Goal: Task Accomplishment & Management: Manage account settings

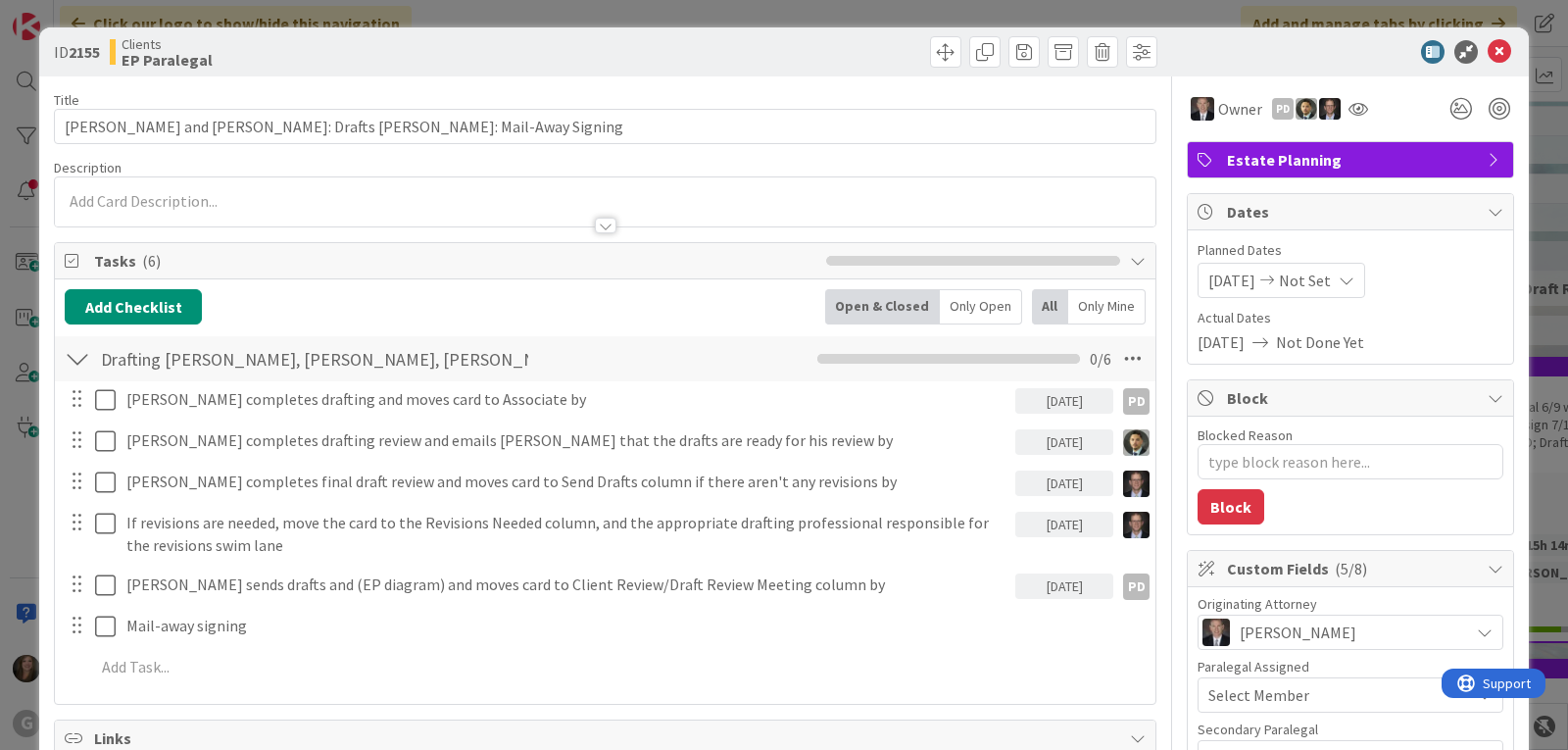
scroll to position [196, 0]
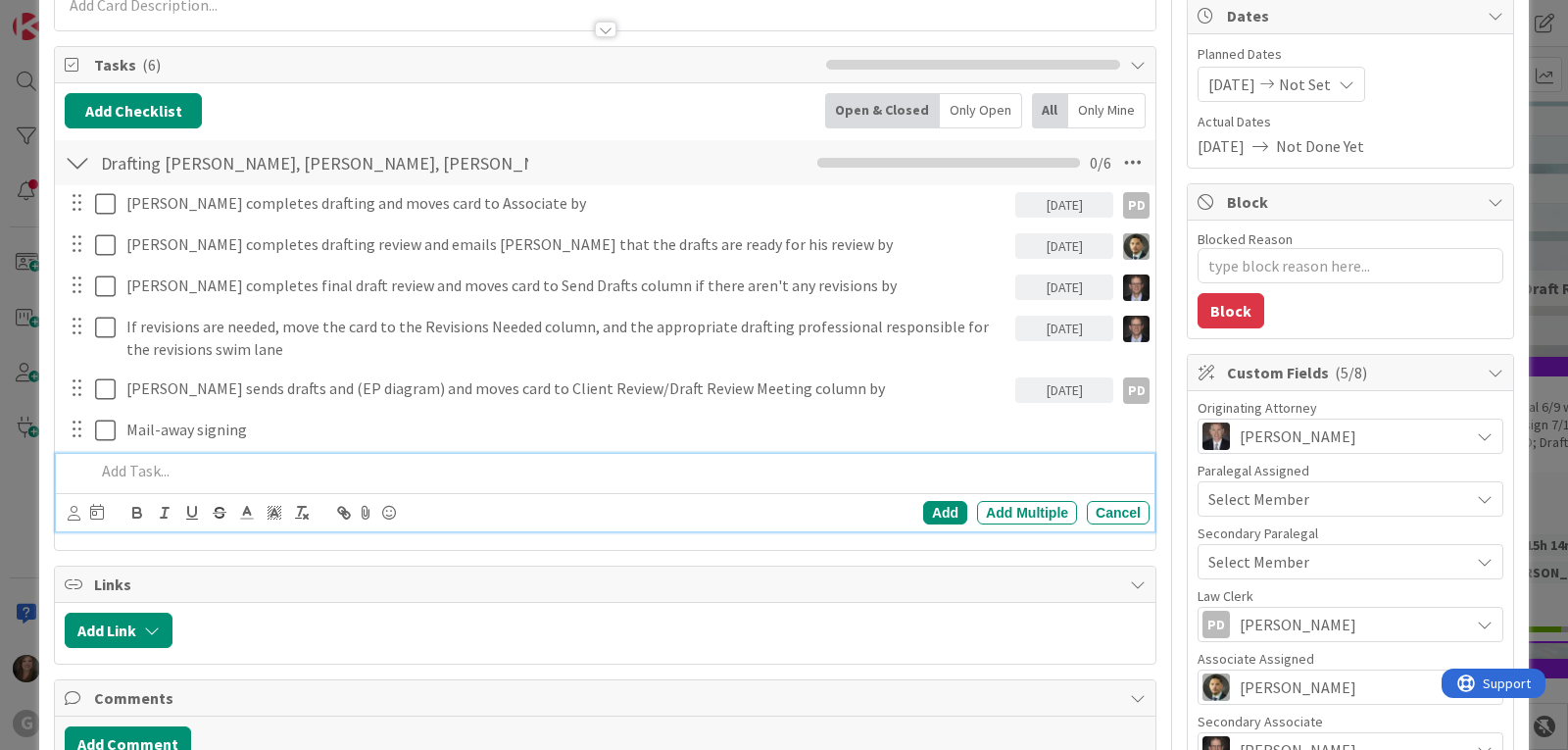
click at [132, 475] on p at bounding box center [618, 471] width 1046 height 23
click at [77, 517] on icon at bounding box center [74, 512] width 13 height 15
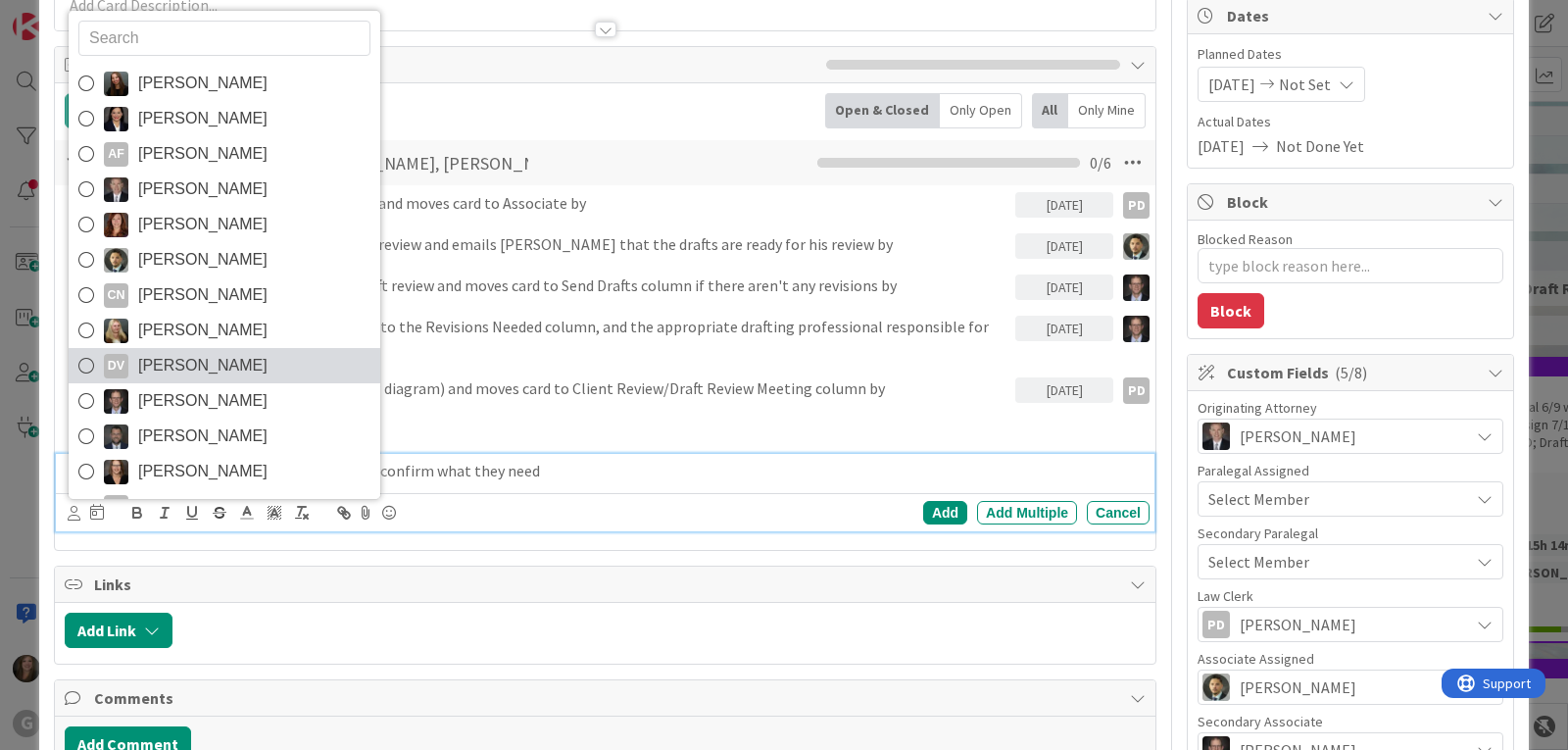
scroll to position [98, 0]
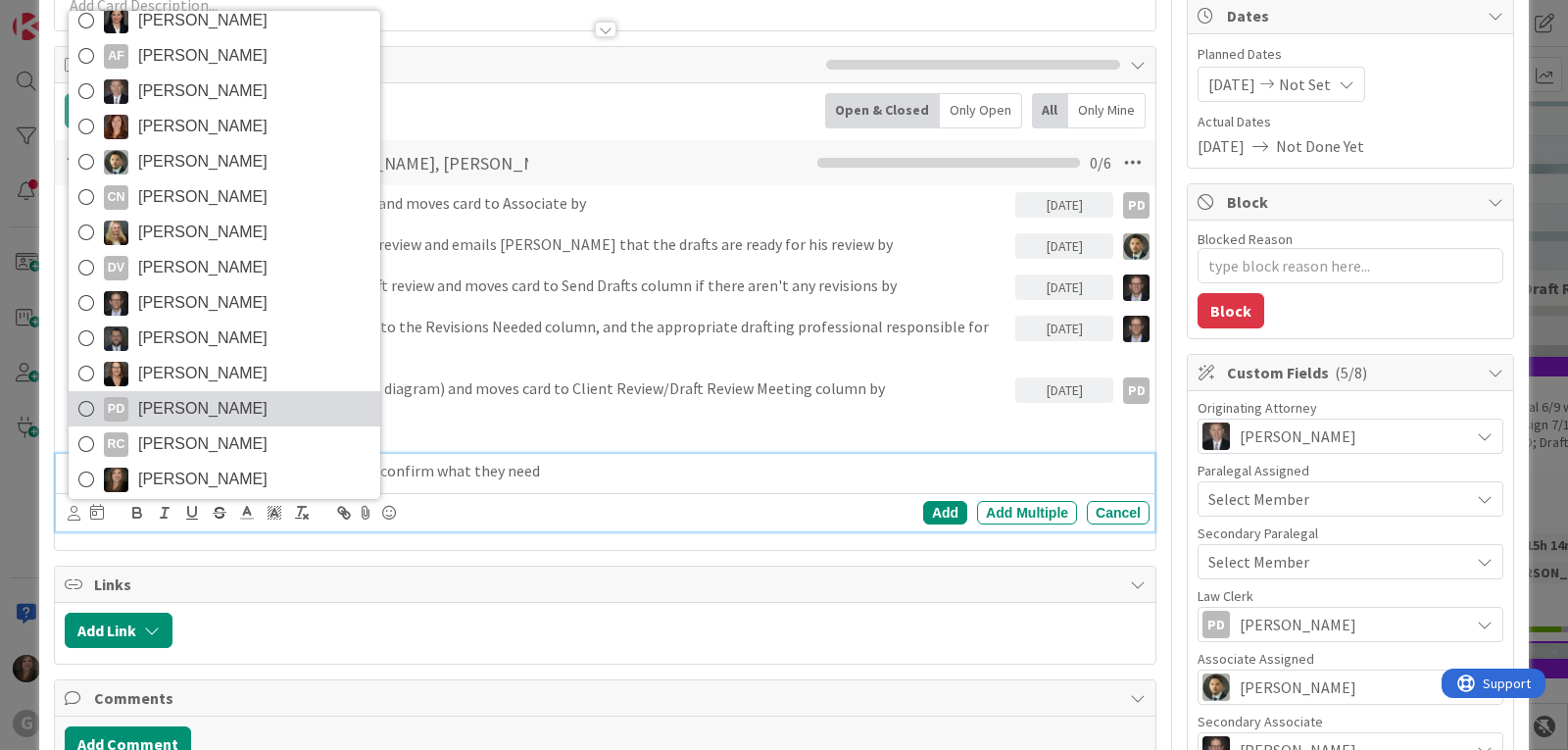
click at [183, 412] on span "[PERSON_NAME]" at bounding box center [202, 409] width 129 height 30
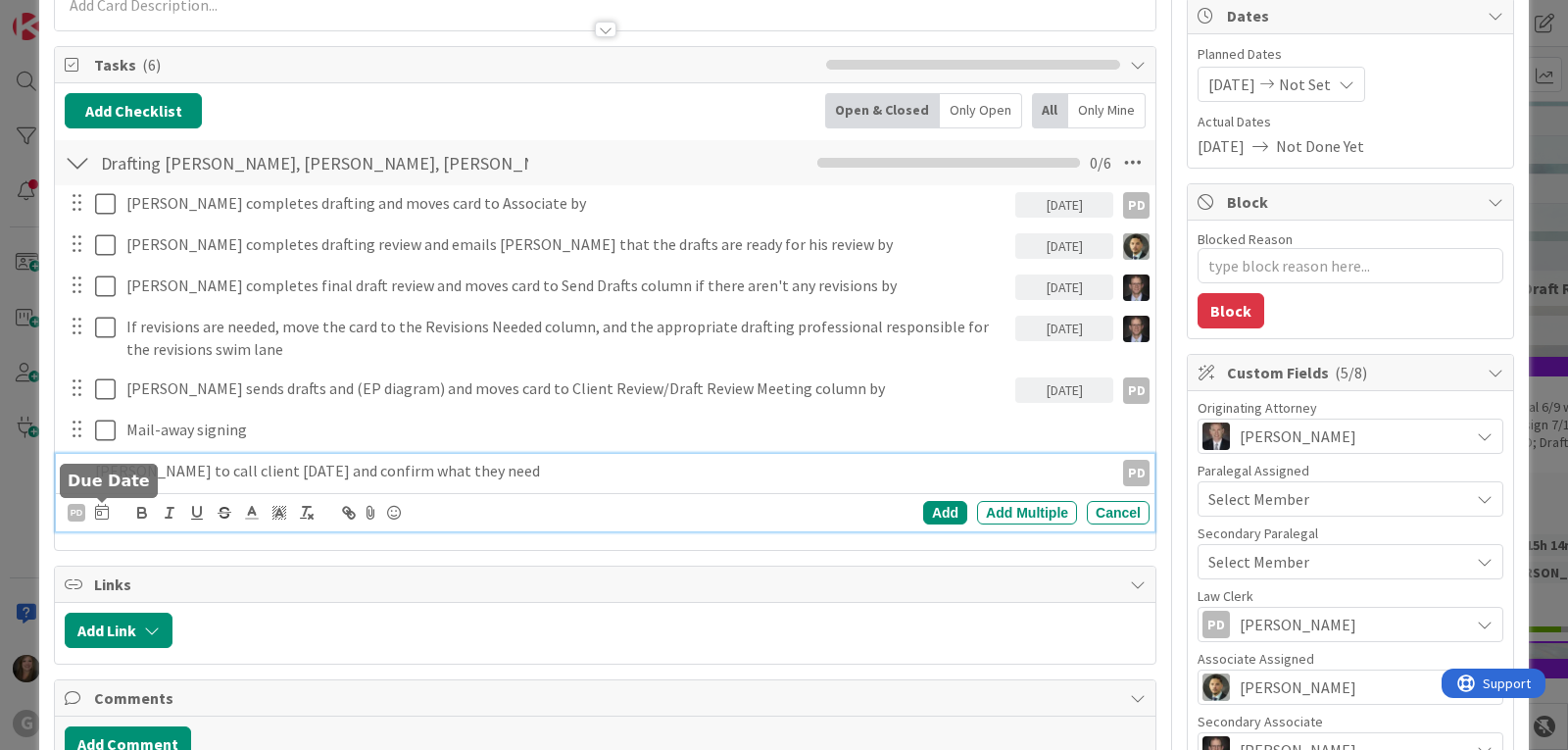
click at [104, 511] on icon at bounding box center [101, 511] width 14 height 16
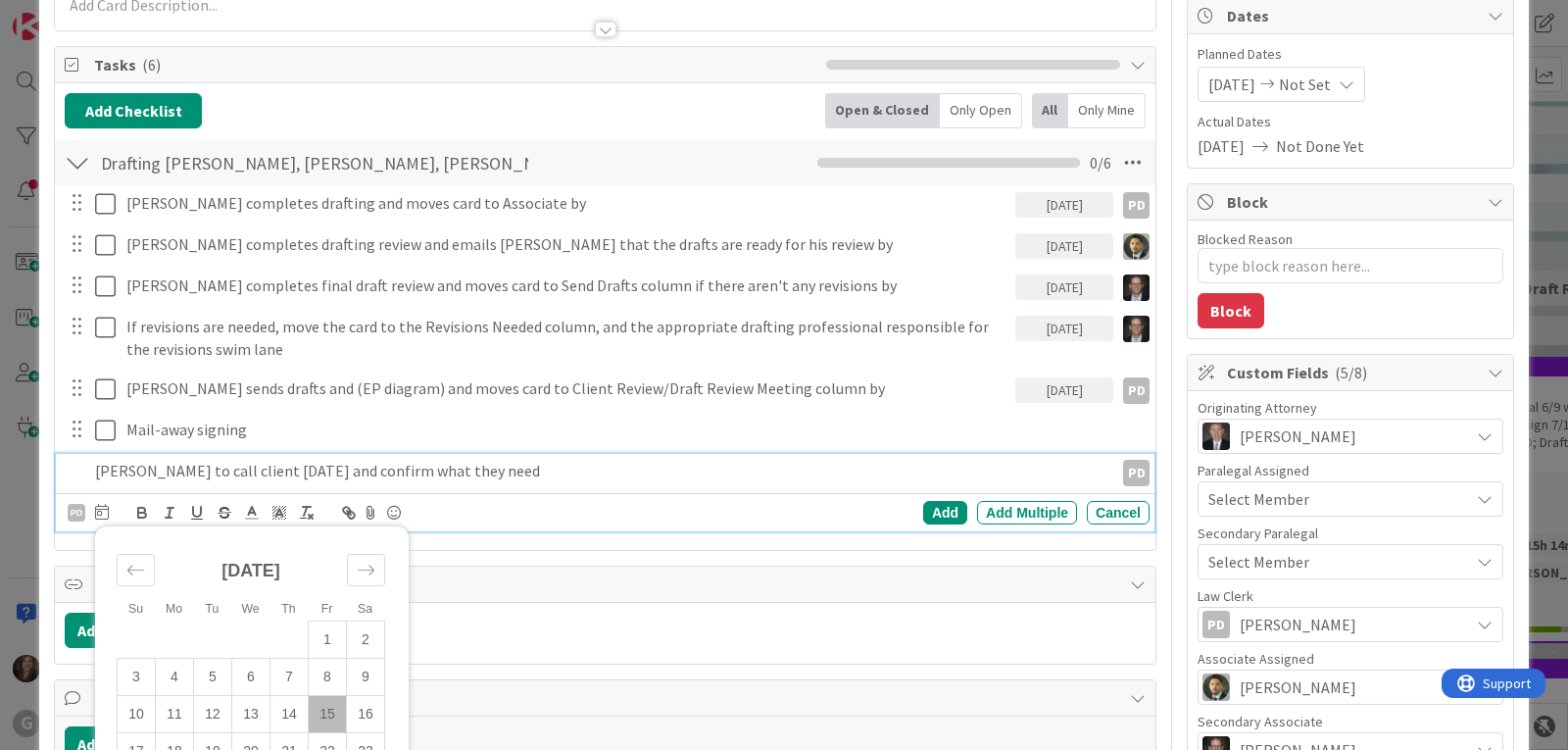
click at [326, 716] on td "15" at bounding box center [327, 715] width 38 height 37
click at [923, 518] on div "Add" at bounding box center [945, 512] width 44 height 24
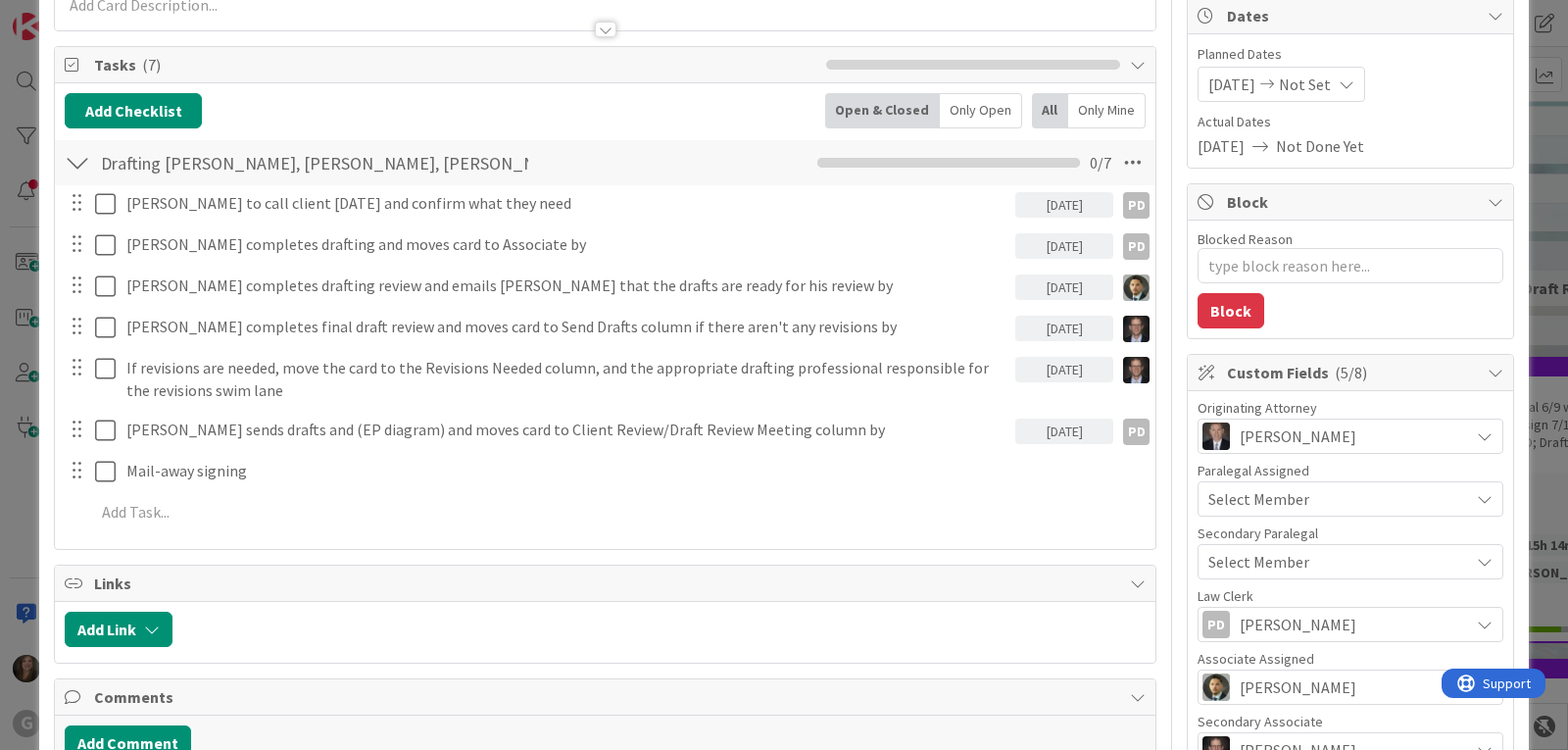
type textarea "x"
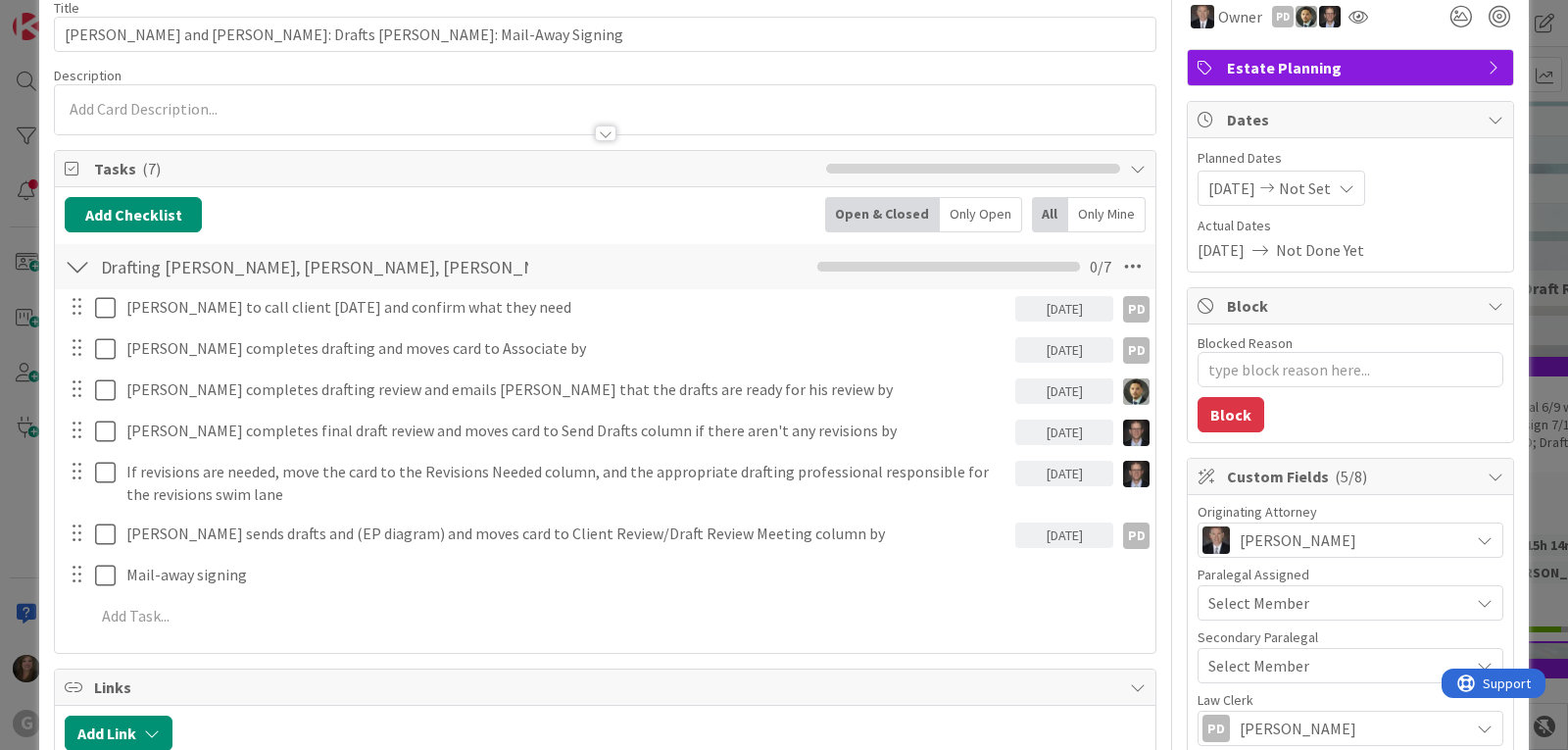
scroll to position [0, 0]
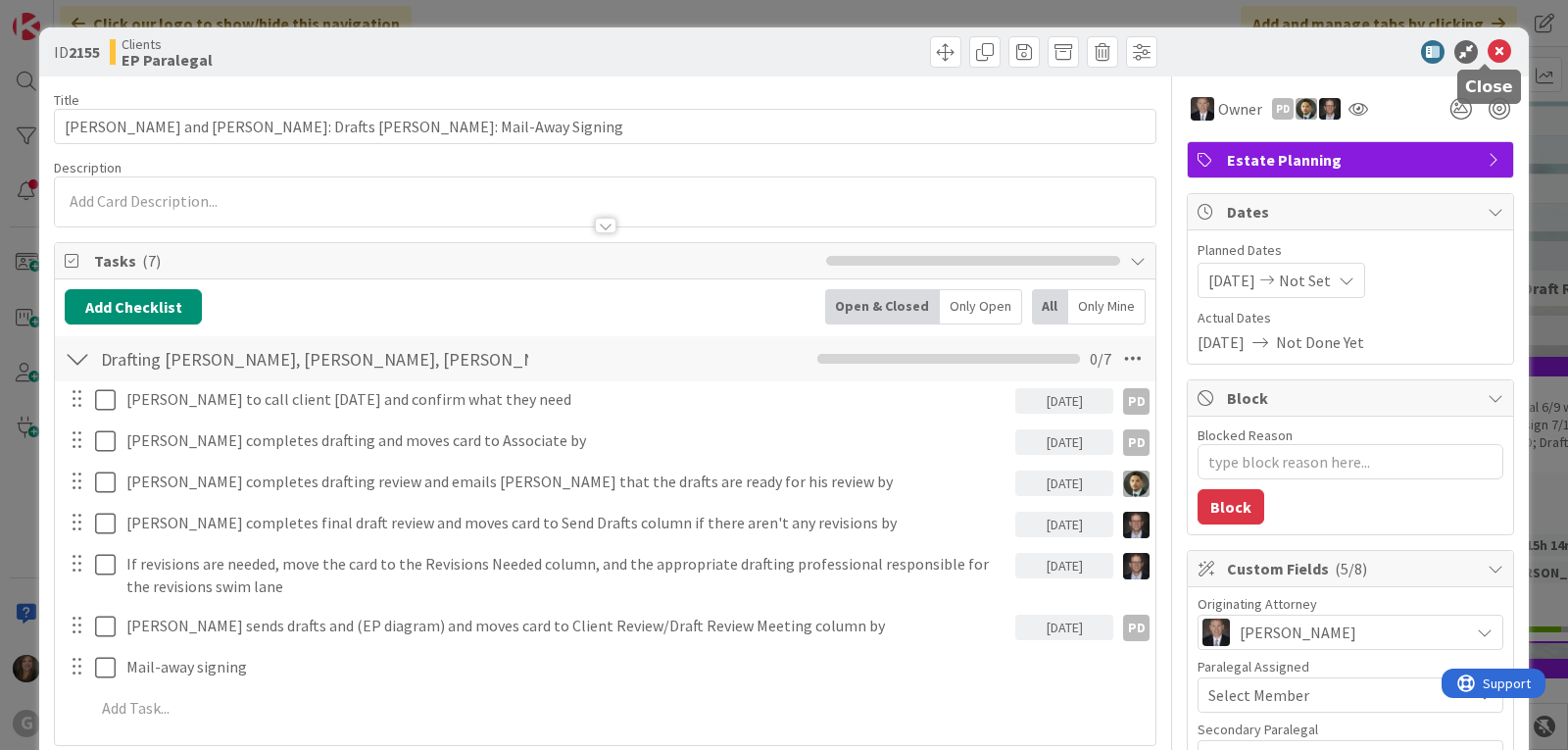
click at [1487, 52] on icon at bounding box center [1499, 52] width 24 height 24
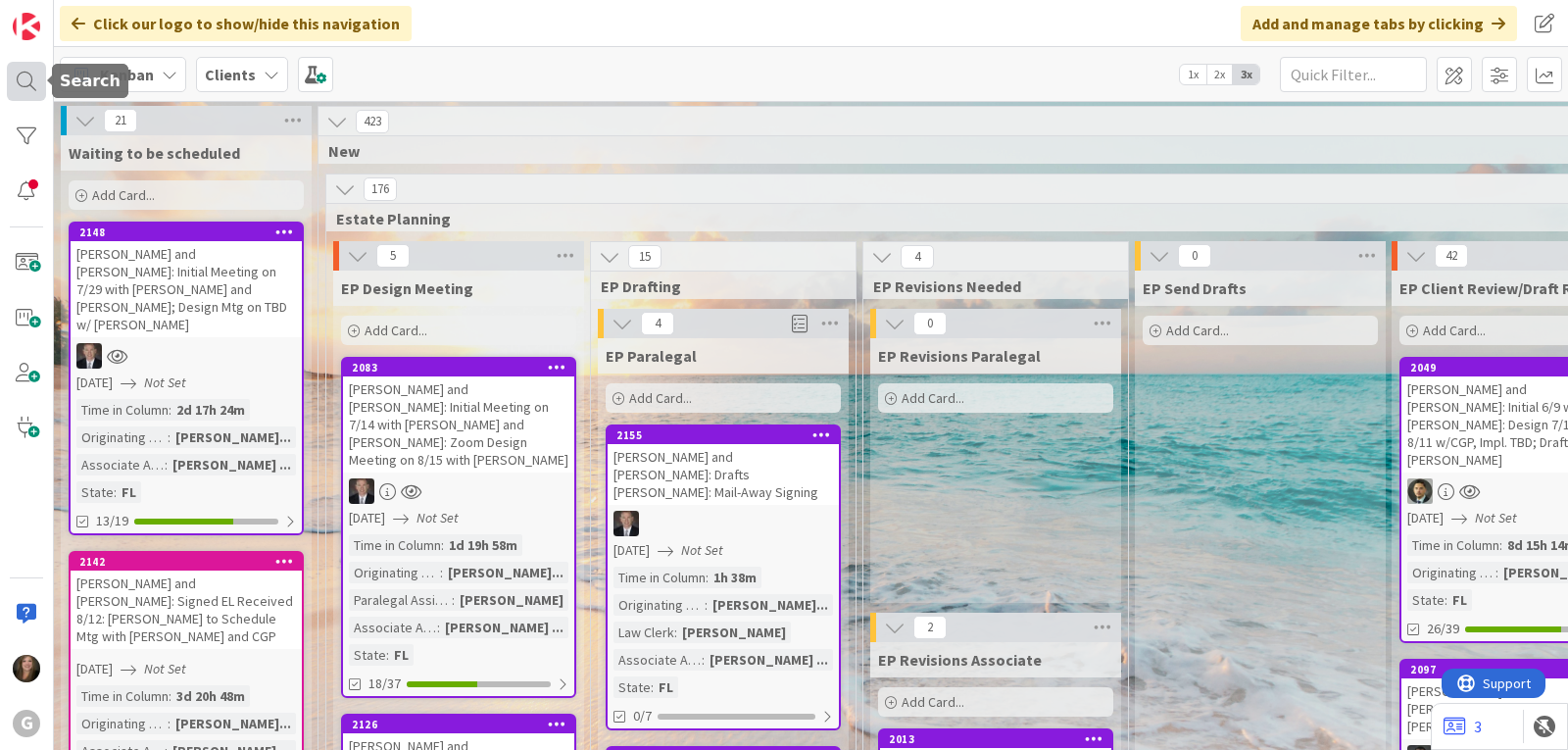
click at [18, 75] on div at bounding box center [27, 82] width 39 height 39
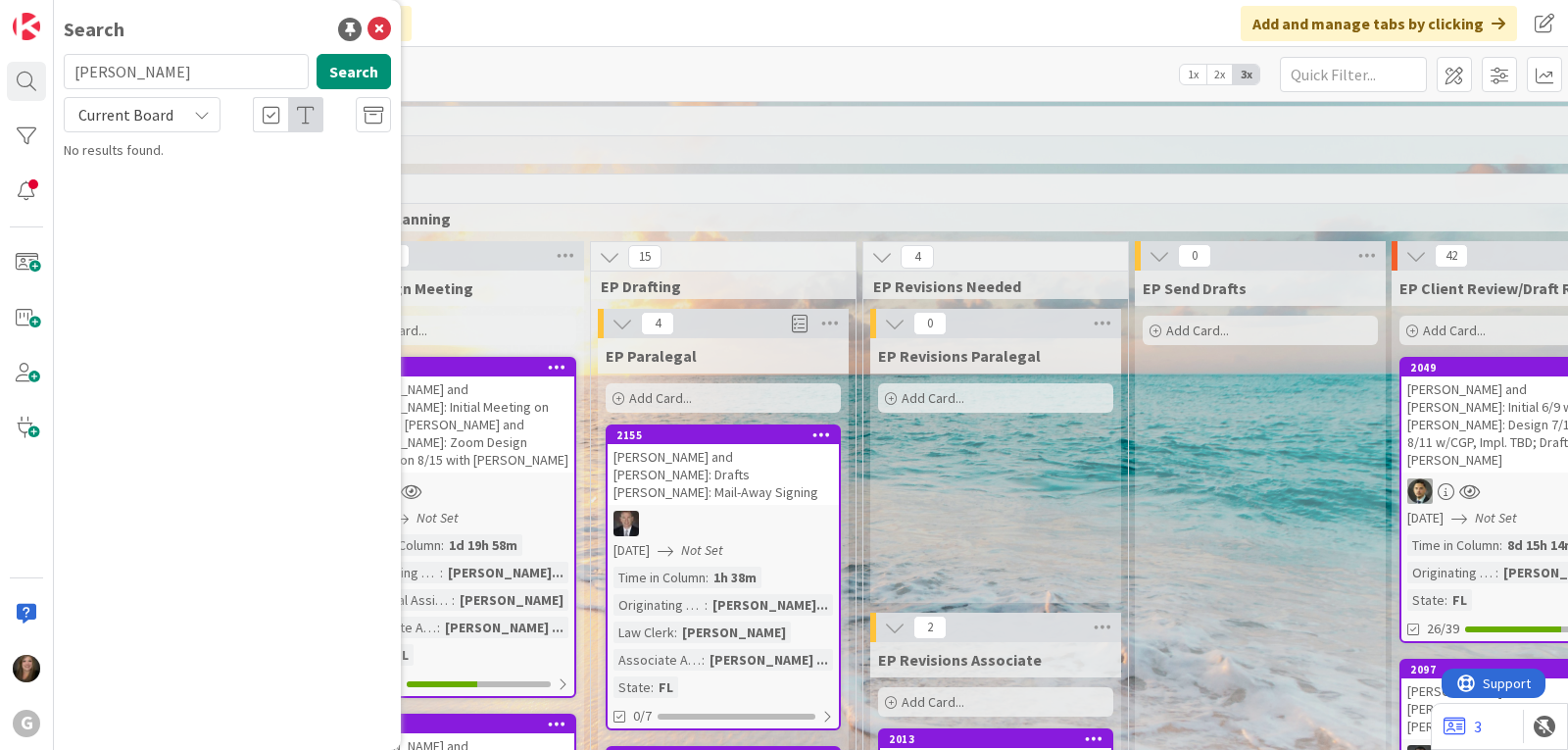
type input "[PERSON_NAME]"
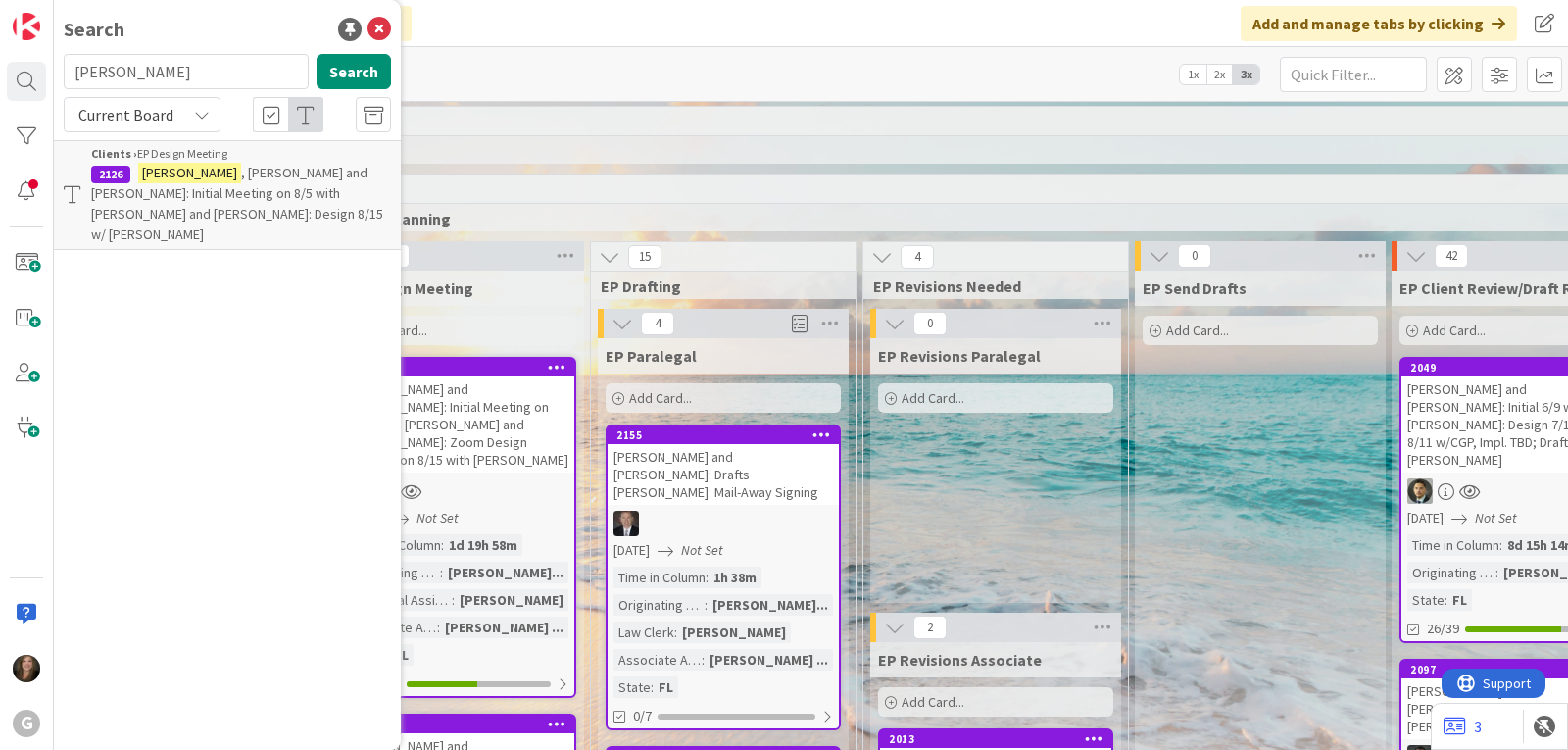
click at [173, 192] on span ", [PERSON_NAME] and [PERSON_NAME]: Initial Meeting on 8/5 with [PERSON_NAME] an…" at bounding box center [237, 203] width 292 height 80
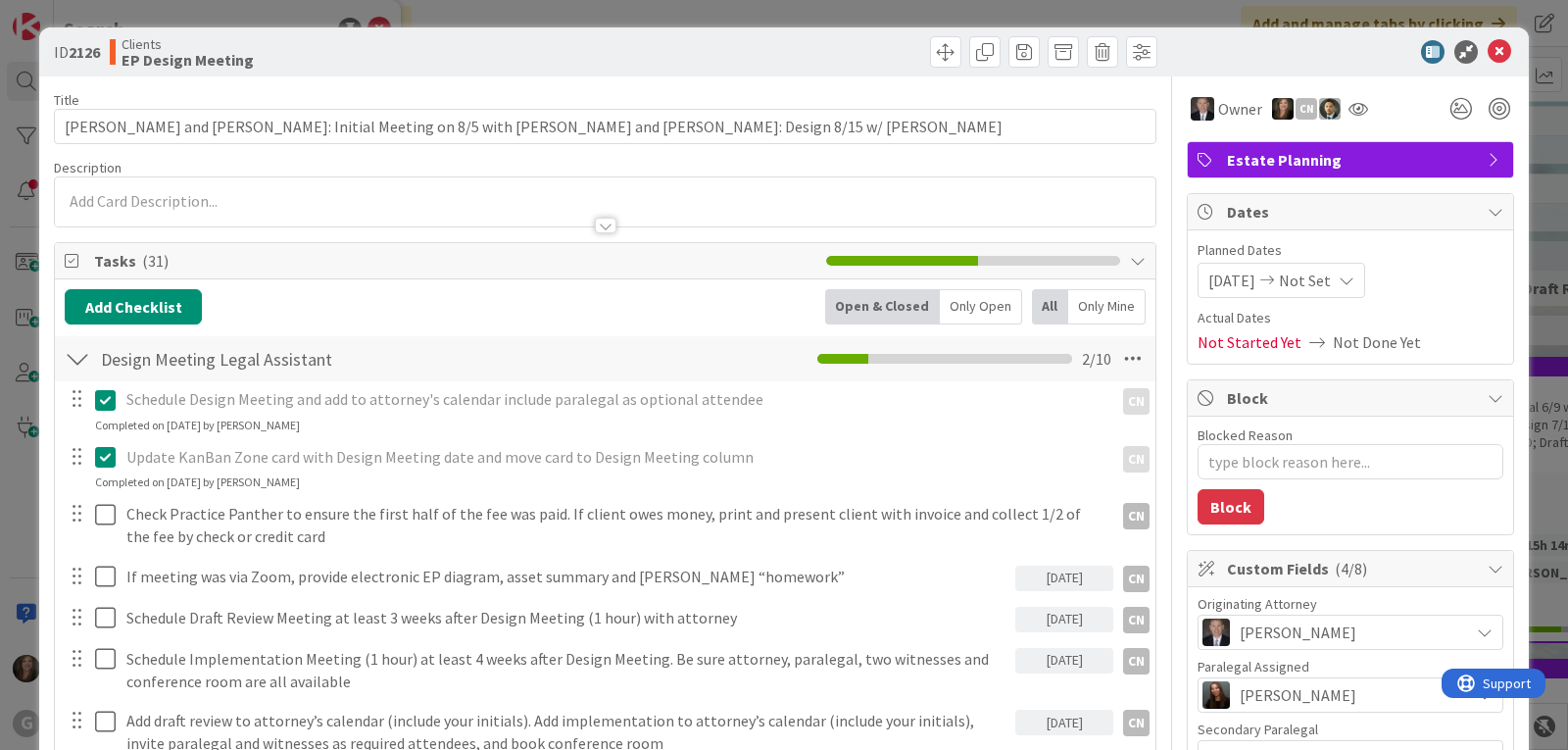
type textarea "x"
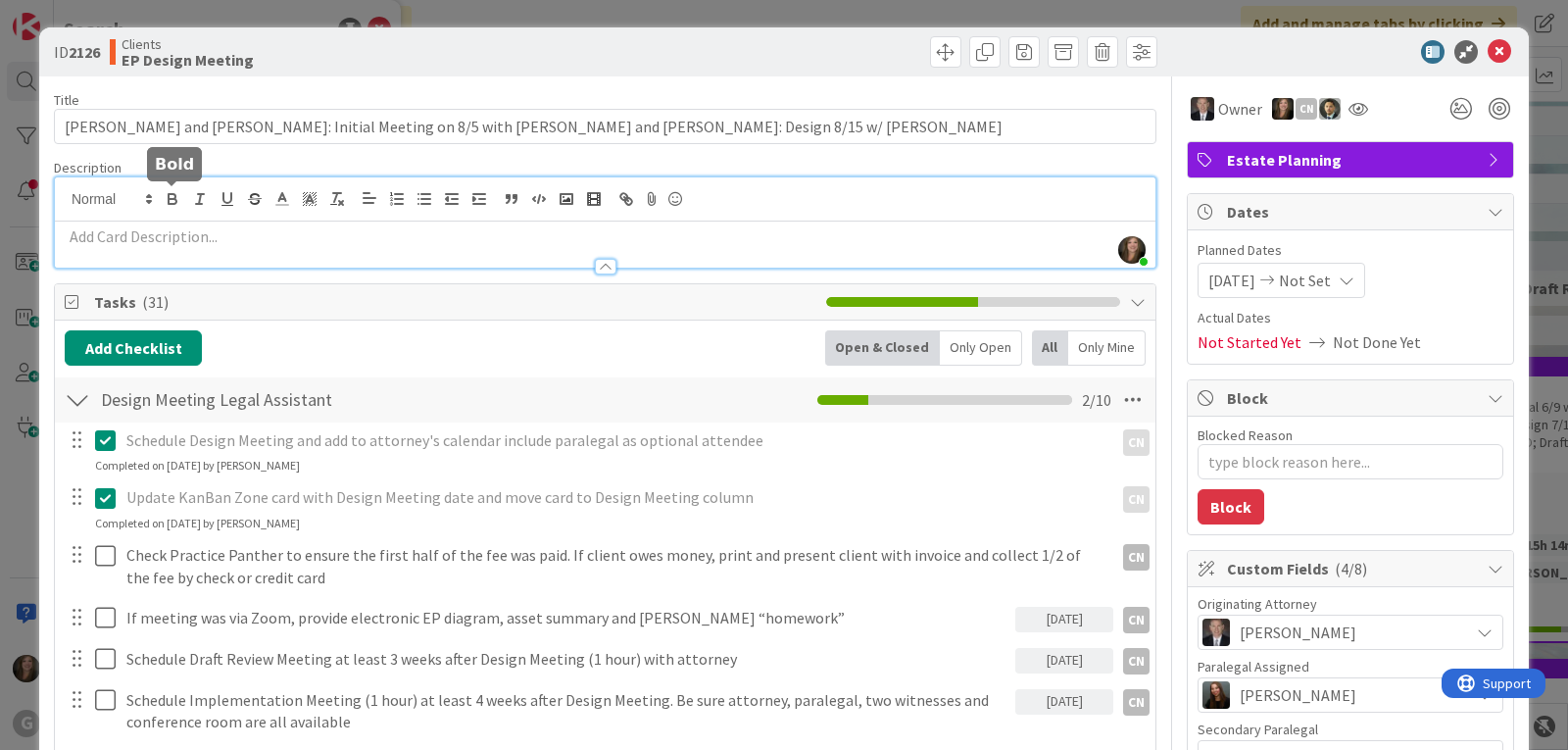
click at [177, 197] on div "[PERSON_NAME] just joined" at bounding box center [605, 223] width 1100 height 91
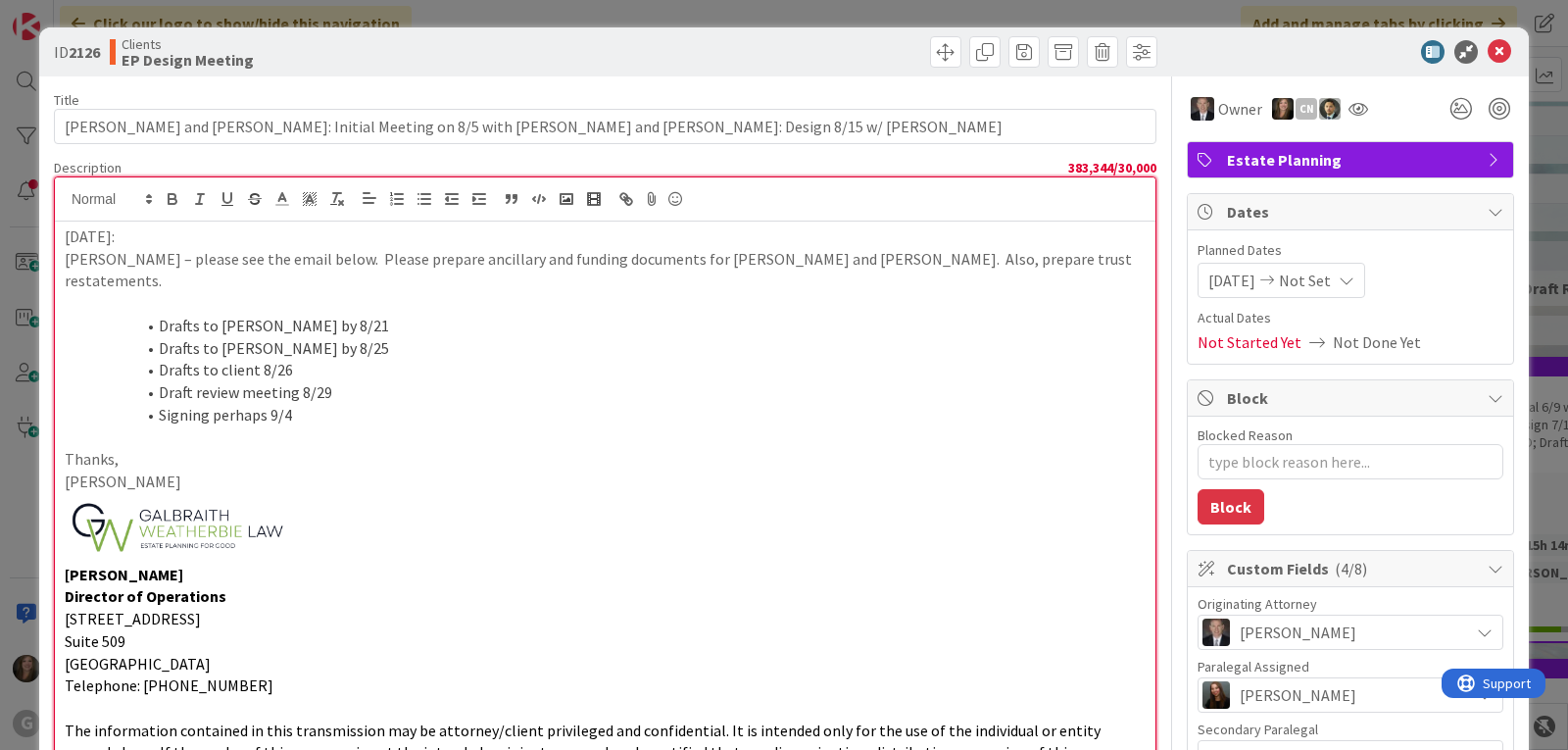
scroll to position [1265, 0]
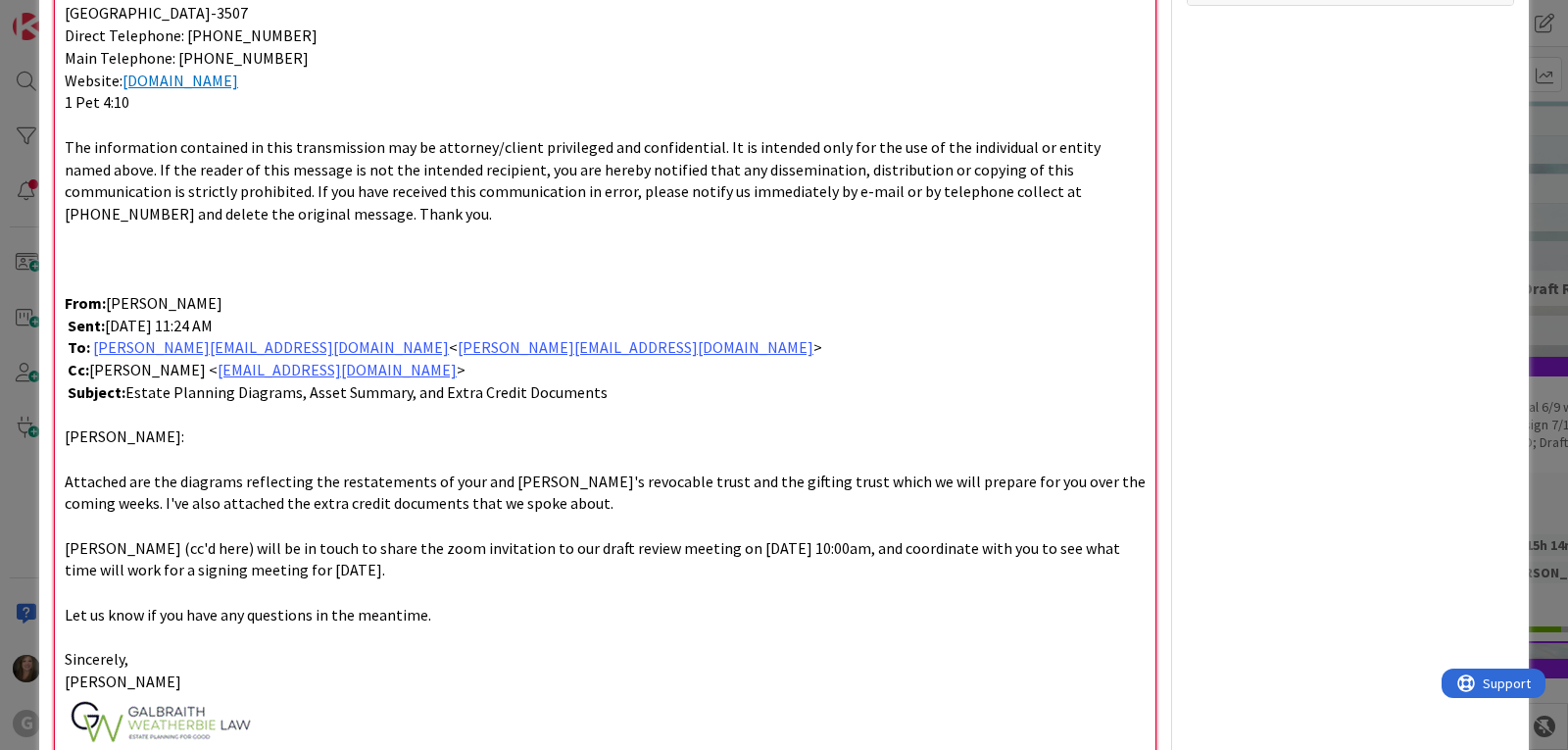
click at [372, 693] on p at bounding box center [605, 722] width 1080 height 59
drag, startPoint x: 320, startPoint y: 705, endPoint x: 51, endPoint y: 687, distance: 269.6
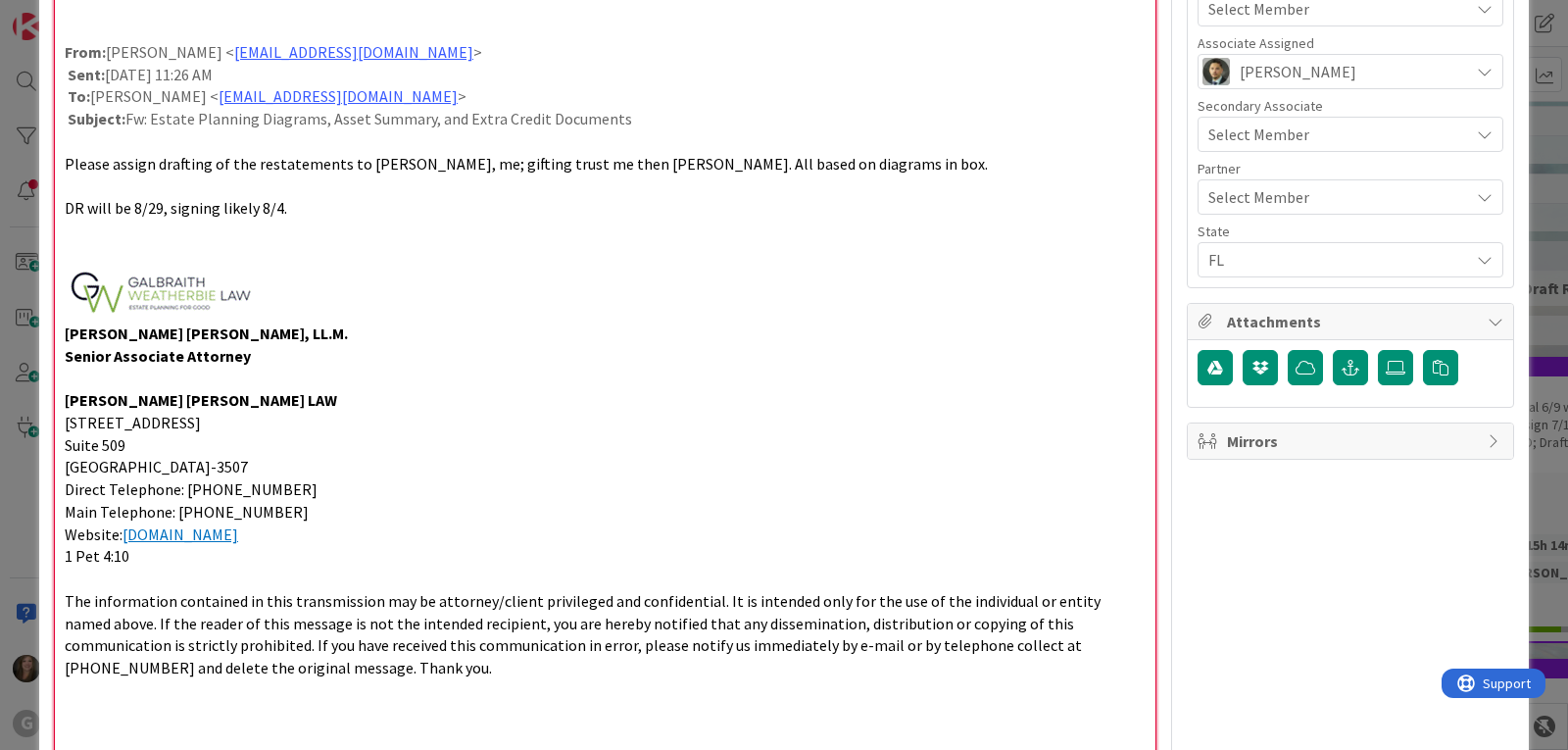
scroll to position [776, 0]
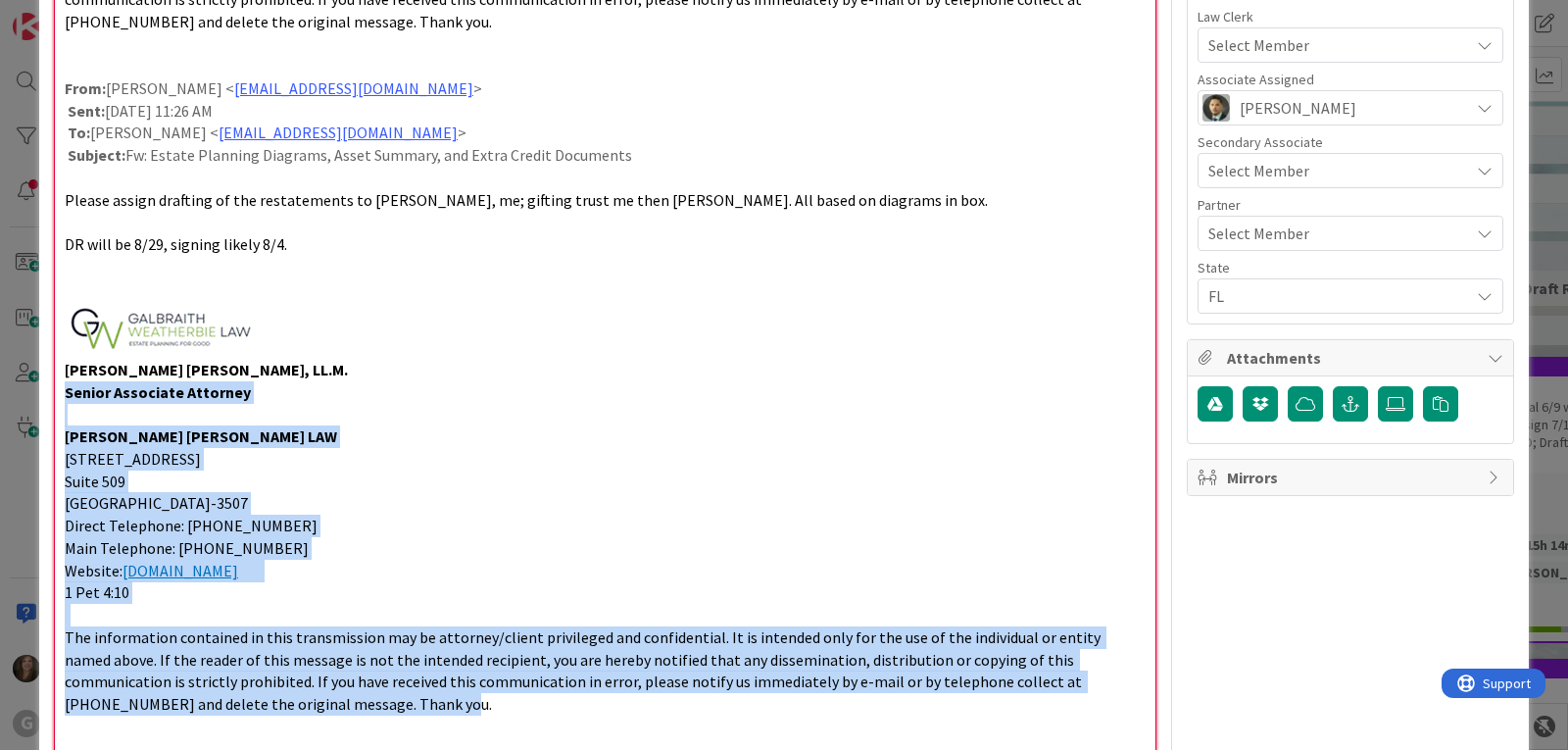
drag, startPoint x: 271, startPoint y: 691, endPoint x: 10, endPoint y: 368, distance: 415.3
click at [10, 368] on div "ID 2126 Clients EP Design Meeting Title 89 / 128 [PERSON_NAME] and [PERSON_NAME…" at bounding box center [784, 375] width 1568 height 750
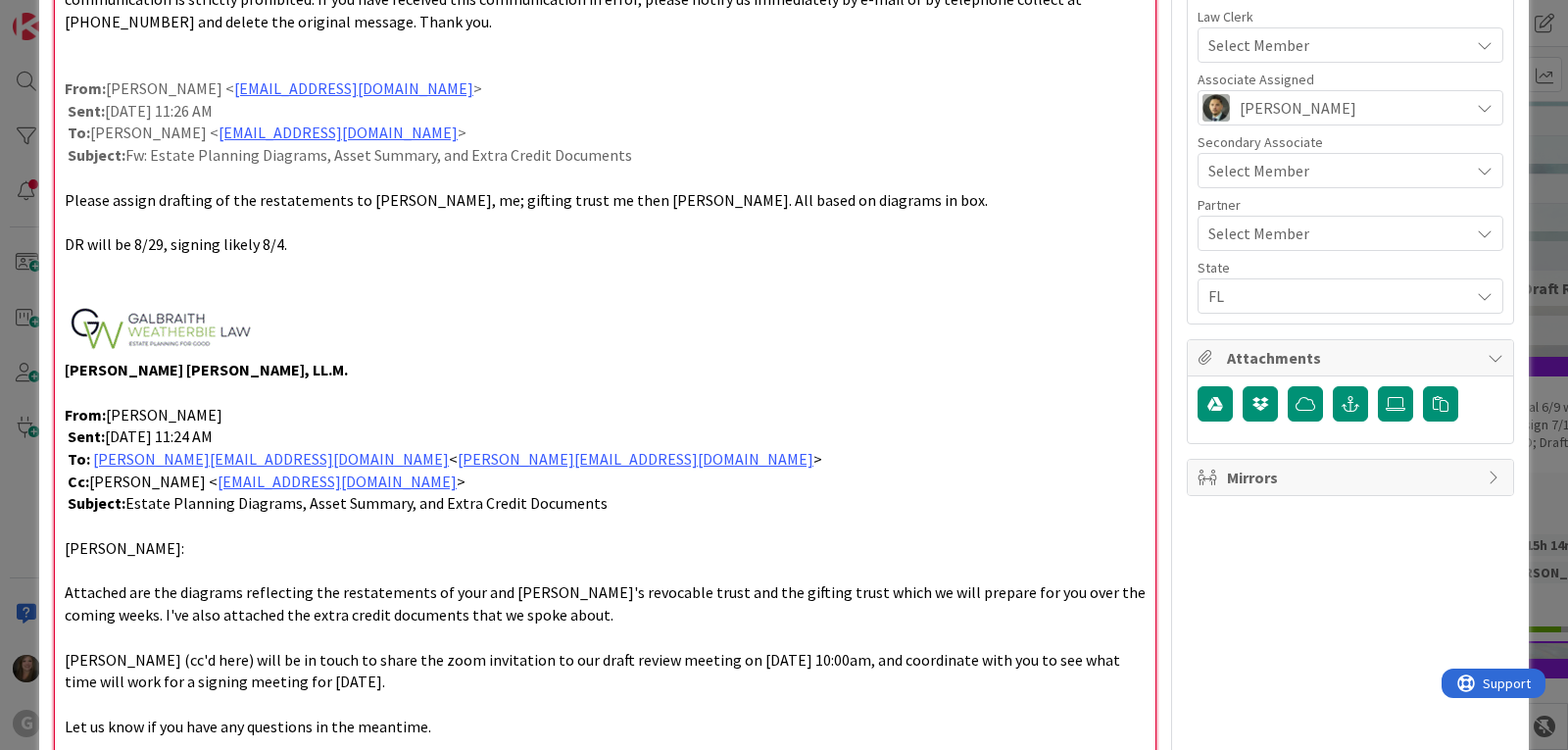
click at [309, 306] on p at bounding box center [605, 329] width 1080 height 59
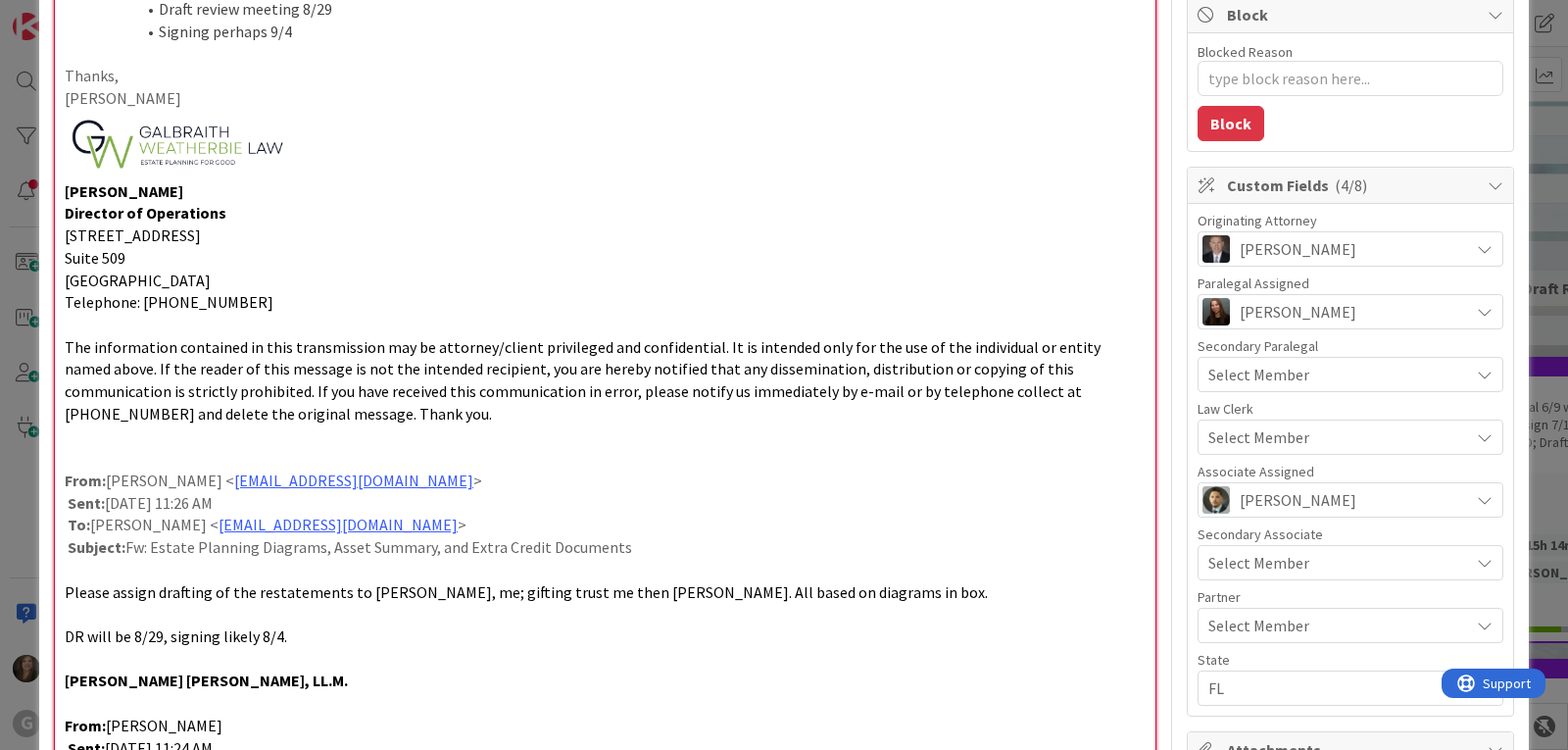
scroll to position [187, 0]
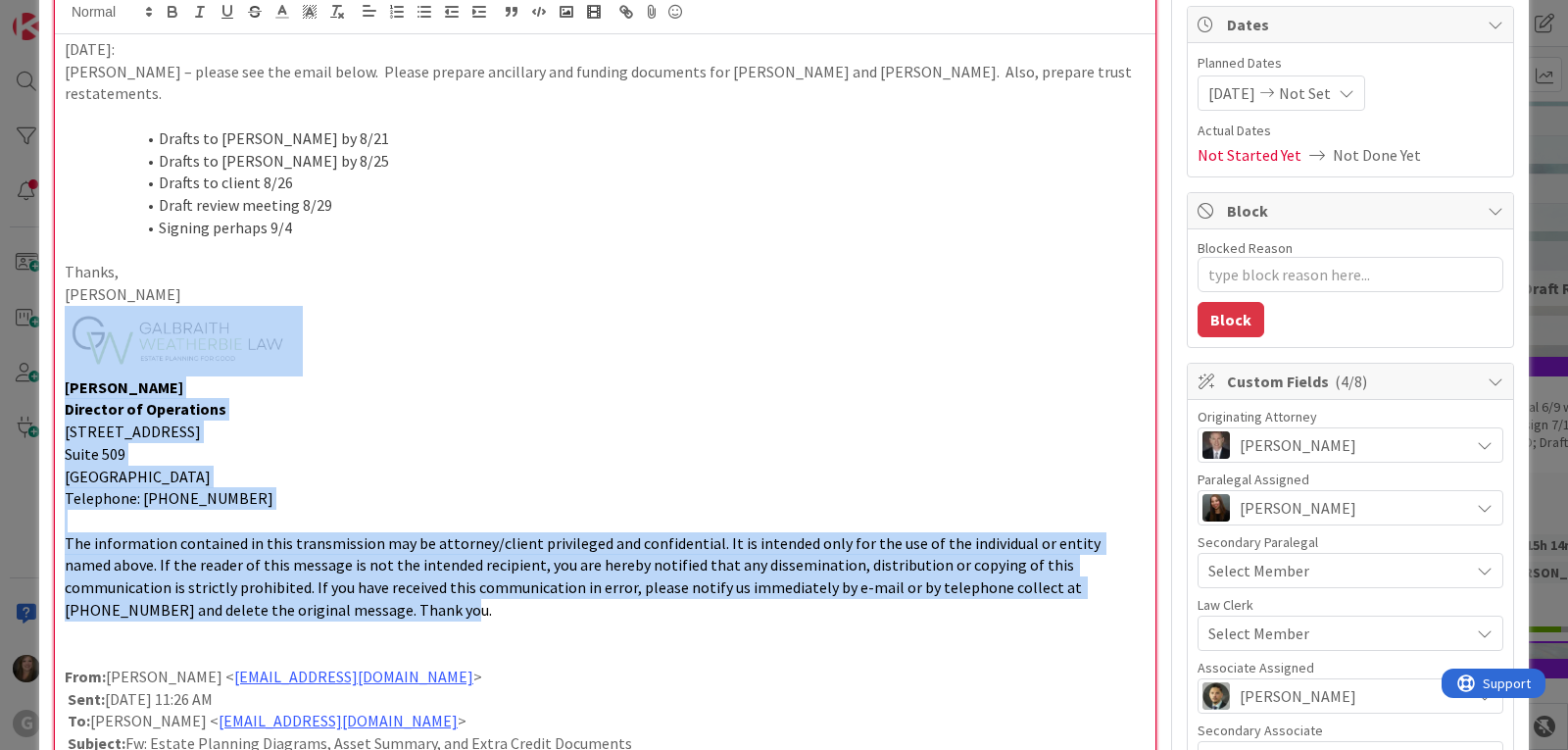
drag, startPoint x: 264, startPoint y: 590, endPoint x: 39, endPoint y: 323, distance: 349.2
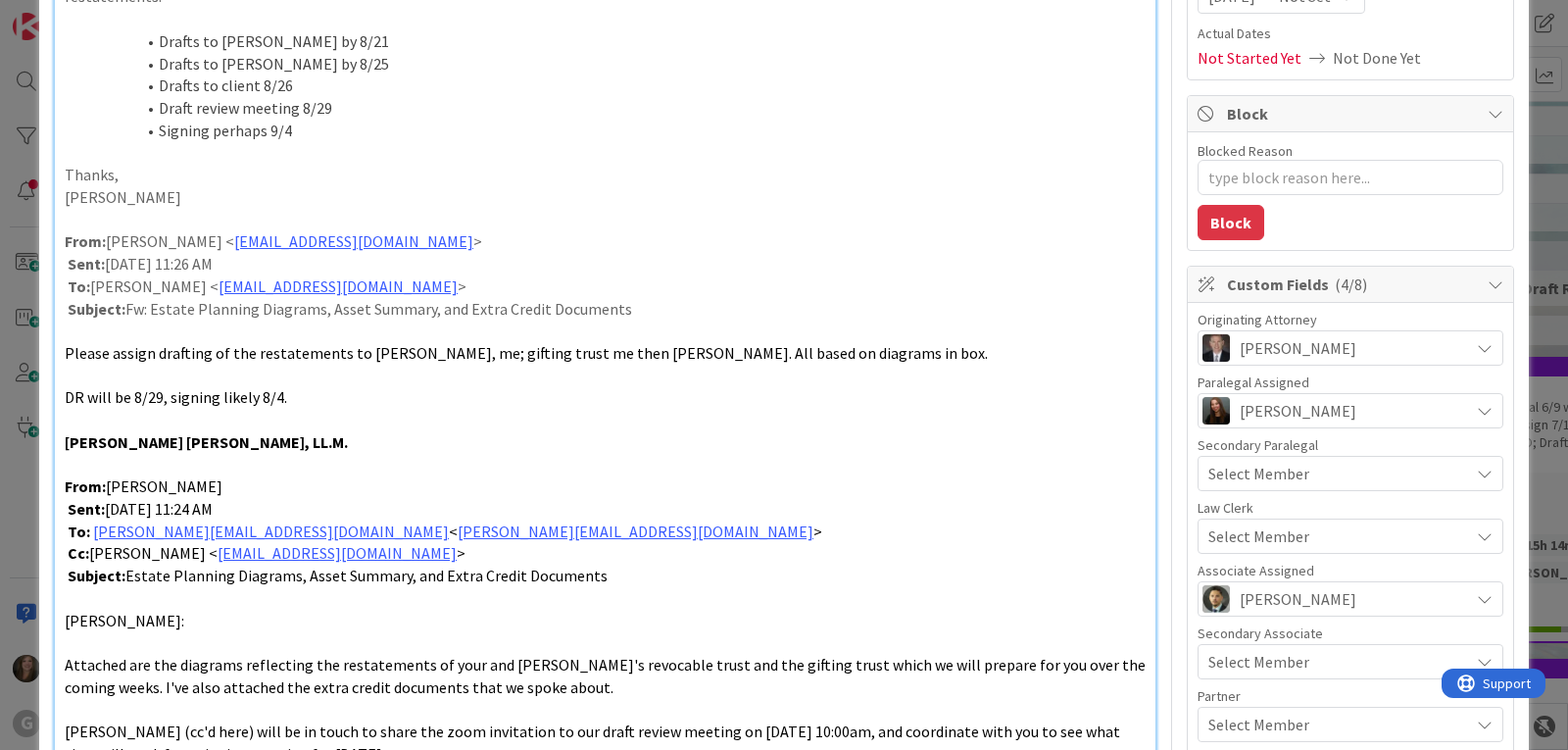
scroll to position [294, 0]
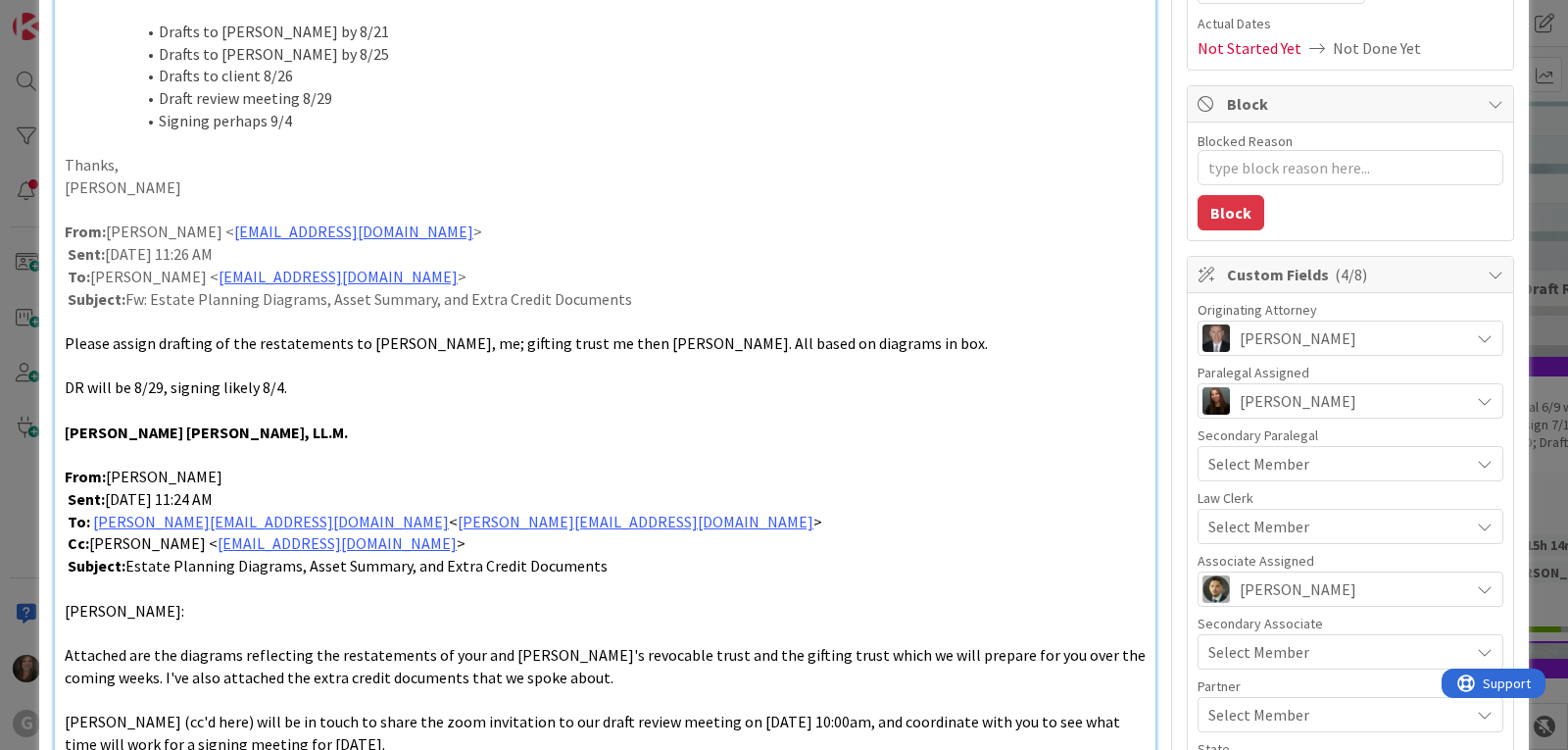
click at [1319, 514] on div "Select Member" at bounding box center [1338, 526] width 261 height 24
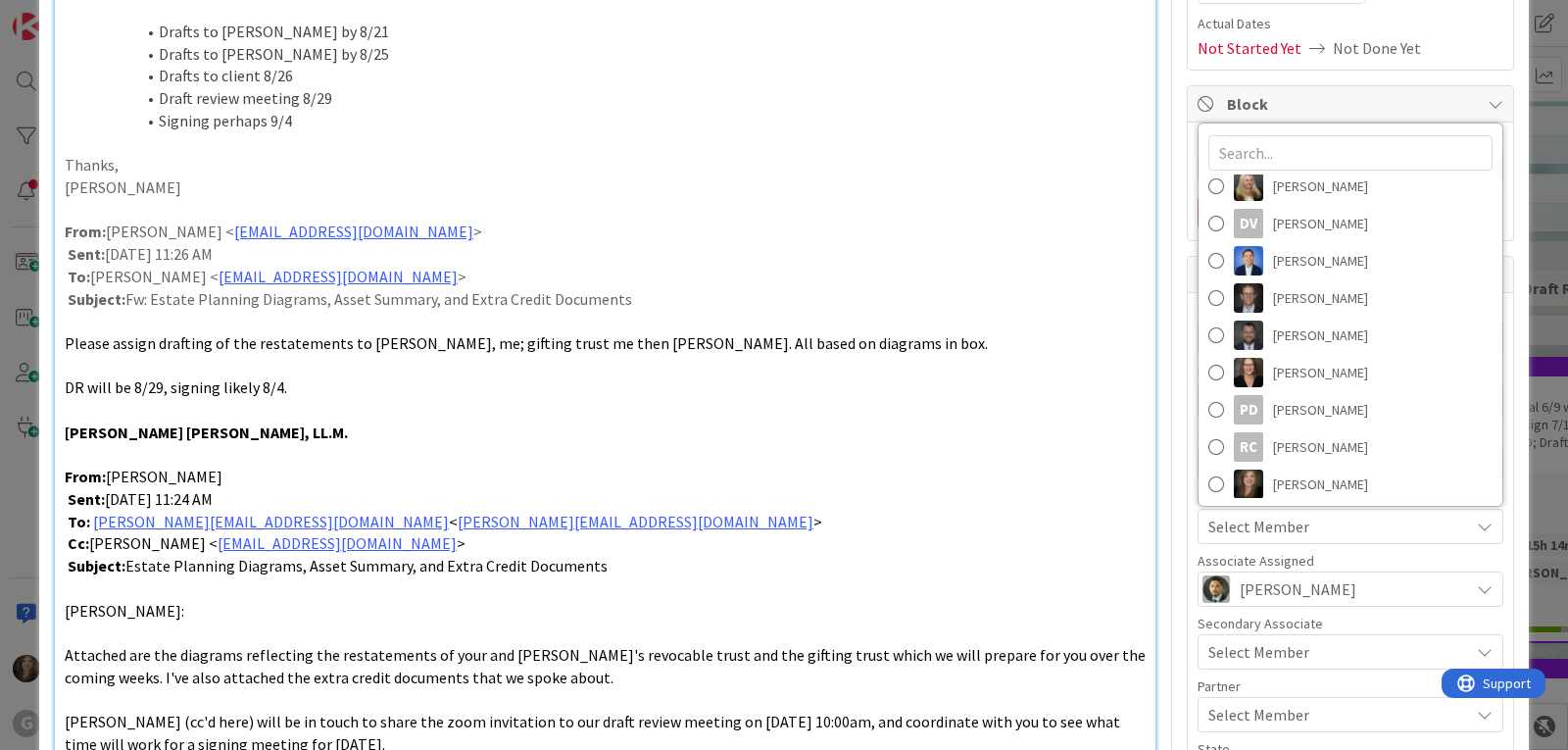
scroll to position [273, 0]
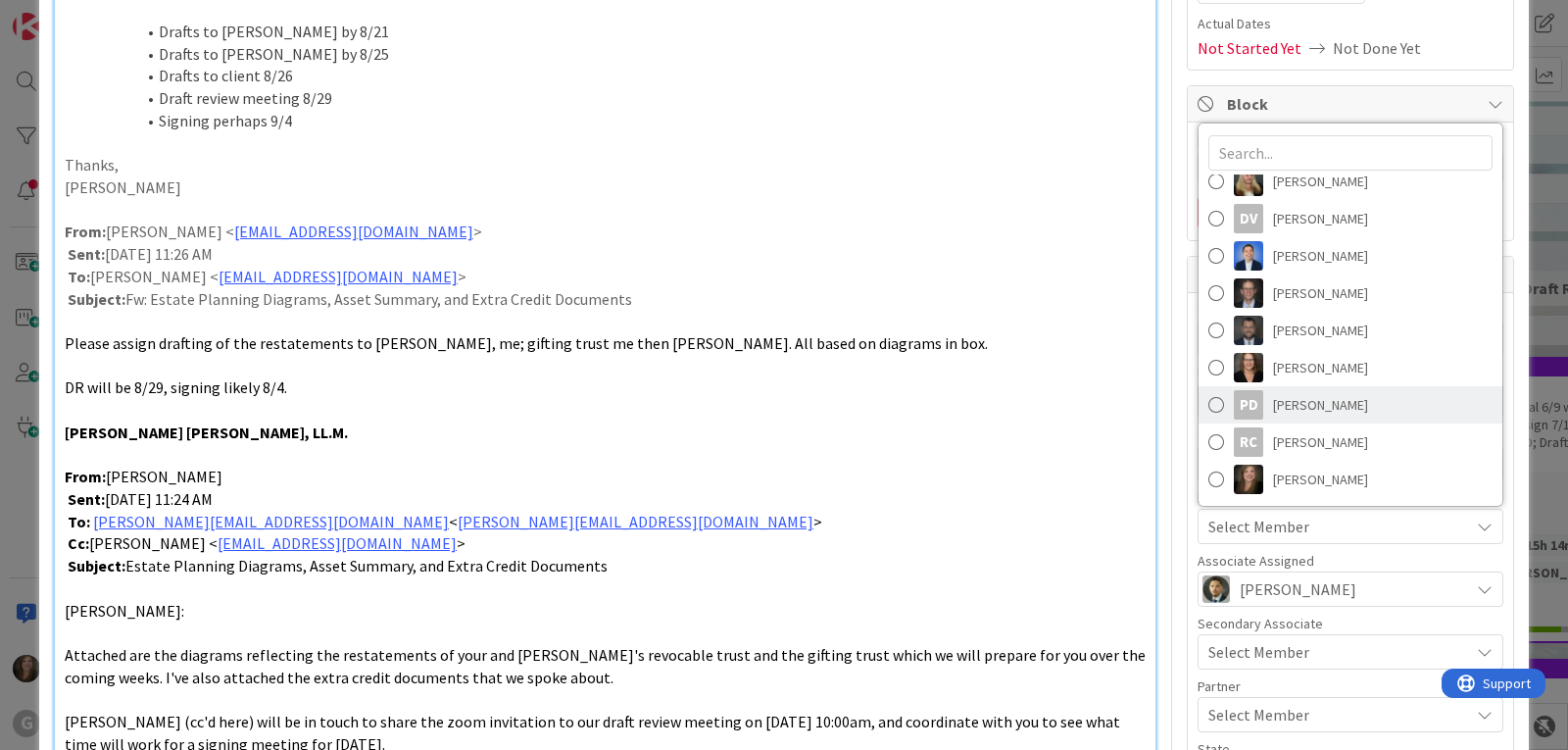
click at [1319, 407] on span "[PERSON_NAME]" at bounding box center [1320, 405] width 95 height 30
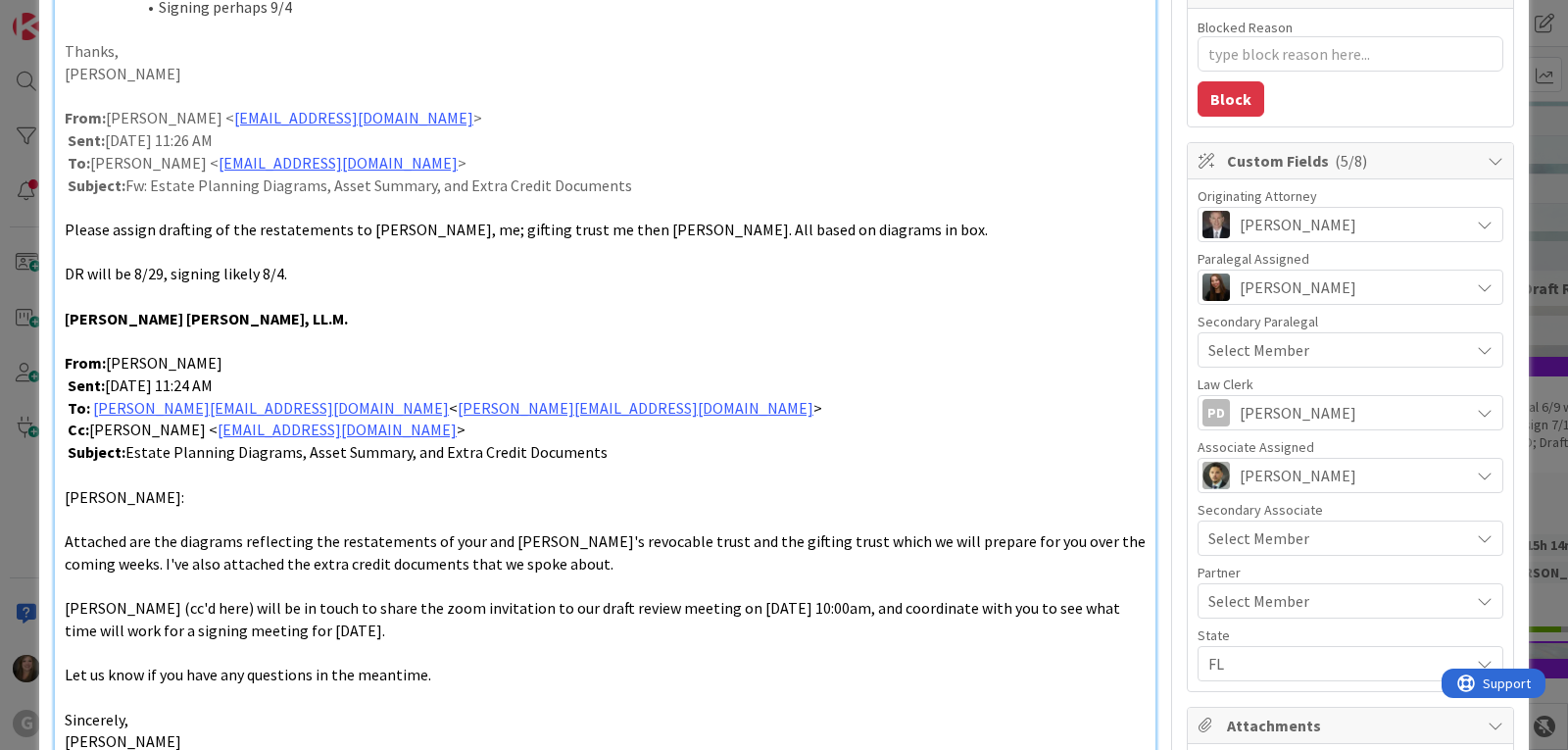
scroll to position [588, 0]
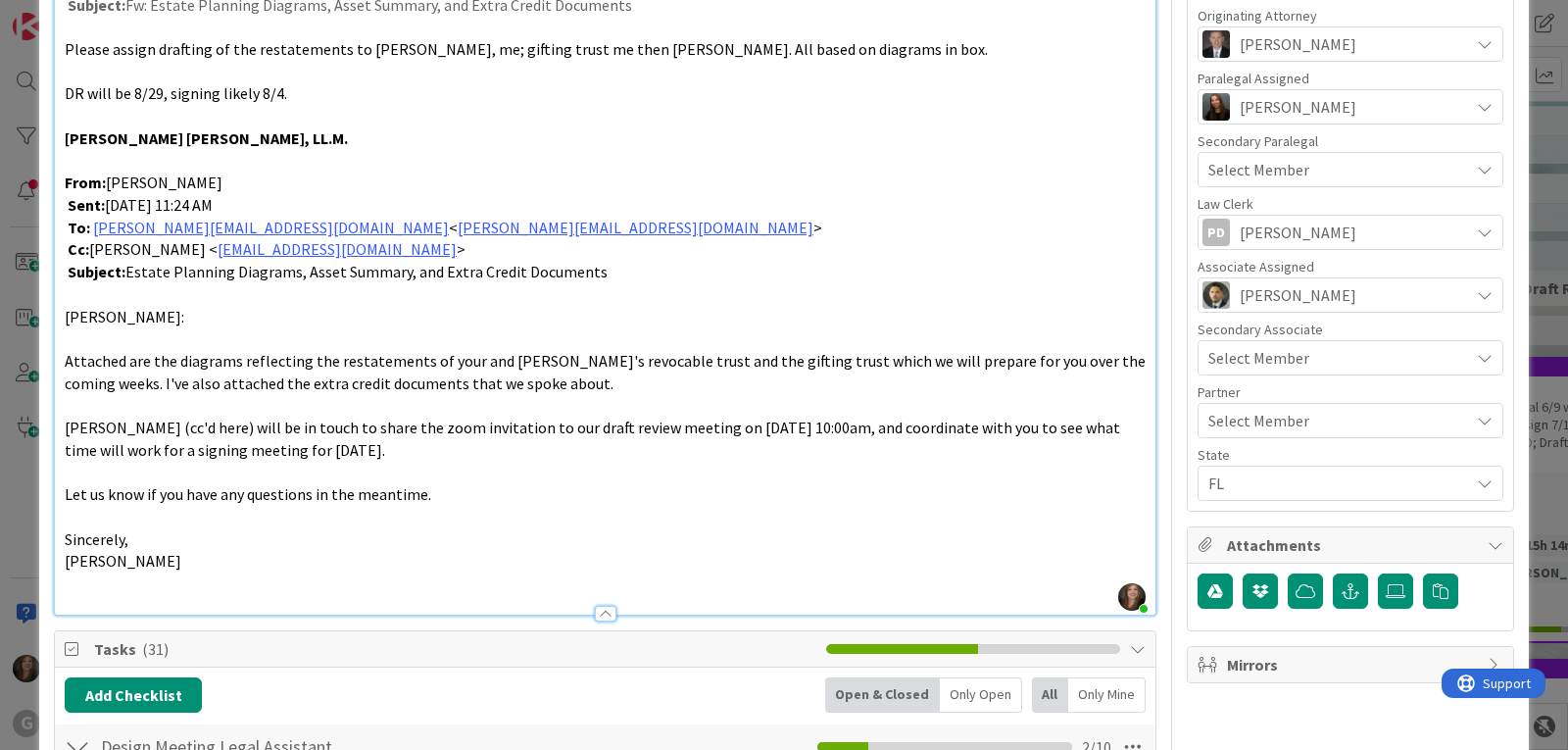
click at [1302, 417] on div "Select Member" at bounding box center [1338, 421] width 261 height 24
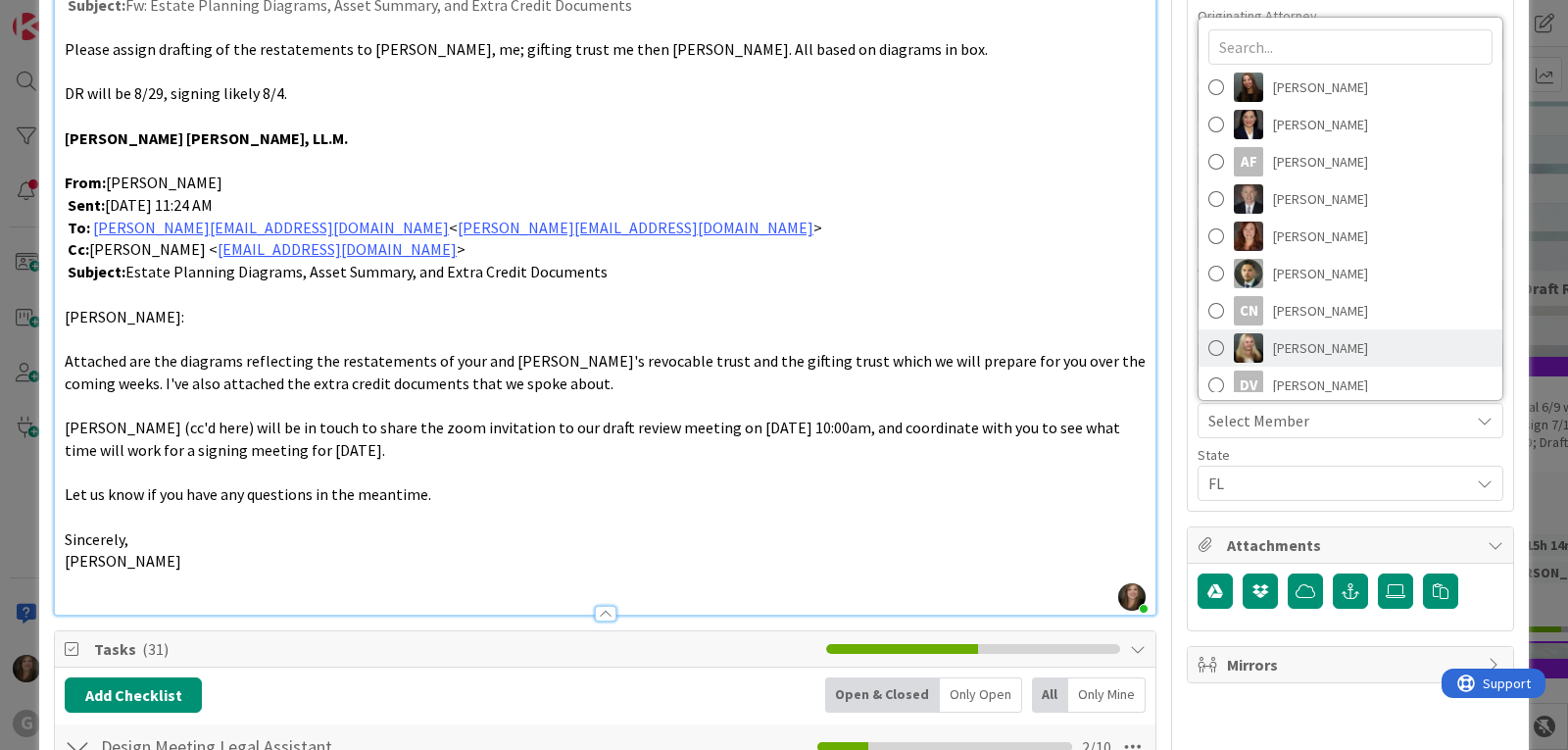
scroll to position [273, 0]
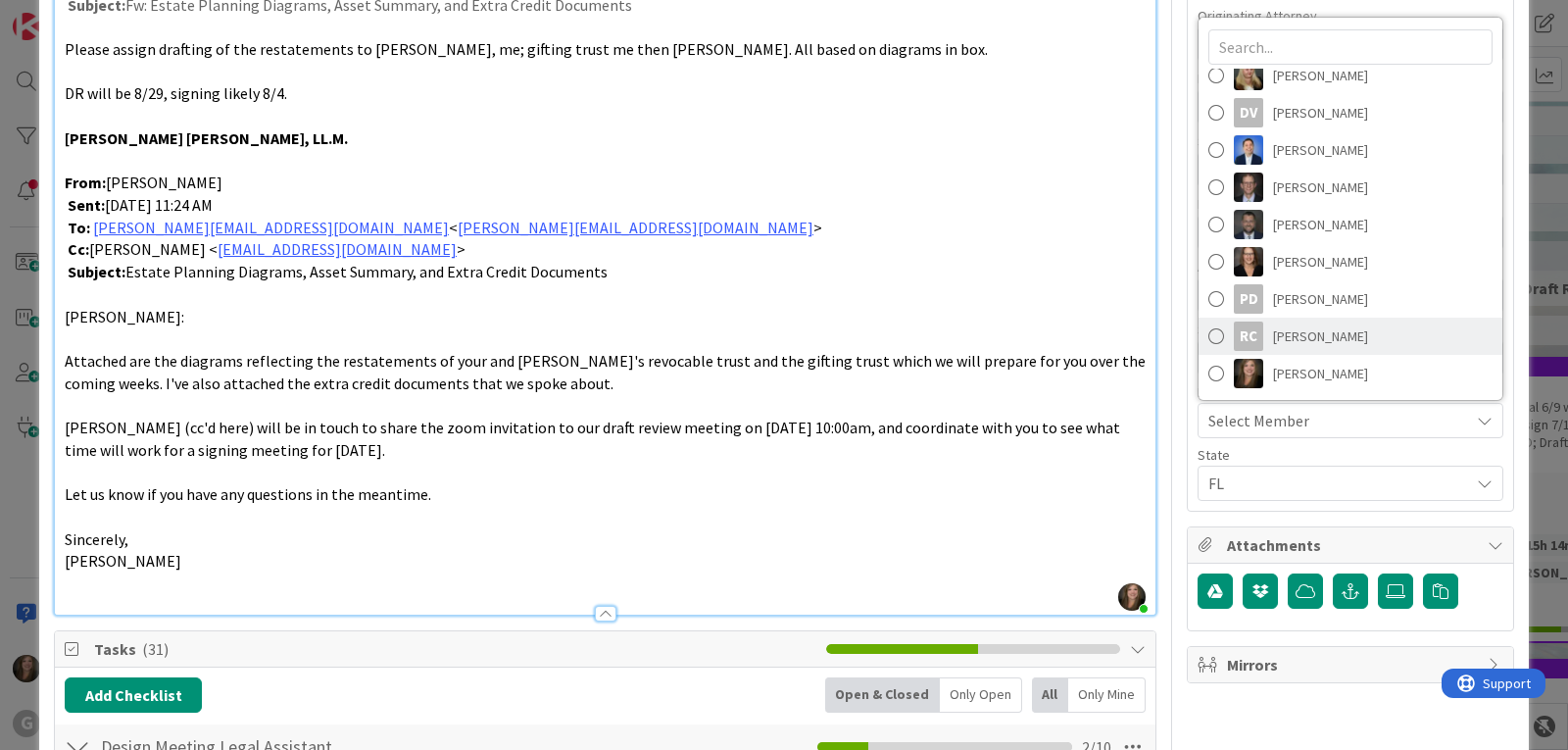
click at [1297, 340] on span "[PERSON_NAME]" at bounding box center [1320, 336] width 95 height 30
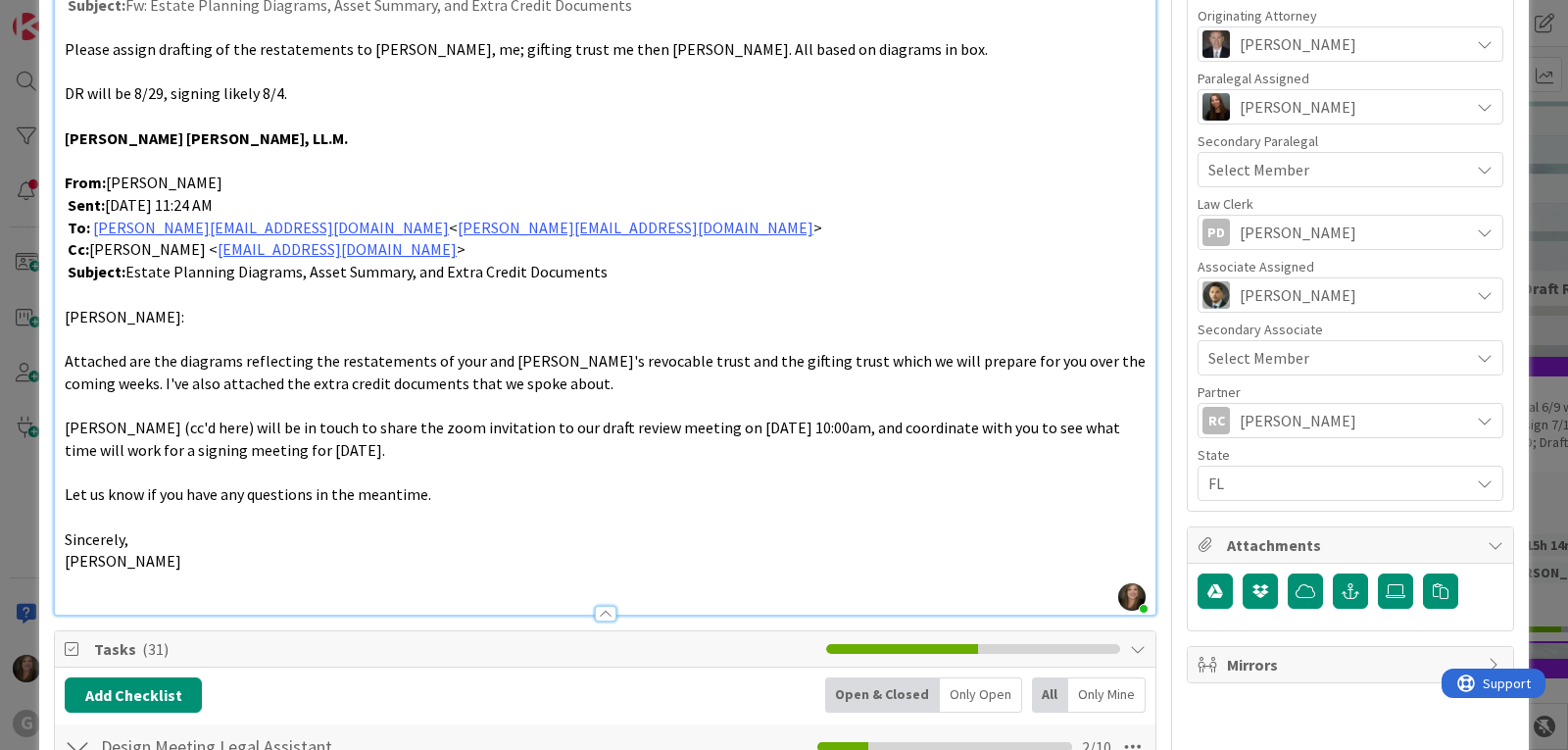
type textarea "x"
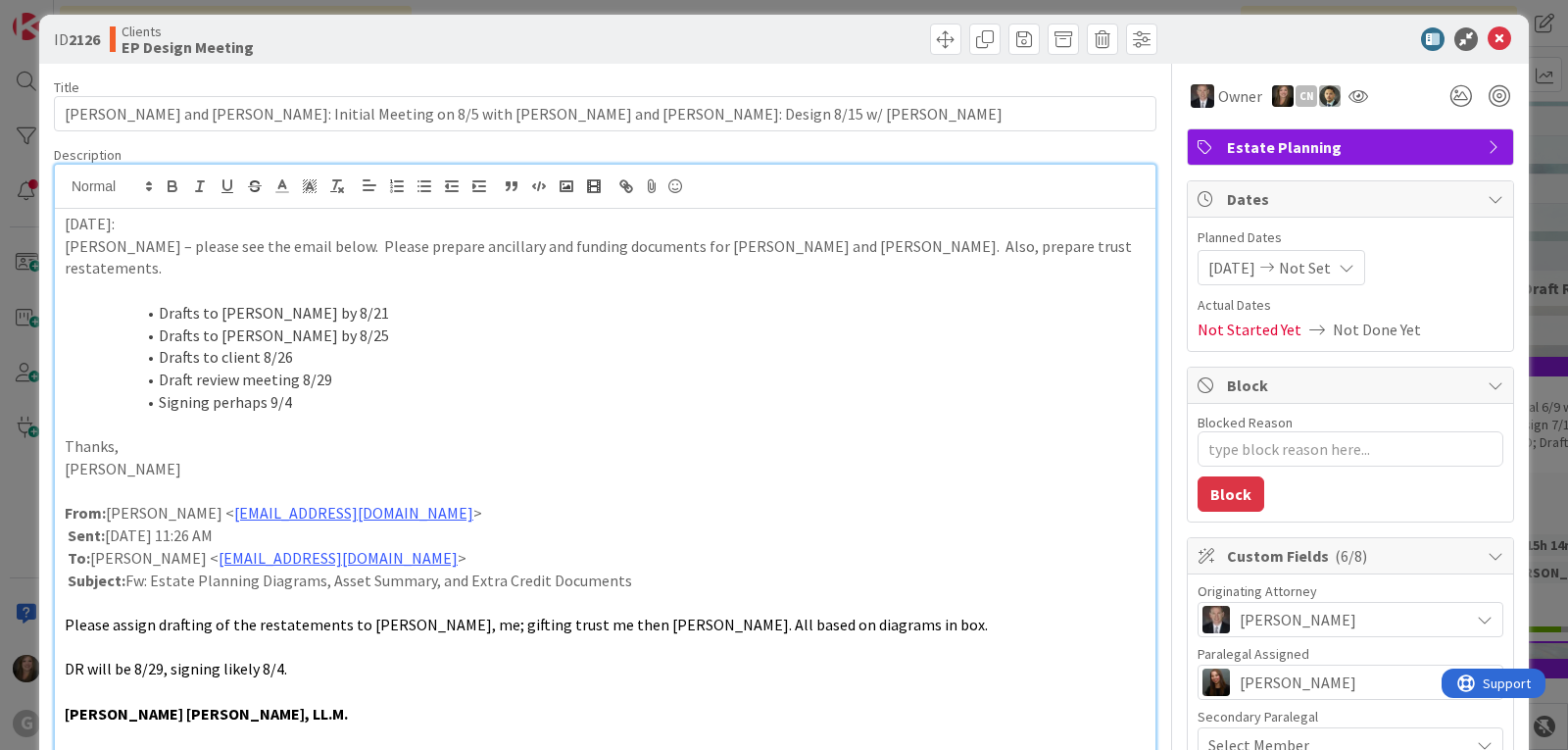
scroll to position [0, 0]
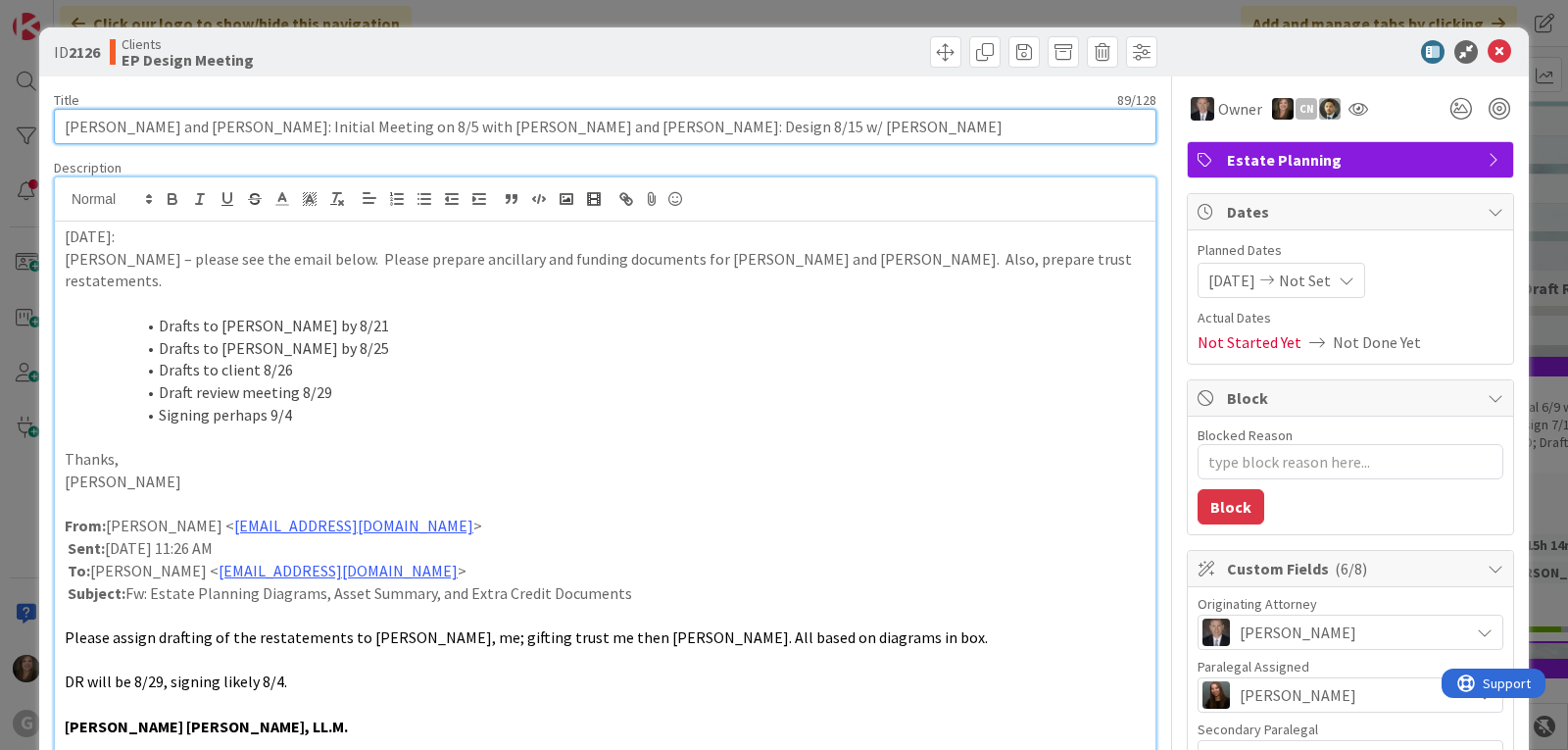
click at [648, 126] on input "[PERSON_NAME] and [PERSON_NAME]: Initial Meeting on 8/5 with [PERSON_NAME] and …" at bounding box center [605, 126] width 1102 height 35
type input "[PERSON_NAME] and [PERSON_NAME]: Initial Meeting on 8/5 with [PERSON_NAME] and …"
type textarea "x"
type input "[PERSON_NAME] and [PERSON_NAME]: Initial Meeting on 8/5 with [PERSON_NAME] and …"
type textarea "x"
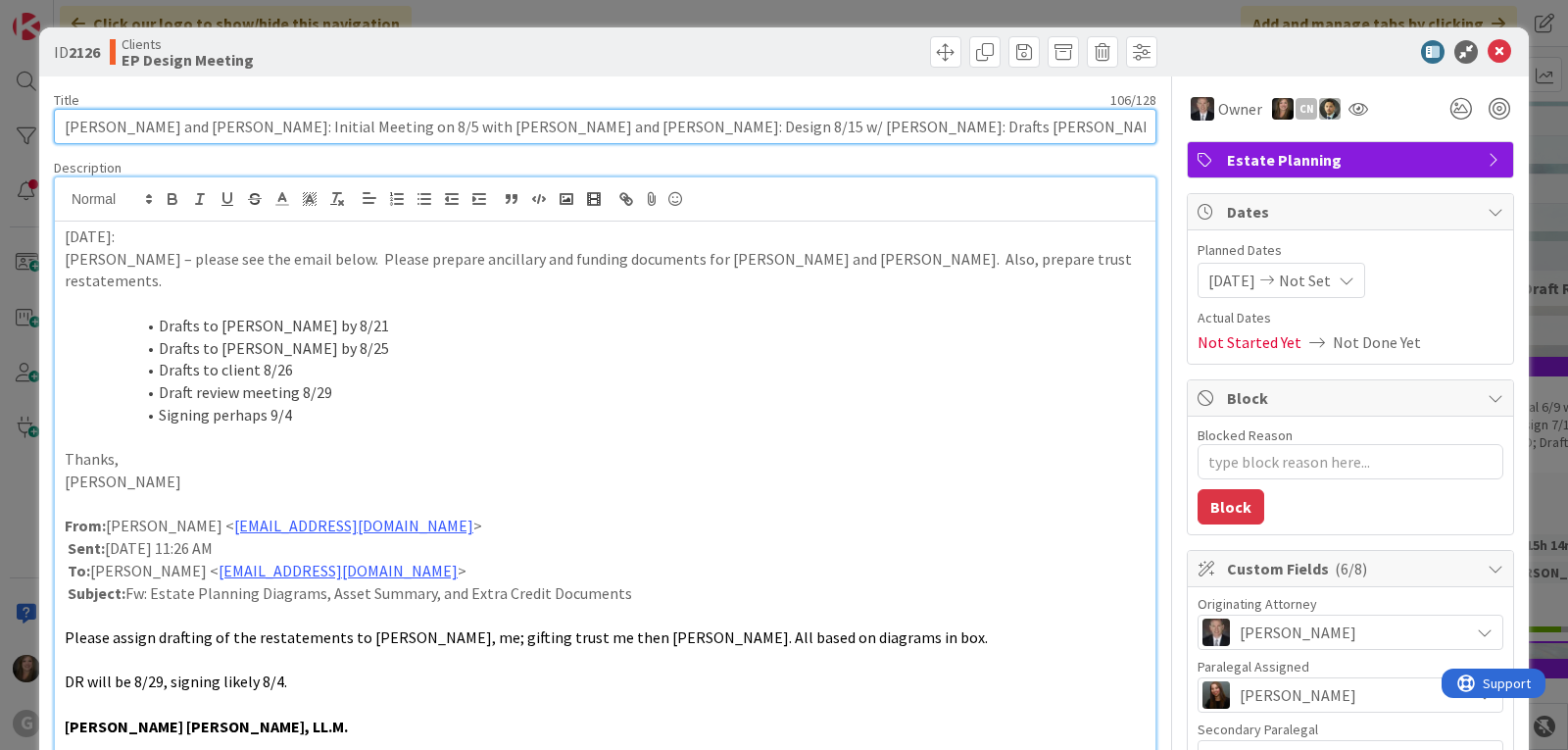
type input "[PERSON_NAME] and [PERSON_NAME]: Initial Meeting on 8/5 with [PERSON_NAME] and …"
type textarea "x"
type input "[PERSON_NAME] and [PERSON_NAME]: Initial Meeting on 8/5 with [PERSON_NAME] and …"
type textarea "x"
type input "[PERSON_NAME] and [PERSON_NAME]: Initial Meeting on 8/5 with [PERSON_NAME] and …"
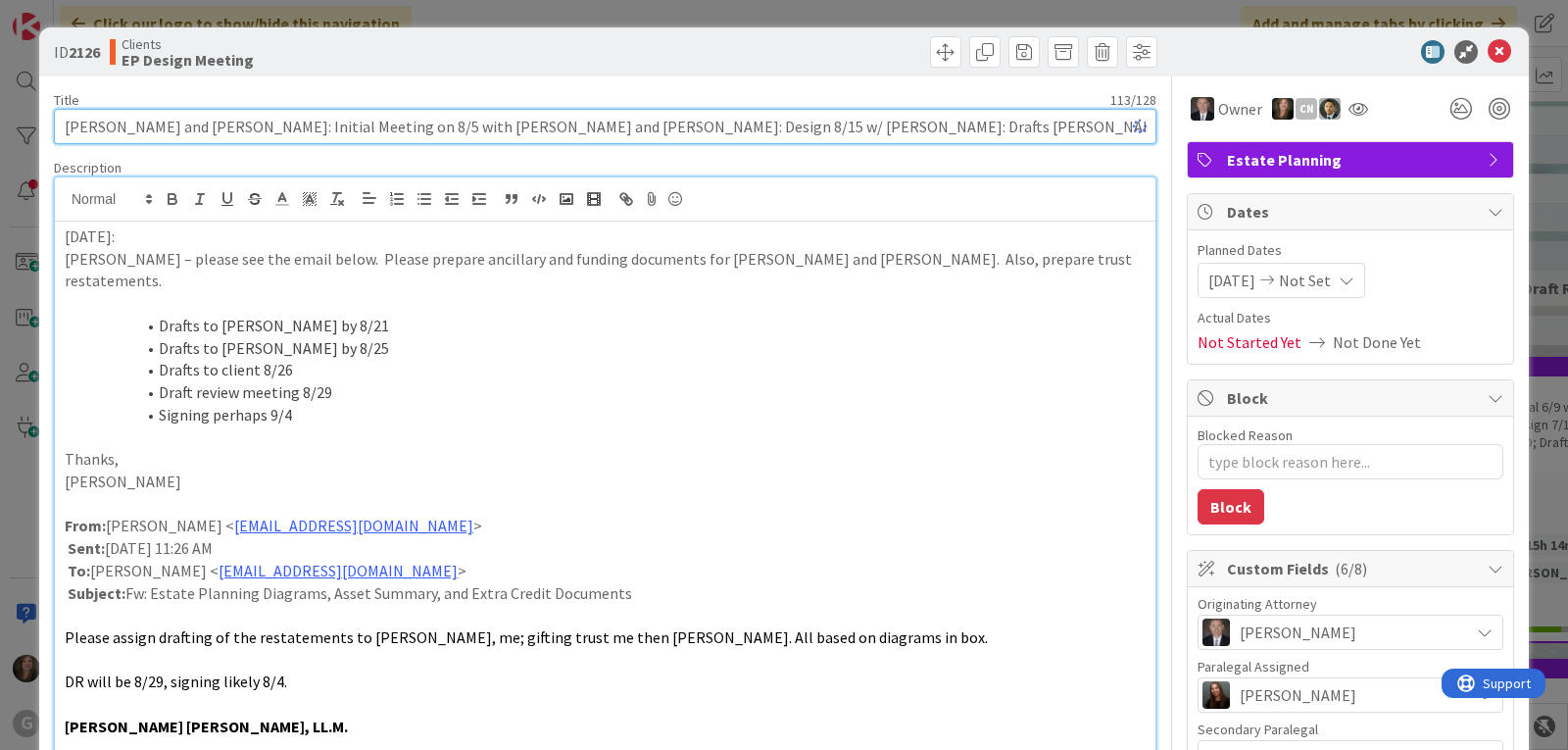
type textarea "x"
type input "[PERSON_NAME] and [PERSON_NAME]: Initial Meeting on 8/5 with [PERSON_NAME] and …"
type textarea "x"
type input "[PERSON_NAME] and [PERSON_NAME]: Initial Meeting on 8/5 with [PERSON_NAME] and …"
type textarea "x"
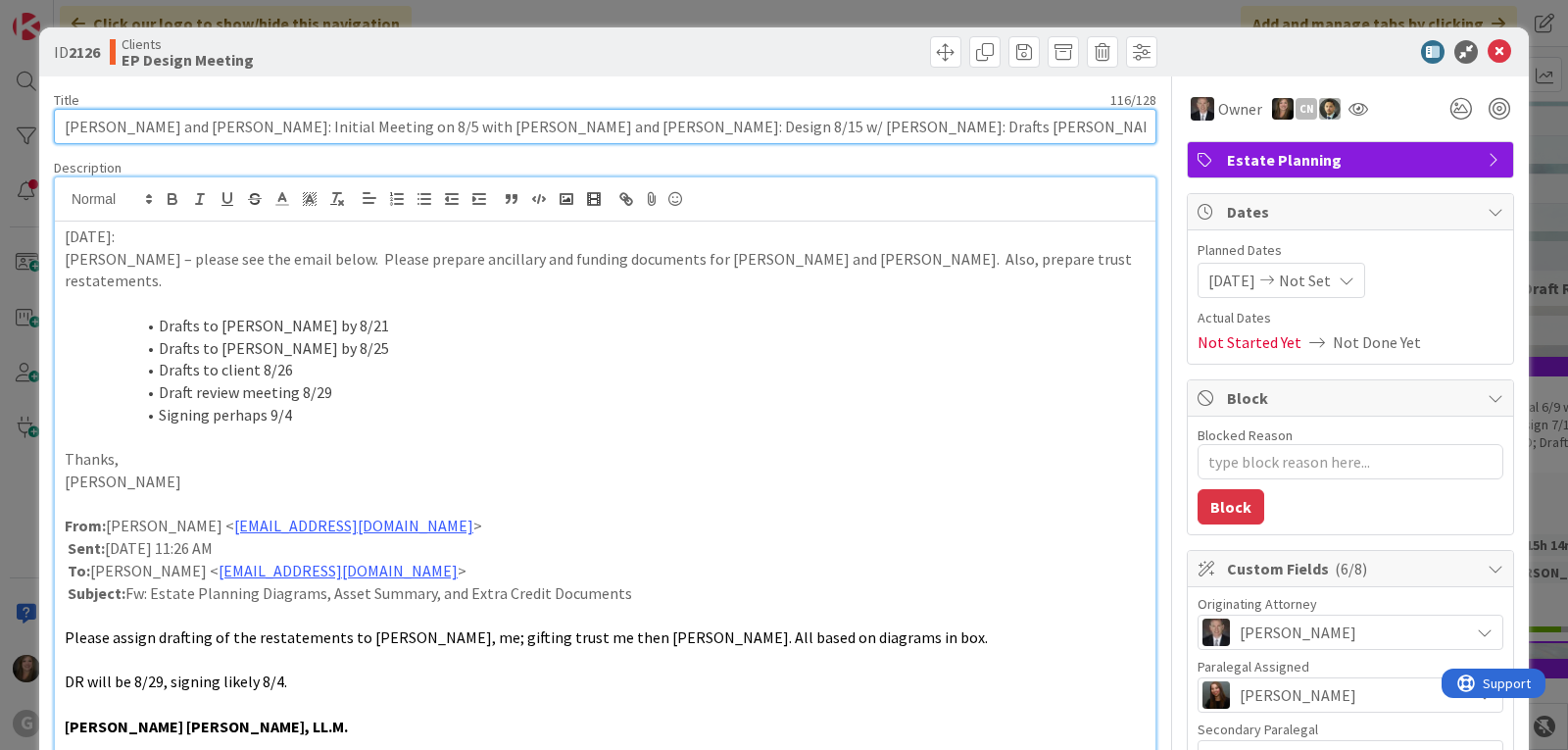
type input "[PERSON_NAME] and [PERSON_NAME]: Initial Meeting on 8/5 with [PERSON_NAME] and …"
type textarea "x"
type input "[PERSON_NAME] and [PERSON_NAME]: Initial Meeting on 8/5 with [PERSON_NAME] and …"
type textarea "x"
type input "[PERSON_NAME] and [PERSON_NAME]: Initial Meeting on 8/5 with [PERSON_NAME] and …"
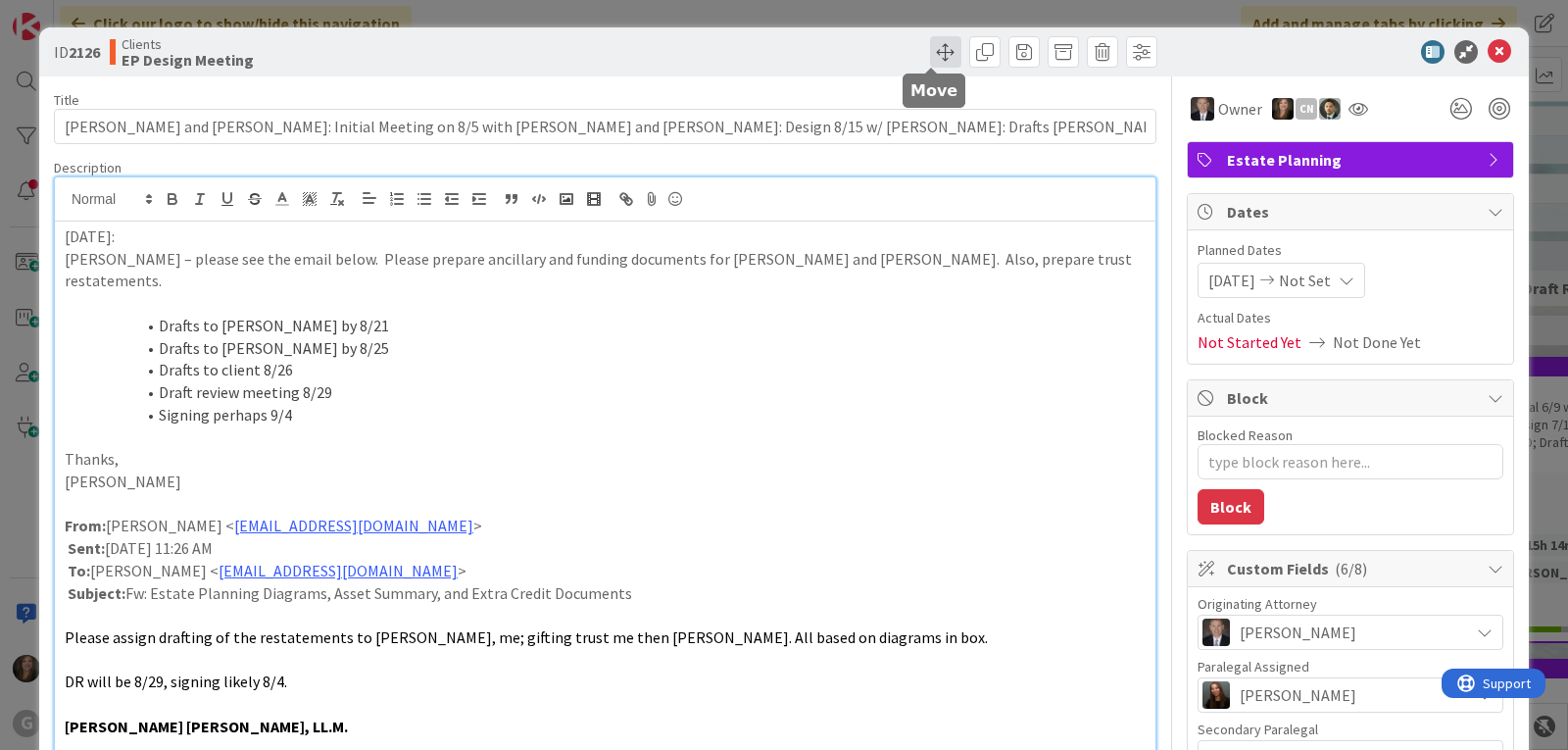
click at [930, 45] on span at bounding box center [946, 52] width 32 height 32
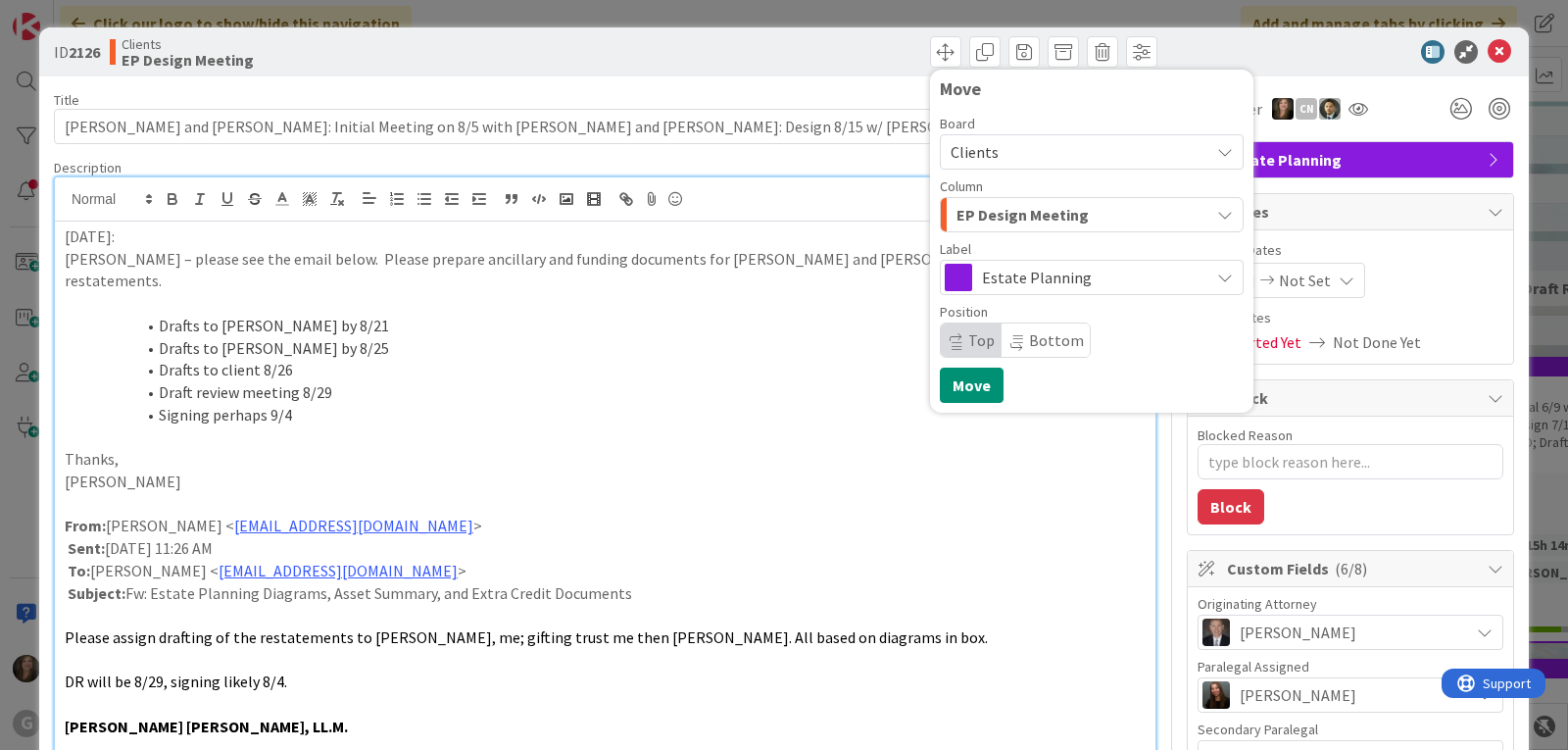
click at [1216, 211] on icon "button" at bounding box center [1224, 215] width 16 height 16
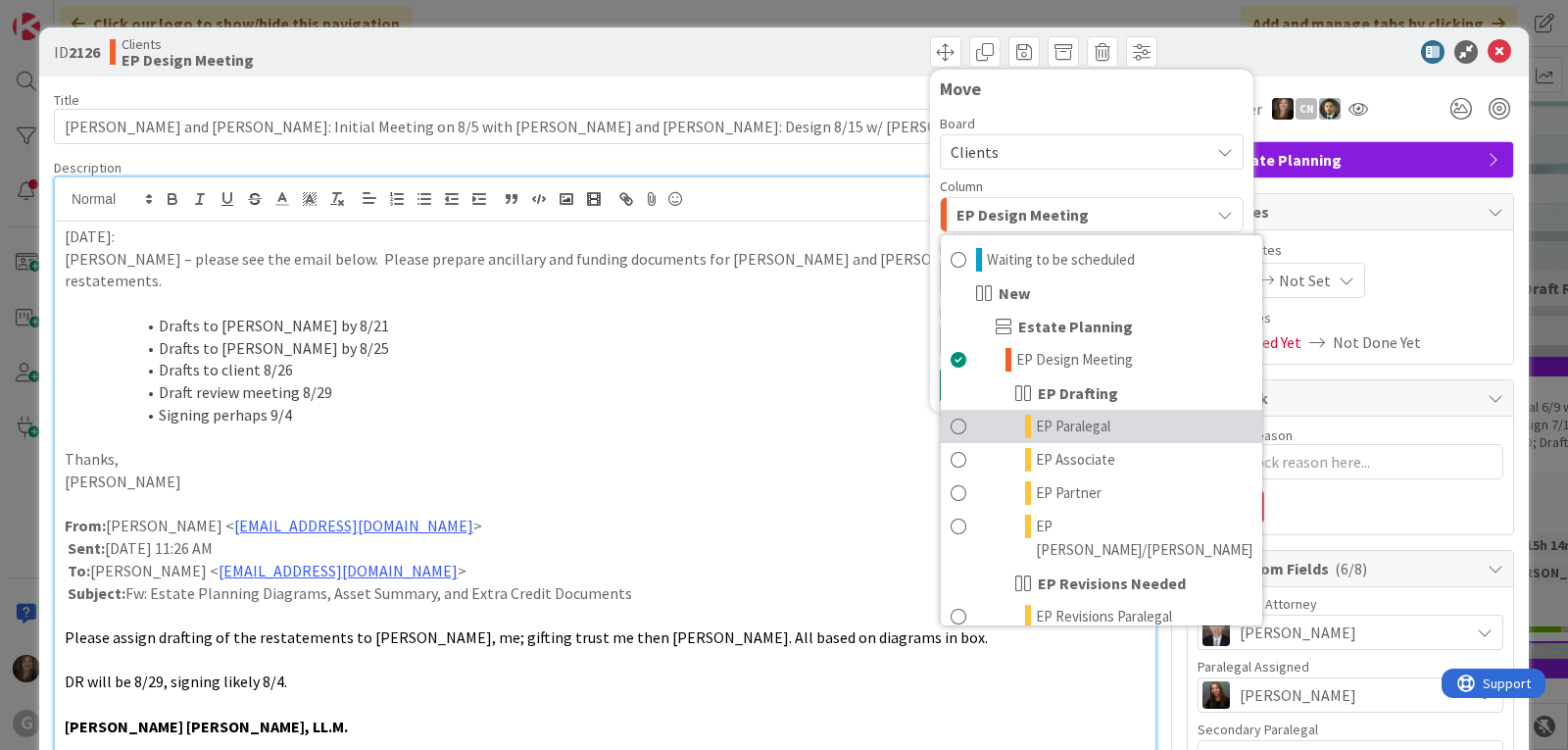
click at [1091, 426] on span "EP Paralegal" at bounding box center [1073, 427] width 75 height 24
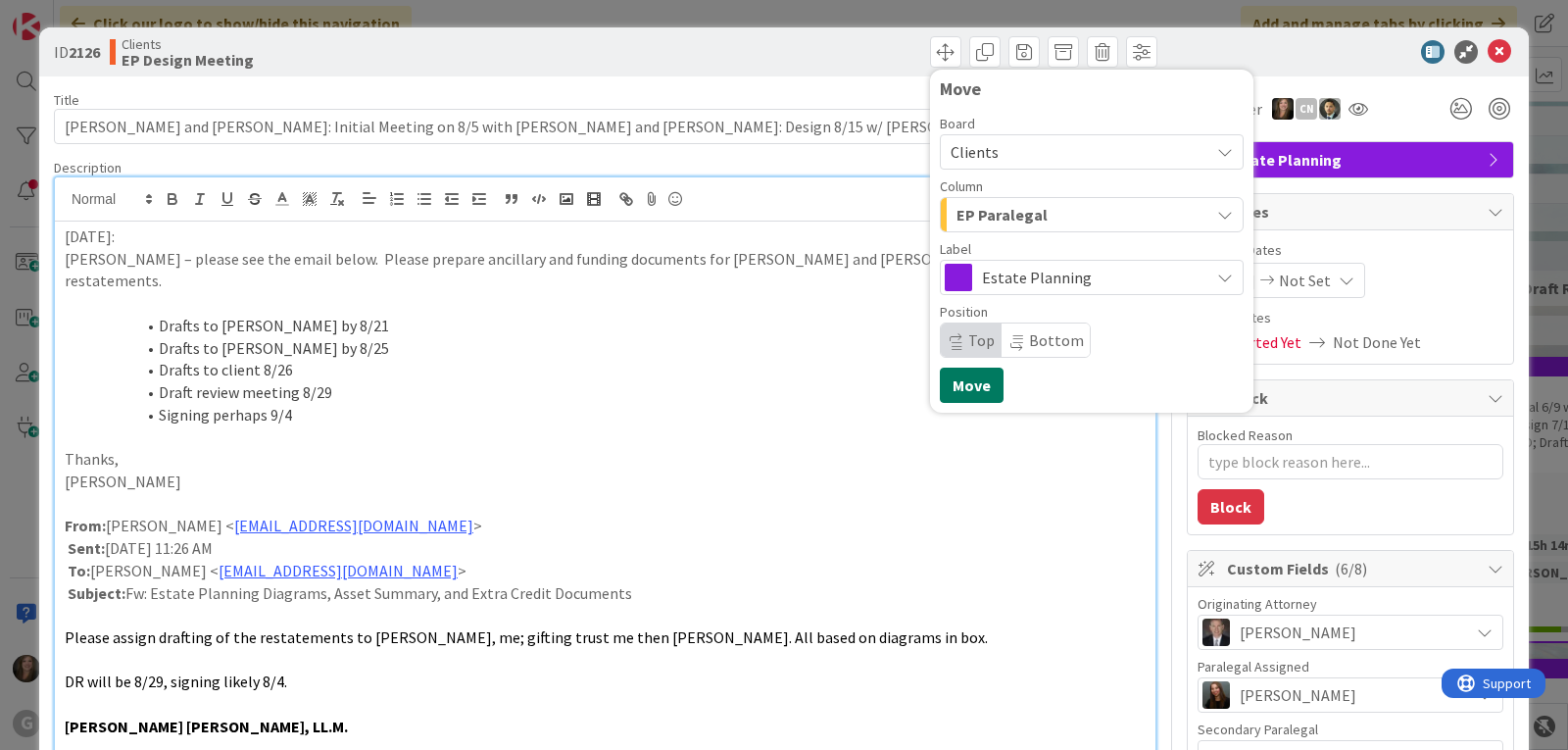
click at [940, 383] on button "Move" at bounding box center [971, 385] width 64 height 35
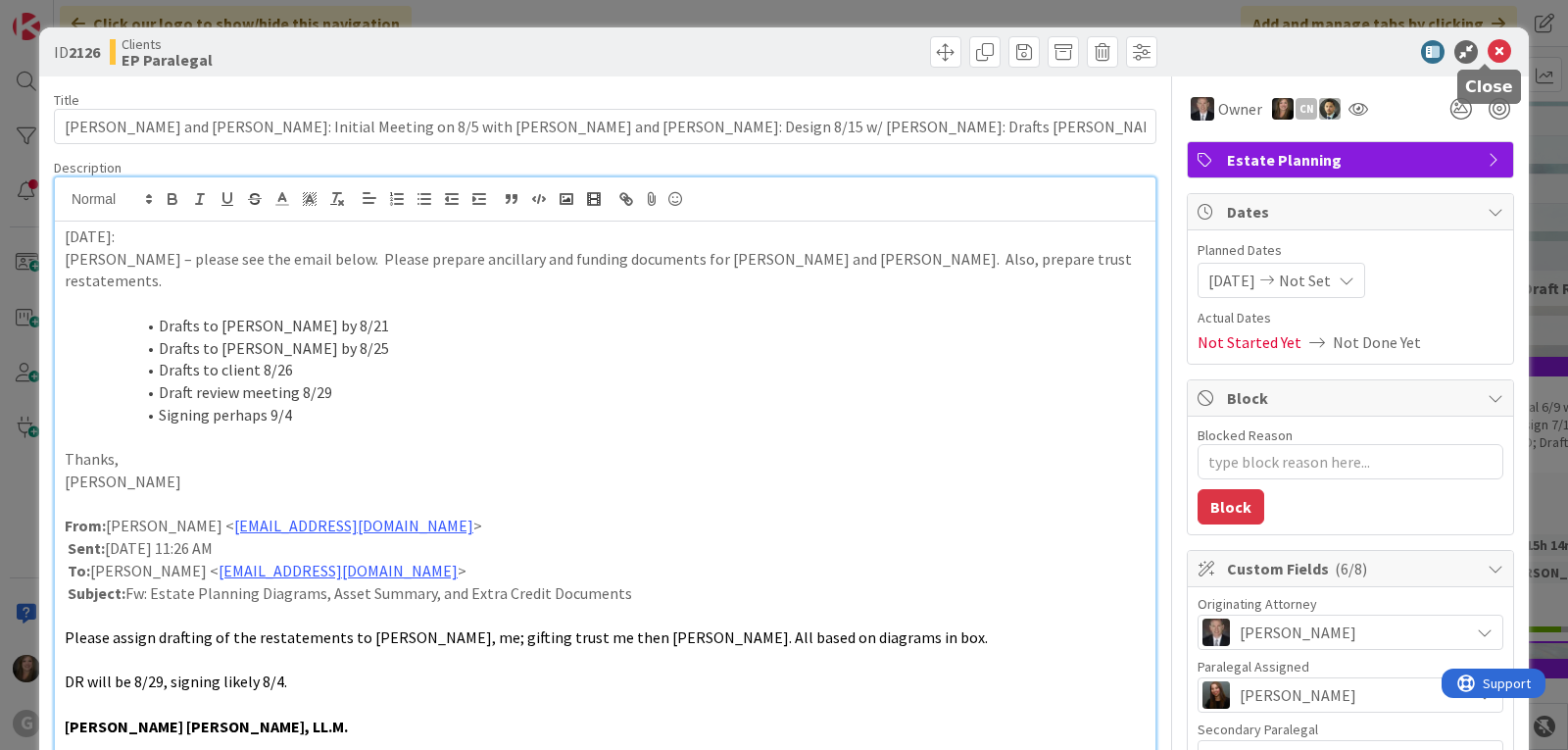
click at [1489, 52] on icon at bounding box center [1499, 52] width 24 height 24
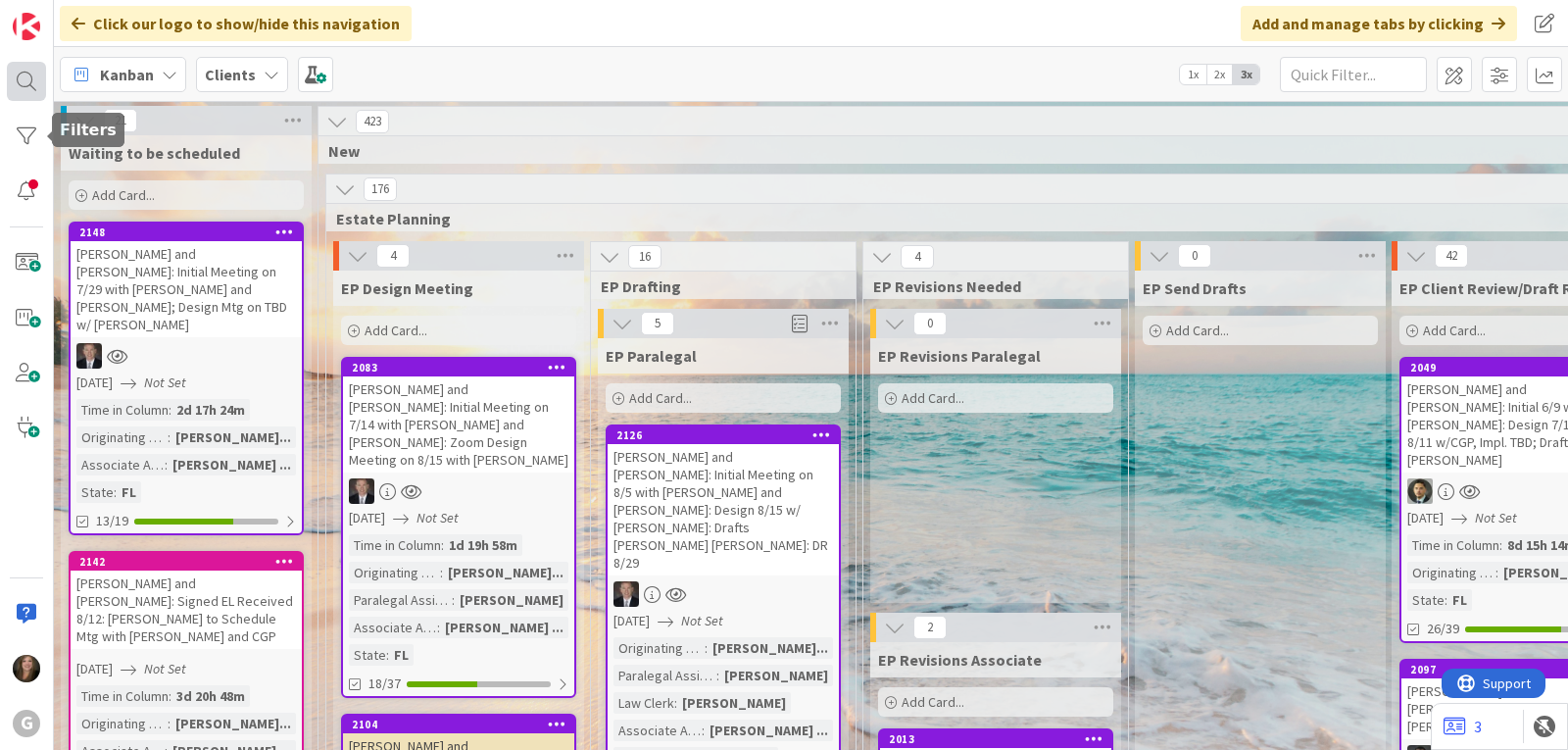
click at [23, 73] on div at bounding box center [27, 82] width 39 height 39
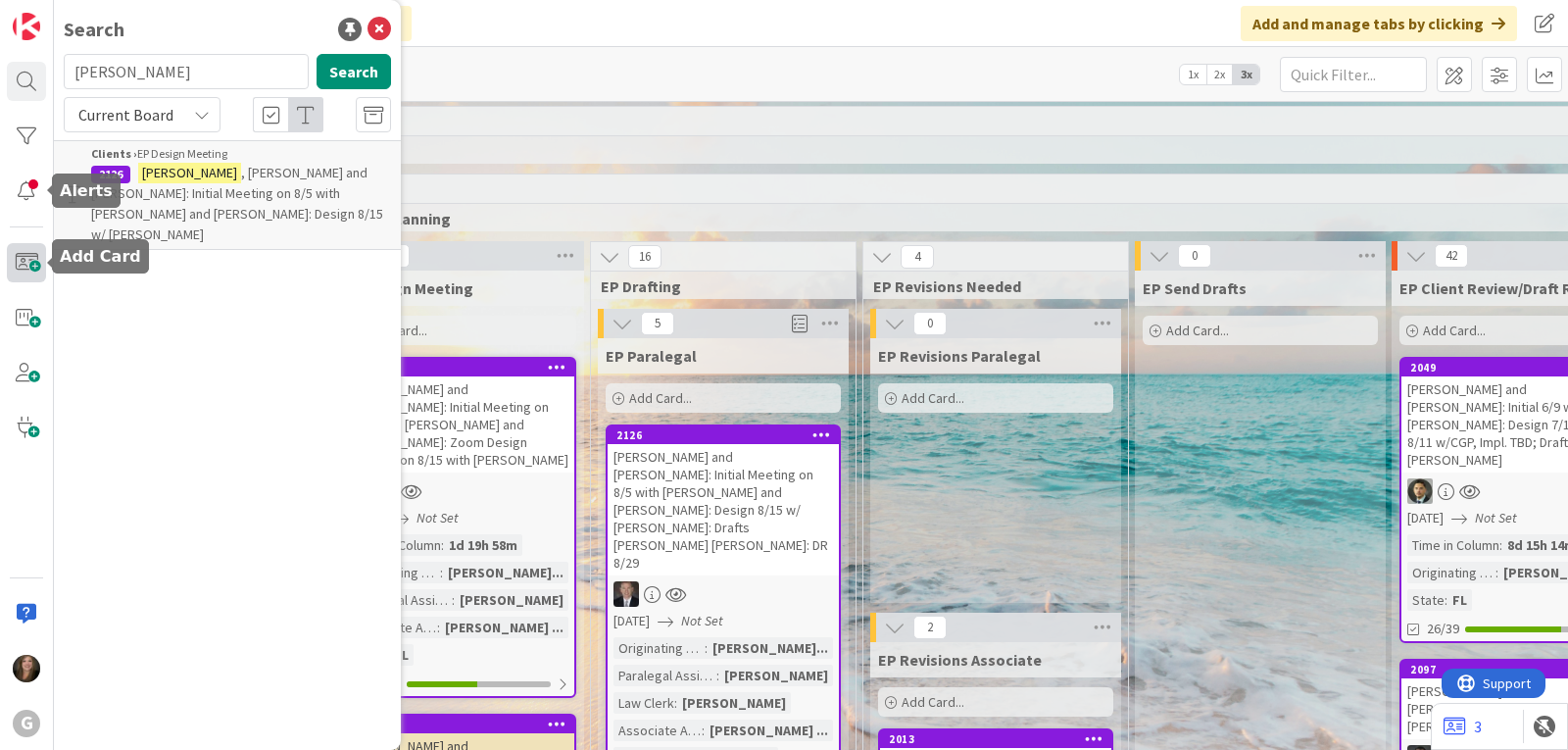
click at [24, 255] on span at bounding box center [27, 263] width 39 height 39
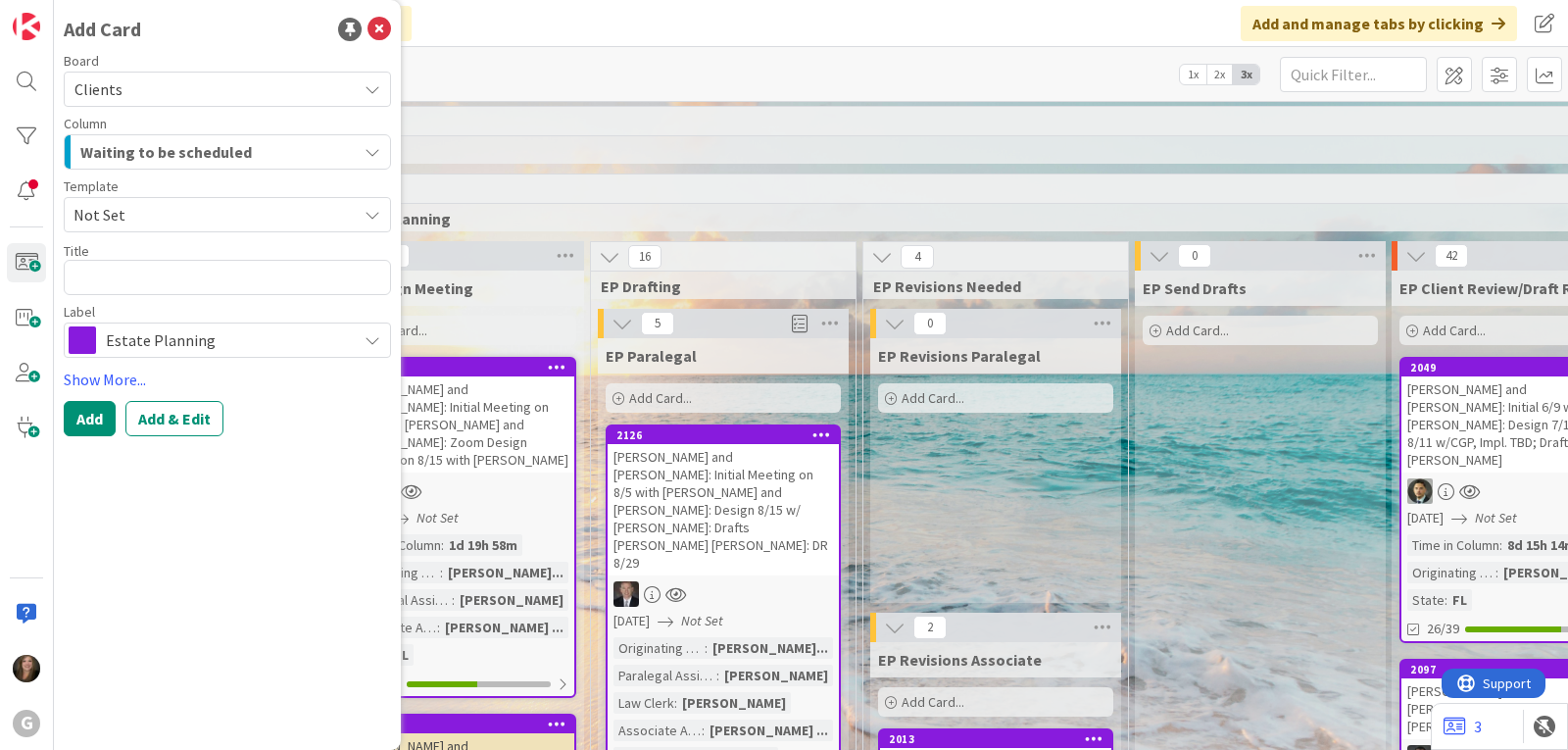
type textarea "x"
type textarea "G"
type textarea "x"
type textarea "Gr"
type textarea "x"
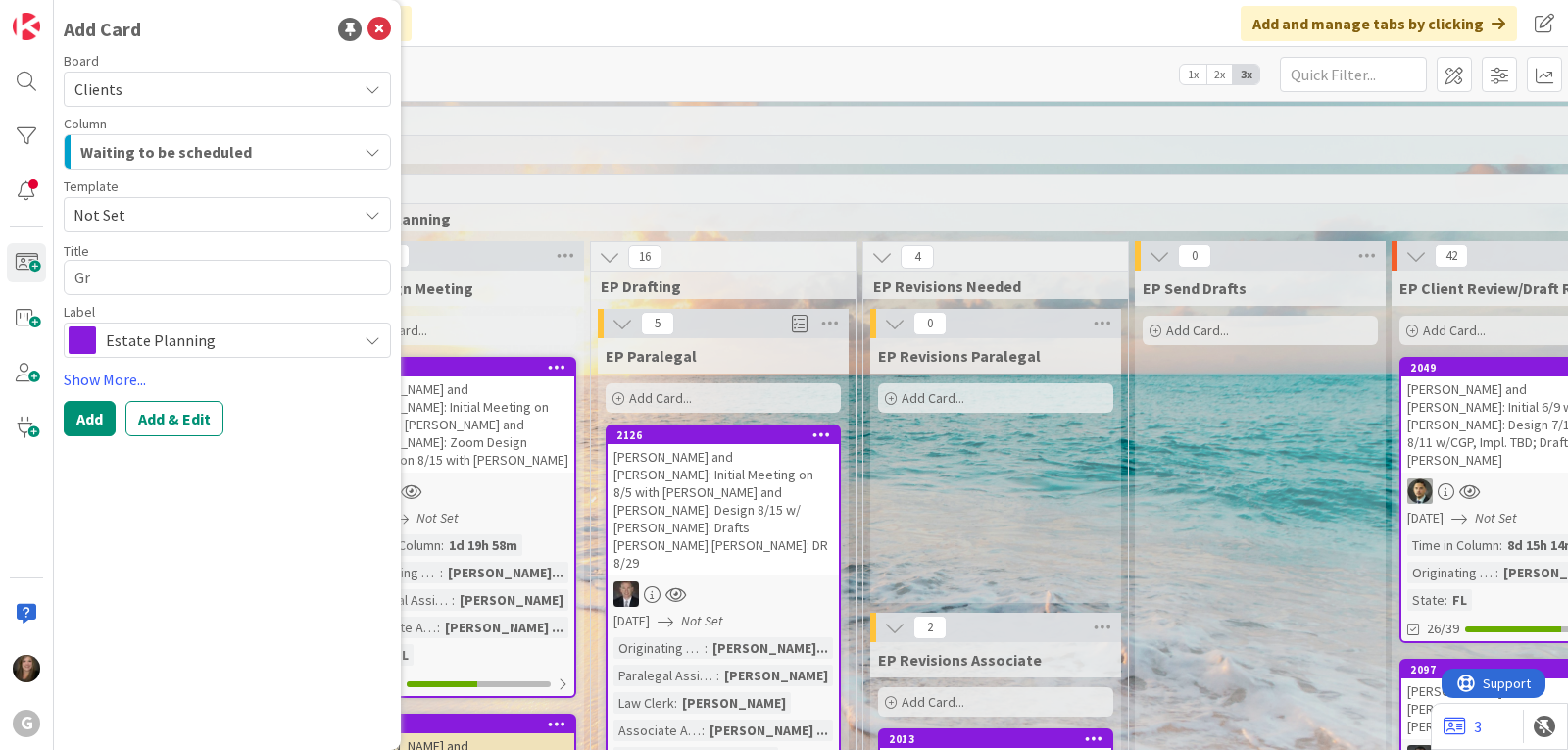
type textarea "Gra"
type textarea "x"
type textarea "Grae"
type textarea "x"
type textarea "Graeb"
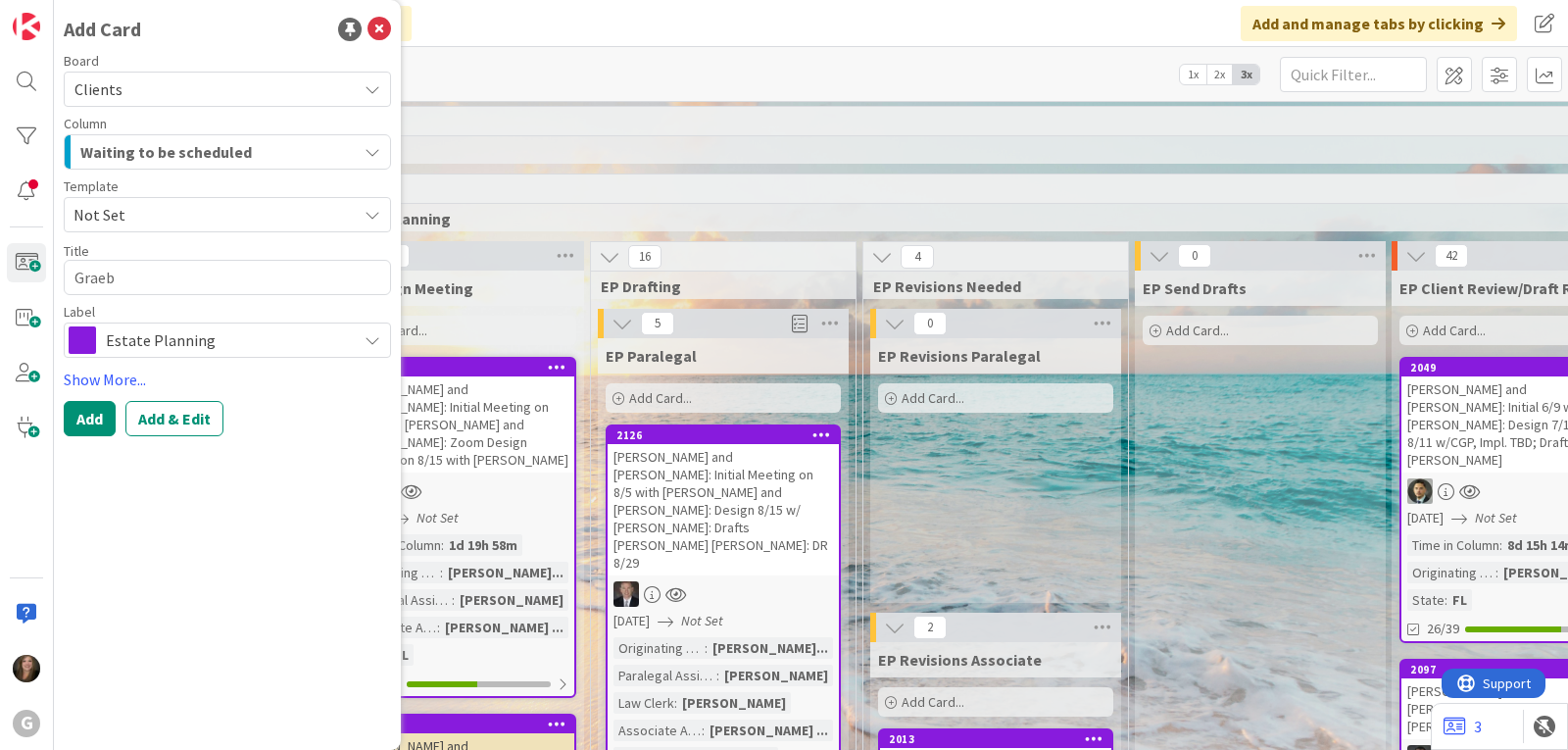
type textarea "x"
type textarea "Graebn"
type textarea "x"
type textarea "[PERSON_NAME]"
type textarea "x"
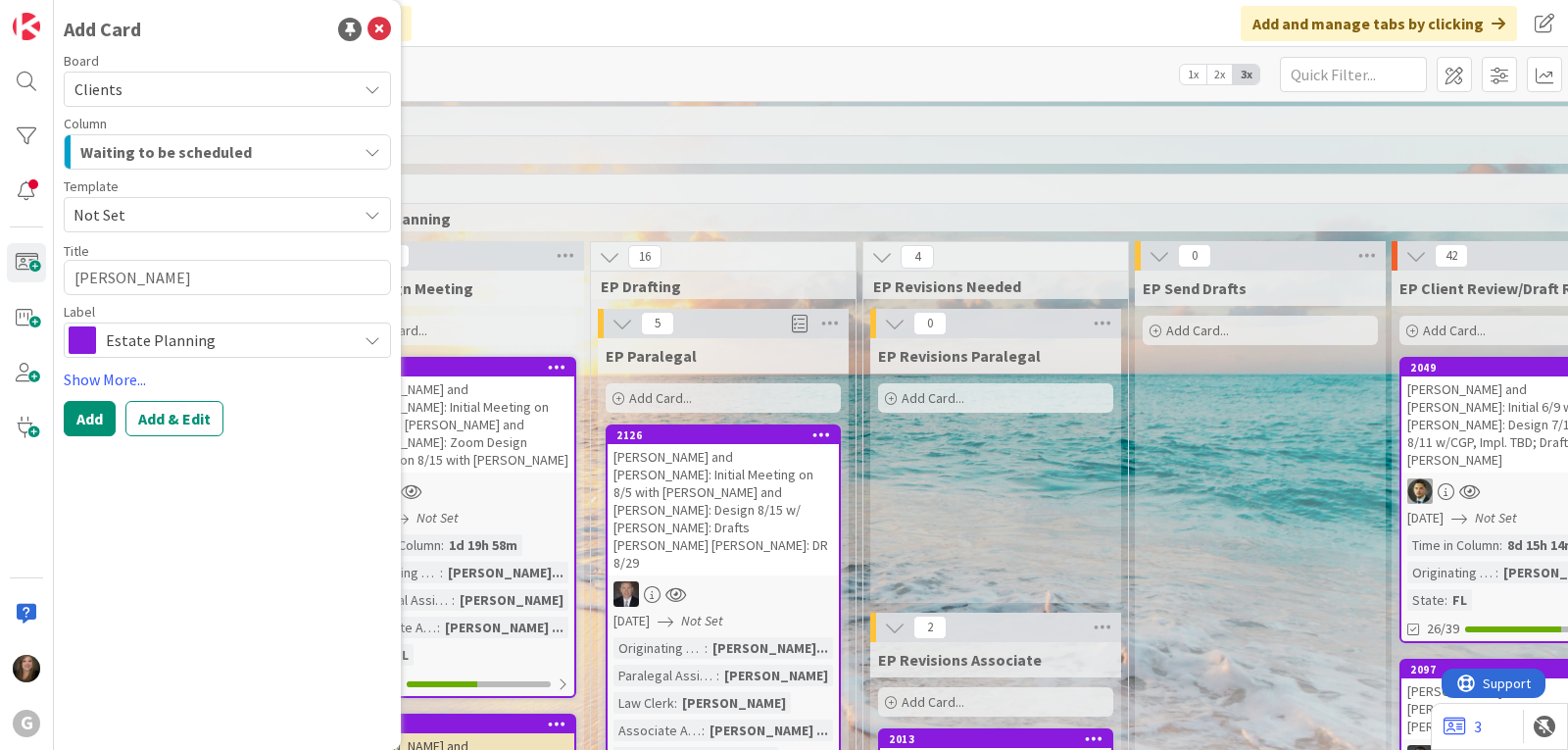
type textarea "[PERSON_NAME],"
type textarea "x"
type textarea "[PERSON_NAME],"
type textarea "x"
type textarea "[PERSON_NAME], P"
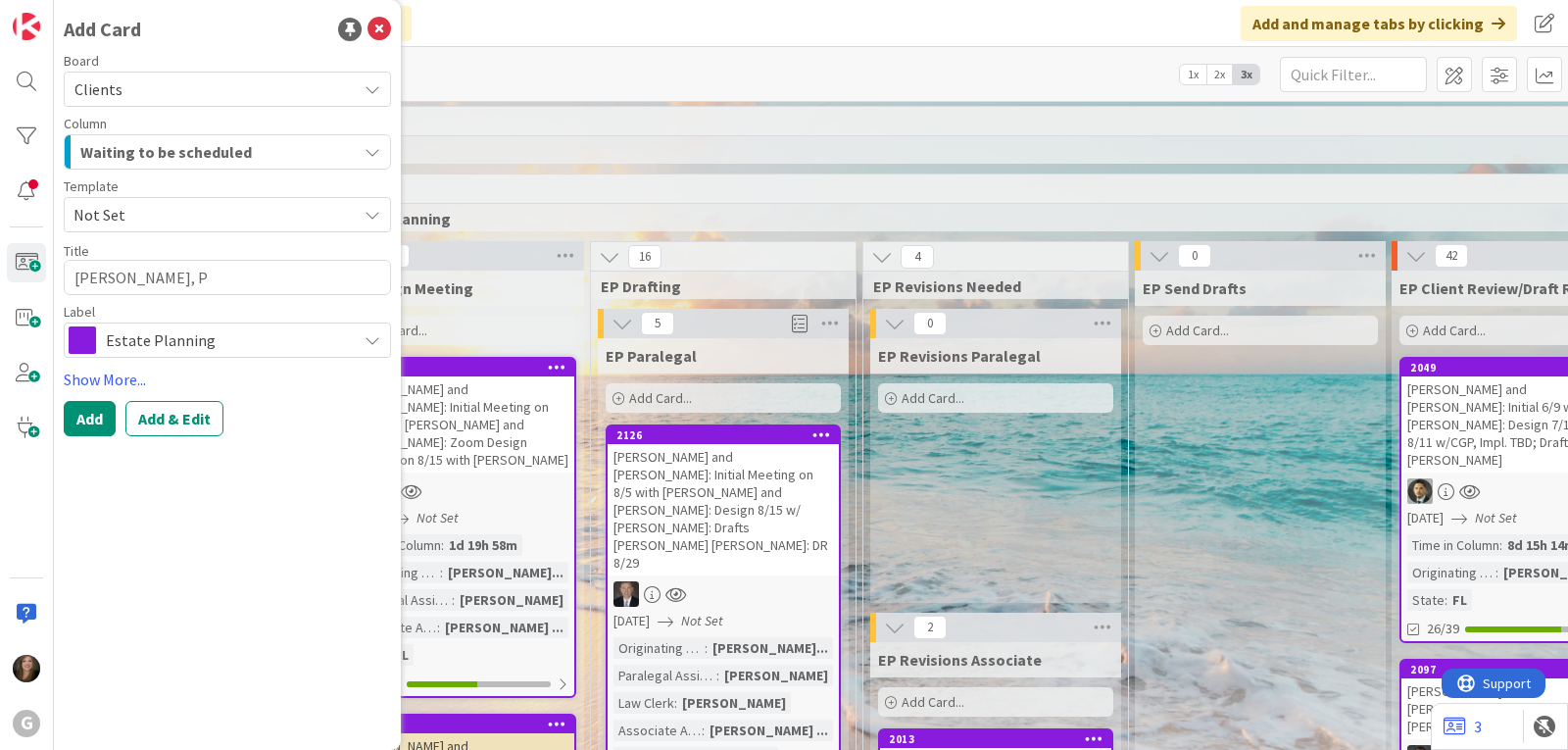
type textarea "x"
type textarea "[PERSON_NAME], [GEOGRAPHIC_DATA]"
type textarea "x"
type textarea "[PERSON_NAME]"
type textarea "x"
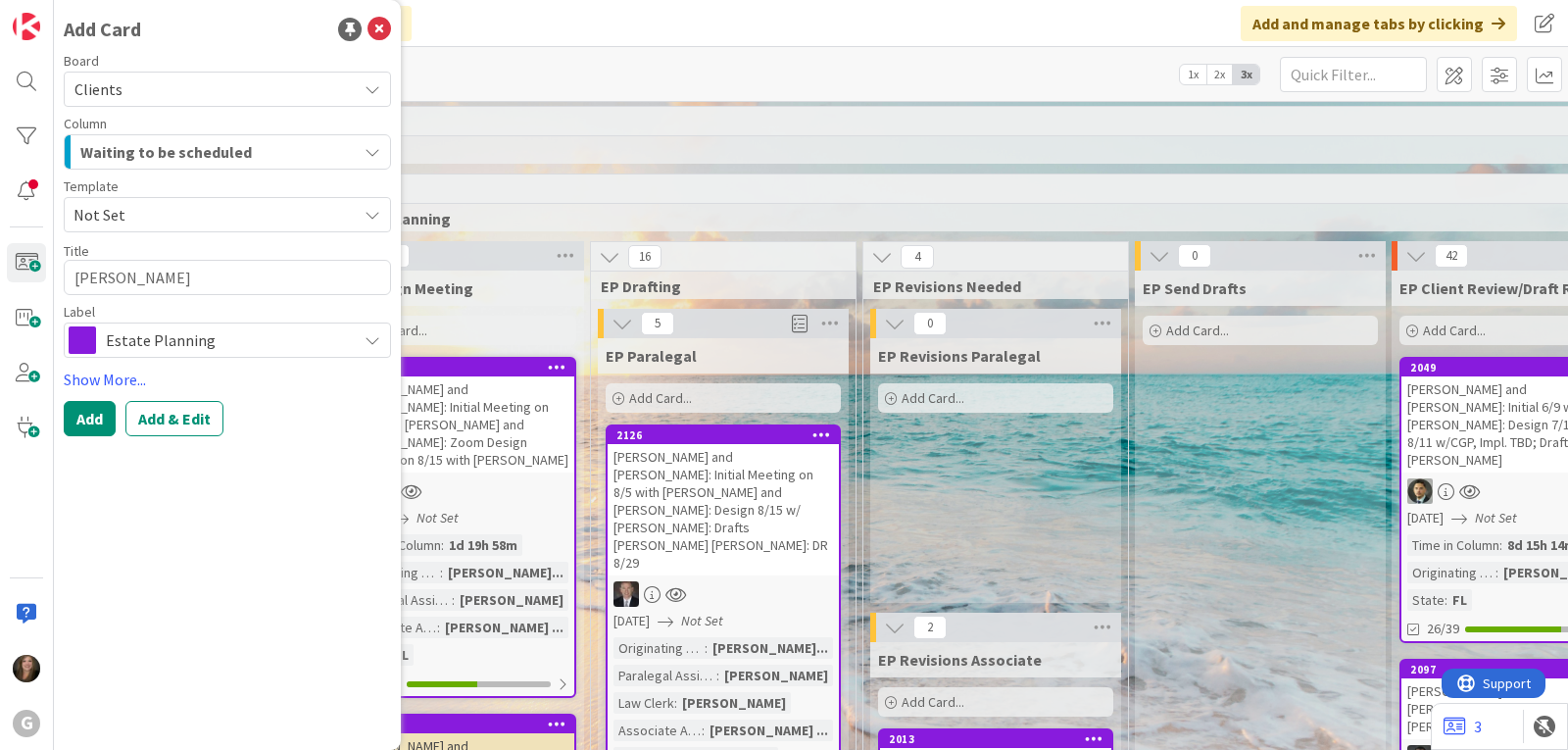
type textarea "[PERSON_NAME]"
type textarea "x"
type textarea "[PERSON_NAME]"
type textarea "x"
type textarea "[PERSON_NAME]"
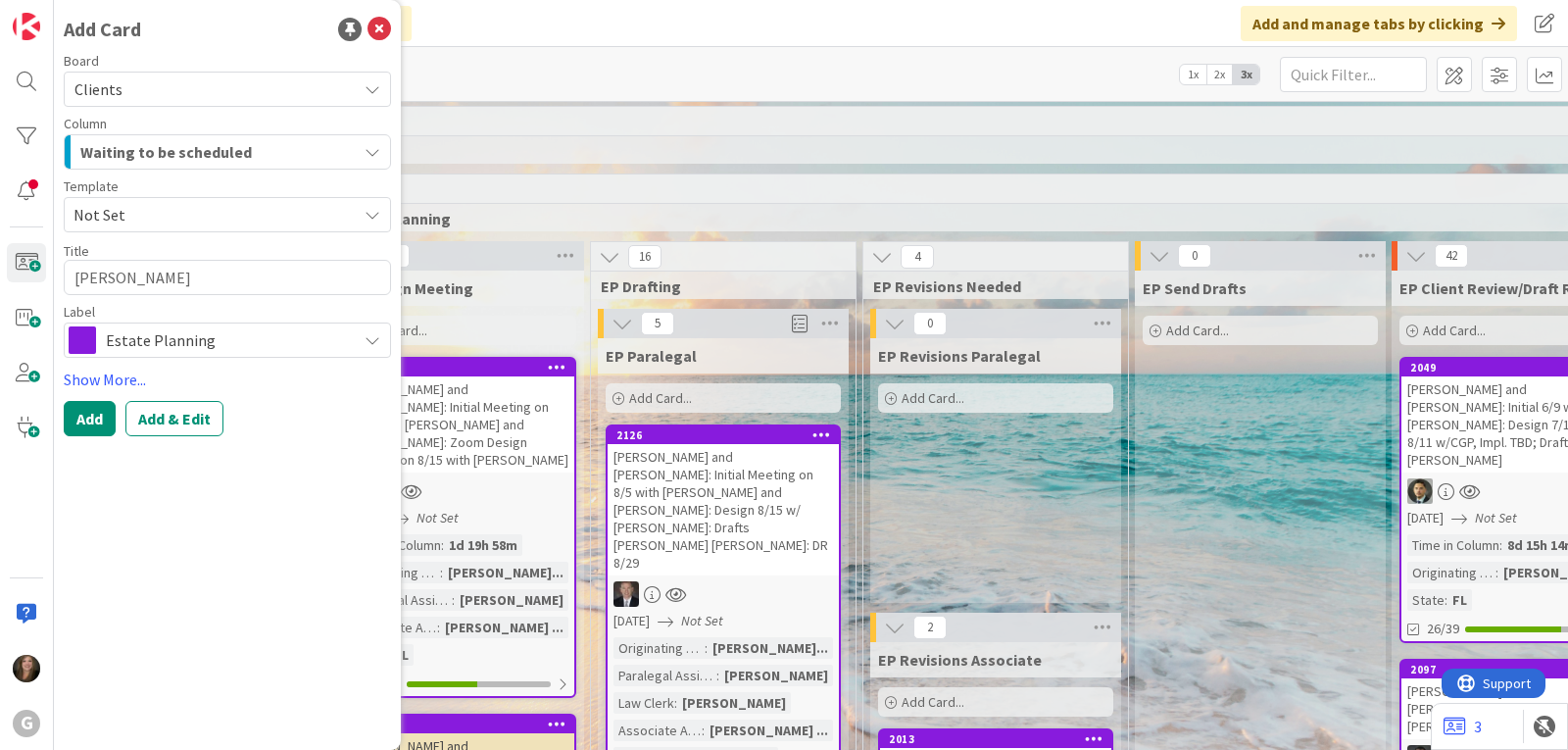
type textarea "x"
type textarea "[PERSON_NAME] and"
type textarea "x"
type textarea "[PERSON_NAME] and"
type textarea "x"
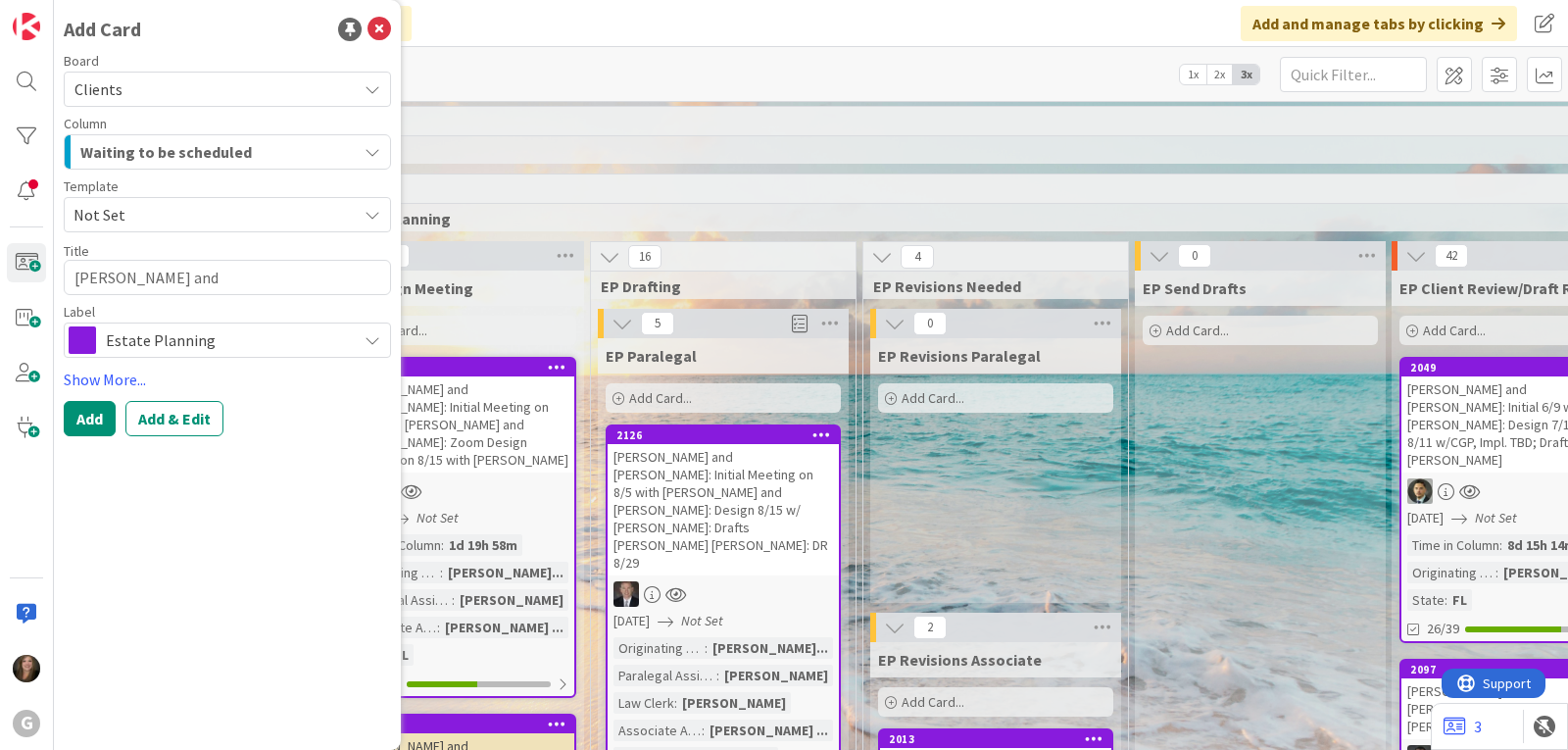
type textarea "[PERSON_NAME] and A"
type textarea "x"
type textarea "[PERSON_NAME] and Am"
type textarea "x"
type textarea "[PERSON_NAME] and [PERSON_NAME]"
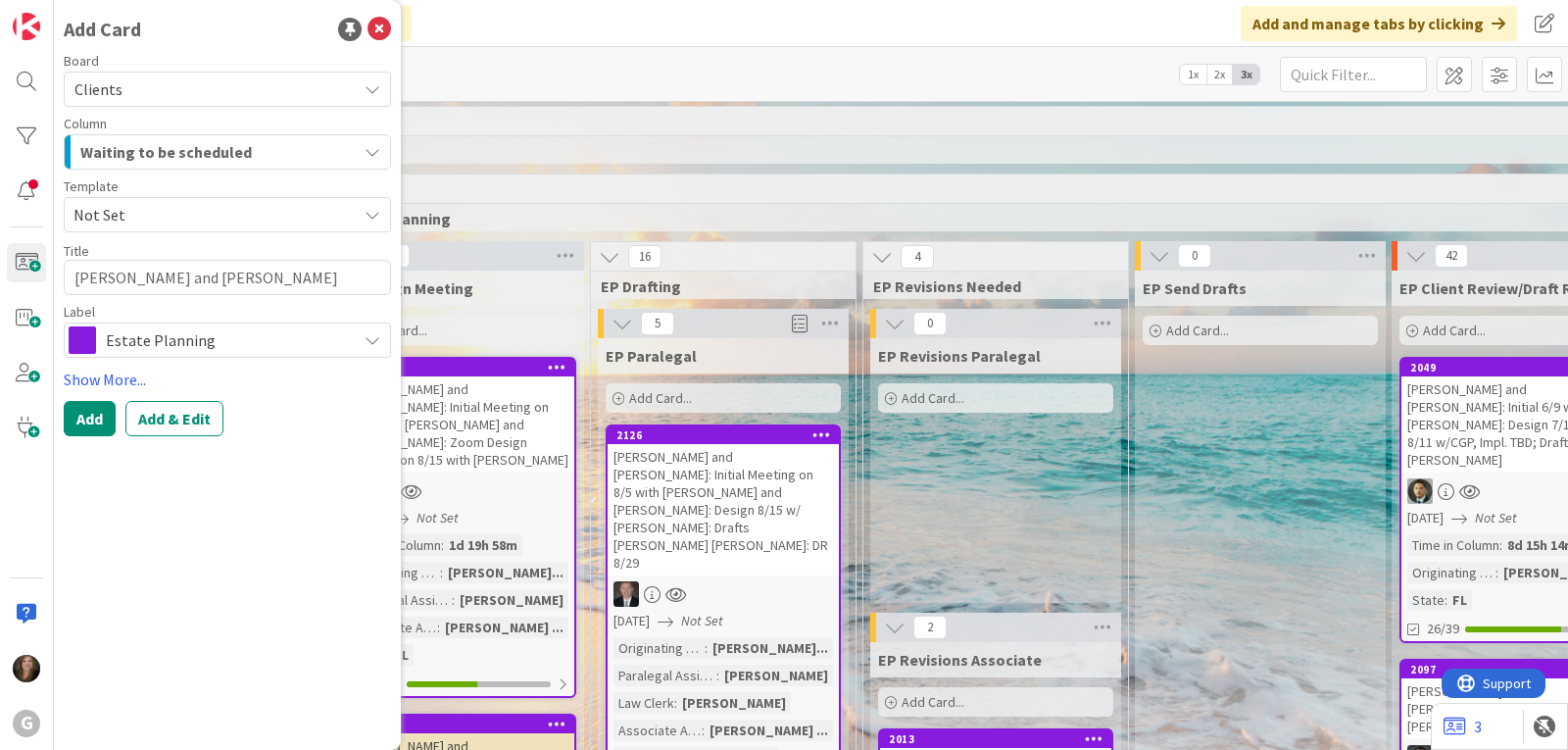
type textarea "x"
type textarea "[PERSON_NAME] and [PERSON_NAME]"
type textarea "x"
type textarea "[PERSON_NAME] and [PERSON_NAME]"
type textarea "x"
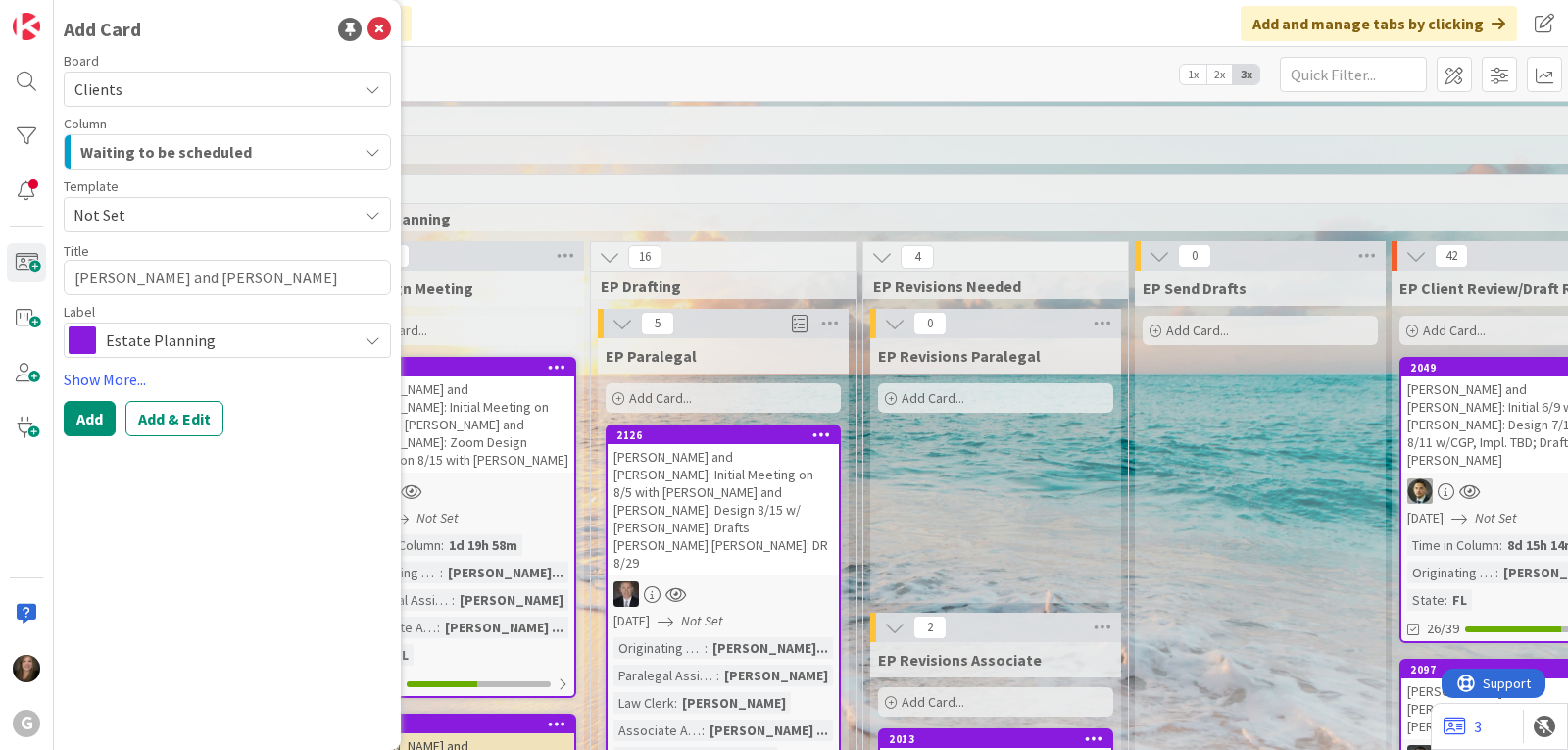
type textarea "[PERSON_NAME] and [PERSON_NAME]:"
type textarea "x"
type textarea "[PERSON_NAME] and [PERSON_NAME]:"
type textarea "x"
type textarea "[PERSON_NAME] and [PERSON_NAME]: D"
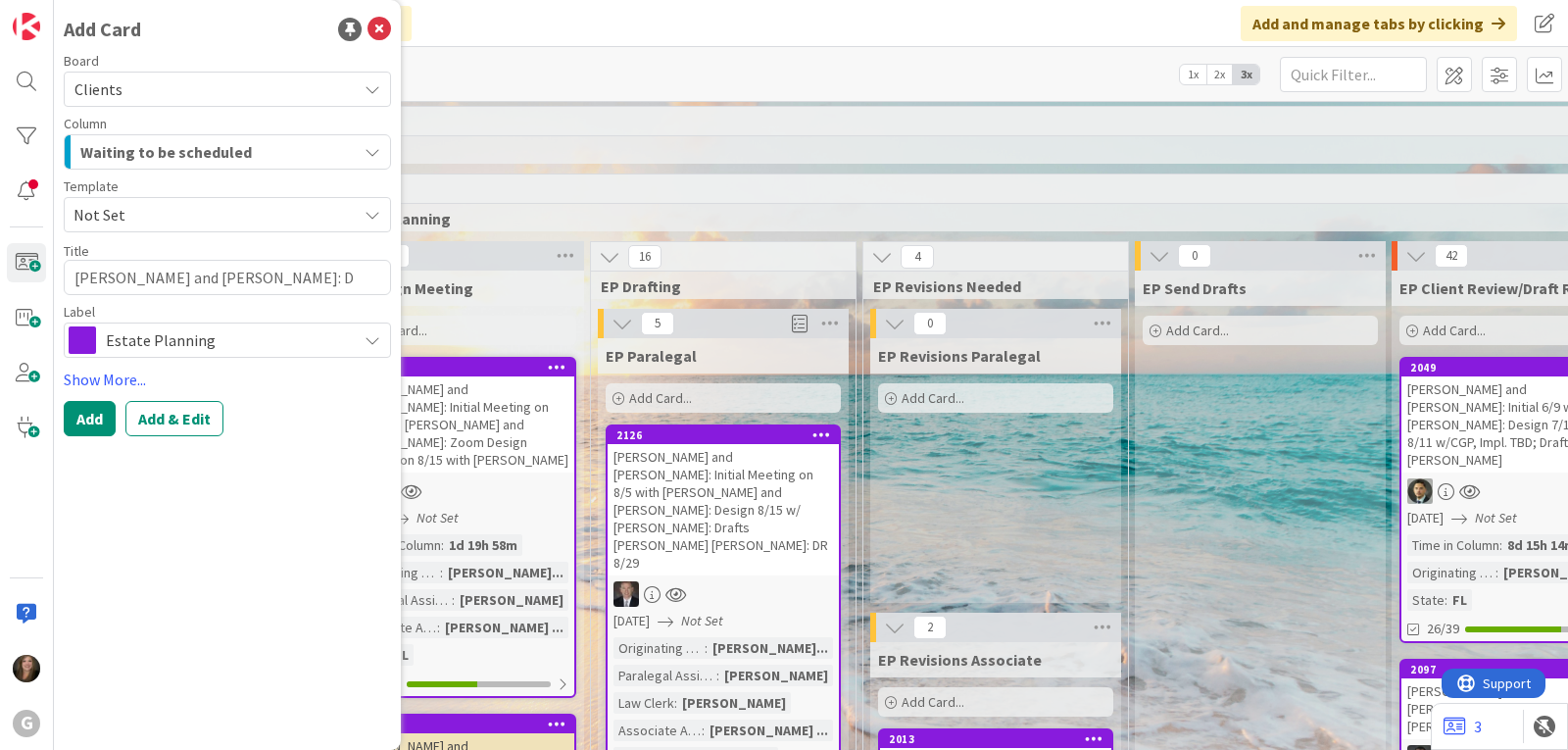
type textarea "x"
type textarea "[PERSON_NAME] and [PERSON_NAME]: Dr"
type textarea "x"
type textarea "[PERSON_NAME] and [PERSON_NAME]: Dra"
type textarea "x"
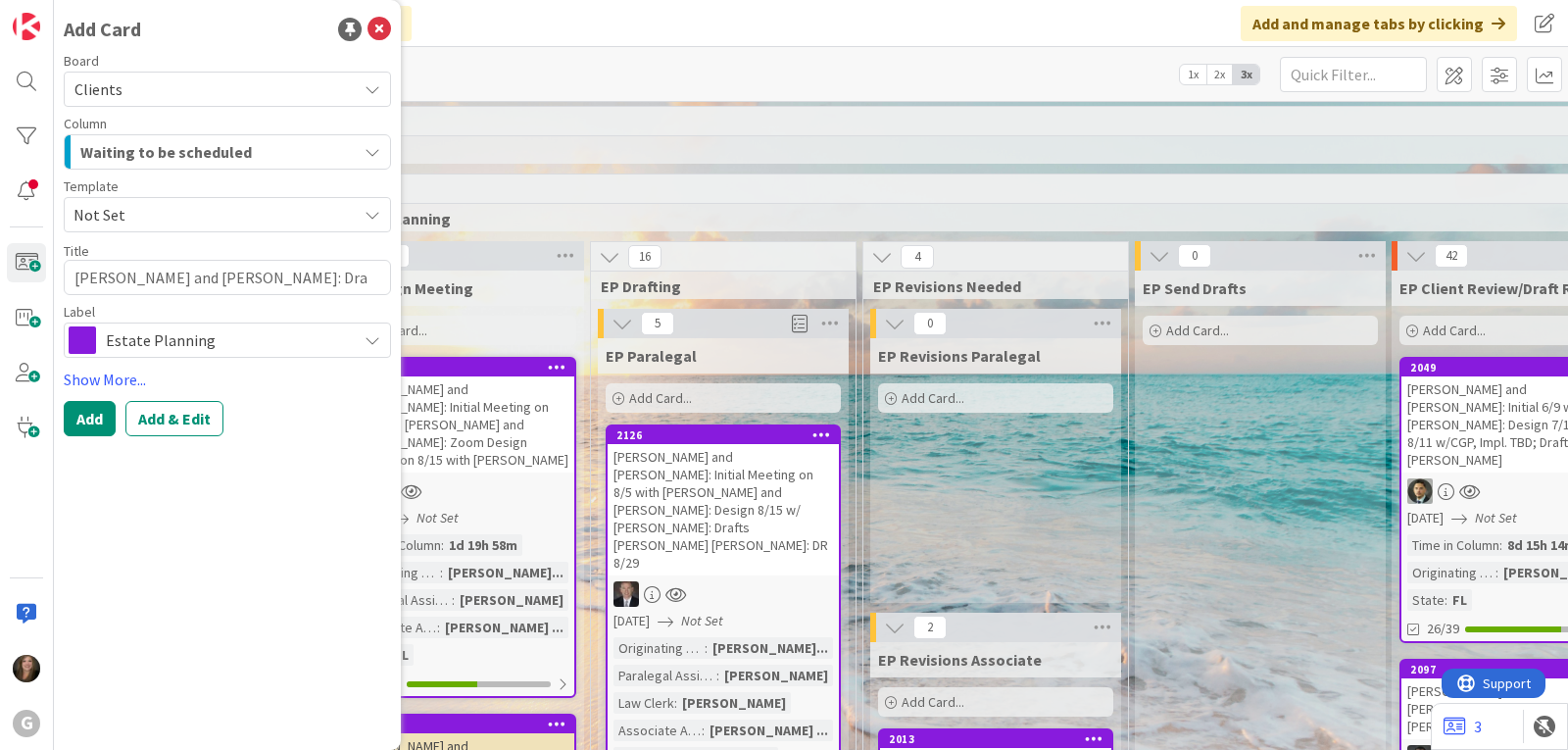
type textarea "[PERSON_NAME] and [PERSON_NAME]: Draf"
type textarea "x"
type textarea "[PERSON_NAME] and [PERSON_NAME]: Draft"
type textarea "x"
type textarea "[PERSON_NAME] and [PERSON_NAME]: Drafts"
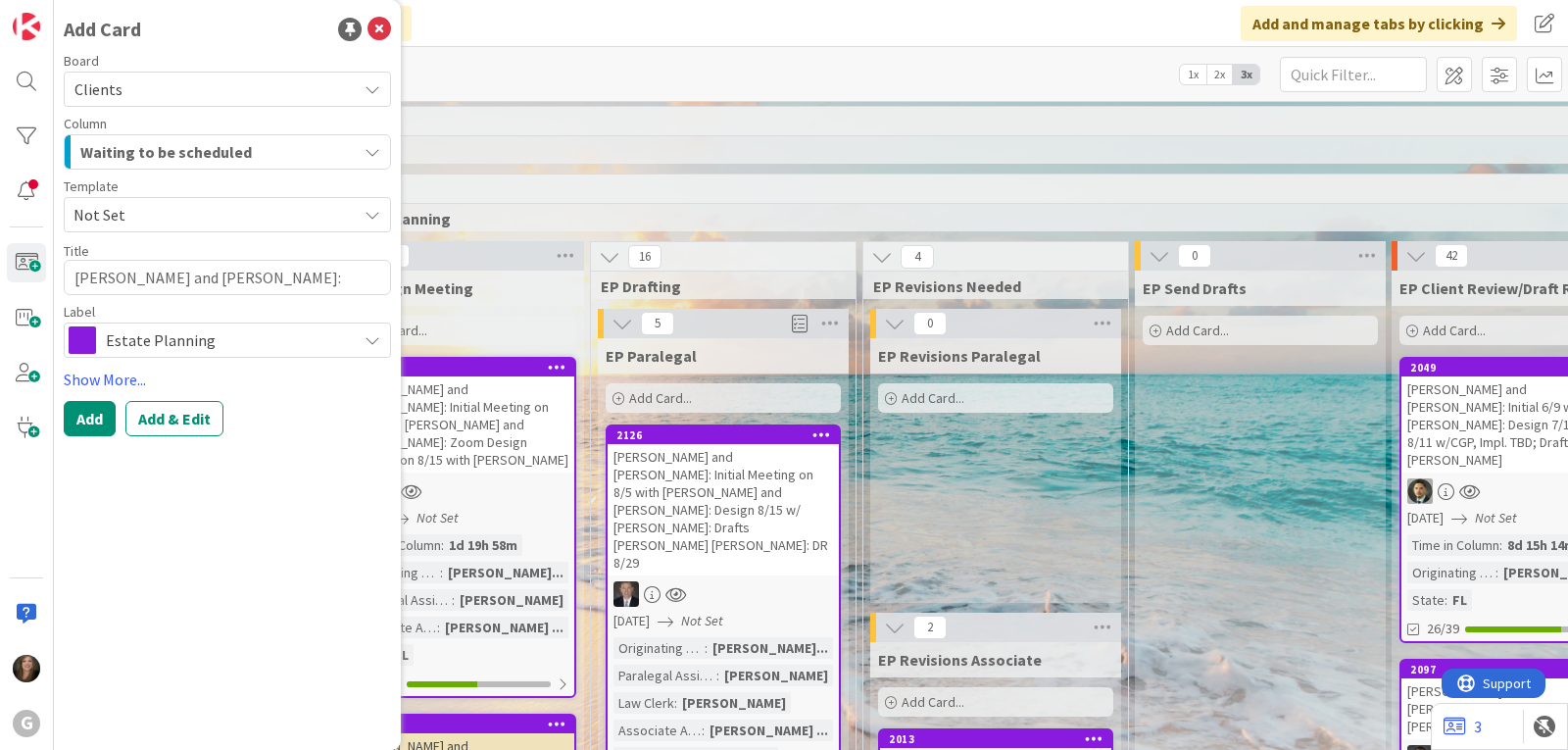
type textarea "x"
type textarea "[PERSON_NAME] and [PERSON_NAME]: Drafts"
type textarea "x"
type textarea "[PERSON_NAME] and [PERSON_NAME]: Drafts Ch"
type textarea "x"
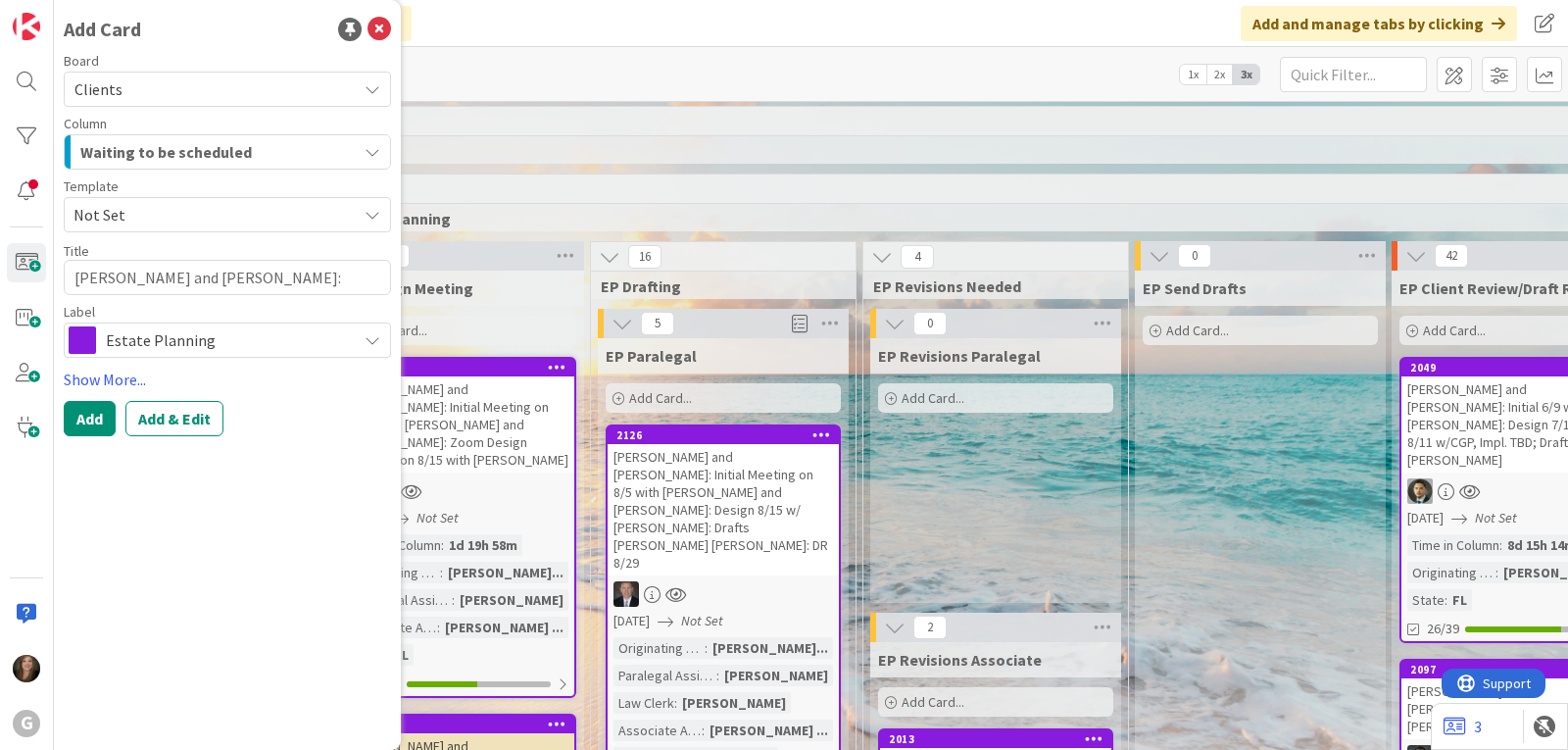
type textarea "[PERSON_NAME] and [PERSON_NAME]: Drafts Chr"
type textarea "x"
type textarea "[PERSON_NAME] and [PERSON_NAME]: Drafts Chri"
type textarea "x"
type textarea "[PERSON_NAME] and [PERSON_NAME]: Drafts [PERSON_NAME]"
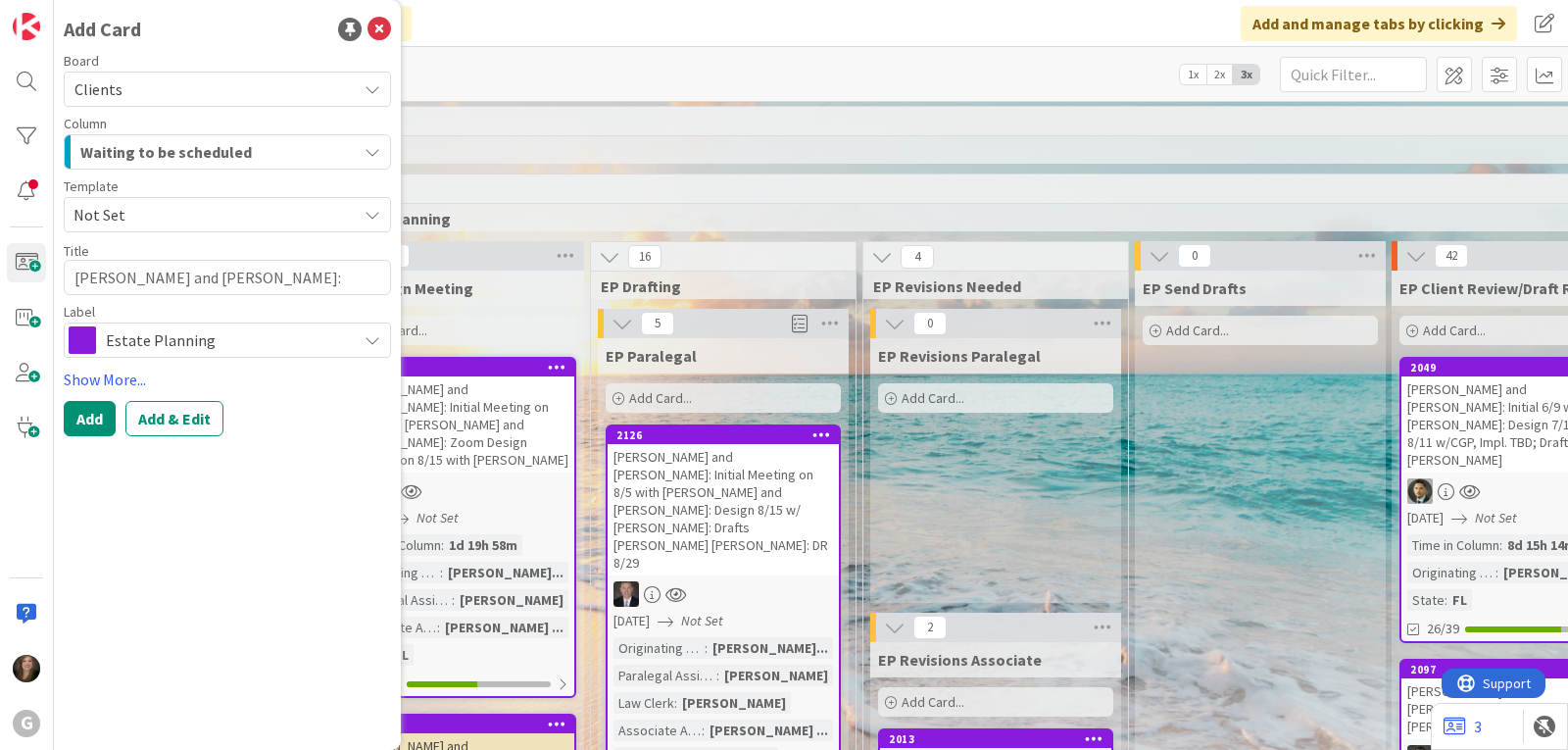
type textarea "x"
type textarea "[PERSON_NAME] and [PERSON_NAME]: Drafts [PERSON_NAME]"
type textarea "x"
type textarea "[PERSON_NAME] and [PERSON_NAME]: Drafts [PERSON_NAME]"
type textarea "x"
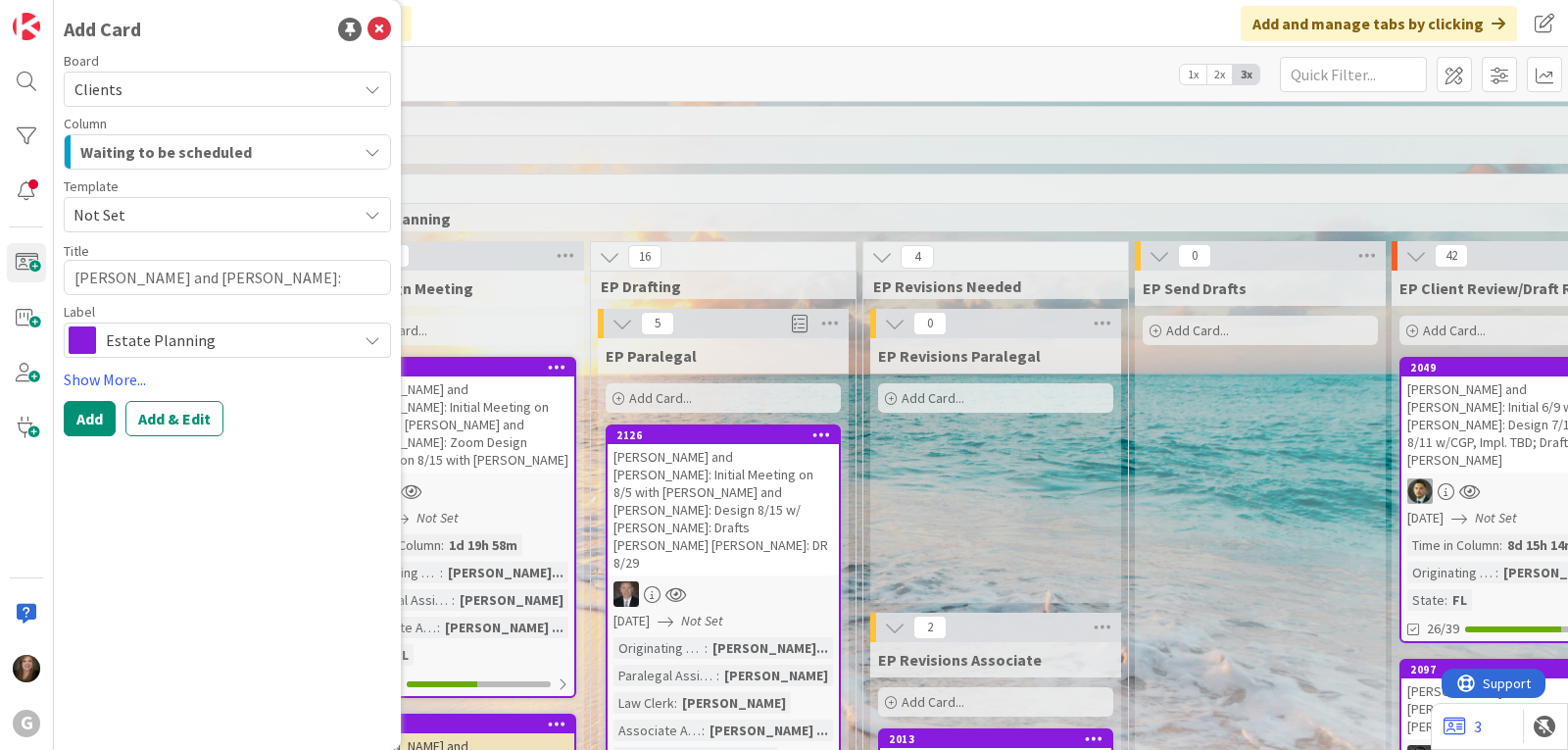
type textarea "[PERSON_NAME] and [PERSON_NAME]: Drafts [PERSON_NAME]"
type textarea "x"
type textarea "[PERSON_NAME] and [PERSON_NAME]: Drafts [PERSON_NAME] [PERSON_NAME]"
type textarea "x"
type textarea "[PERSON_NAME] and [PERSON_NAME]: Drafts [PERSON_NAME]"
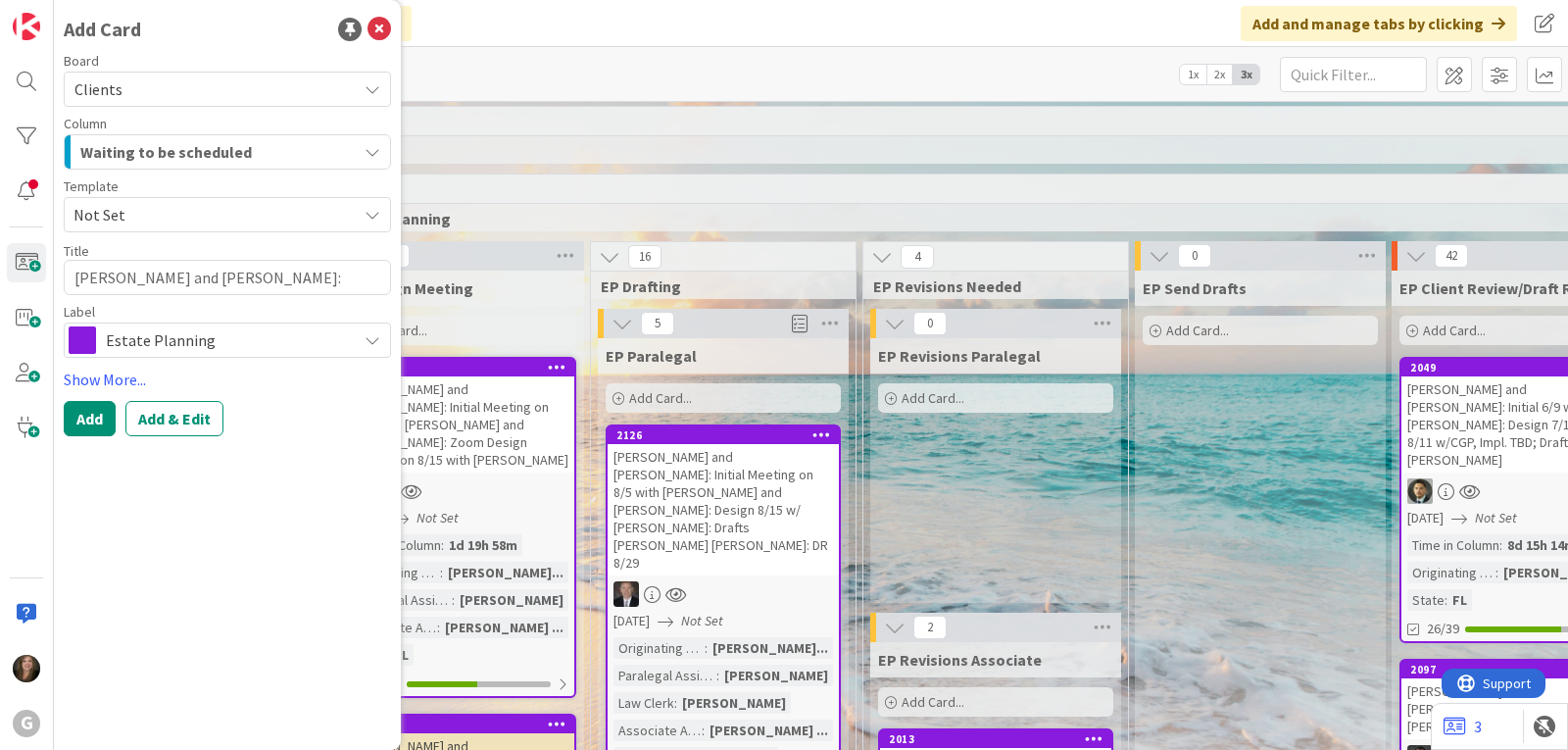
type textarea "x"
type textarea "[PERSON_NAME] and [PERSON_NAME]: Drafts [PERSON_NAME] [PERSON_NAME]"
click at [208, 332] on span "Estate Planning" at bounding box center [226, 340] width 241 height 28
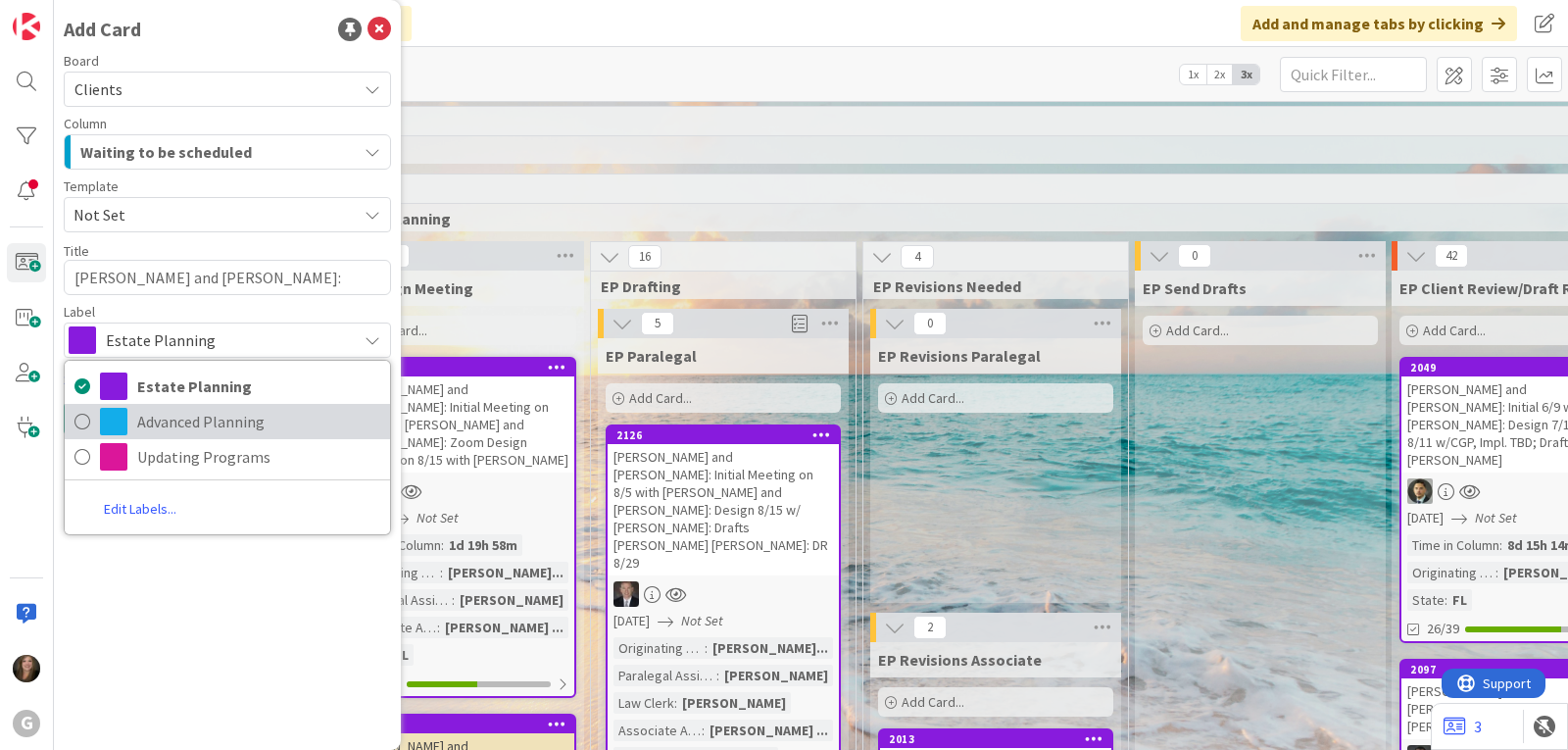
click at [200, 415] on span "Advanced Planning" at bounding box center [258, 422] width 243 height 30
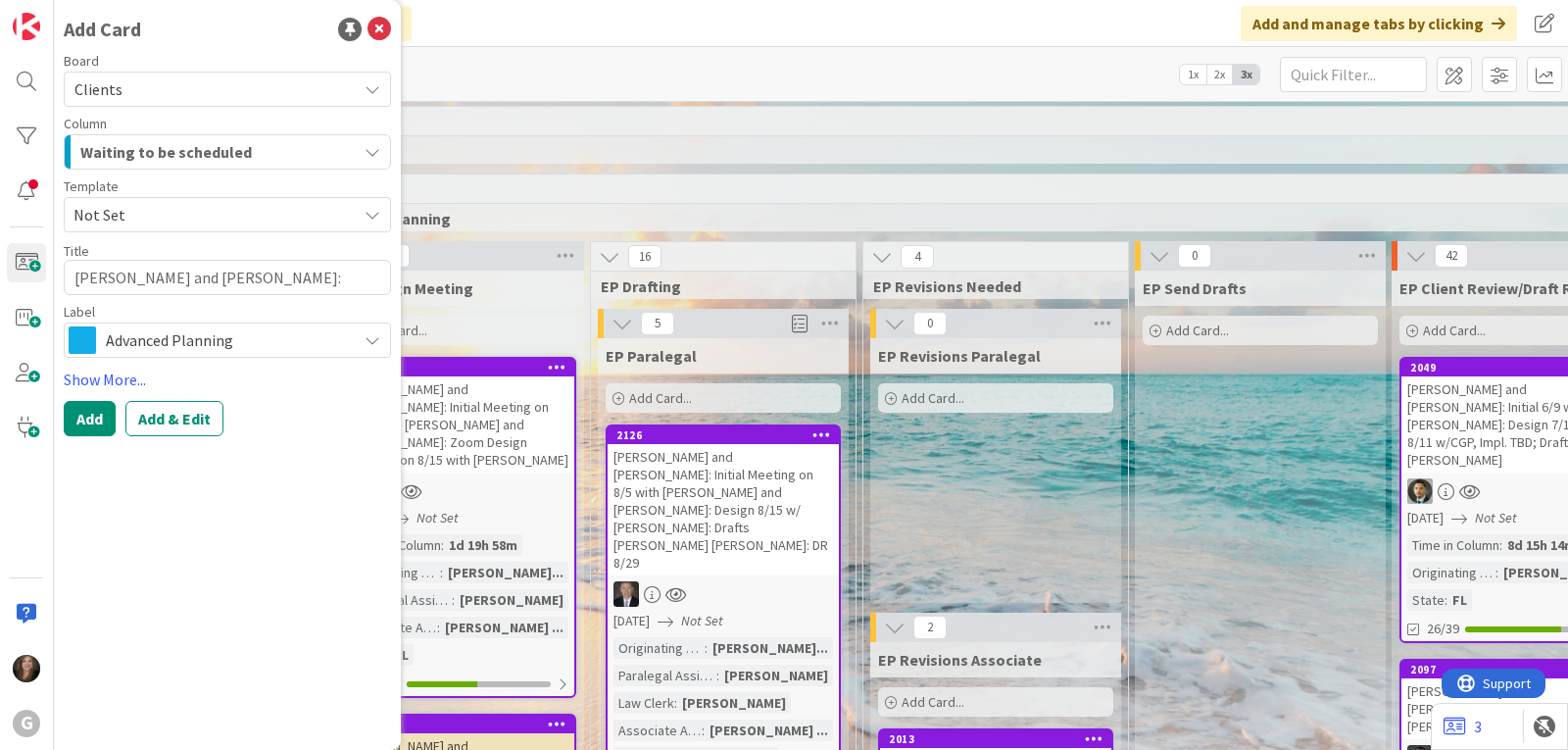
click at [322, 147] on div "Waiting to be scheduled" at bounding box center [216, 152] width 281 height 32
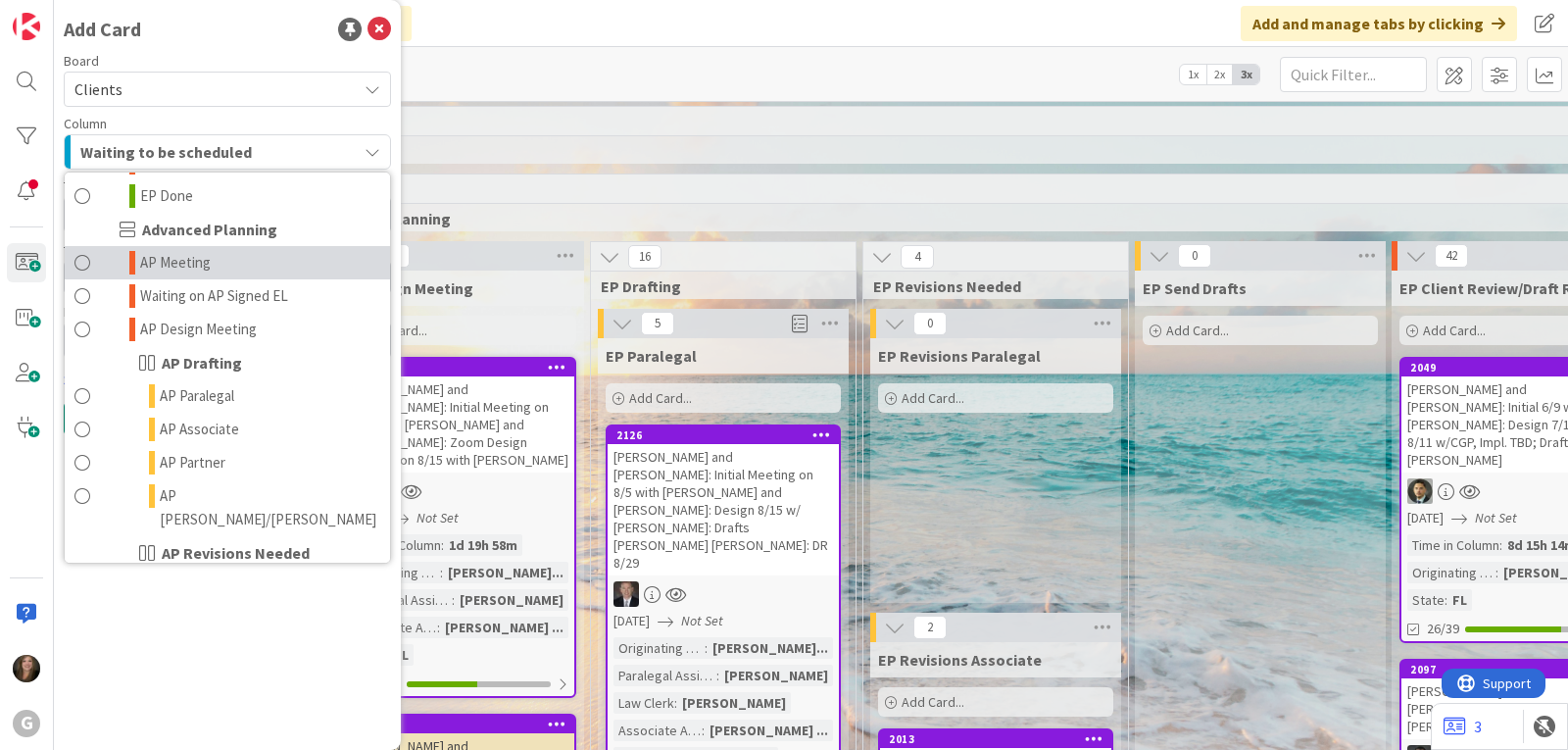
scroll to position [686, 0]
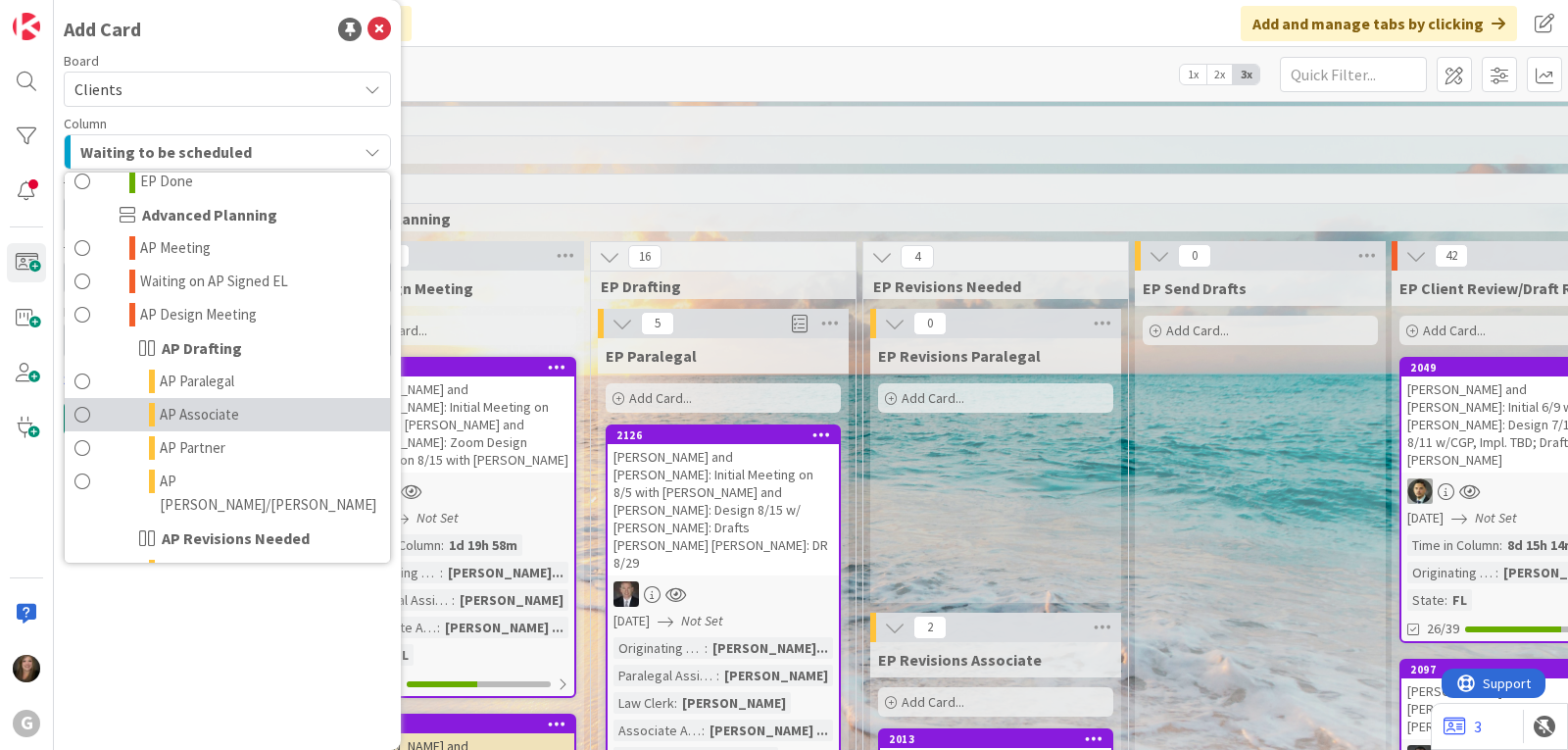
click at [188, 403] on span "AP Associate" at bounding box center [199, 415] width 80 height 24
type textarea "x"
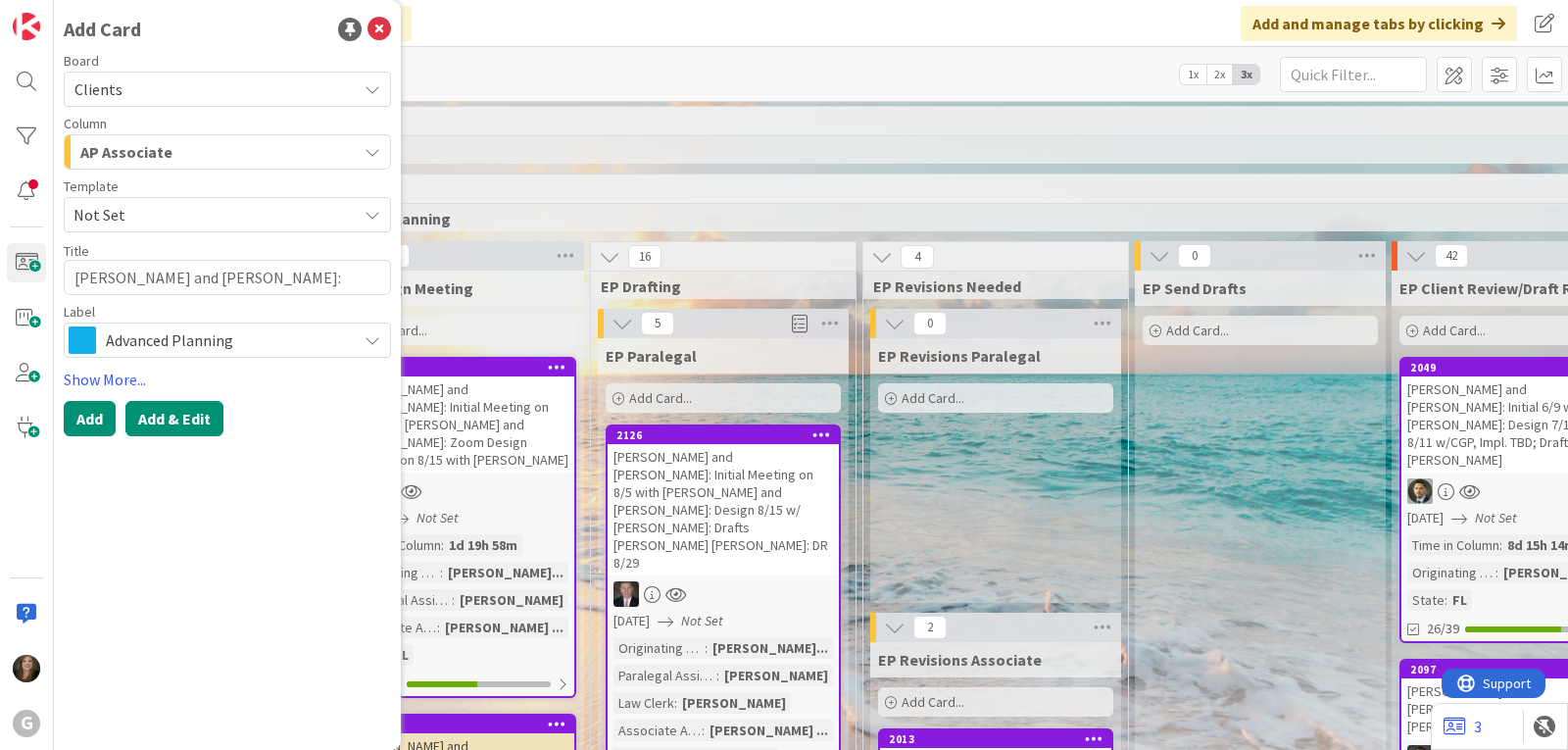
click at [156, 415] on button "Add & Edit" at bounding box center [173, 419] width 98 height 35
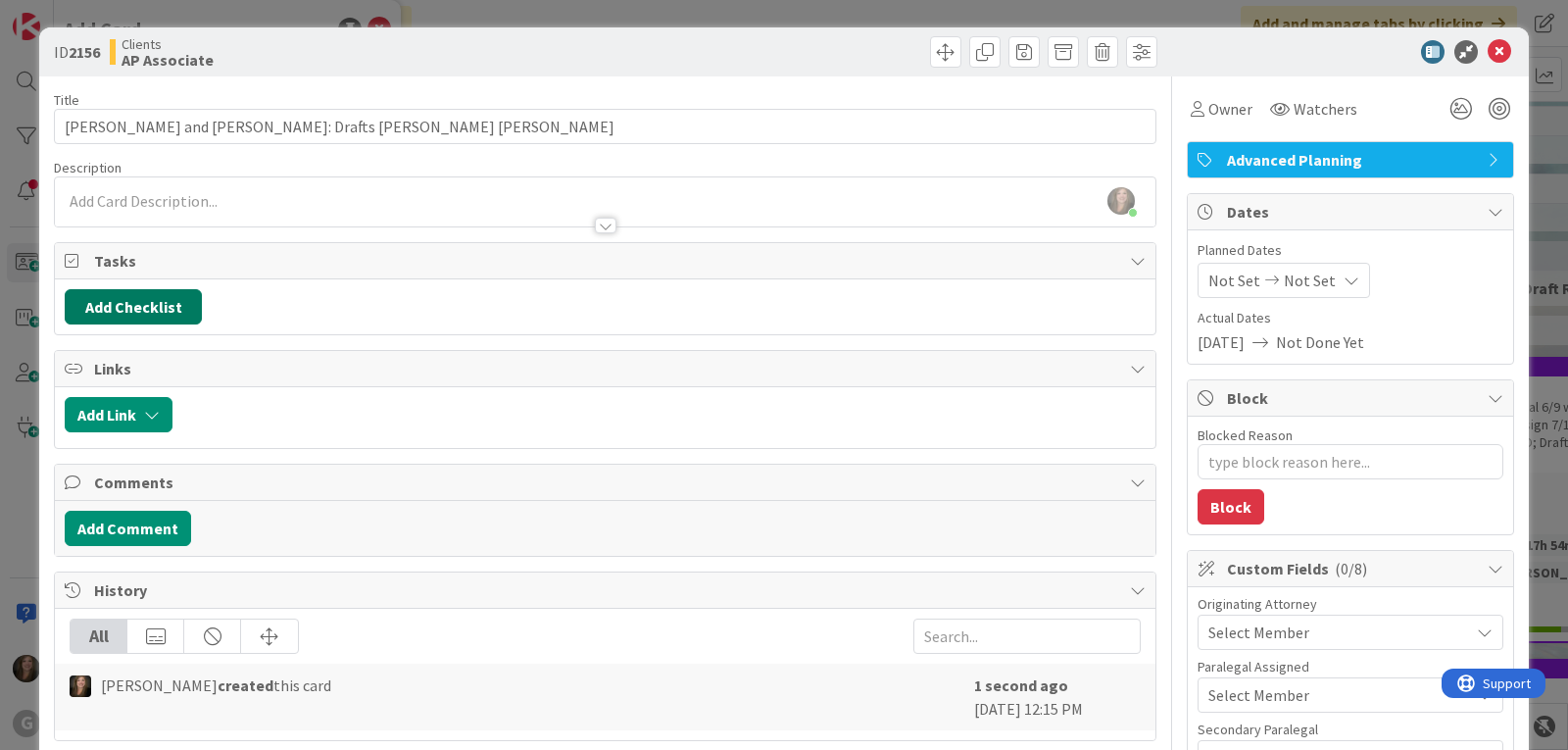
click at [158, 308] on button "Add Checklist" at bounding box center [133, 307] width 137 height 35
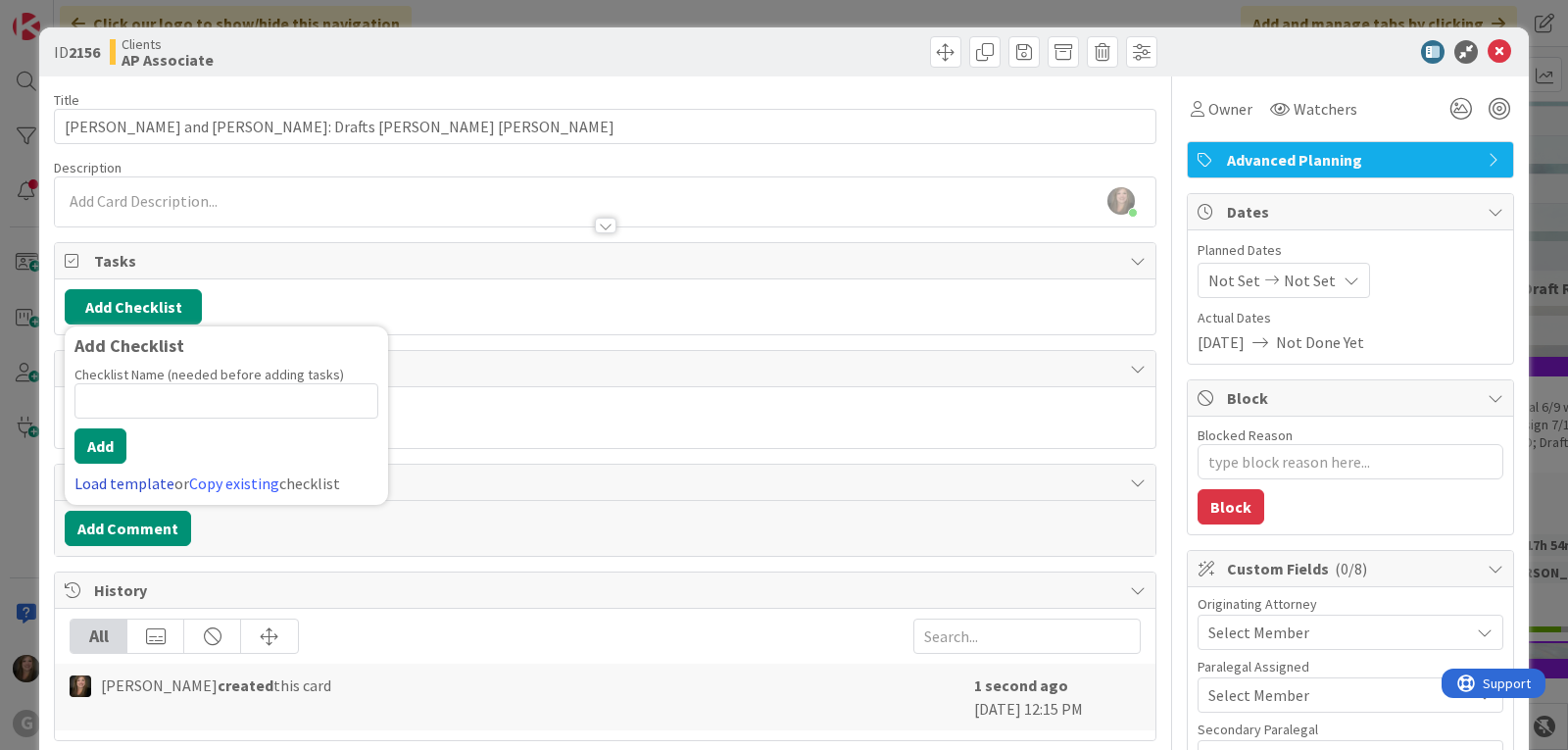
click at [93, 479] on link "Load template" at bounding box center [124, 483] width 99 height 20
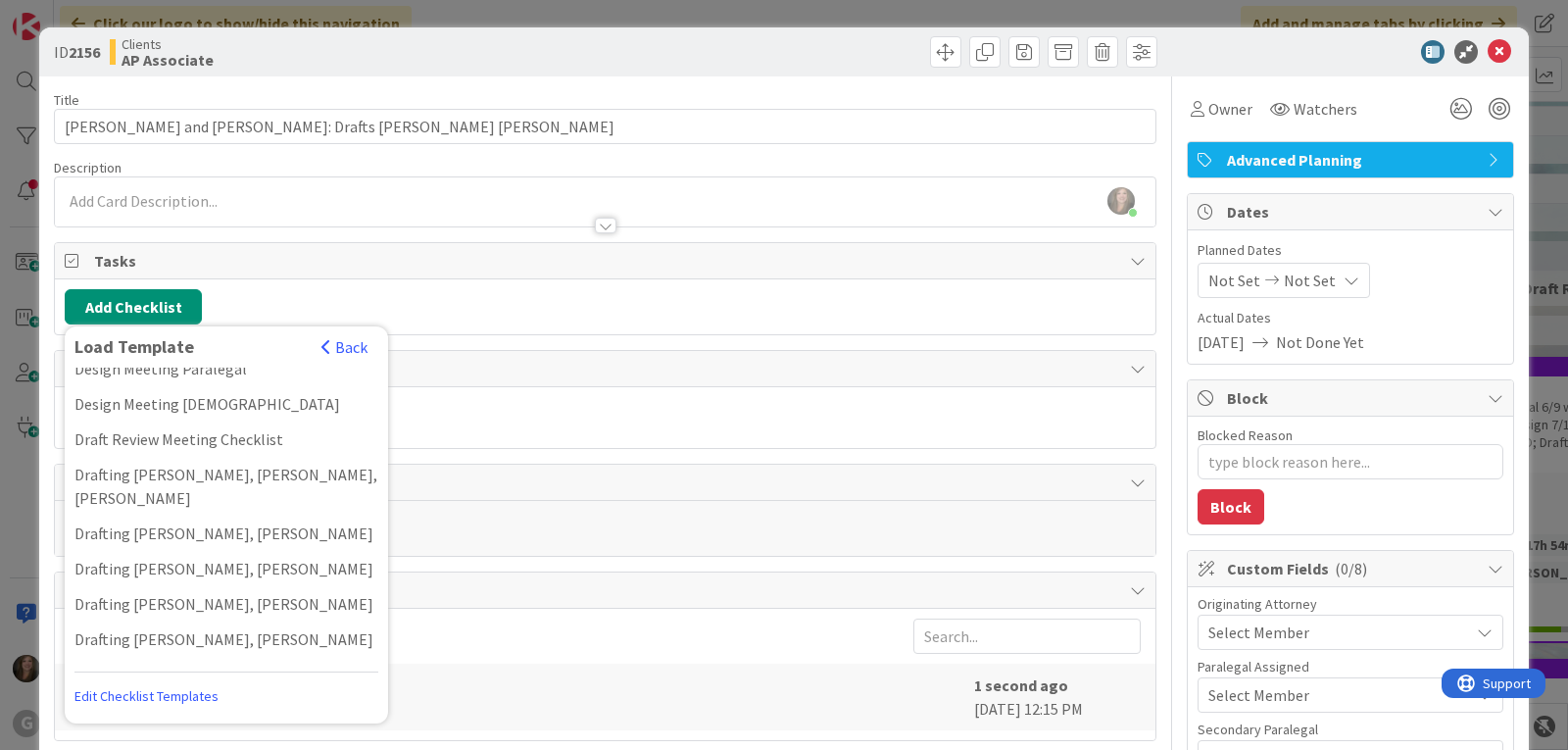
scroll to position [392, 0]
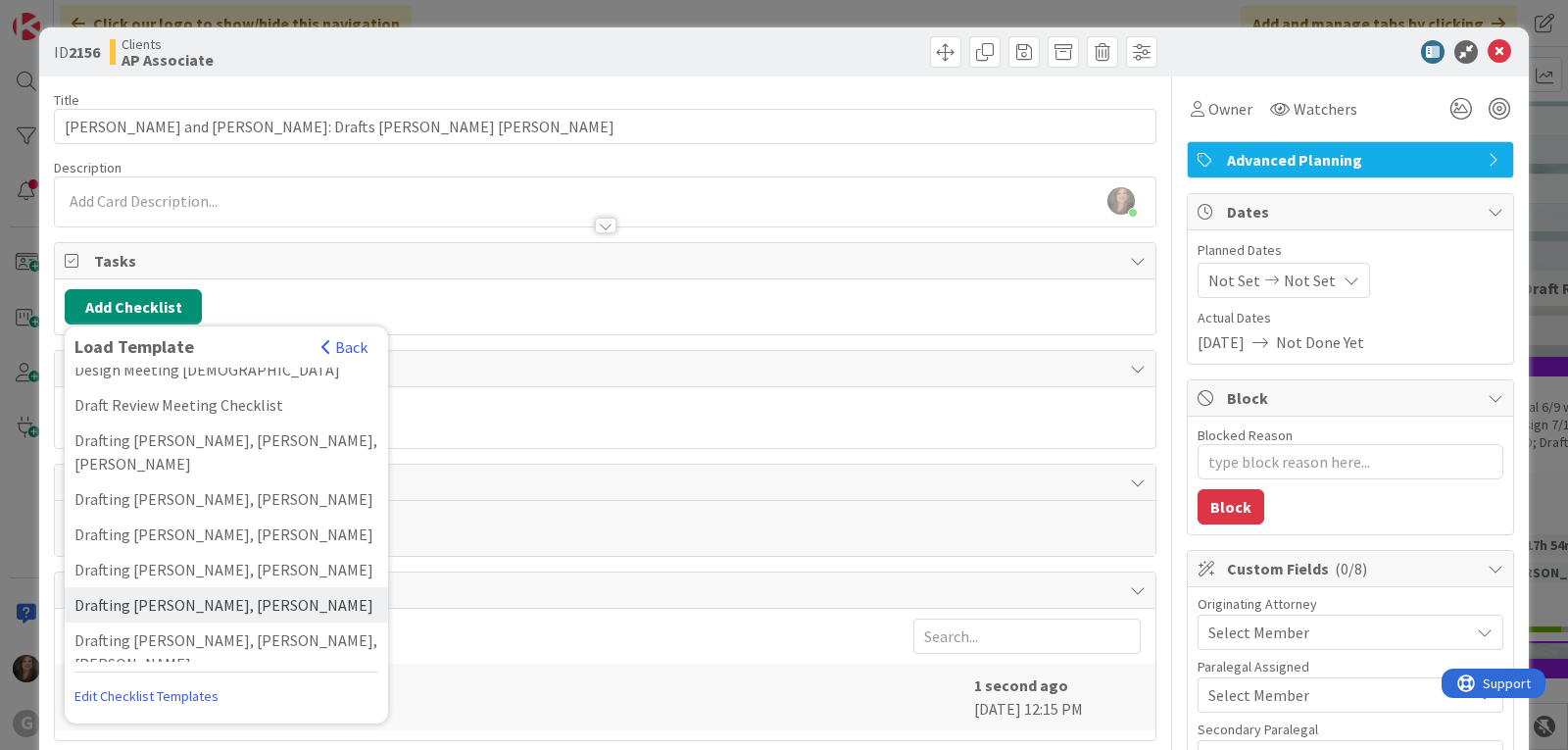
click at [177, 587] on div "Drafting [PERSON_NAME], [PERSON_NAME]" at bounding box center [227, 605] width 323 height 35
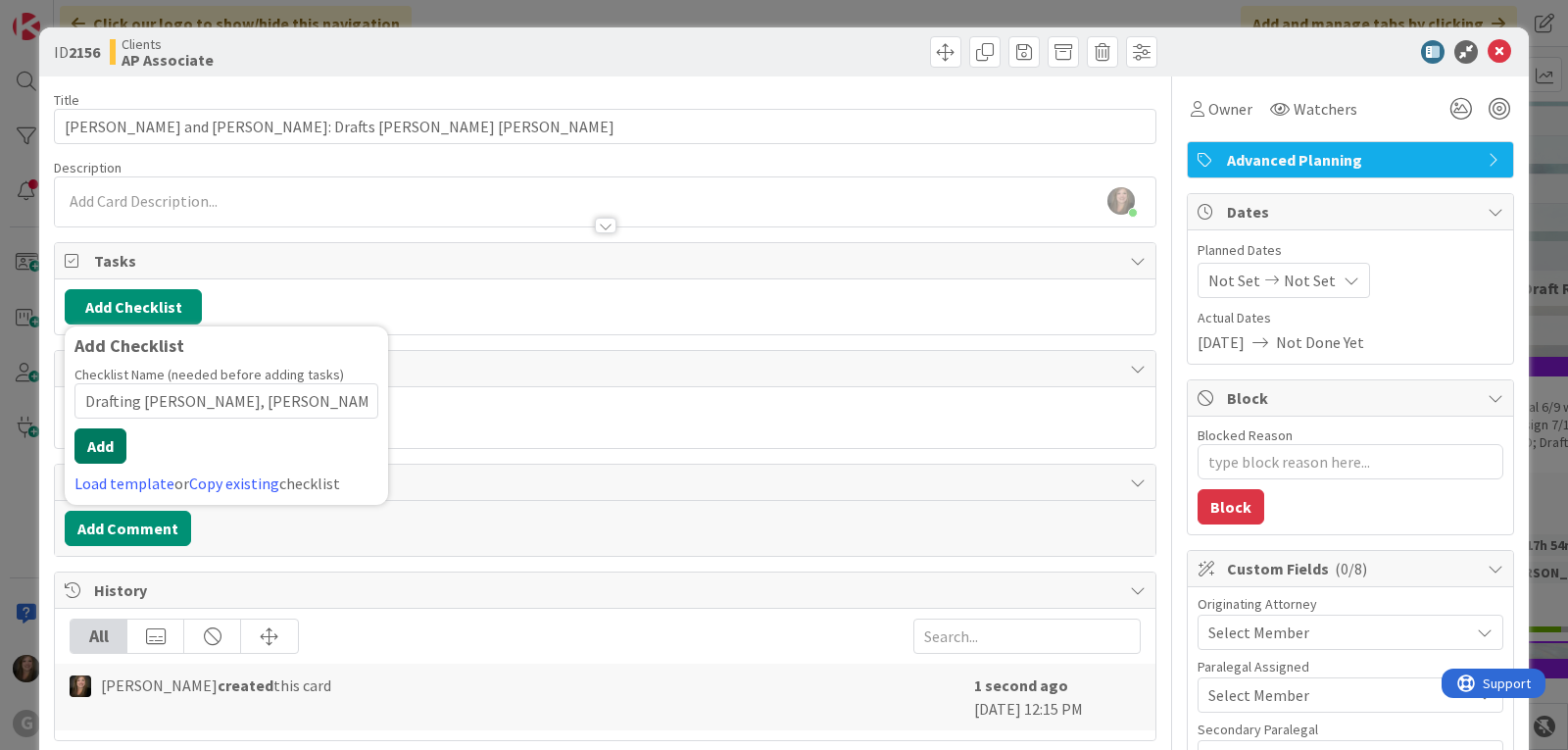
click at [102, 444] on button "Add" at bounding box center [100, 446] width 52 height 35
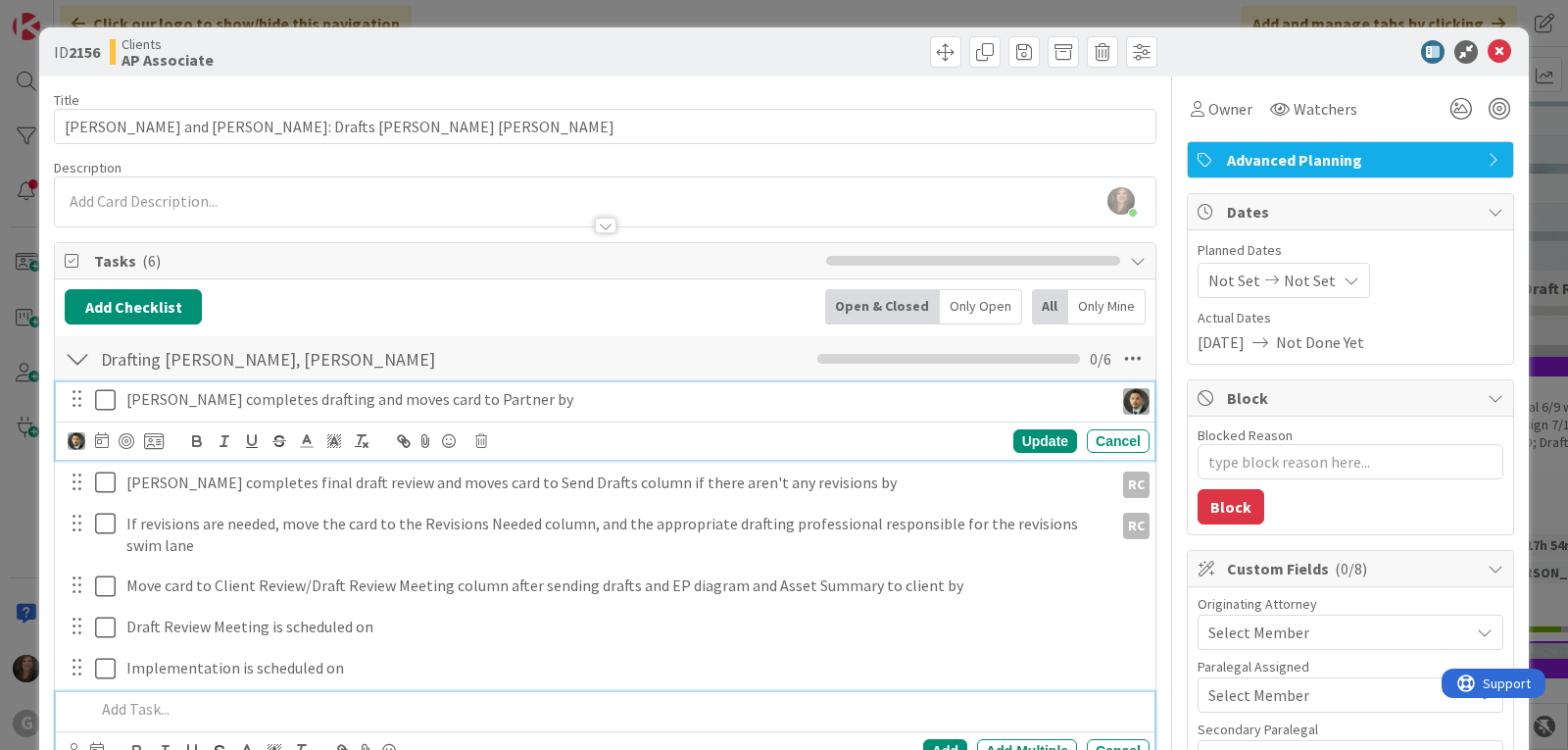
click at [214, 400] on p "[PERSON_NAME] completes drafting and moves card to Partner by" at bounding box center [616, 399] width 979 height 23
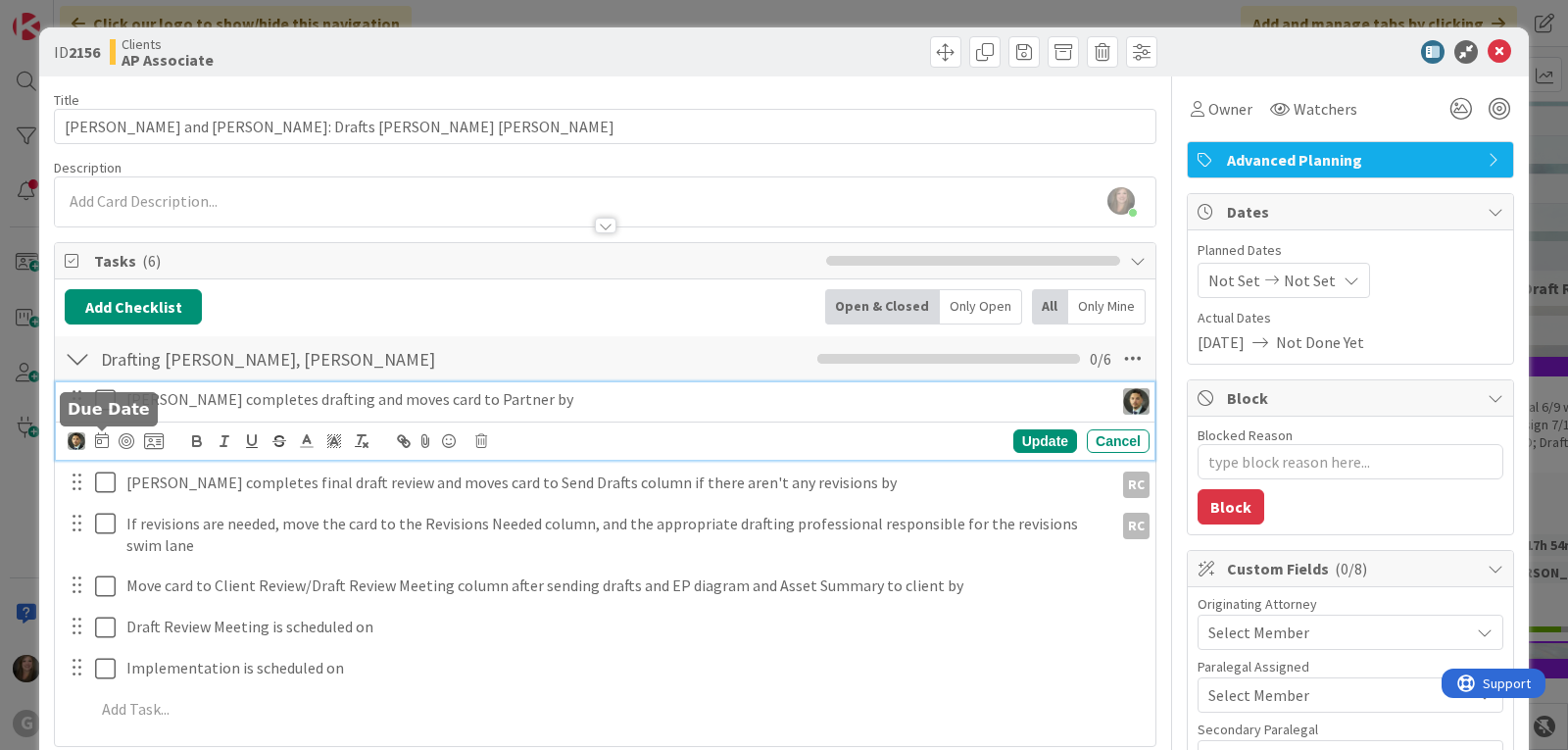
click at [101, 438] on icon at bounding box center [101, 441] width 14 height 16
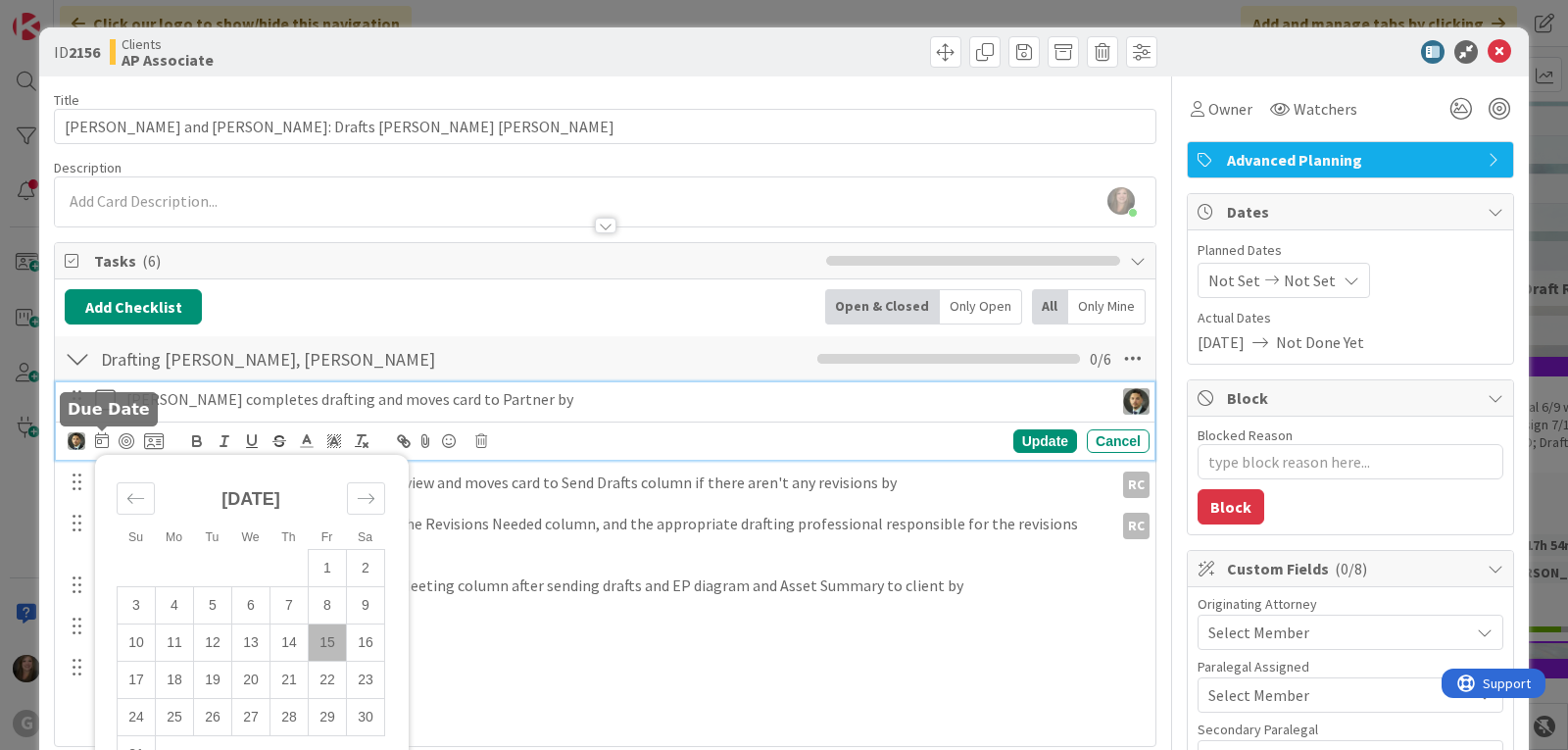
type textarea "x"
click at [281, 678] on td "21" at bounding box center [290, 679] width 38 height 37
type input "[DATE]"
type textarea "x"
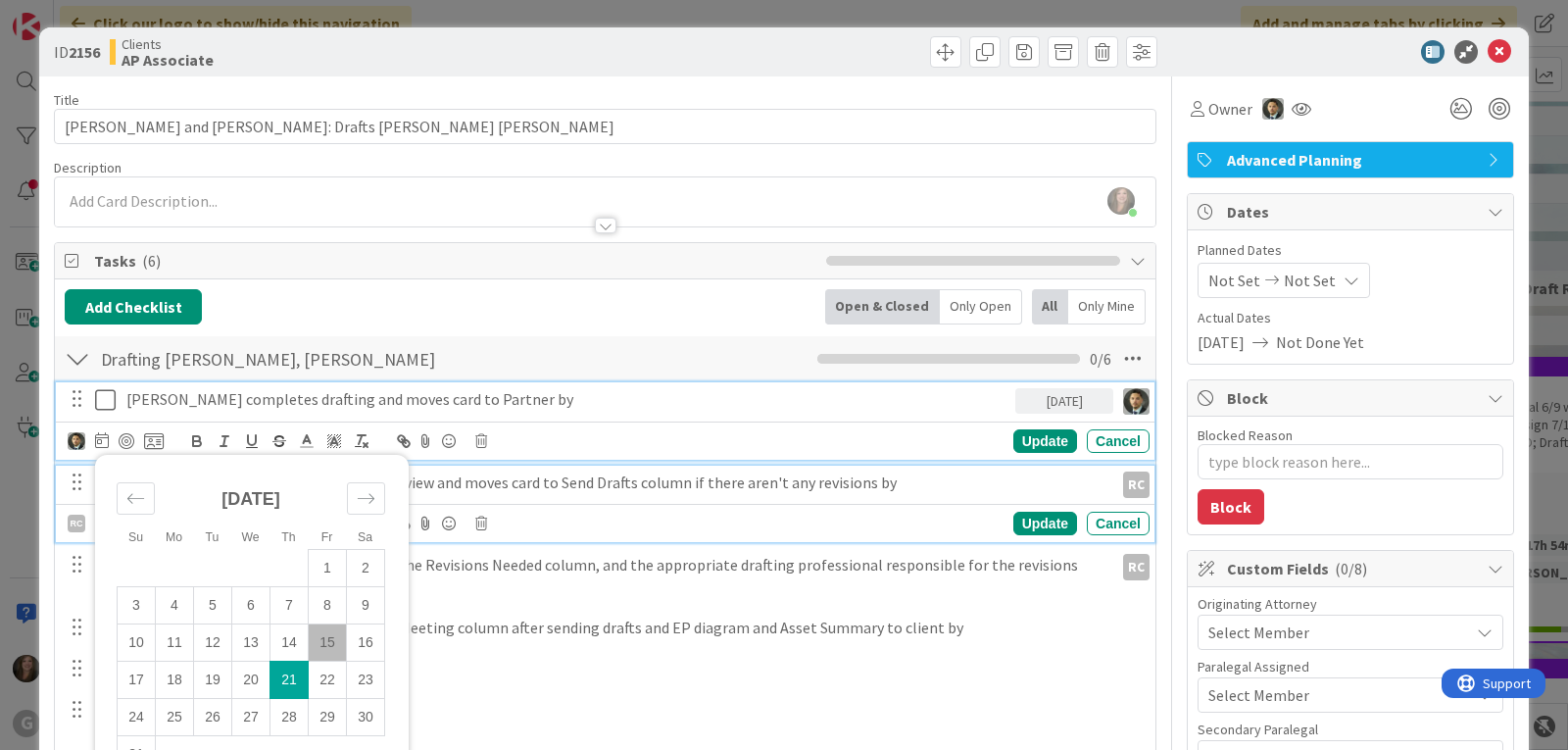
click at [613, 474] on p "[PERSON_NAME] completes final draft review and moves card to Send Drafts column…" at bounding box center [616, 482] width 979 height 23
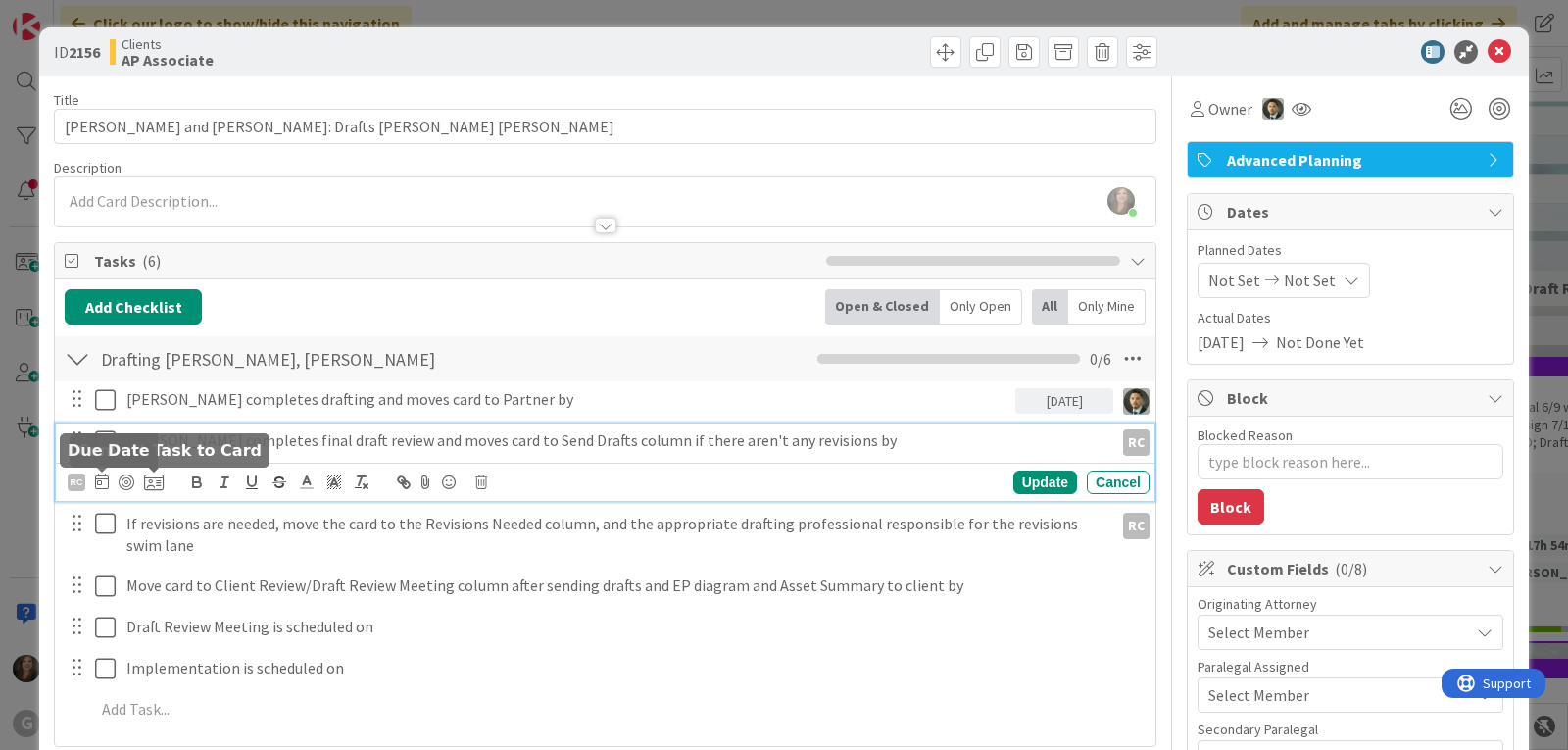
click at [103, 483] on icon at bounding box center [101, 481] width 14 height 16
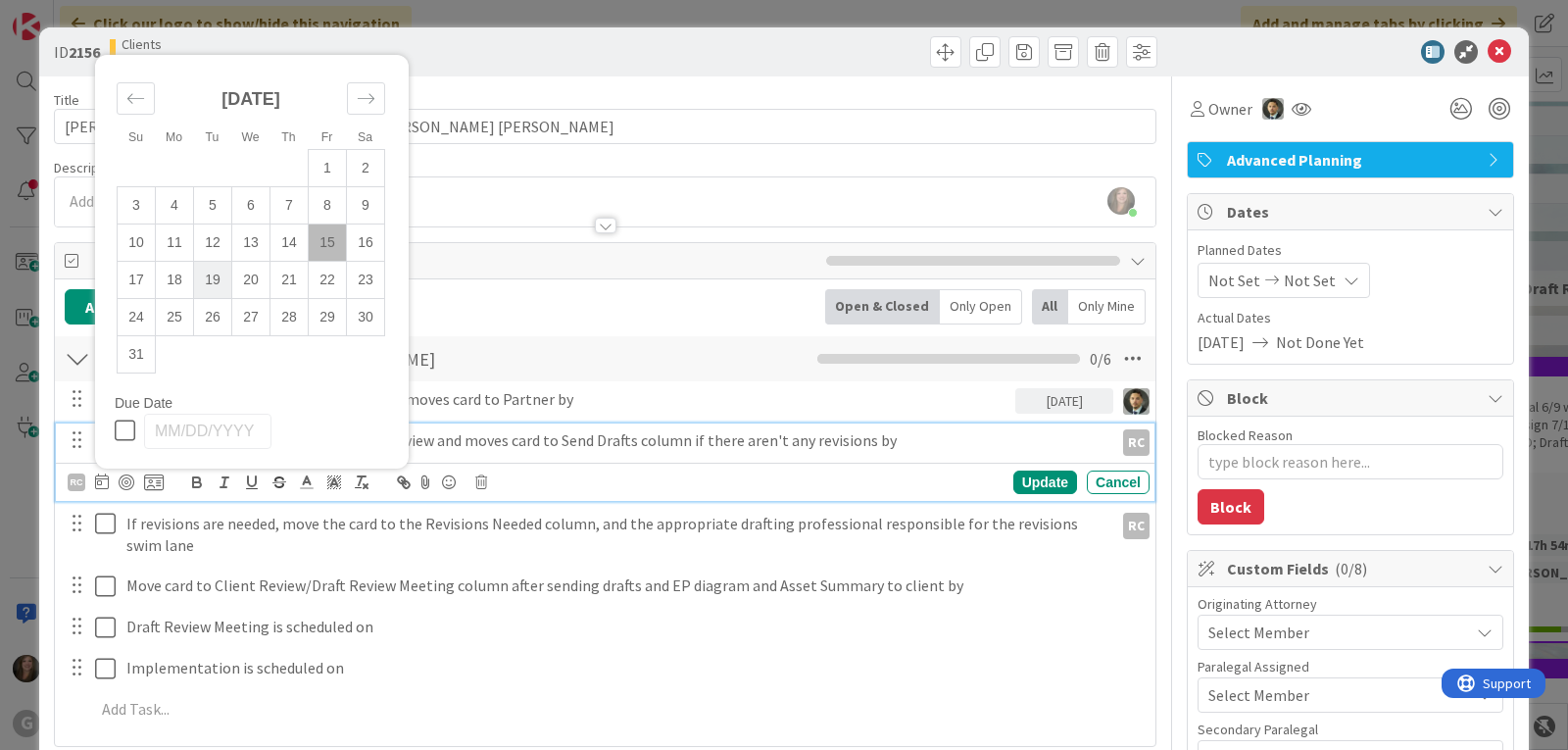
scroll to position [98, 0]
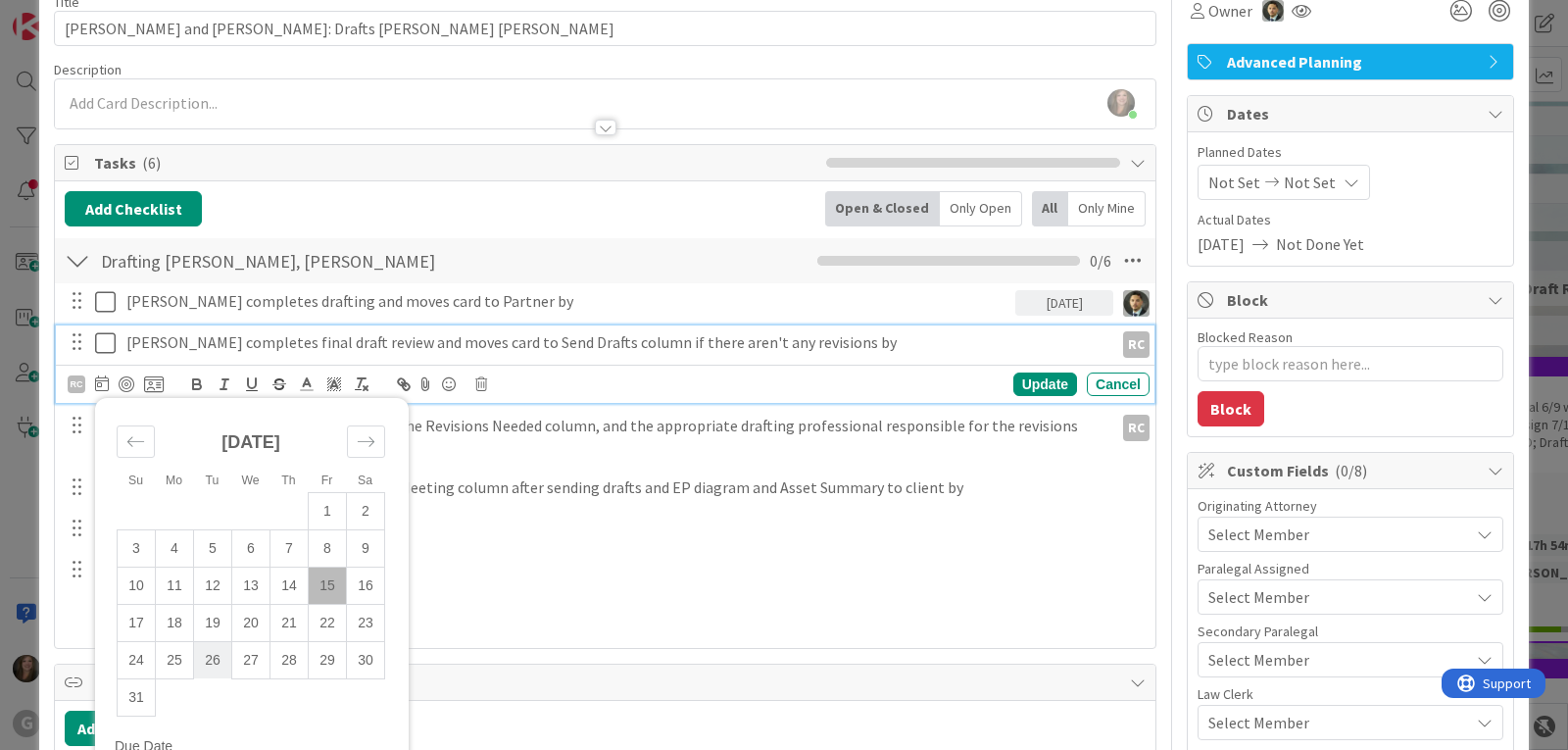
click at [216, 664] on td "26" at bounding box center [213, 660] width 38 height 37
type input "[DATE]"
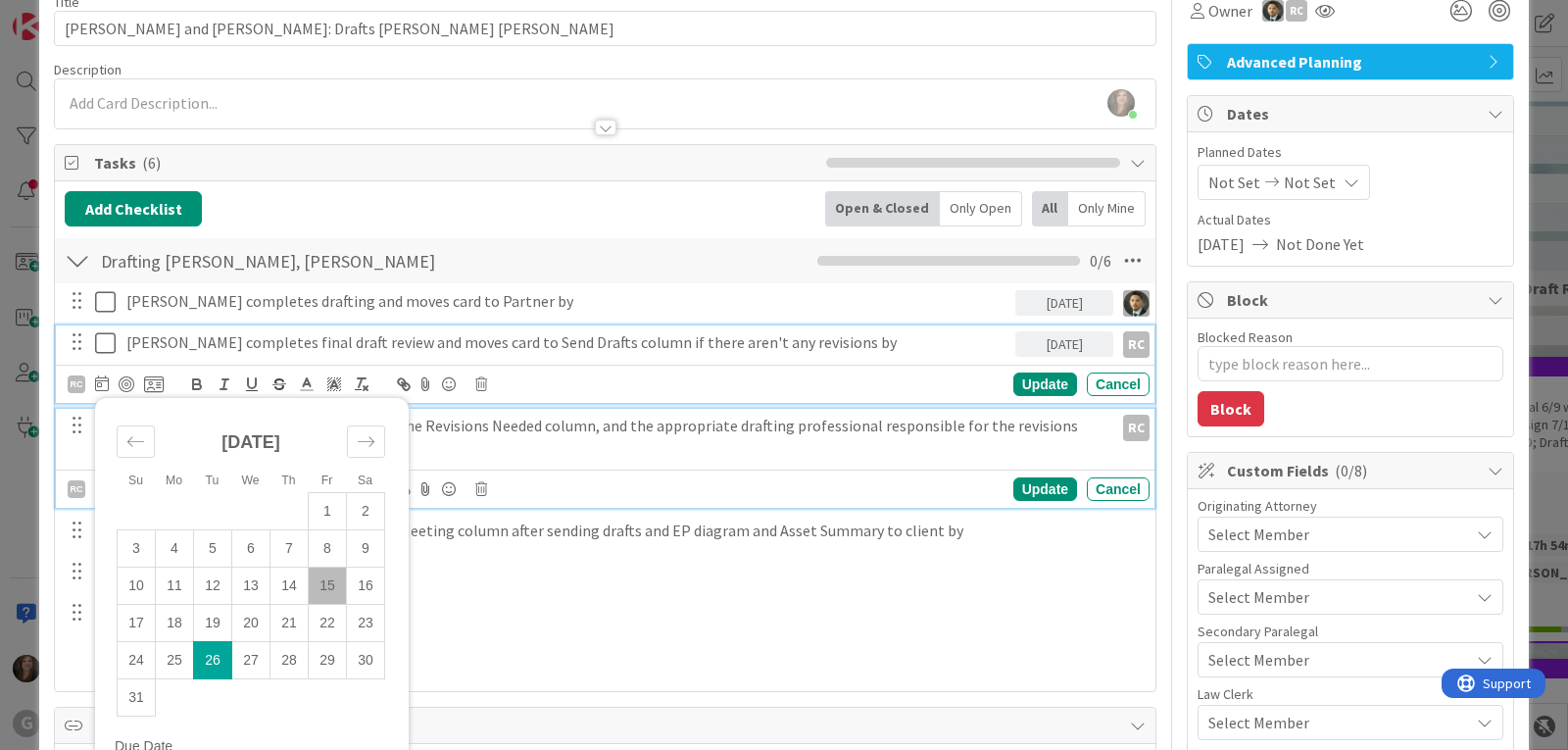
click at [527, 432] on p "If revisions are needed, move the card to the Revisions Needed column, and the …" at bounding box center [616, 437] width 979 height 44
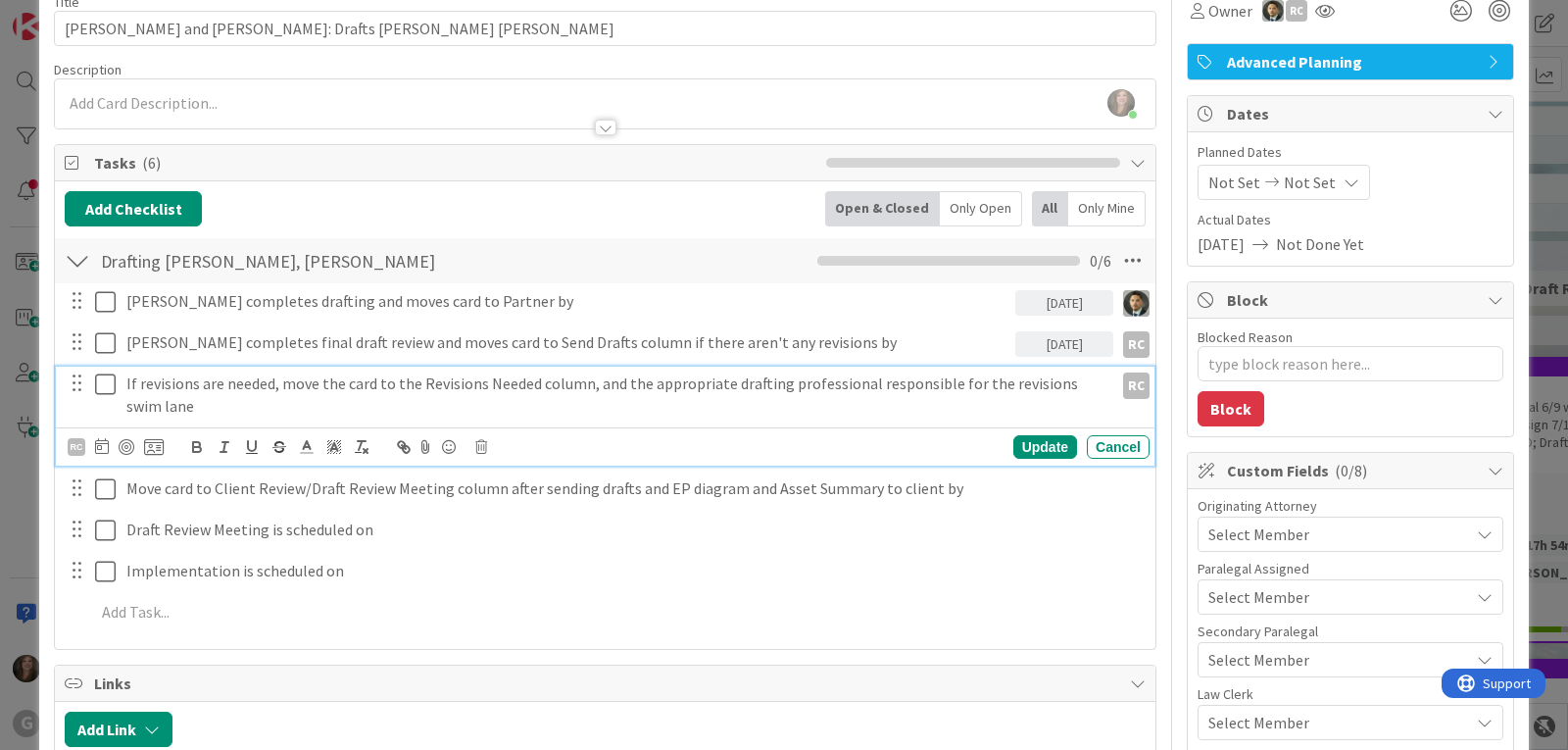
scroll to position [56, 0]
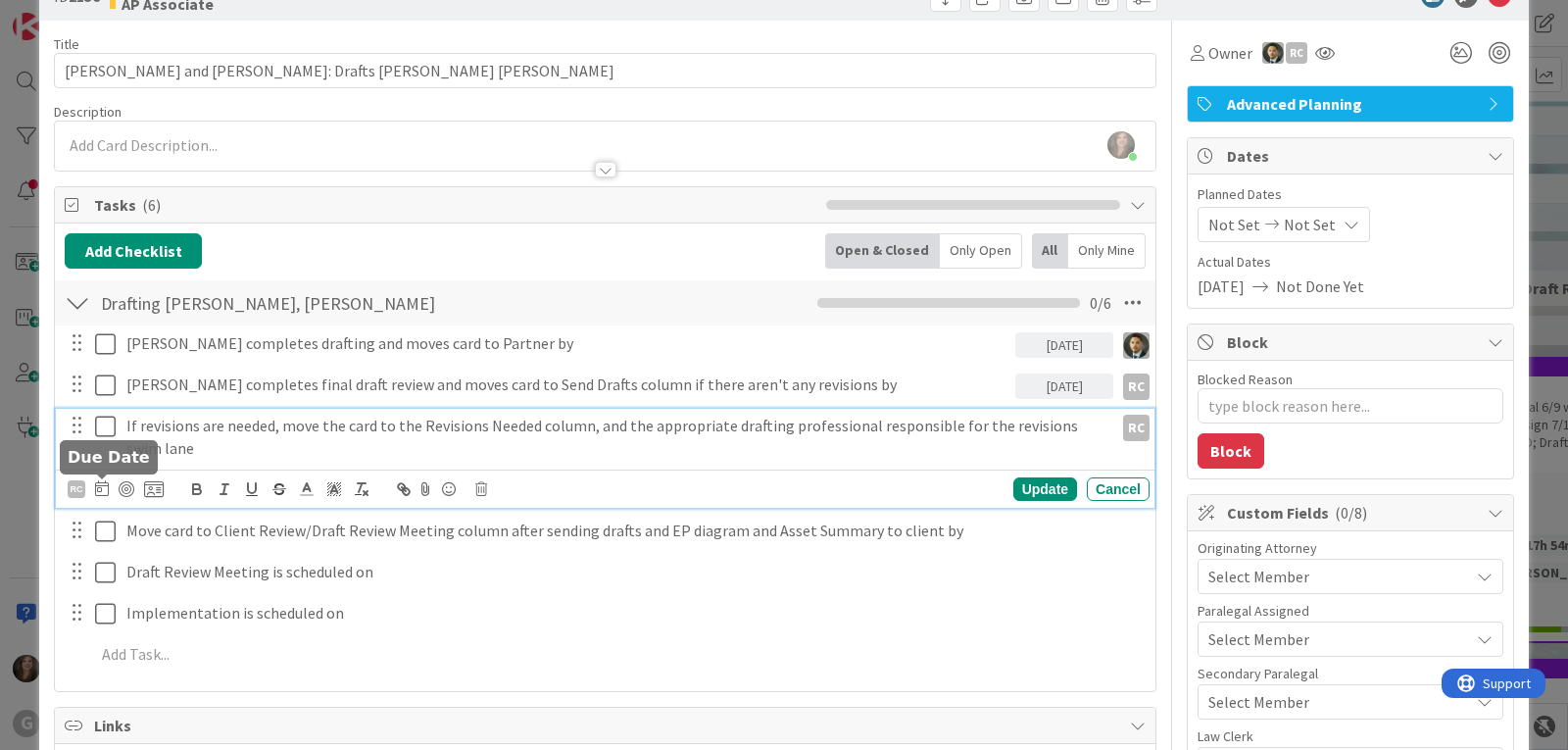
click at [97, 483] on icon at bounding box center [101, 488] width 14 height 16
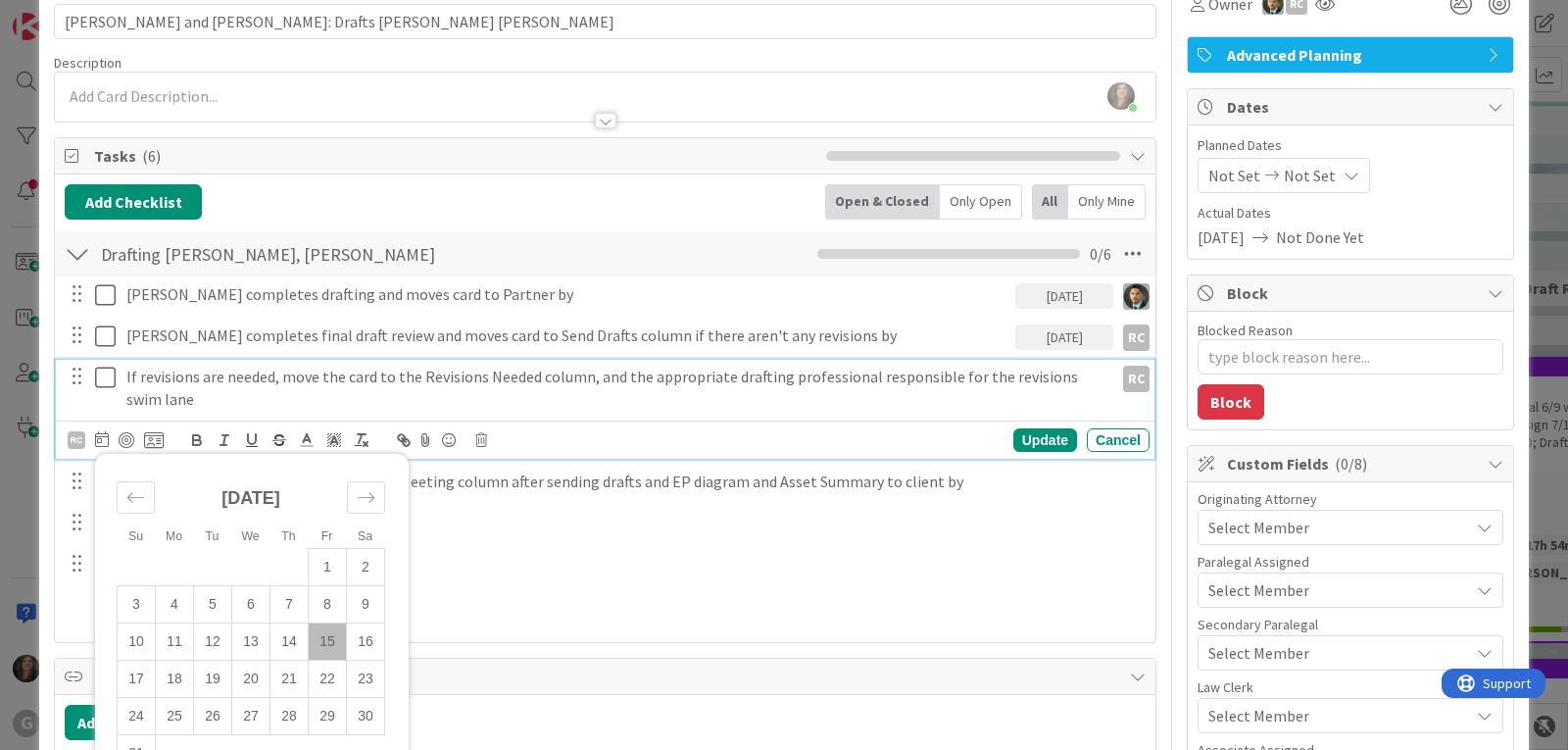
type textarea "x"
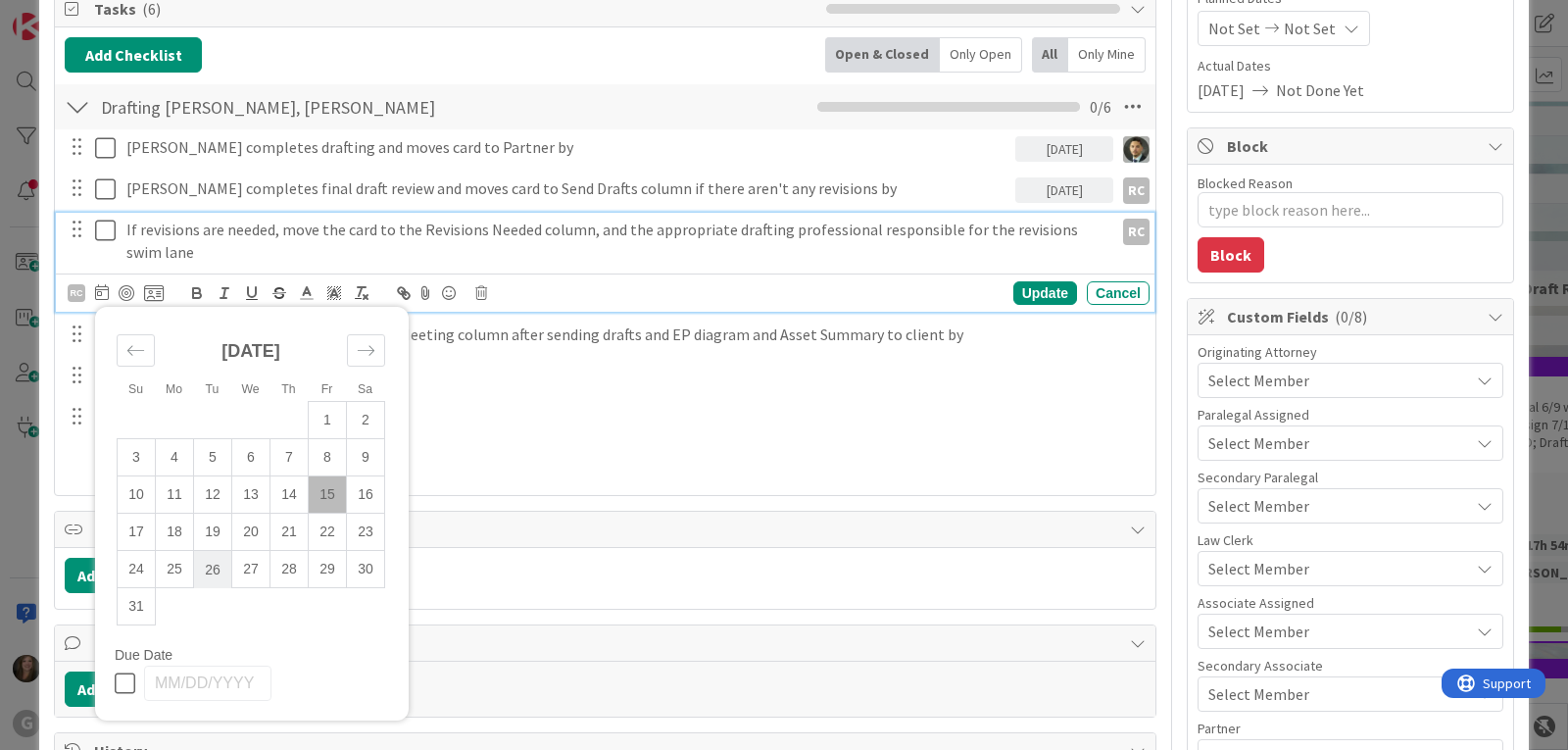
click at [199, 569] on td "26" at bounding box center [213, 570] width 38 height 37
type input "[DATE]"
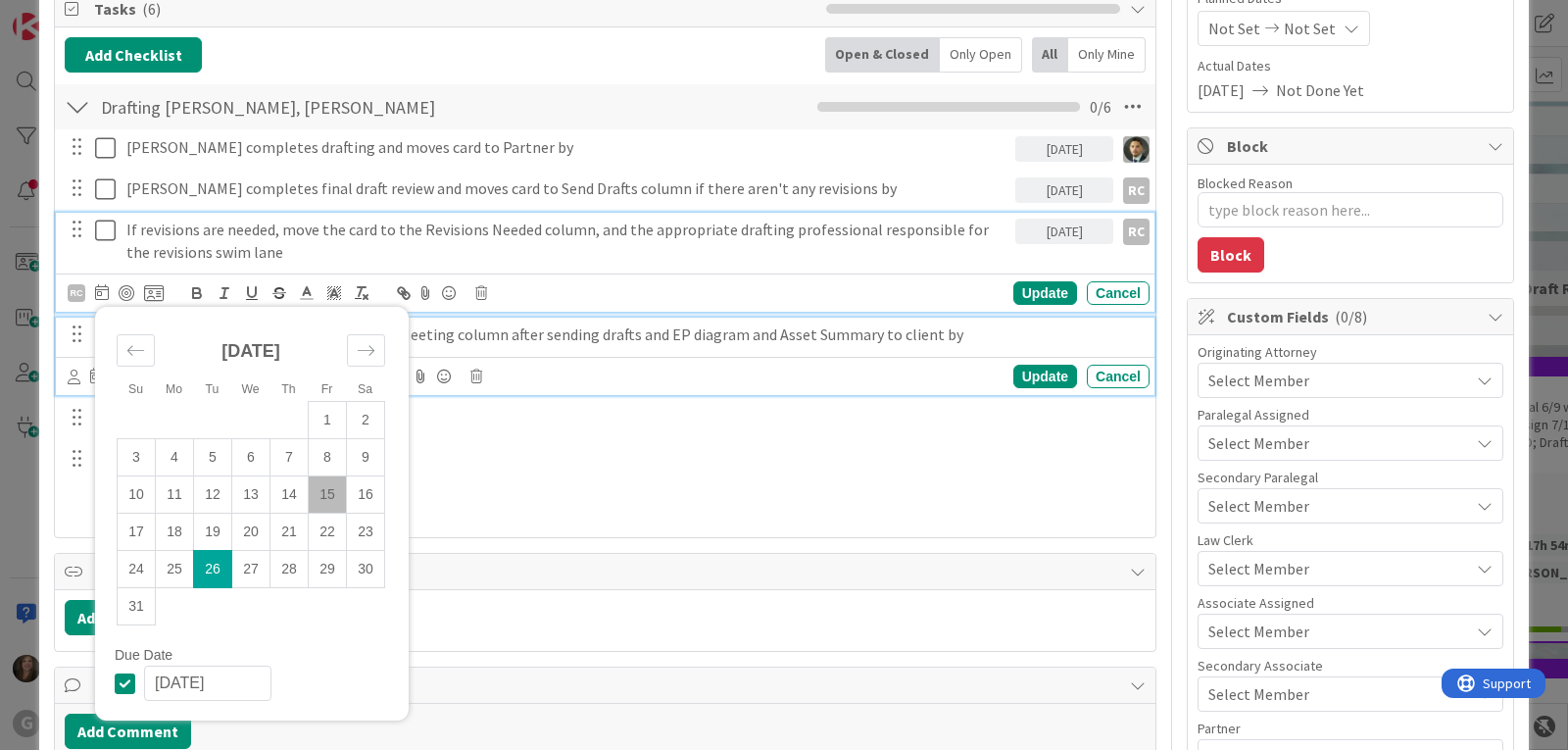
click at [552, 344] on p "Move card to Client Review/Draft Review Meeting column after sending drafts and…" at bounding box center [633, 334] width 1015 height 23
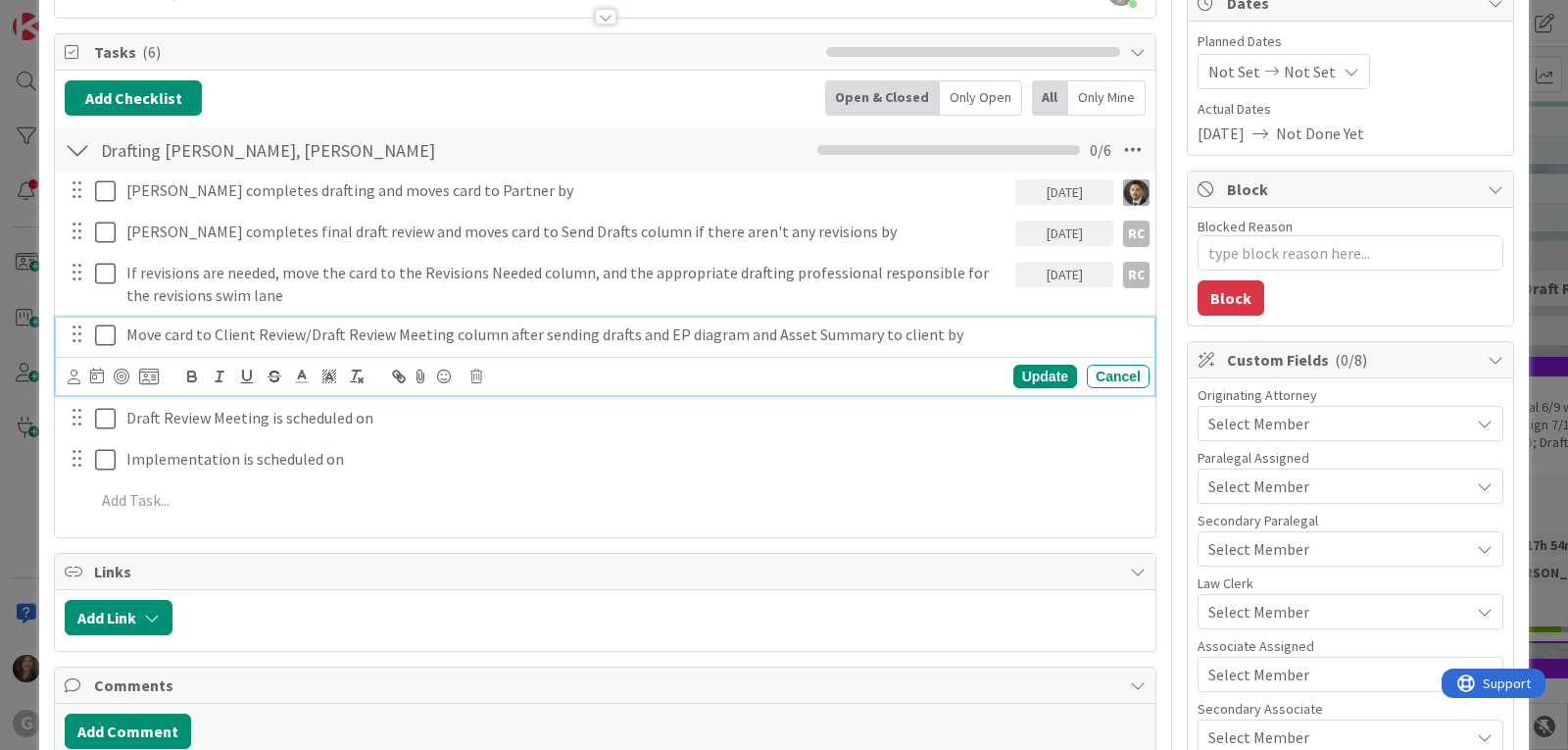
type textarea "x"
click at [97, 378] on icon at bounding box center [98, 375] width 14 height 16
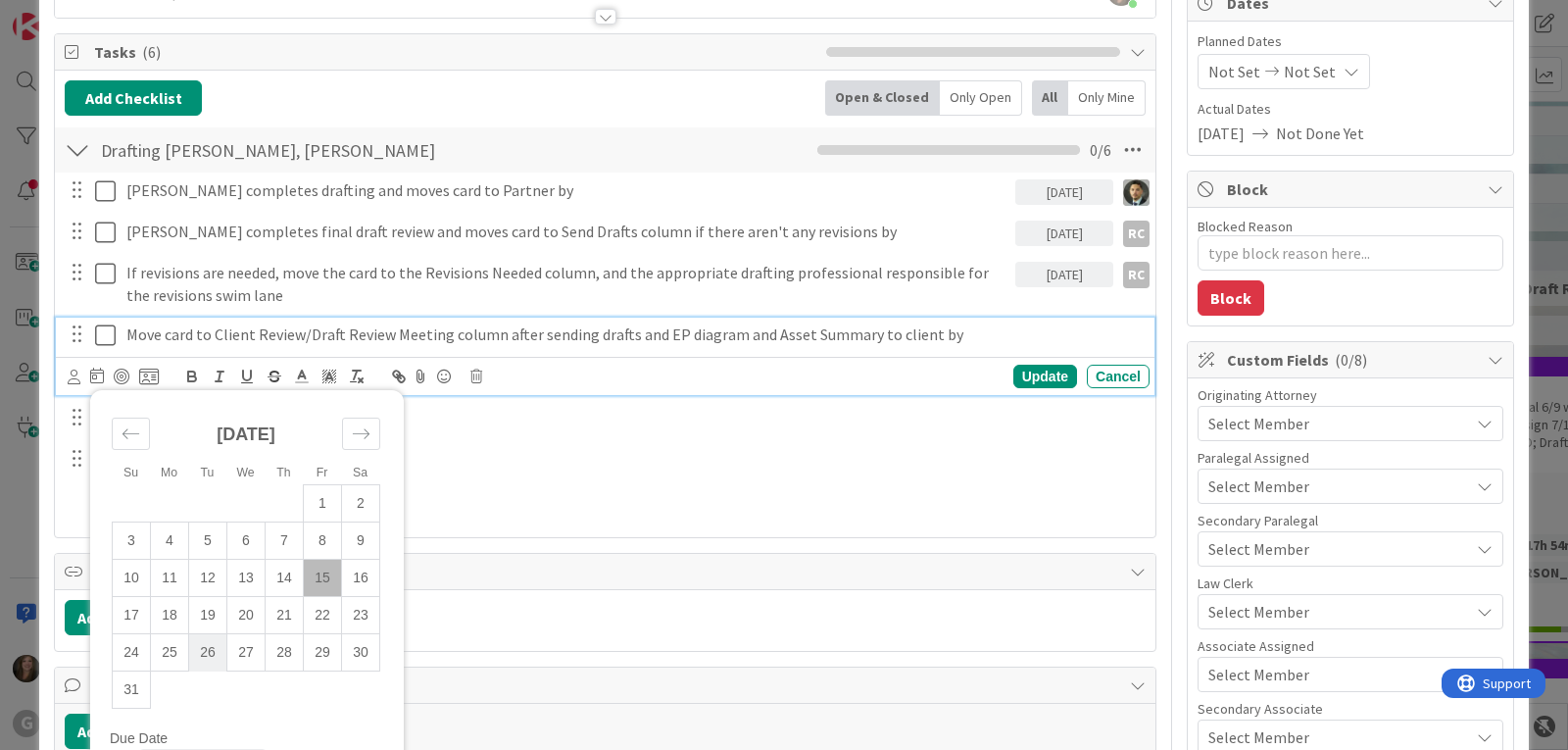
click at [210, 648] on td "26" at bounding box center [208, 653] width 38 height 37
type input "[DATE]"
click at [74, 376] on icon at bounding box center [74, 376] width 13 height 15
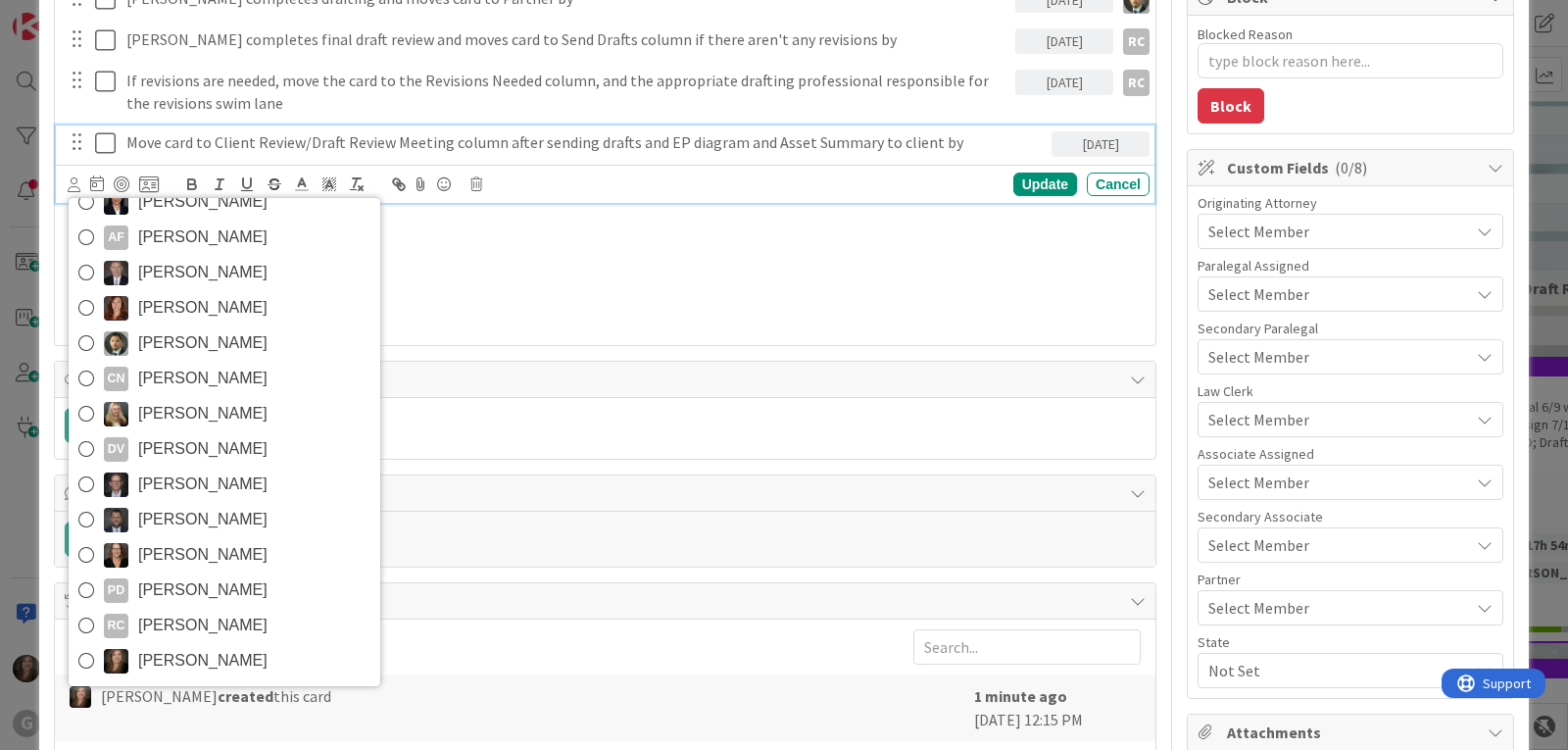
scroll to position [405, 0]
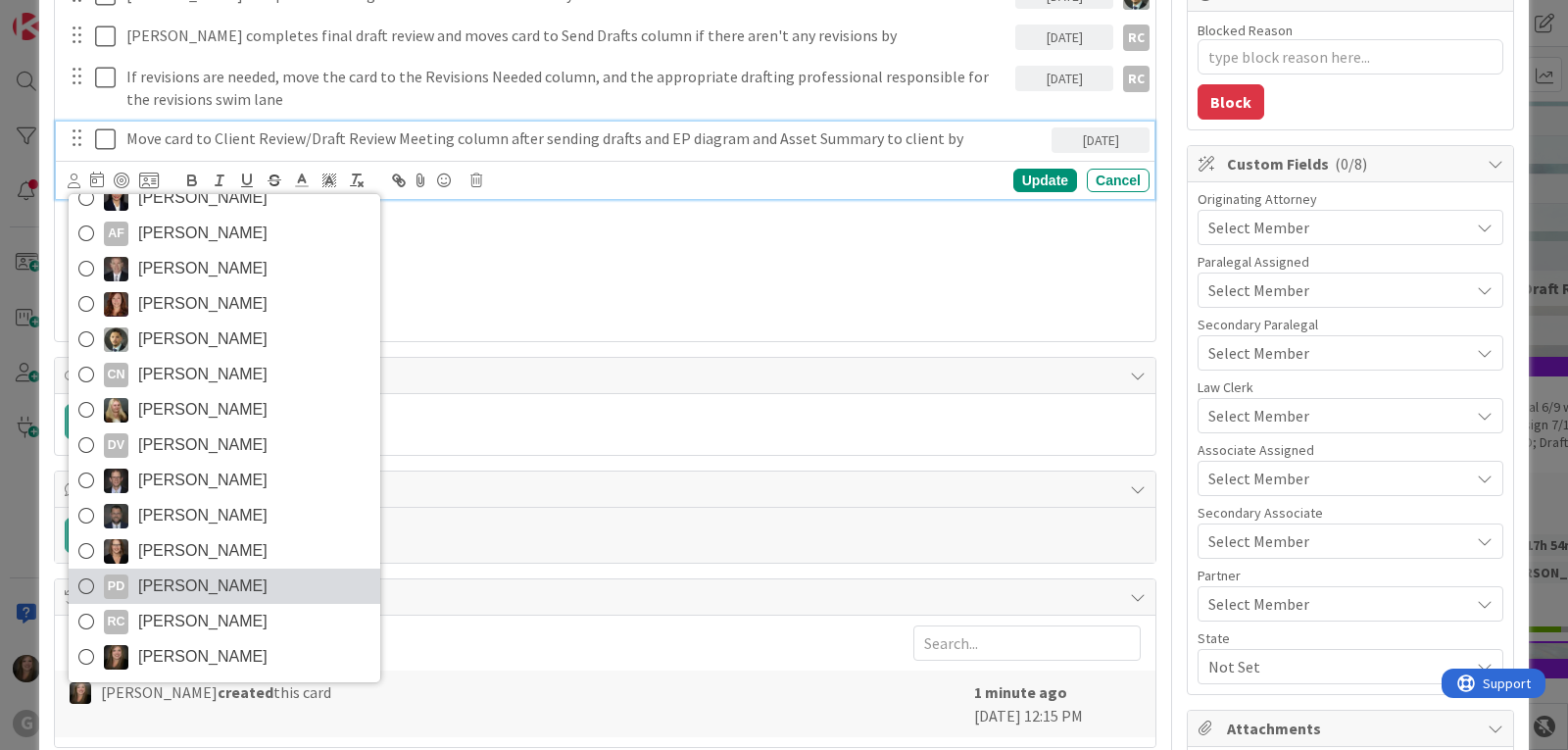
click at [261, 590] on link "PD [PERSON_NAME]" at bounding box center [225, 586] width 311 height 35
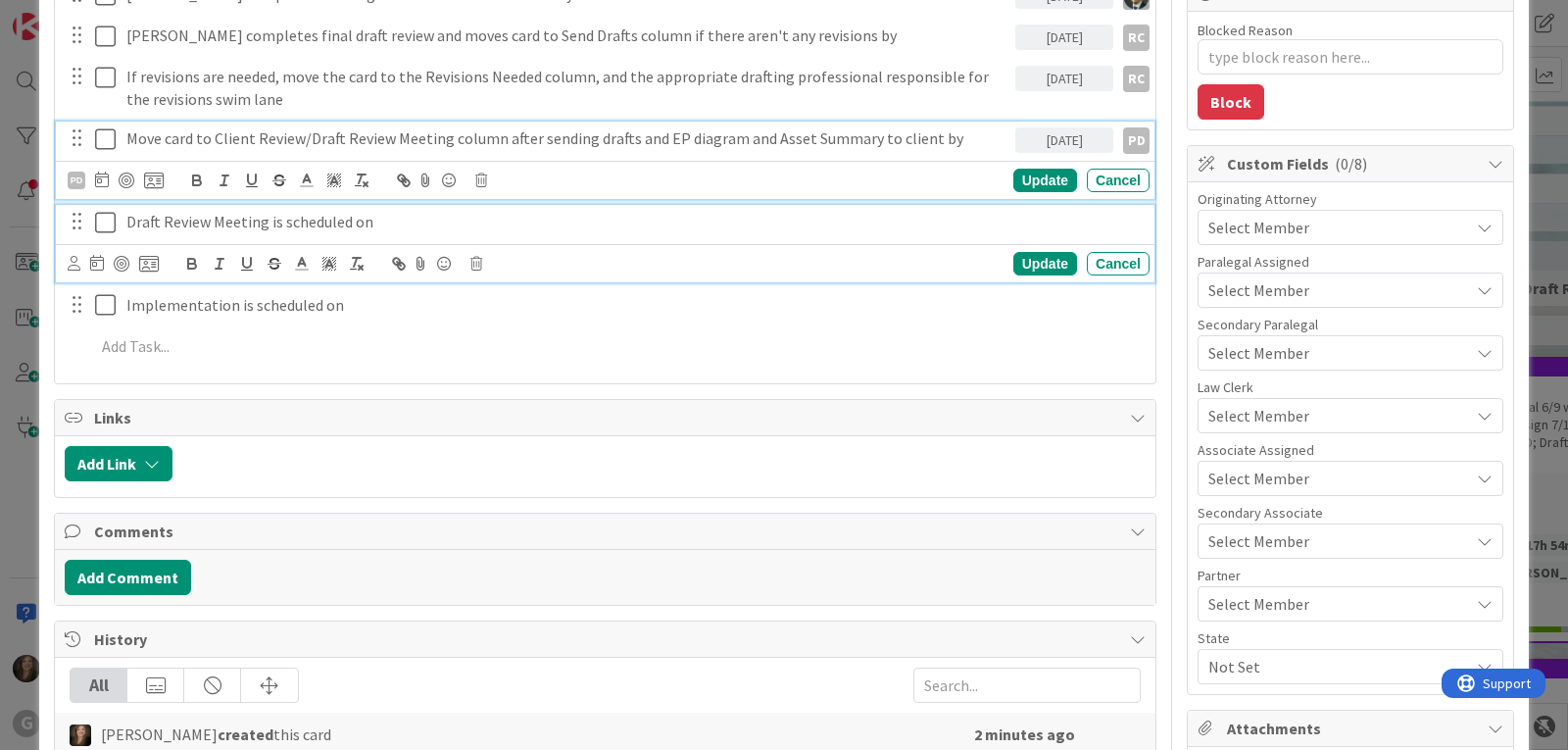
click at [312, 218] on p "Draft Review Meeting is scheduled on" at bounding box center [633, 222] width 1015 height 23
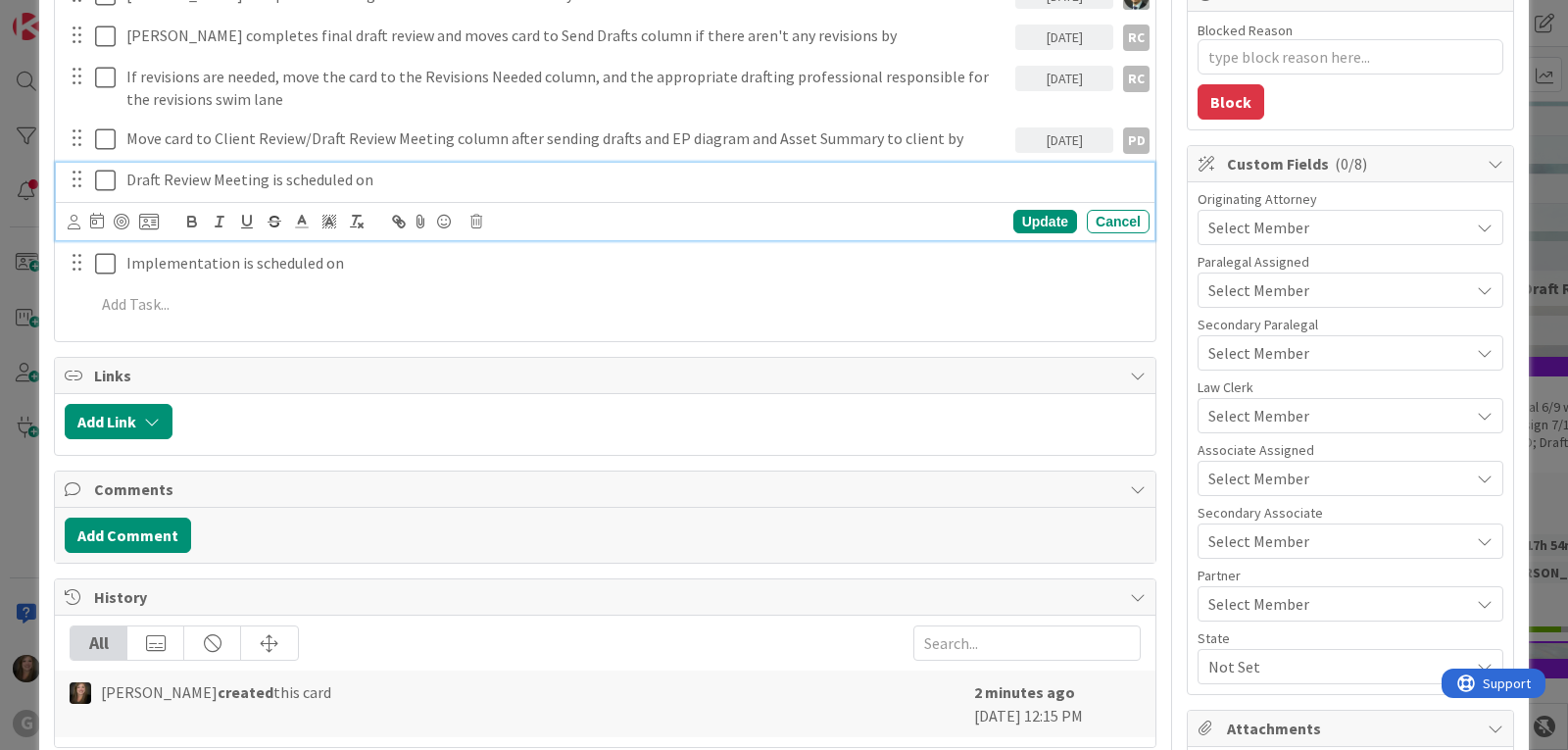
scroll to position [363, 0]
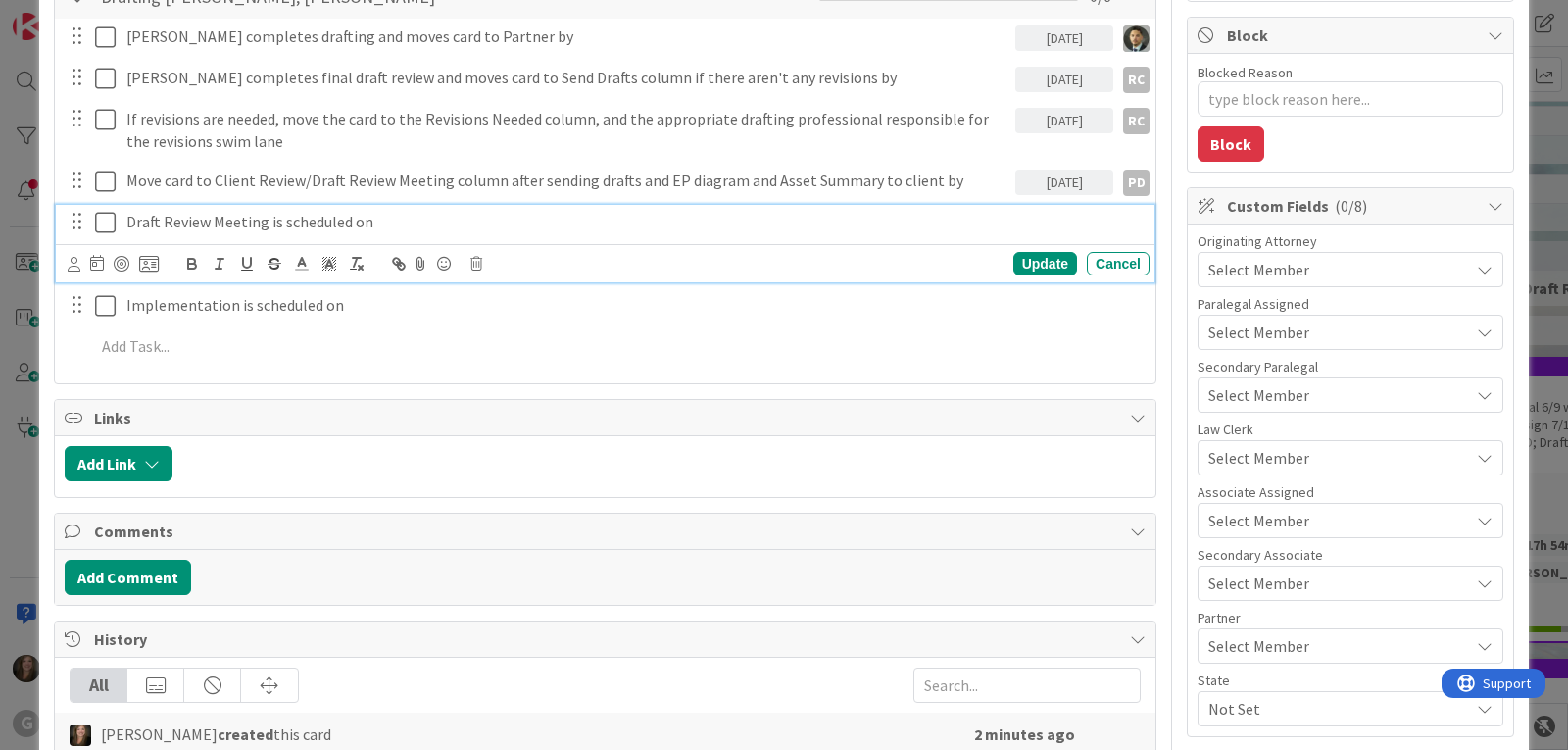
type textarea "x"
click at [98, 265] on icon at bounding box center [98, 263] width 14 height 16
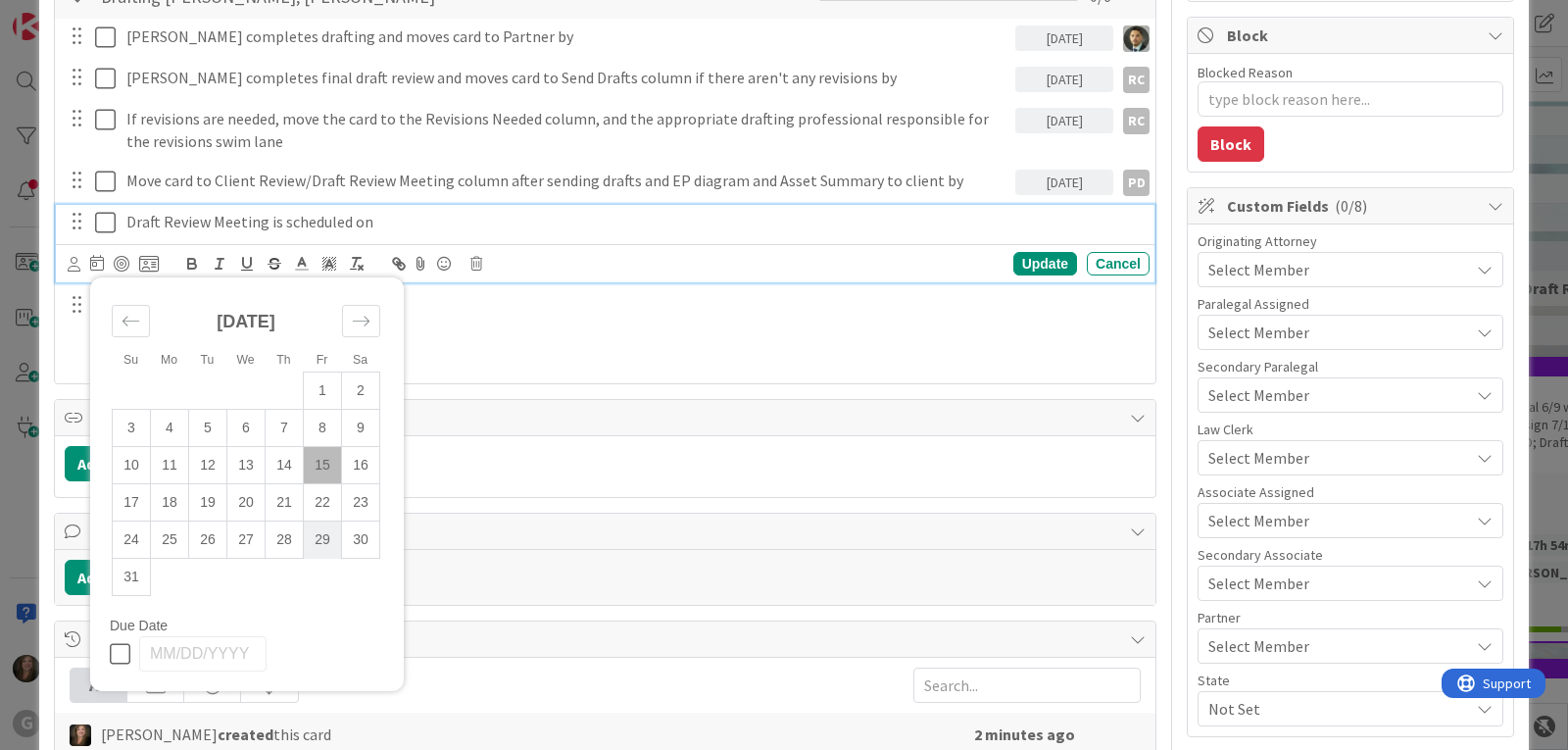
click at [322, 538] on td "29" at bounding box center [322, 540] width 38 height 37
type input "[DATE]"
click at [1040, 259] on div "Update" at bounding box center [1045, 264] width 64 height 24
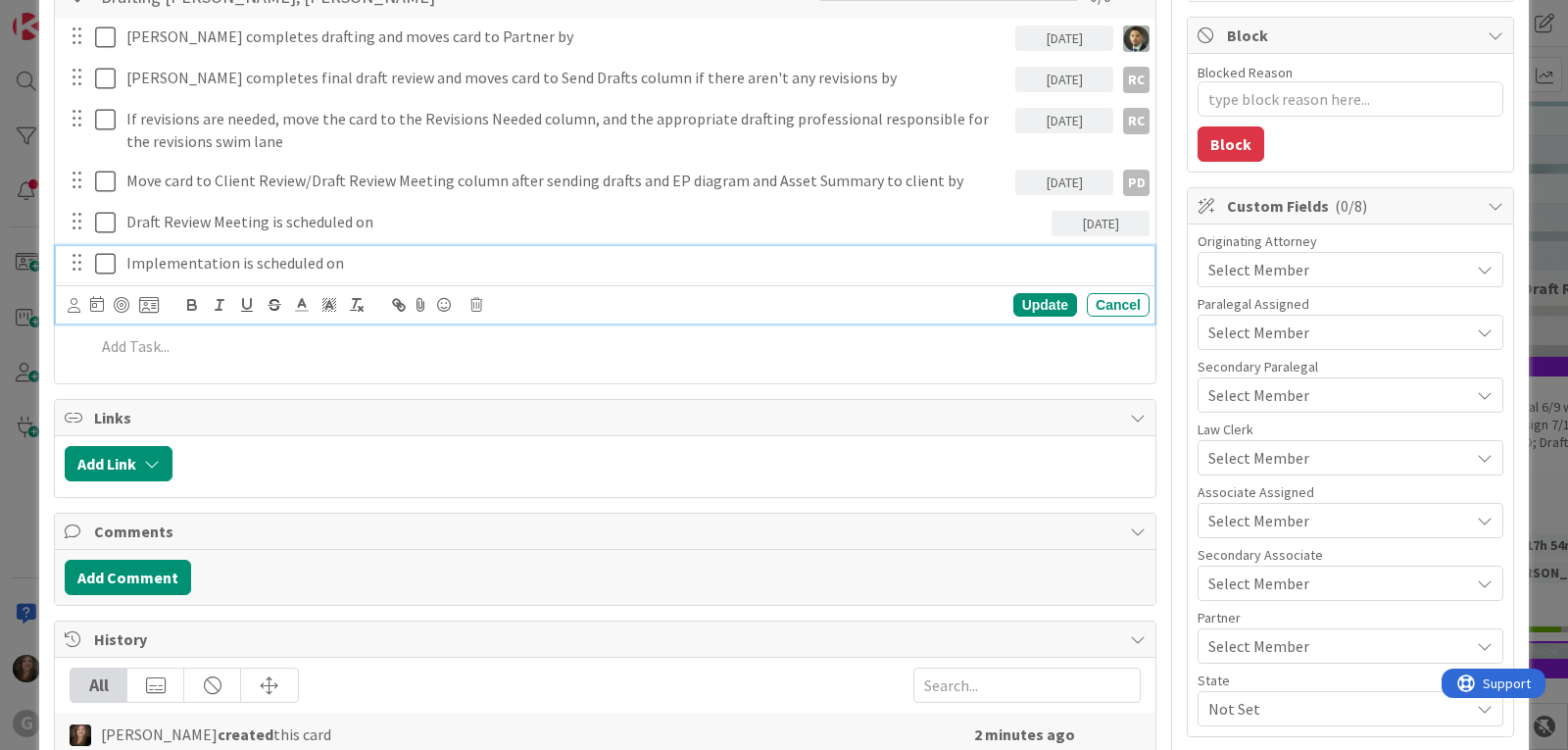
click at [307, 266] on p "Implementation is scheduled on" at bounding box center [633, 263] width 1015 height 23
click at [71, 310] on icon at bounding box center [74, 305] width 13 height 15
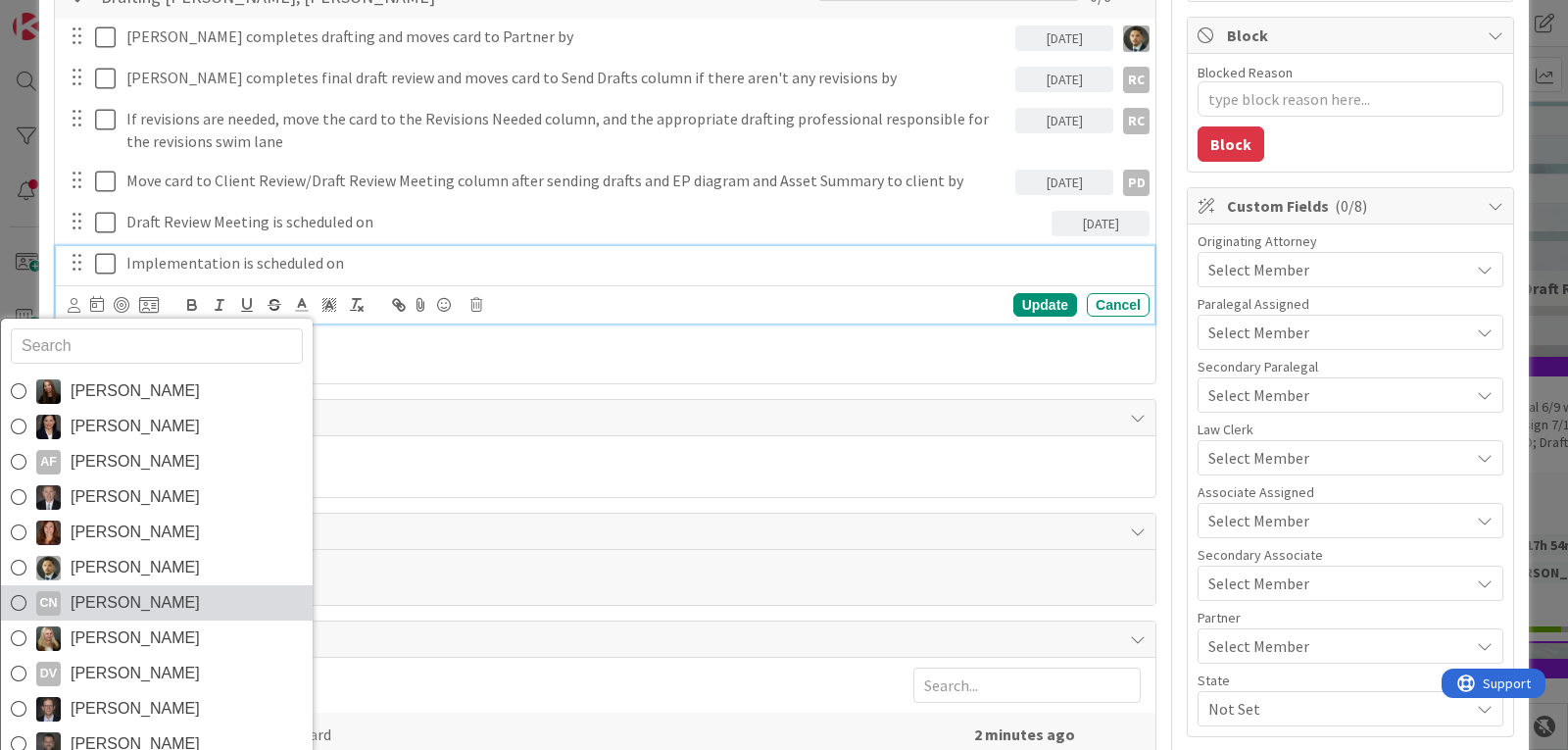
click at [121, 593] on span "[PERSON_NAME]" at bounding box center [135, 603] width 129 height 30
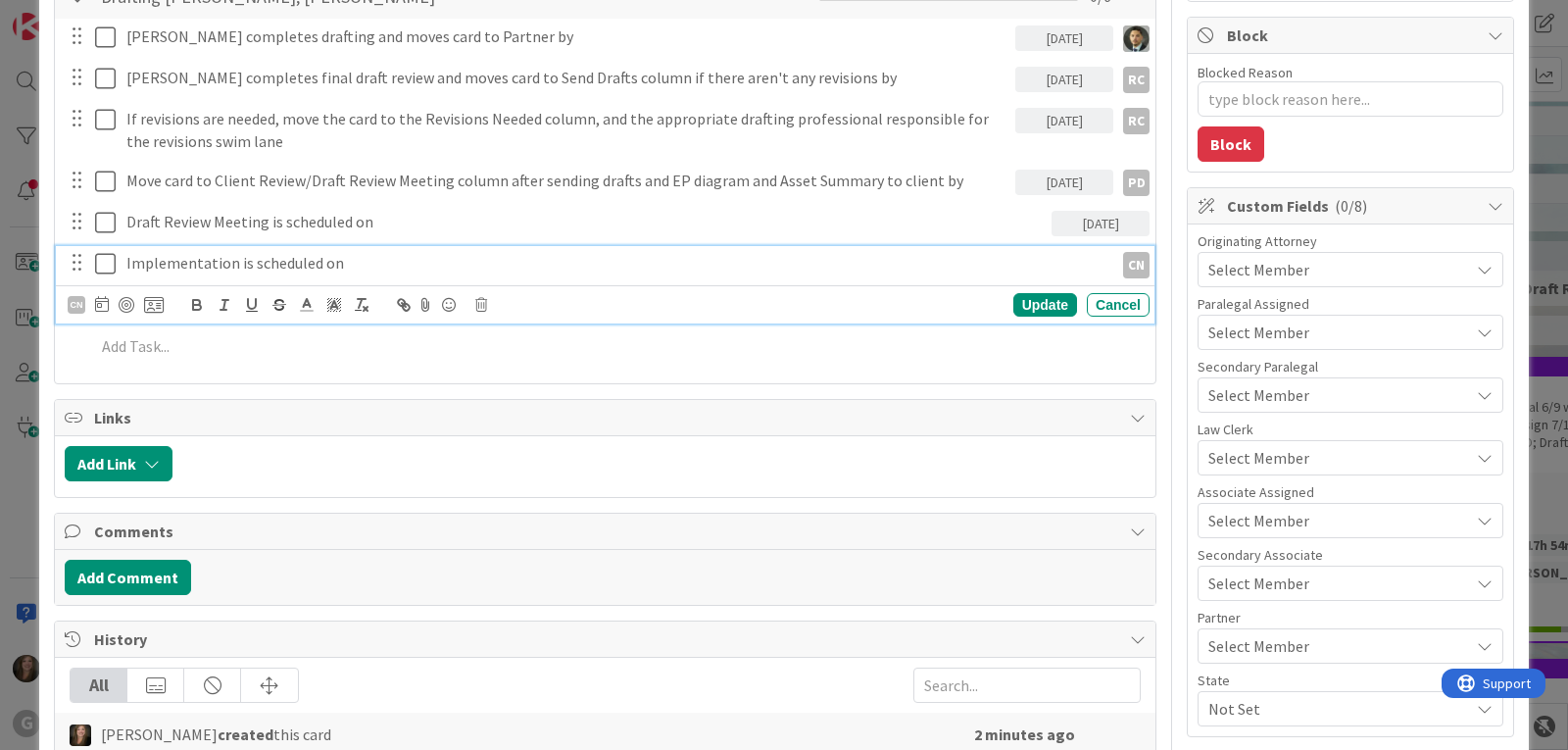
type textarea "x"
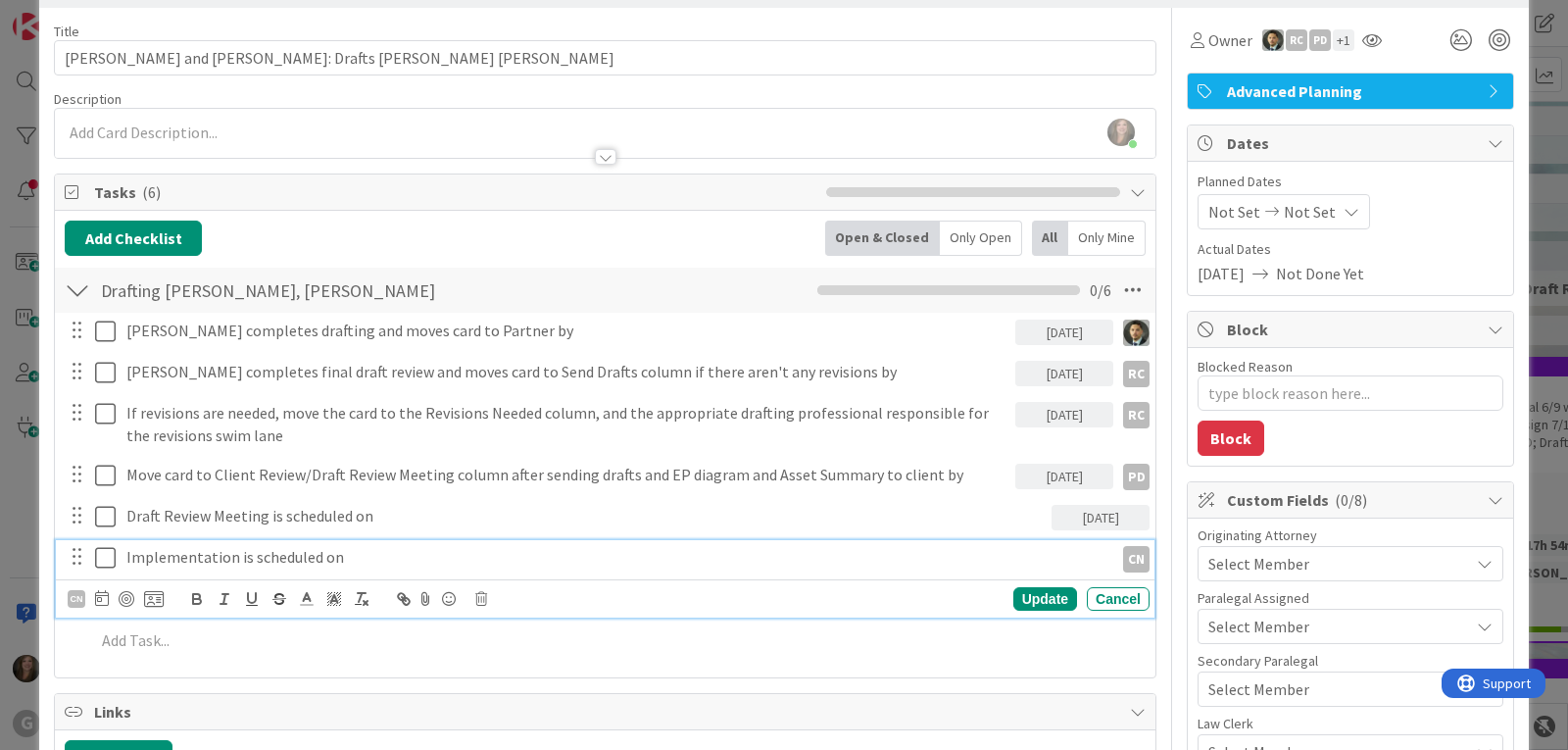
scroll to position [0, 0]
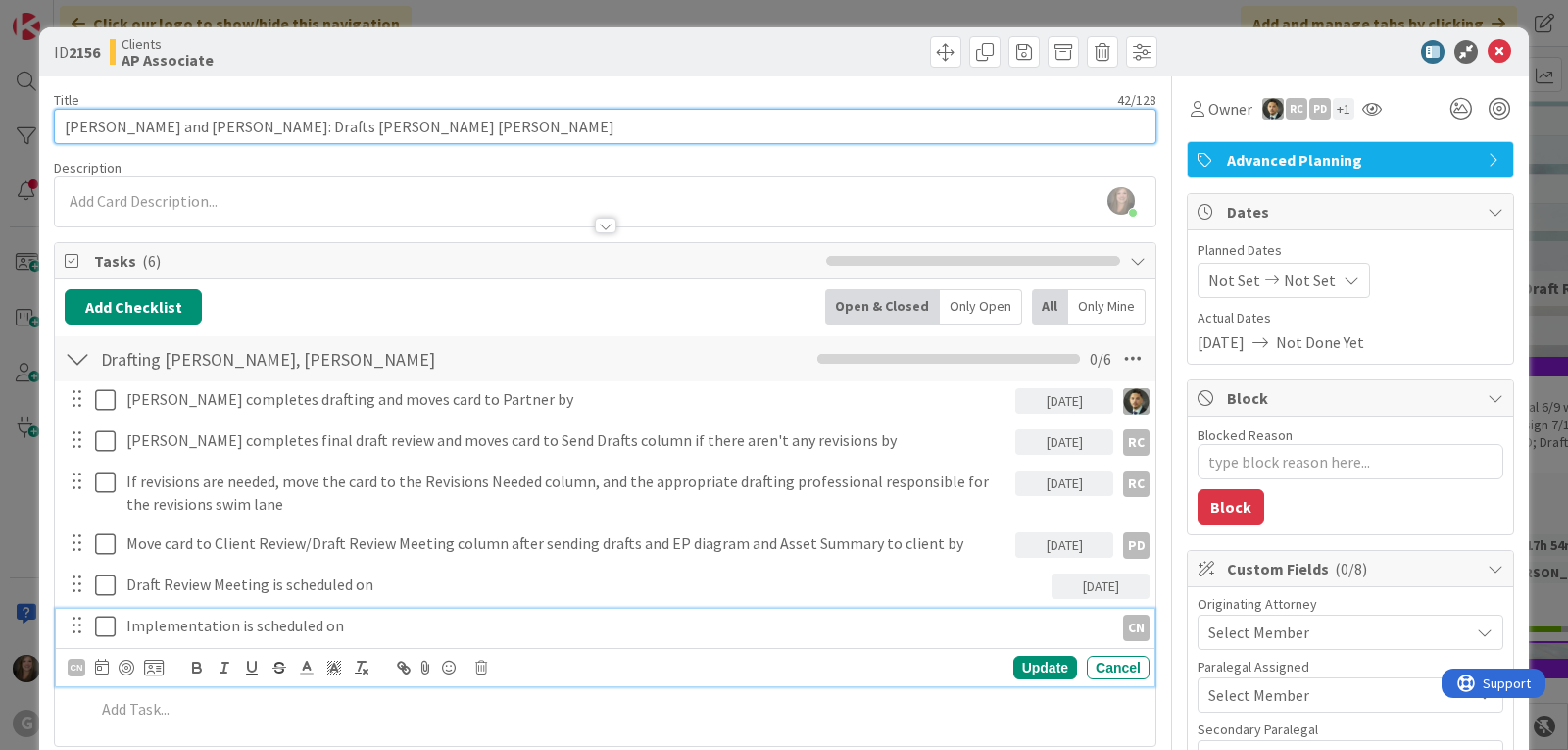
click at [378, 134] on input "[PERSON_NAME] and [PERSON_NAME]: Drafts [PERSON_NAME] [PERSON_NAME]" at bounding box center [605, 126] width 1102 height 35
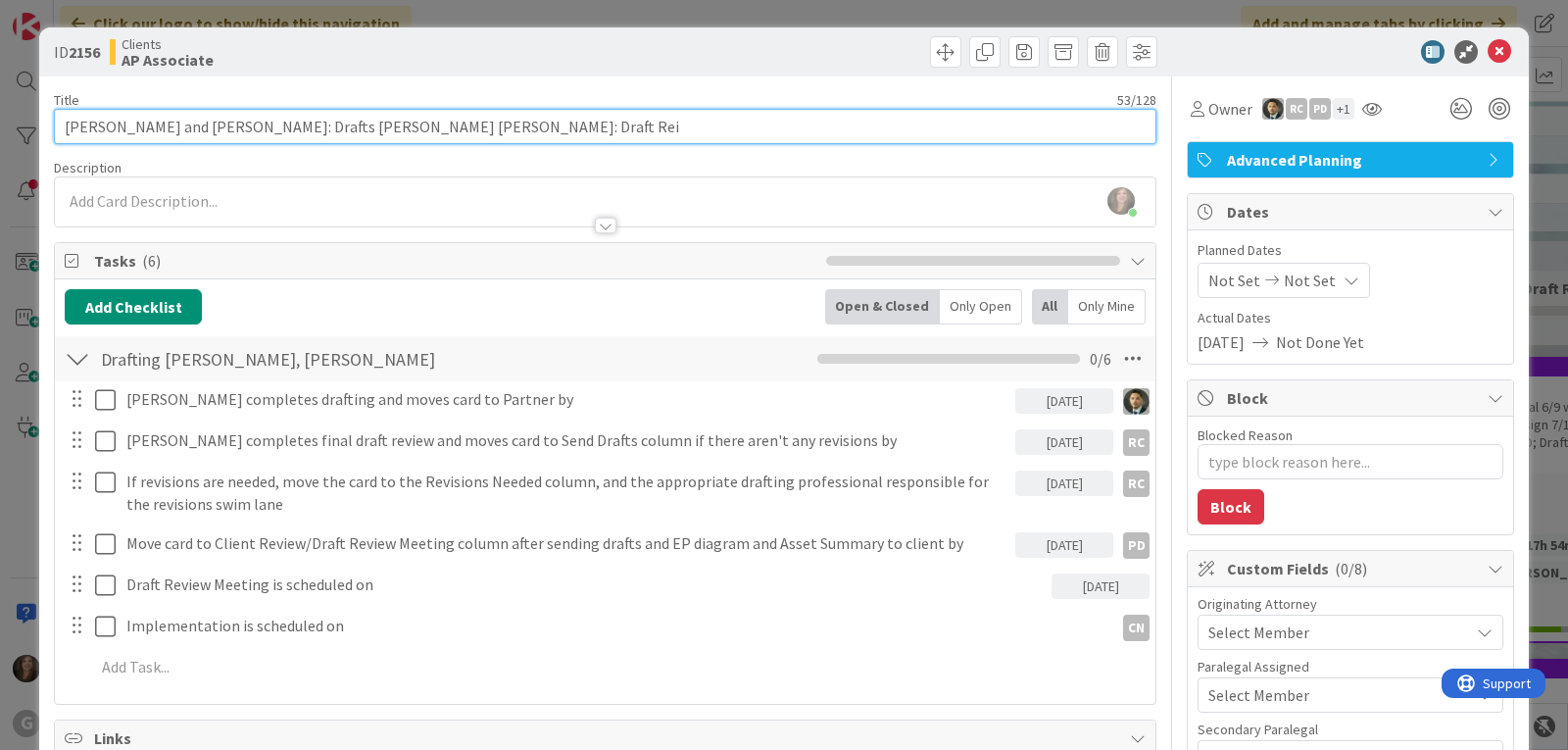
type input "[PERSON_NAME] and [PERSON_NAME]: Drafts [PERSON_NAME] [PERSON_NAME]: Draft Reiv"
type textarea "x"
type input "[PERSON_NAME] and [PERSON_NAME]: Drafts [PERSON_NAME] [PERSON_NAME]: Draft Rei"
type textarea "x"
type input "[PERSON_NAME] and [PERSON_NAME]: Drafts [PERSON_NAME] [PERSON_NAME]: Draft Re"
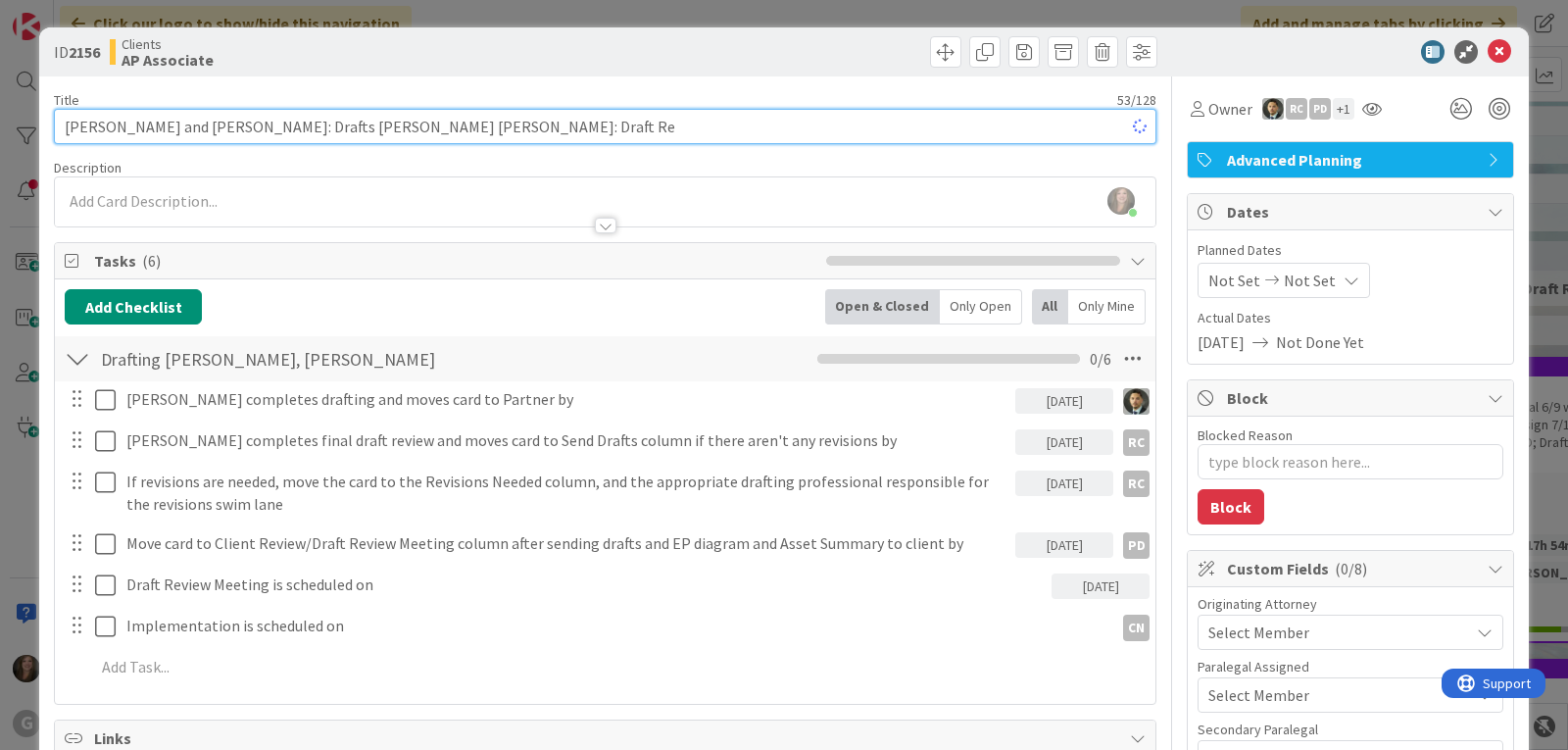
type textarea "x"
type input "[PERSON_NAME] and [PERSON_NAME]: Drafts [PERSON_NAME] [PERSON_NAME]: Draft Revi…"
type textarea "x"
type input "[PERSON_NAME] and [PERSON_NAME]: Drafts [PERSON_NAME] [PERSON_NAME]: Draft Revi…"
type textarea "x"
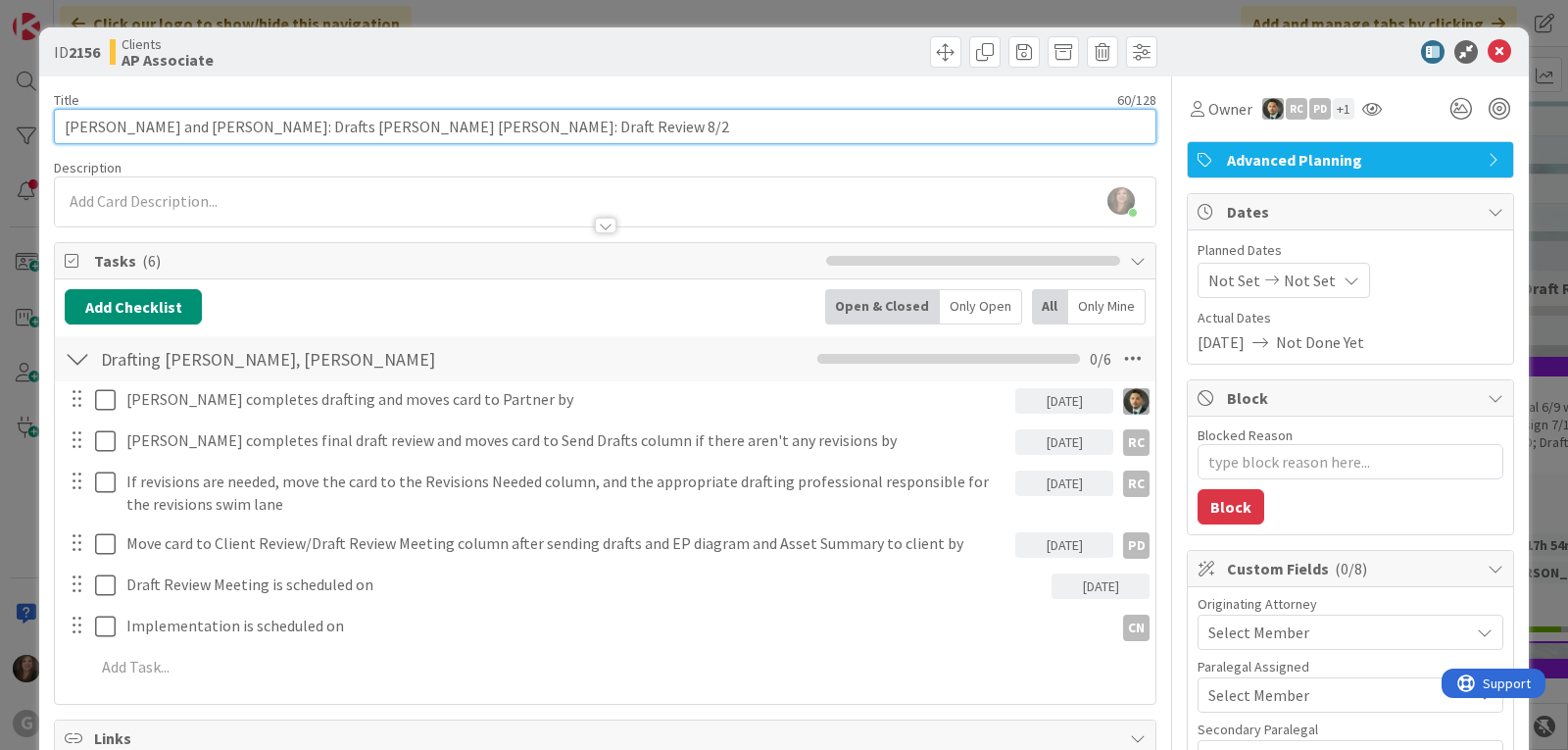
type input "[PERSON_NAME] and [PERSON_NAME]: Drafts [PERSON_NAME] [PERSON_NAME]: Draft Revi…"
type textarea "x"
type input "[PERSON_NAME] and [PERSON_NAME]: Drafts [PERSON_NAME] [PERSON_NAME]: Draft Revi…"
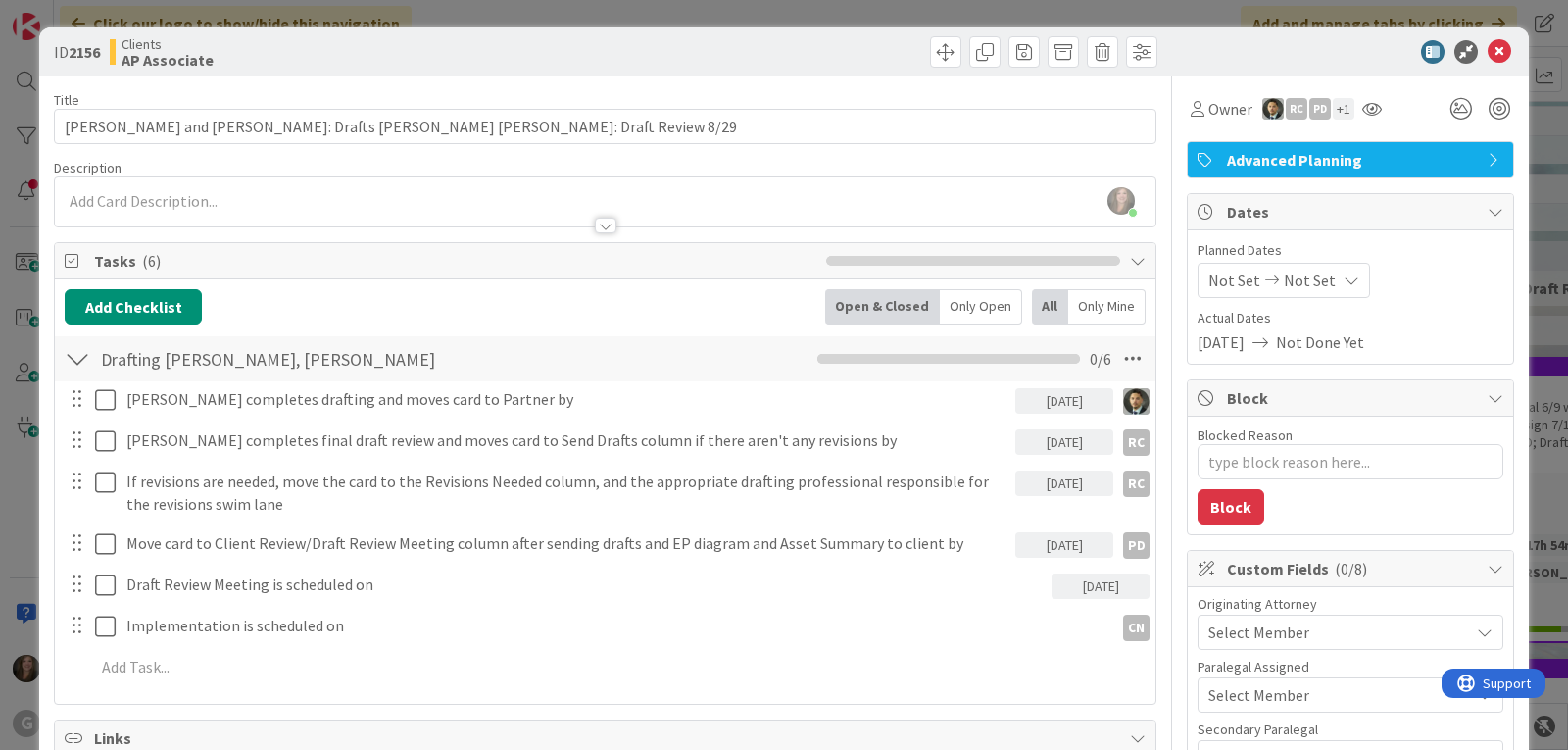
click at [1219, 274] on span "Not Set" at bounding box center [1233, 281] width 52 height 24
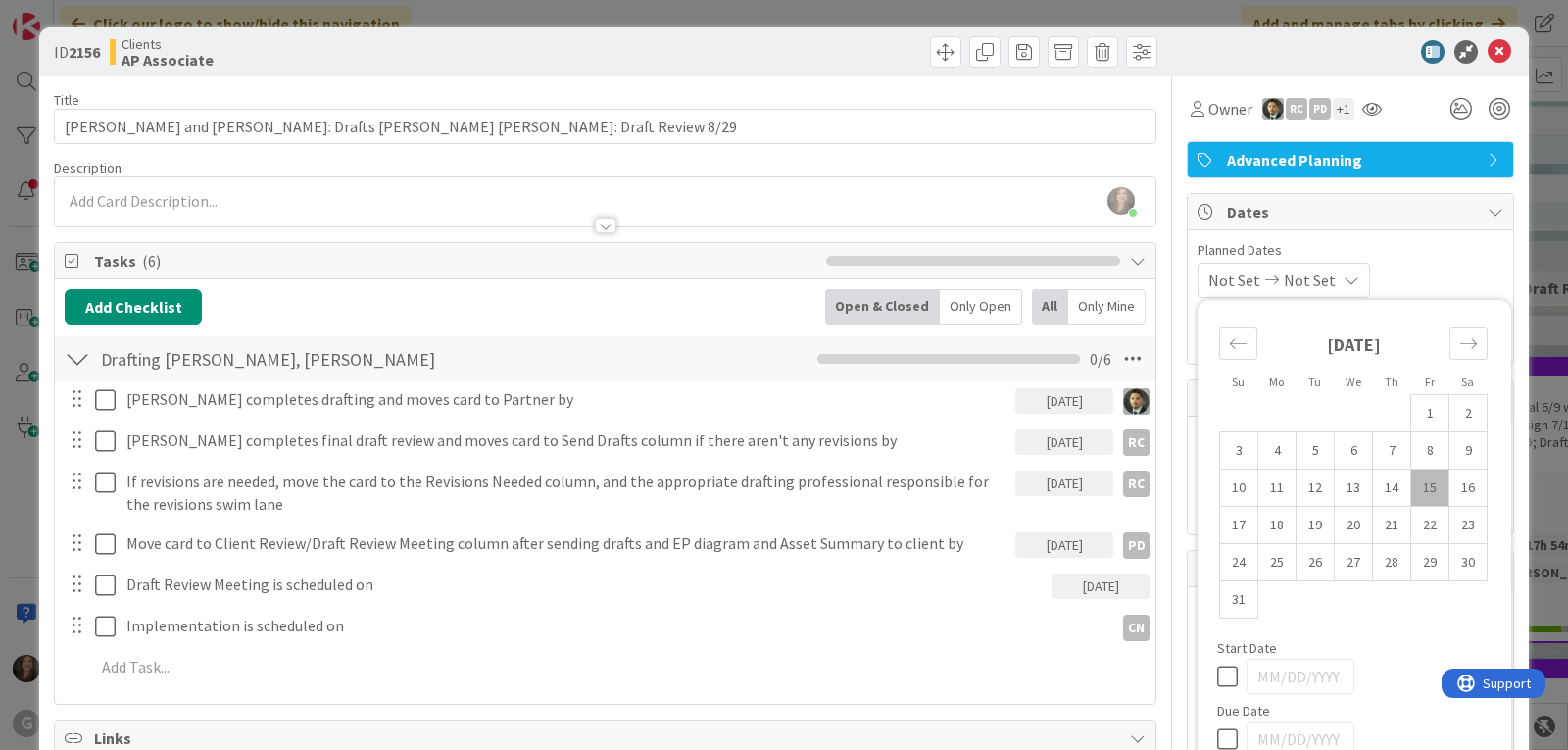
click at [1410, 485] on td "15" at bounding box center [1429, 488] width 38 height 37
type input "[DATE]"
click at [1442, 245] on span "Planned Dates" at bounding box center [1350, 250] width 305 height 21
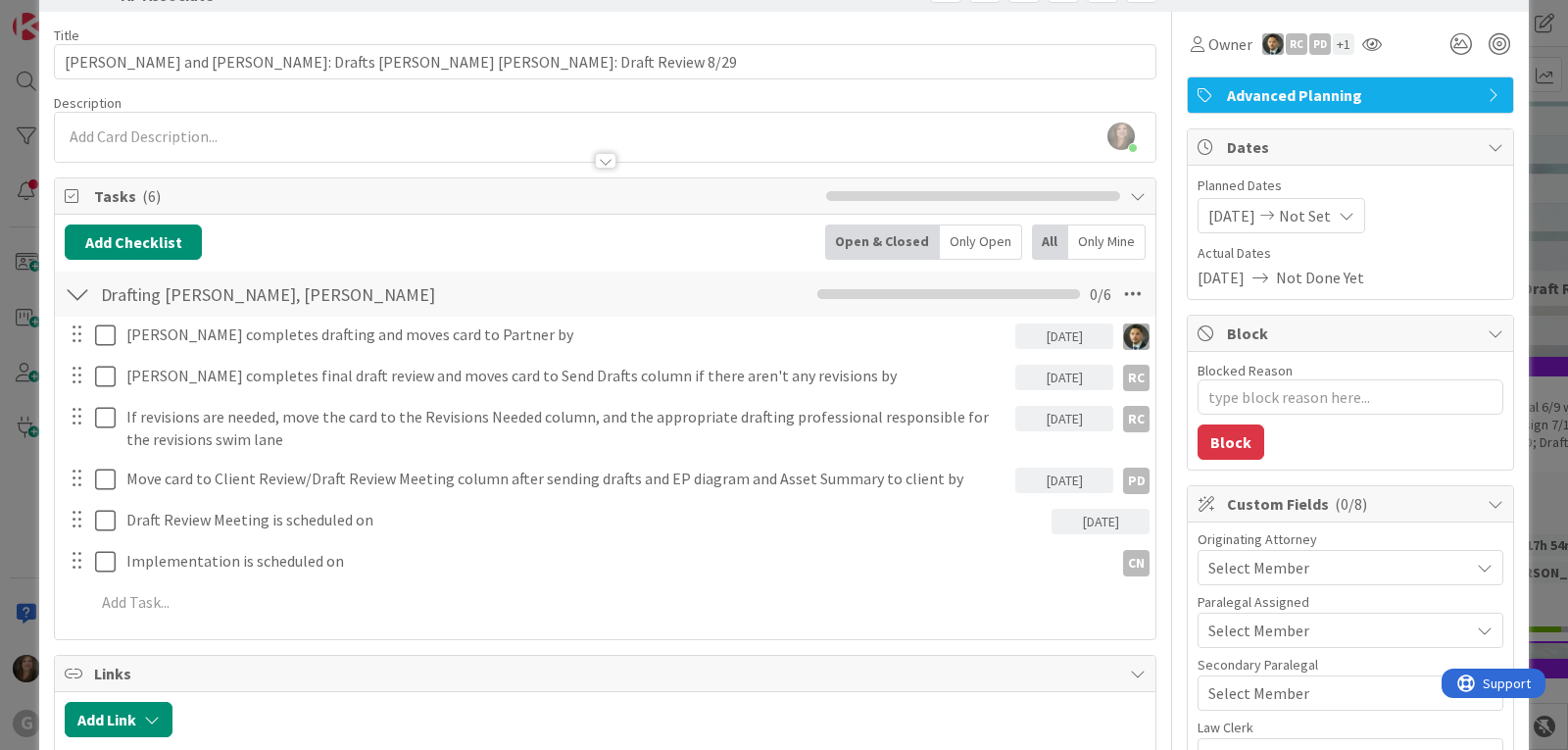
scroll to position [98, 0]
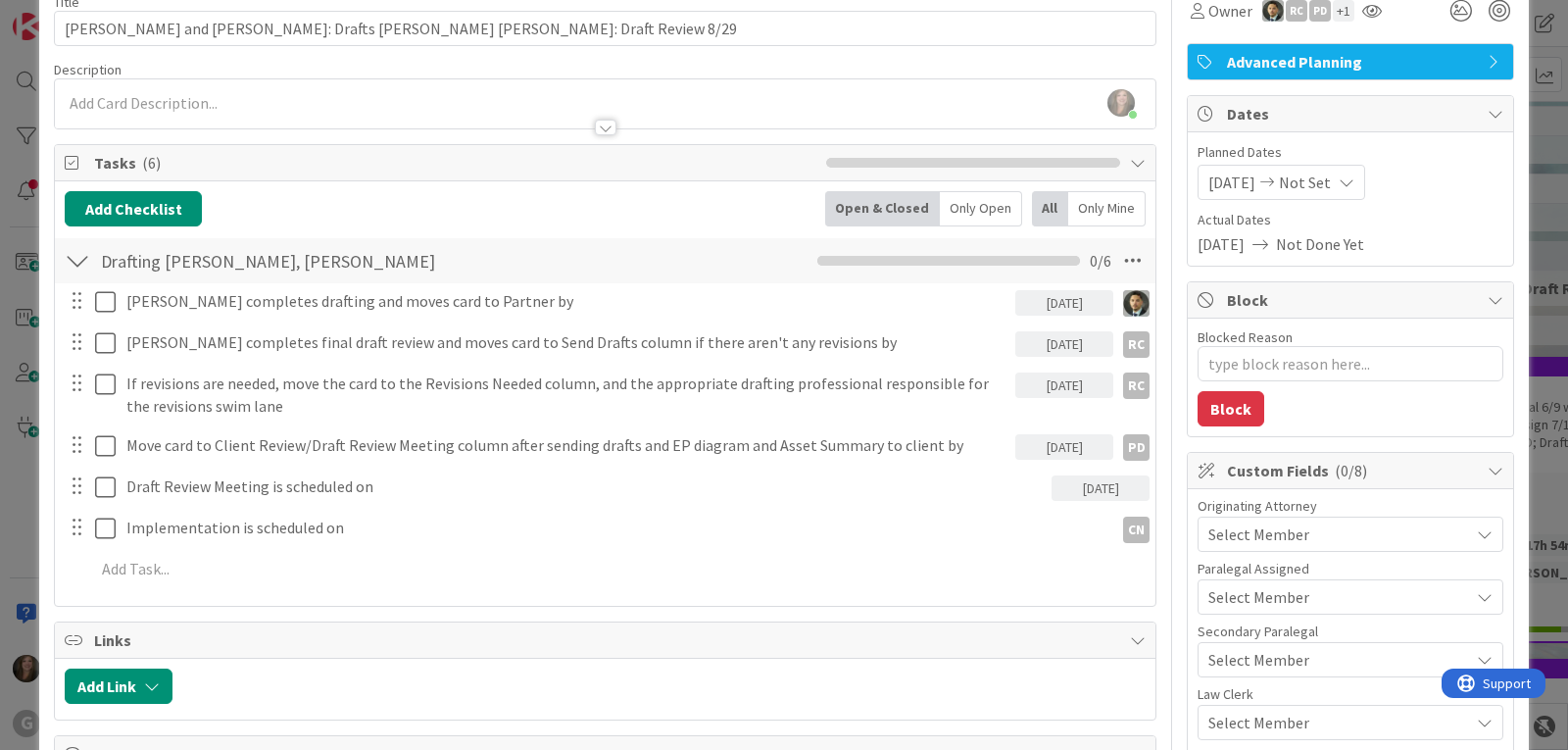
click at [1245, 524] on span "Select Member" at bounding box center [1258, 534] width 100 height 24
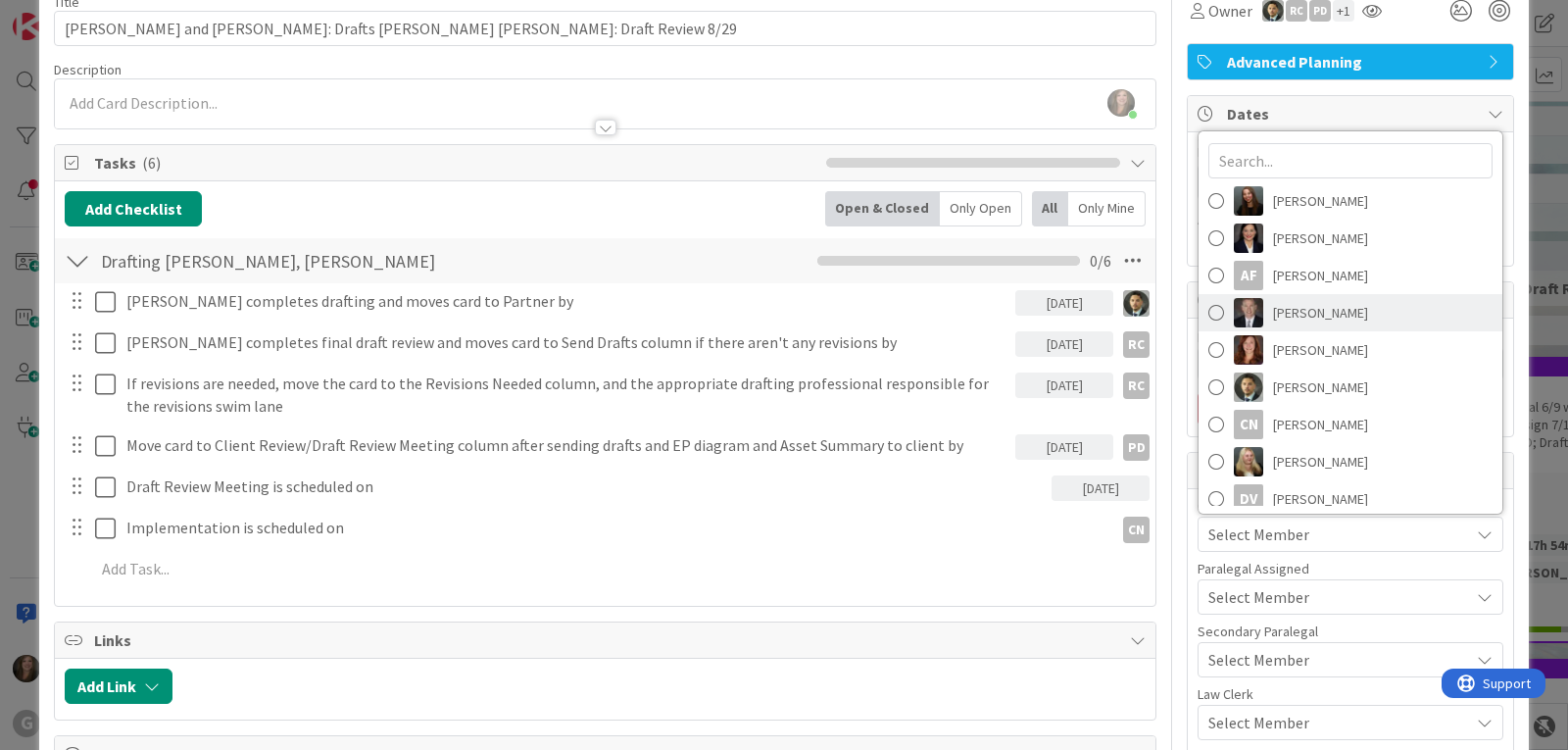
click at [1273, 321] on span "[PERSON_NAME]" at bounding box center [1320, 312] width 95 height 30
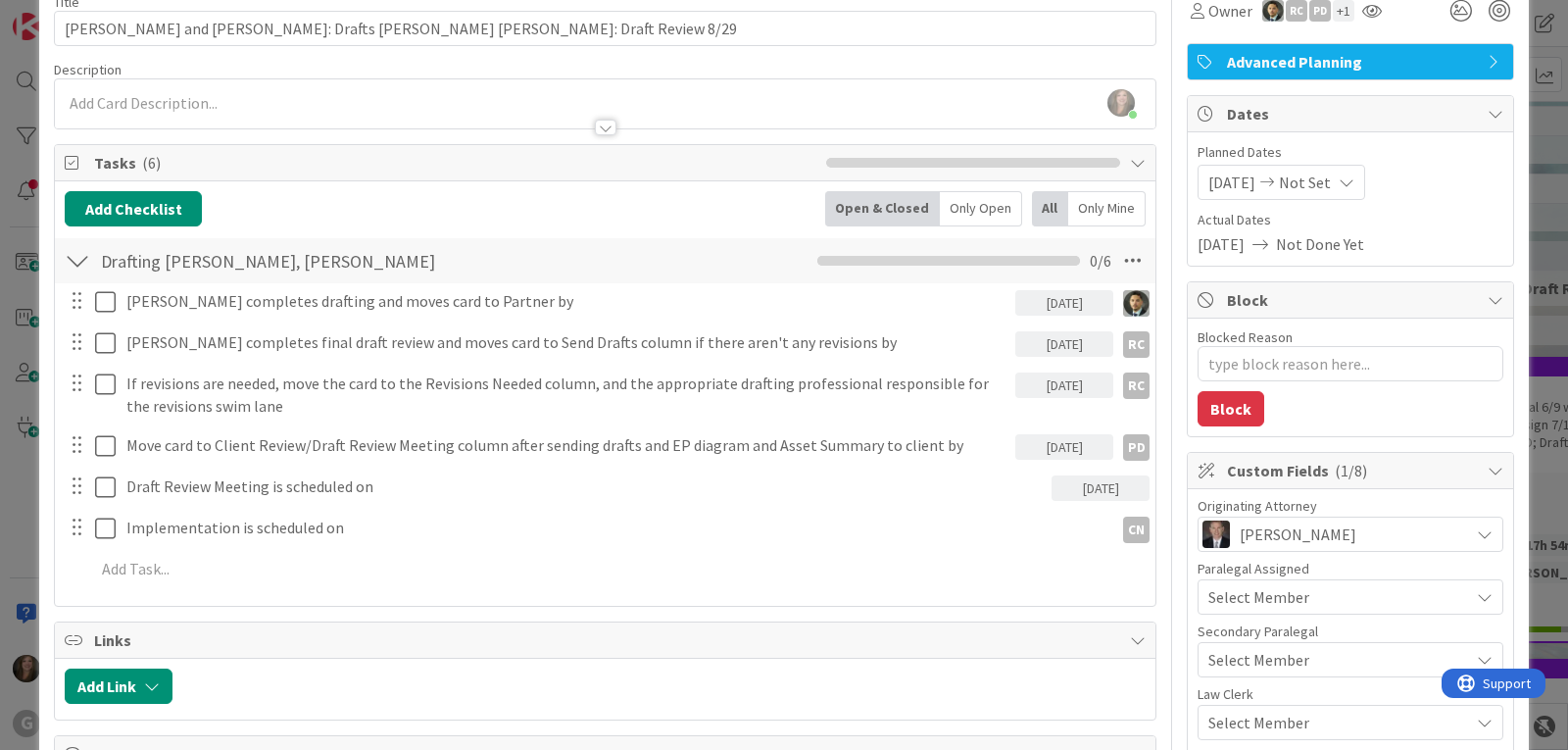
scroll to position [0, 0]
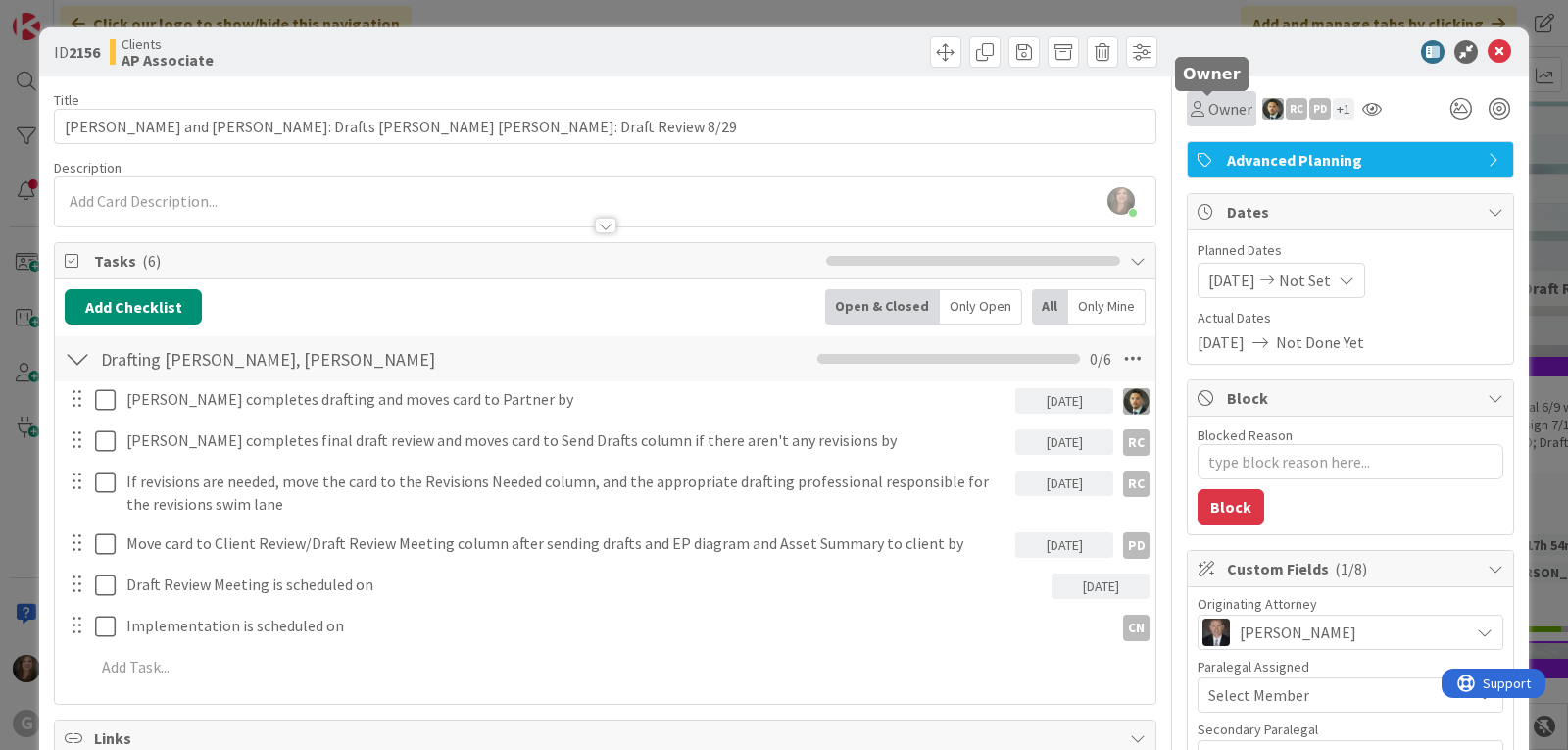
click at [1208, 108] on span "Owner" at bounding box center [1229, 108] width 44 height 24
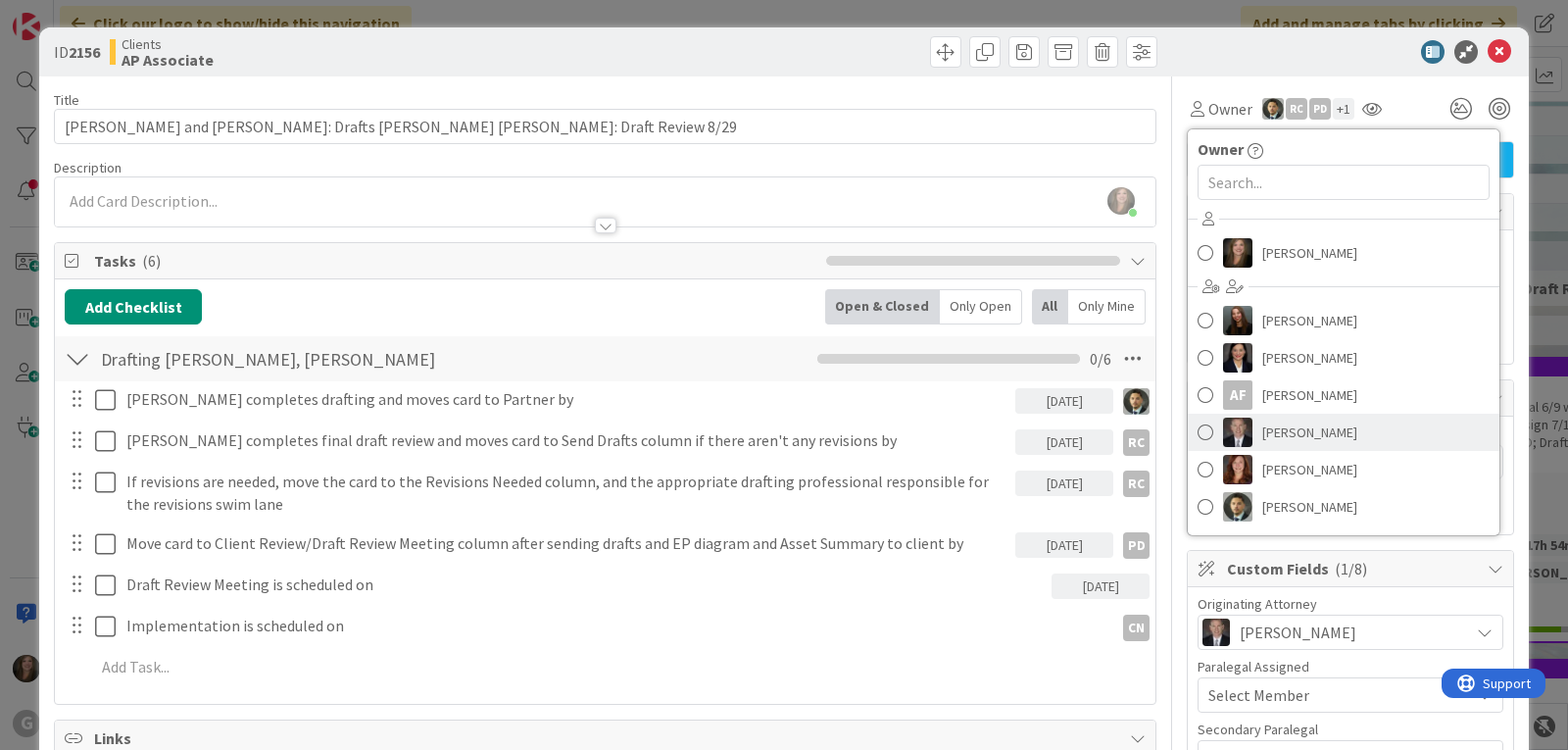
click at [1222, 424] on img at bounding box center [1237, 433] width 30 height 30
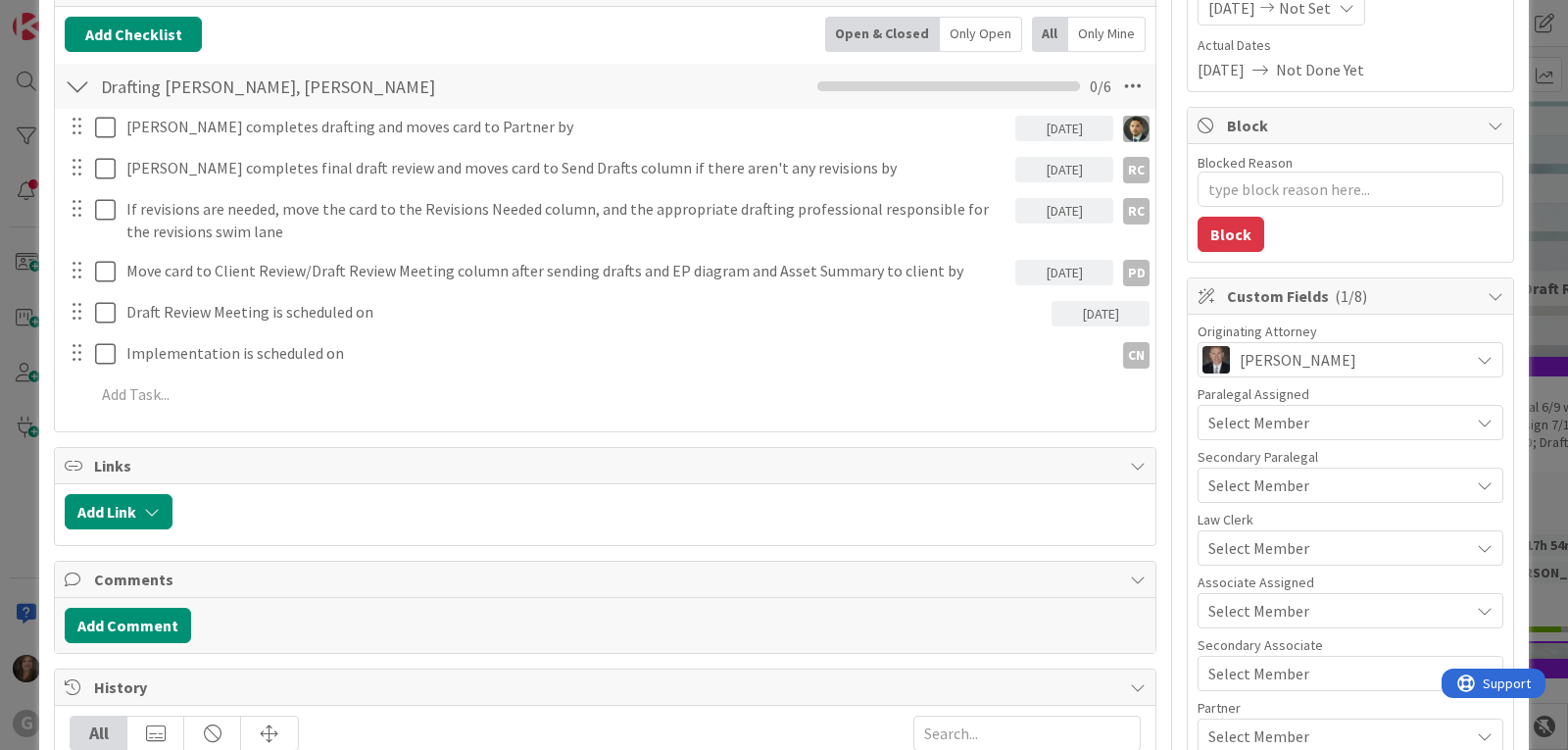
scroll to position [294, 0]
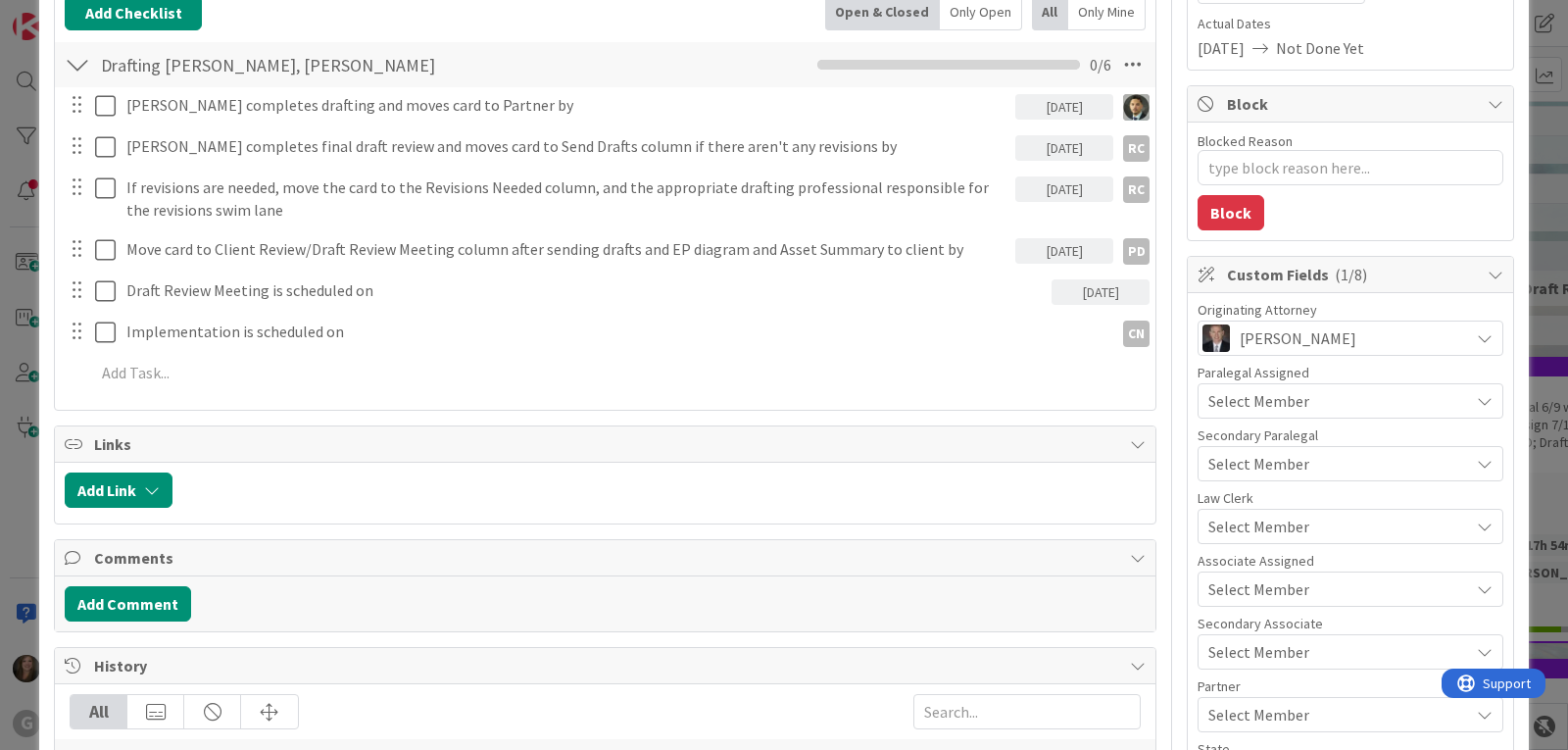
click at [1223, 587] on span "Select Member" at bounding box center [1258, 589] width 100 height 24
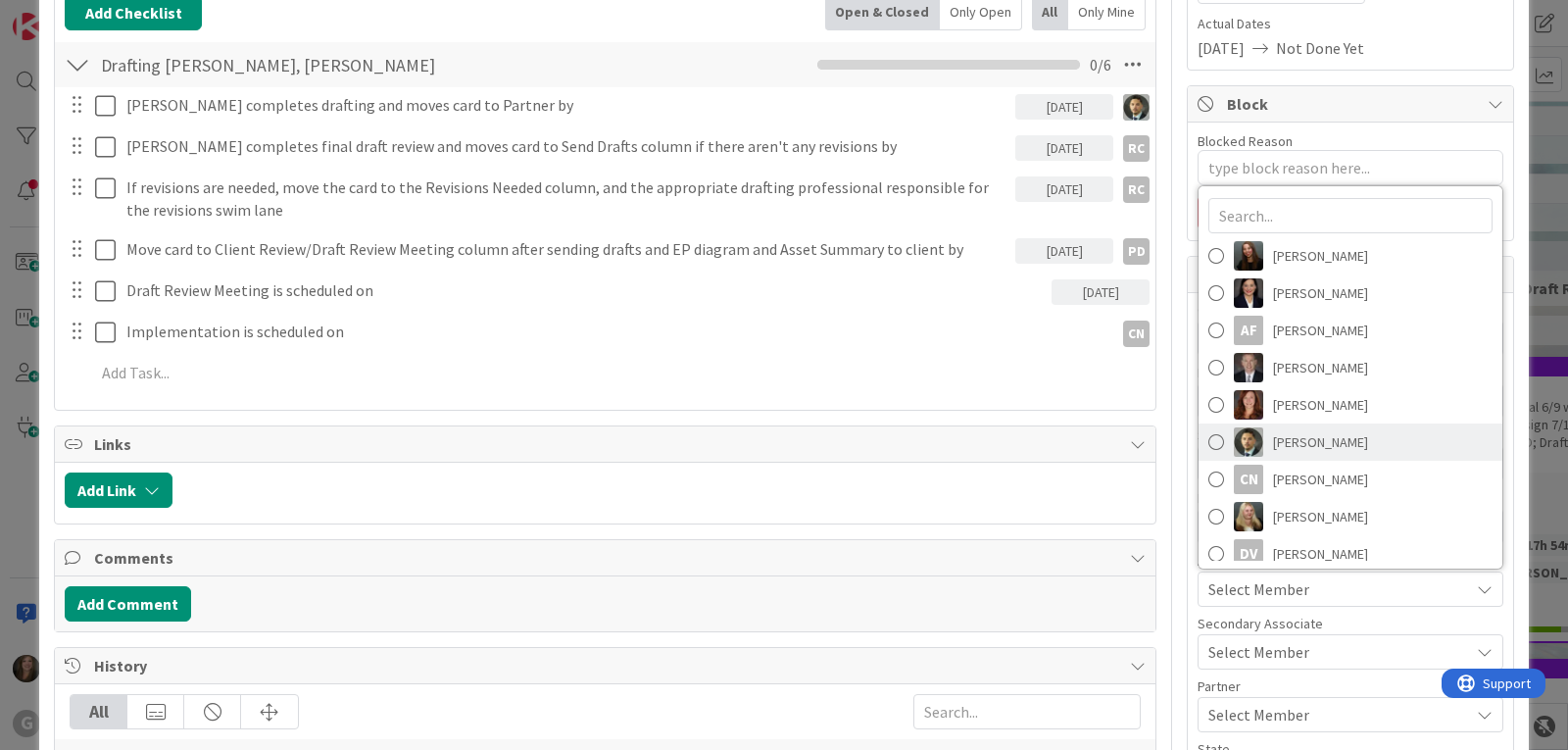
click at [1241, 446] on img at bounding box center [1248, 443] width 30 height 30
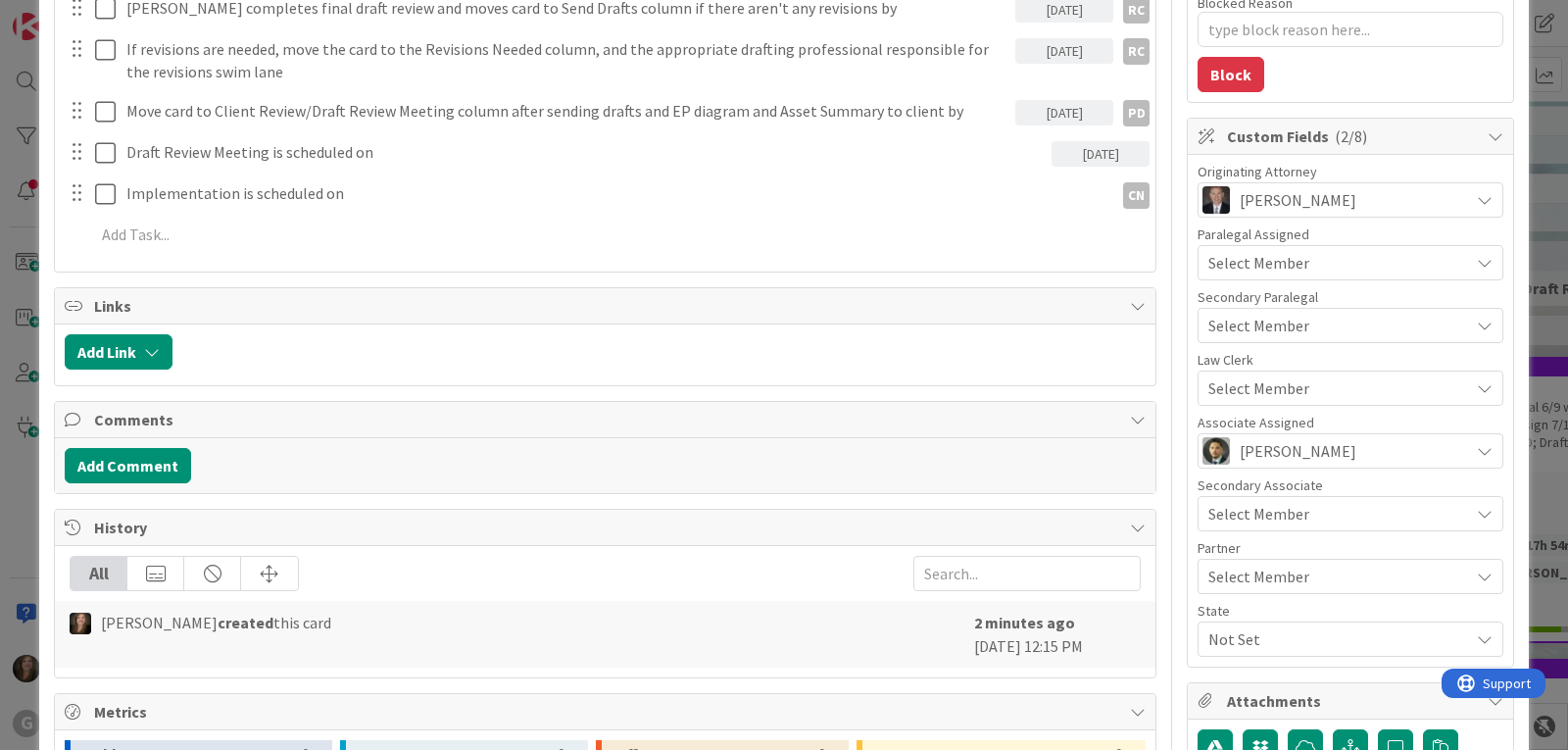
scroll to position [490, 0]
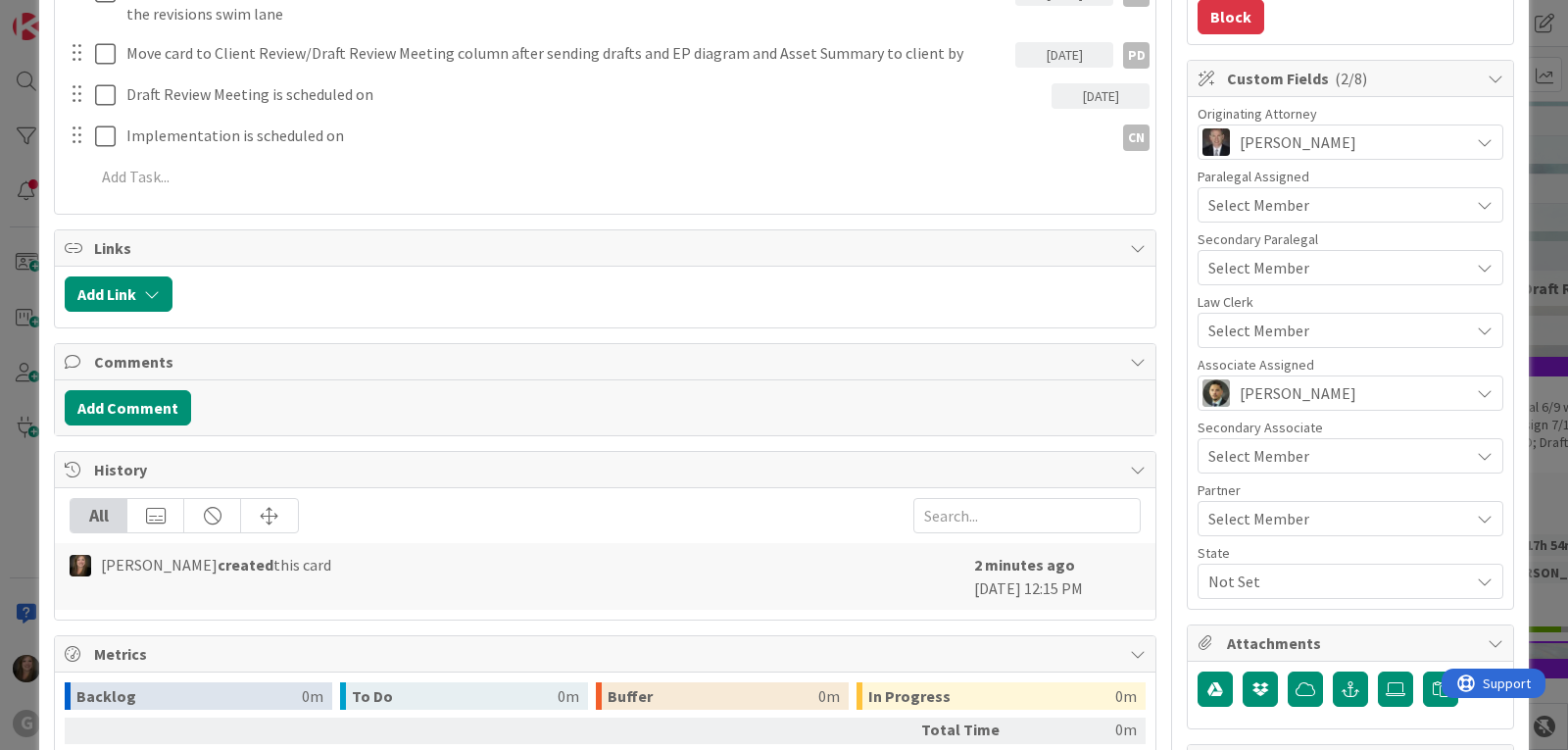
click at [1237, 519] on span "Select Member" at bounding box center [1258, 518] width 100 height 24
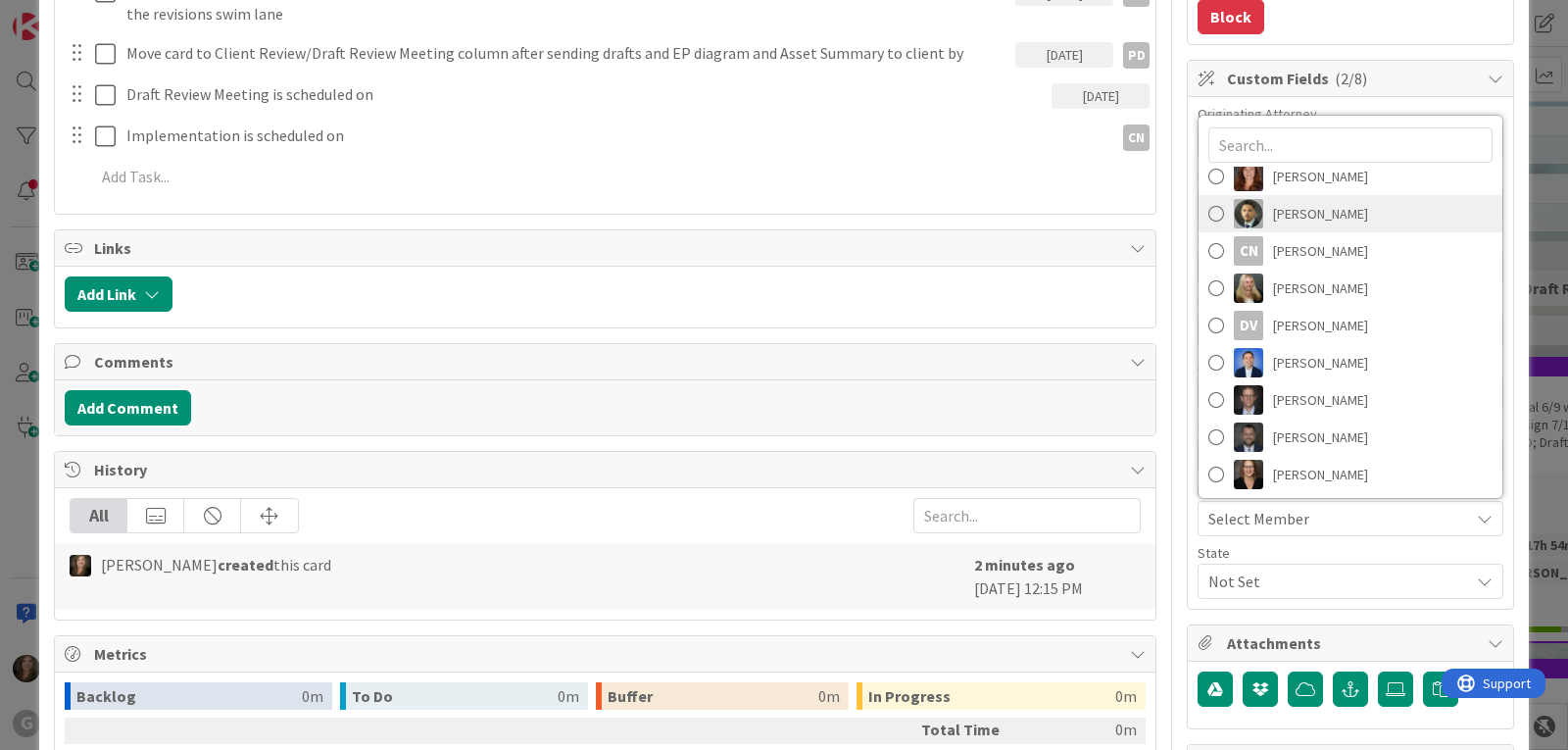
scroll to position [273, 0]
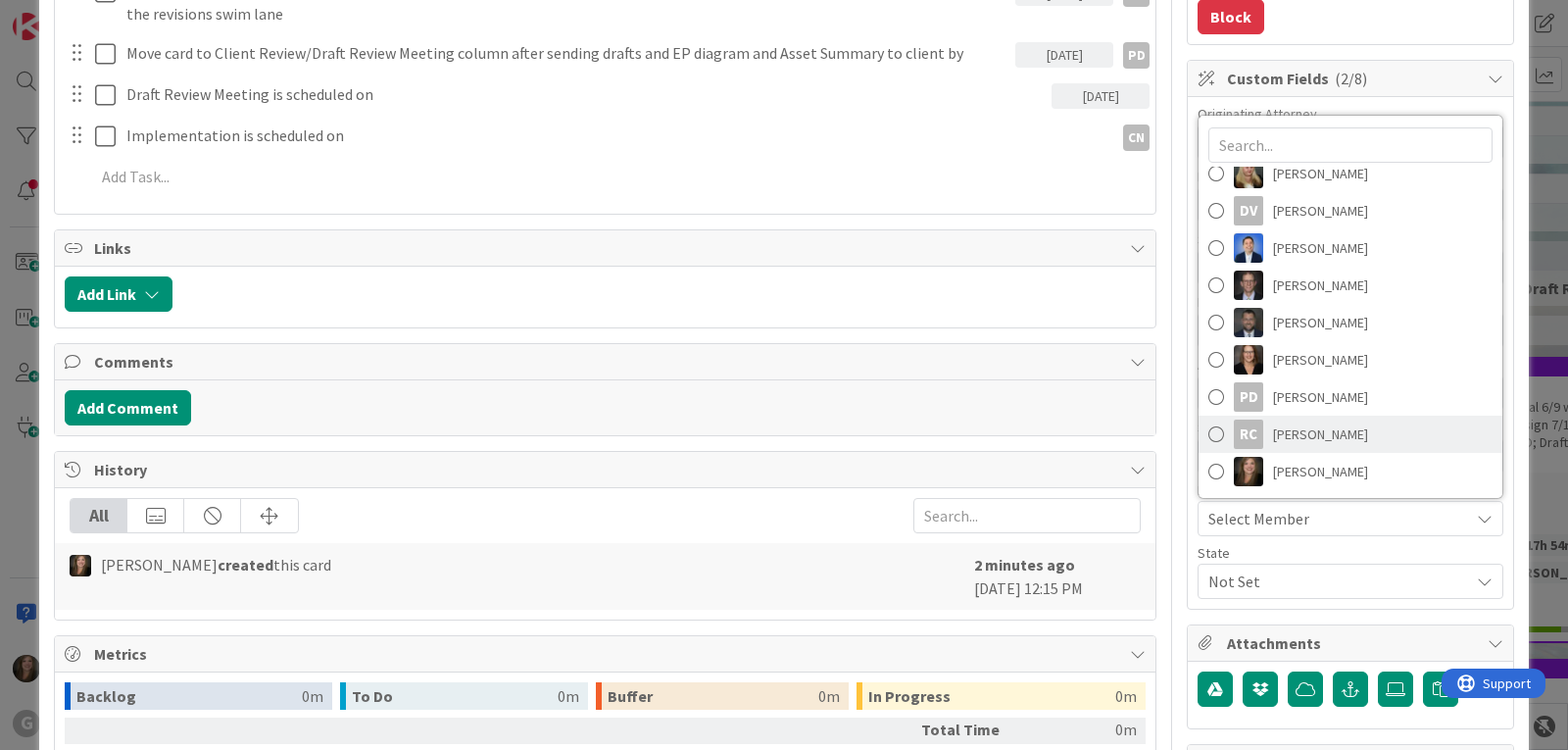
click at [1241, 439] on div "RC" at bounding box center [1248, 435] width 30 height 30
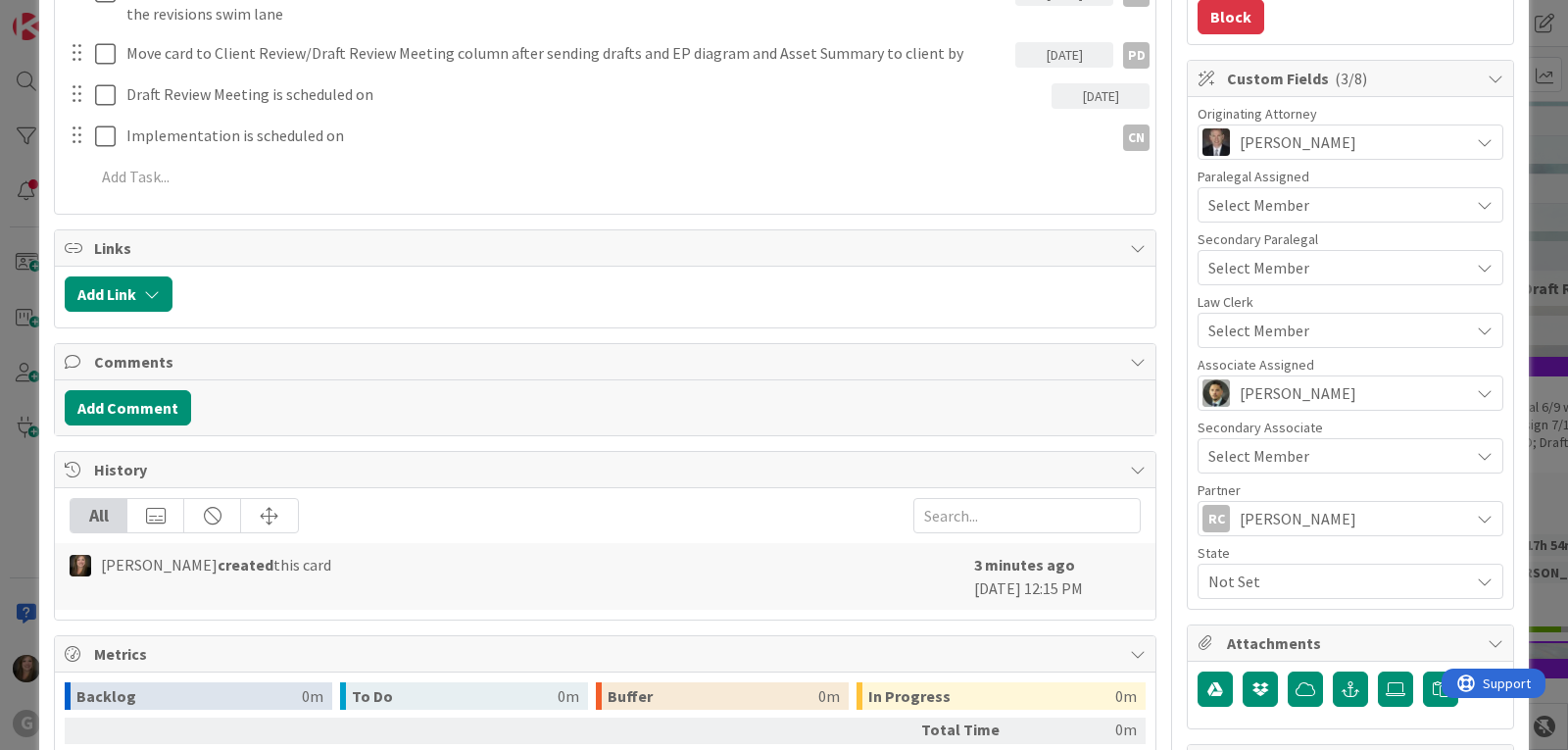
click at [1233, 584] on span "Not Set" at bounding box center [1338, 581] width 261 height 24
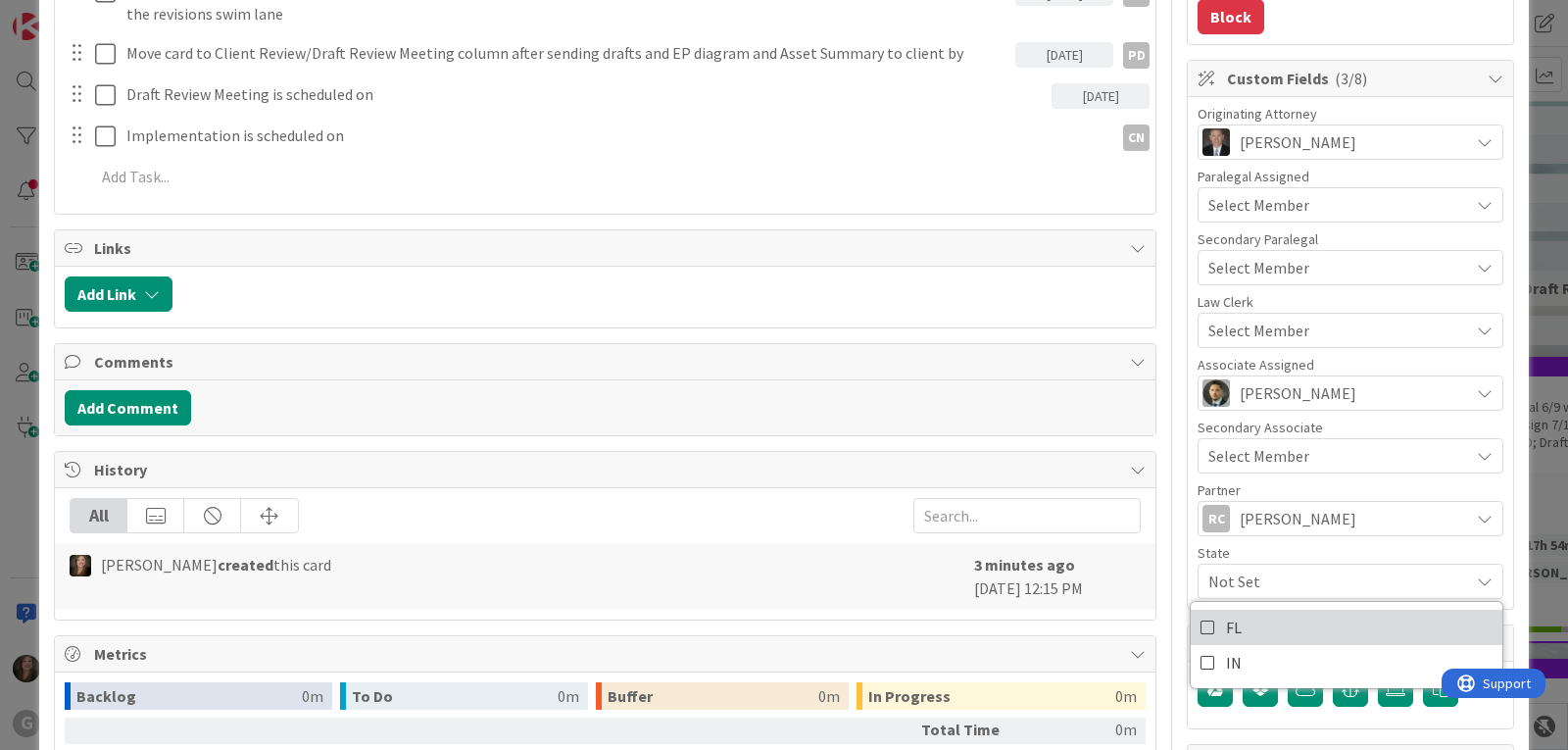
click at [1231, 618] on link "FL" at bounding box center [1346, 628] width 311 height 35
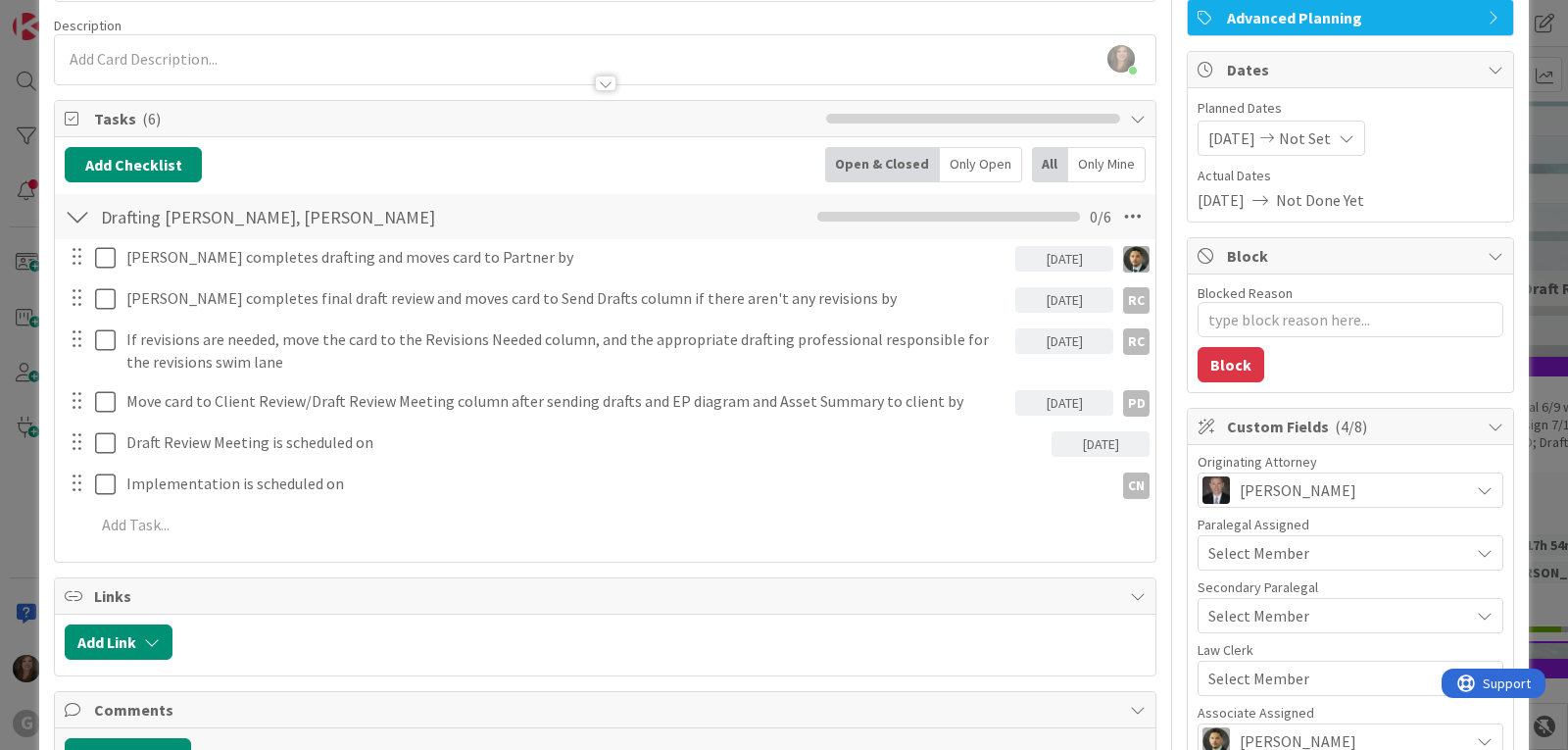
scroll to position [0, 0]
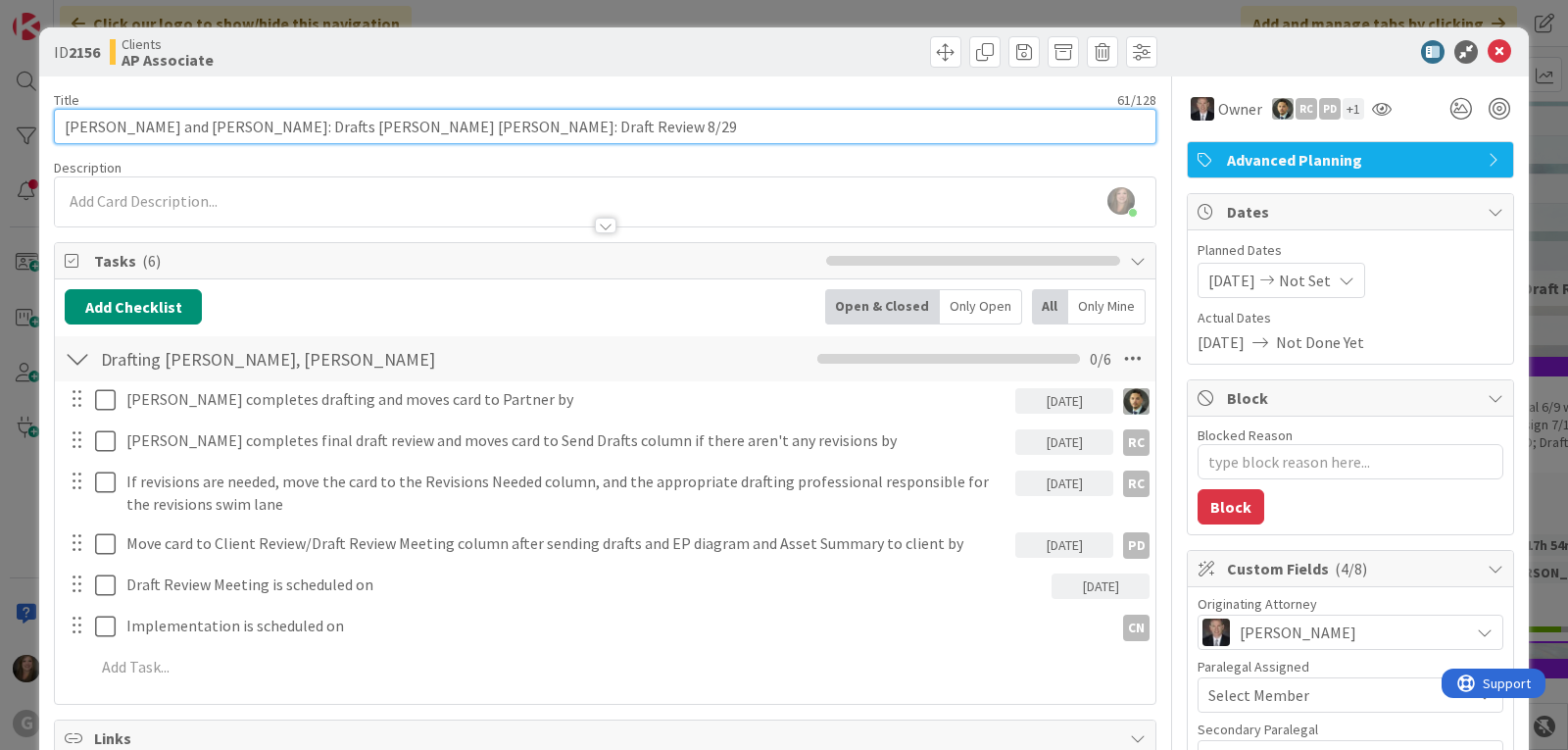
click at [587, 128] on input "[PERSON_NAME] and [PERSON_NAME]: Drafts [PERSON_NAME] [PERSON_NAME]: Draft Revi…" at bounding box center [605, 126] width 1102 height 35
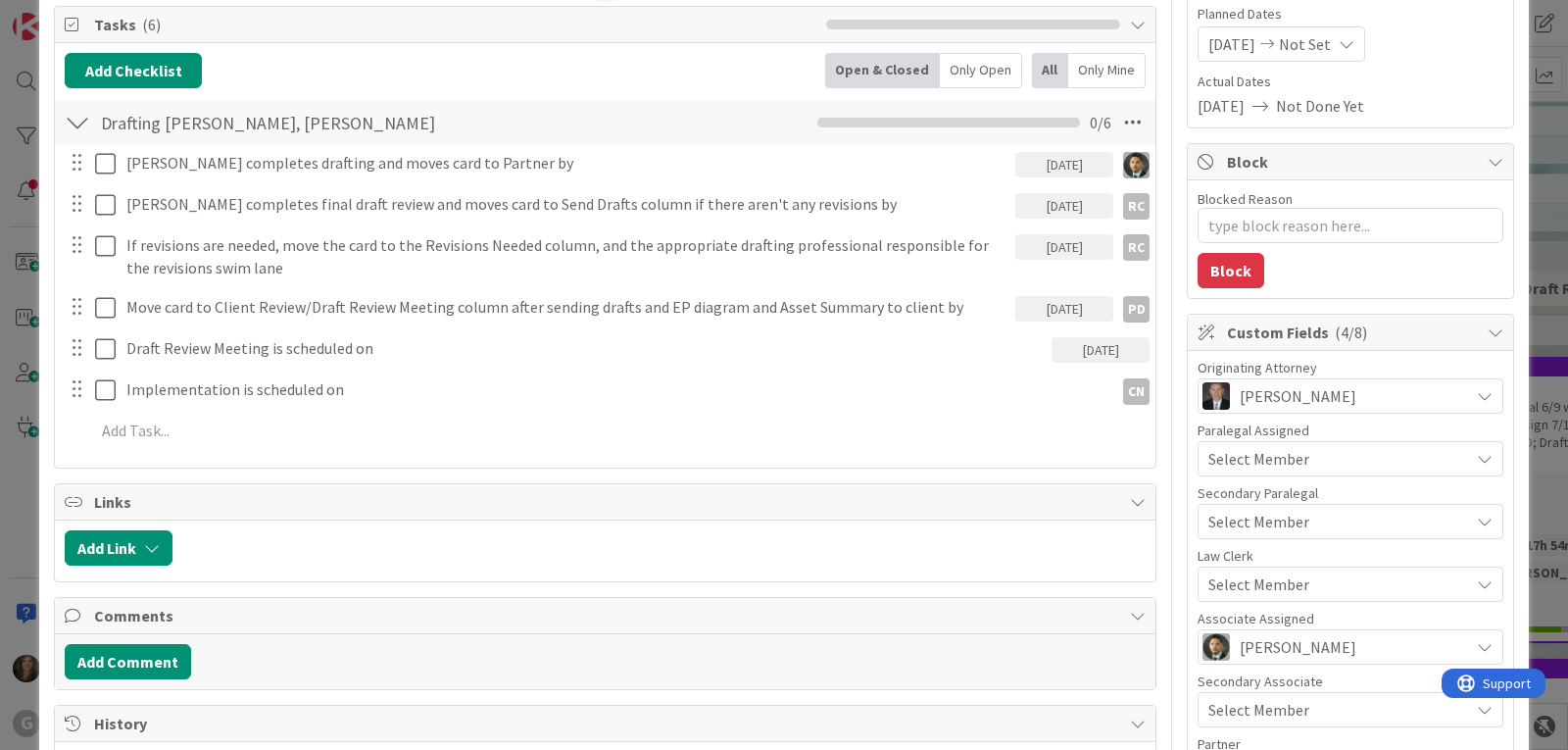
scroll to position [392, 0]
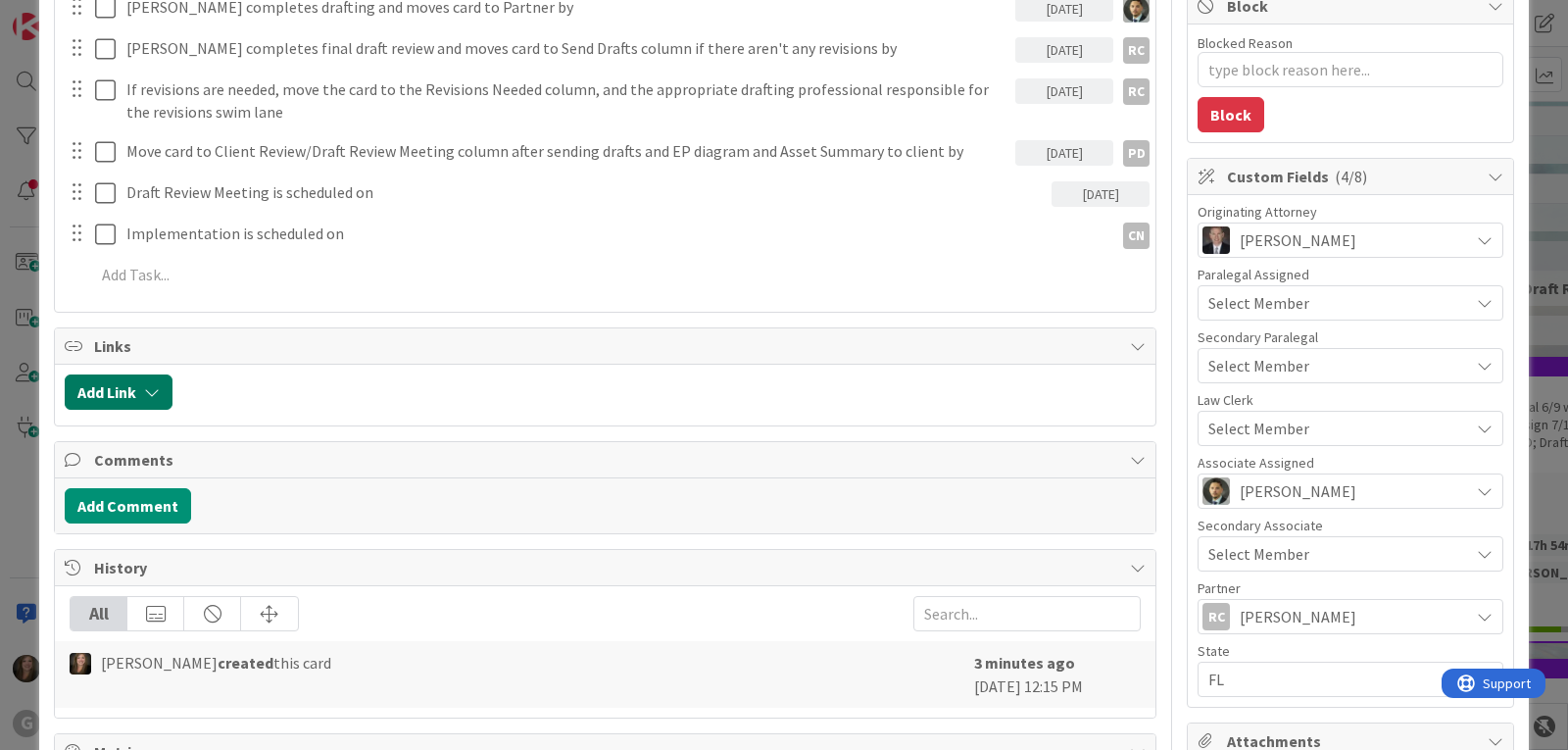
click at [133, 383] on button "Add Link" at bounding box center [118, 392] width 107 height 35
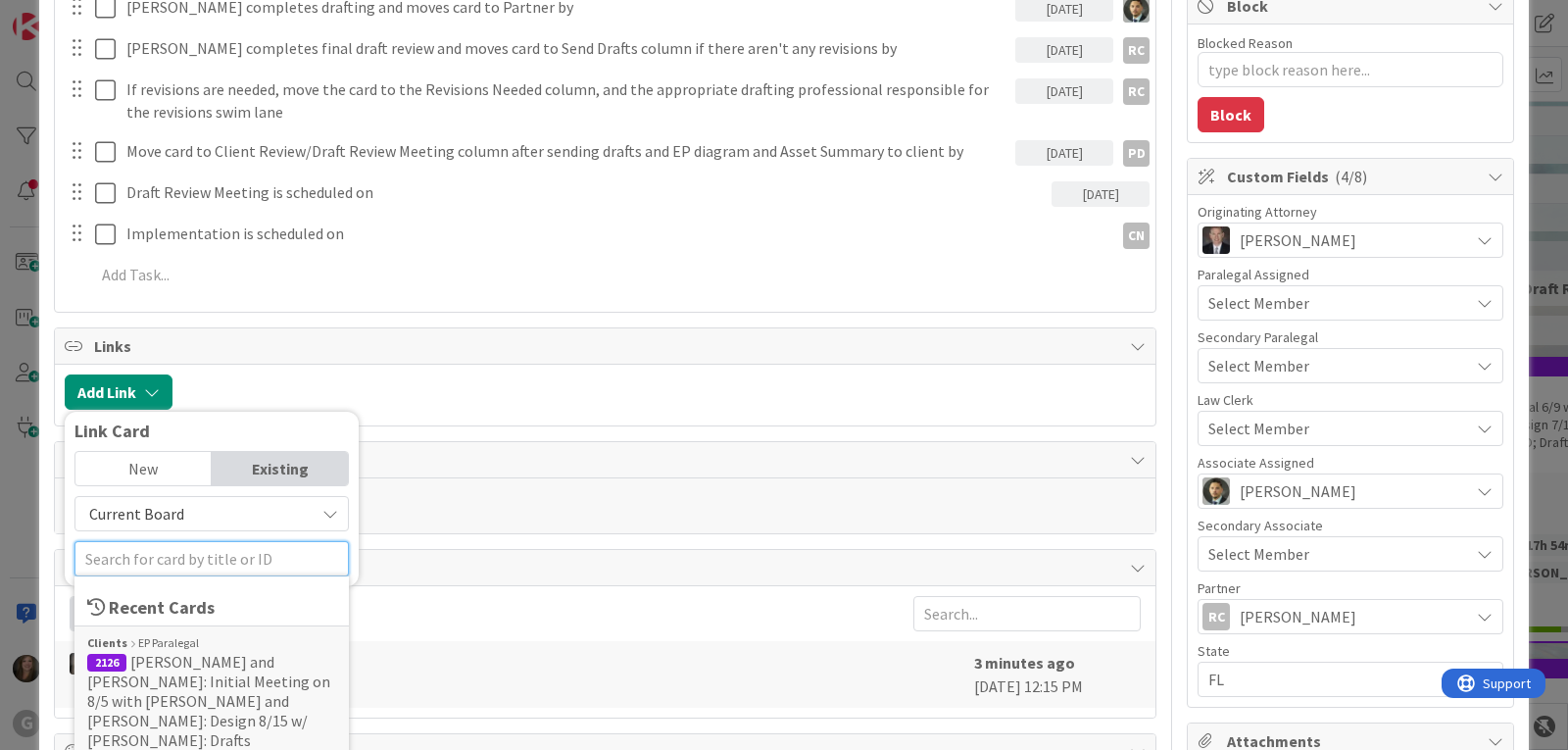
click at [153, 556] on input "text" at bounding box center [212, 559] width 275 height 35
click at [172, 663] on span "[PERSON_NAME] and [PERSON_NAME]: Initial Meeting on 8/5 with [PERSON_NAME] and …" at bounding box center [209, 719] width 243 height 137
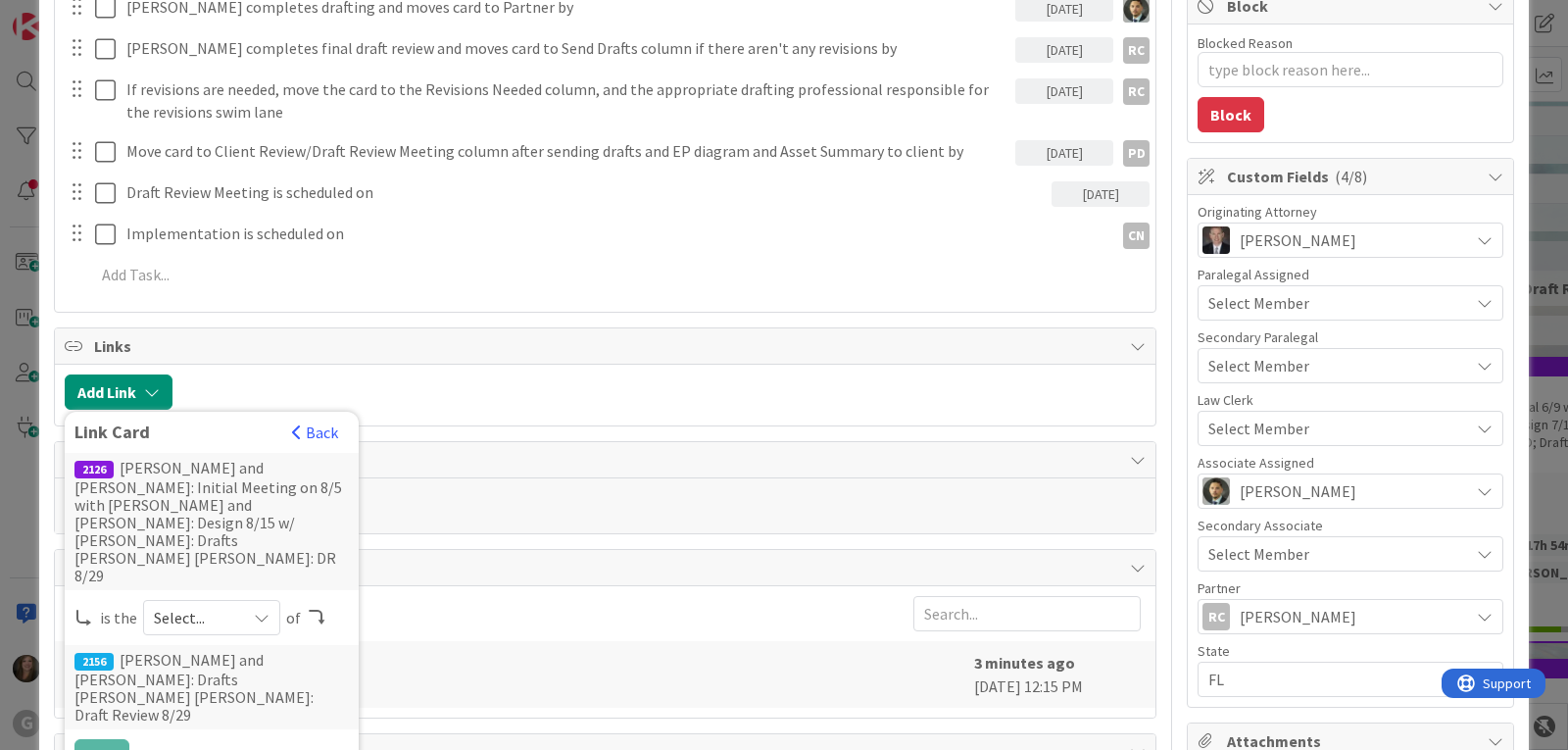
click at [267, 600] on div "Select..." at bounding box center [211, 618] width 137 height 35
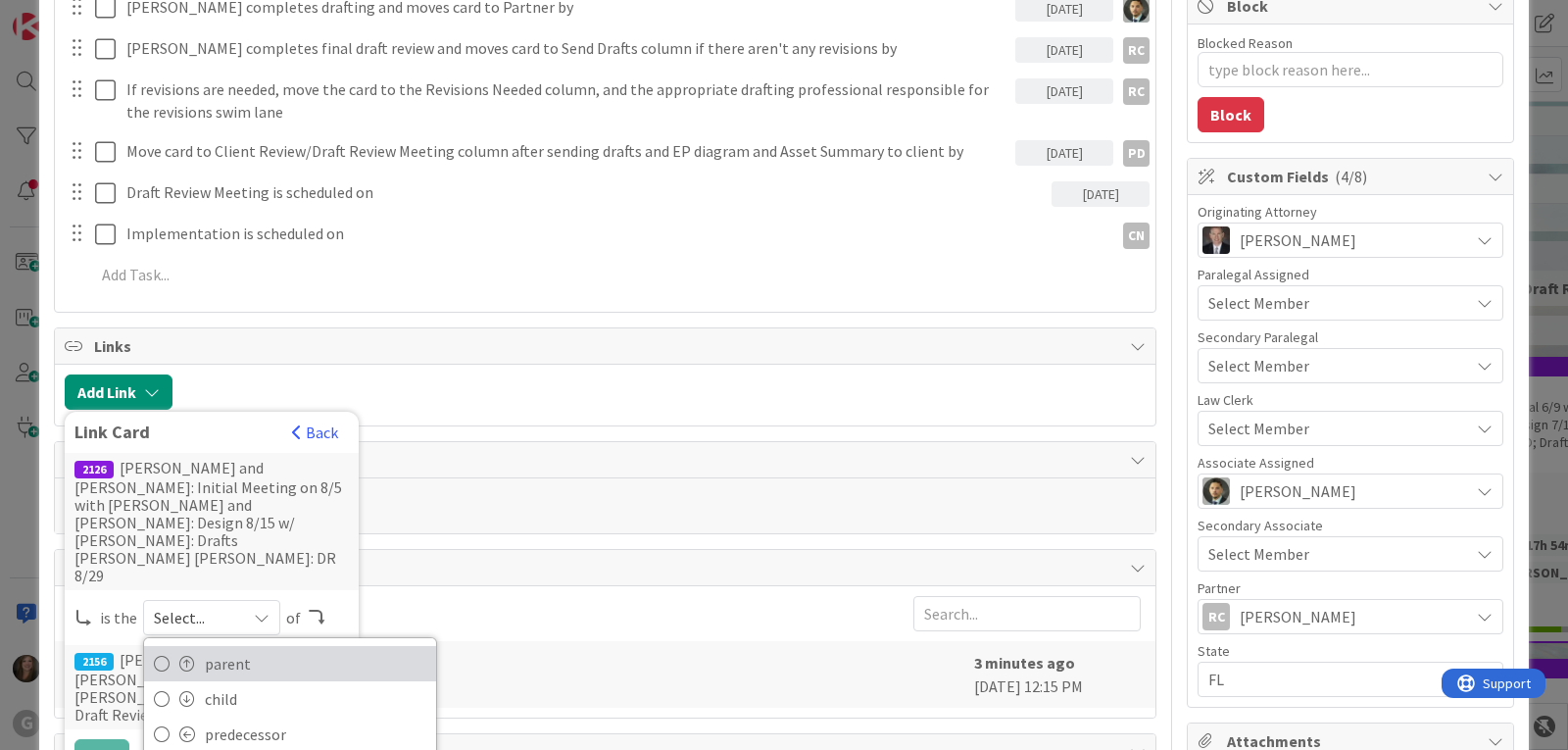
click at [233, 649] on span "parent" at bounding box center [315, 664] width 222 height 30
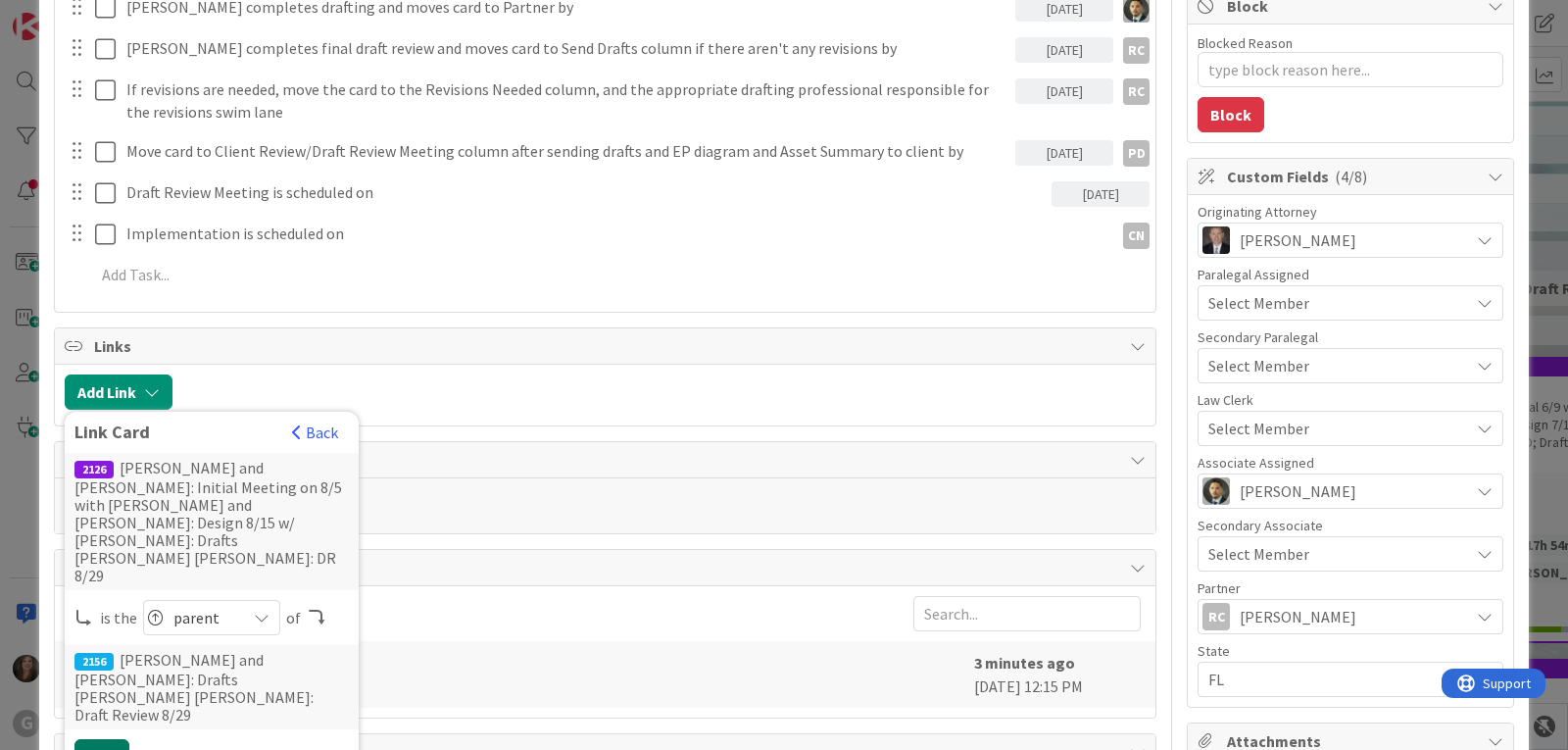
click at [104, 739] on button "Link" at bounding box center [102, 757] width 55 height 35
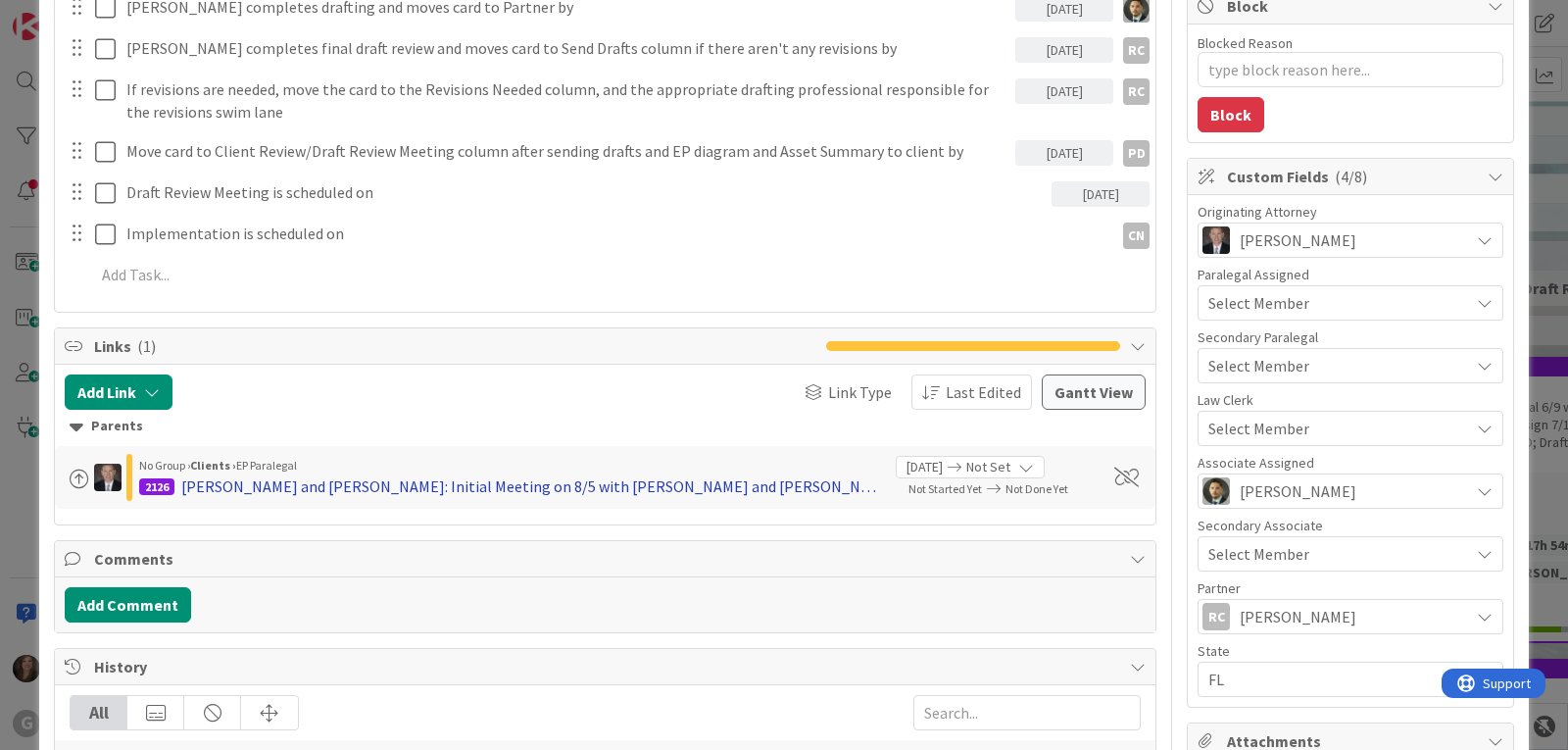
type textarea "x"
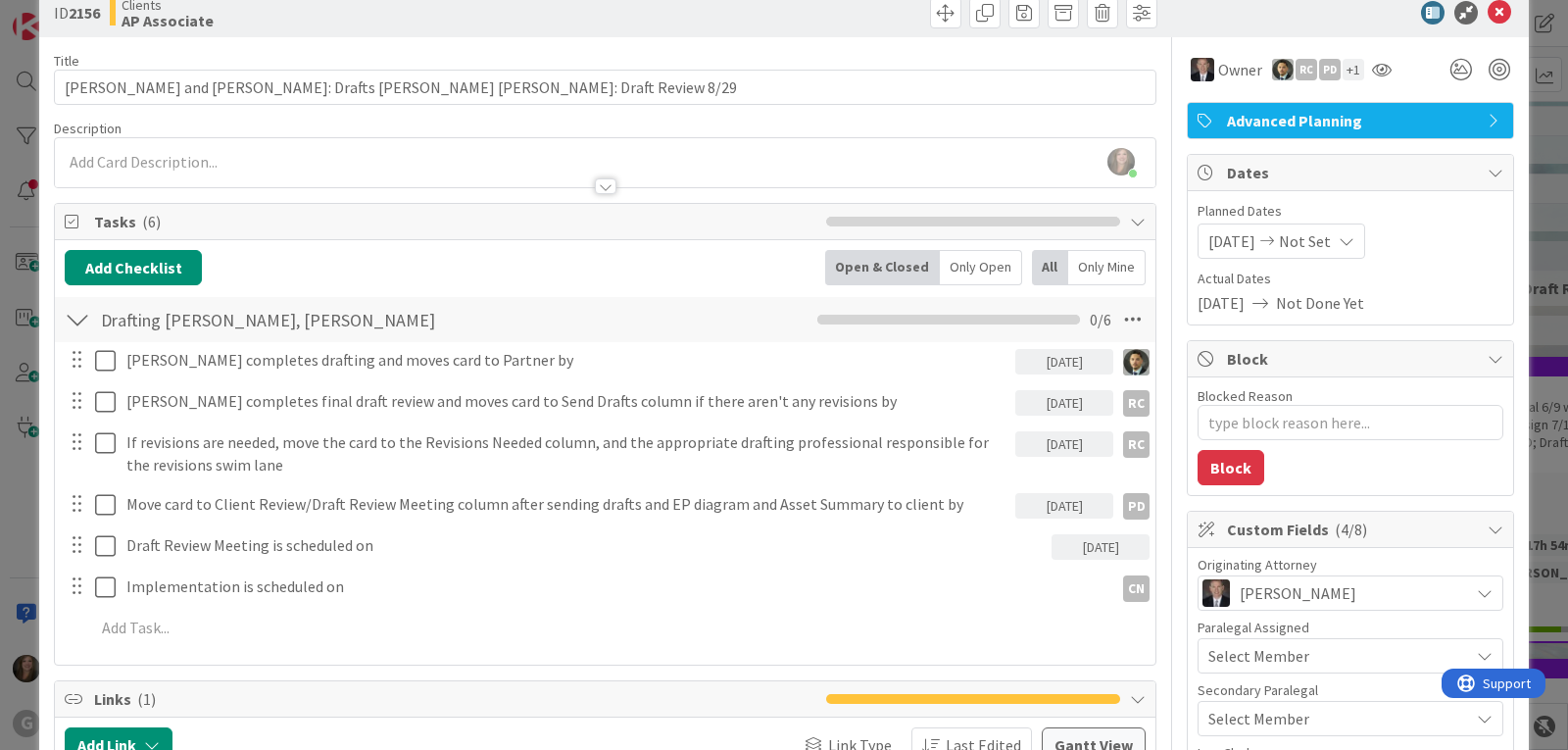
scroll to position [0, 0]
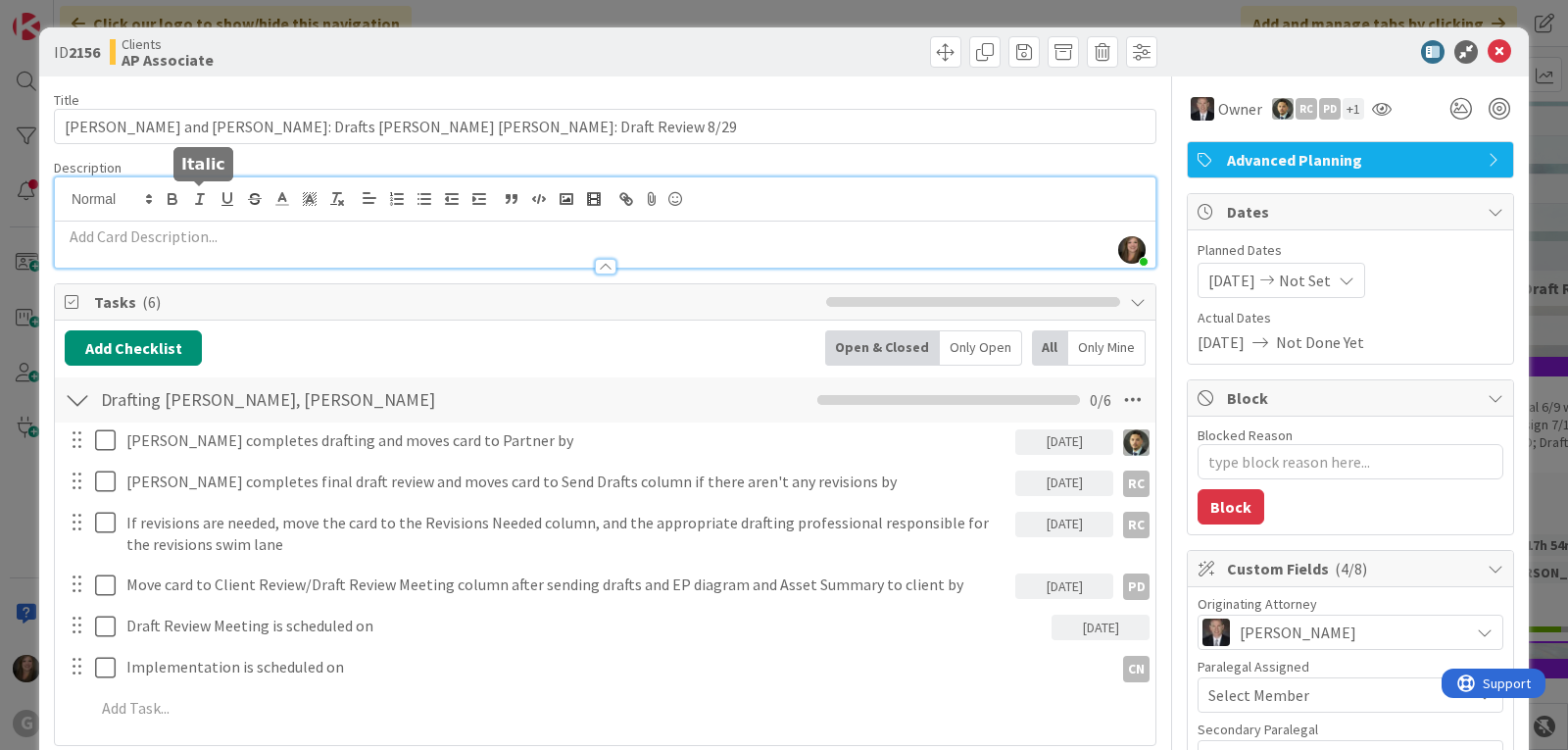
click at [196, 196] on div "[PERSON_NAME] joined 10 m ago" at bounding box center [605, 223] width 1100 height 91
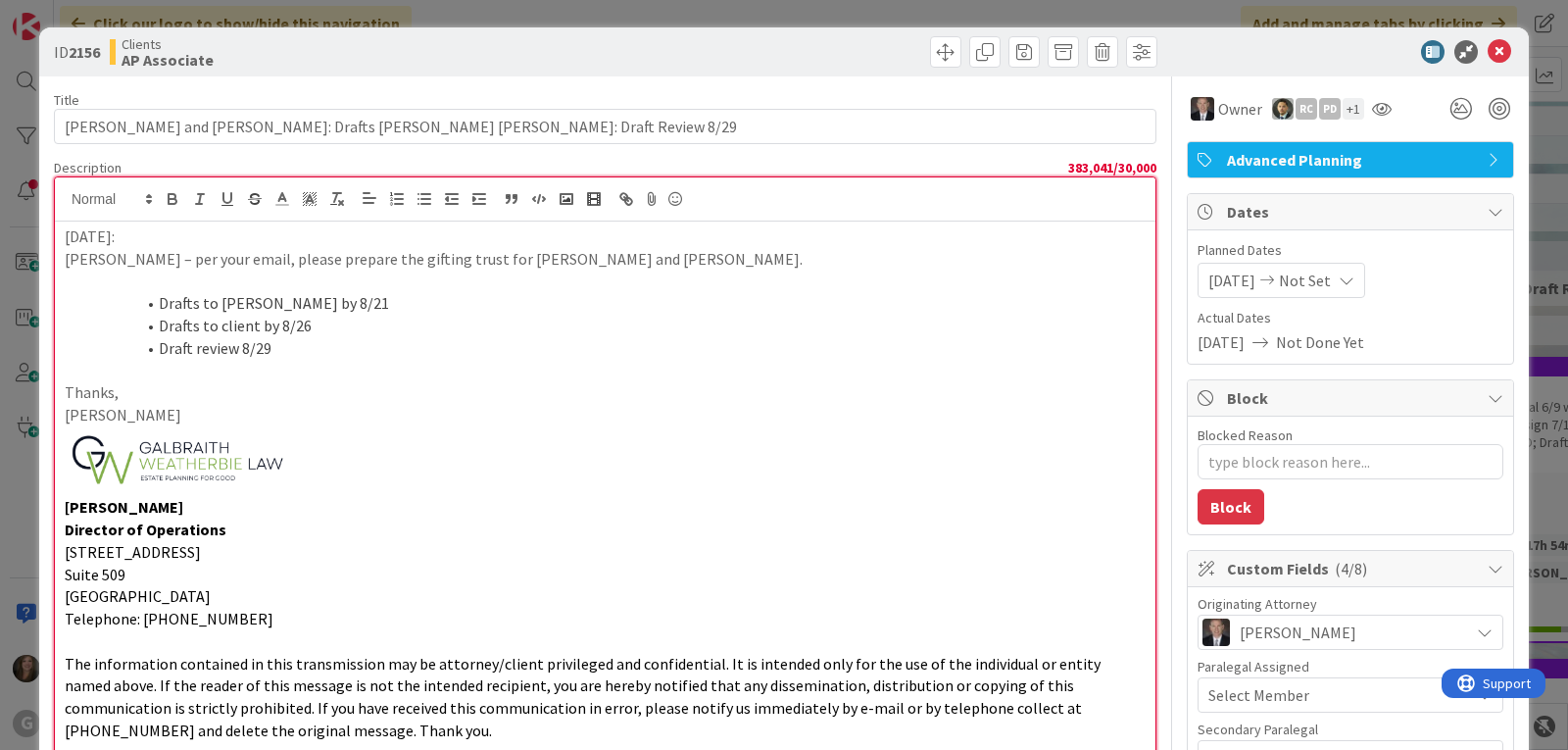
scroll to position [1221, 0]
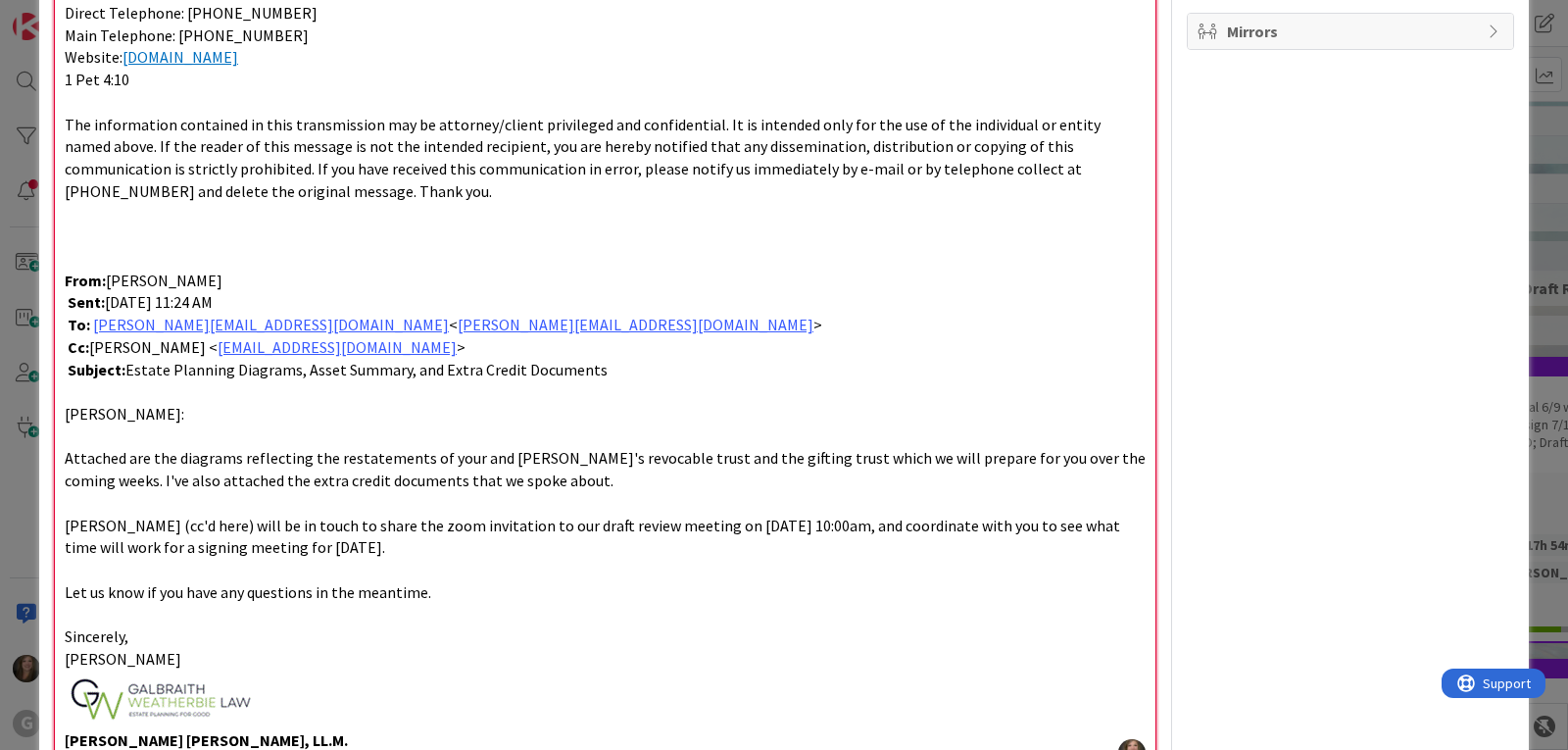
click at [362, 691] on p at bounding box center [605, 700] width 1080 height 59
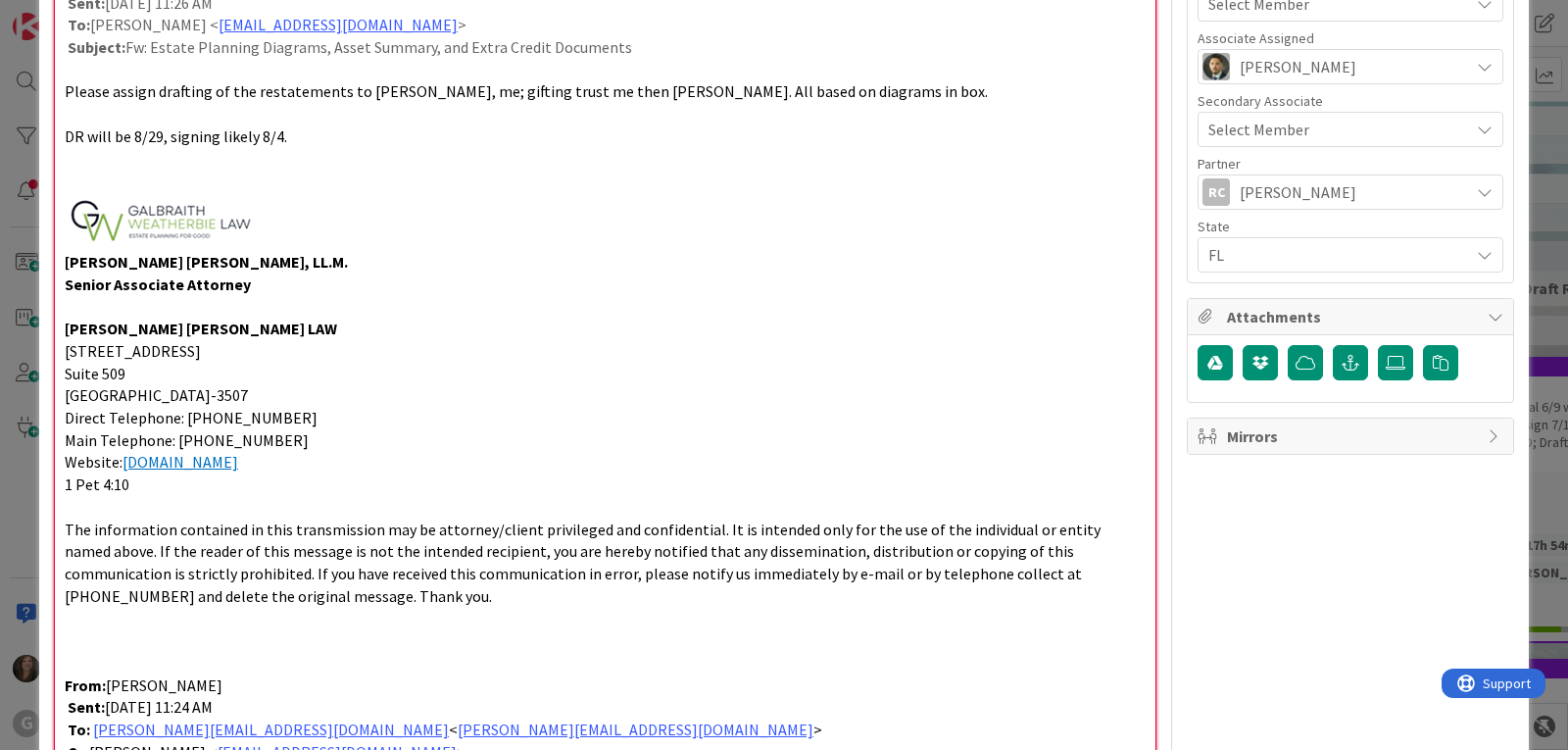
scroll to position [731, 0]
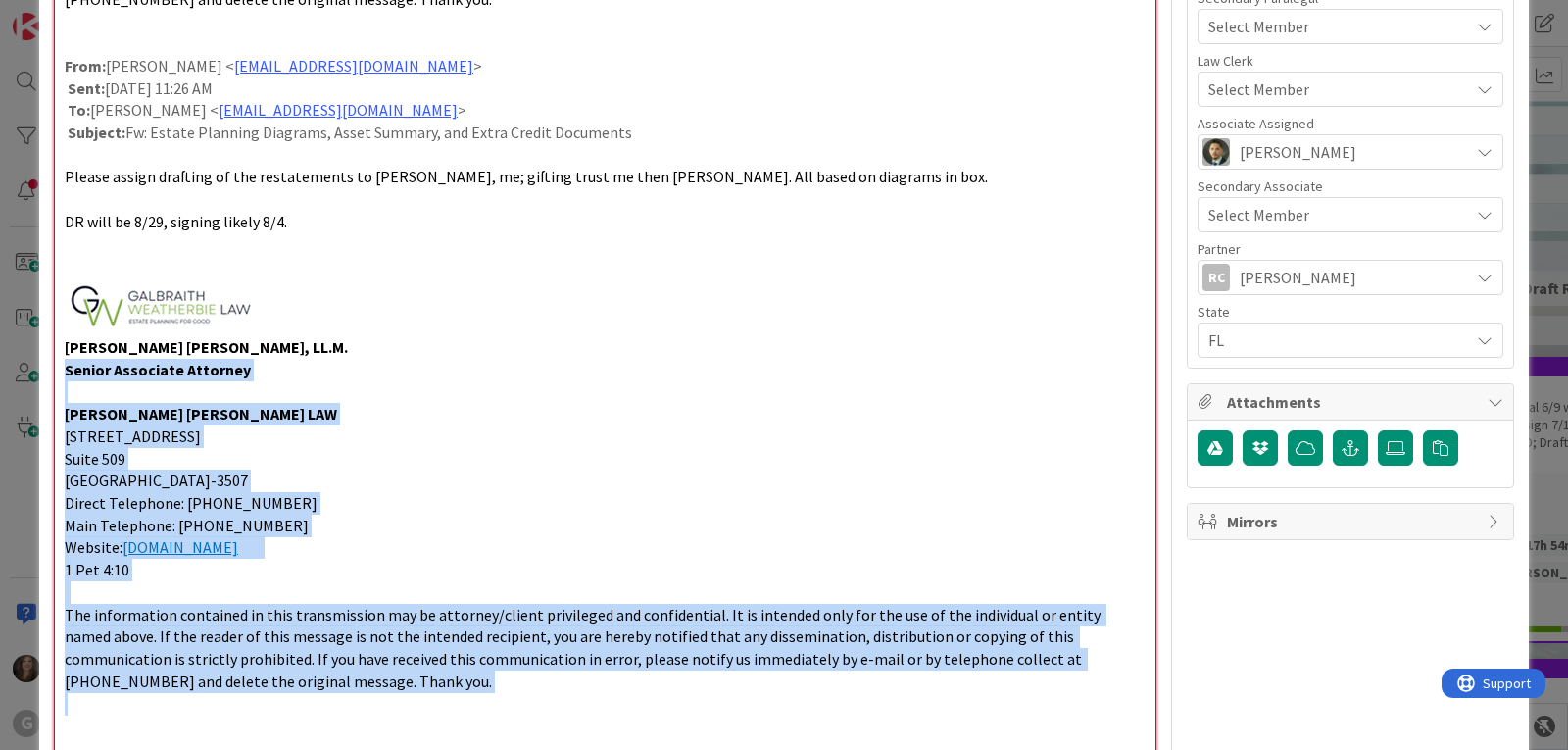
drag, startPoint x: 296, startPoint y: 705, endPoint x: 19, endPoint y: 375, distance: 430.8
click at [19, 375] on div "ID 2156 Clients AP Associate Title 61 / 128 [PERSON_NAME] and [PERSON_NAME]: Dr…" at bounding box center [784, 375] width 1568 height 750
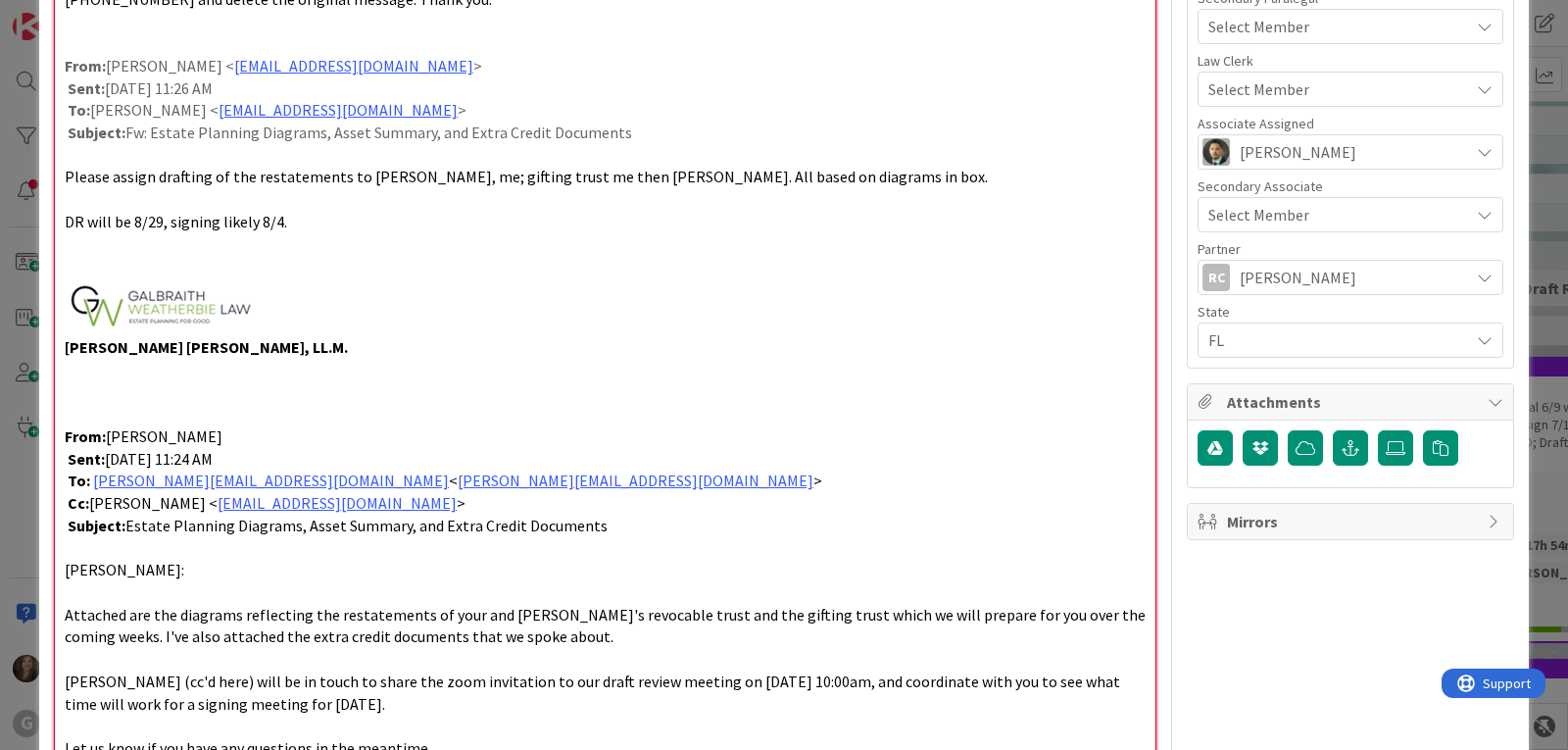
click at [347, 297] on p at bounding box center [605, 307] width 1080 height 59
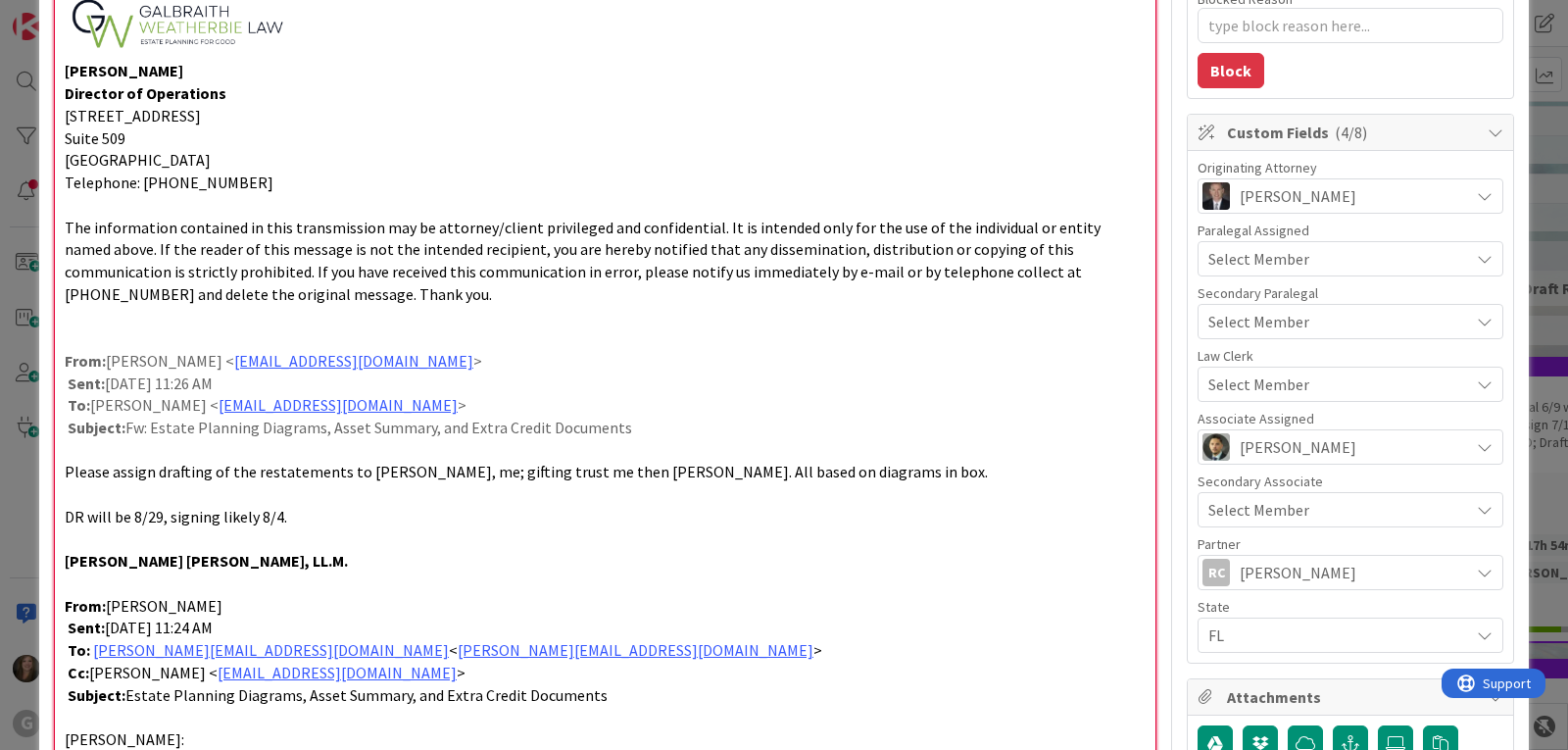
scroll to position [339, 0]
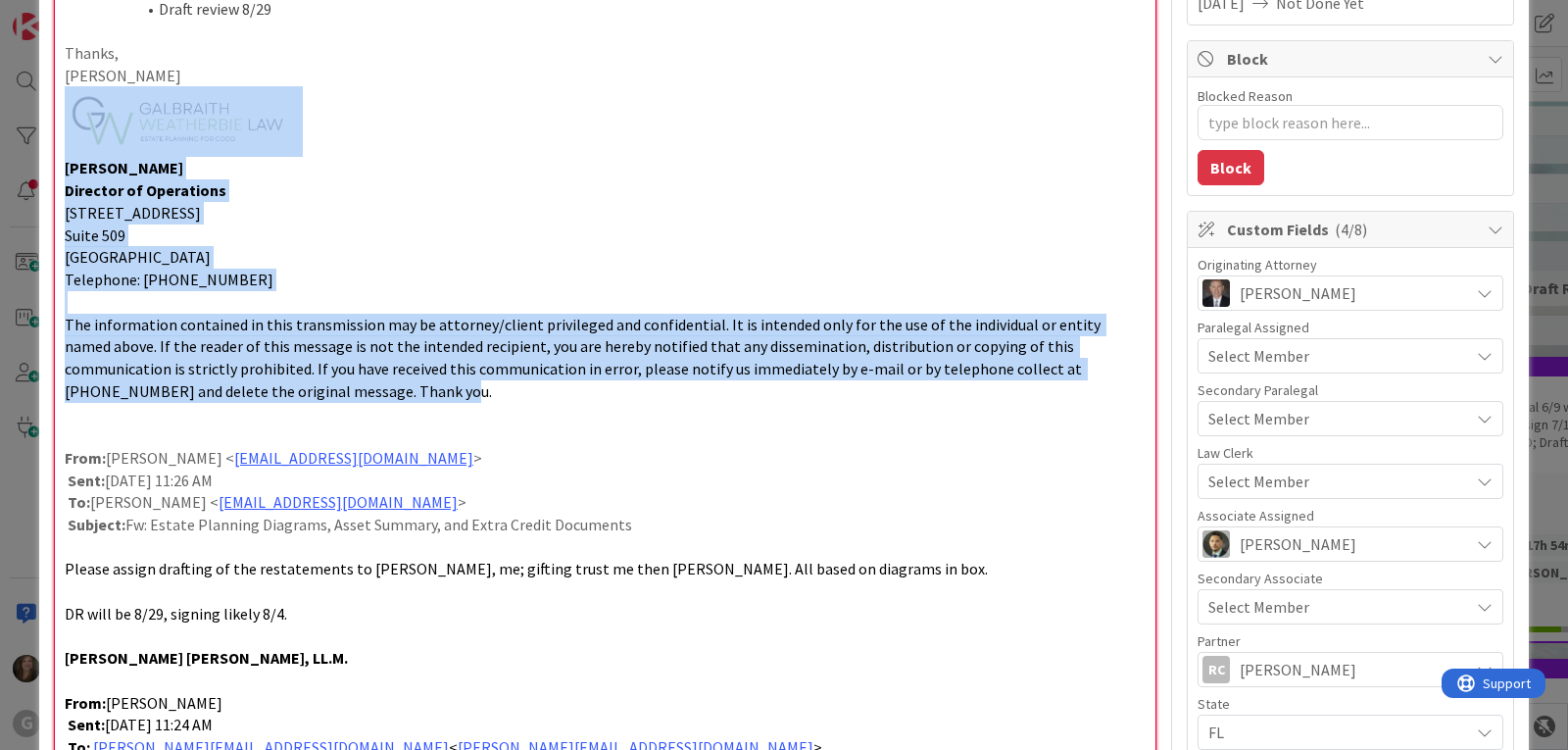
drag, startPoint x: 290, startPoint y: 396, endPoint x: 24, endPoint y: 142, distance: 367.8
click at [24, 142] on div "ID 2156 Clients AP Associate Title 61 / 128 [PERSON_NAME] and [PERSON_NAME]: Dr…" at bounding box center [784, 375] width 1568 height 750
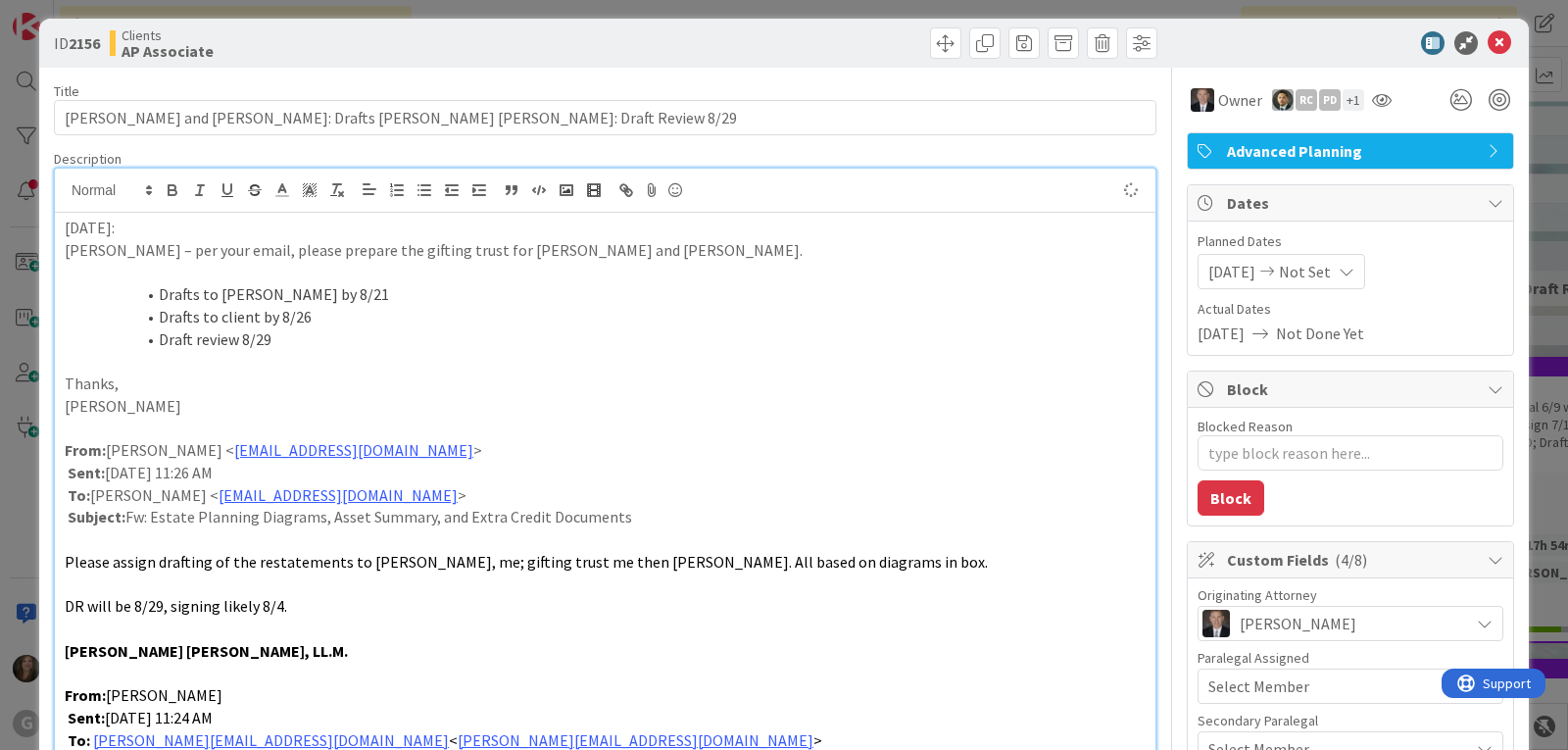
scroll to position [0, 0]
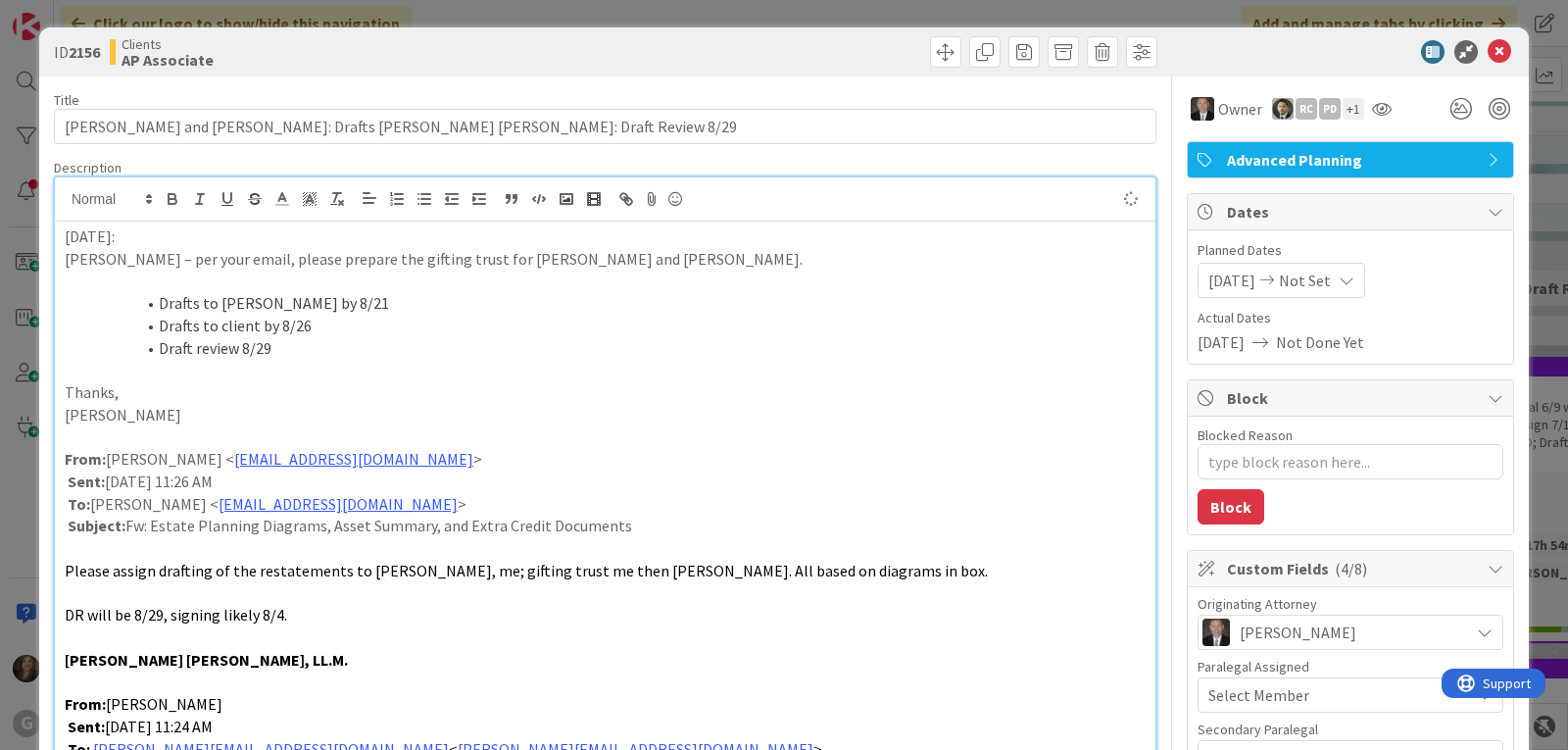
type textarea "x"
click at [1487, 50] on icon at bounding box center [1499, 52] width 24 height 24
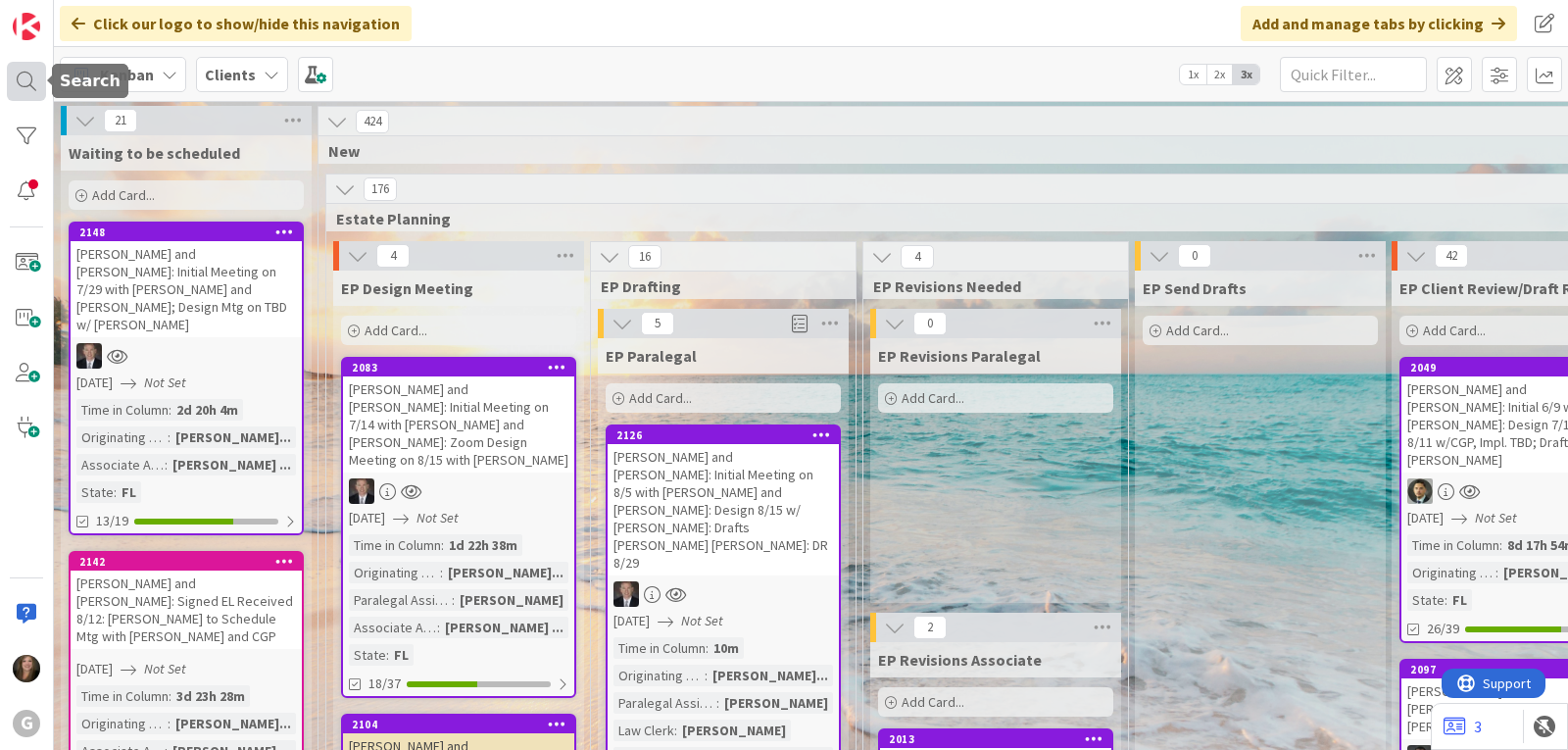
click at [26, 85] on div at bounding box center [27, 82] width 39 height 39
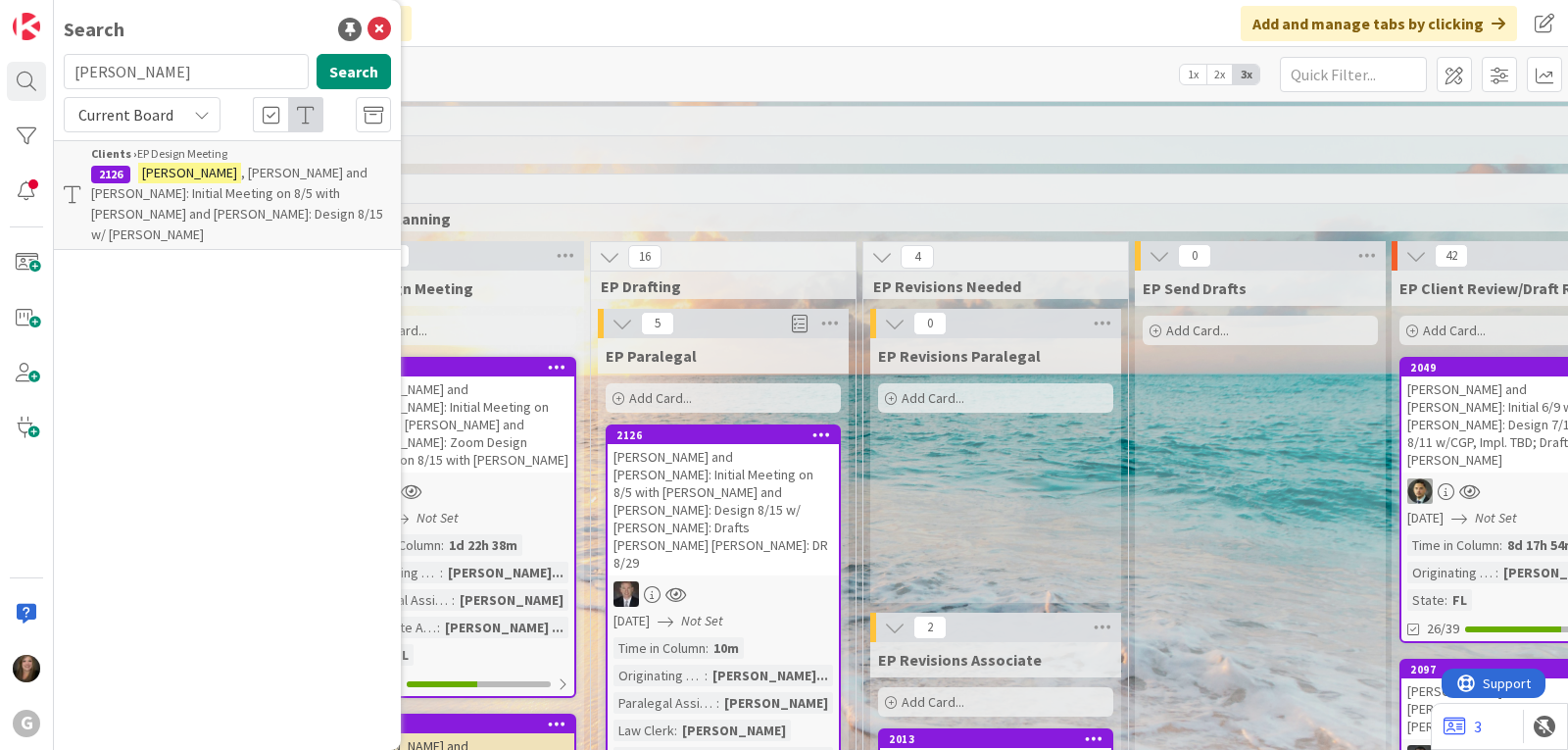
drag, startPoint x: 144, startPoint y: 69, endPoint x: 64, endPoint y: 73, distance: 80.1
click at [64, 73] on input "[PERSON_NAME]" at bounding box center [186, 72] width 245 height 35
type input "[PERSON_NAME]"
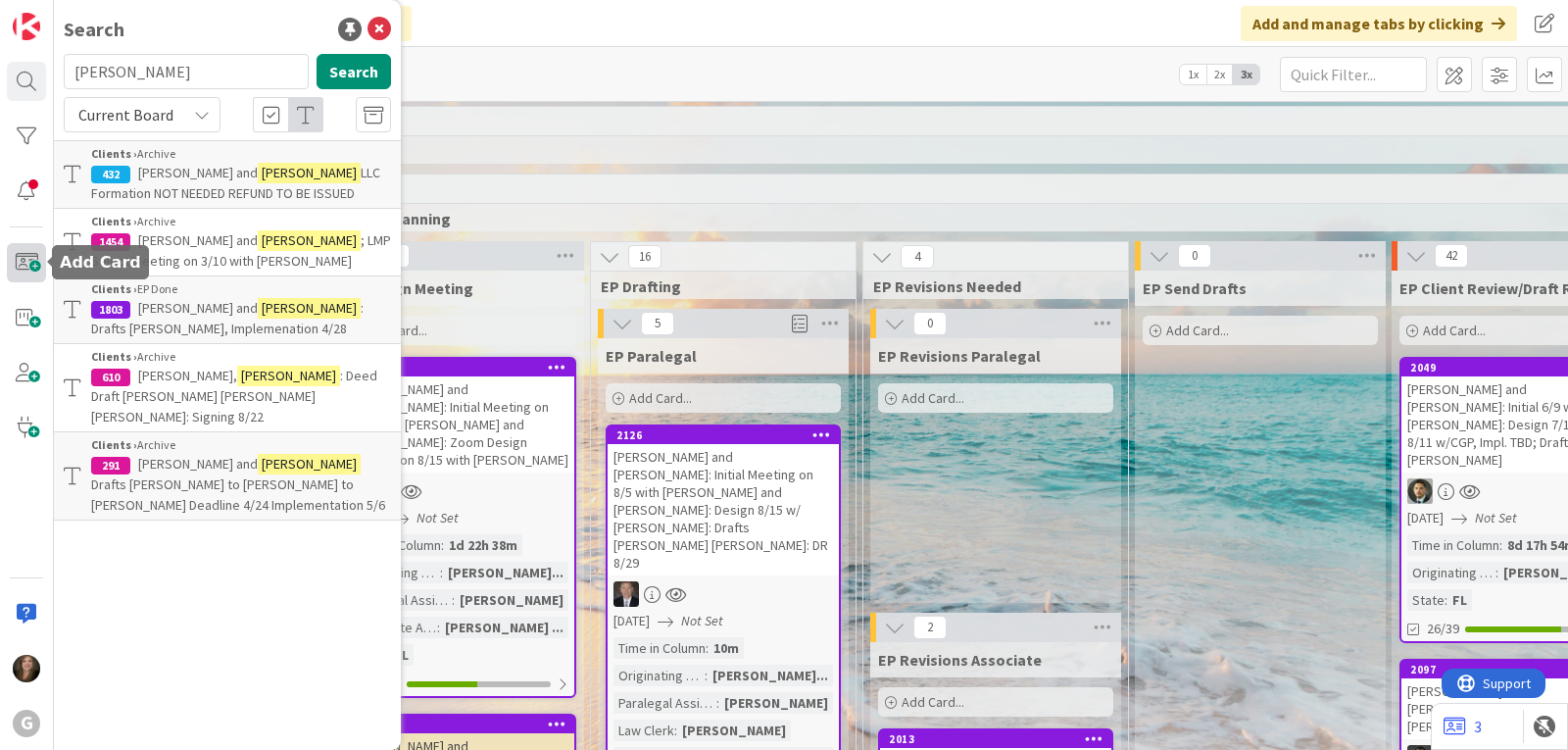
click at [21, 266] on span at bounding box center [27, 263] width 39 height 39
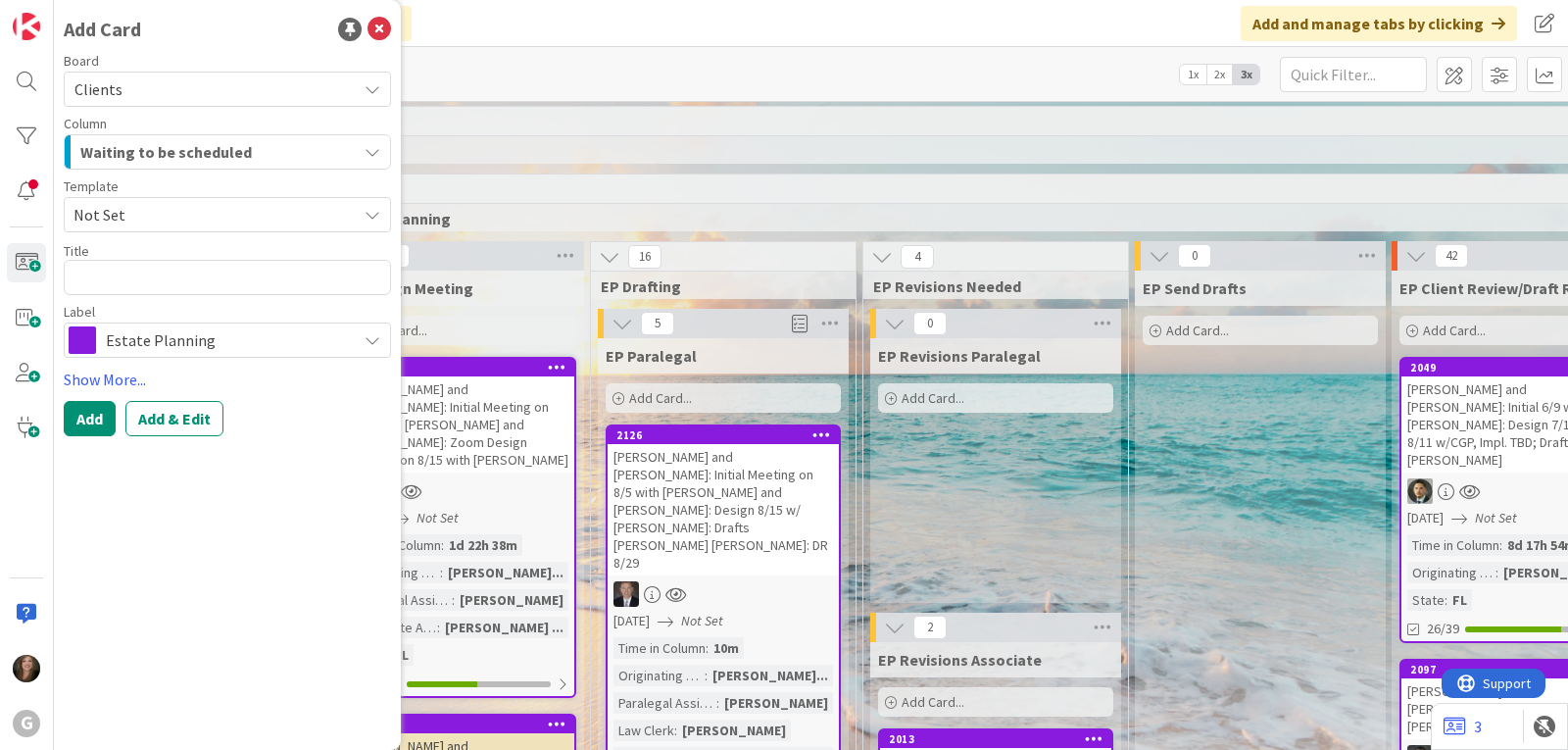
type textarea "x"
type textarea "D"
type textarea "x"
type textarea "De"
type textarea "x"
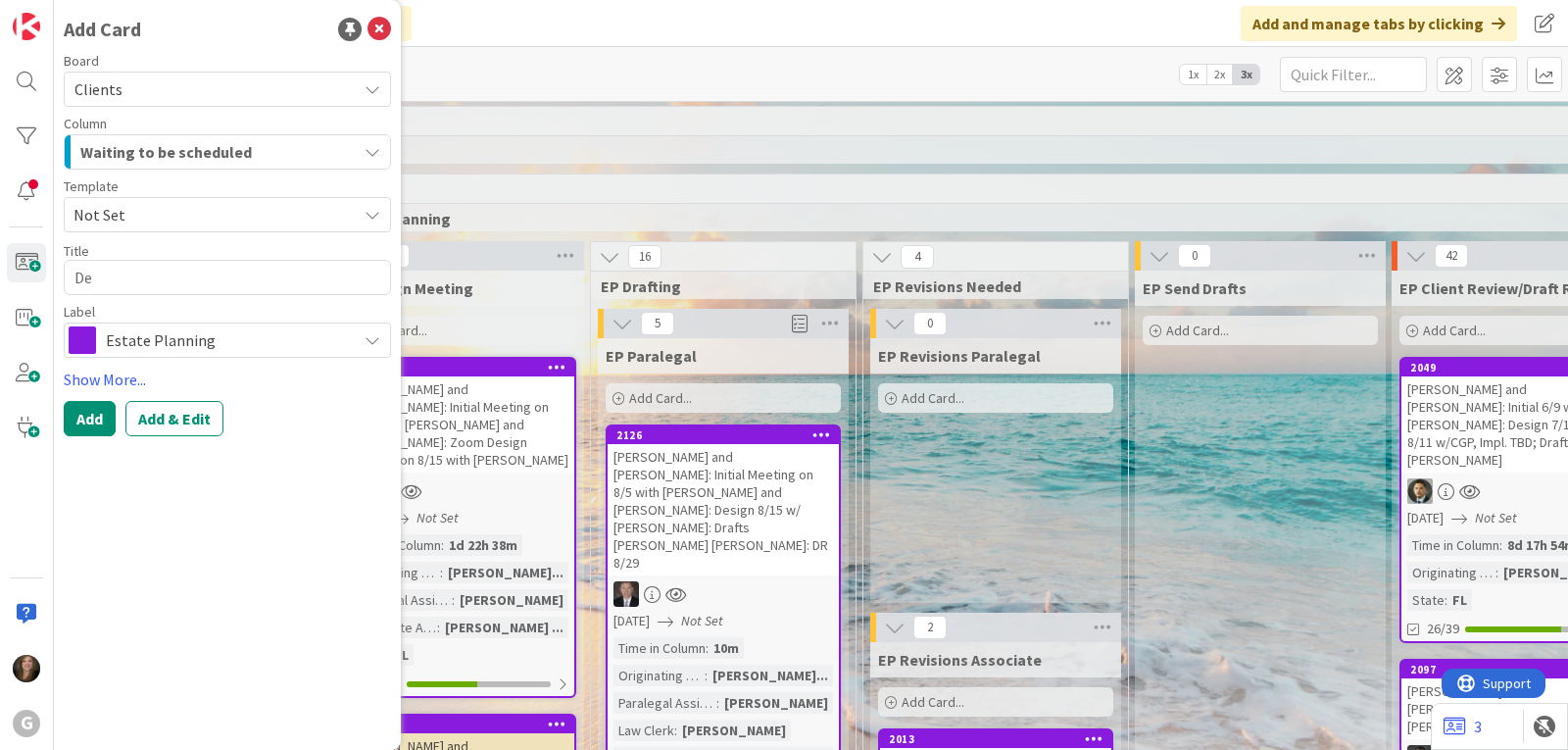
type textarea "DeN"
type textarea "x"
type textarea "DeNi"
type textarea "x"
type textarea "DeNic"
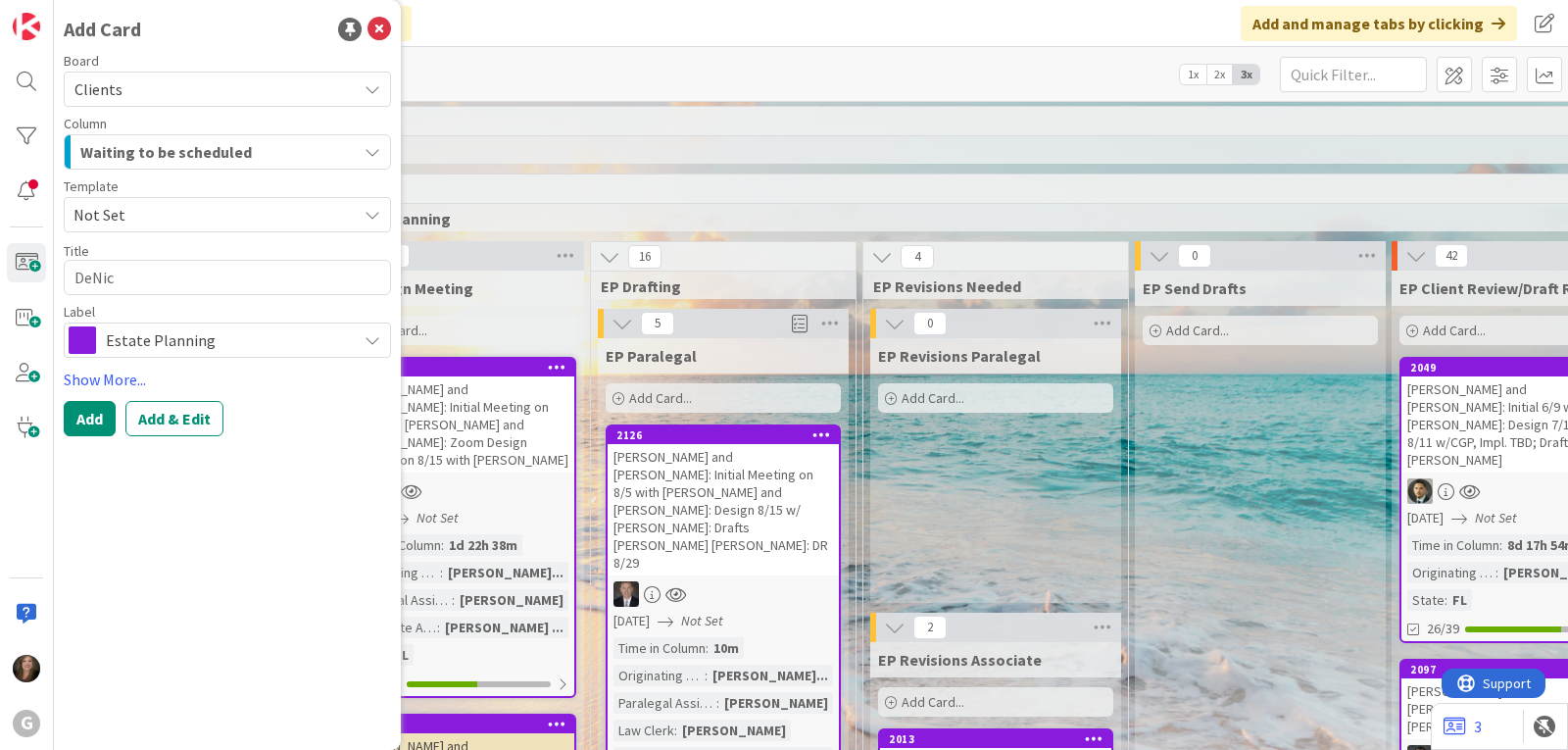
type textarea "x"
type textarea "DeNico"
type textarea "x"
type textarea "DeNicol"
type textarea "x"
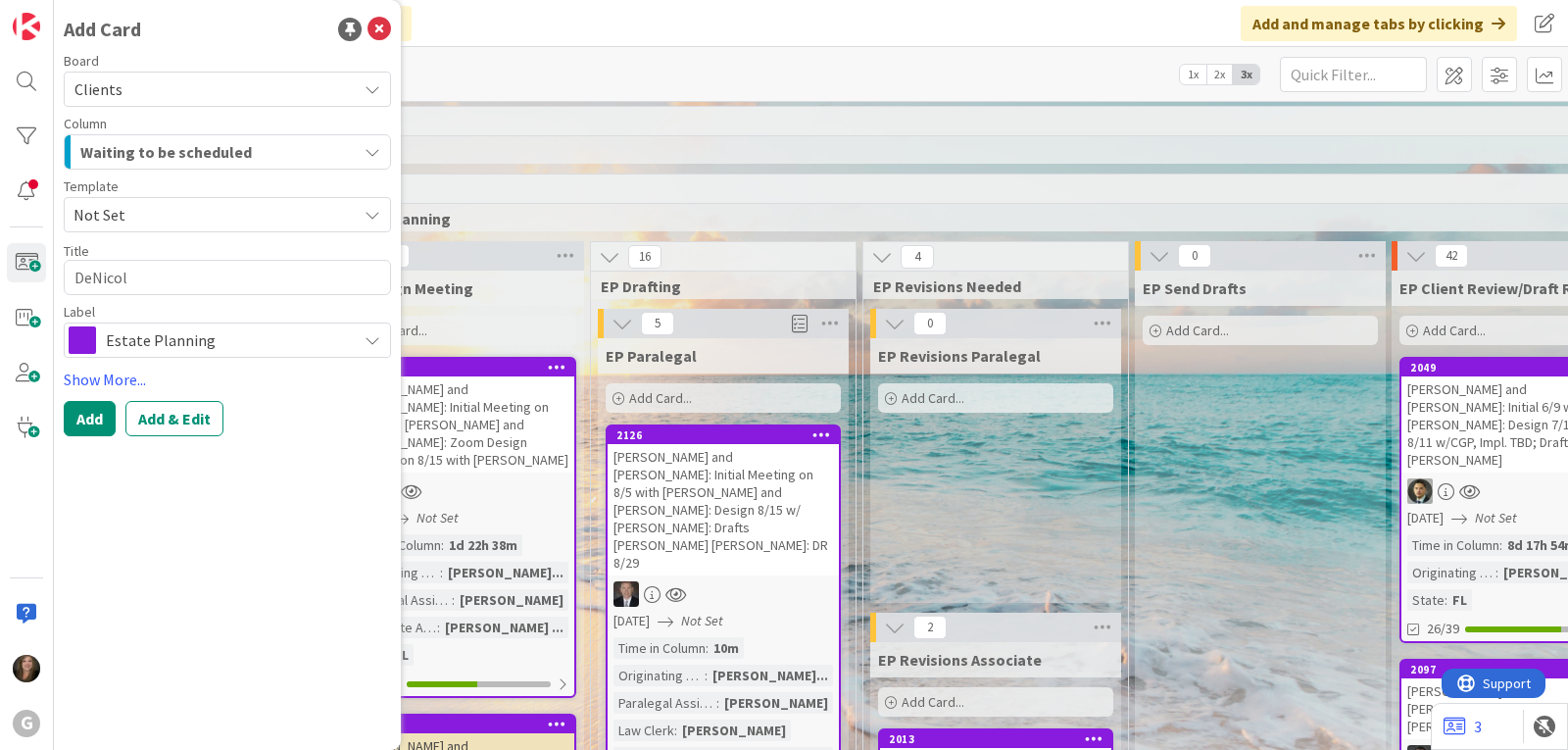
type textarea "[PERSON_NAME]"
type textarea "x"
type textarea "[PERSON_NAME],"
type textarea "x"
type textarea "[PERSON_NAME],"
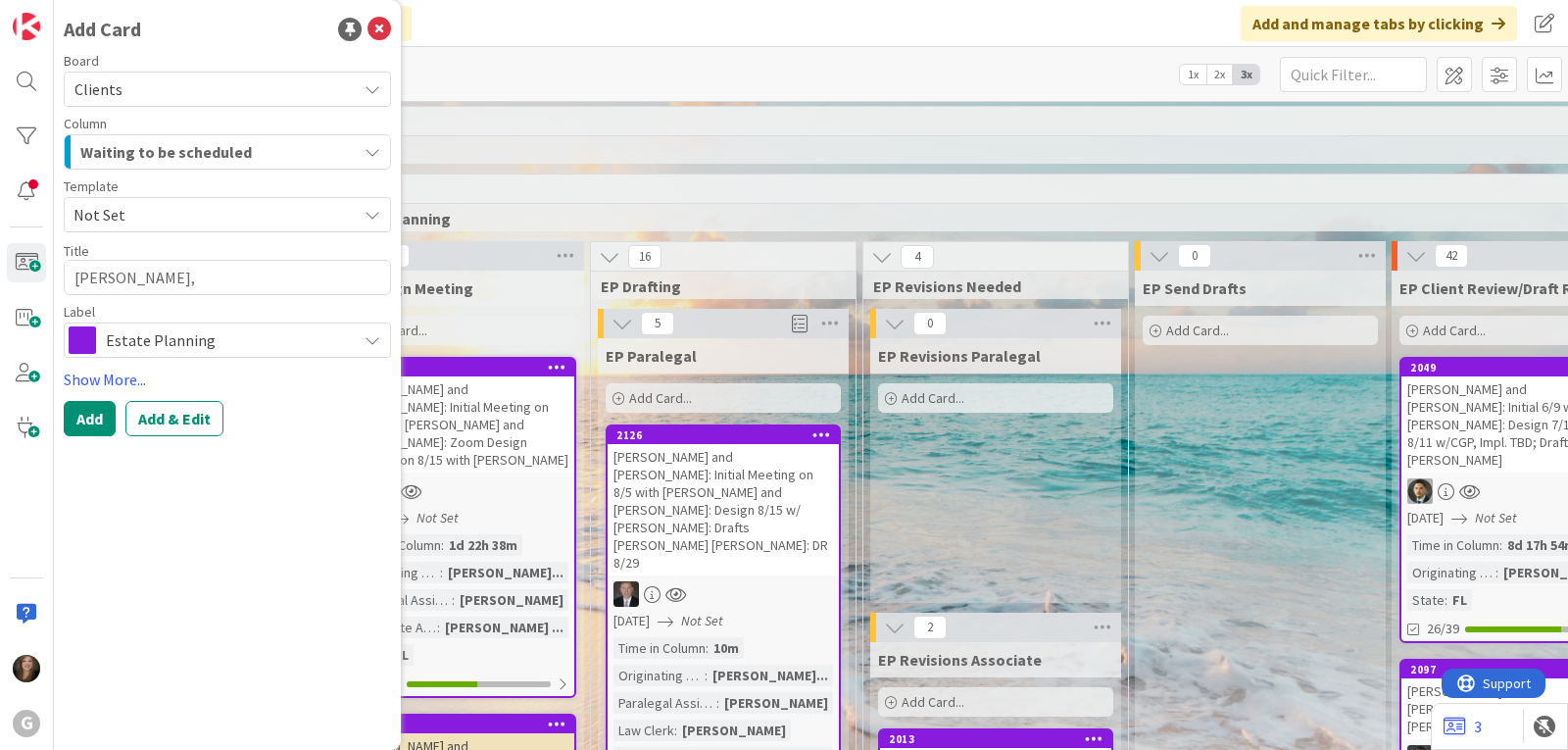
type textarea "x"
type textarea "[PERSON_NAME], S"
type textarea "x"
type textarea "[PERSON_NAME], Sha"
type textarea "x"
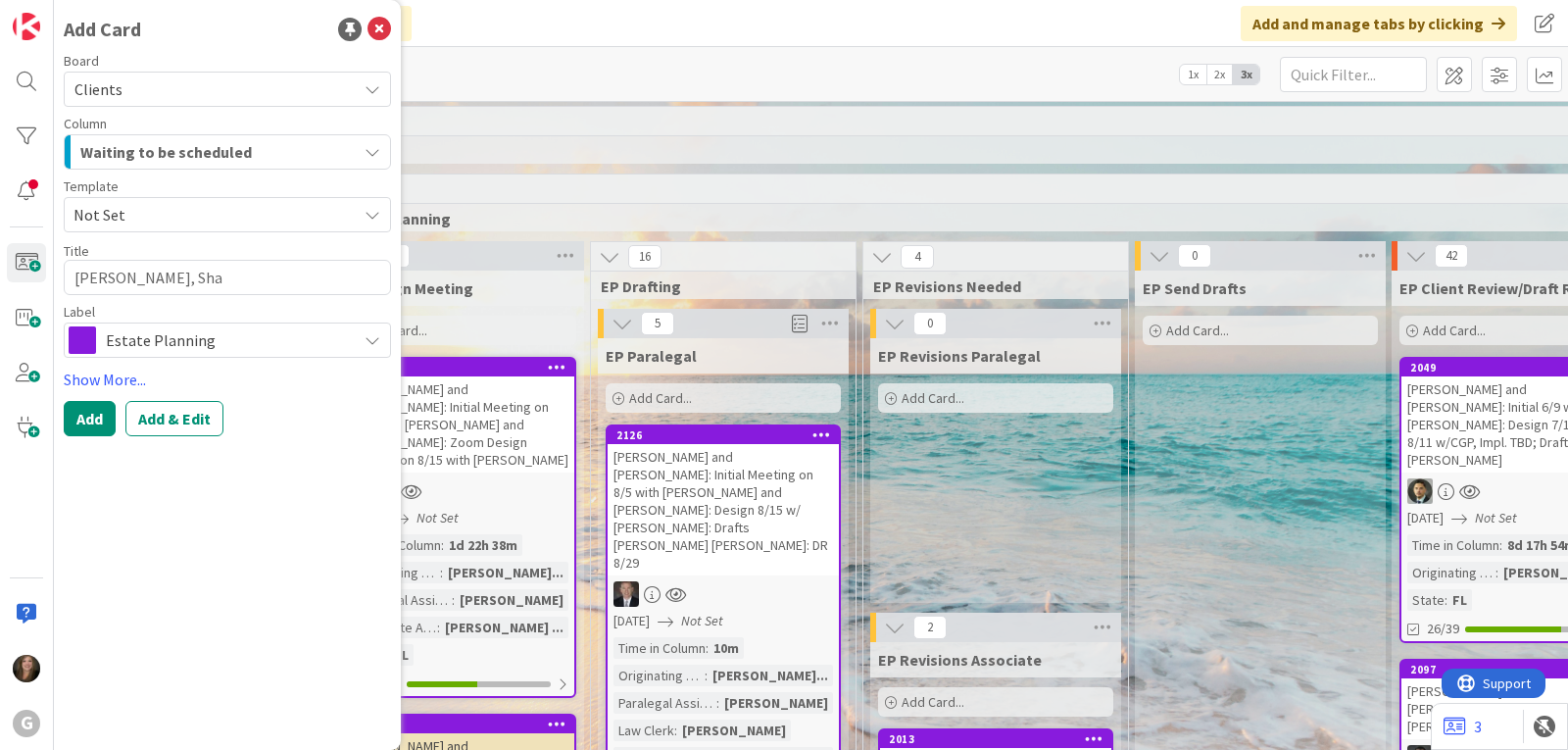
type textarea "[PERSON_NAME]"
type textarea "x"
type textarea "[PERSON_NAME]"
type textarea "x"
type textarea "[PERSON_NAME]"
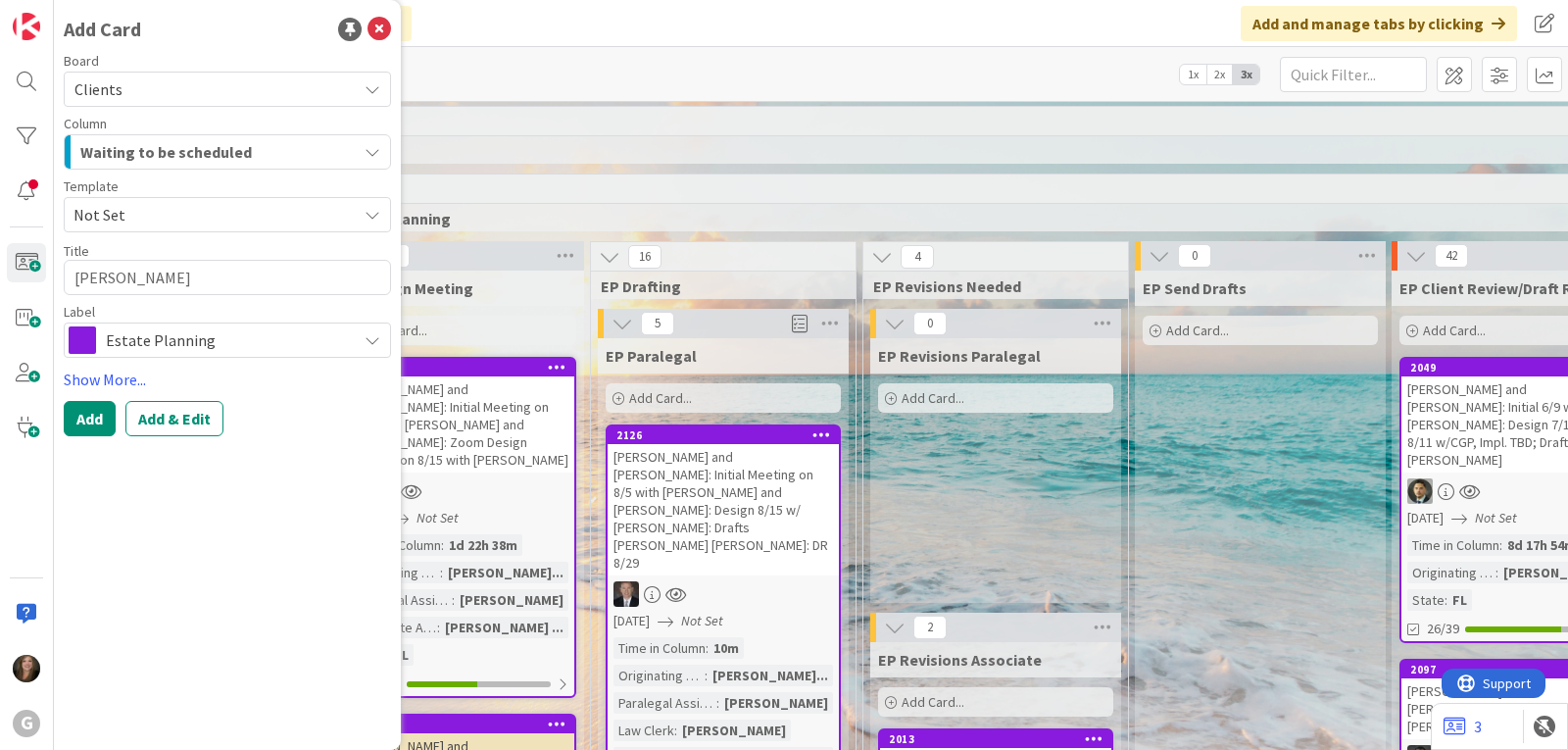
type textarea "x"
type textarea "[PERSON_NAME]:"
type textarea "x"
type textarea "[PERSON_NAME]:"
type textarea "x"
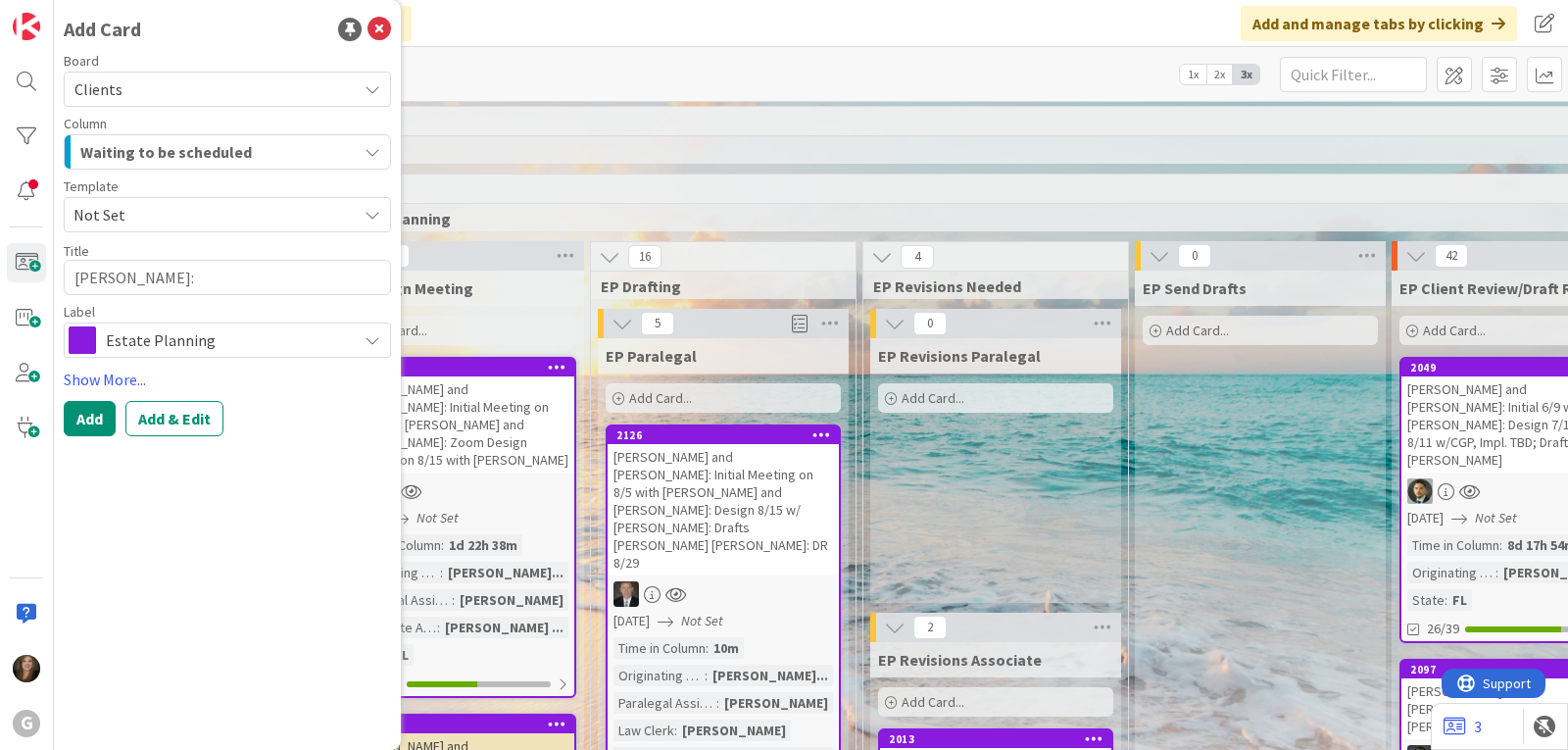
type textarea "[PERSON_NAME]: D"
type textarea "x"
type textarea "[PERSON_NAME]: Dr"
type textarea "x"
type textarea "[PERSON_NAME]: Dra"
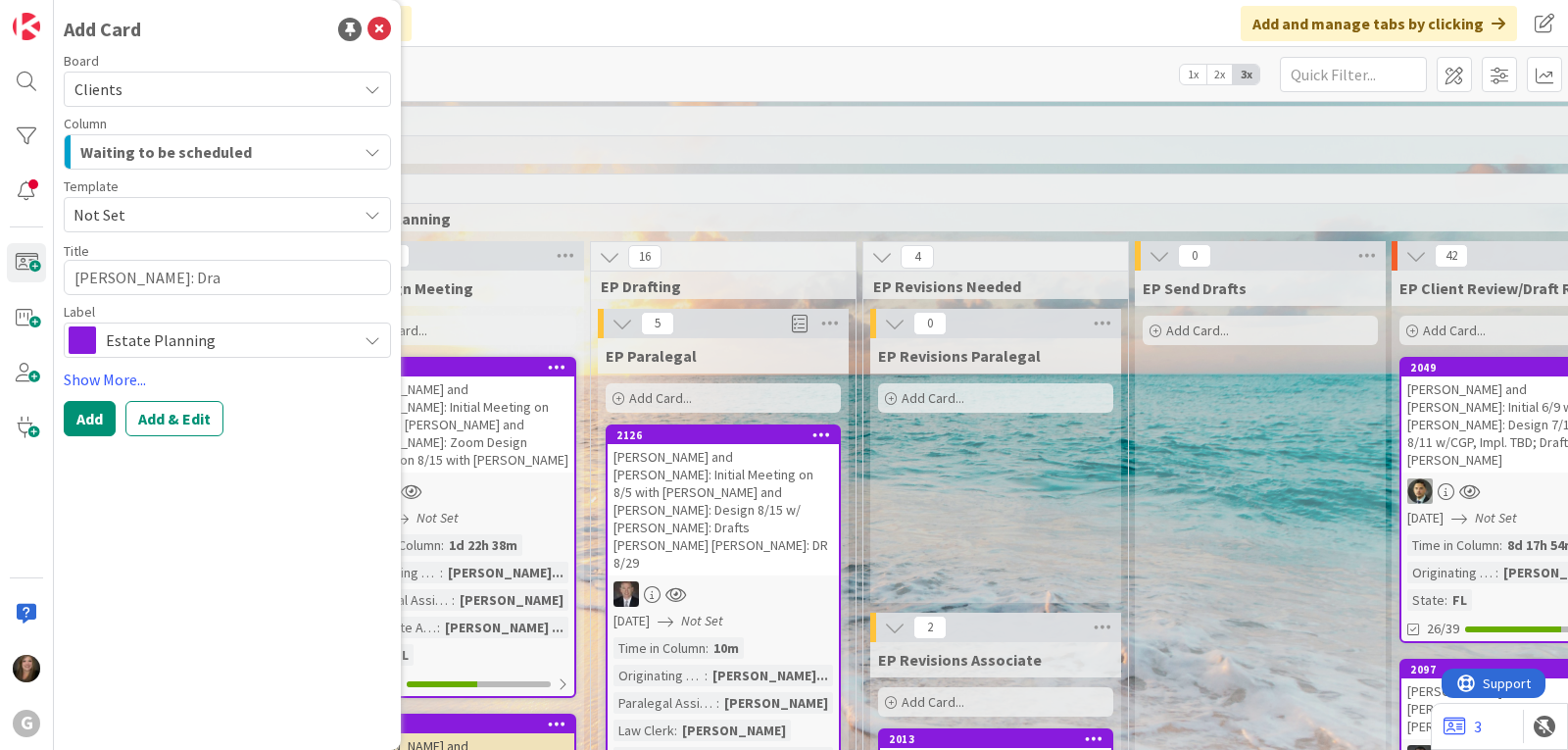
type textarea "x"
type textarea "[PERSON_NAME]: Draf"
type textarea "x"
type textarea "[PERSON_NAME]: Draft"
type textarea "x"
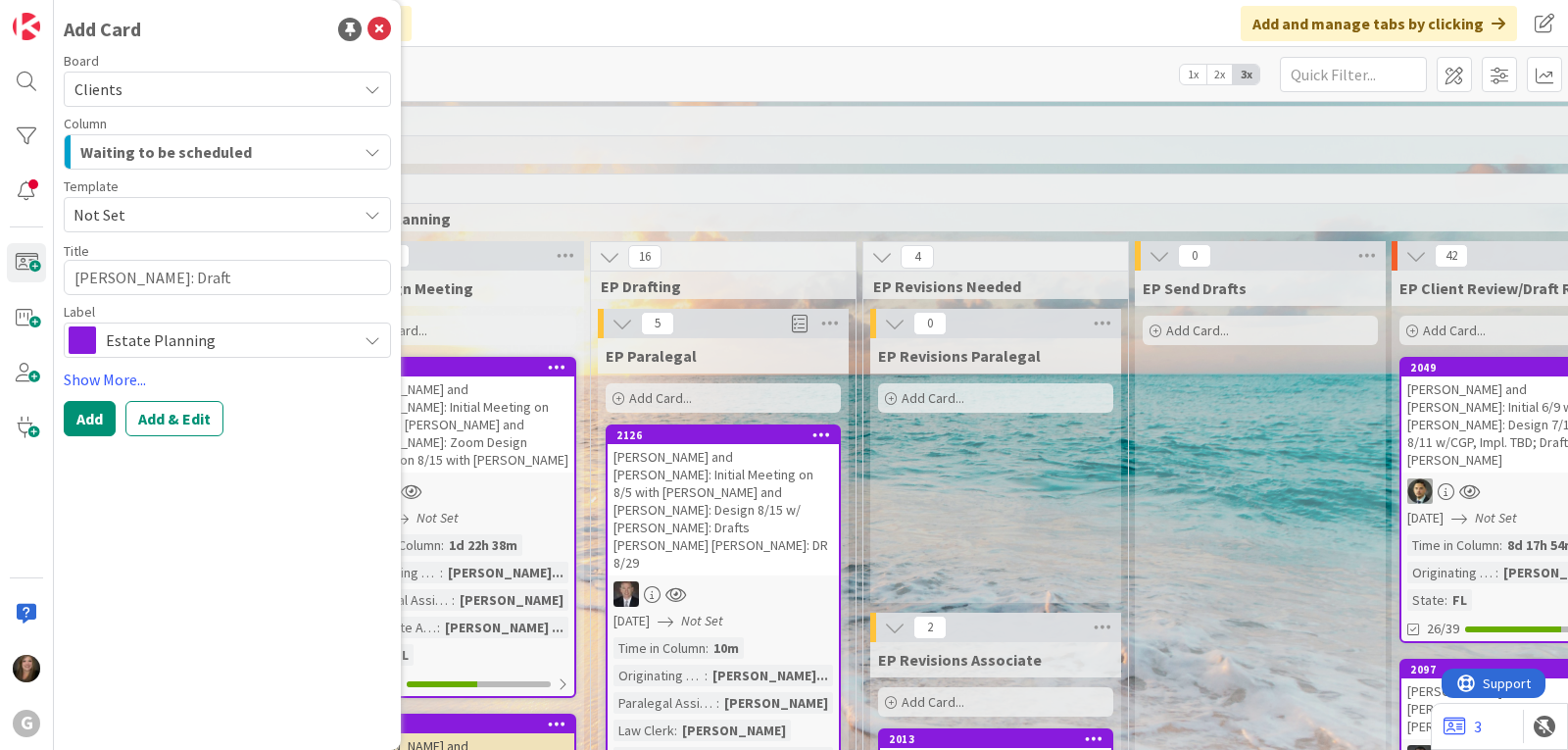
type textarea "[PERSON_NAME]: Drafts"
type textarea "x"
type textarea "[PERSON_NAME]: Drafts"
type textarea "x"
type textarea "[PERSON_NAME]: Drafts J"
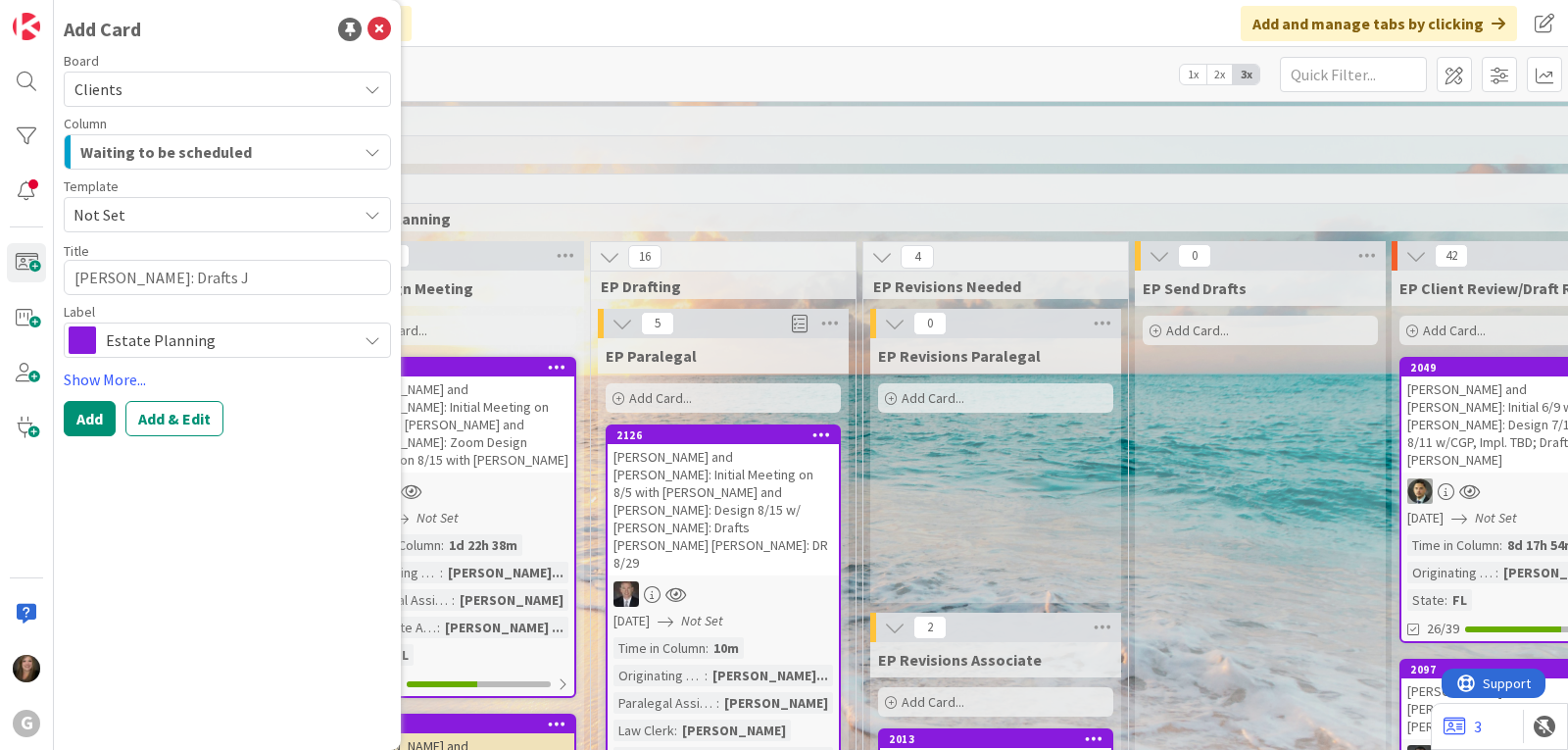
type textarea "x"
type textarea "[PERSON_NAME]: Drafts [PERSON_NAME]"
type textarea "x"
type textarea "[PERSON_NAME]: Drafts [PERSON_NAME]"
type textarea "x"
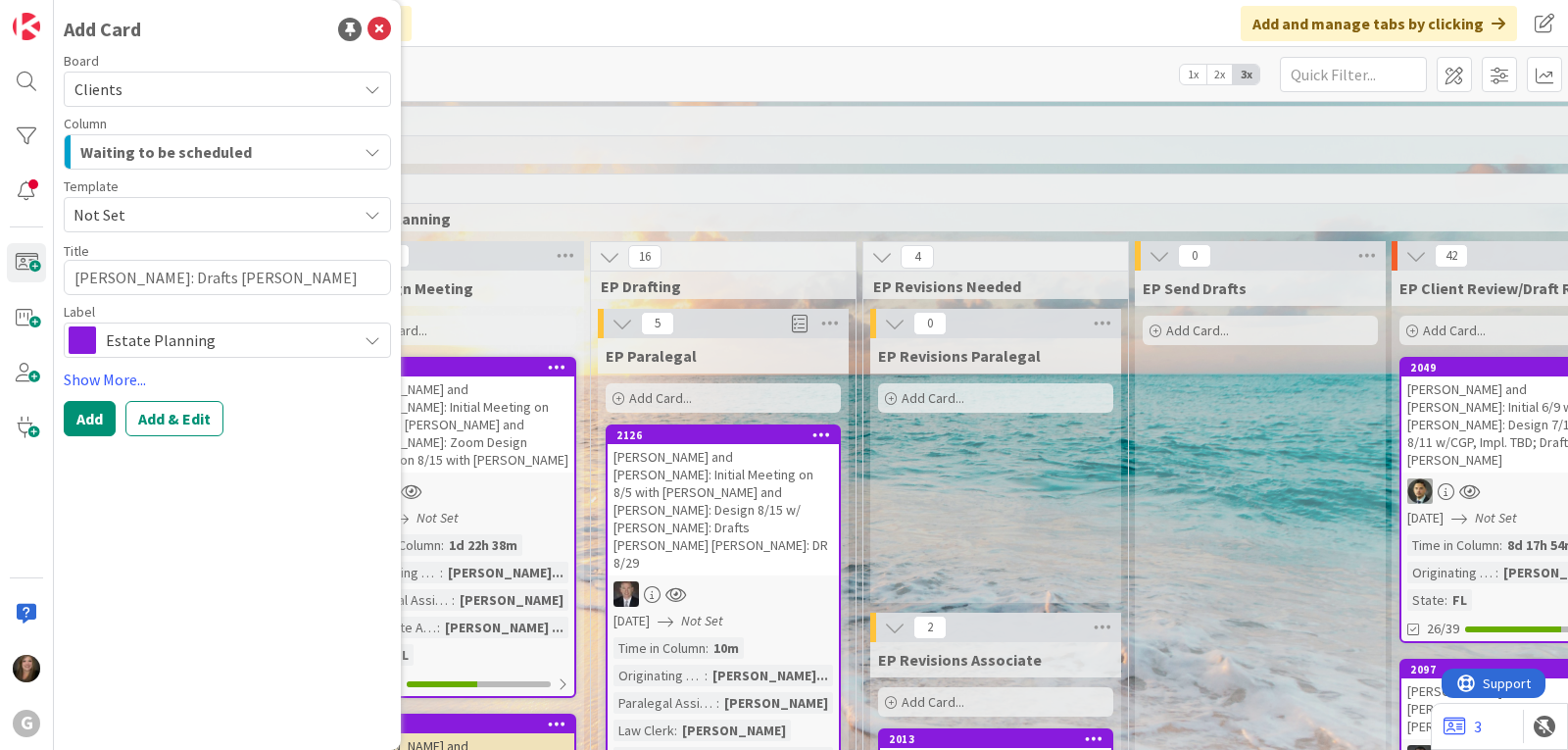
type textarea "[PERSON_NAME]: Drafts [PERSON_NAME]"
type textarea "x"
type textarea "[PERSON_NAME]: Drafts [PERSON_NAME]"
type textarea "x"
type textarea "[PERSON_NAME]: Drafts [PERSON_NAME]"
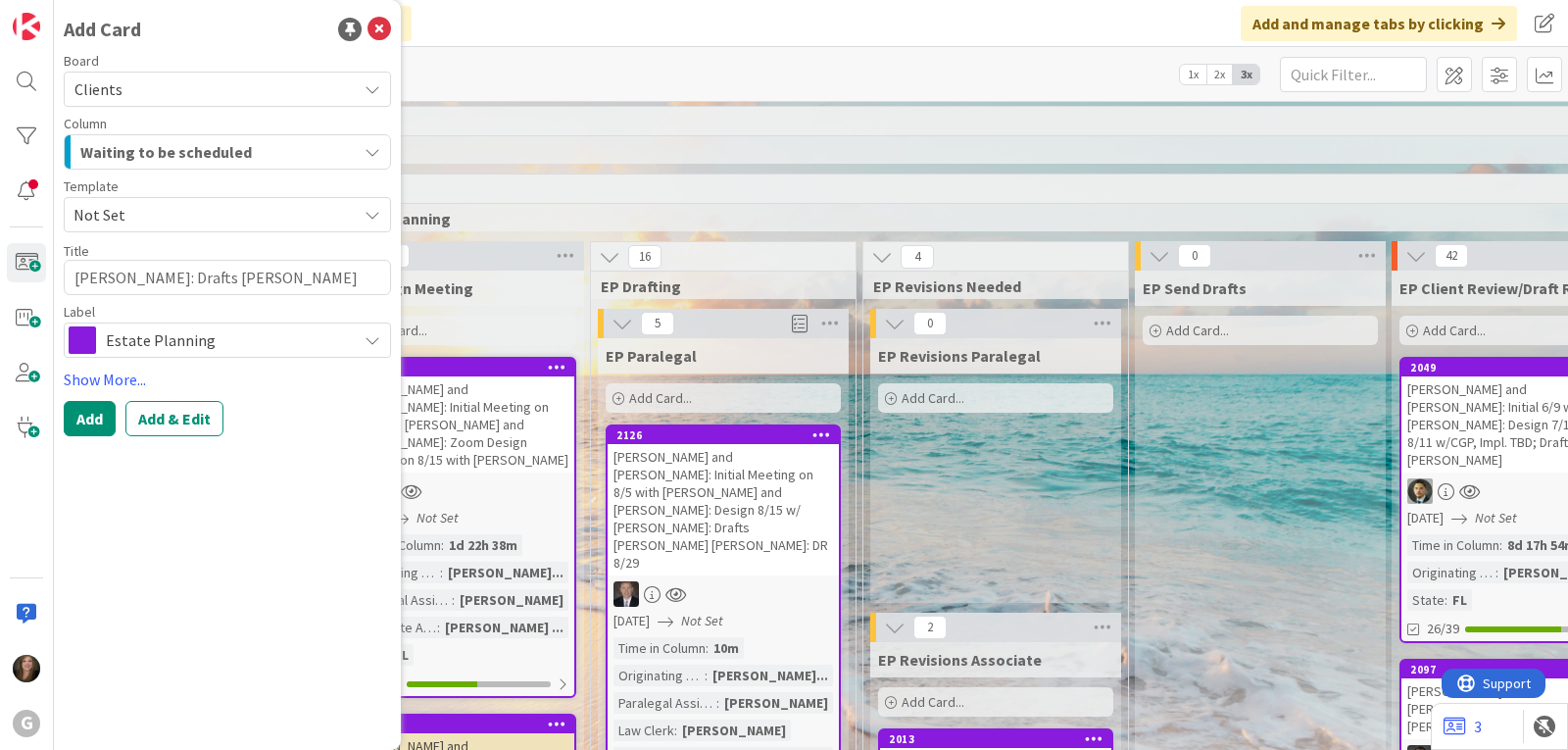
type textarea "x"
type textarea "[PERSON_NAME]: Drafts [PERSON_NAME]"
click at [167, 412] on button "Add & Edit" at bounding box center [173, 419] width 98 height 35
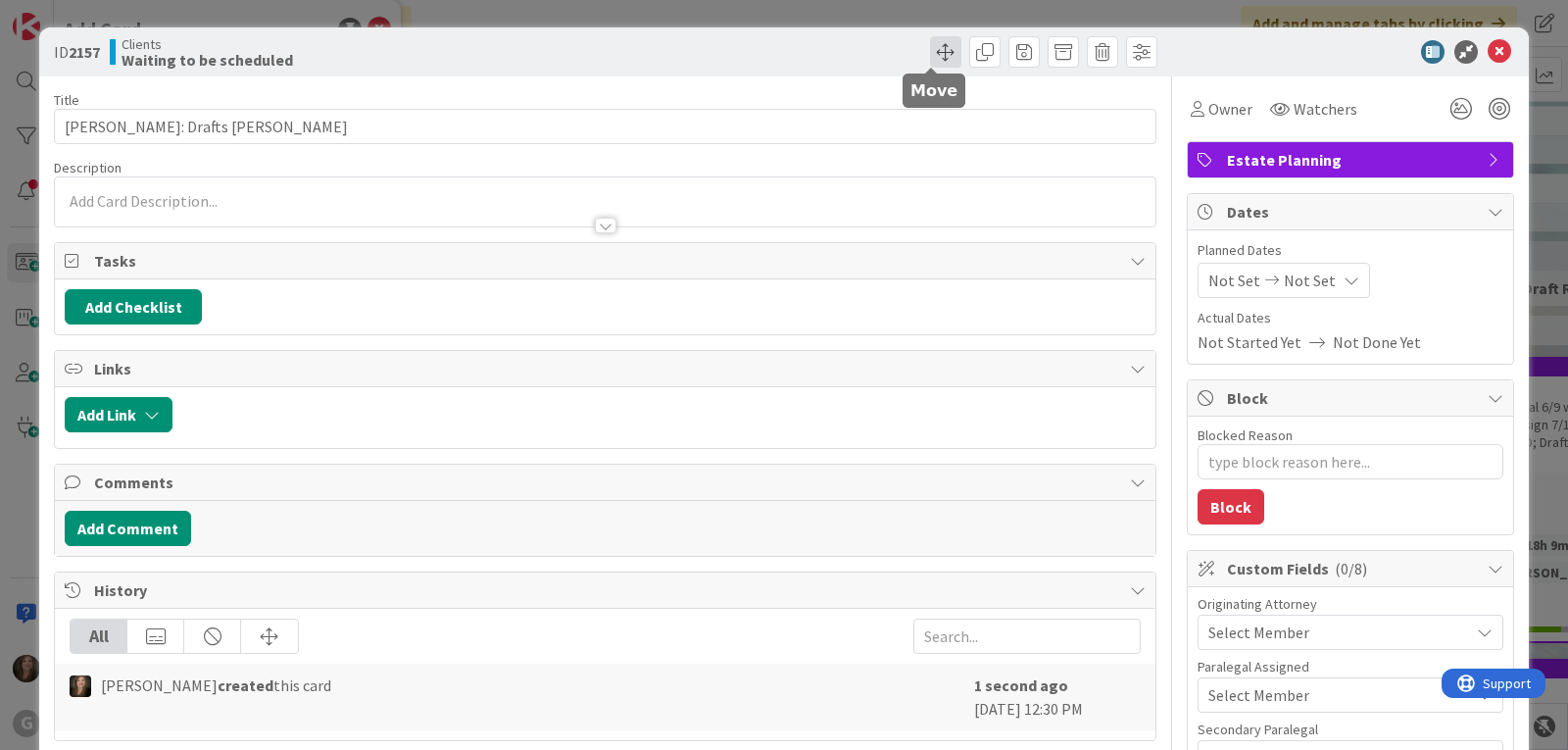
click at [934, 52] on span at bounding box center [946, 52] width 32 height 32
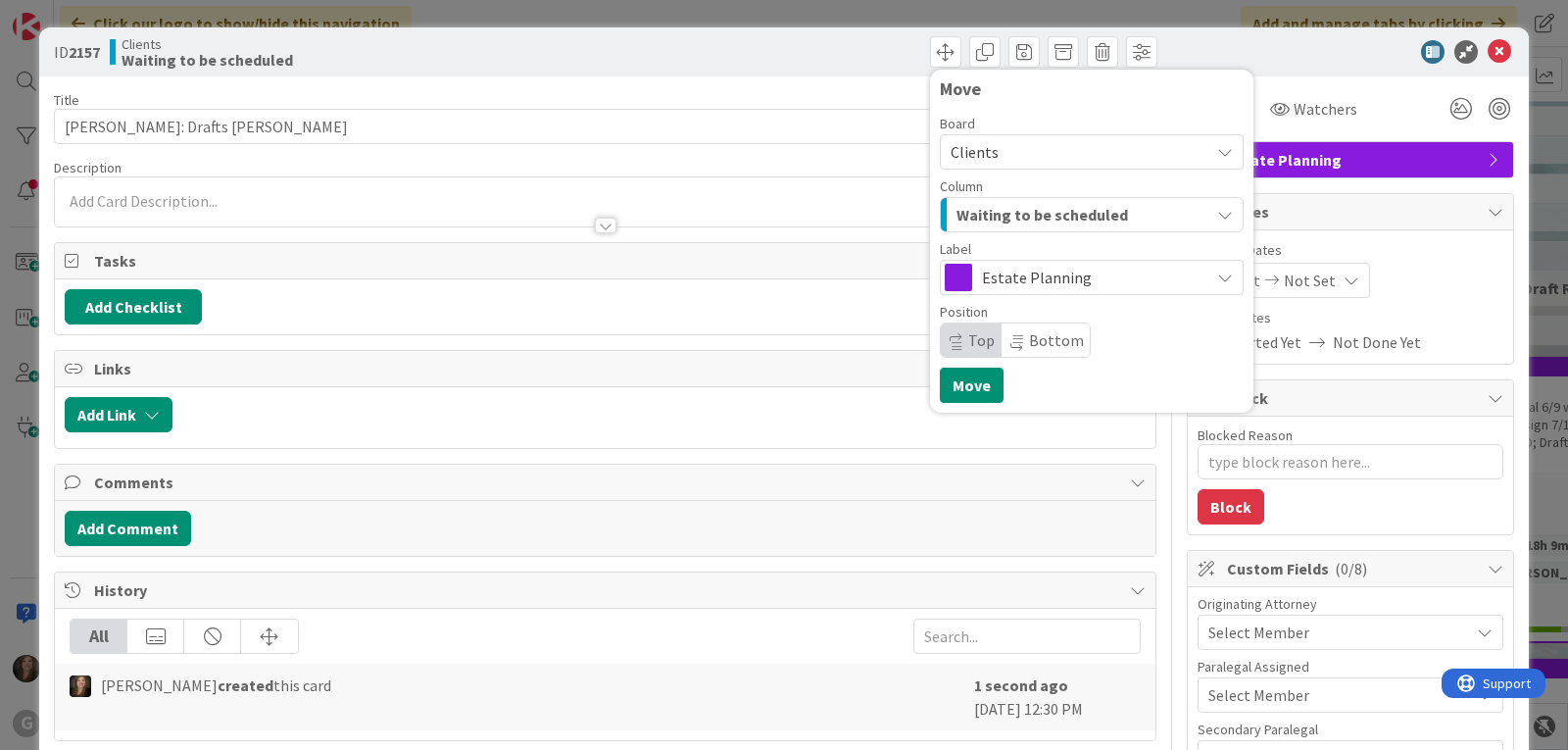
click at [1104, 205] on span "Waiting to be scheduled" at bounding box center [1042, 215] width 171 height 26
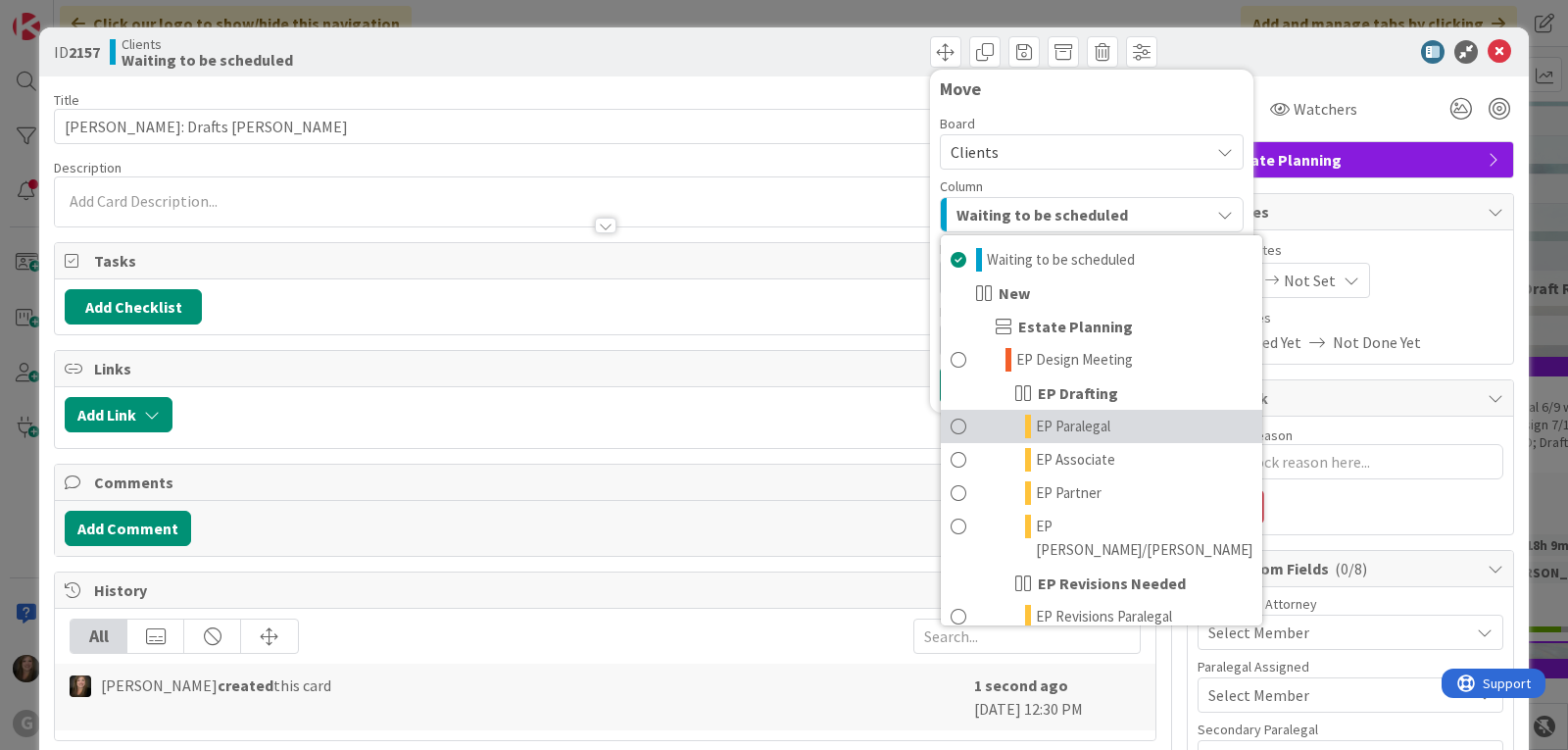
click at [1057, 428] on span "EP Paralegal" at bounding box center [1073, 427] width 75 height 24
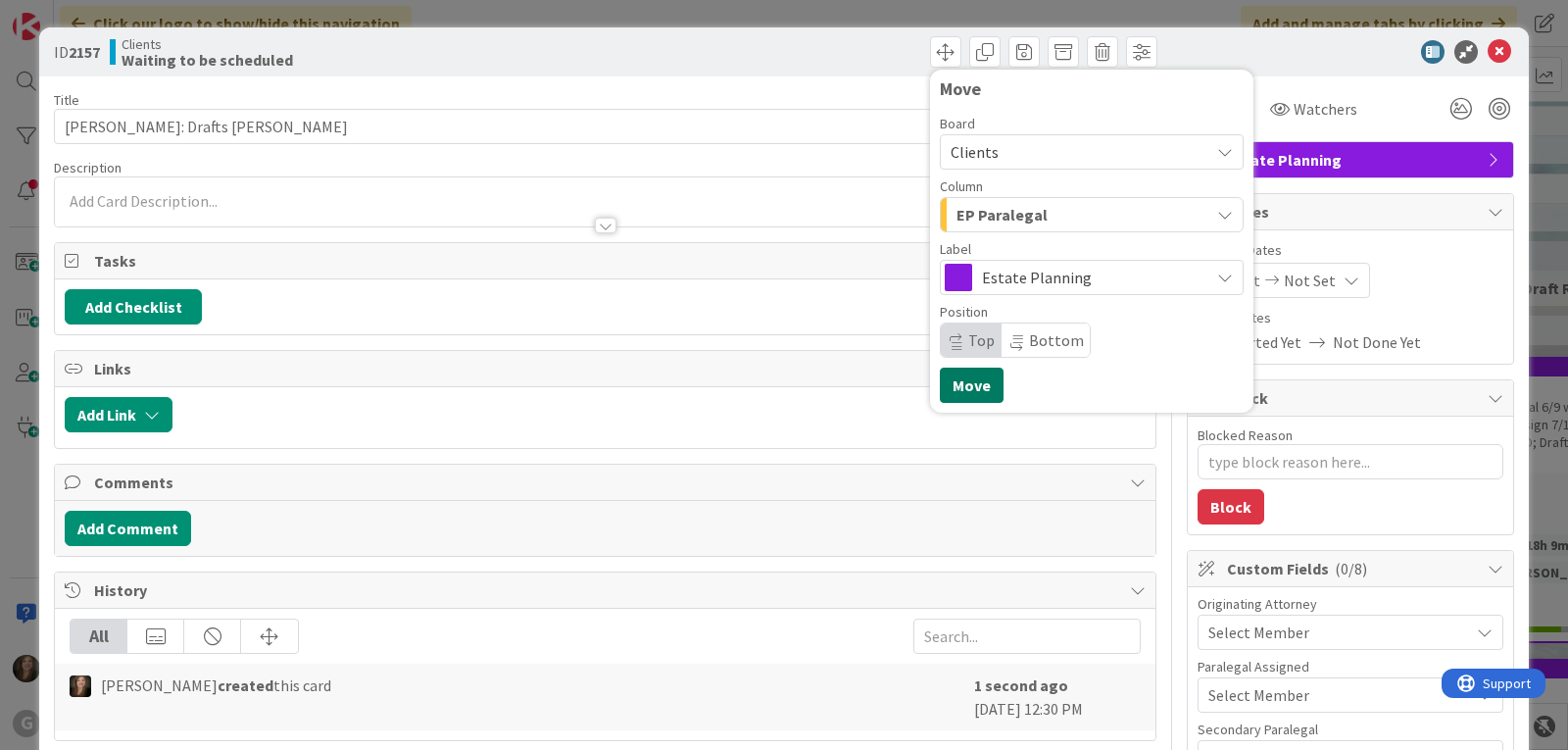
click at [973, 385] on button "Move" at bounding box center [971, 385] width 64 height 35
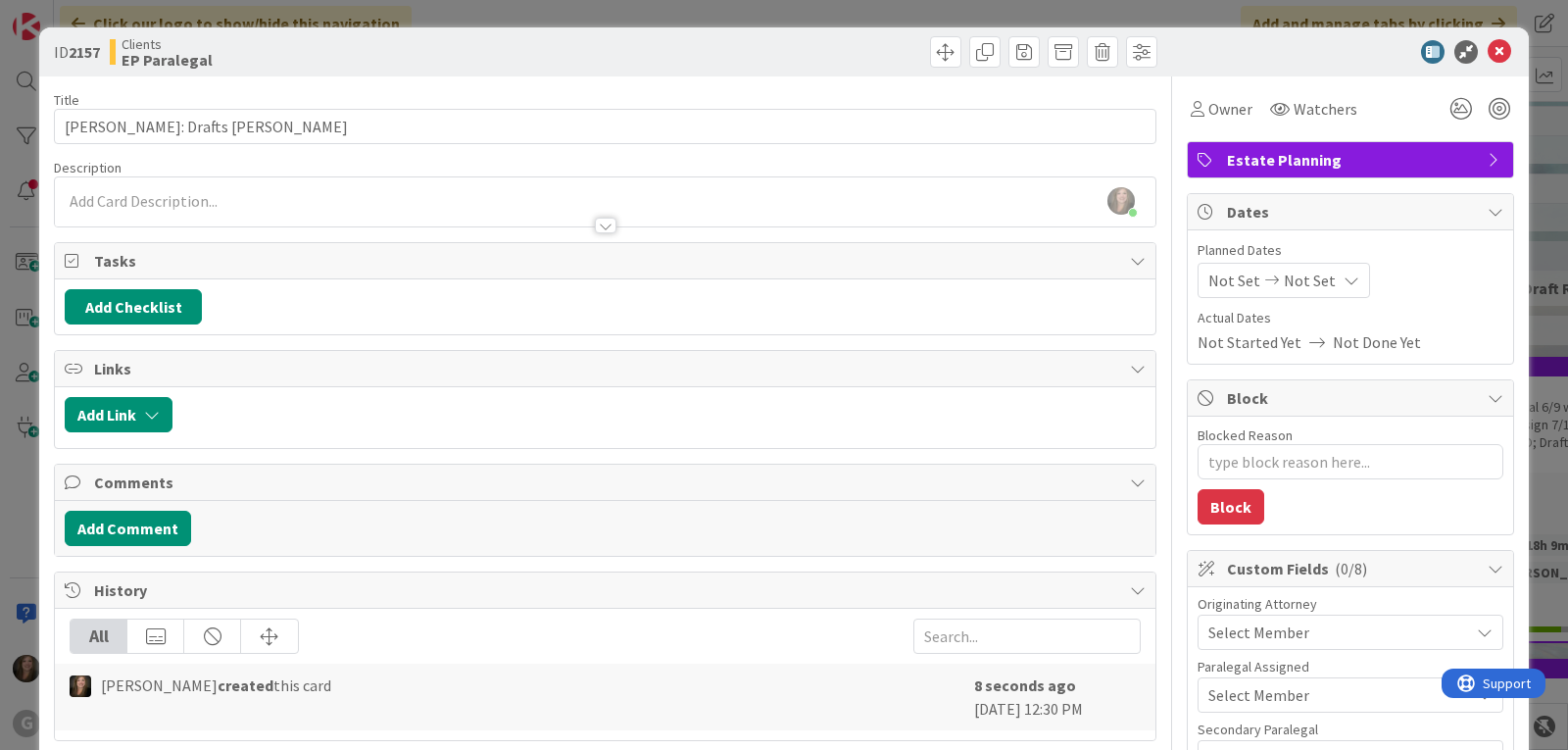
click at [1234, 273] on span "Not Set" at bounding box center [1233, 281] width 52 height 24
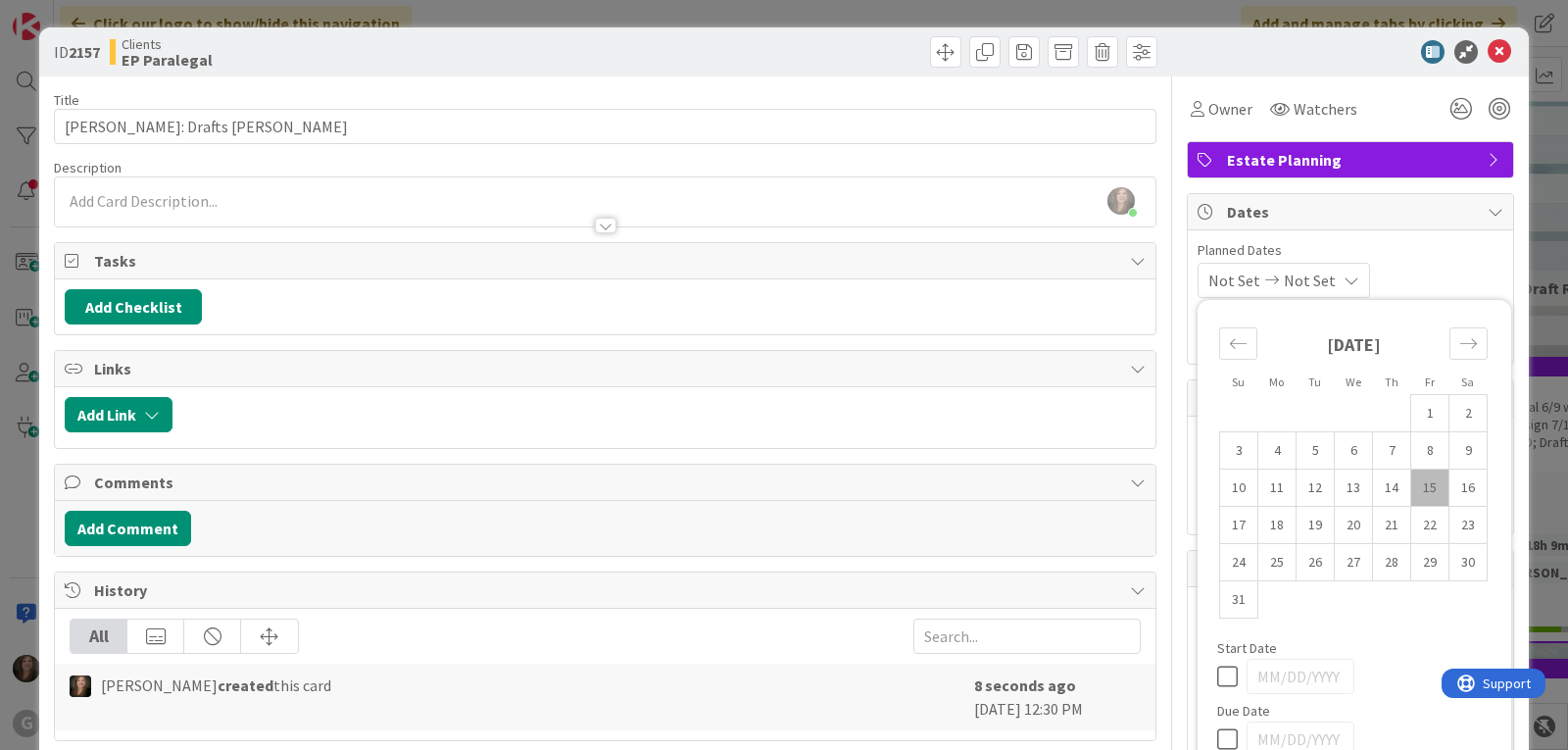
click at [1411, 485] on td "15" at bounding box center [1429, 488] width 38 height 37
click at [1404, 237] on div "Planned Dates [DATE] Not Set Su Mo Tu We Th Fr Sa [DATE] 1 2 3 4 5 6 7 8 9 10 1…" at bounding box center [1350, 297] width 325 height 133
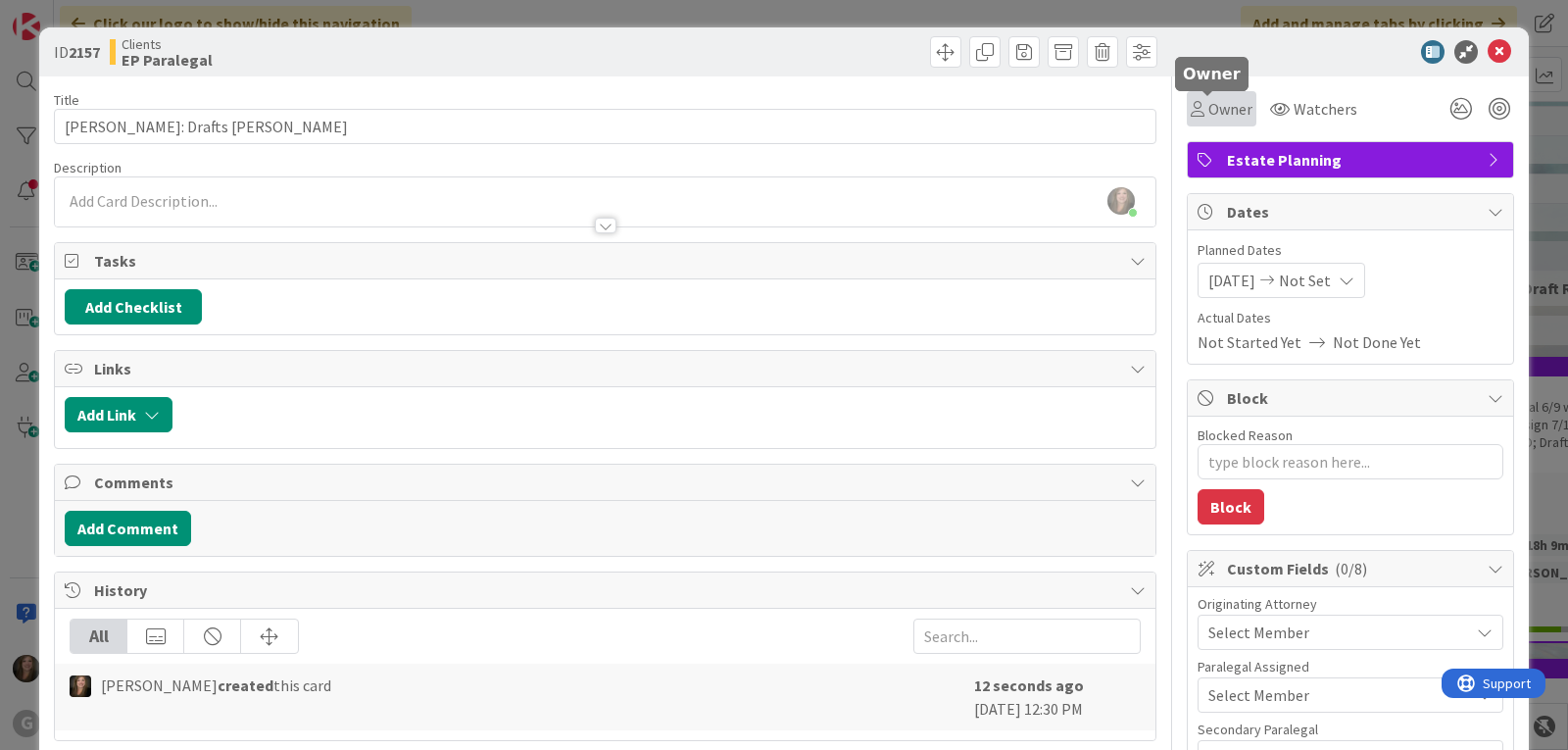
click at [1210, 111] on span "Owner" at bounding box center [1229, 108] width 44 height 24
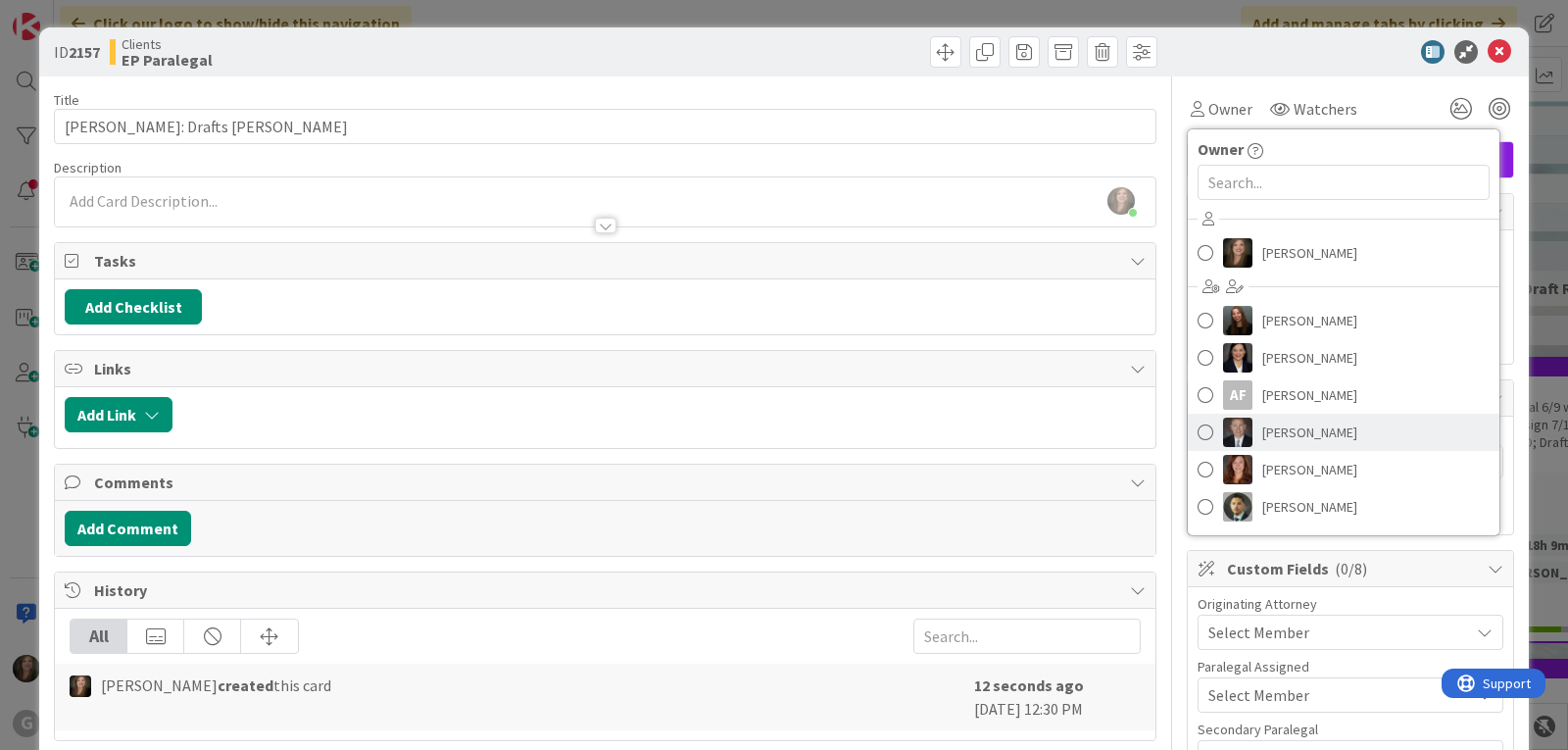
click at [1314, 434] on span "[PERSON_NAME]" at bounding box center [1309, 433] width 95 height 30
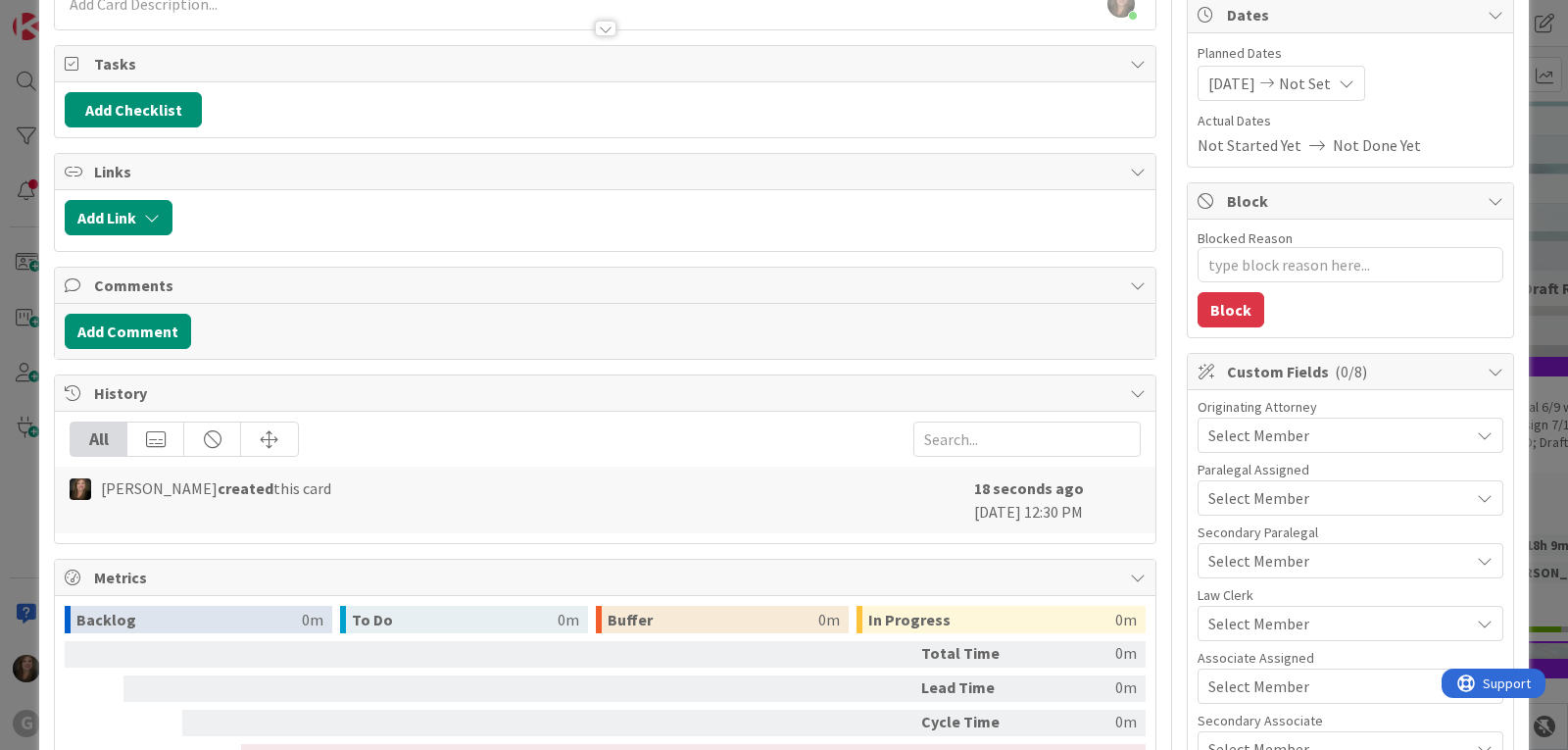
scroll to position [294, 0]
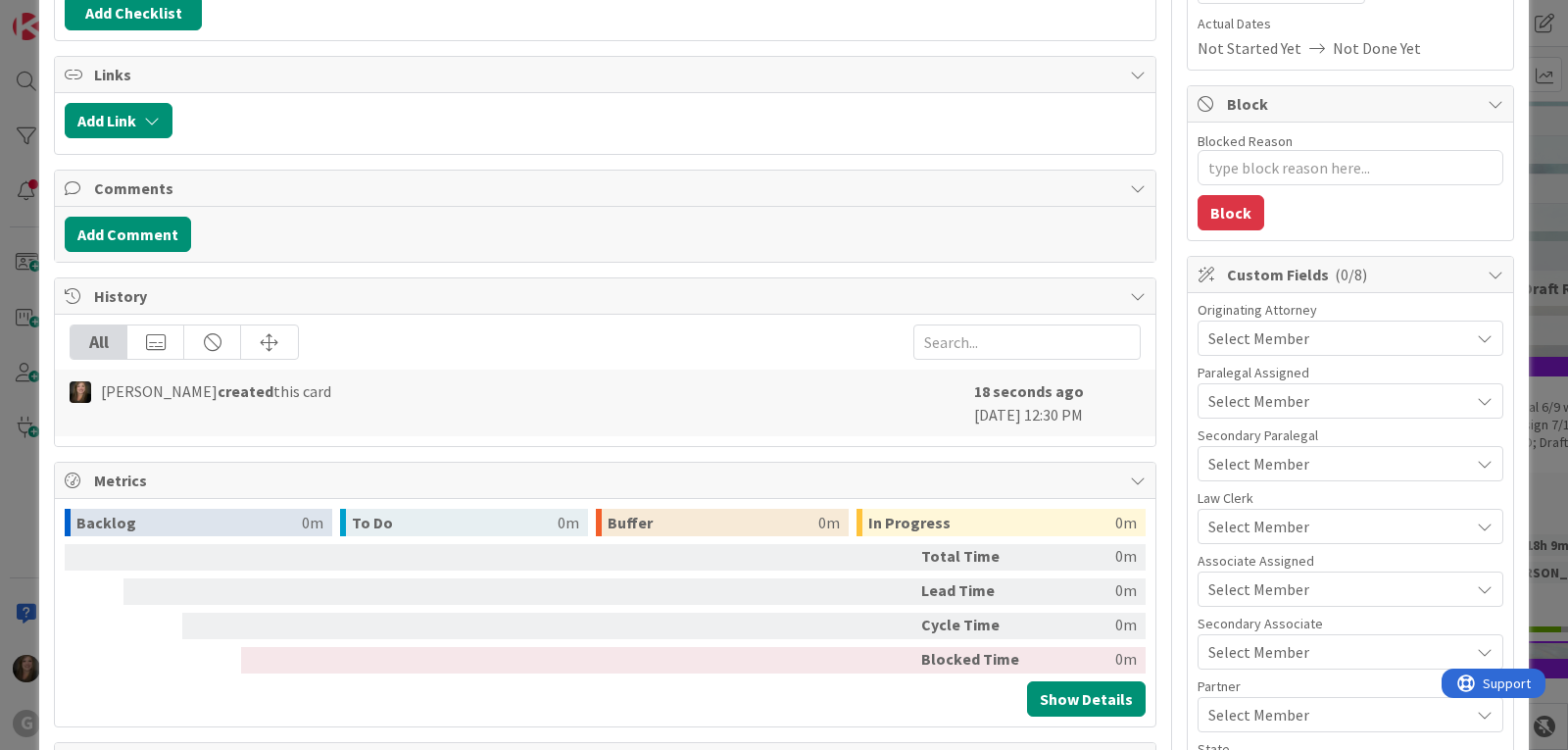
click at [1326, 332] on div "Select Member" at bounding box center [1338, 338] width 261 height 24
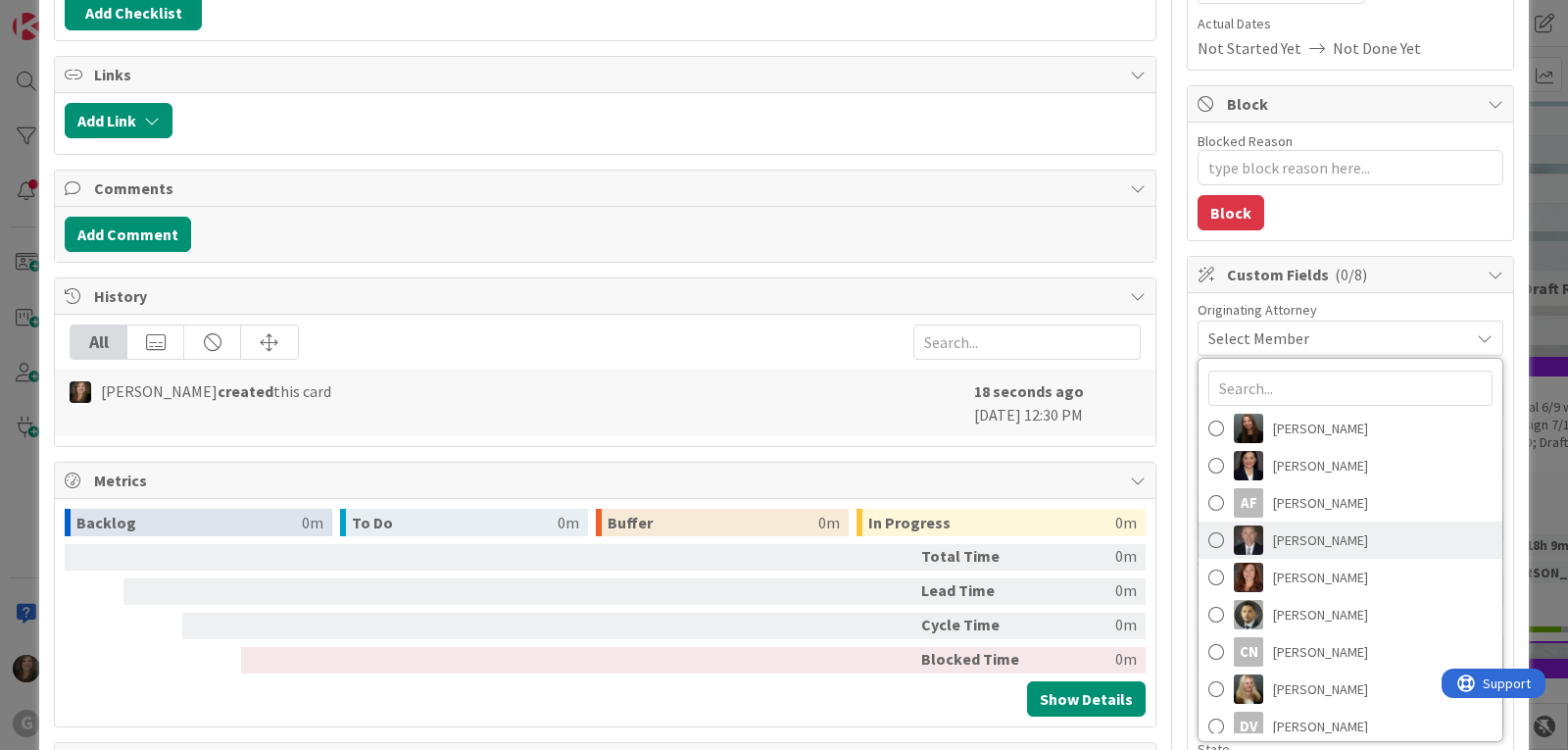
click at [1257, 552] on link "[PERSON_NAME]" at bounding box center [1350, 540] width 303 height 37
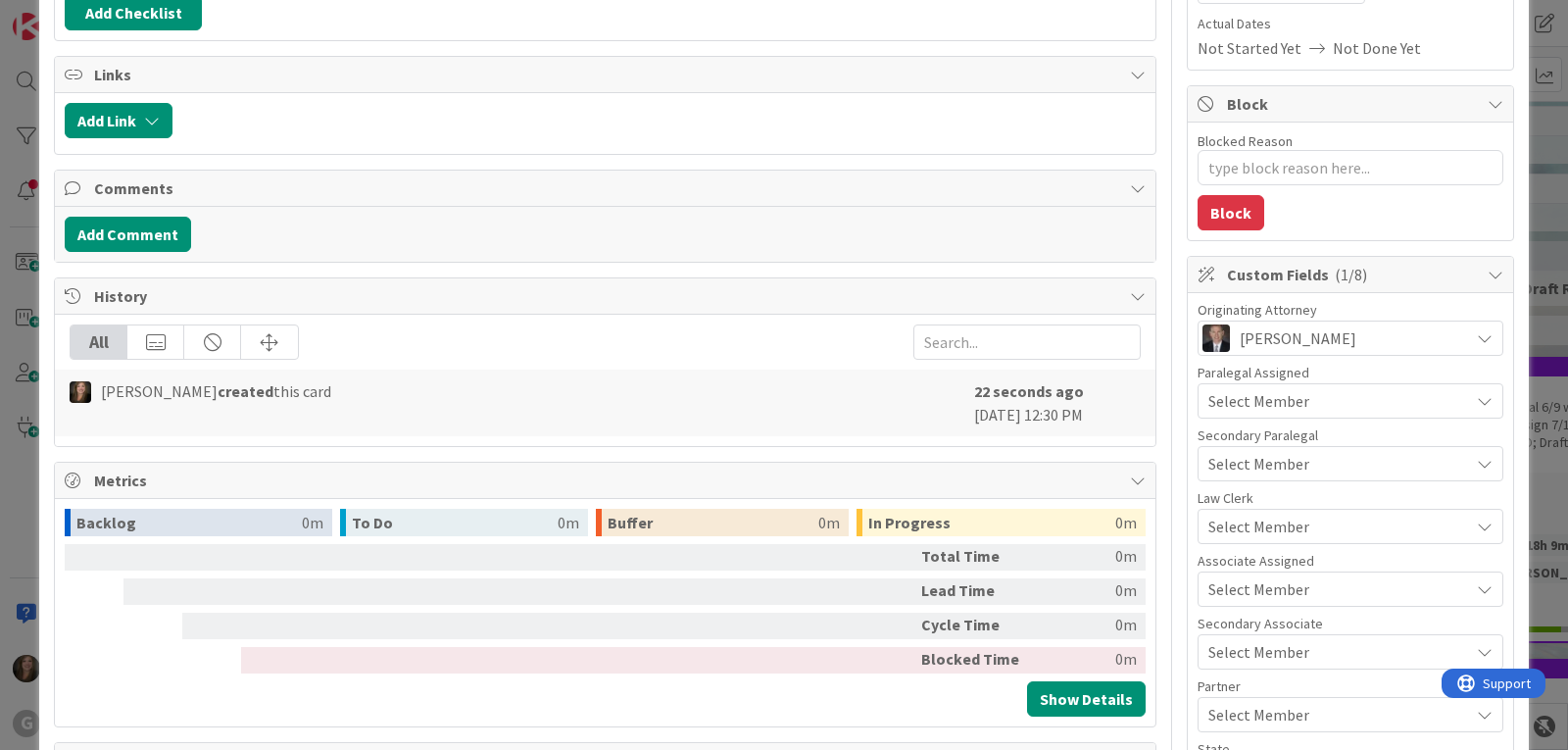
click at [1302, 403] on div "Select Member" at bounding box center [1338, 401] width 261 height 24
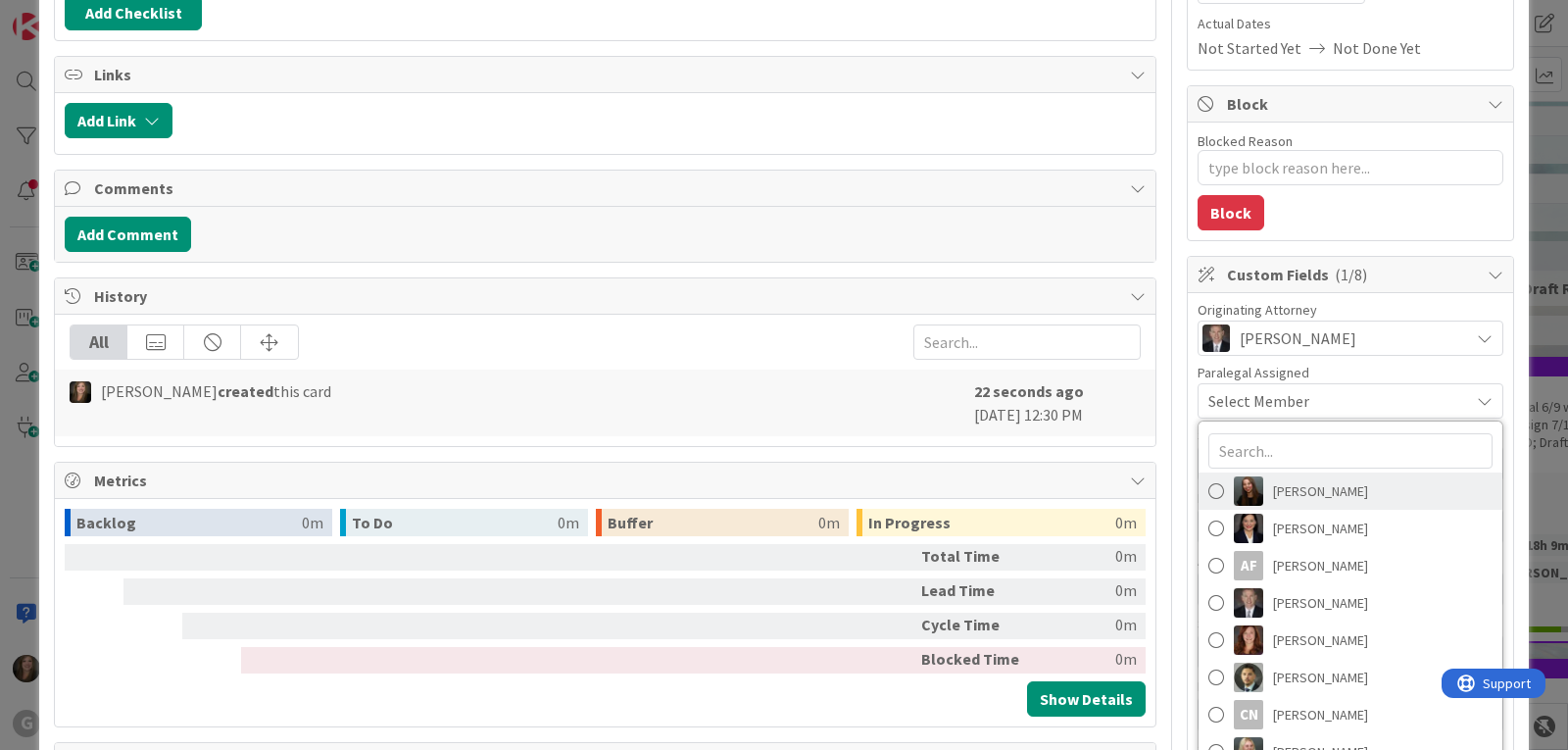
click at [1282, 489] on span "[PERSON_NAME]" at bounding box center [1320, 491] width 95 height 30
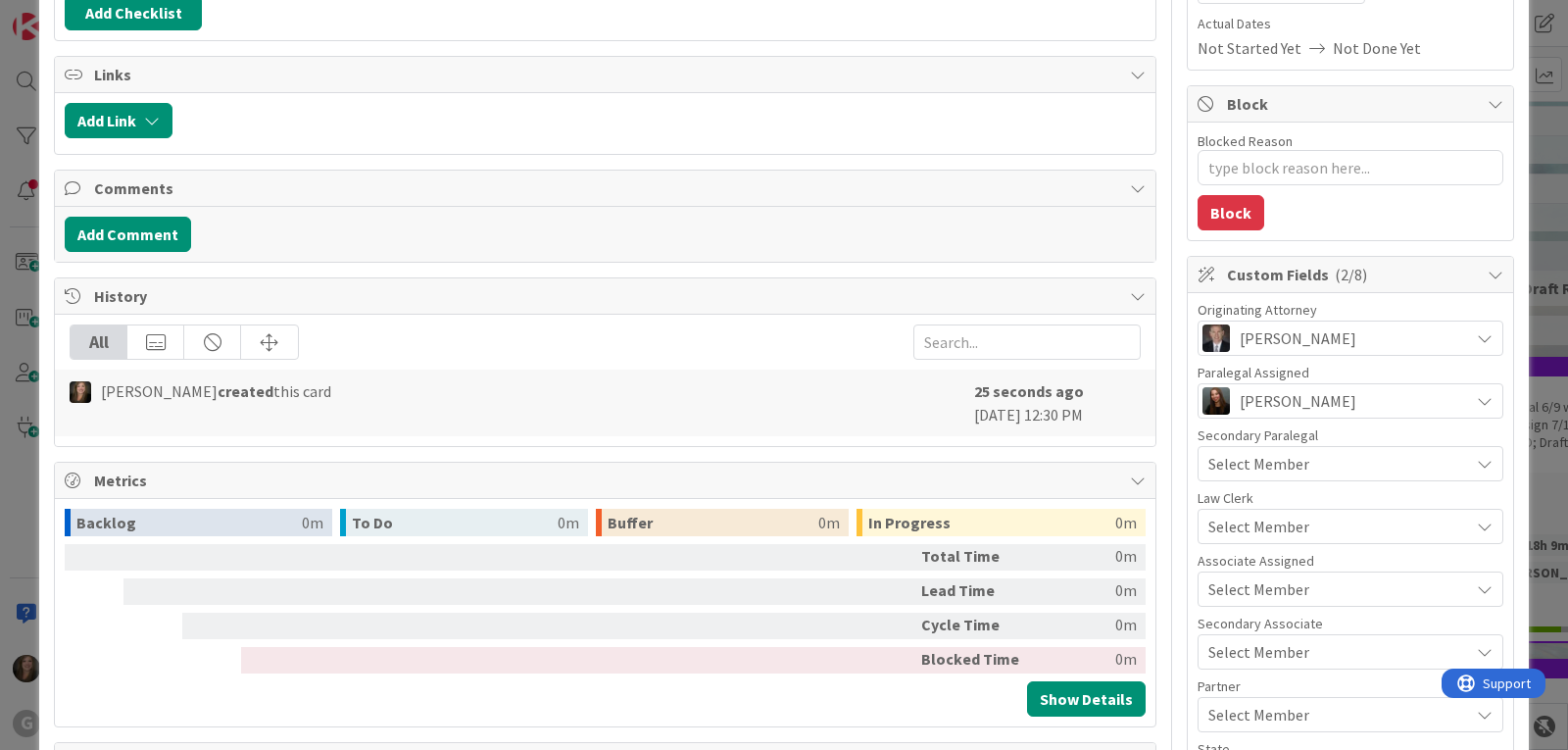
click at [1241, 580] on span "Select Member" at bounding box center [1258, 589] width 100 height 24
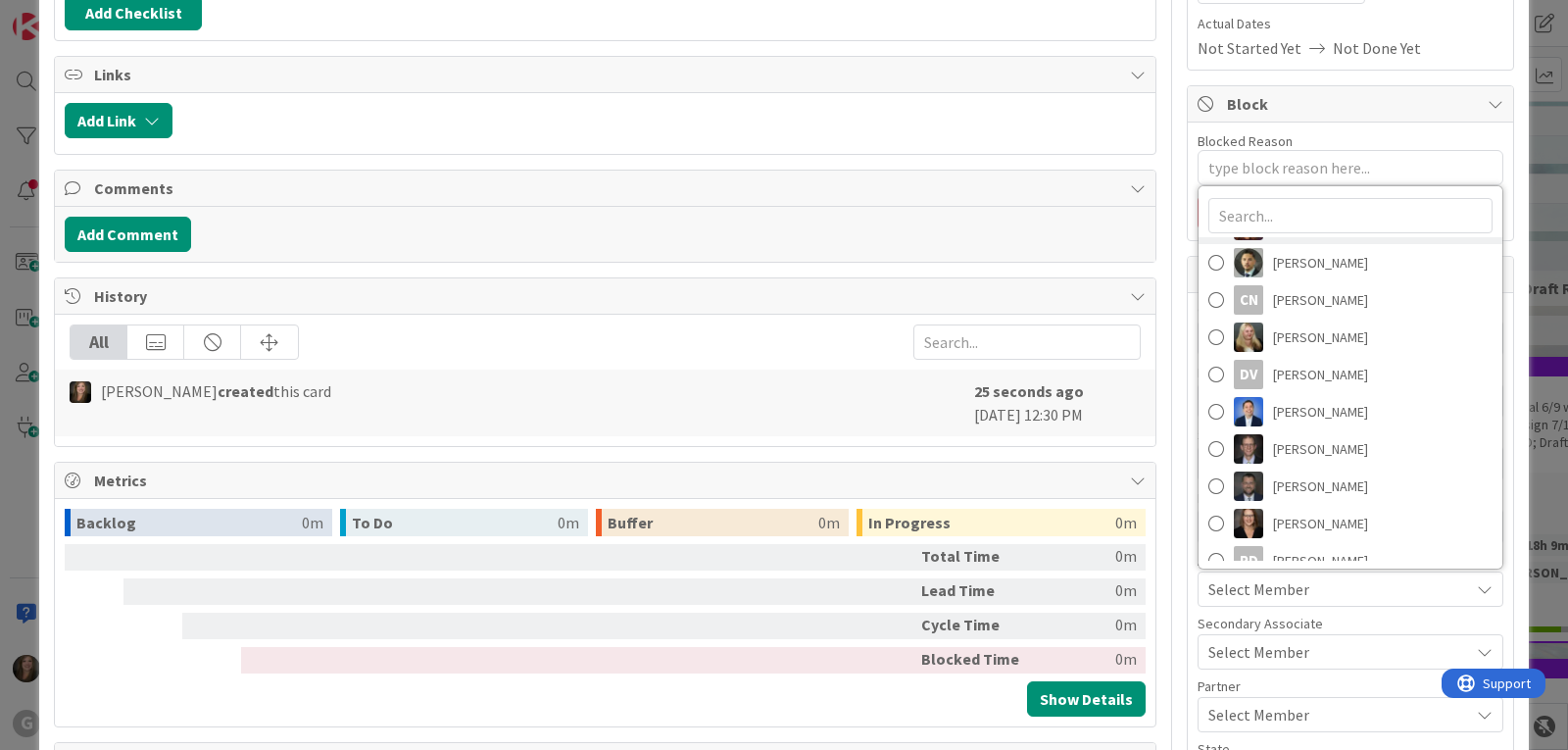
scroll to position [196, 0]
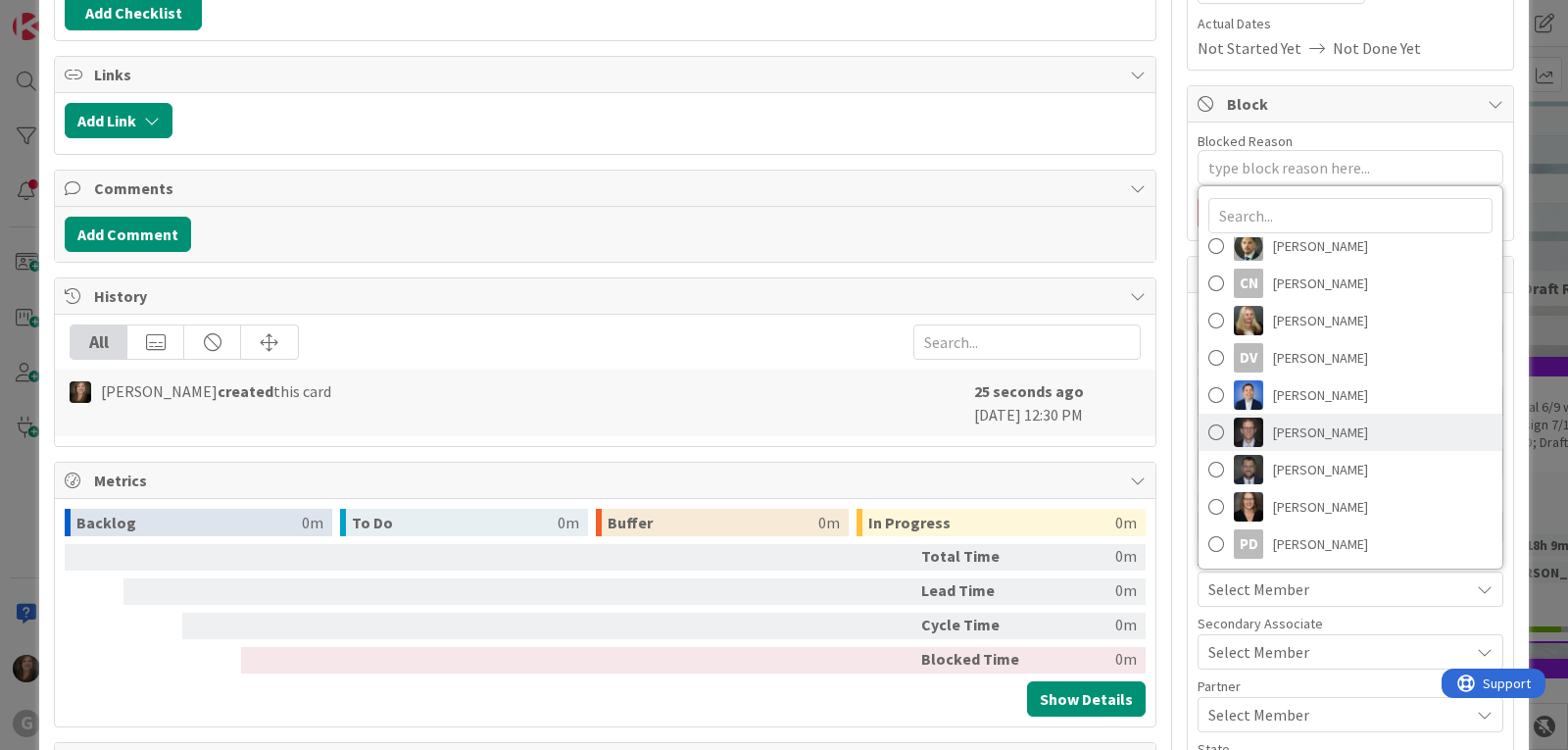
click at [1298, 431] on span "[PERSON_NAME]" at bounding box center [1320, 433] width 95 height 30
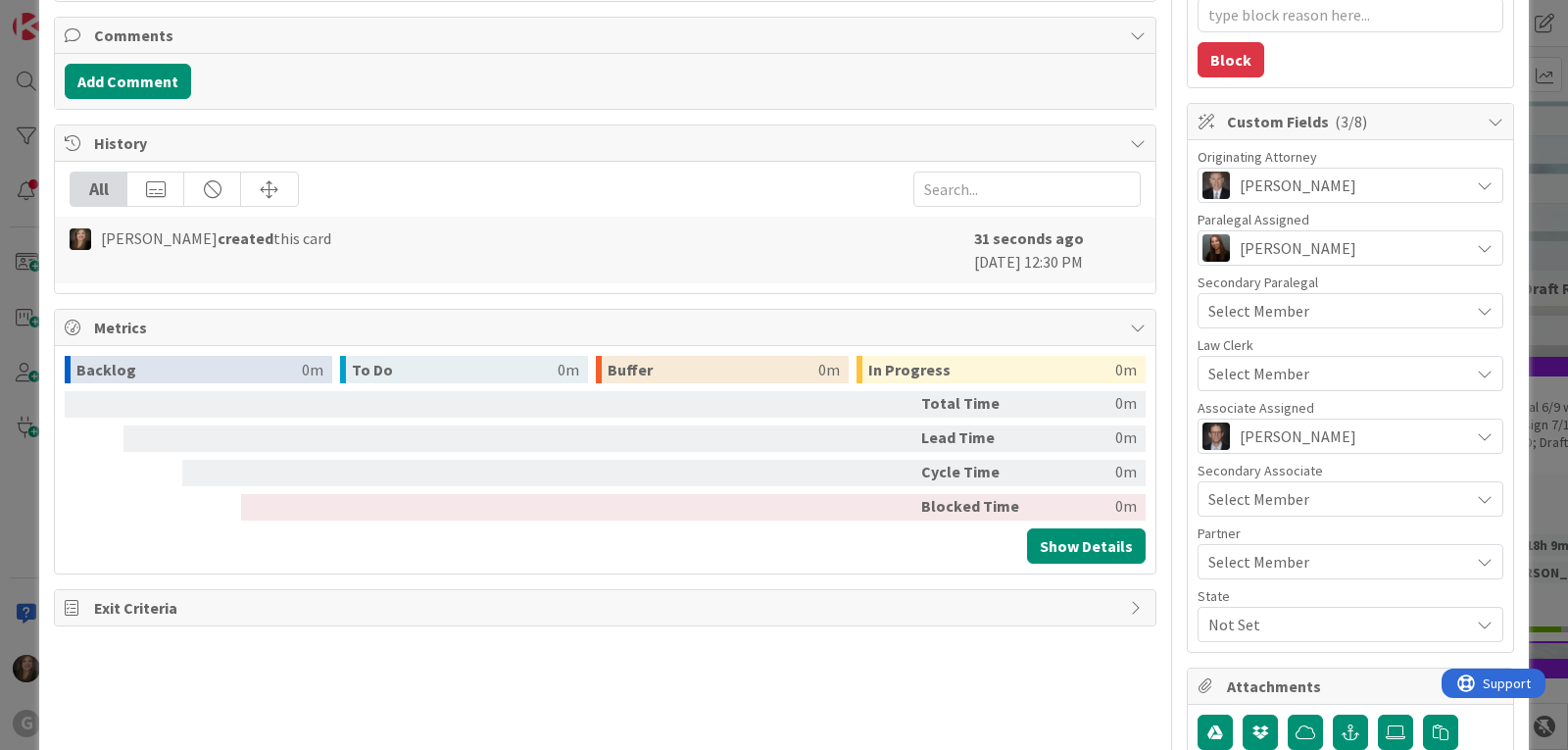
scroll to position [490, 0]
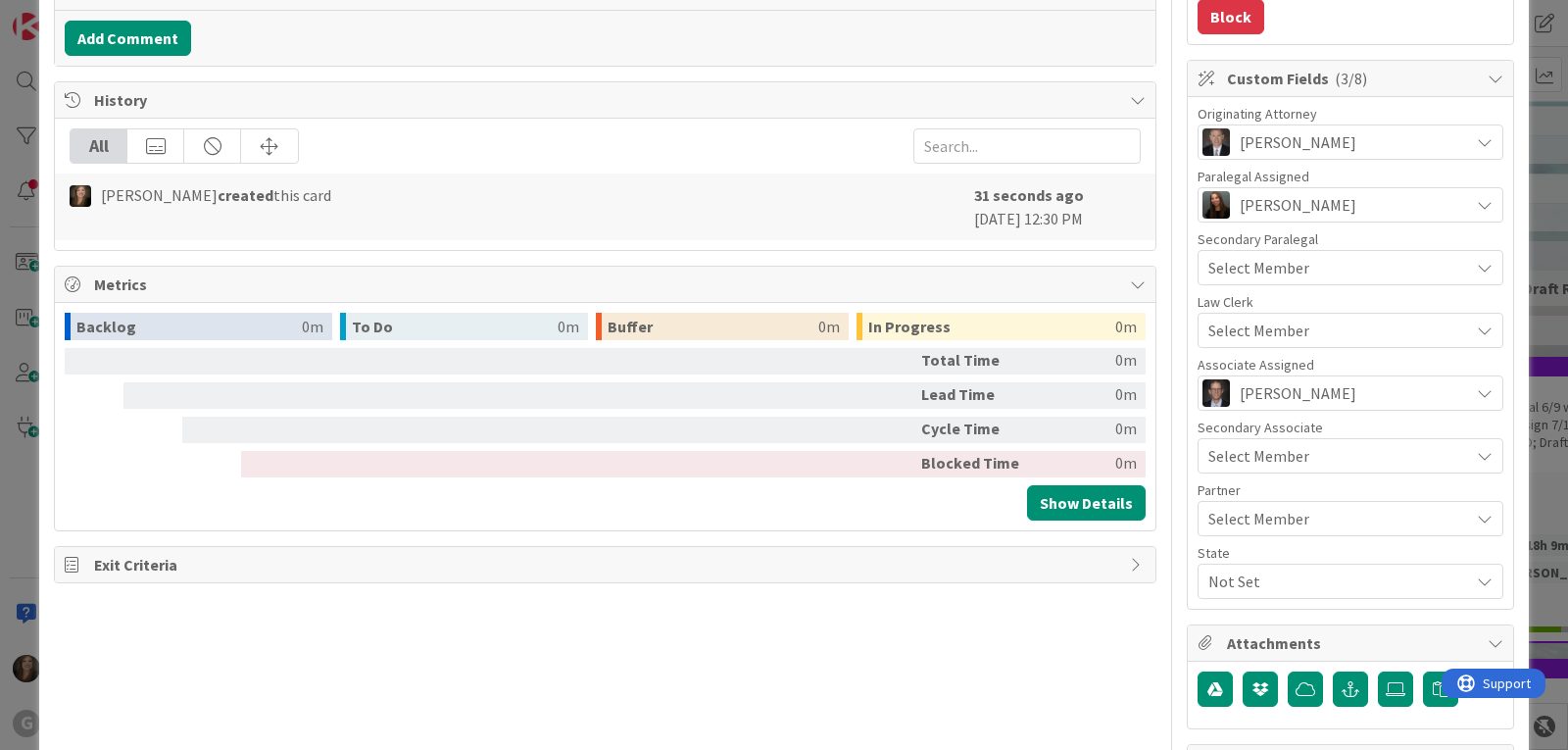
click at [1246, 578] on span "Not Set" at bounding box center [1338, 581] width 261 height 24
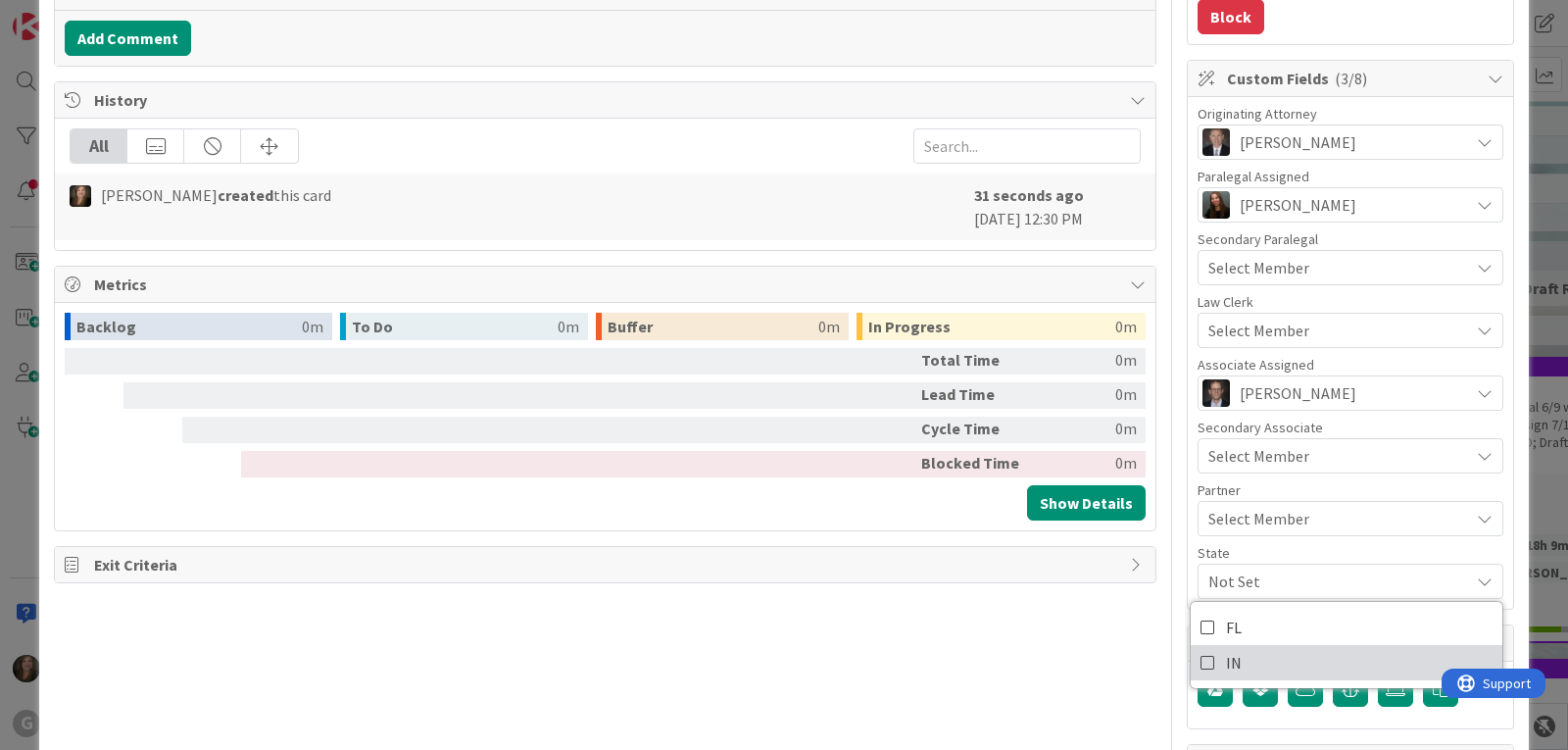
click at [1231, 666] on link "IN" at bounding box center [1346, 663] width 311 height 35
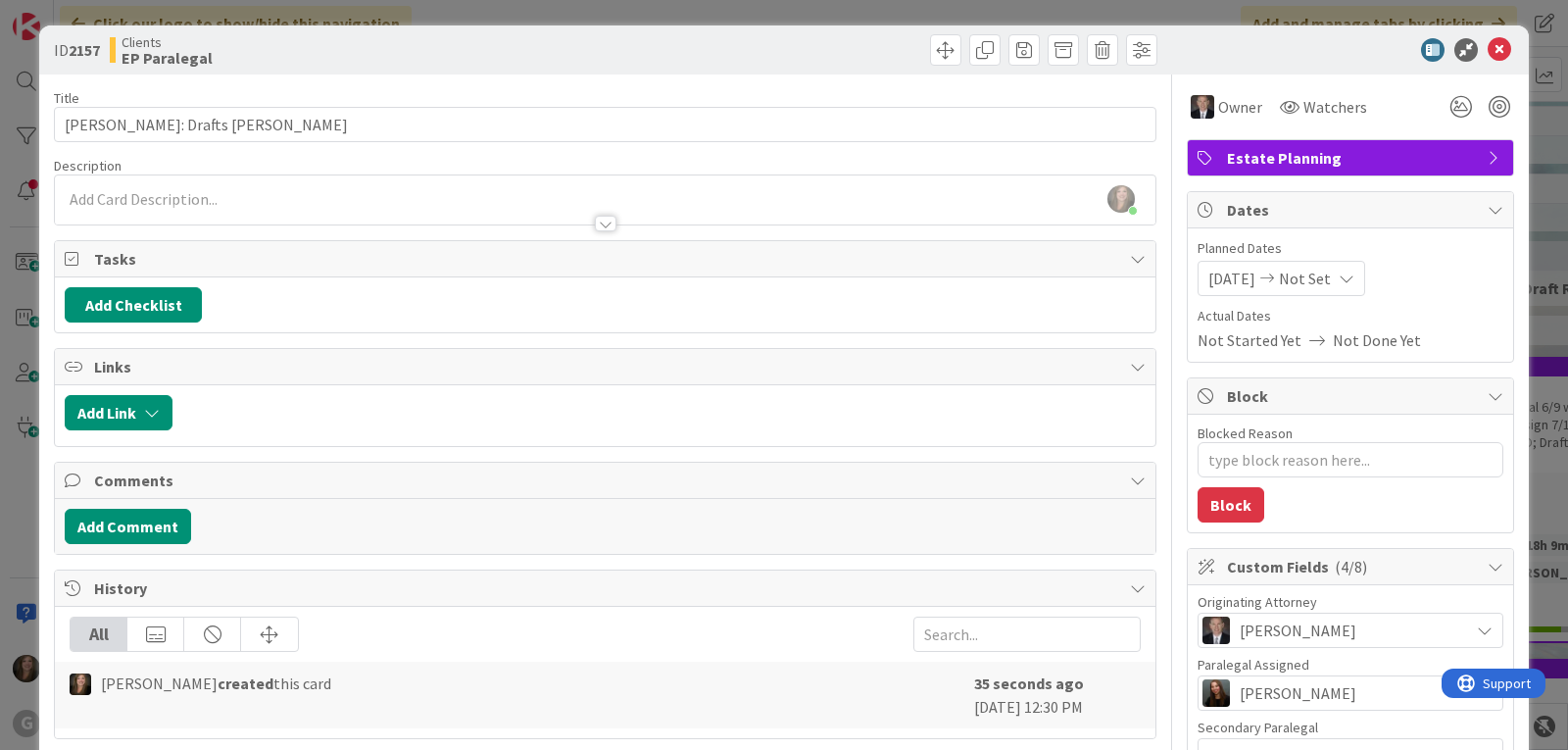
scroll to position [0, 0]
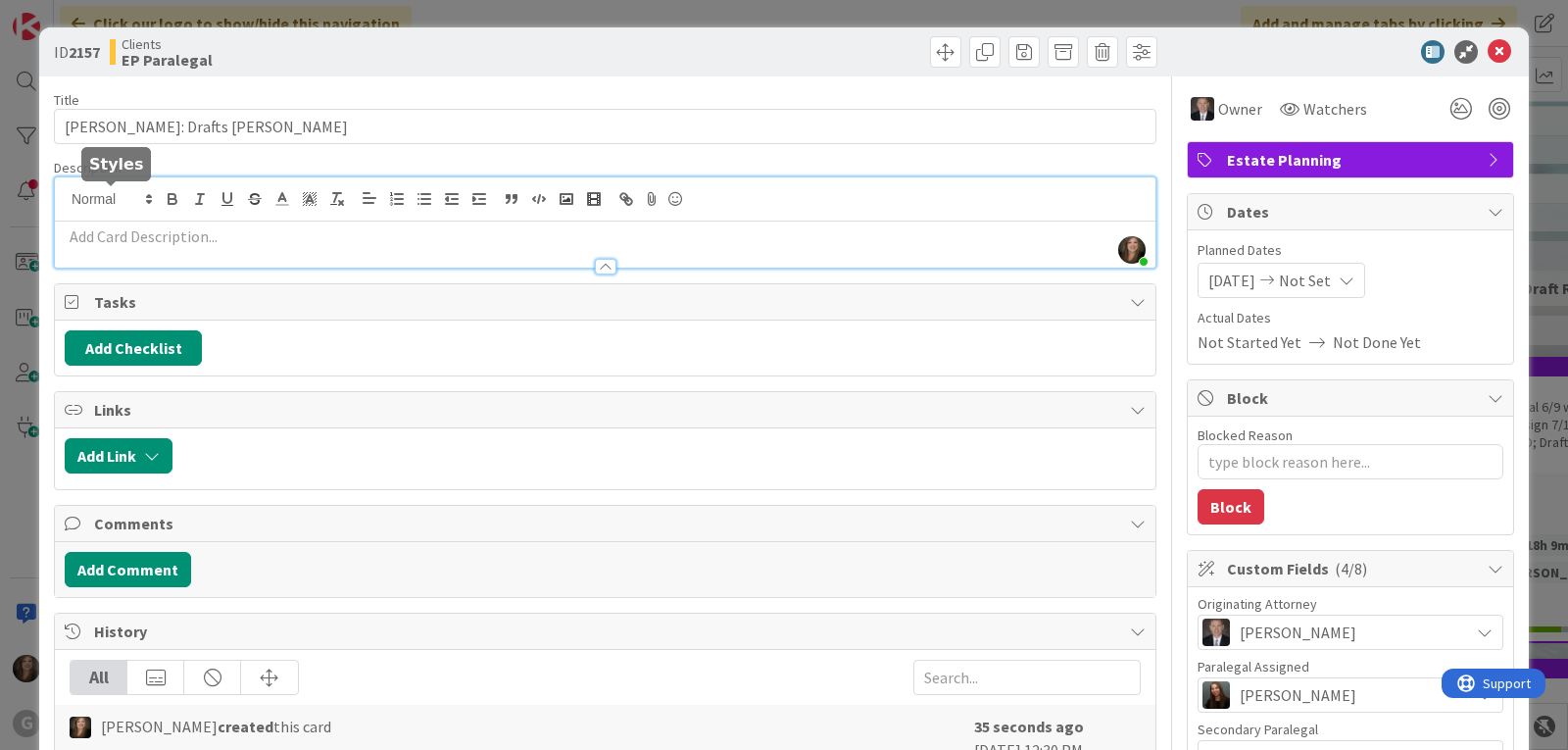
click at [97, 198] on div "[PERSON_NAME] just joined" at bounding box center [605, 223] width 1100 height 91
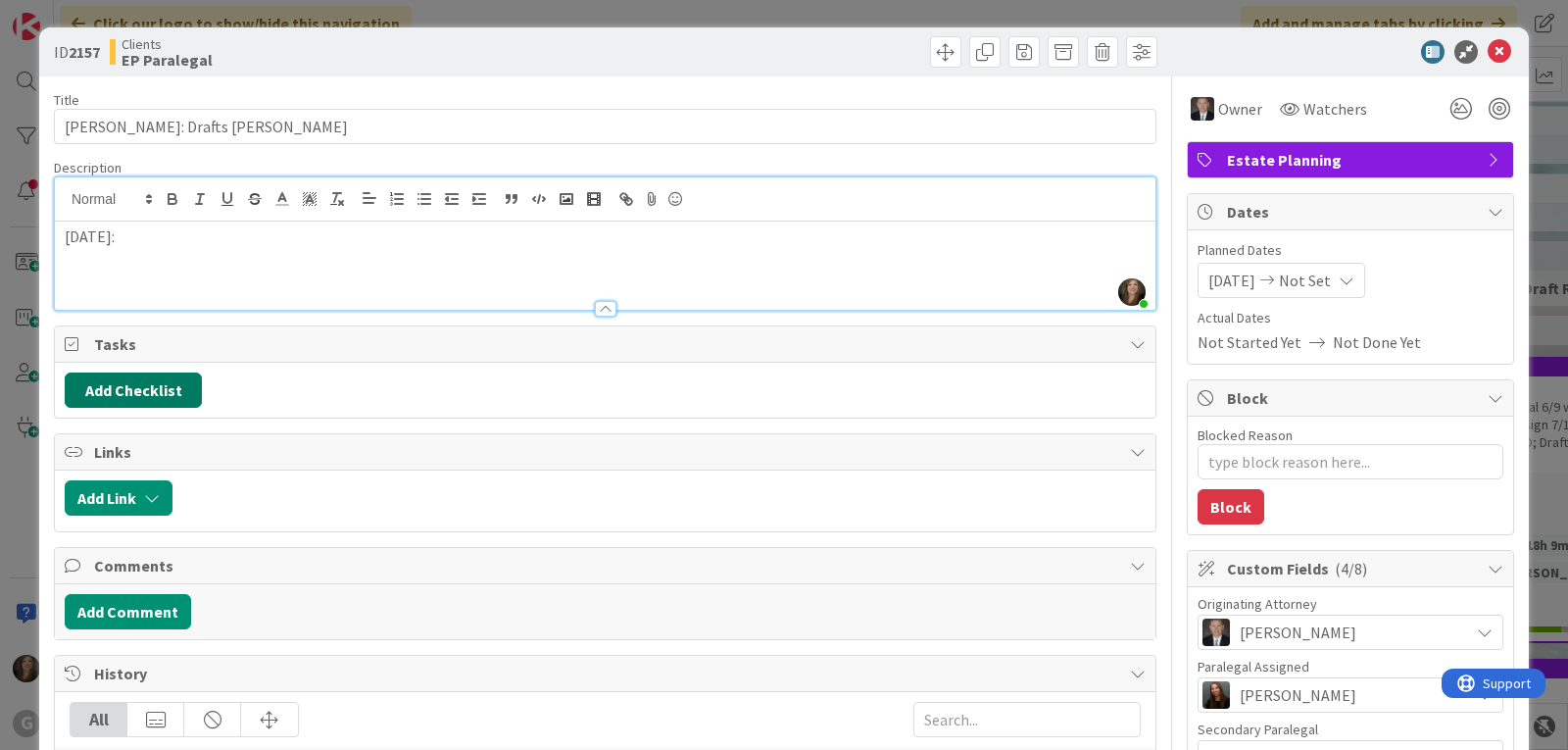
click at [151, 390] on button "Add Checklist" at bounding box center [133, 390] width 137 height 35
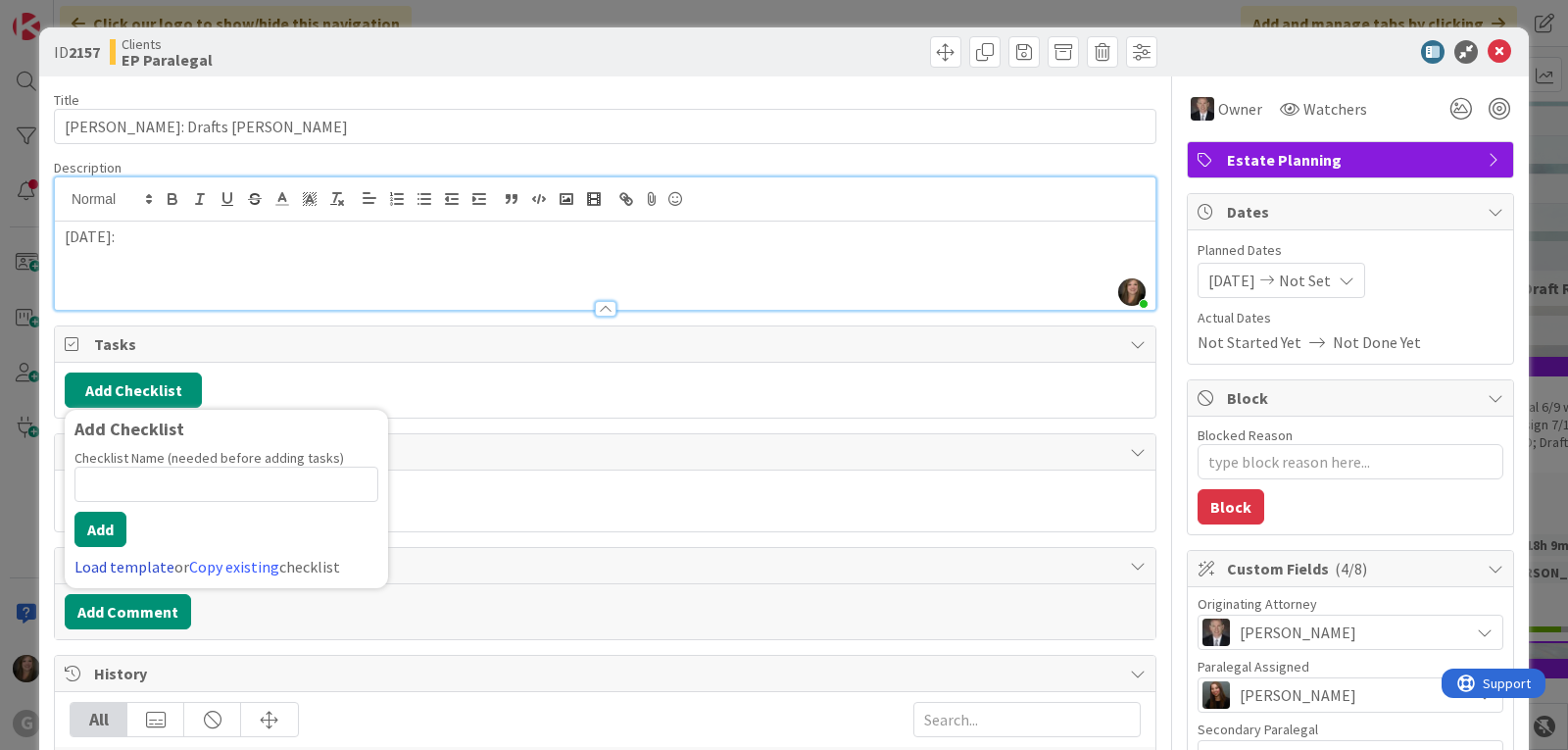
click at [98, 568] on link "Load template" at bounding box center [124, 567] width 99 height 20
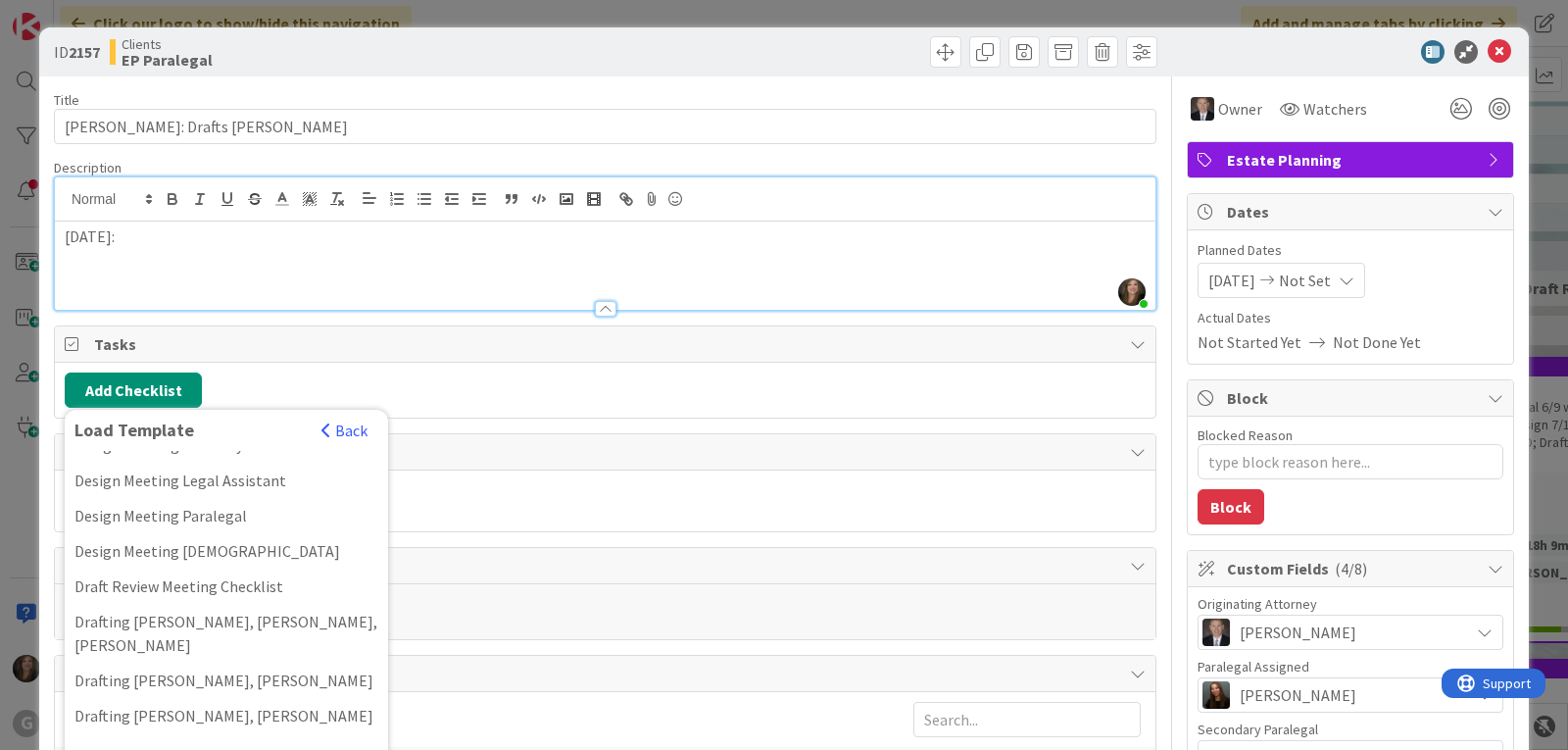
scroll to position [392, 0]
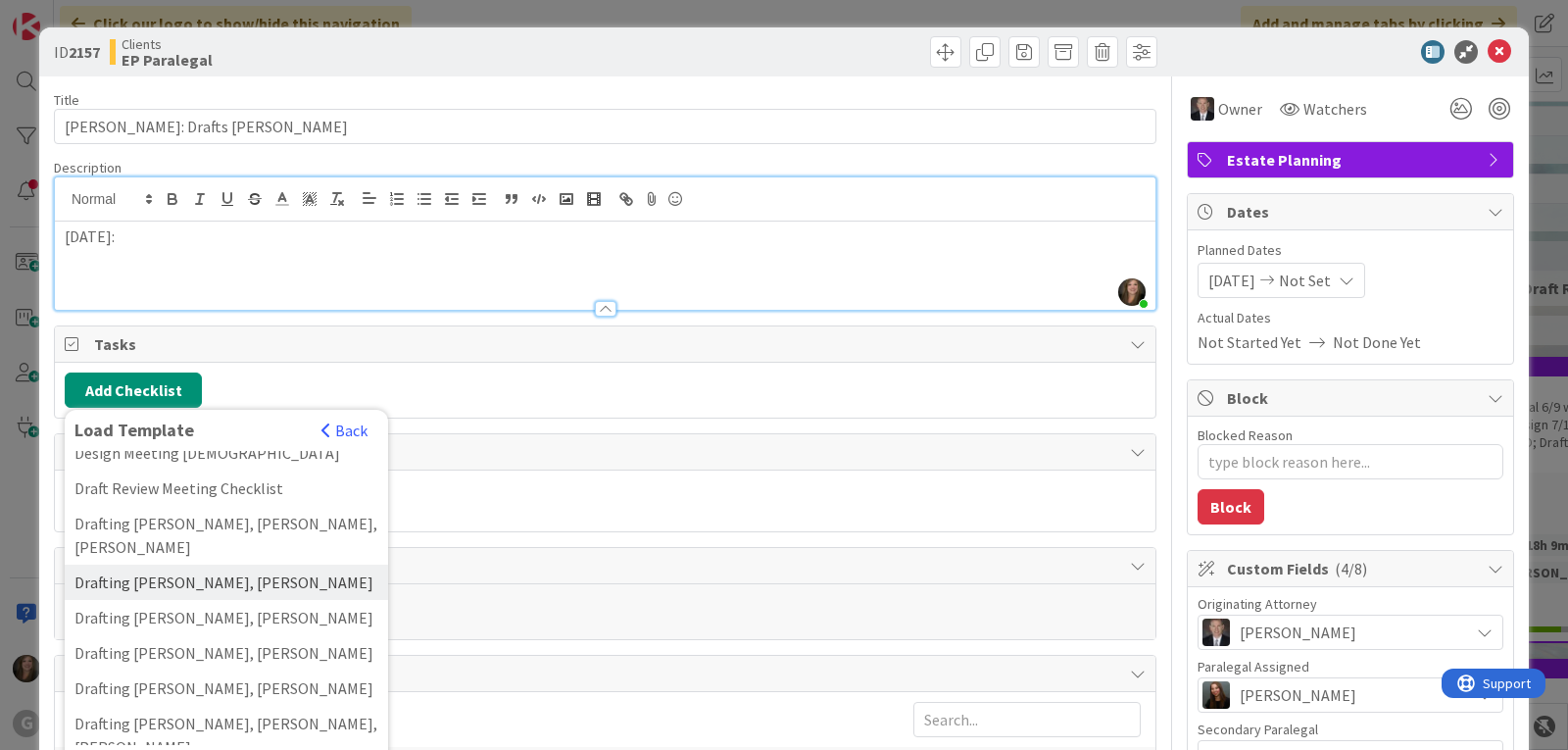
click at [183, 565] on div "Drafting [PERSON_NAME], [PERSON_NAME]" at bounding box center [227, 582] width 323 height 35
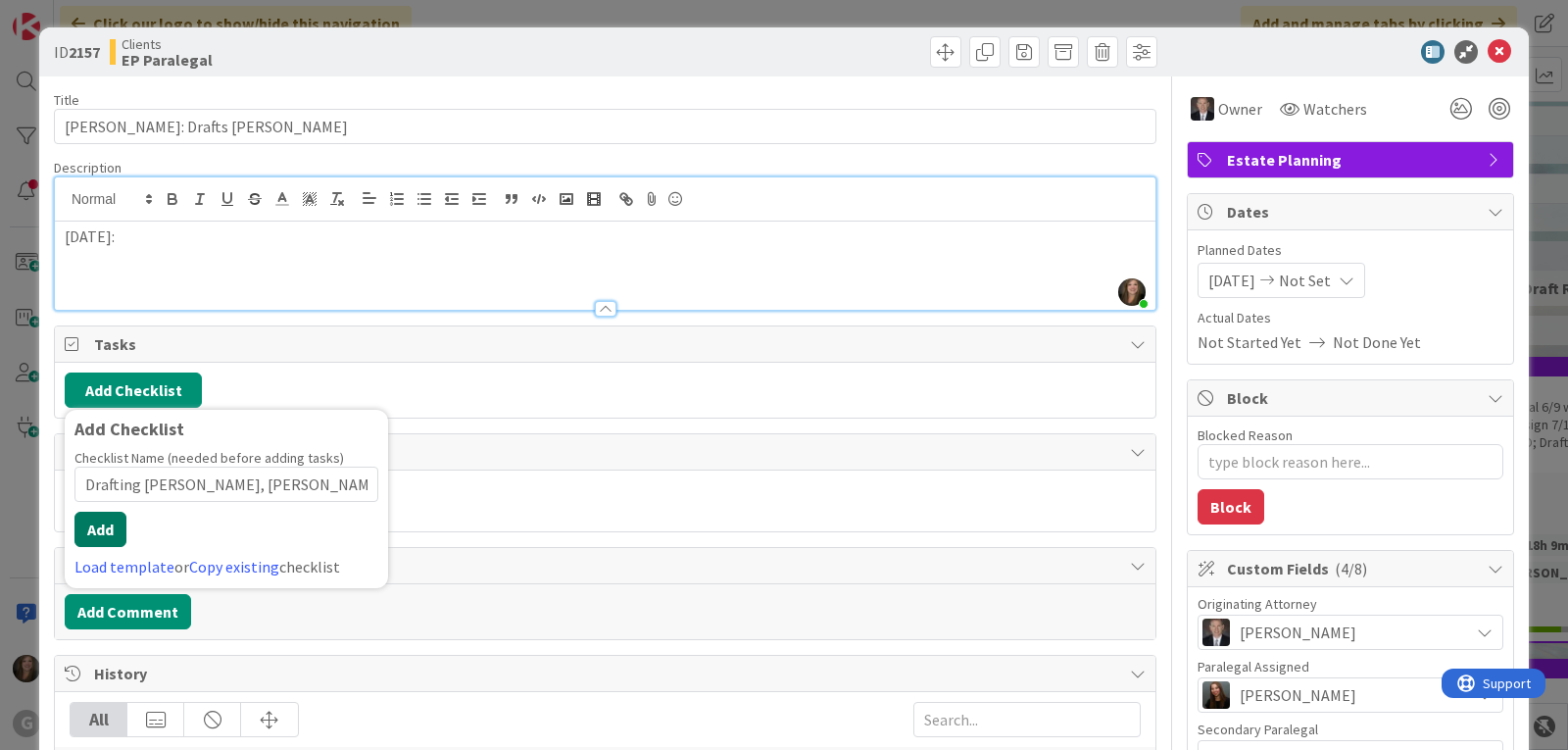
click at [96, 534] on button "Add" at bounding box center [100, 529] width 52 height 35
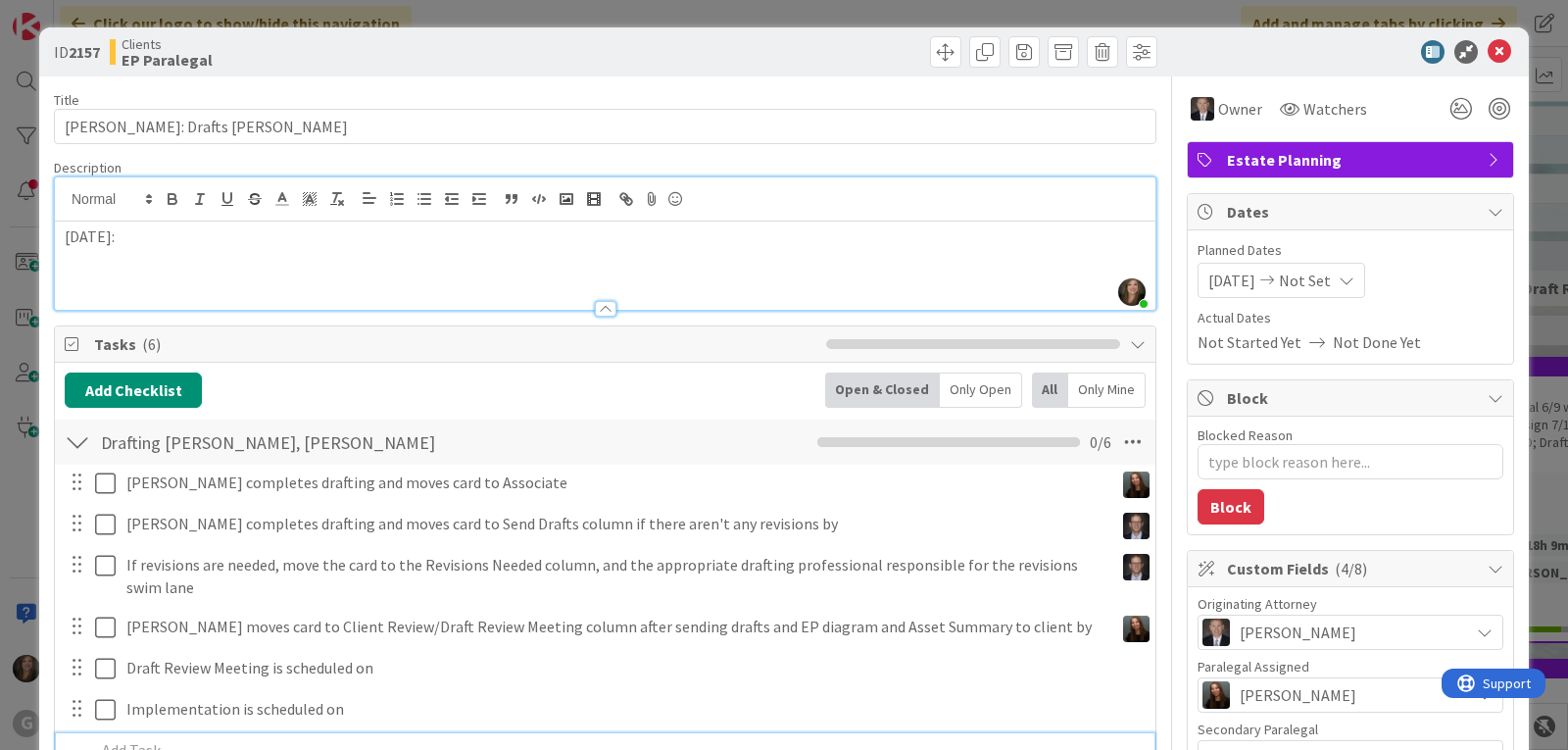
scroll to position [11, 0]
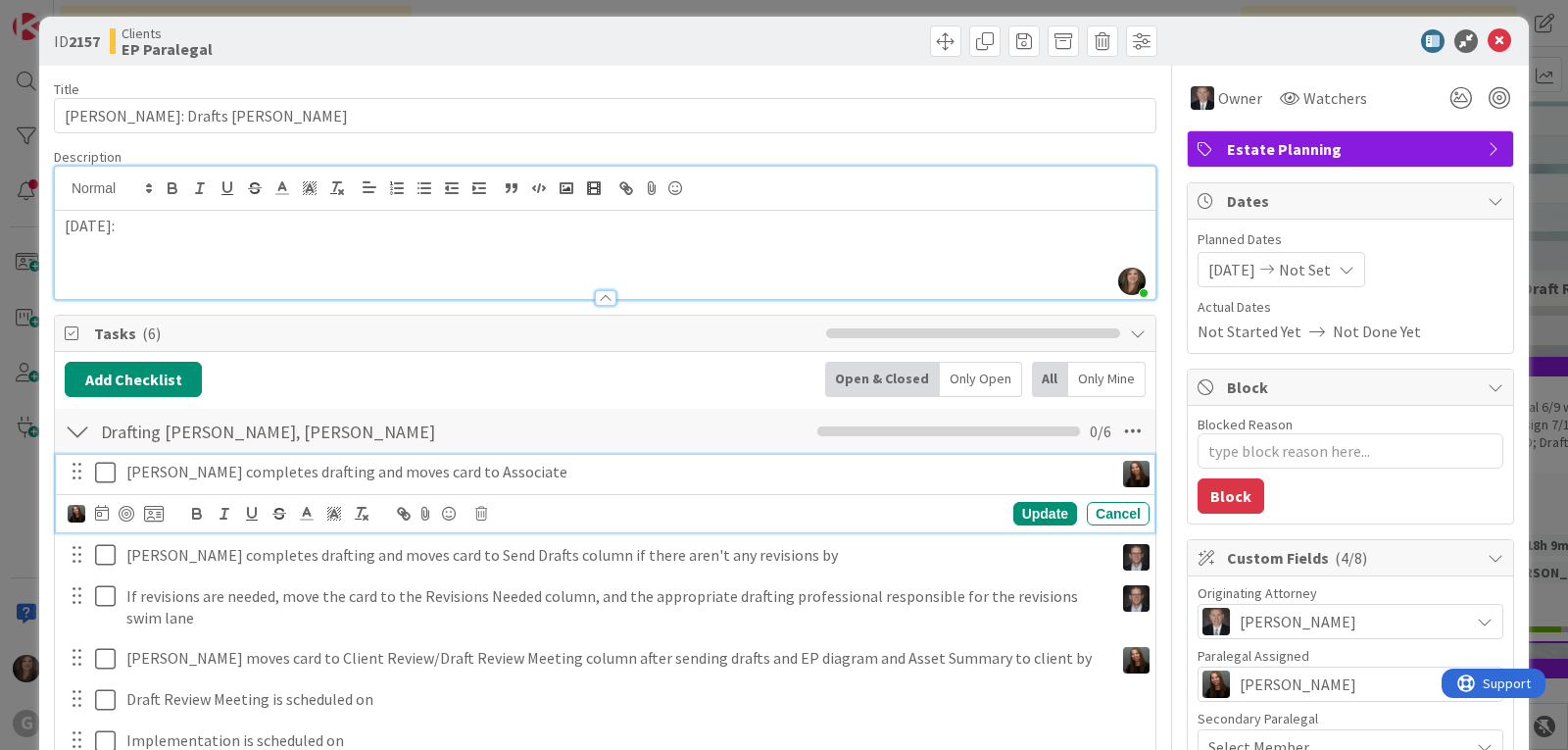
click at [191, 467] on p "[PERSON_NAME] completes drafting and moves card to Associate" at bounding box center [616, 472] width 979 height 23
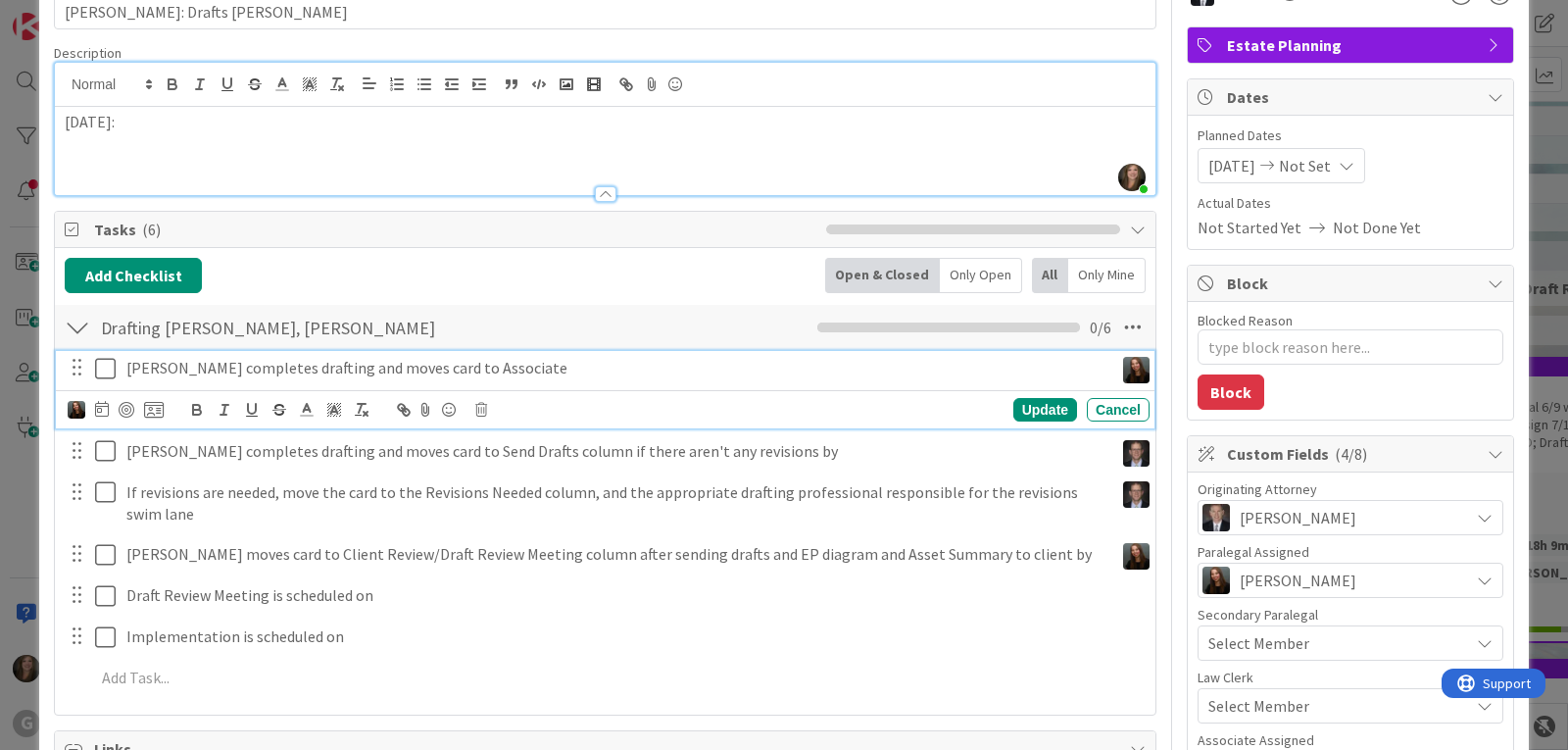
scroll to position [207, 0]
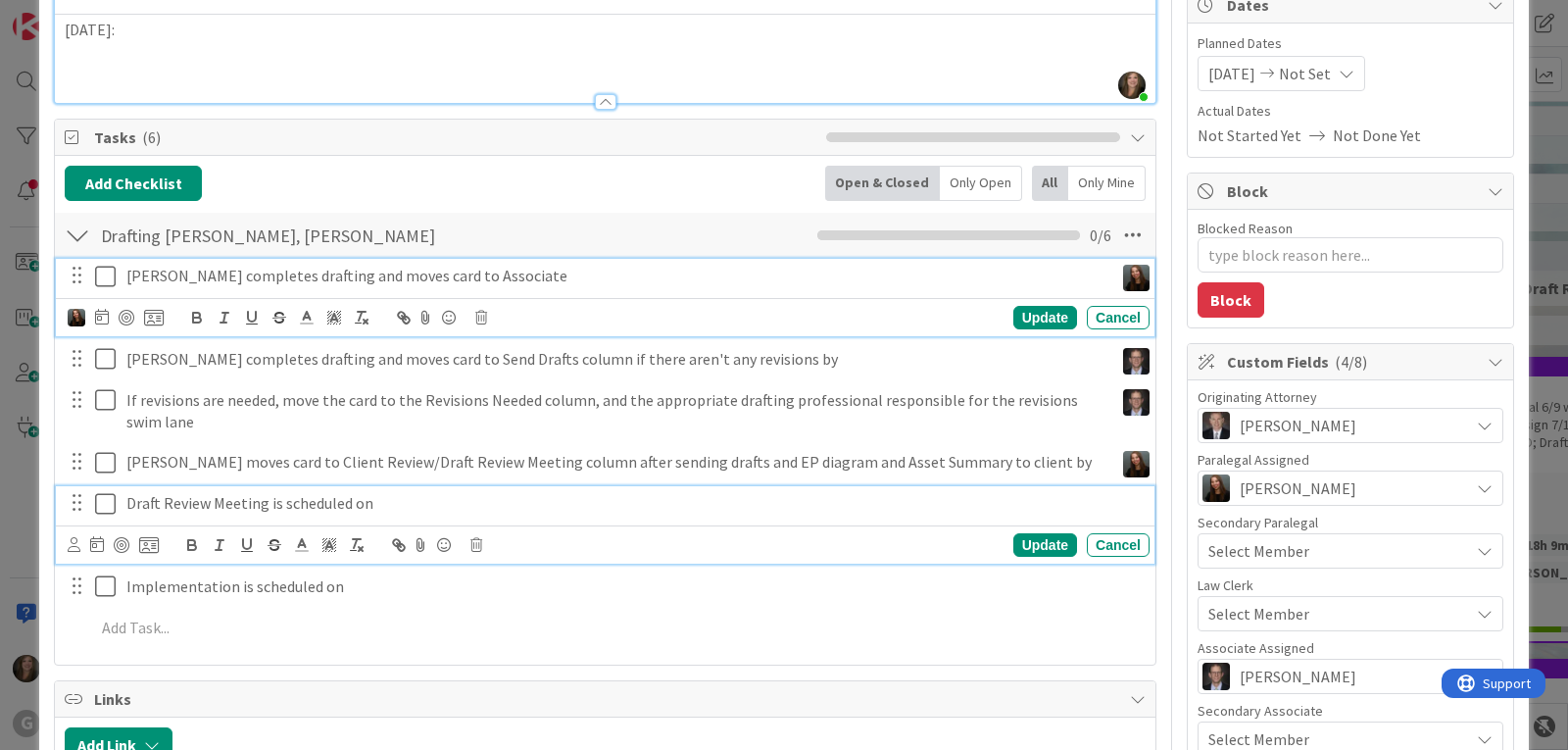
click at [283, 507] on p "Draft Review Meeting is scheduled on" at bounding box center [633, 503] width 1015 height 23
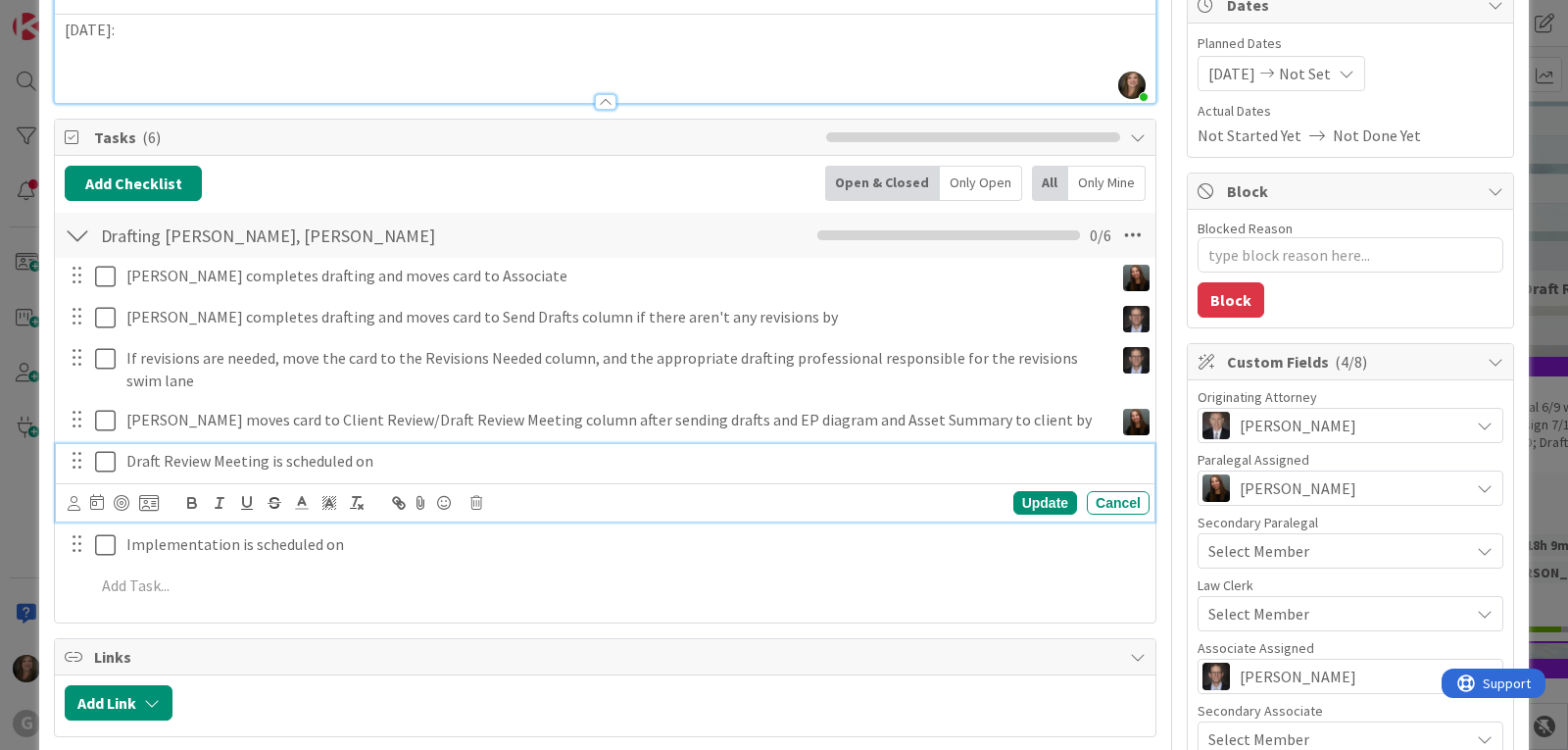
scroll to position [165, 0]
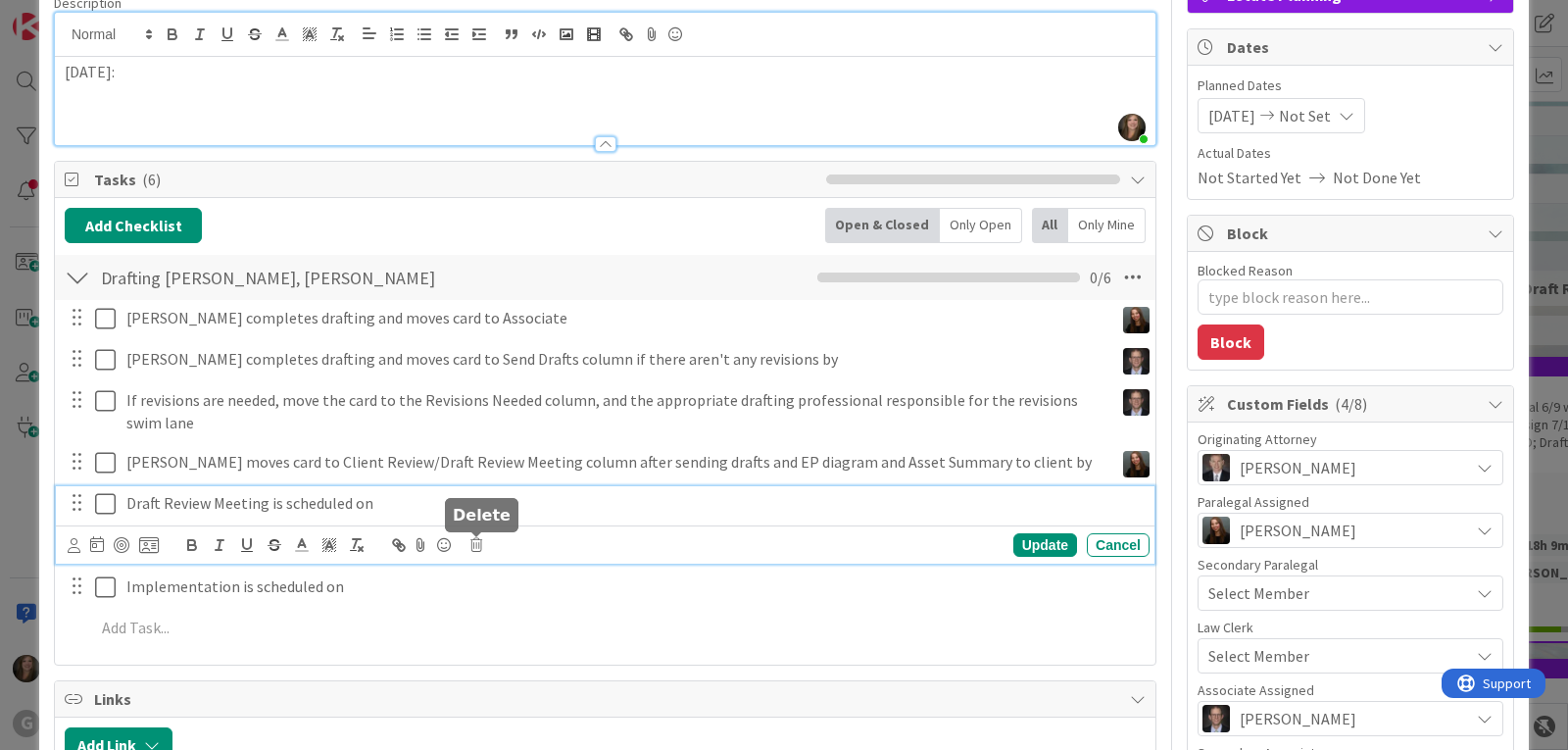
click at [477, 546] on icon at bounding box center [476, 545] width 12 height 14
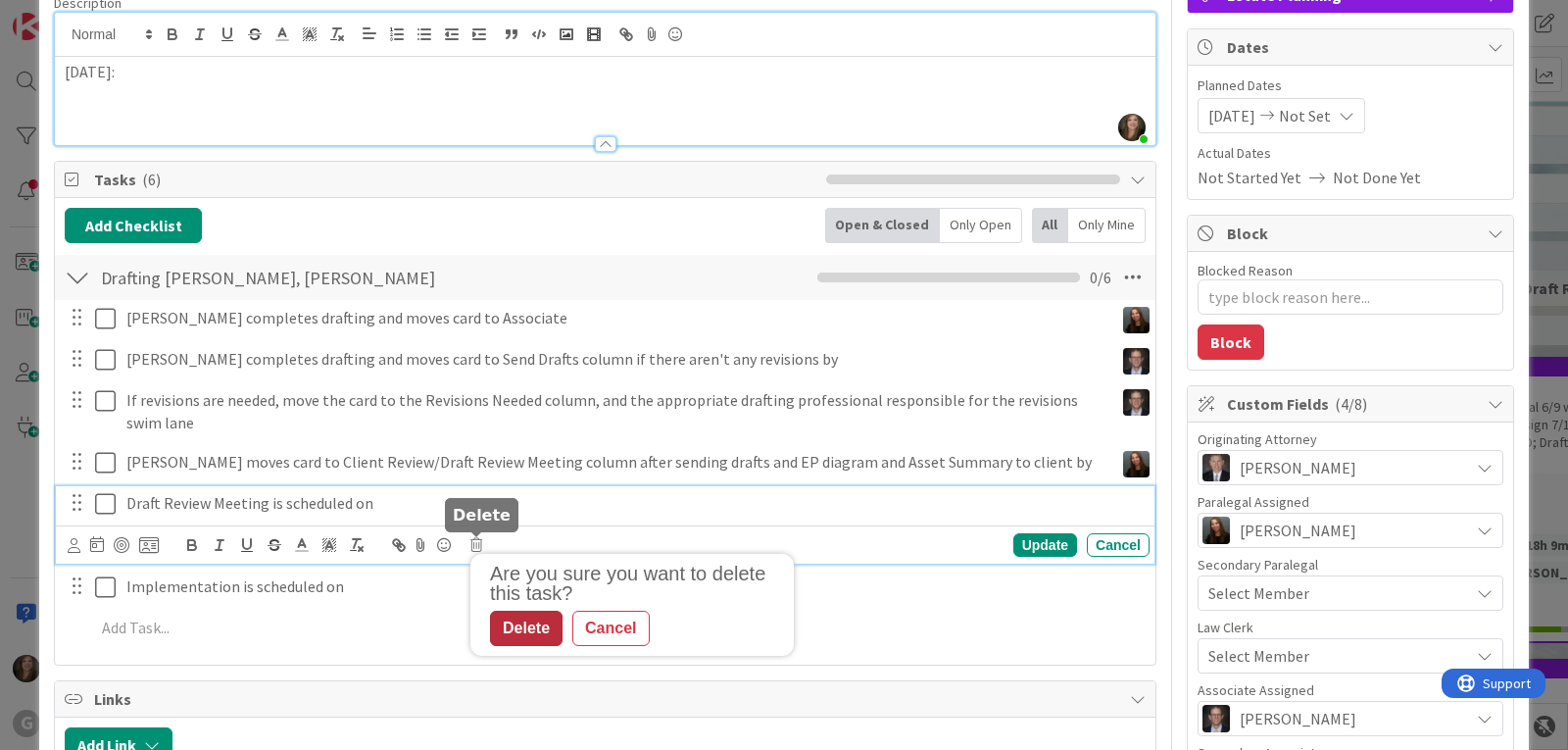
click at [536, 635] on div "Delete" at bounding box center [526, 629] width 73 height 35
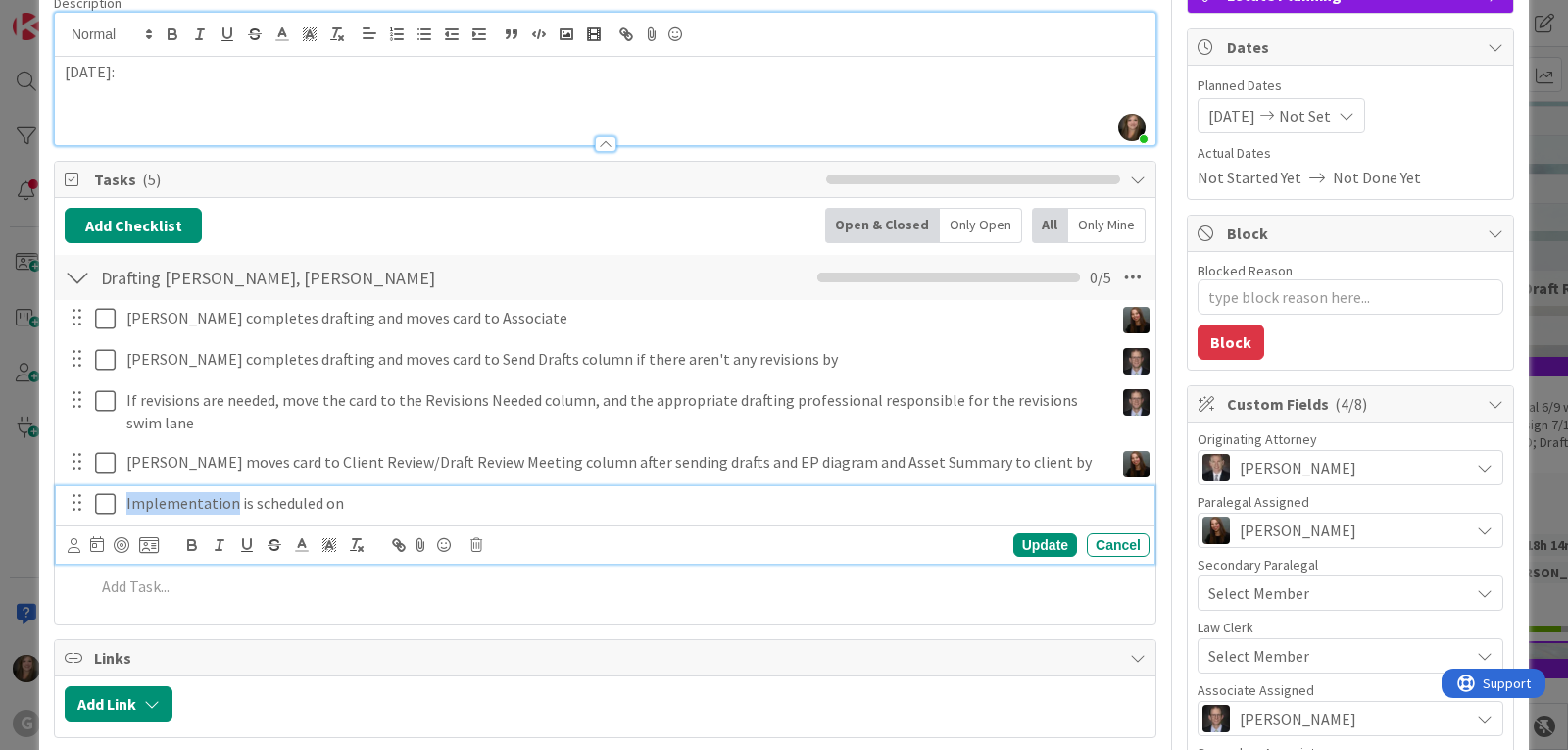
drag, startPoint x: 232, startPoint y: 503, endPoint x: 101, endPoint y: 483, distance: 132.5
click at [101, 483] on div "[PERSON_NAME] completes drafting and moves card to Associate Update Cancel [PER…" at bounding box center [605, 455] width 1080 height 311
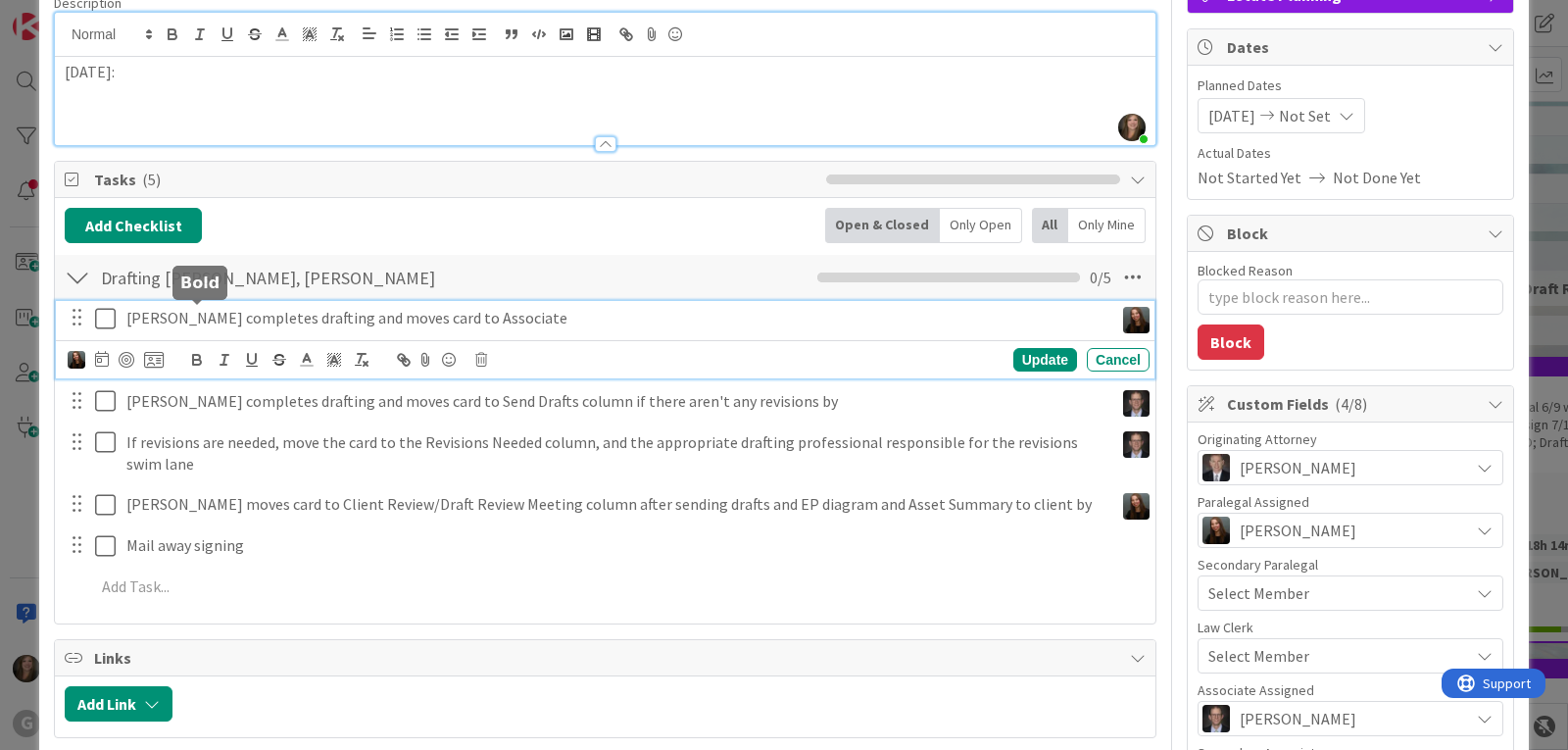
scroll to position [207, 0]
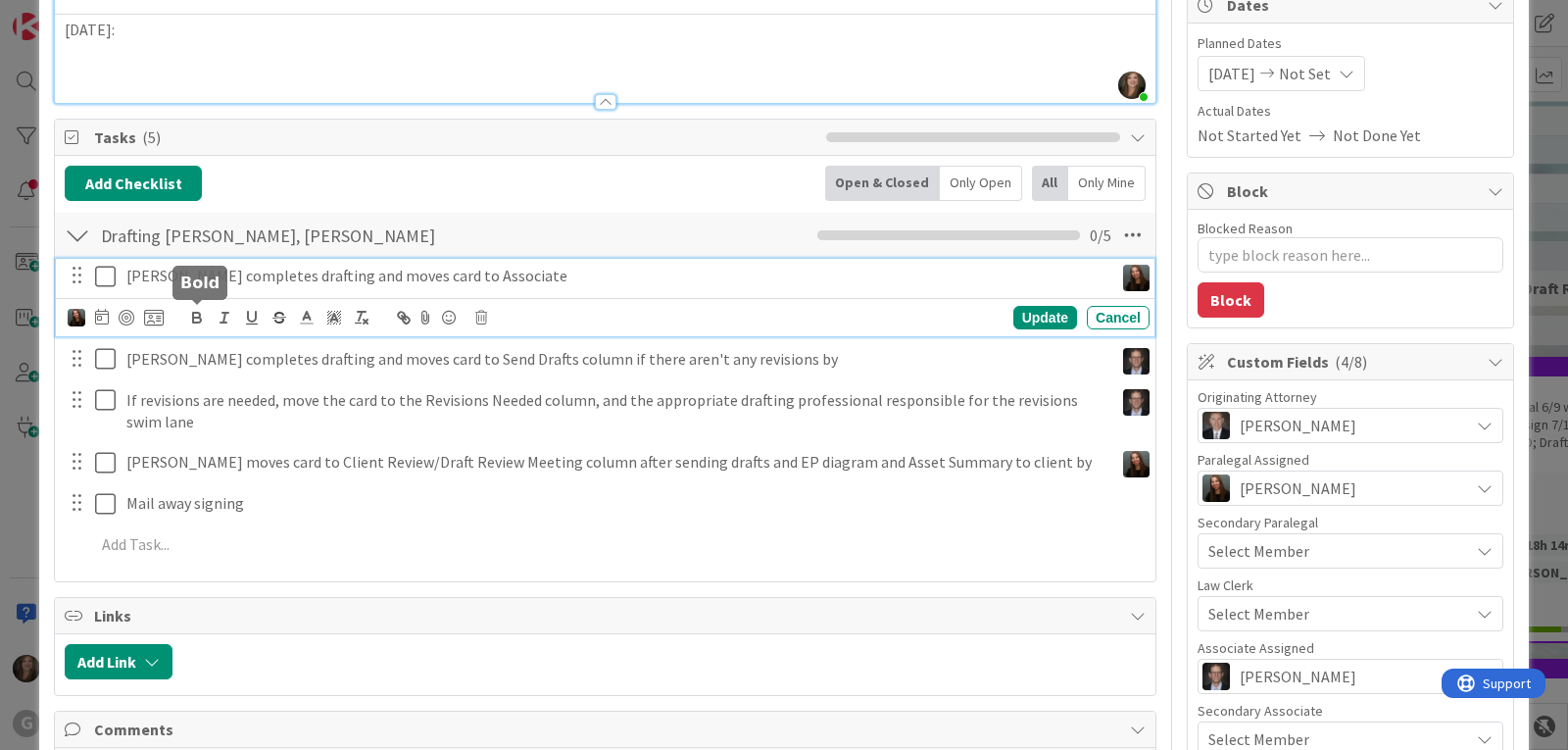
click at [189, 321] on div "[PERSON_NAME] completes drafting and moves card to Associate Update Cancel" at bounding box center [605, 298] width 1098 height 78
click at [100, 317] on icon at bounding box center [101, 316] width 14 height 16
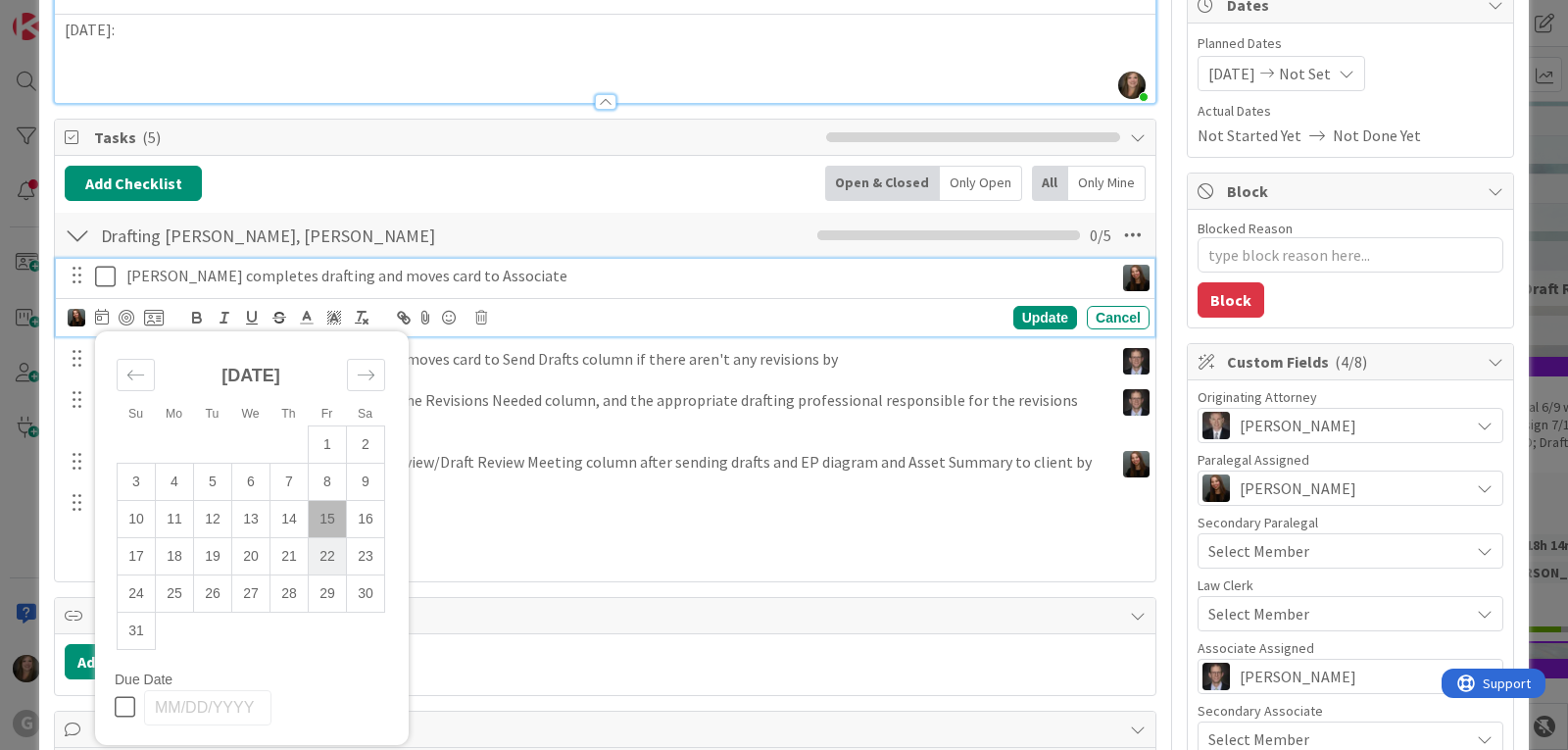
click at [324, 551] on td "22" at bounding box center [327, 556] width 38 height 37
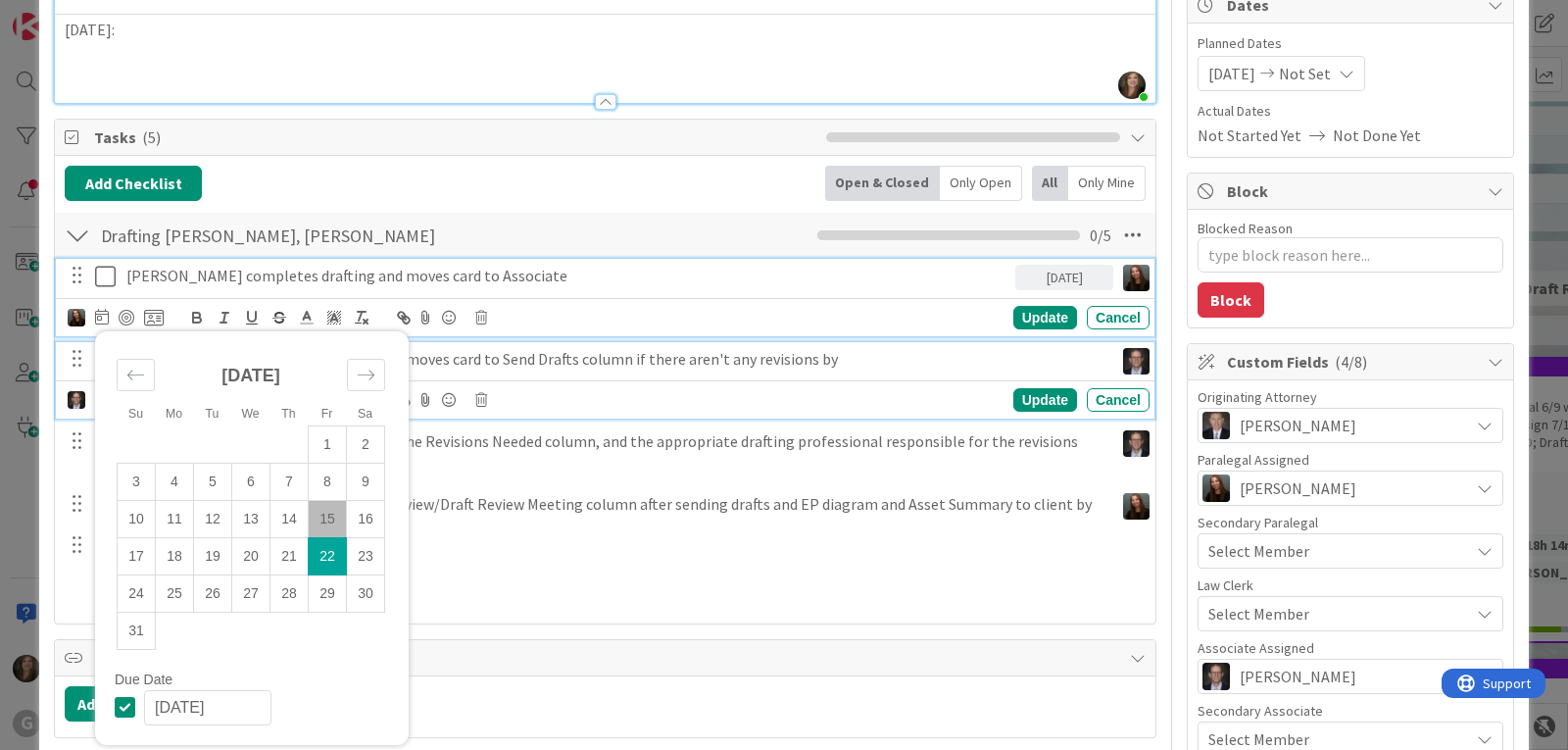
click at [464, 349] on p "[PERSON_NAME] completes drafting and moves card to Send Drafts column if there …" at bounding box center [616, 359] width 979 height 23
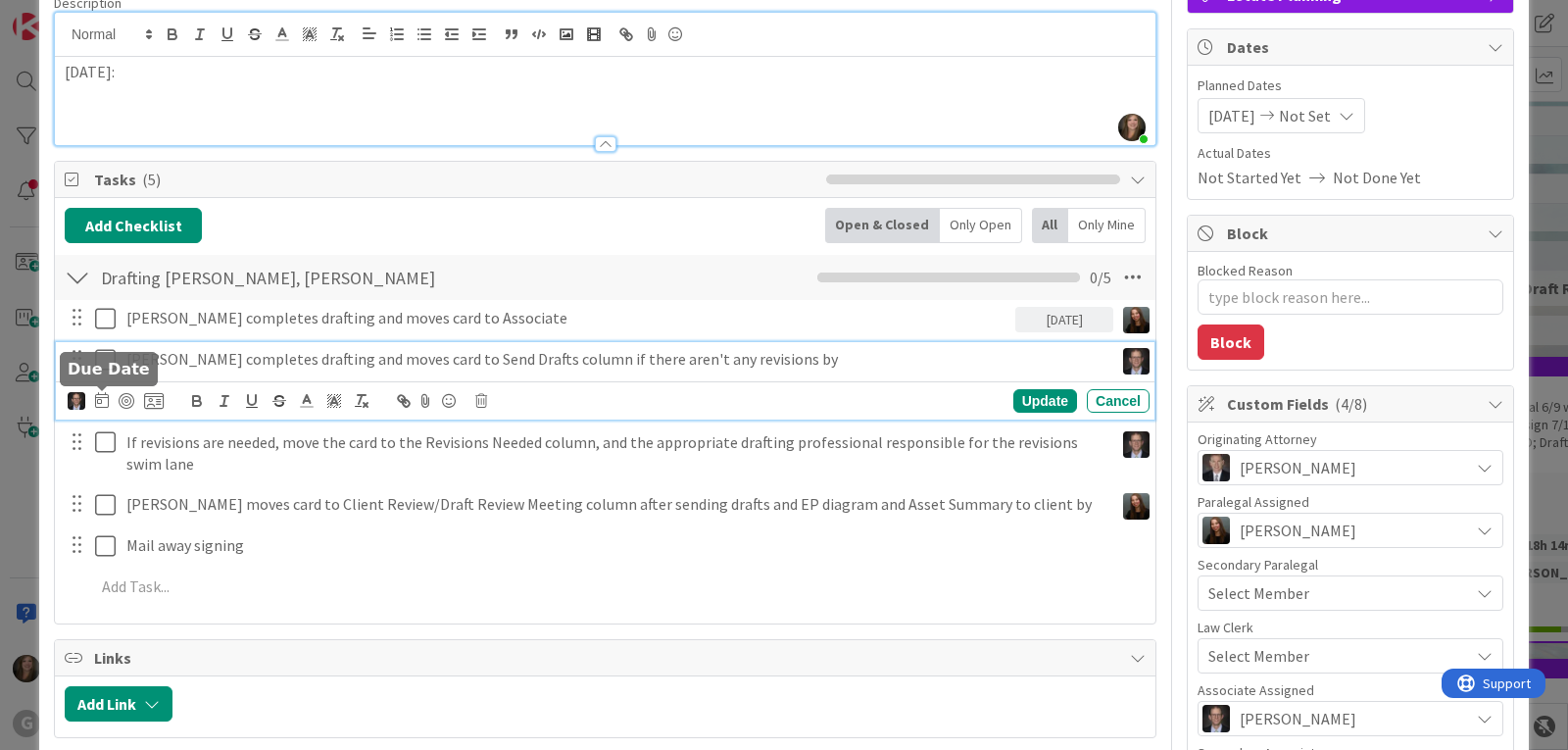
click at [97, 402] on icon at bounding box center [101, 400] width 14 height 16
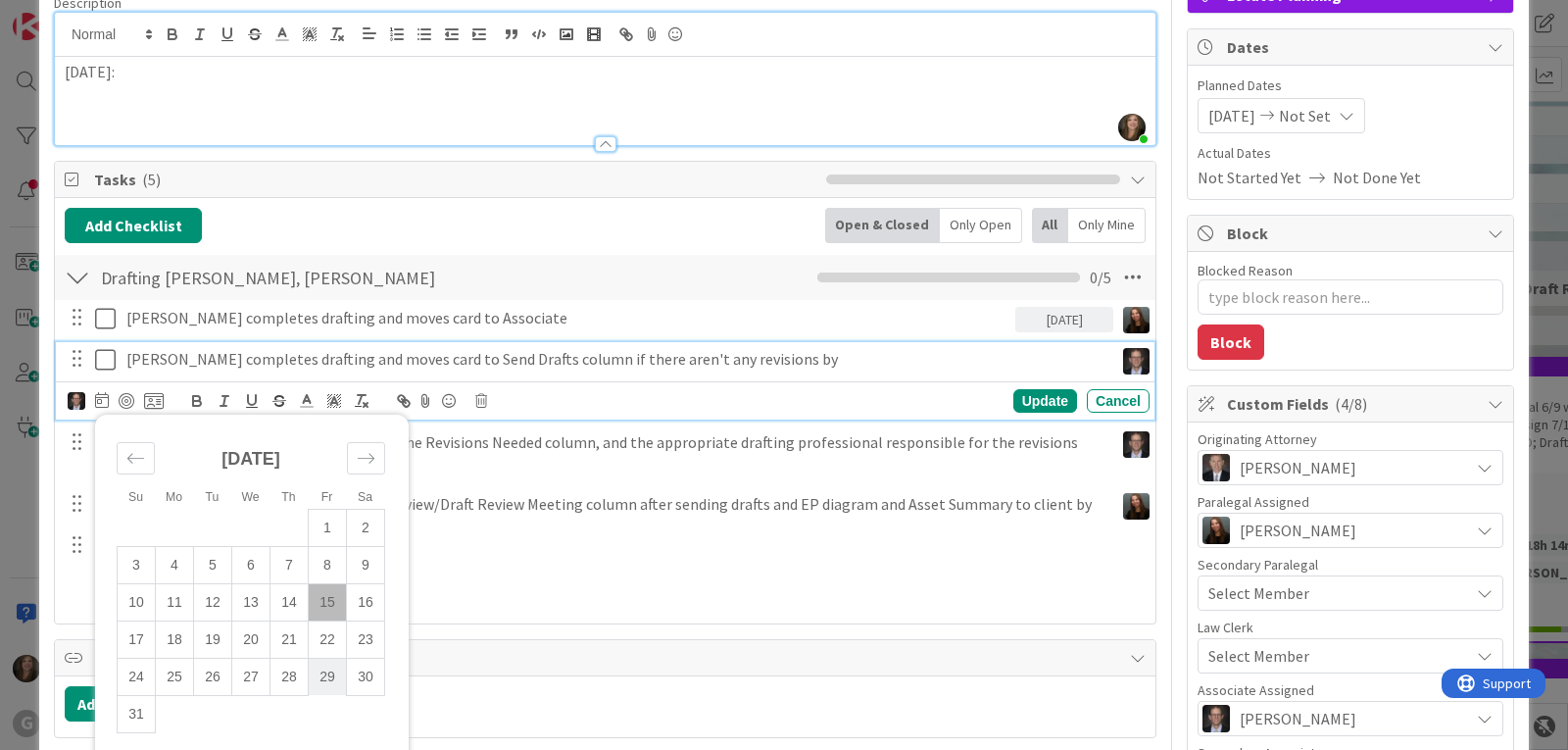
click at [323, 677] on td "29" at bounding box center [327, 676] width 38 height 37
click at [244, 672] on td "27" at bounding box center [251, 676] width 38 height 37
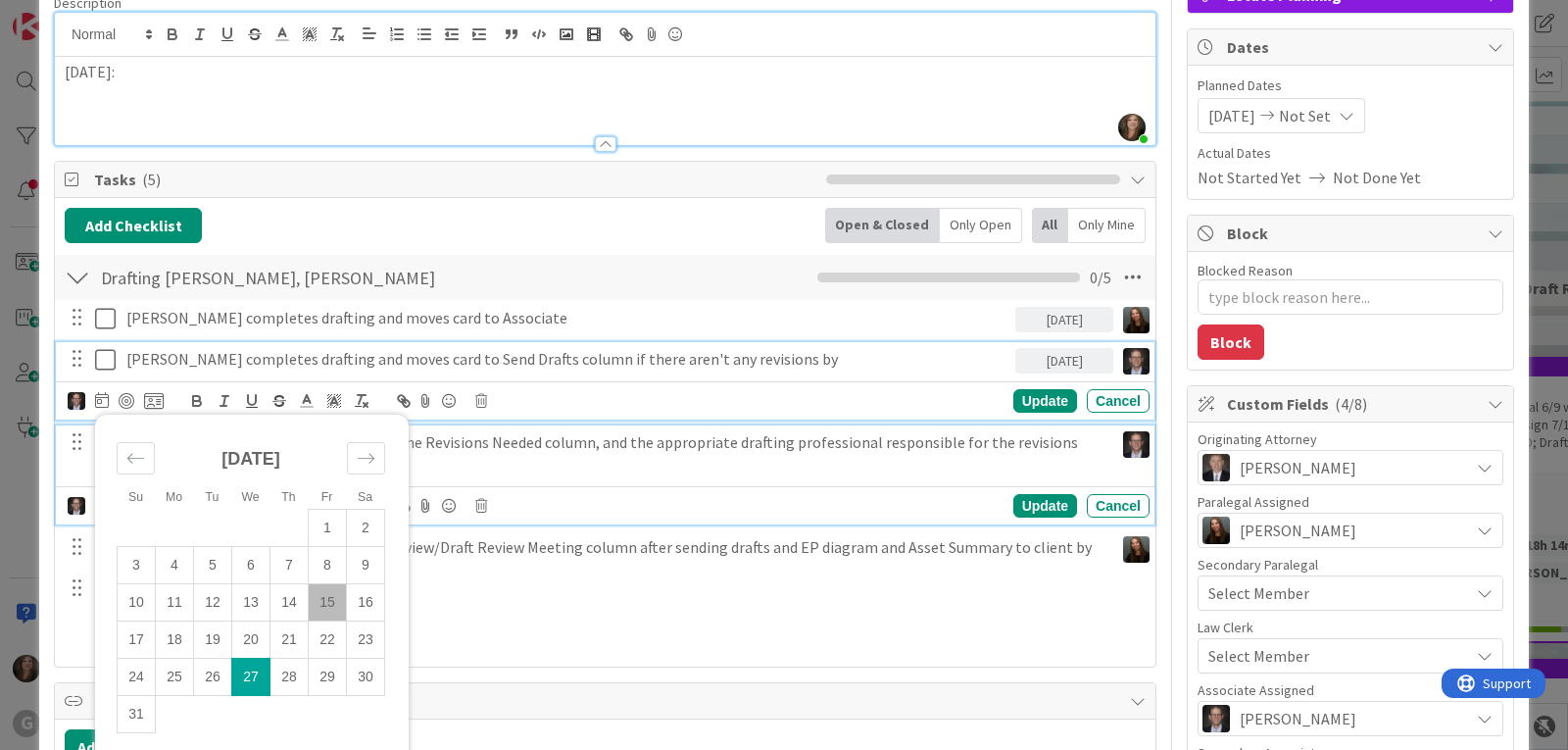
click at [518, 445] on p "If revisions are needed, move the card to the Revisions Needed column, and the …" at bounding box center [616, 453] width 979 height 44
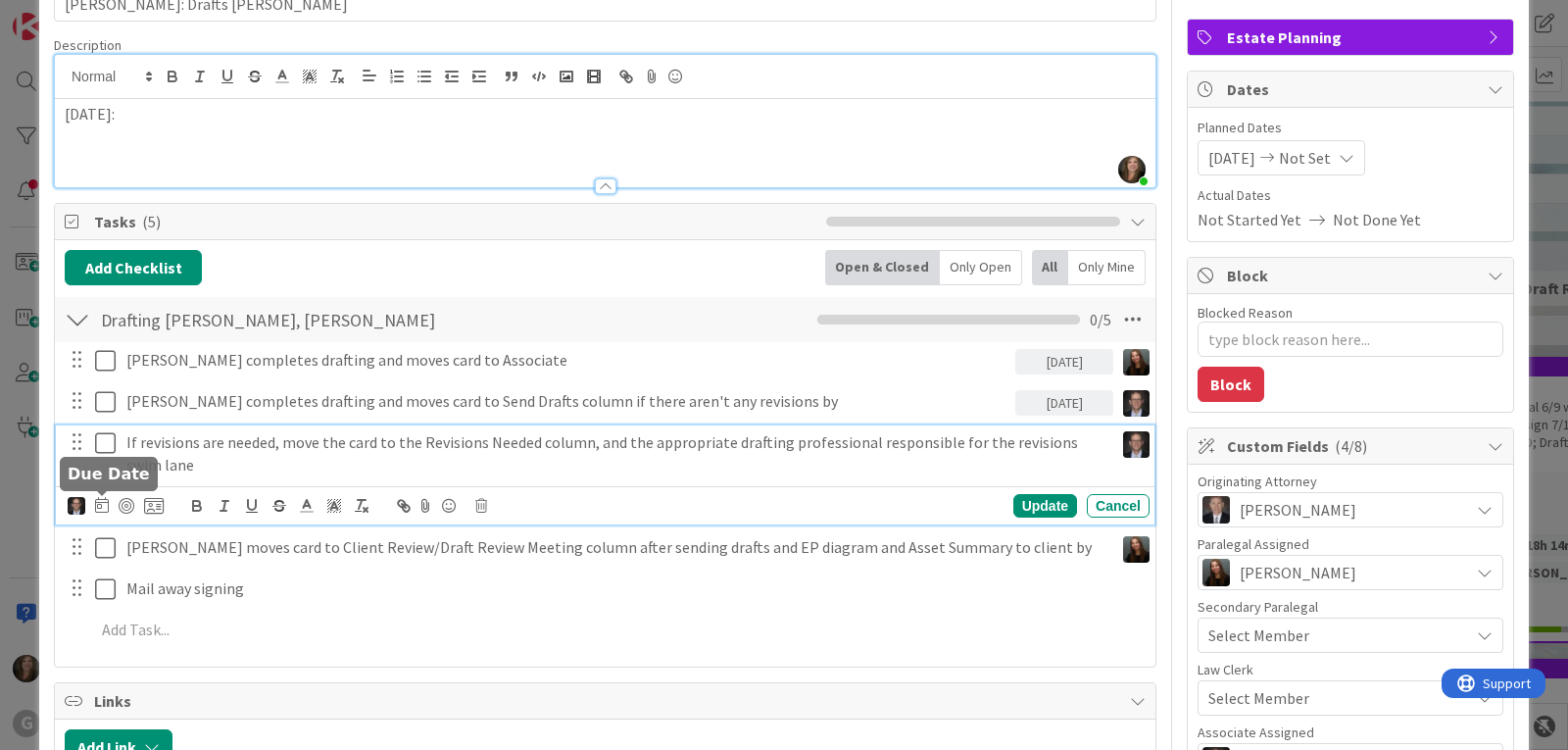
click at [101, 507] on icon at bounding box center [101, 505] width 14 height 16
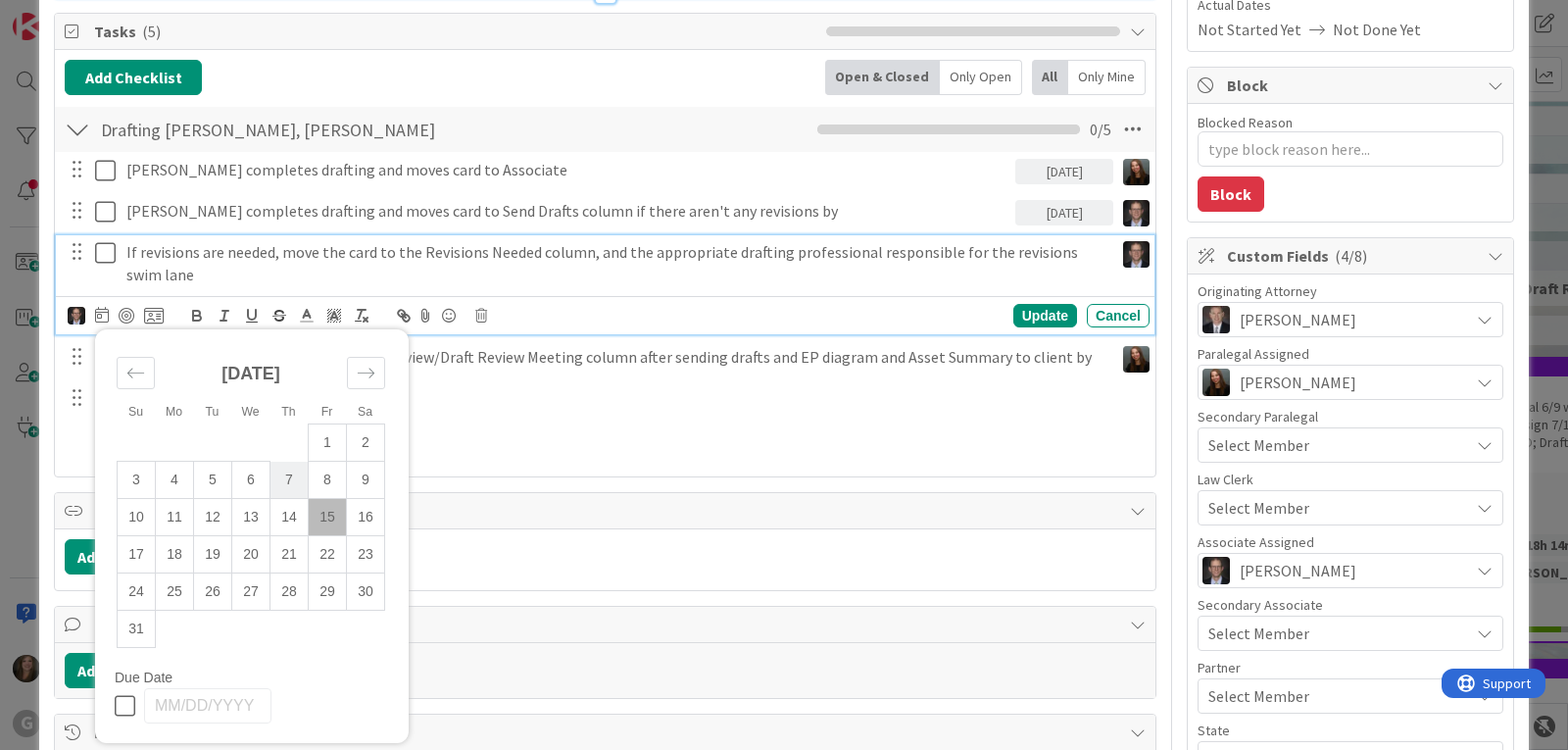
scroll to position [318, 0]
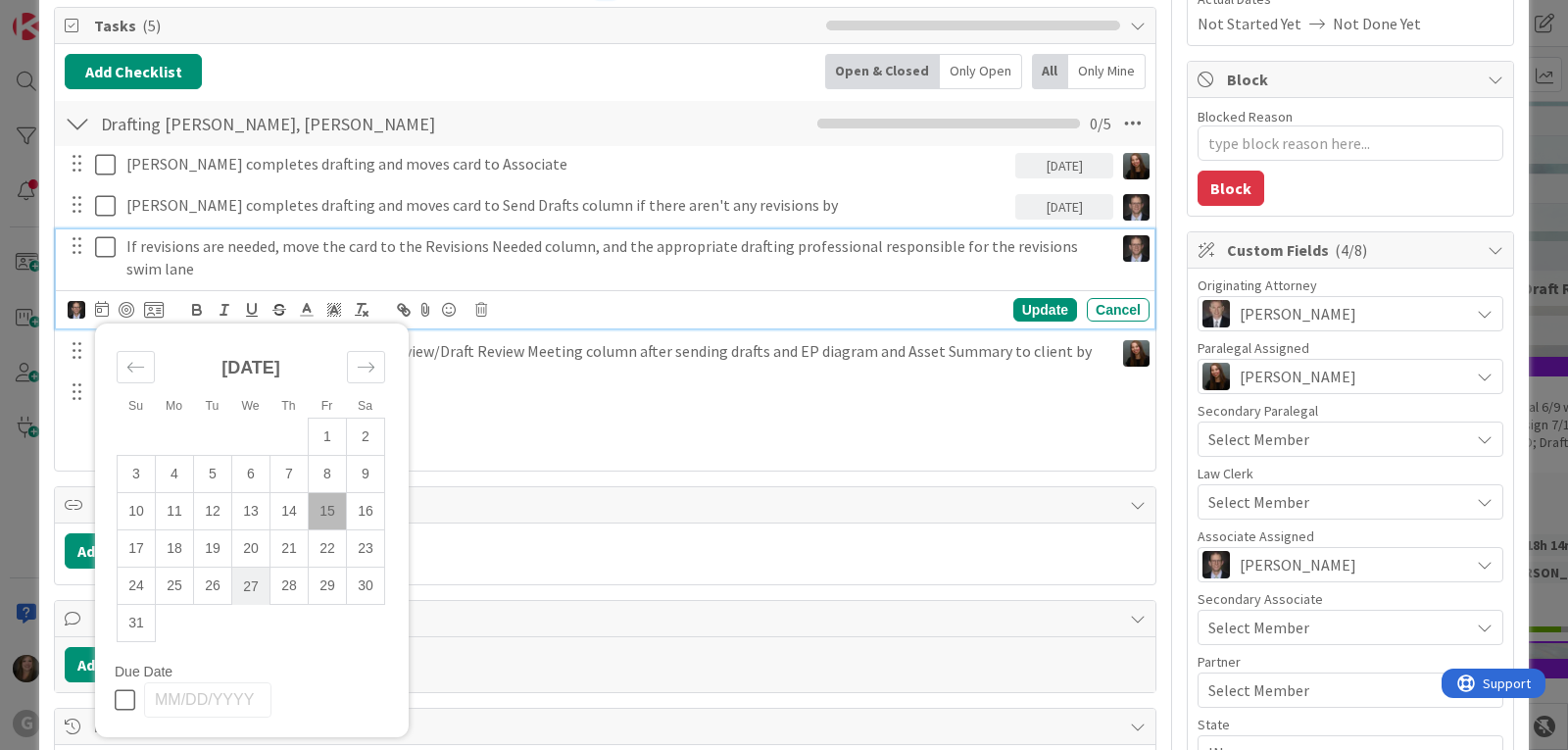
click at [250, 573] on td "27" at bounding box center [251, 586] width 38 height 37
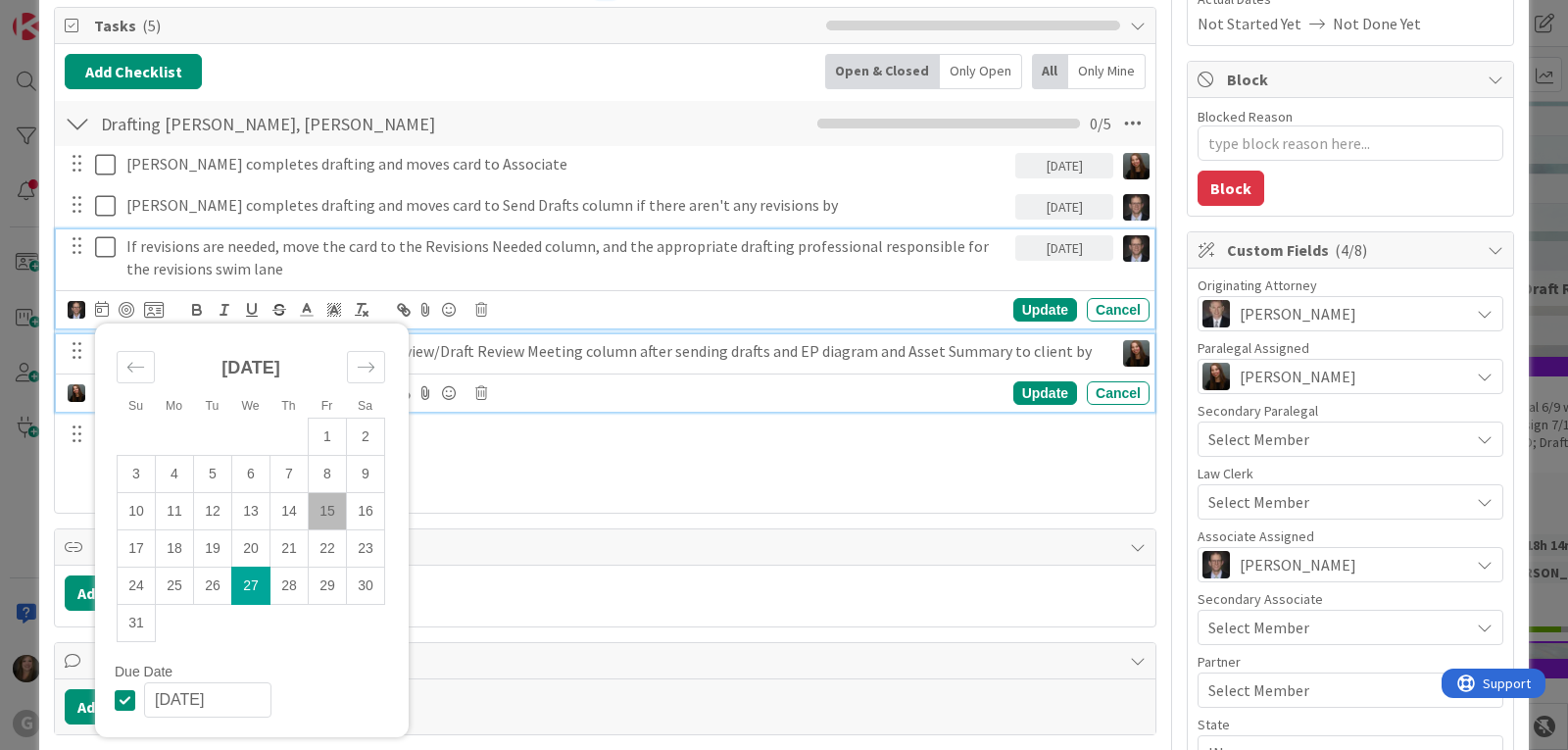
click at [524, 351] on p "[PERSON_NAME] moves card to Client Review/Draft Review Meeting column after sen…" at bounding box center [616, 351] width 979 height 23
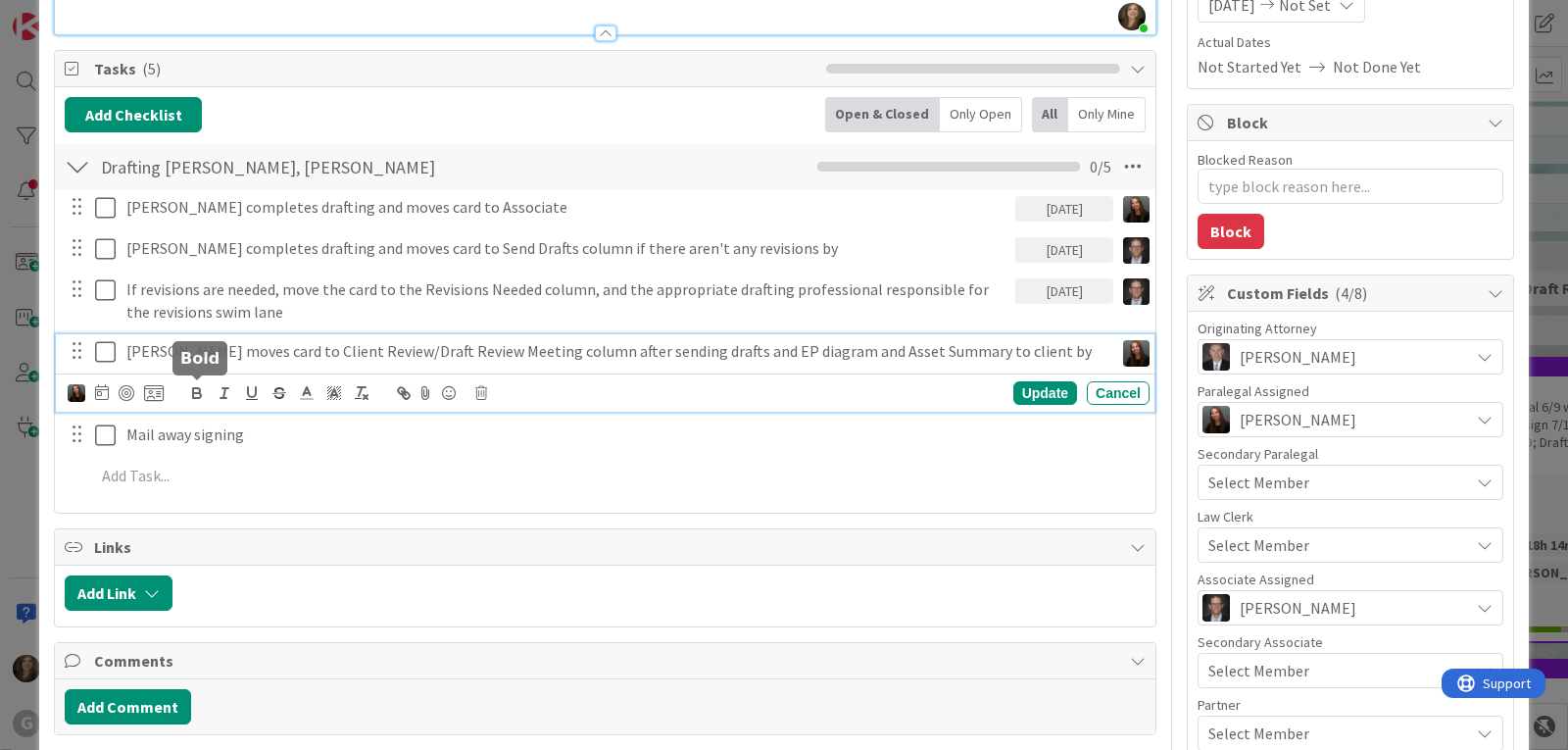
click at [101, 388] on icon at bounding box center [101, 392] width 14 height 16
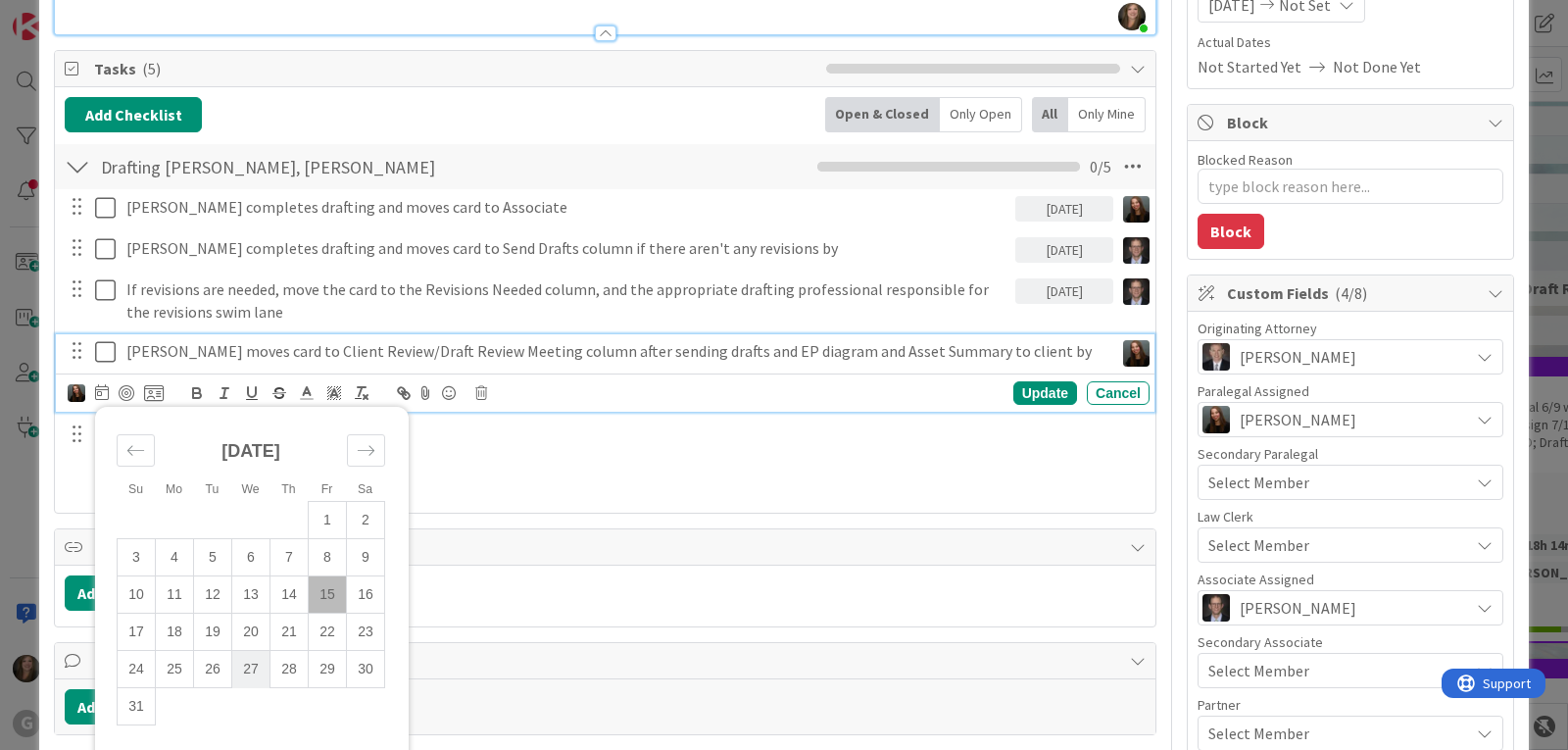
click at [244, 664] on td "27" at bounding box center [251, 669] width 38 height 37
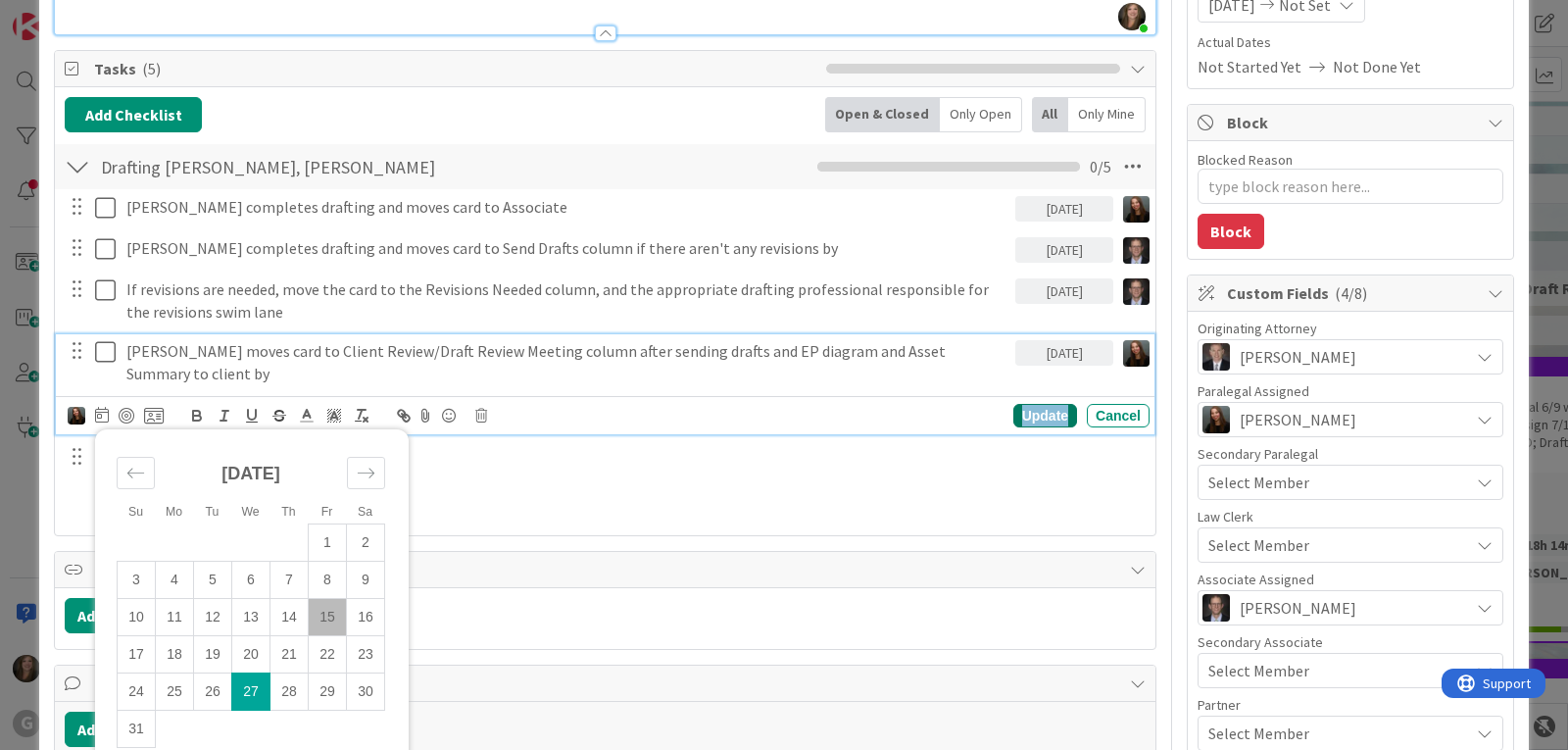
click at [1013, 422] on div "Update" at bounding box center [1045, 416] width 64 height 24
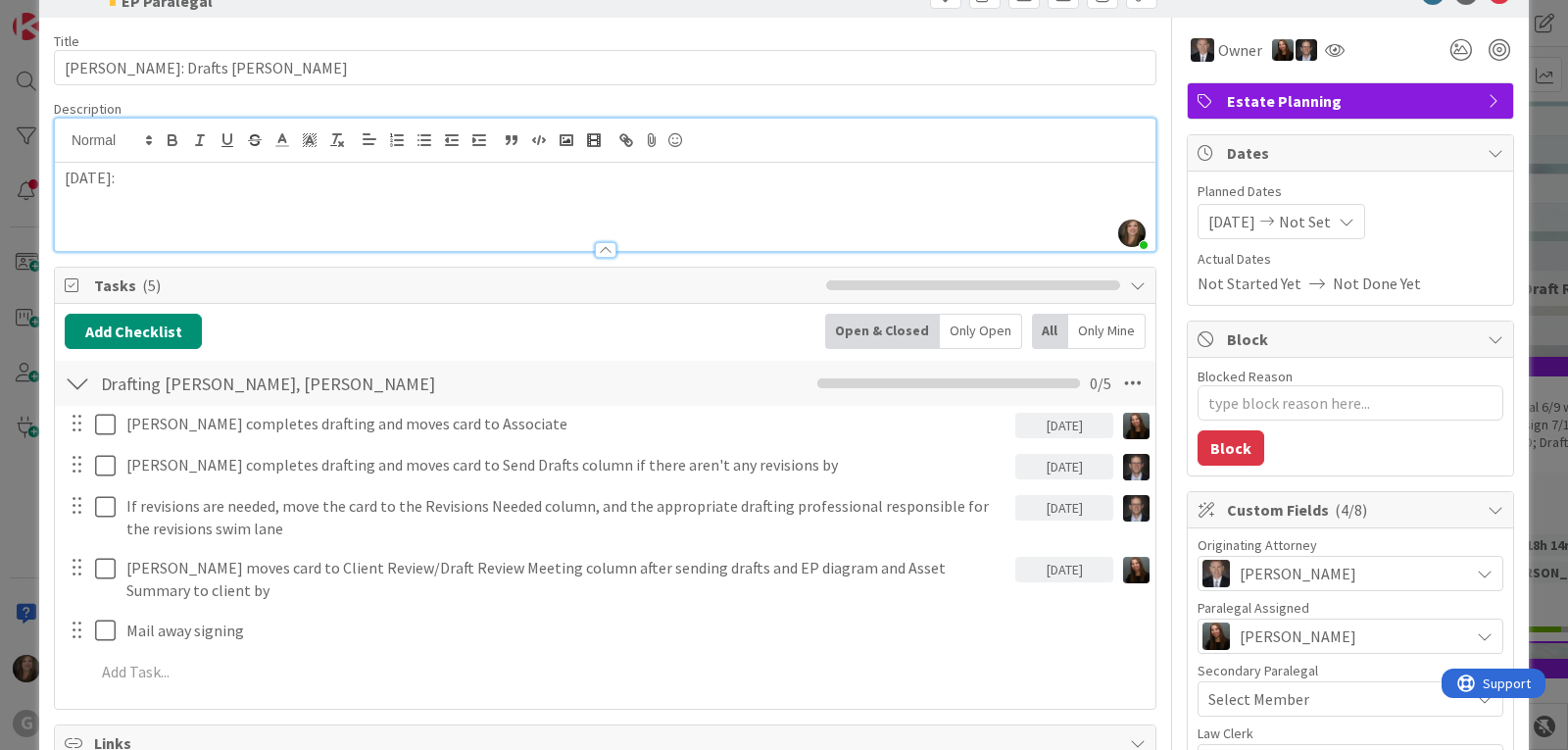
scroll to position [0, 0]
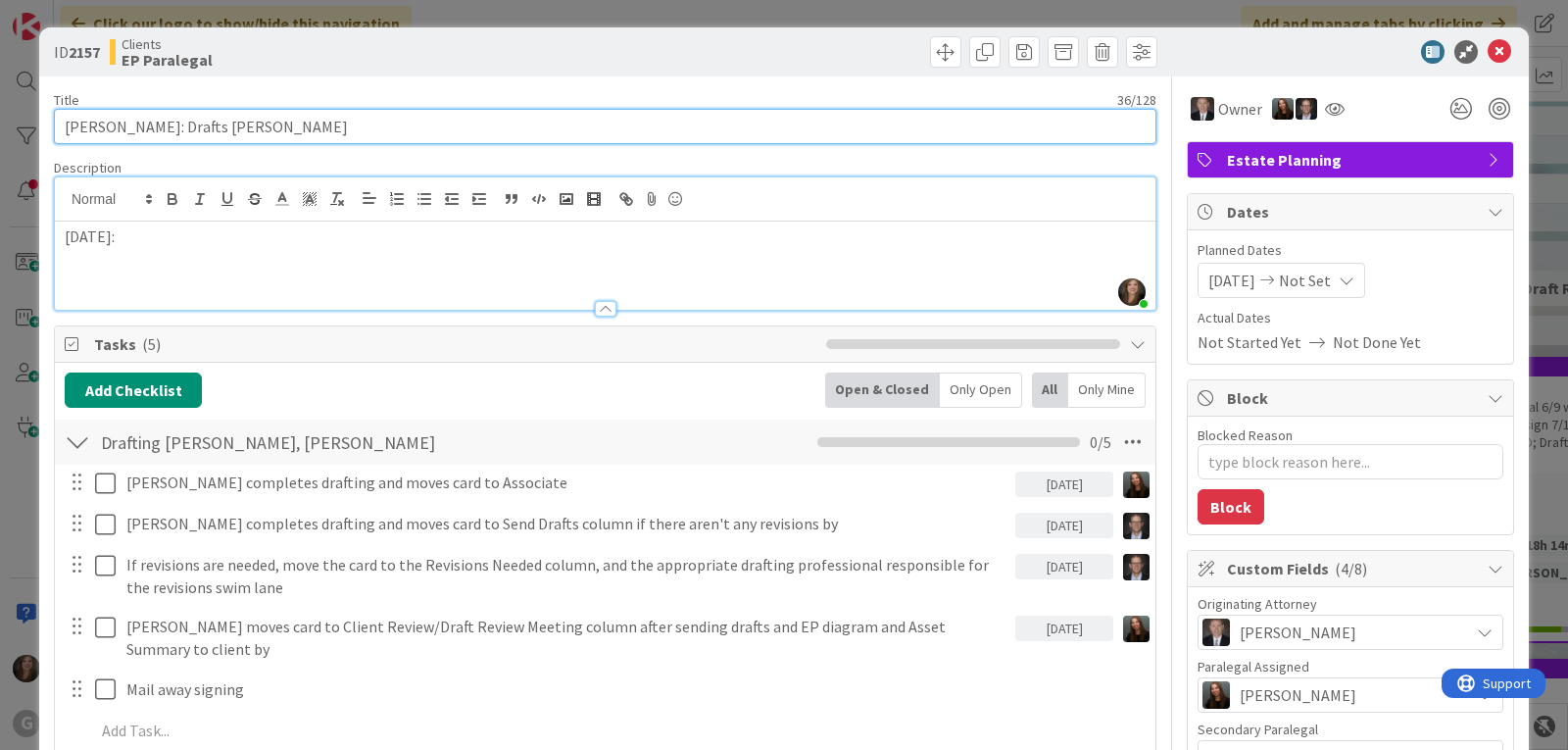
click at [354, 124] on input "[PERSON_NAME]: Drafts [PERSON_NAME]" at bounding box center [605, 126] width 1102 height 35
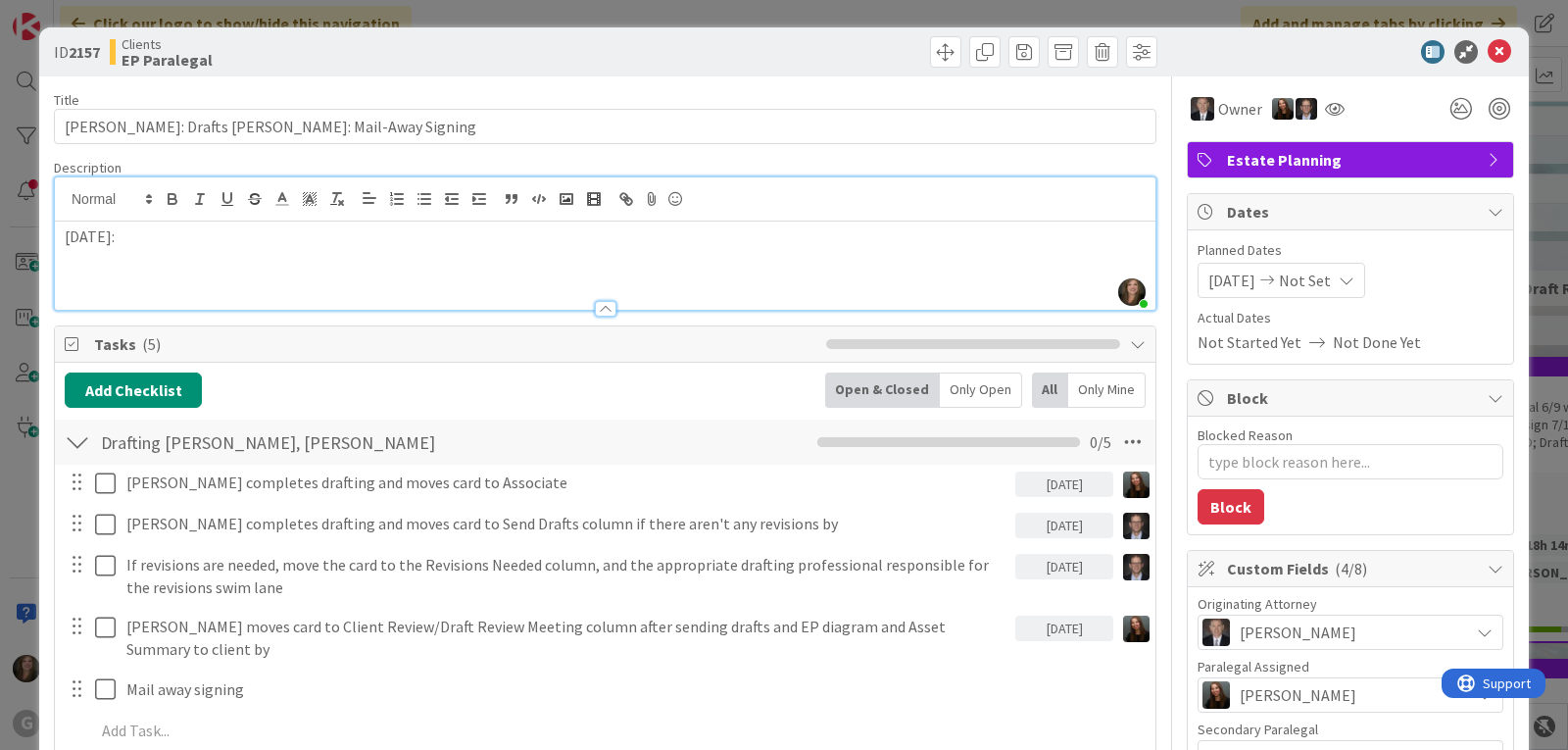
click at [101, 256] on p at bounding box center [605, 259] width 1080 height 23
click at [98, 262] on p at bounding box center [605, 259] width 1080 height 23
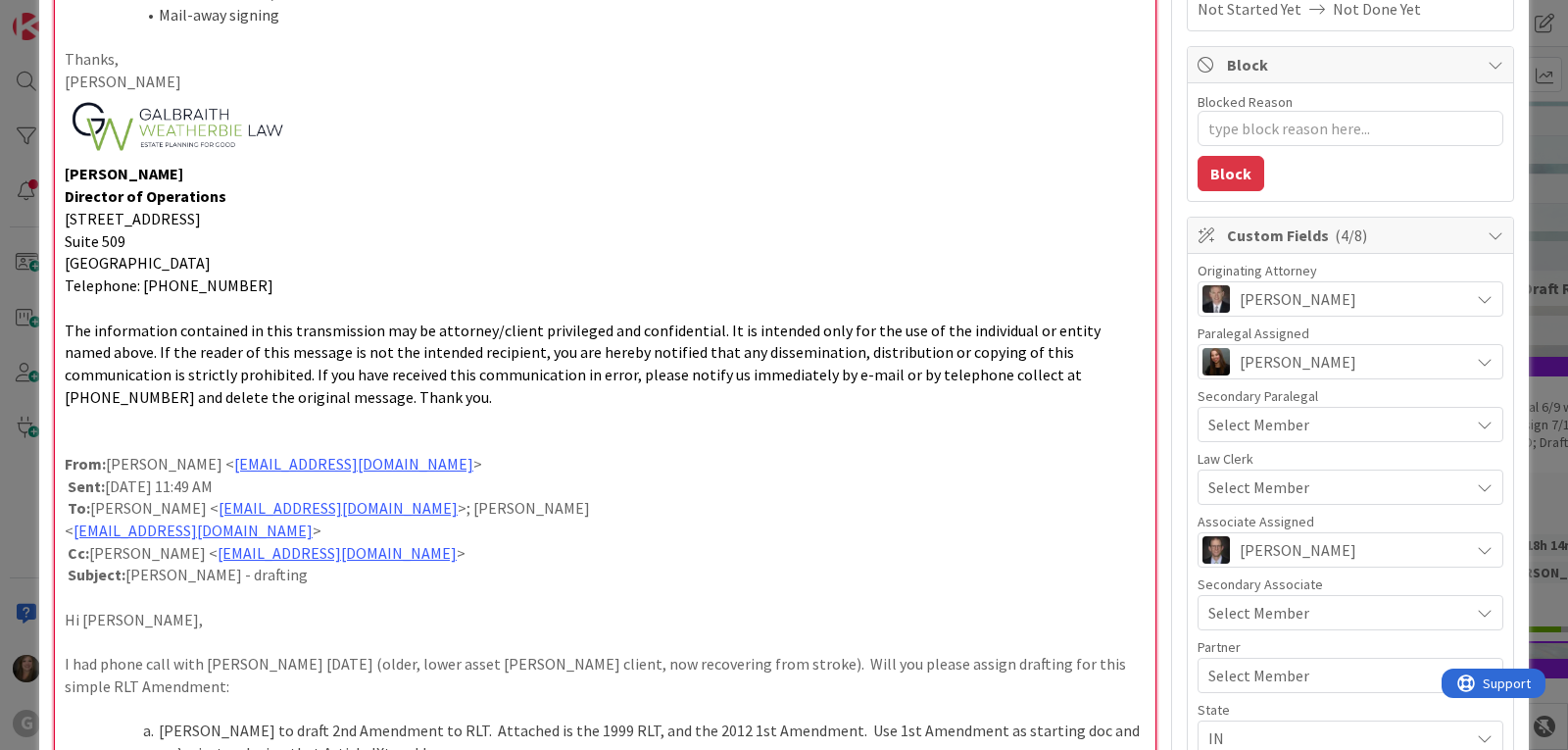
scroll to position [271, 0]
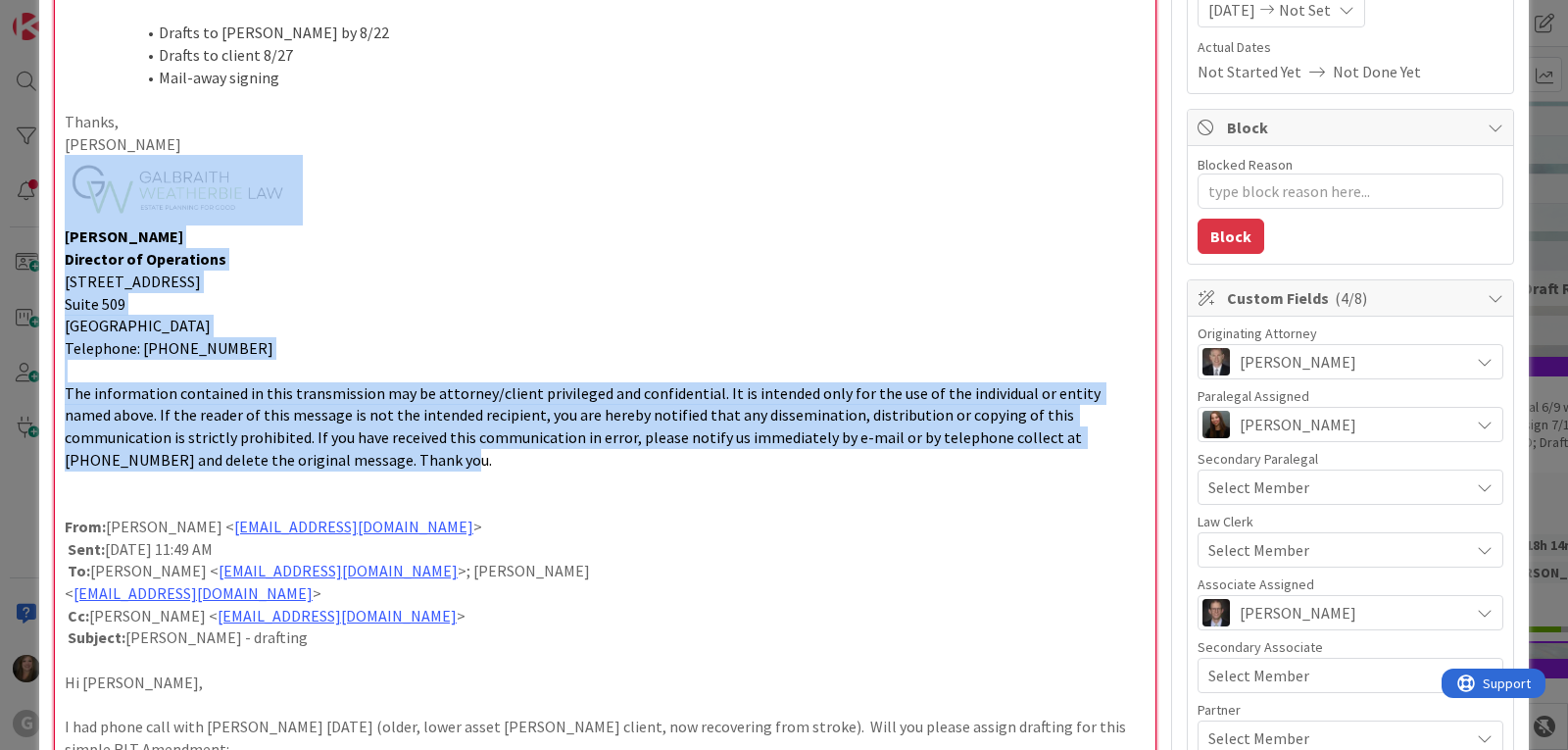
drag, startPoint x: 267, startPoint y: 465, endPoint x: 35, endPoint y: 205, distance: 348.5
click at [35, 205] on div "ID 2157 Clients EP Paralegal Move Move Title 55 / 128 [PERSON_NAME]: Drafts [PE…" at bounding box center [784, 375] width 1568 height 750
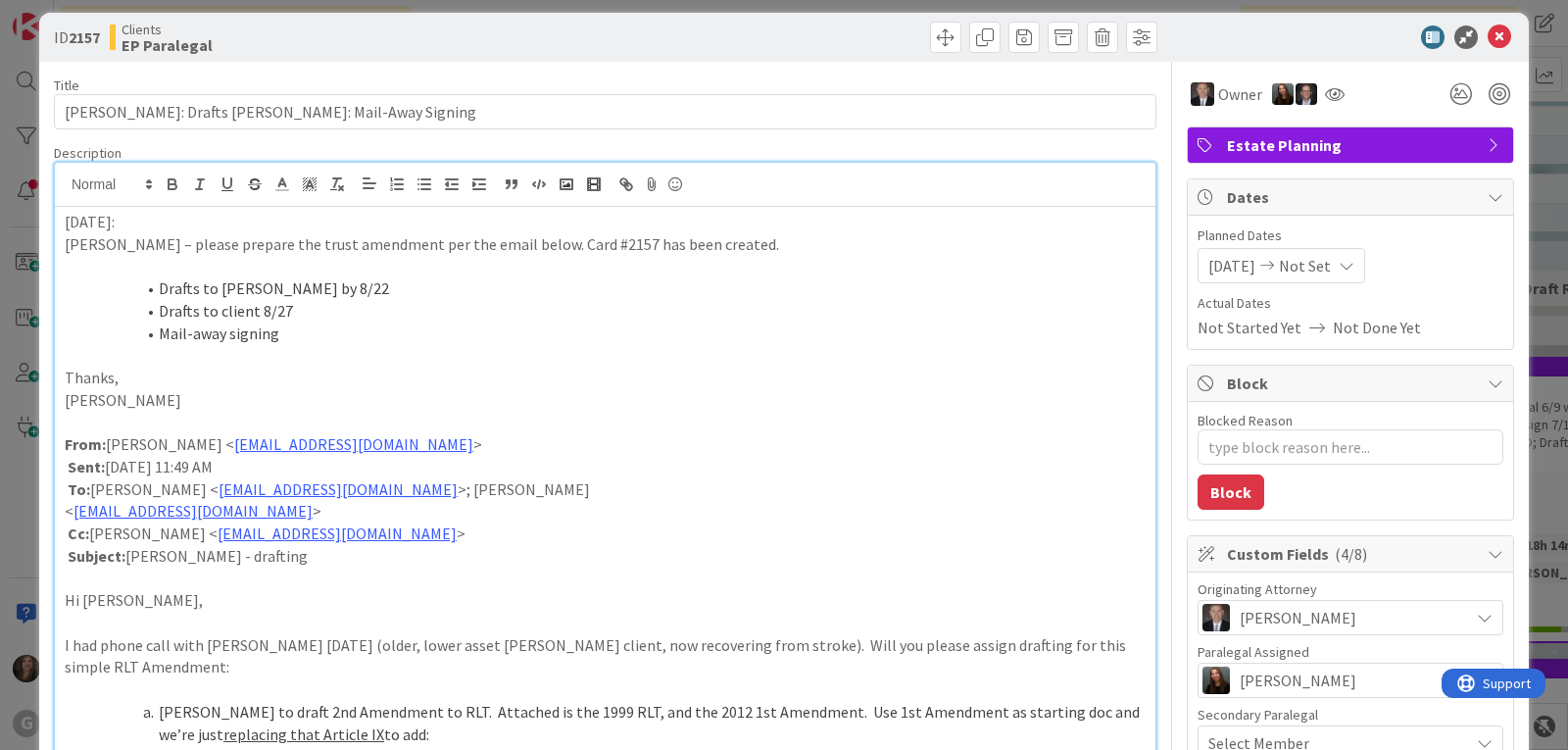
scroll to position [0, 0]
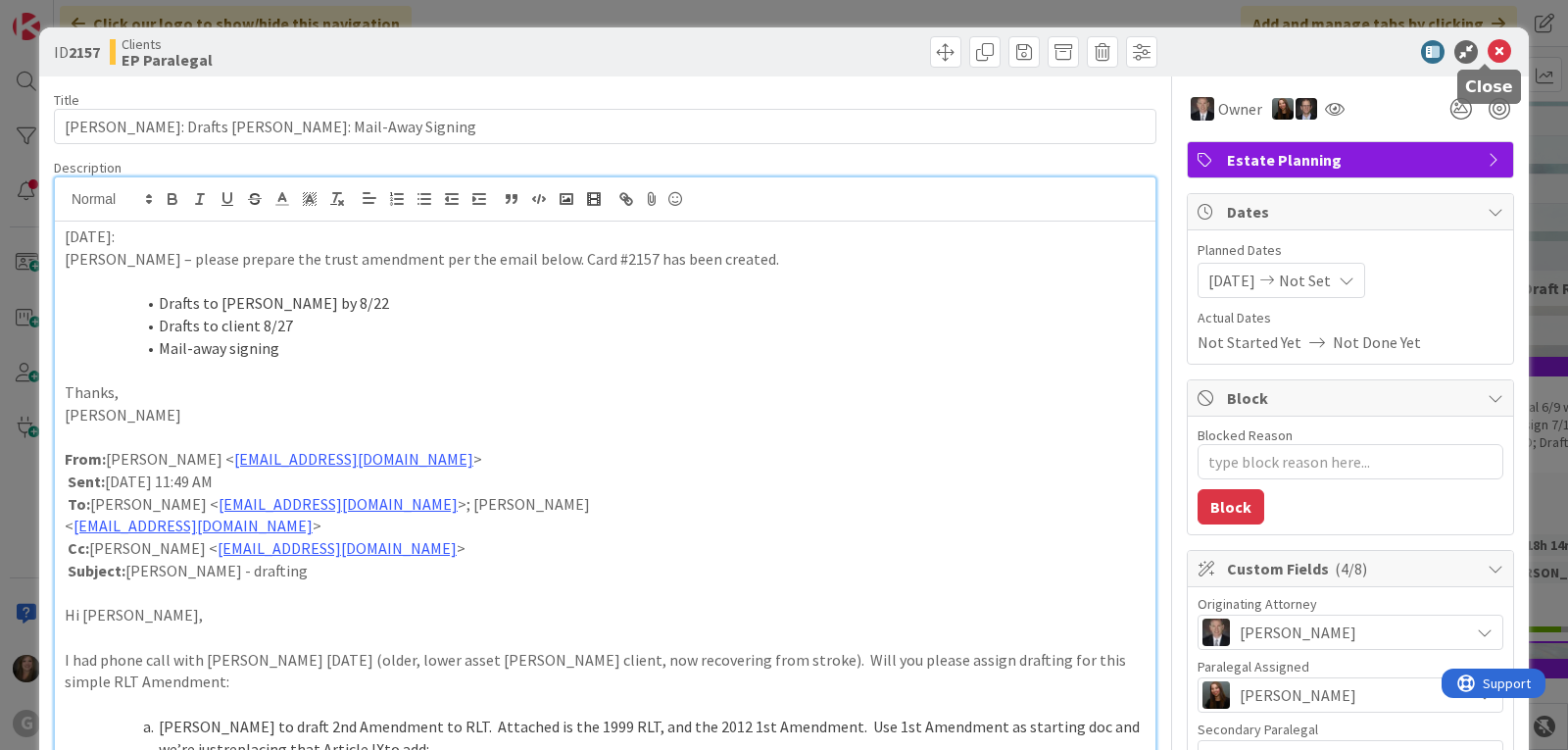
click at [1487, 43] on icon at bounding box center [1499, 52] width 24 height 24
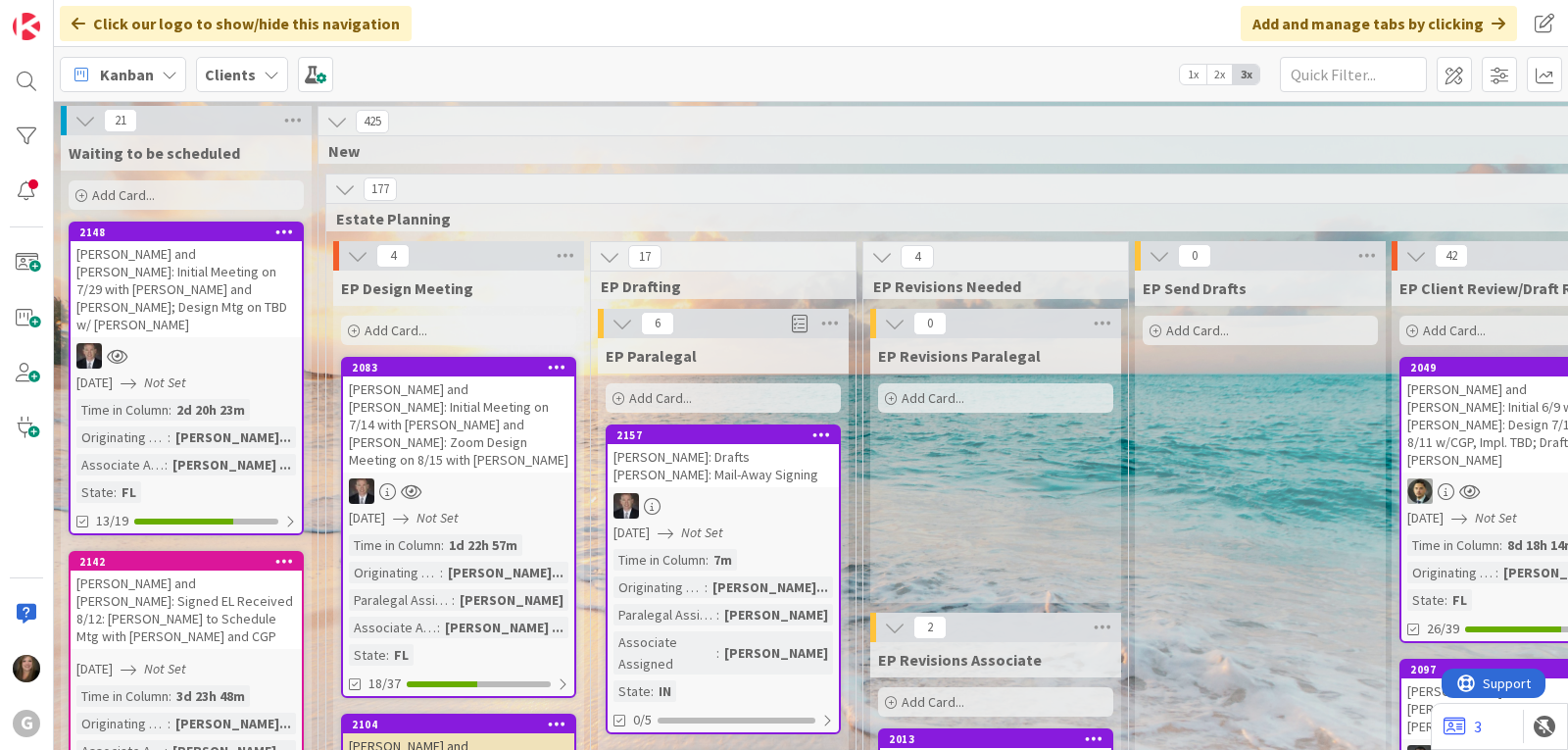
click at [94, 77] on div "Kanban" at bounding box center [123, 75] width 126 height 35
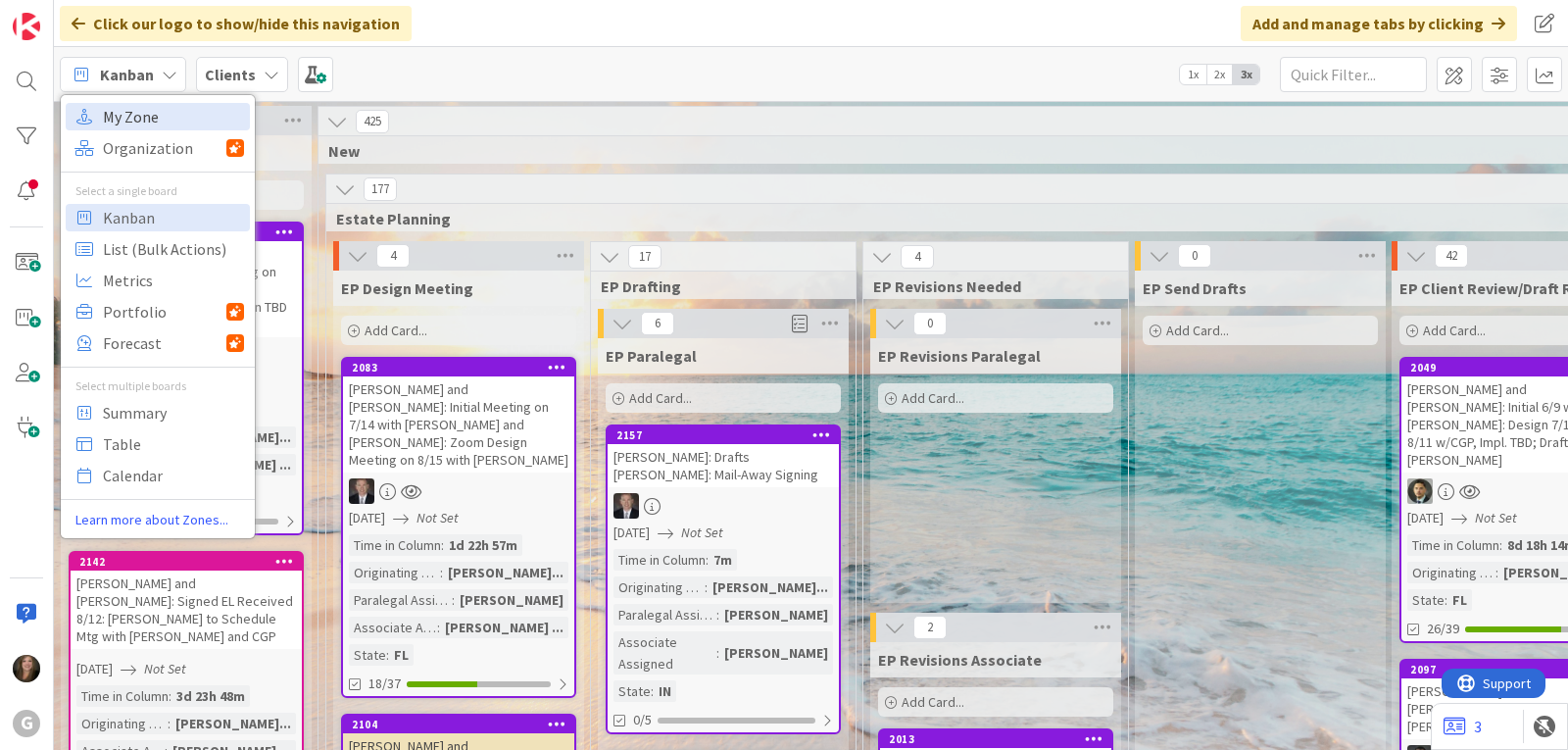
click at [95, 103] on icon at bounding box center [85, 116] width 26 height 26
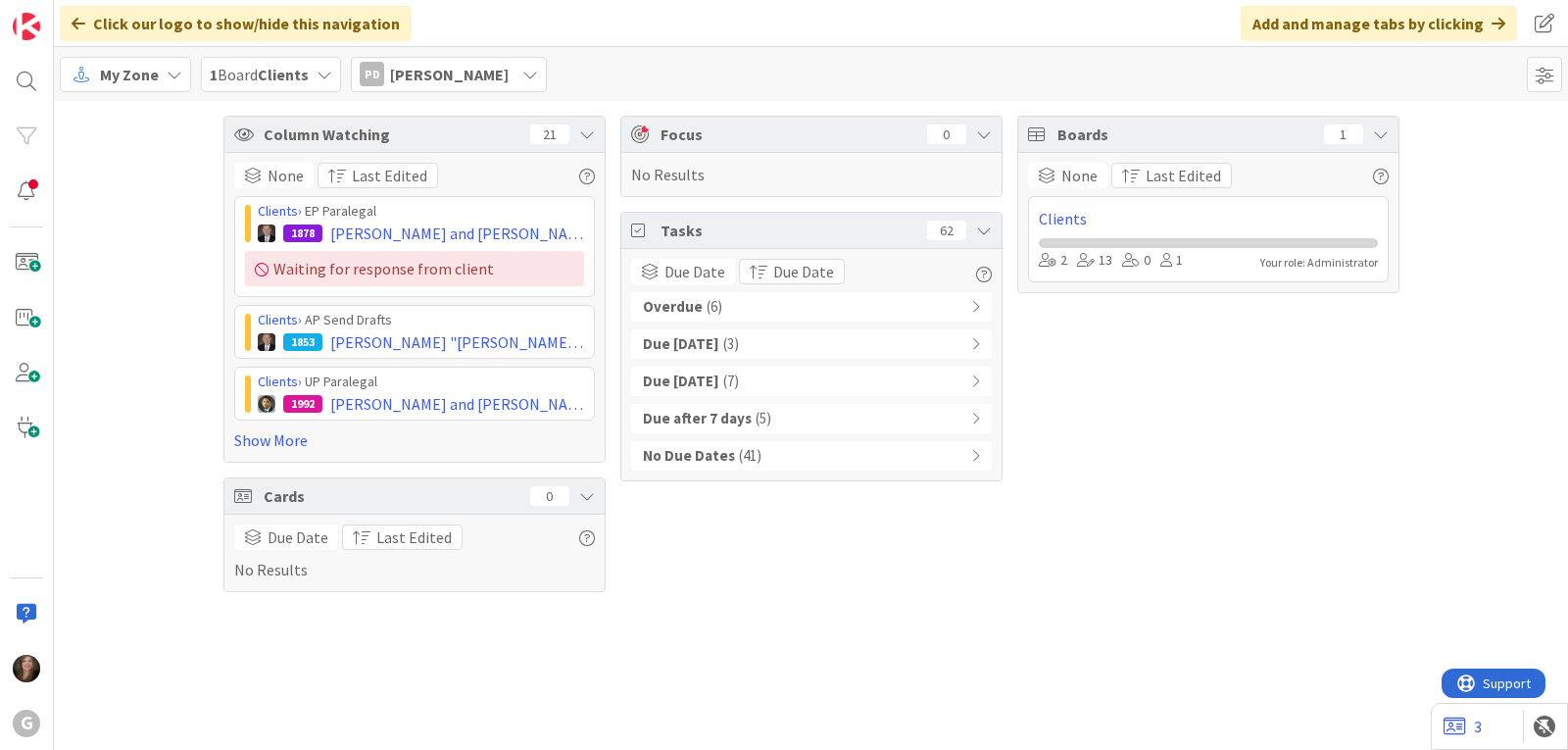
click at [482, 65] on span "[PERSON_NAME]" at bounding box center [449, 75] width 118 height 24
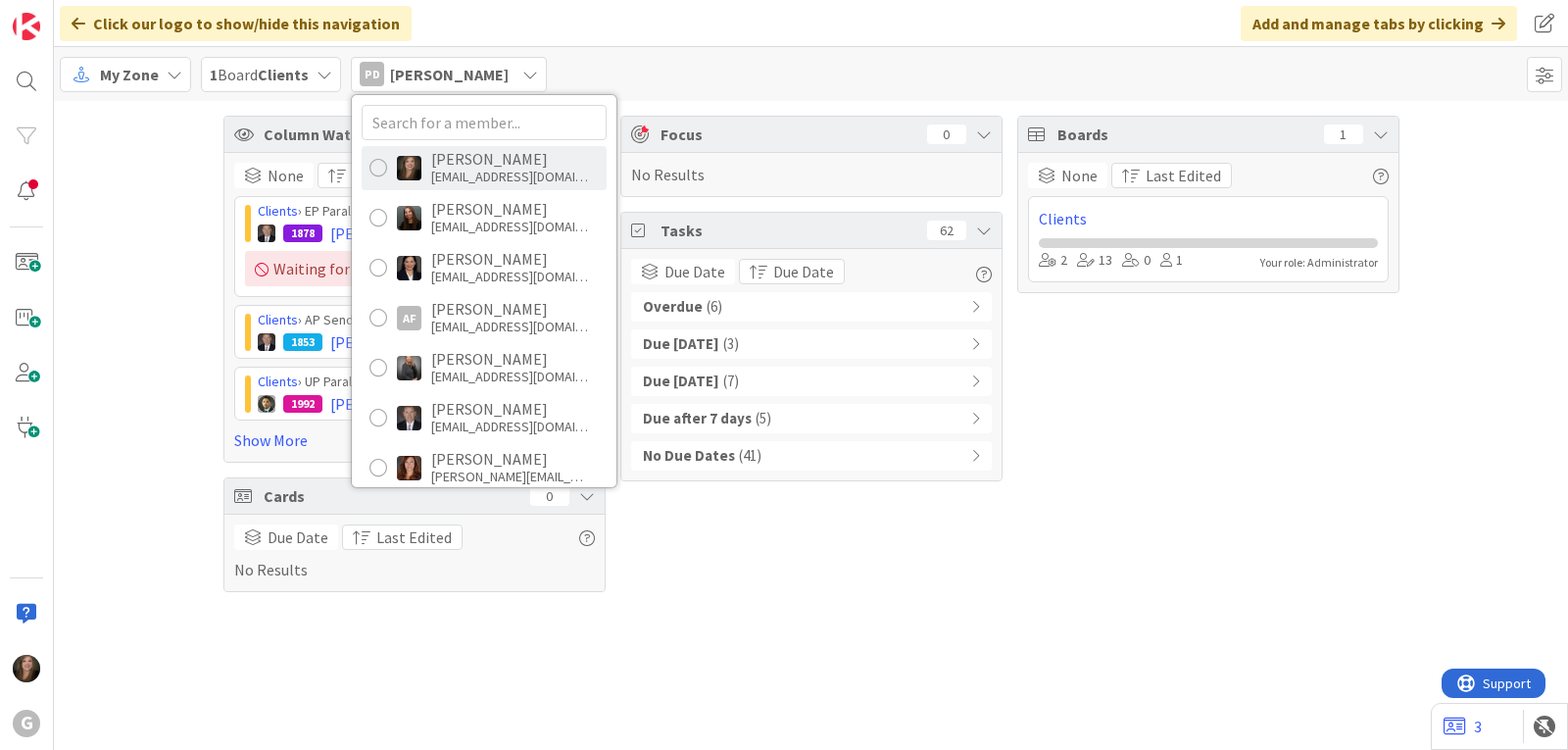
click at [444, 170] on div "[EMAIL_ADDRESS][DOMAIN_NAME]" at bounding box center [509, 176] width 157 height 18
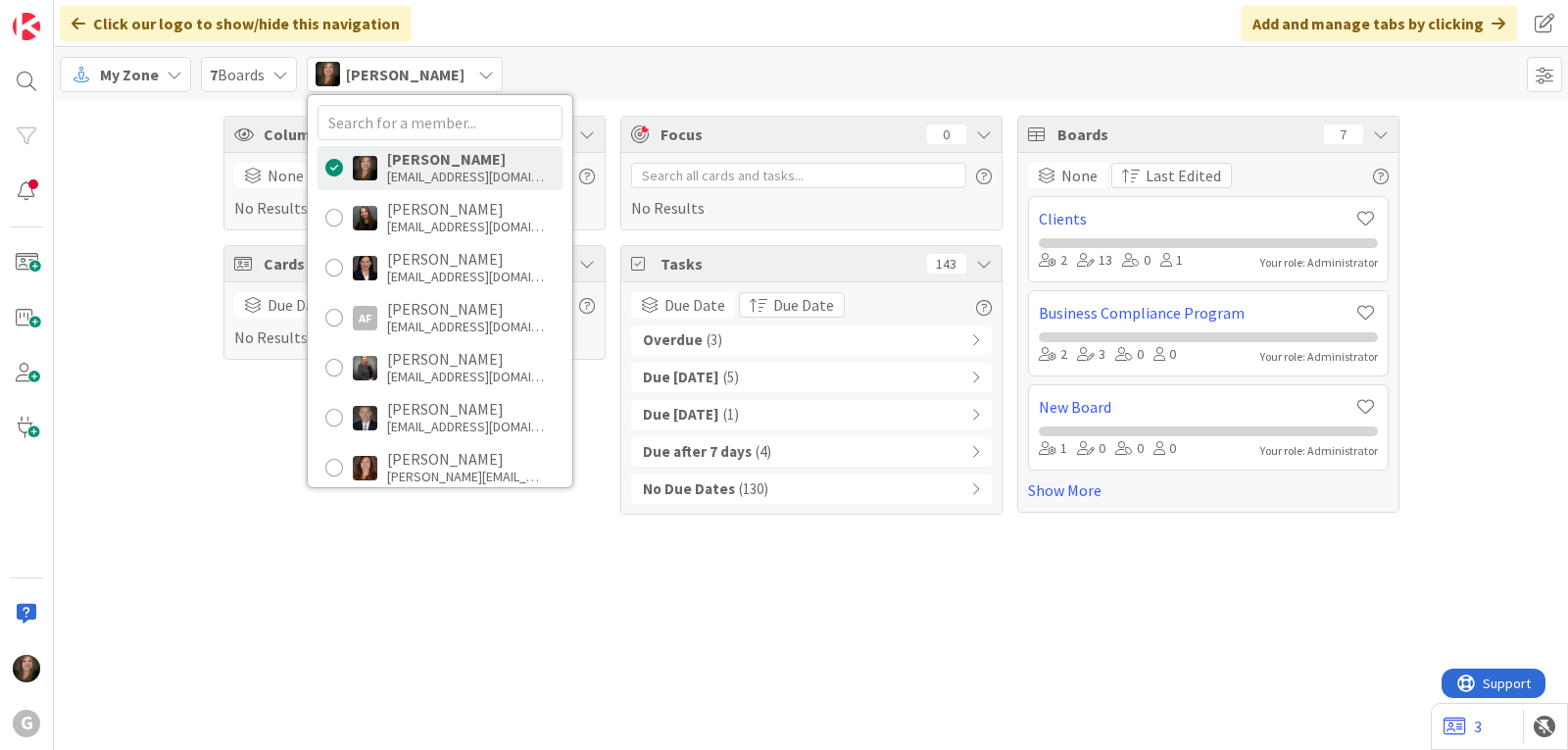
click at [733, 334] on div "Overdue ( 3 )" at bounding box center [812, 340] width 360 height 30
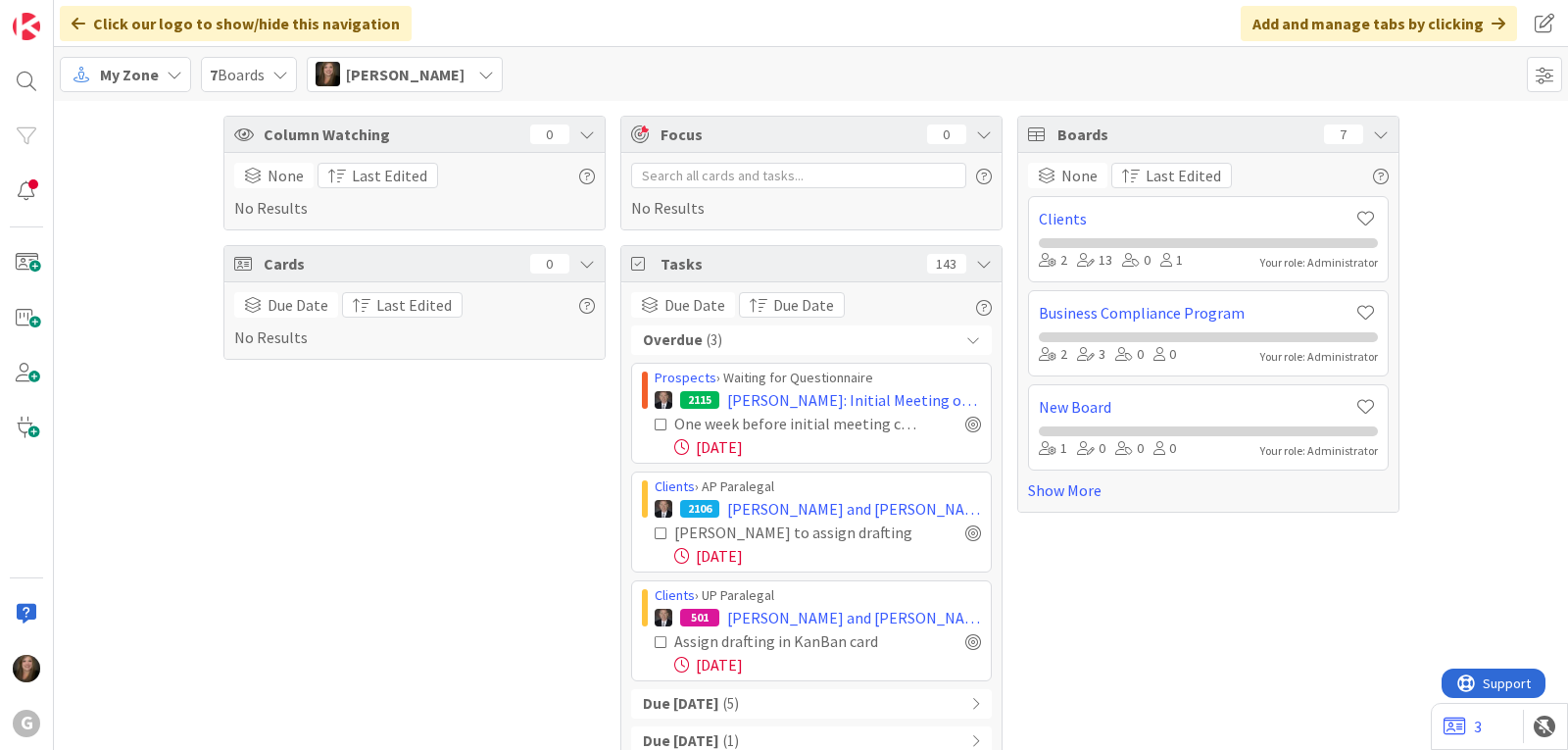
click at [654, 427] on icon at bounding box center [661, 425] width 14 height 14
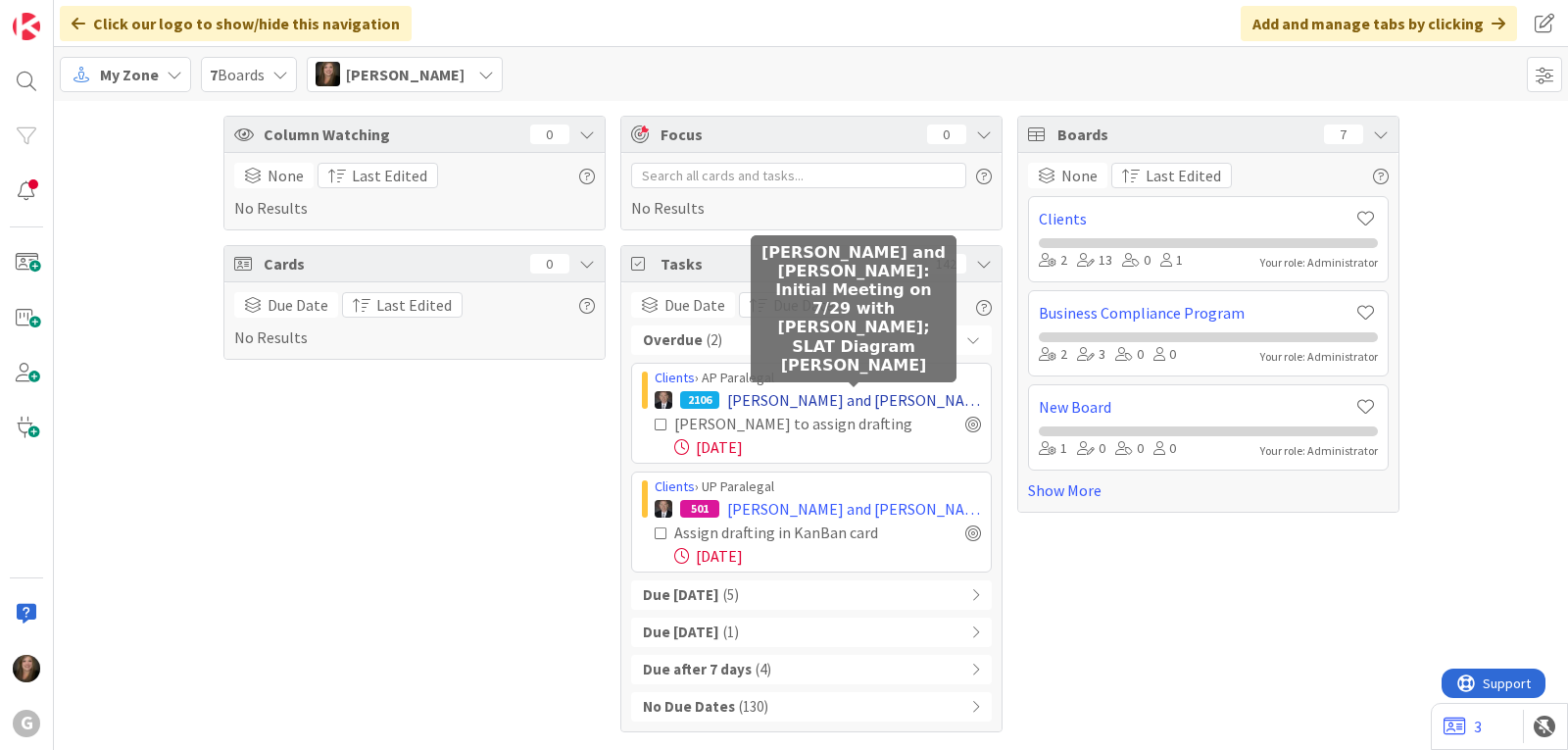
click at [861, 401] on span "[PERSON_NAME] and [PERSON_NAME]: Initial Meeting on 7/29 with [PERSON_NAME]; SL…" at bounding box center [854, 400] width 254 height 24
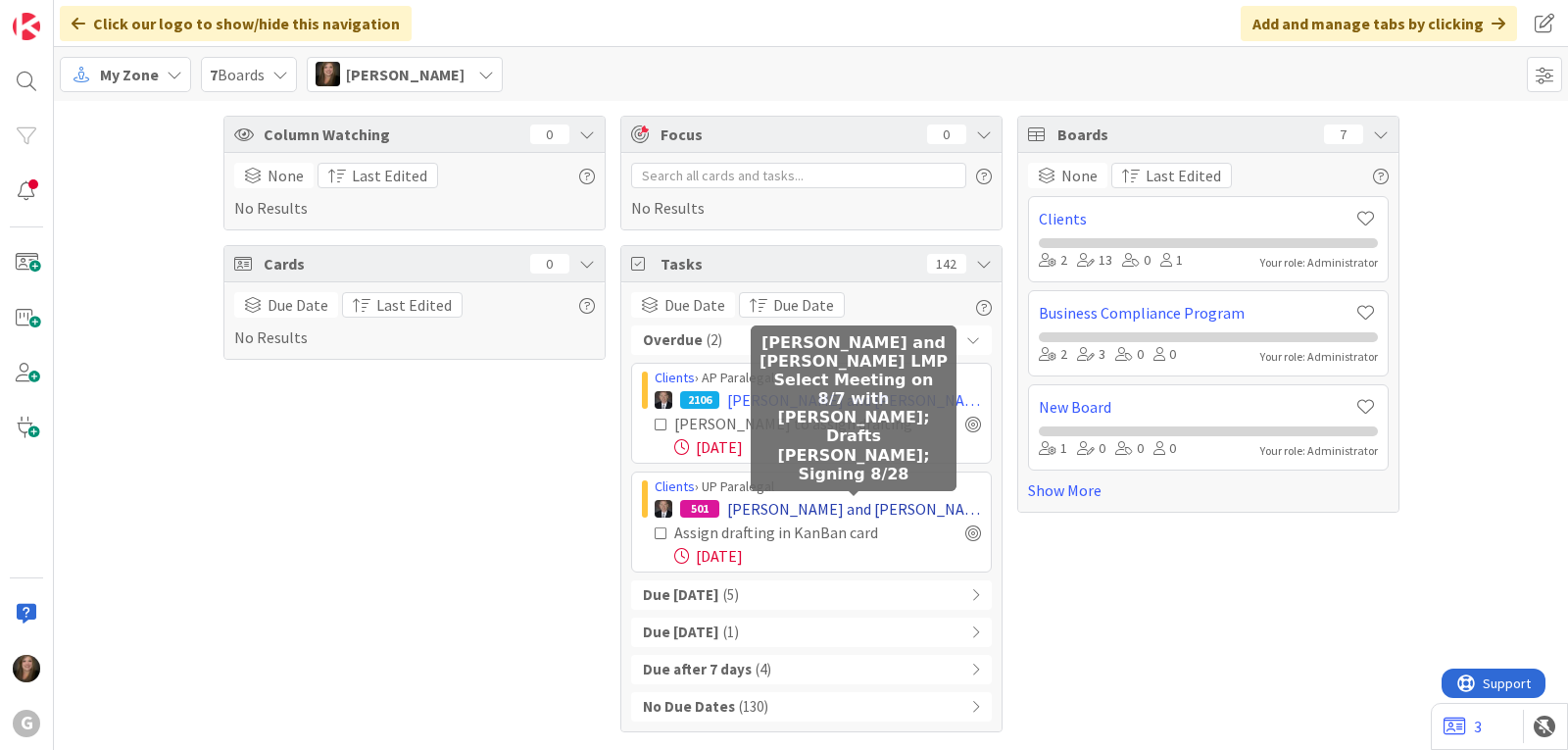
click at [834, 503] on span "[PERSON_NAME] and [PERSON_NAME] LMP Select Meeting on 8/7 with [PERSON_NAME]; D…" at bounding box center [854, 509] width 254 height 24
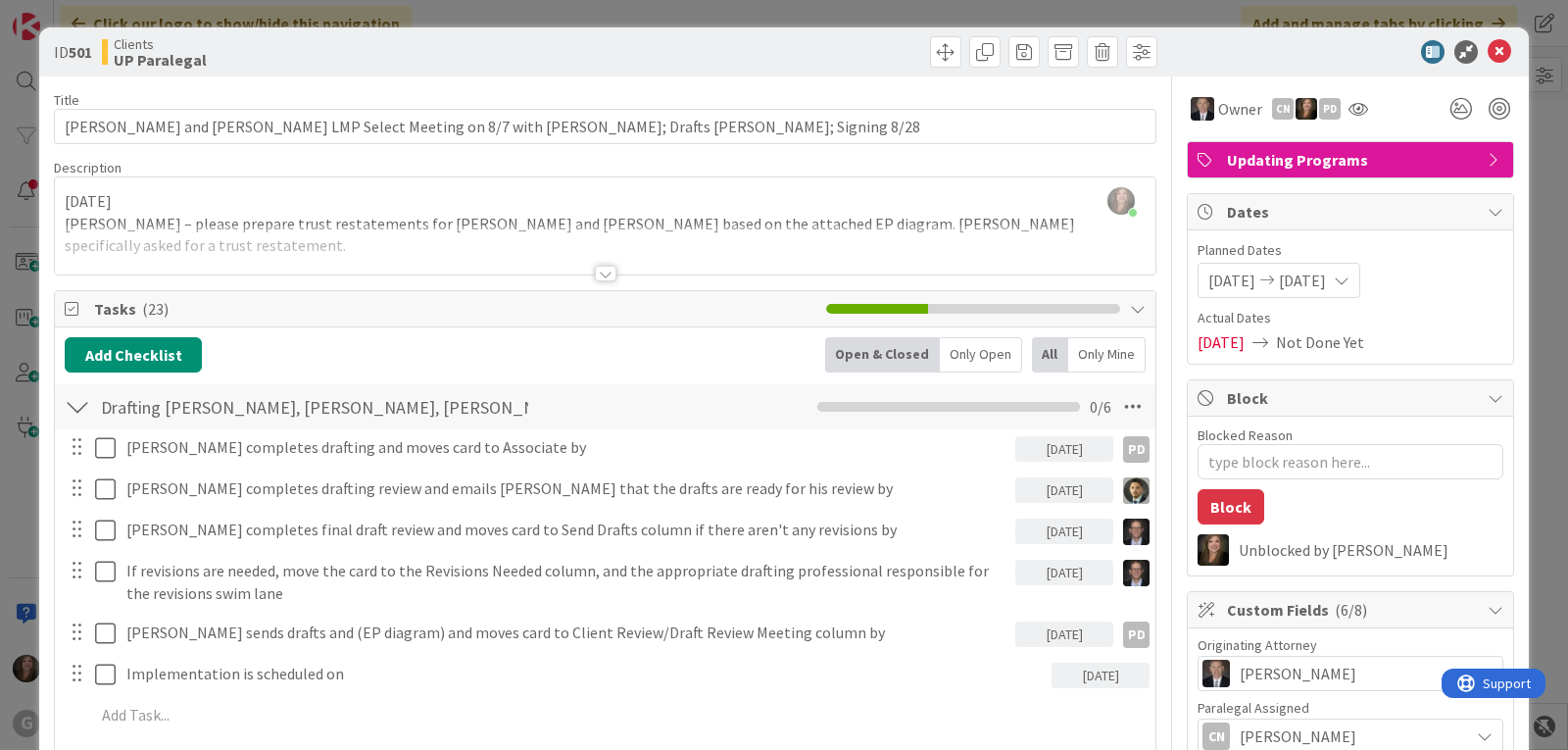
click at [606, 273] on div at bounding box center [606, 274] width 22 height 16
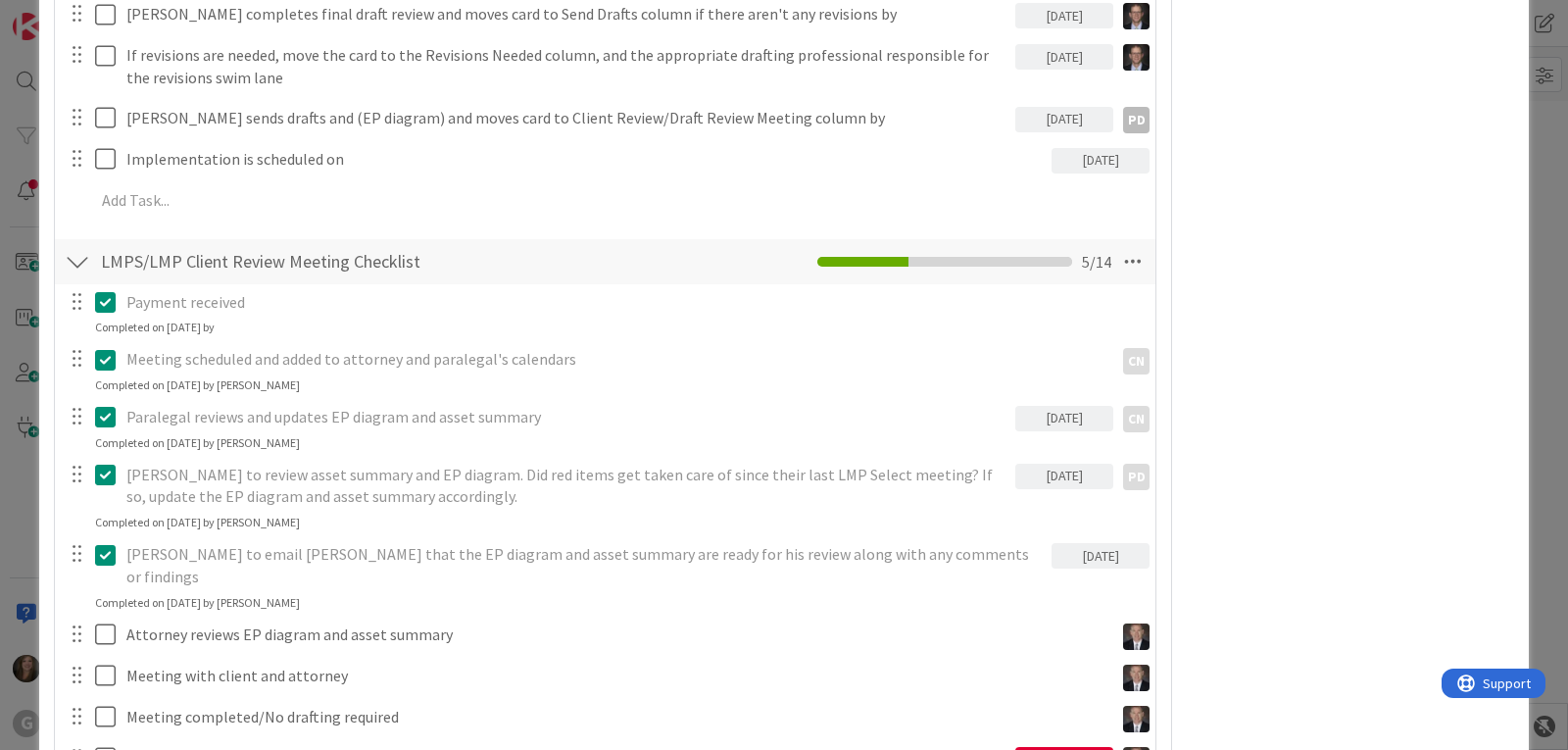
scroll to position [2156, 0]
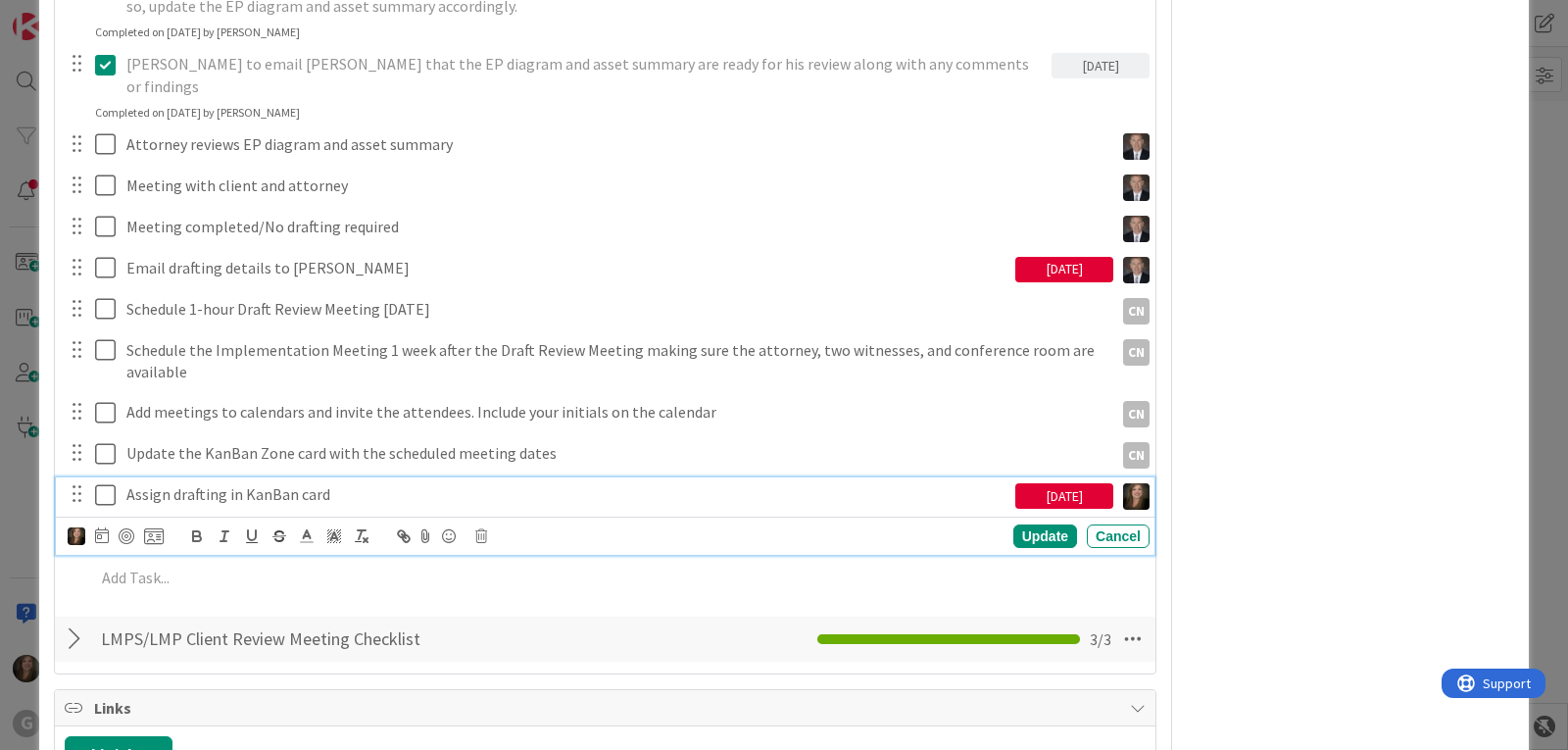
click at [107, 483] on icon at bounding box center [109, 495] width 30 height 24
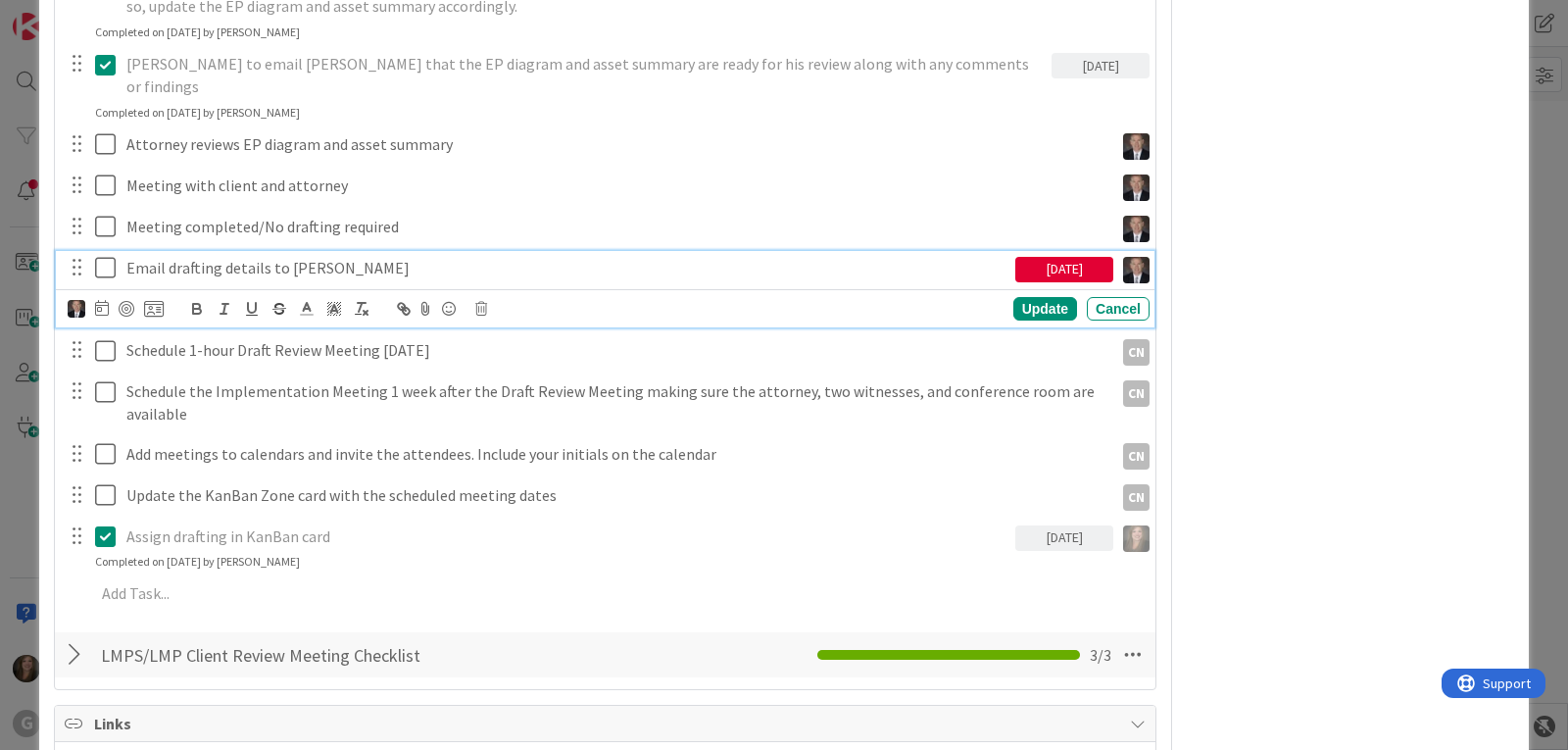
click at [106, 256] on icon at bounding box center [109, 268] width 30 height 24
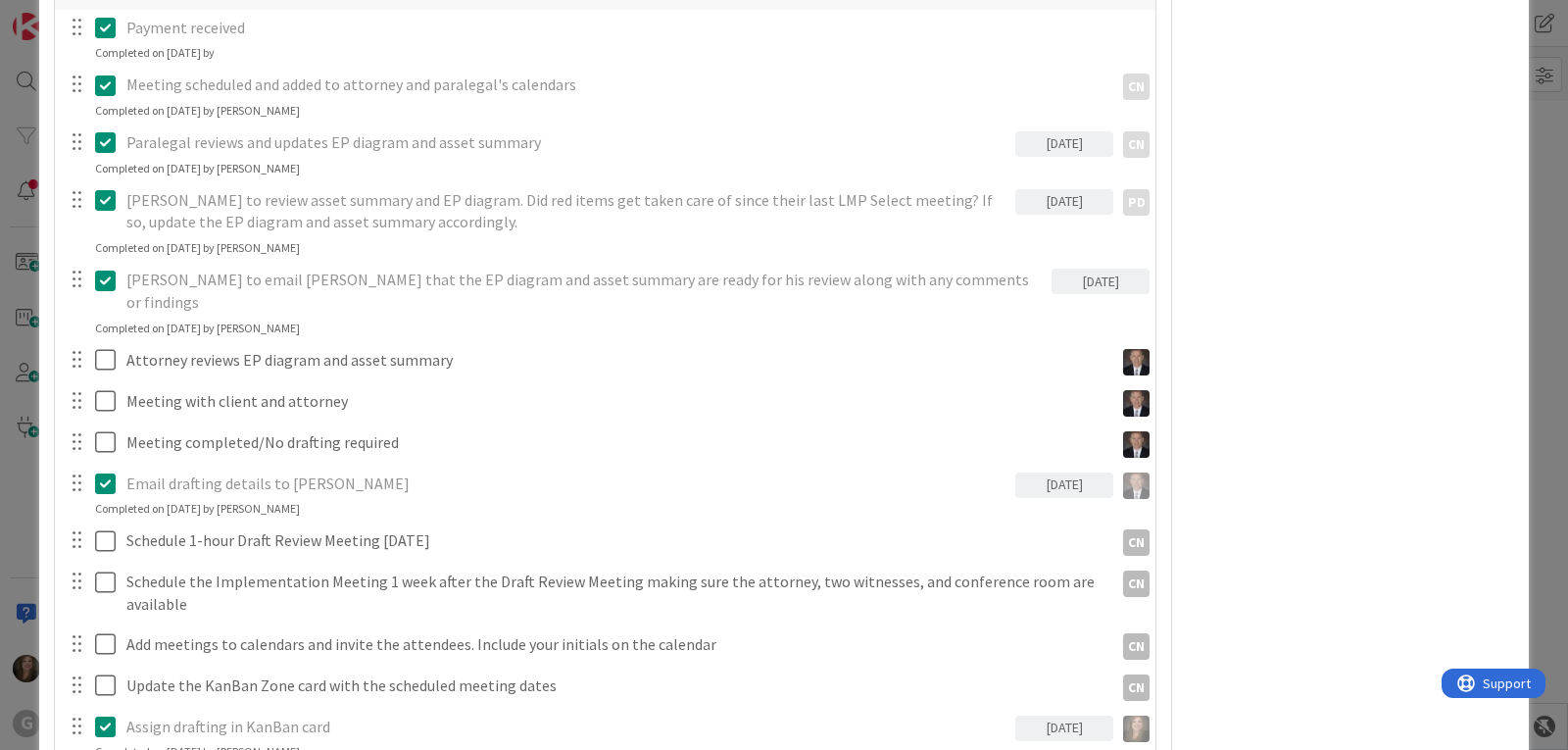
scroll to position [1960, 0]
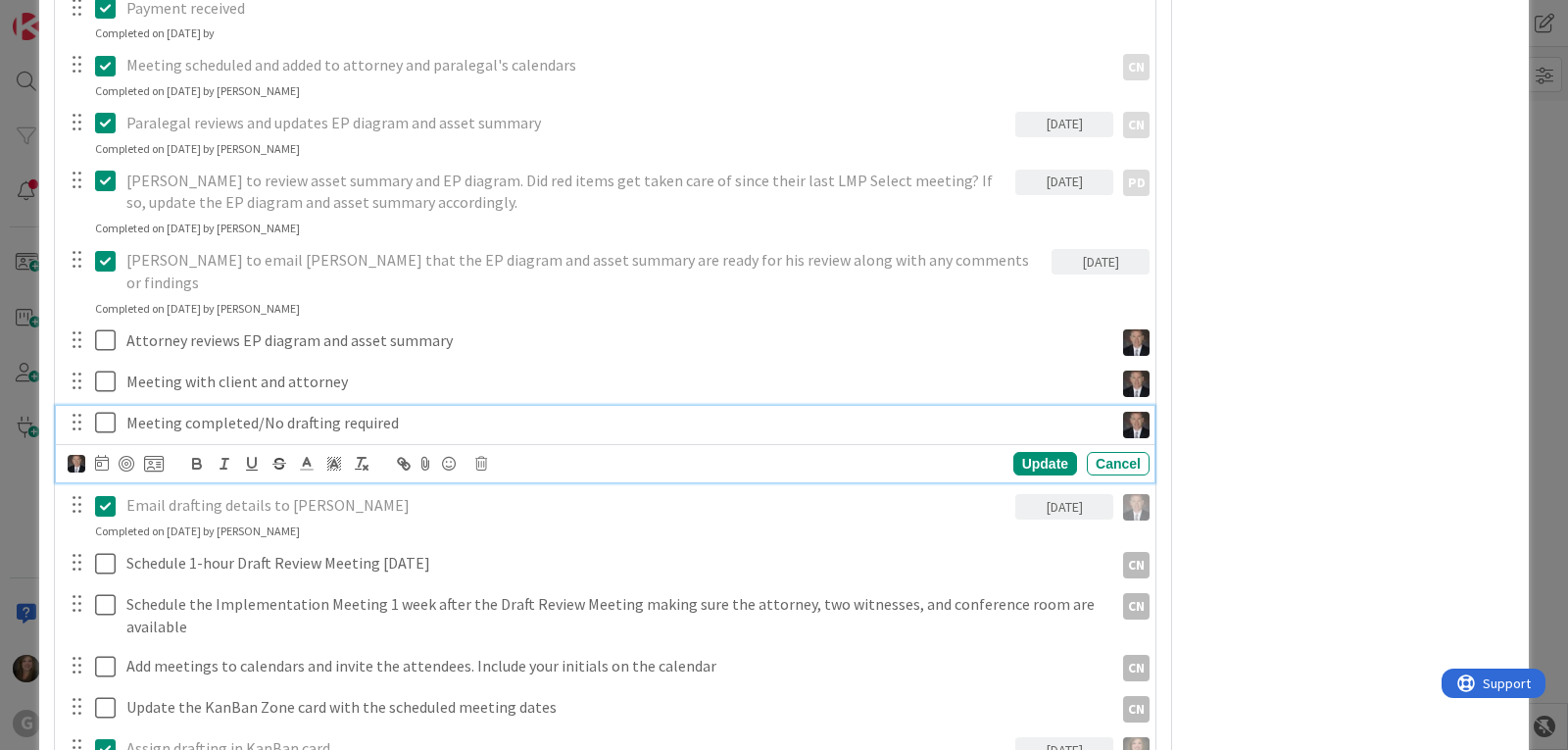
click at [381, 412] on p "Meeting completed/No drafting required" at bounding box center [616, 423] width 979 height 23
click at [478, 457] on icon at bounding box center [481, 464] width 12 height 14
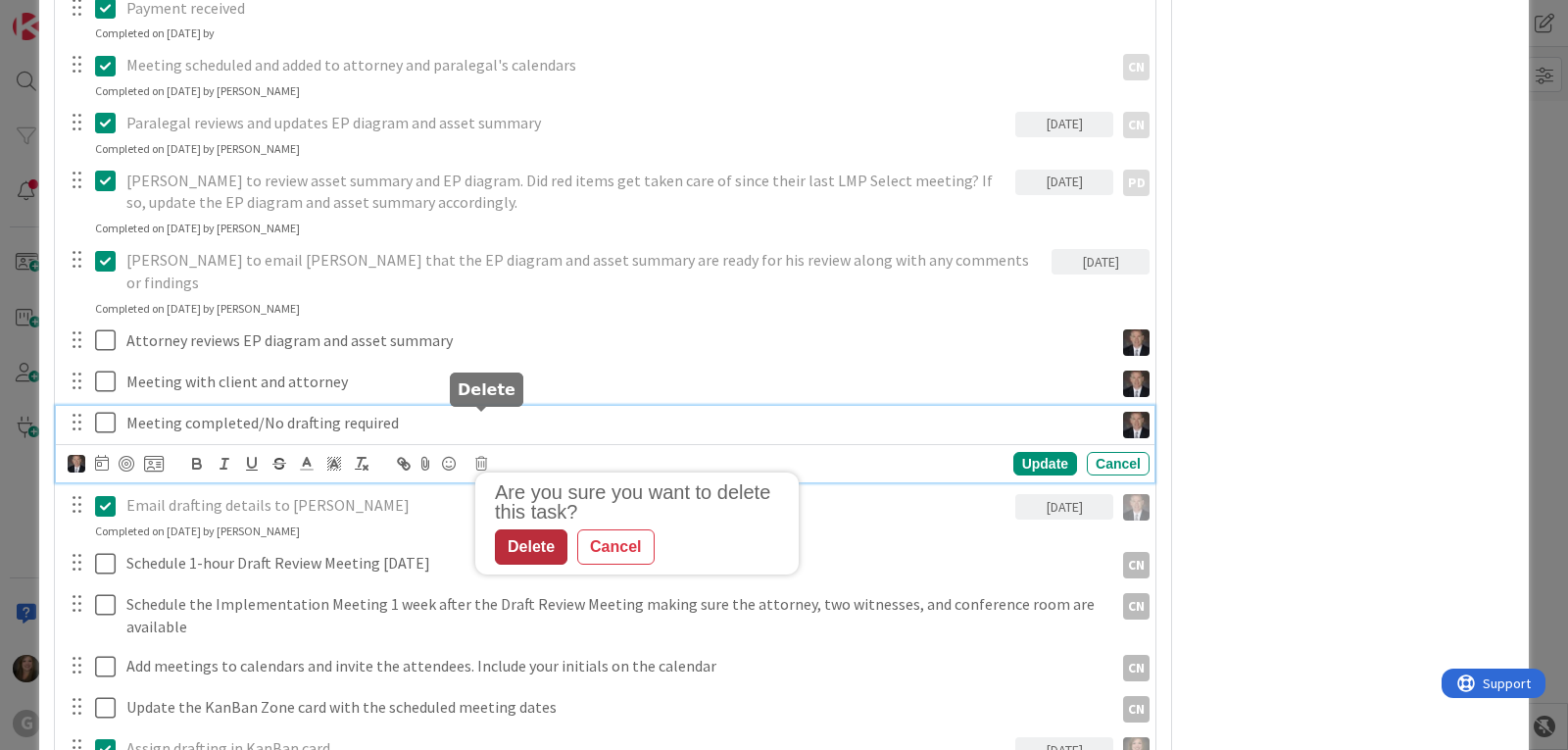
click at [545, 529] on div "Delete" at bounding box center [531, 547] width 73 height 35
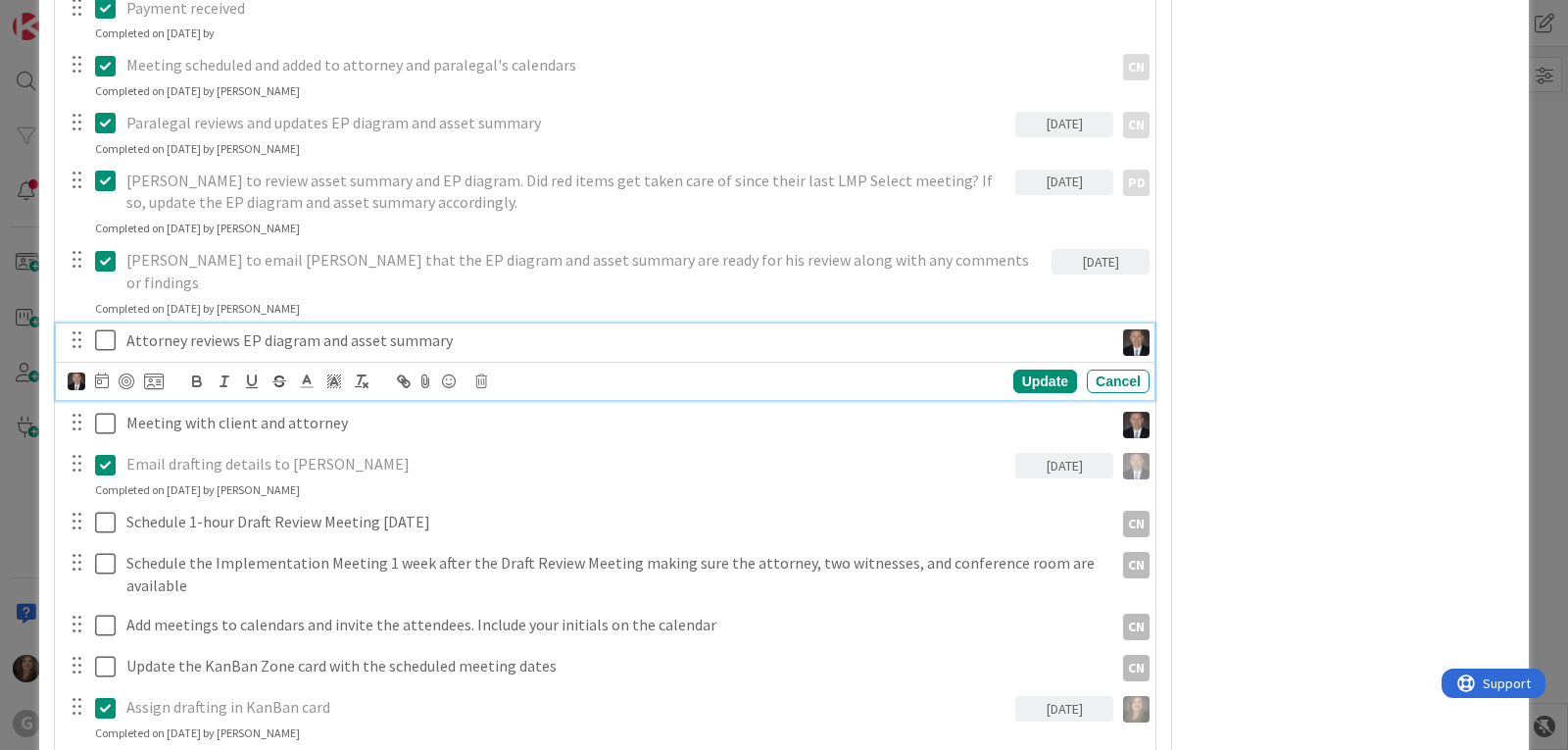
click at [104, 328] on icon at bounding box center [109, 340] width 30 height 24
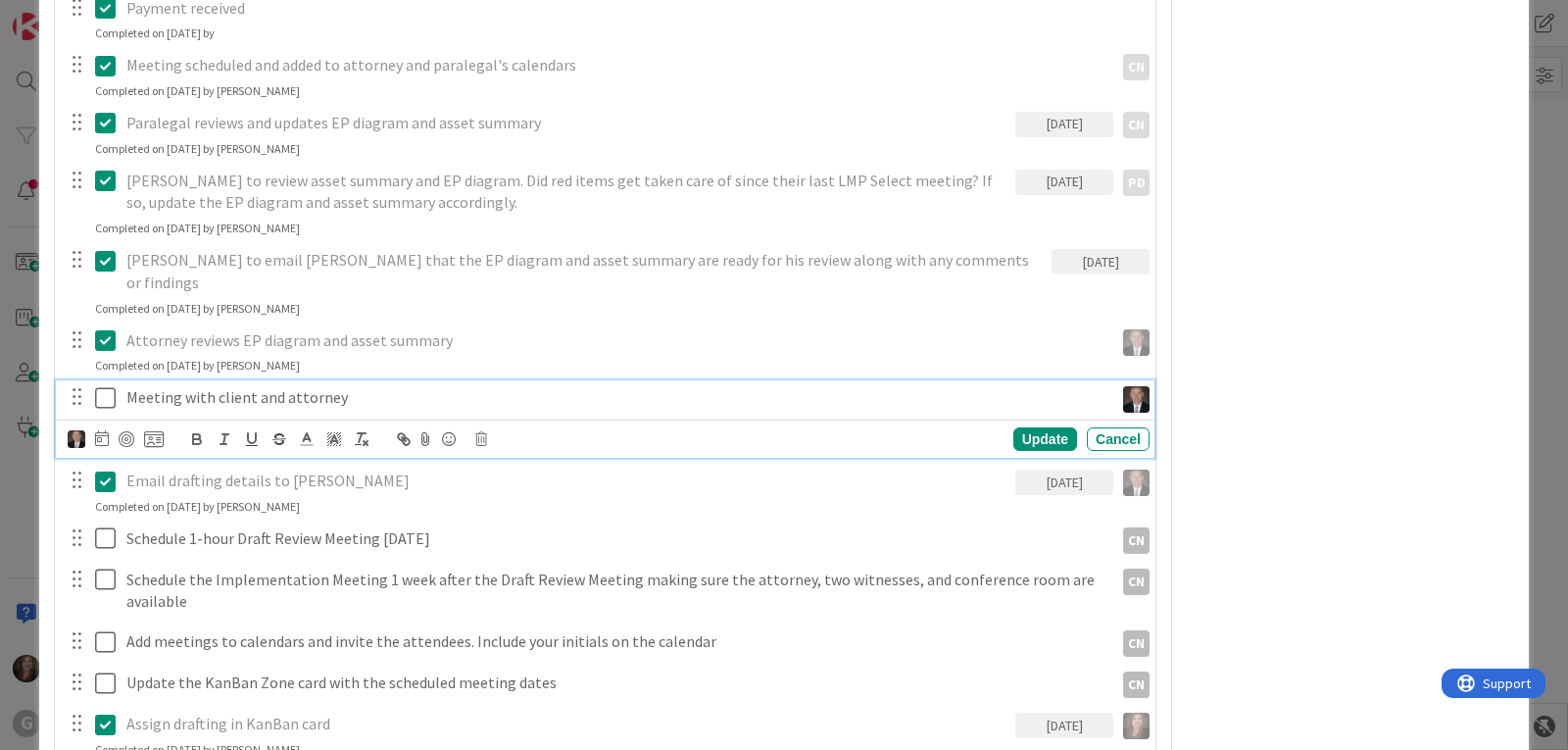
click at [102, 386] on icon at bounding box center [109, 398] width 30 height 24
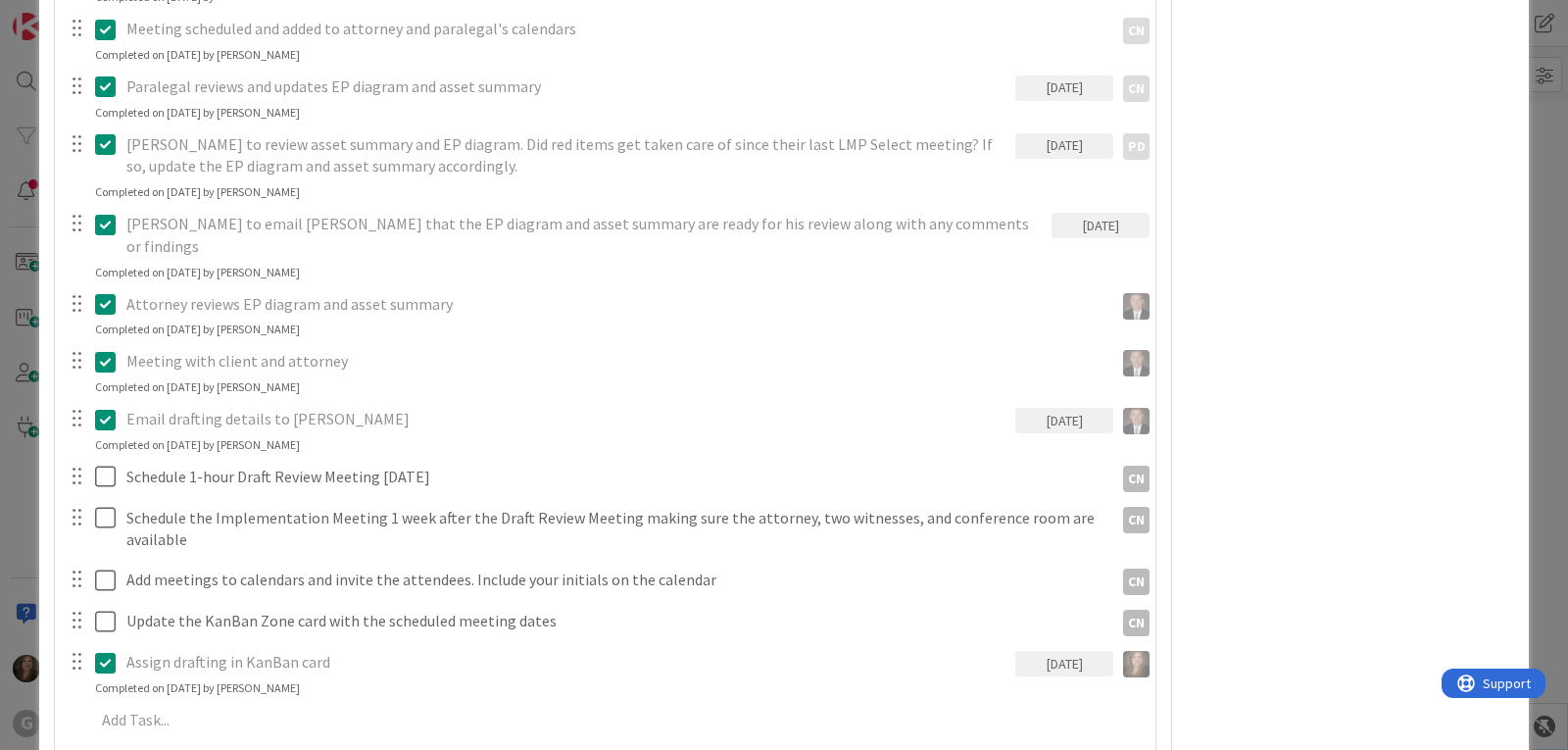
scroll to position [2059, 0]
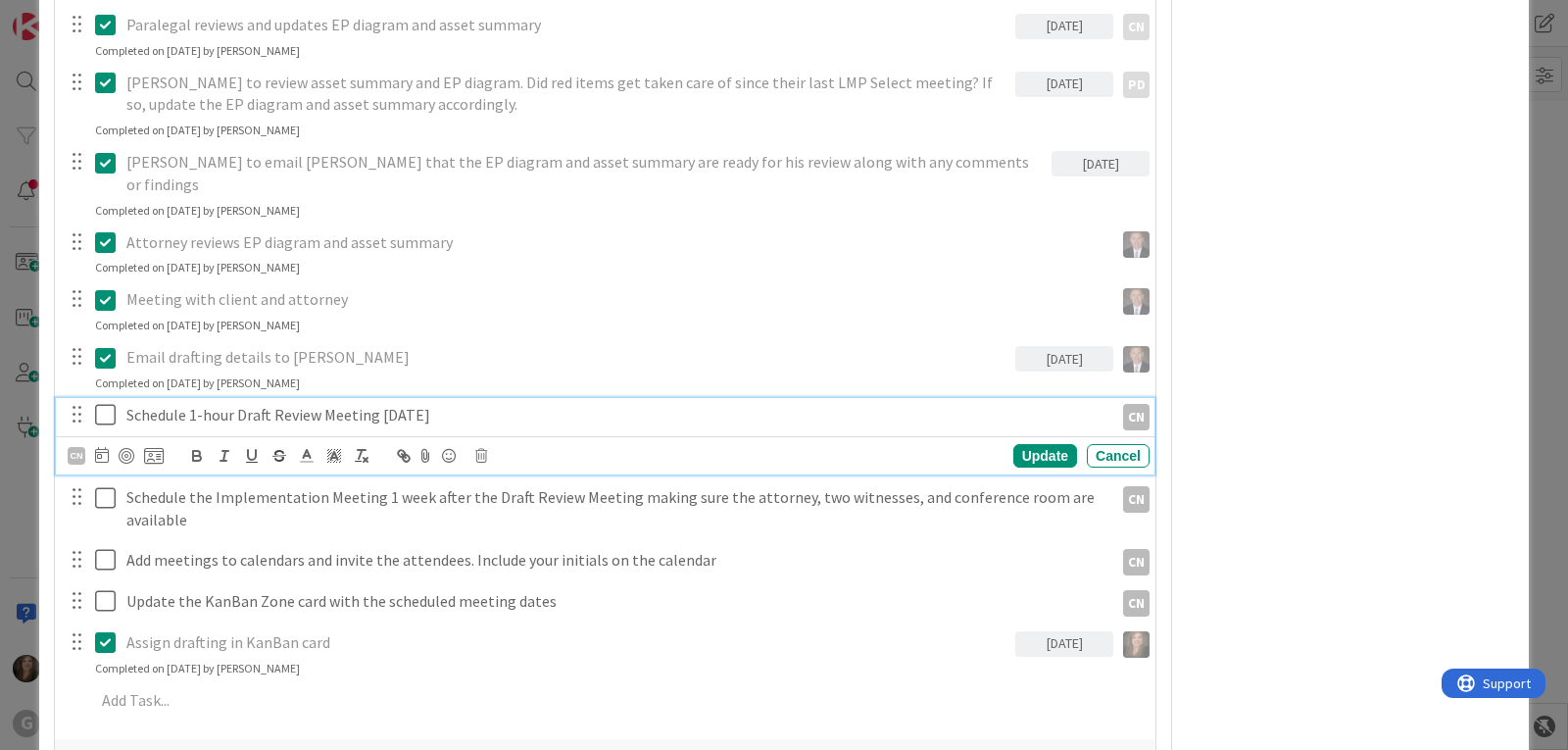
click at [421, 404] on p "Schedule 1-hour Draft Review Meeting [DATE]" at bounding box center [616, 415] width 979 height 23
click at [481, 449] on icon at bounding box center [481, 456] width 12 height 14
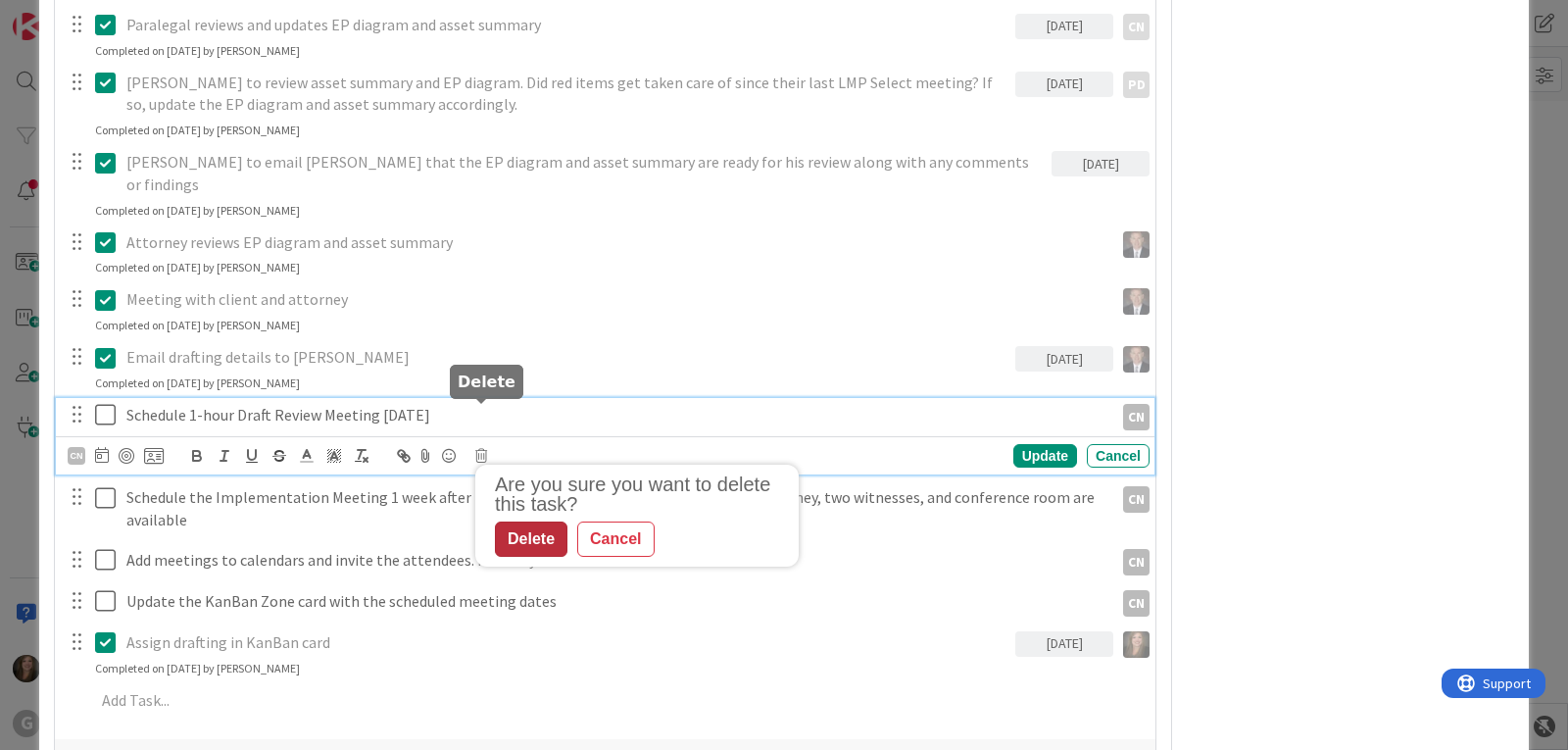
click at [539, 521] on div "Delete" at bounding box center [531, 539] width 73 height 35
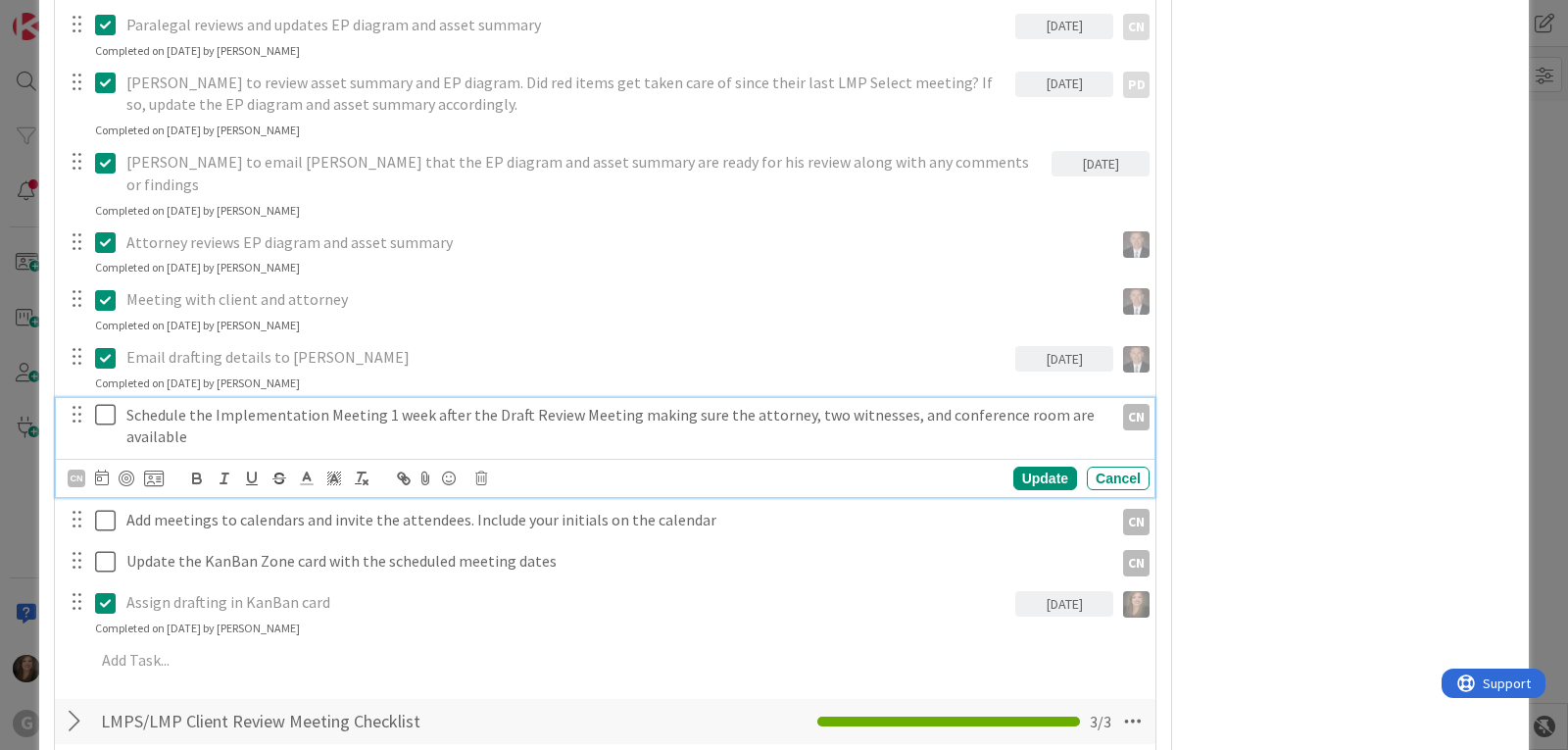
click at [106, 403] on icon at bounding box center [109, 415] width 30 height 24
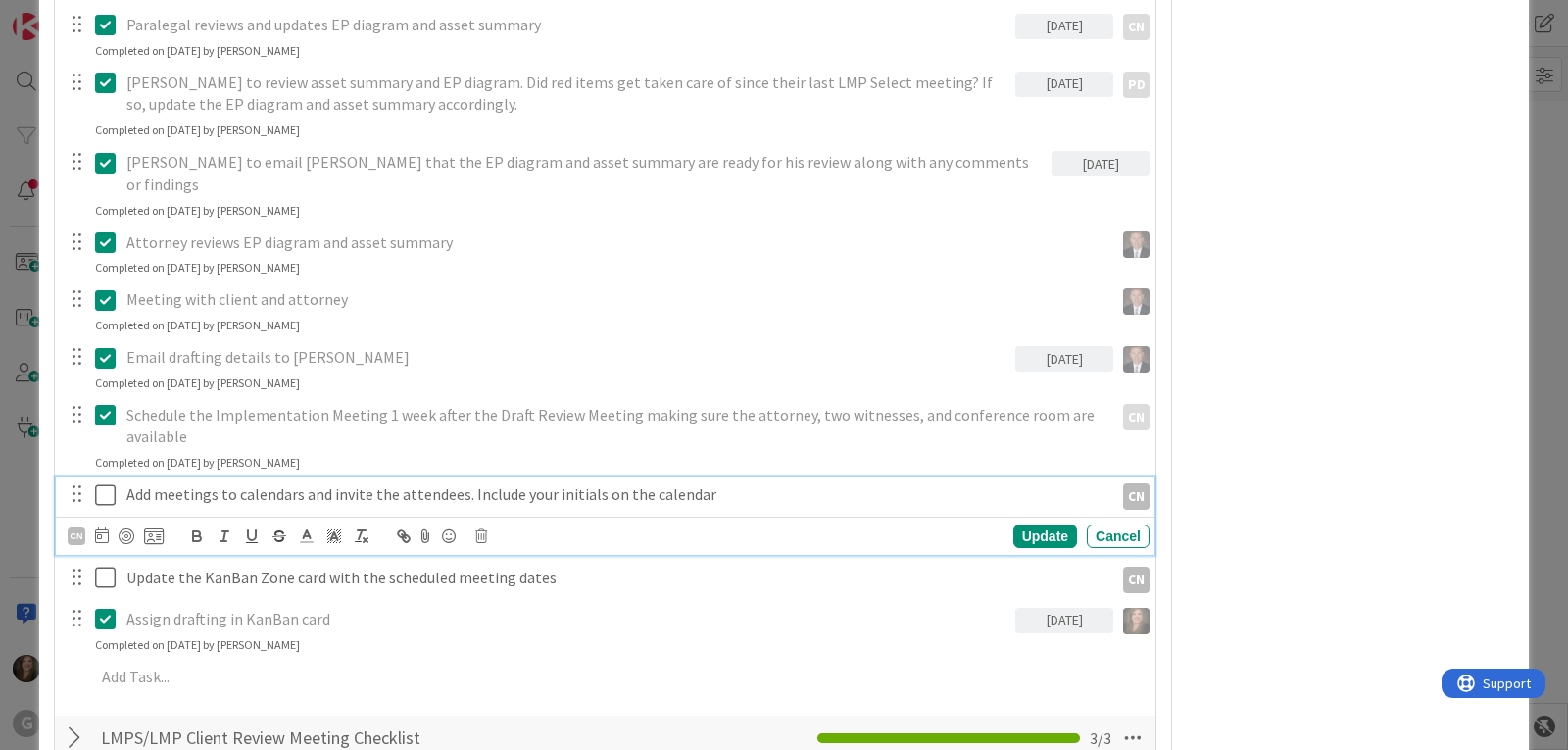
click at [98, 483] on icon at bounding box center [109, 495] width 30 height 24
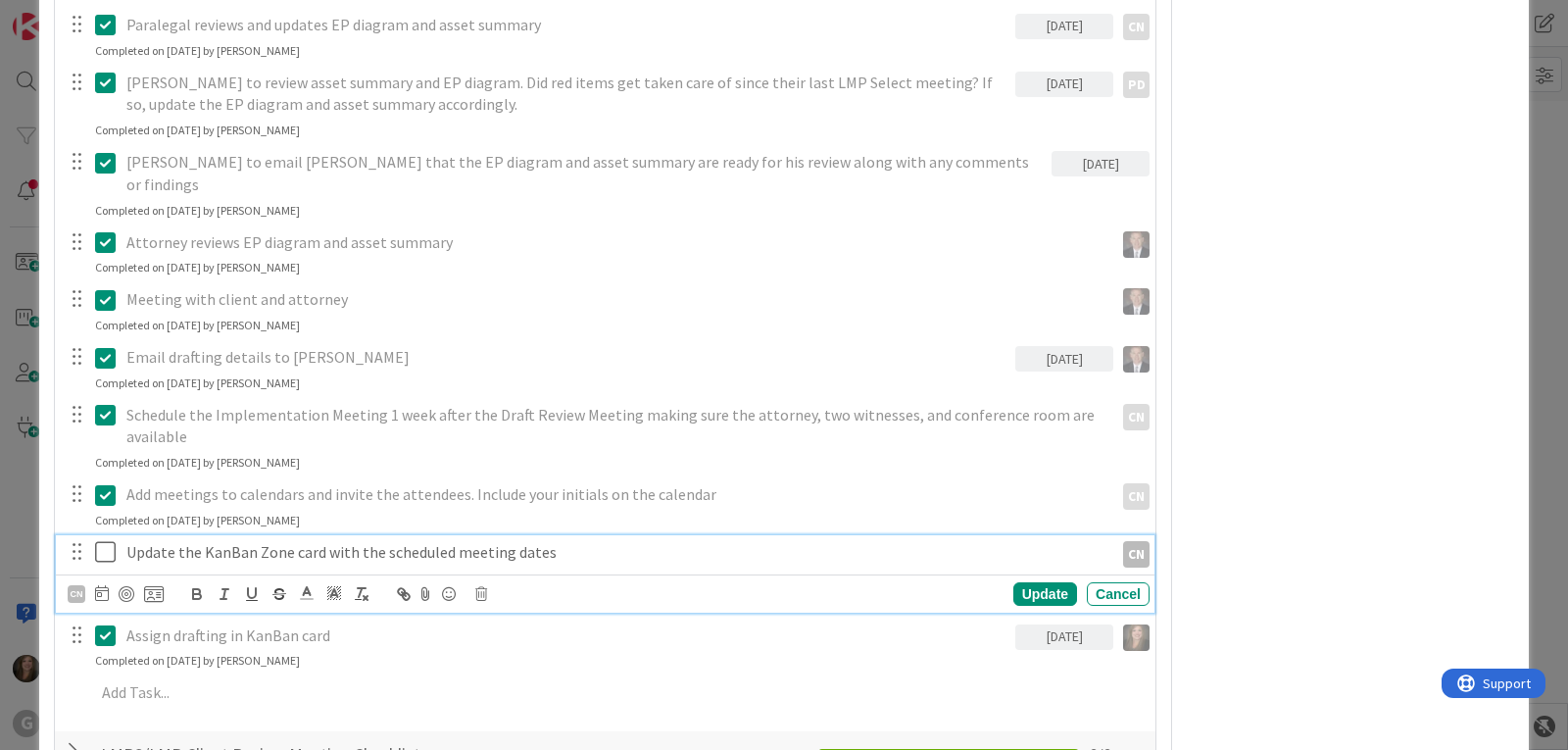
click at [104, 540] on icon at bounding box center [109, 552] width 30 height 24
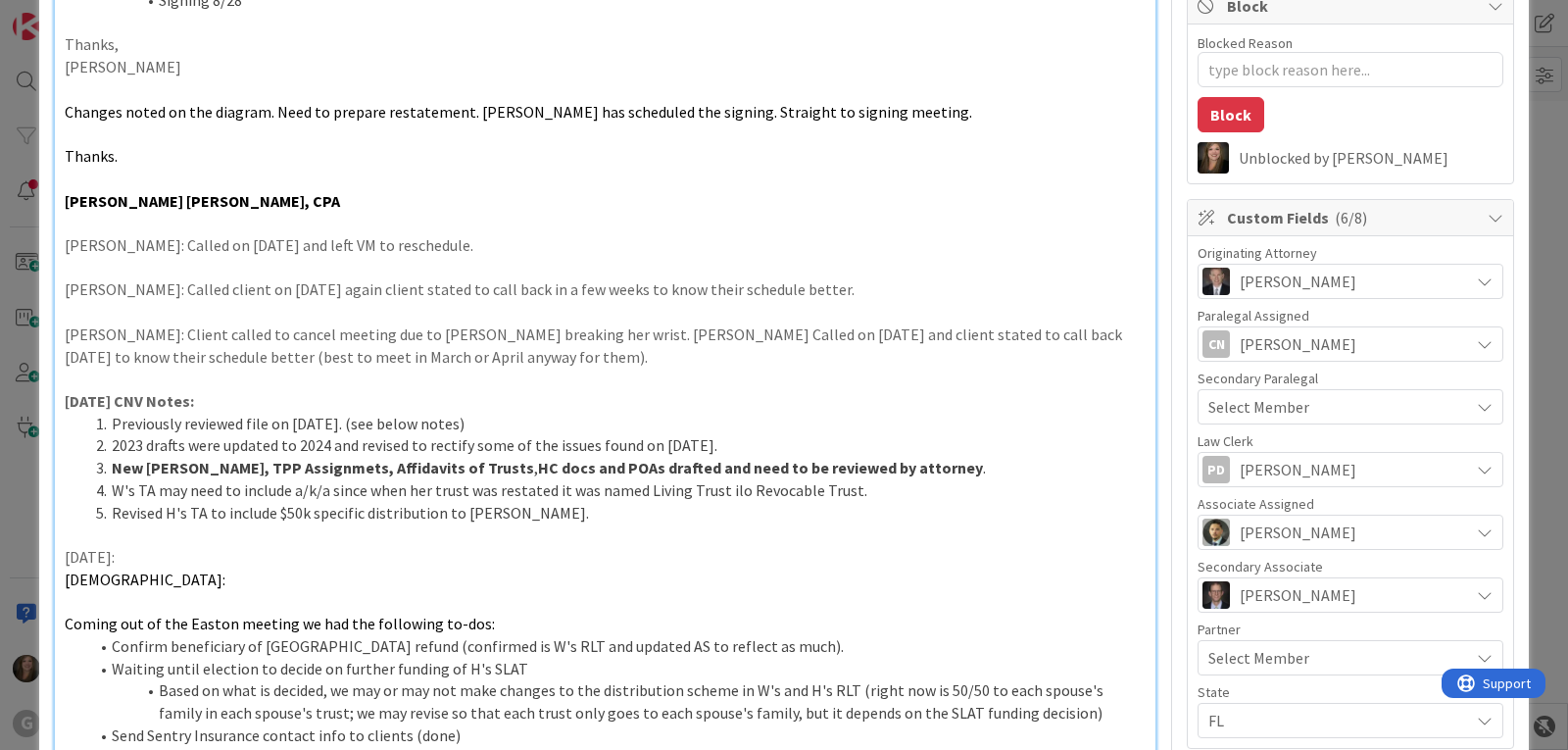
scroll to position [0, 0]
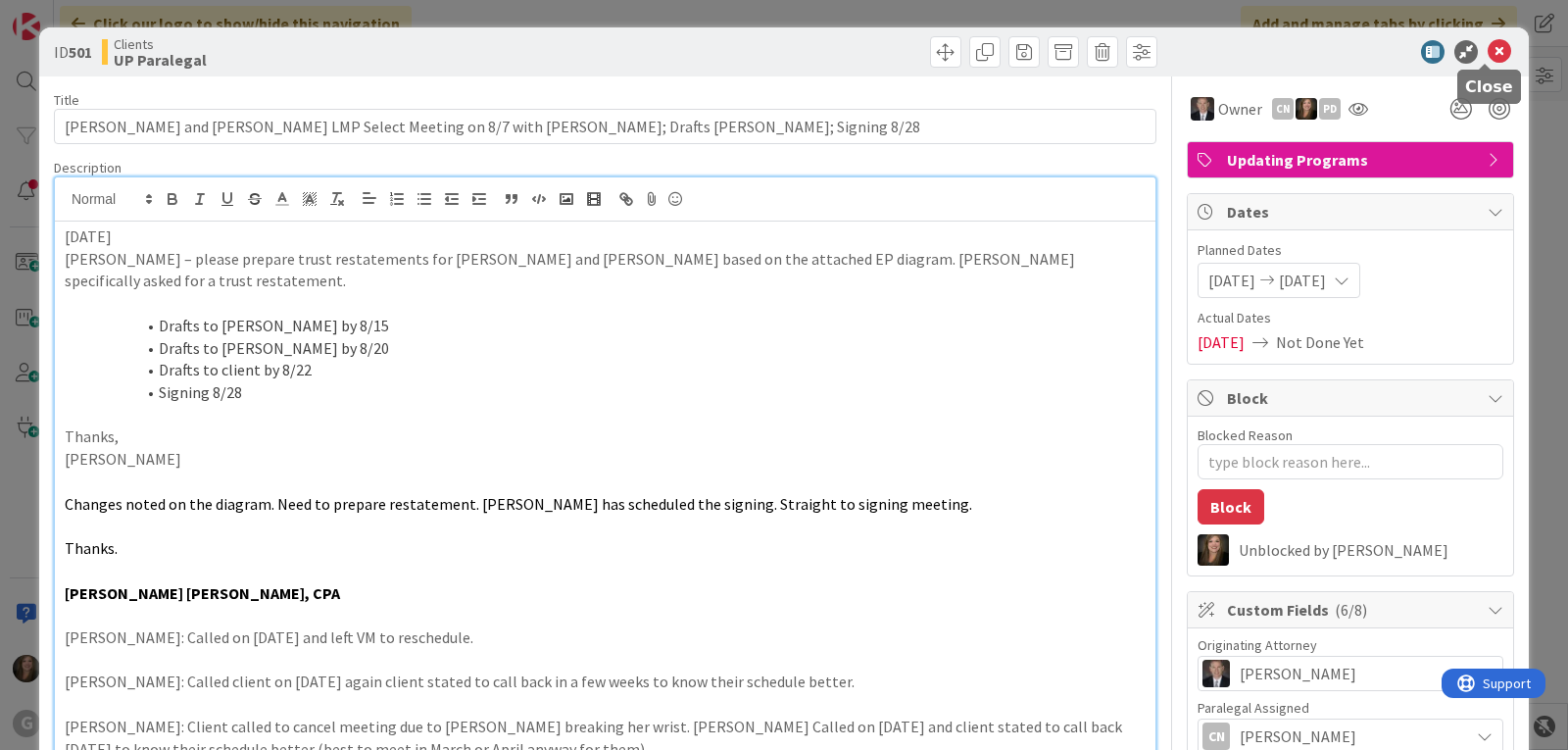
click at [1492, 51] on icon at bounding box center [1499, 52] width 24 height 24
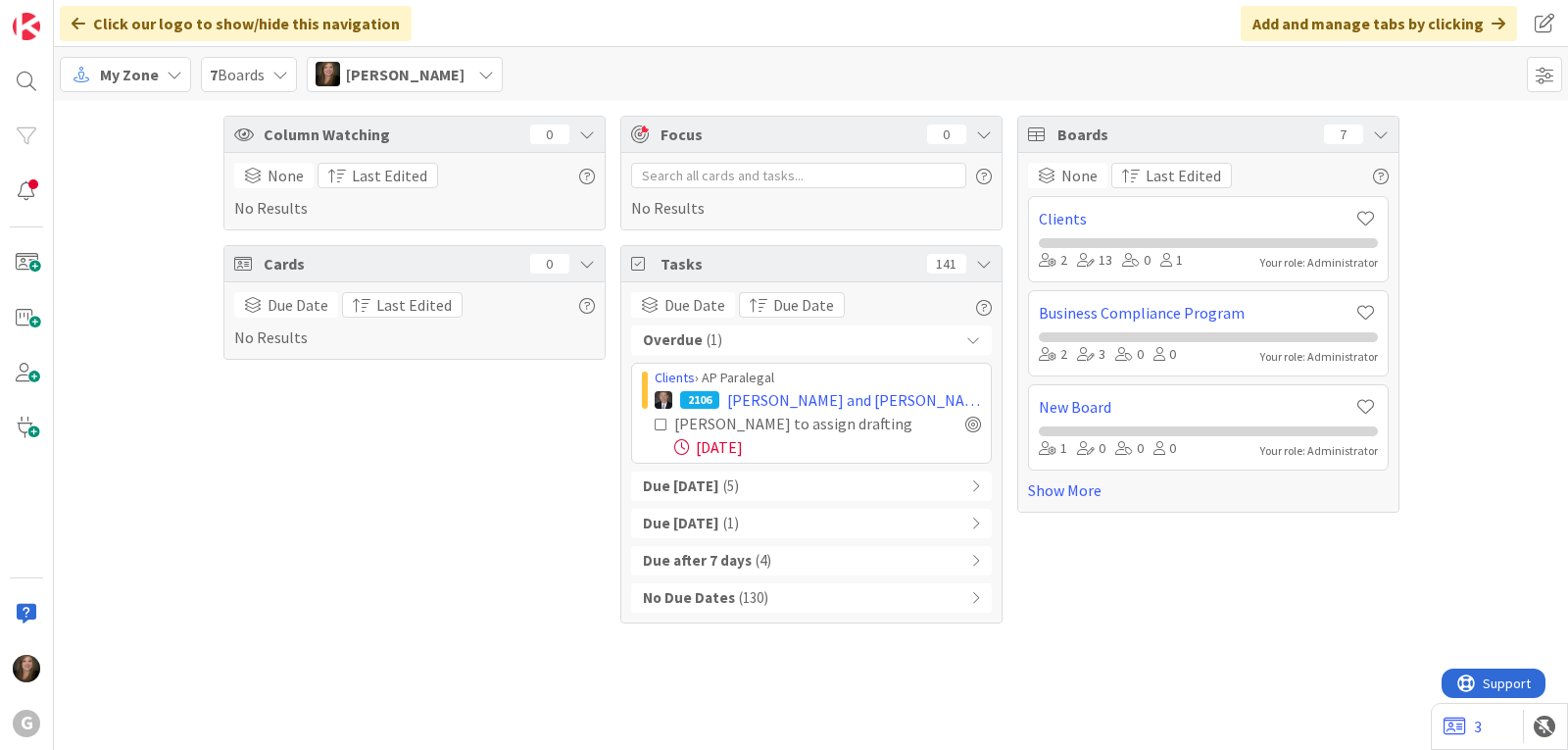
click at [751, 486] on div "Due [DATE] ( 5 )" at bounding box center [812, 486] width 360 height 30
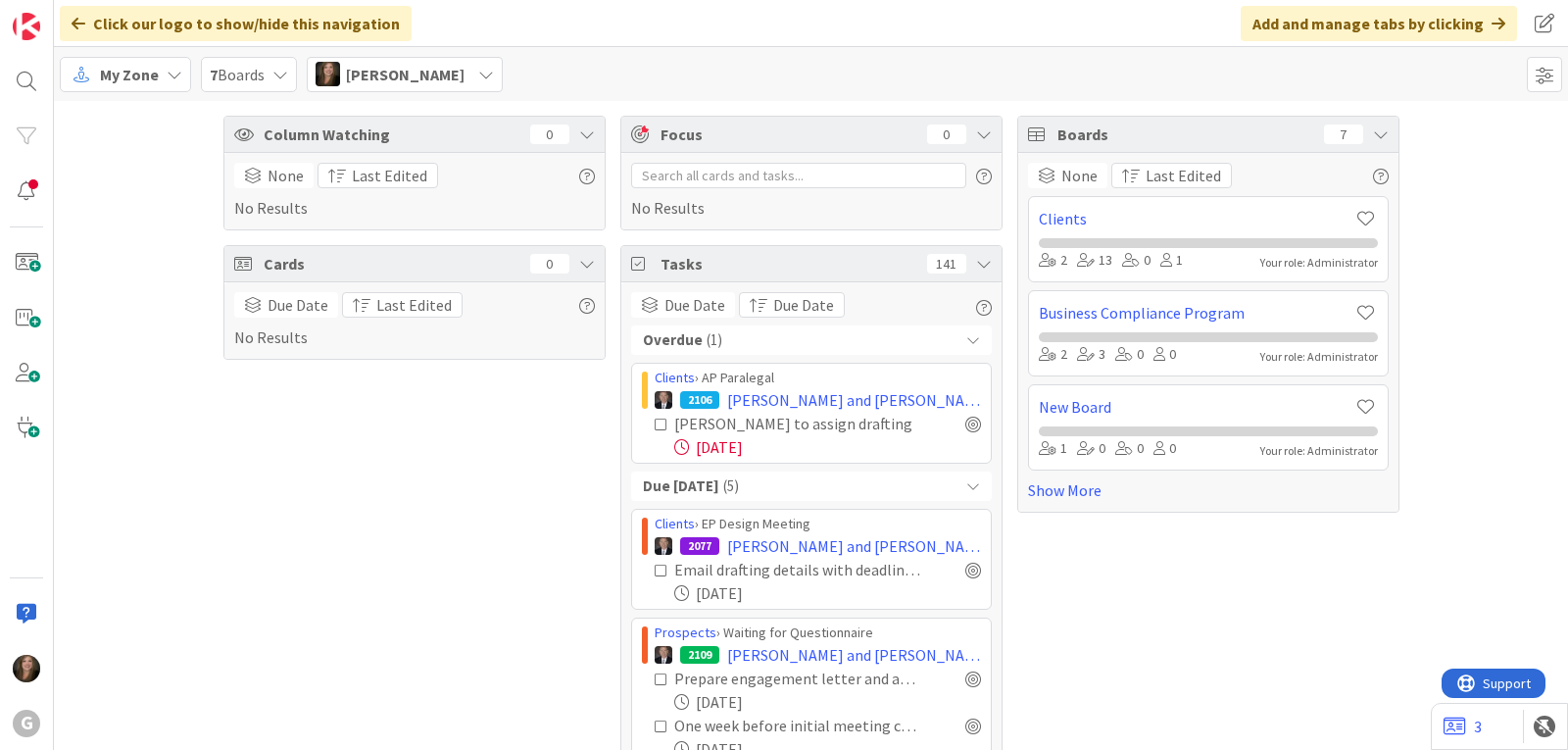
scroll to position [98, 0]
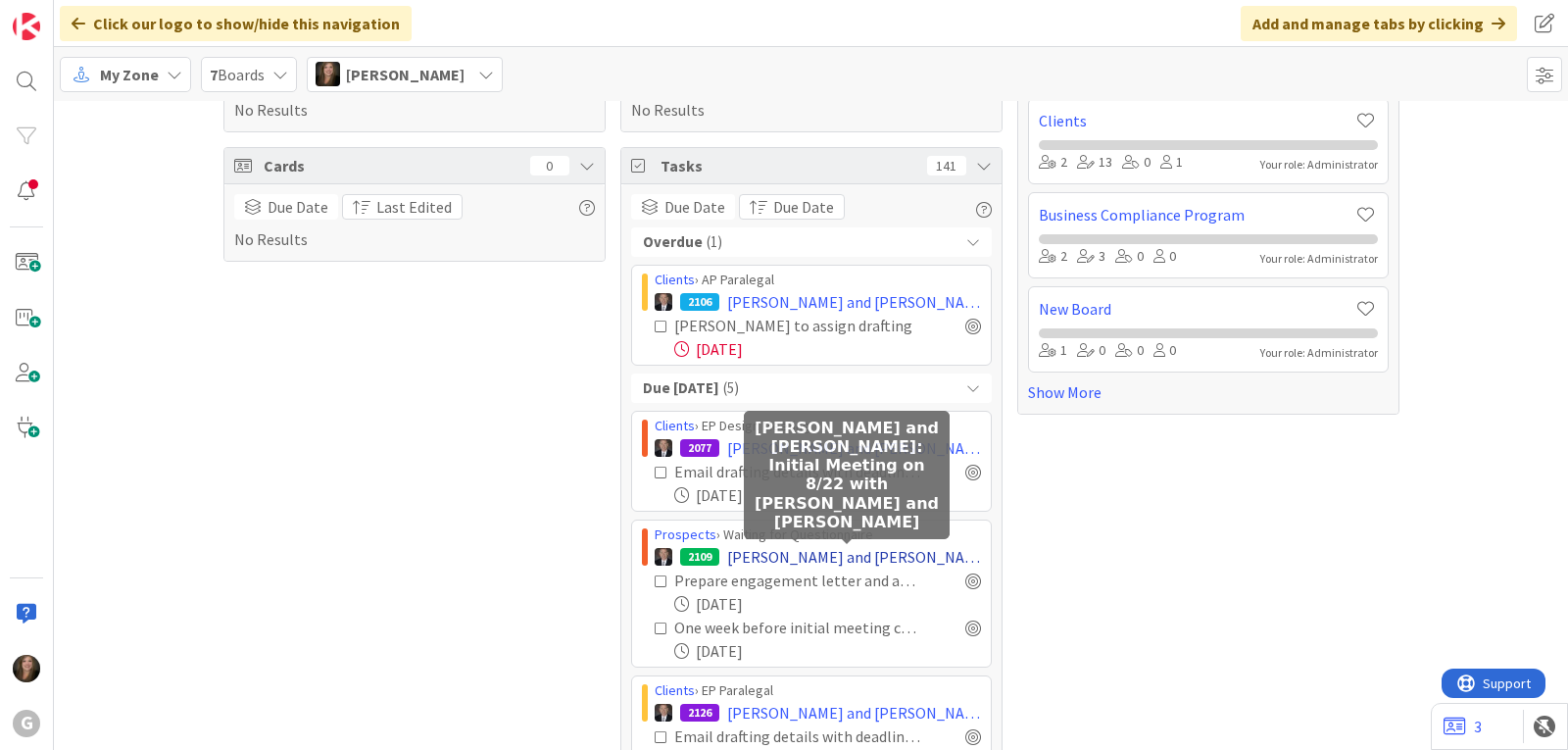
click at [771, 559] on span "[PERSON_NAME] and [PERSON_NAME]: Initial Meeting on 8/22 with [PERSON_NAME] and…" at bounding box center [854, 557] width 254 height 24
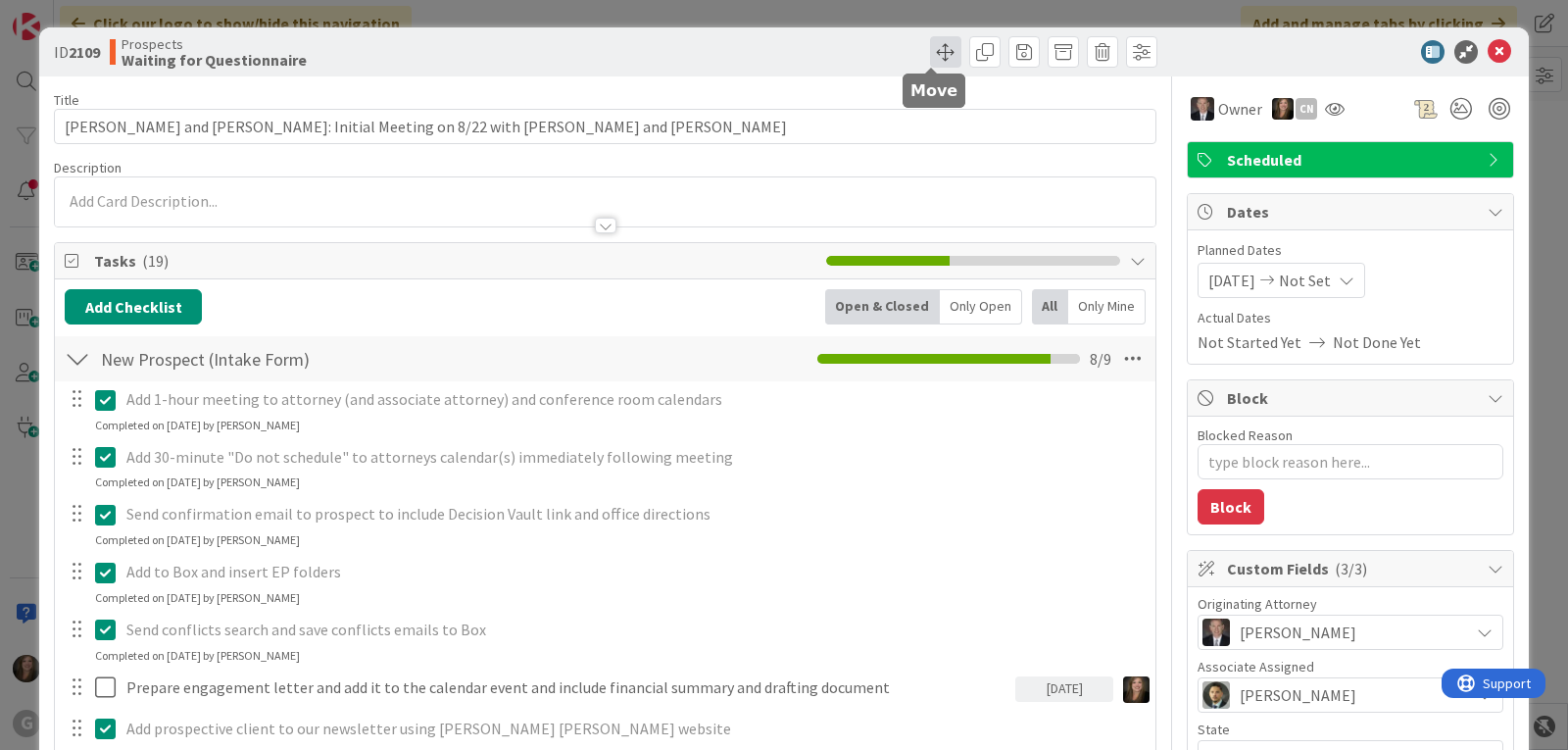
click at [932, 54] on span at bounding box center [946, 52] width 32 height 32
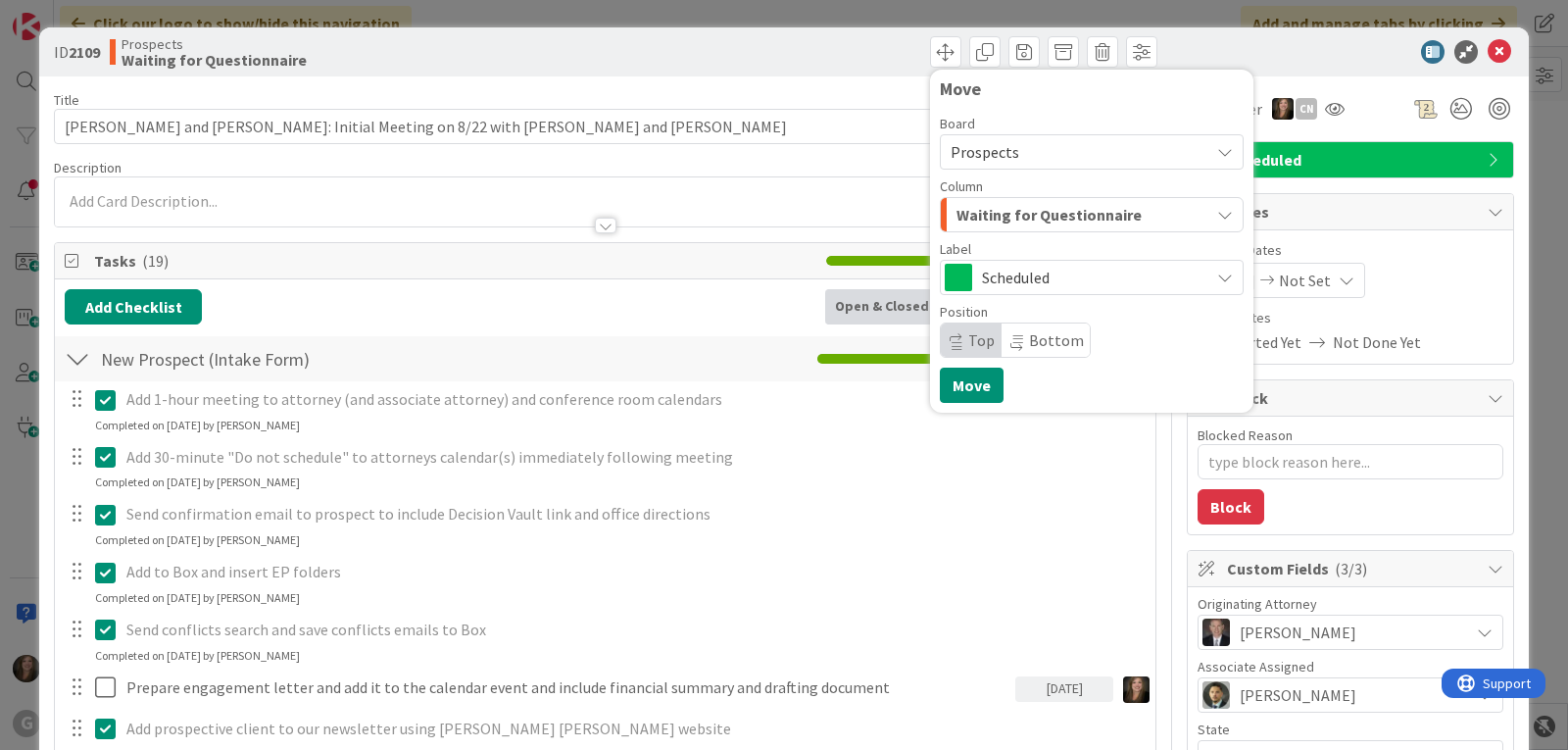
click at [1203, 206] on button "Waiting for Questionnaire" at bounding box center [1091, 215] width 303 height 35
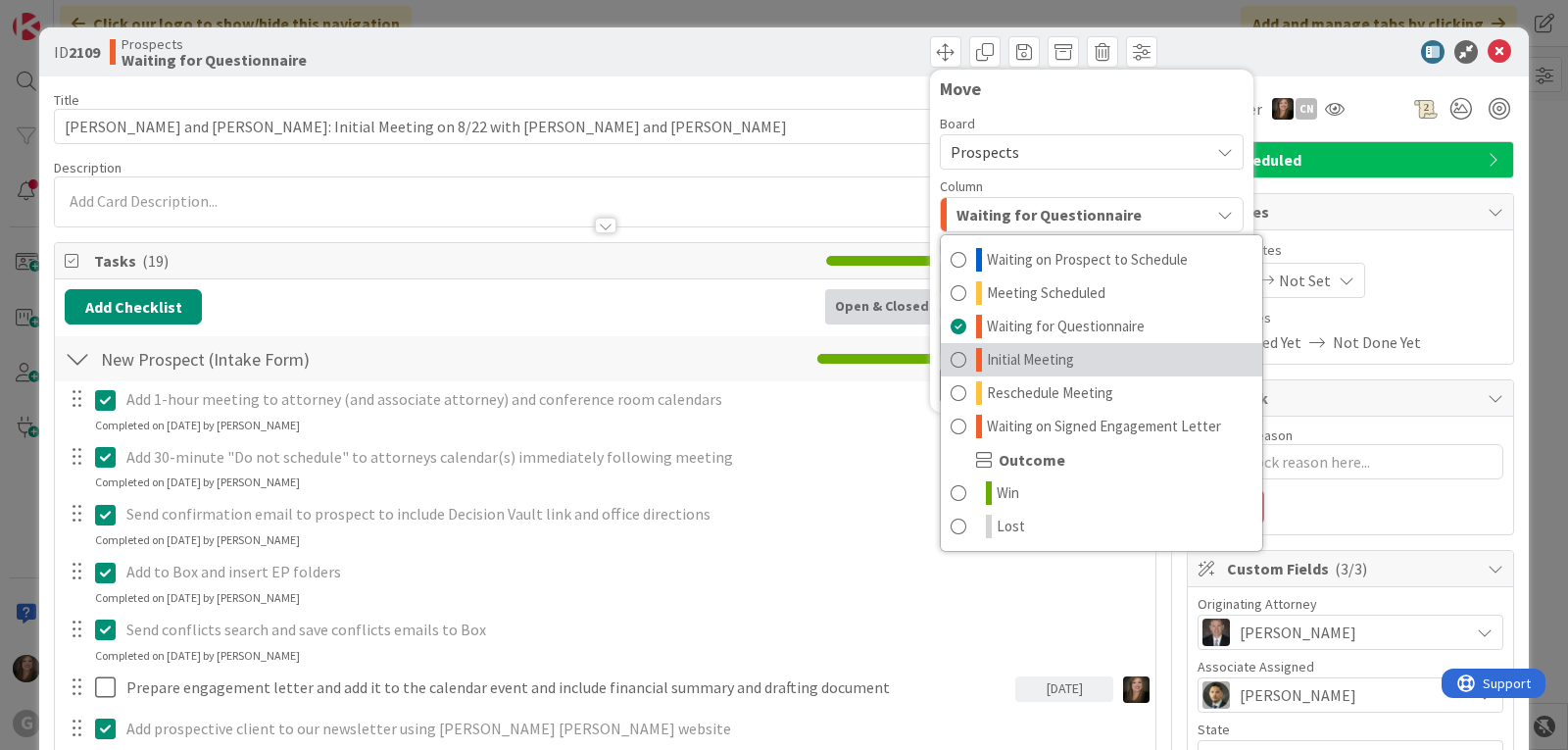
click at [1066, 361] on link "Initial Meeting" at bounding box center [1101, 360] width 321 height 34
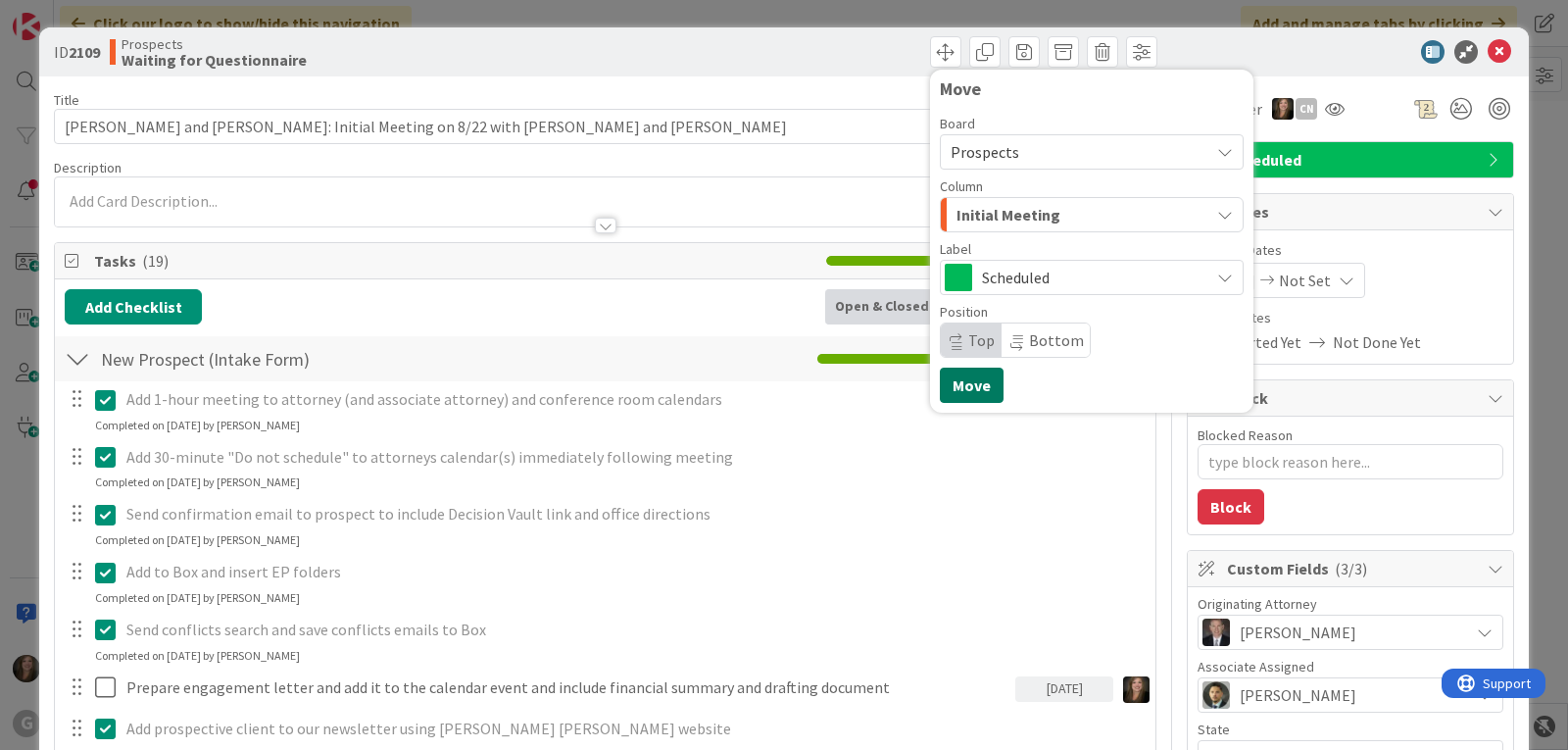
click at [945, 383] on button "Move" at bounding box center [971, 385] width 64 height 35
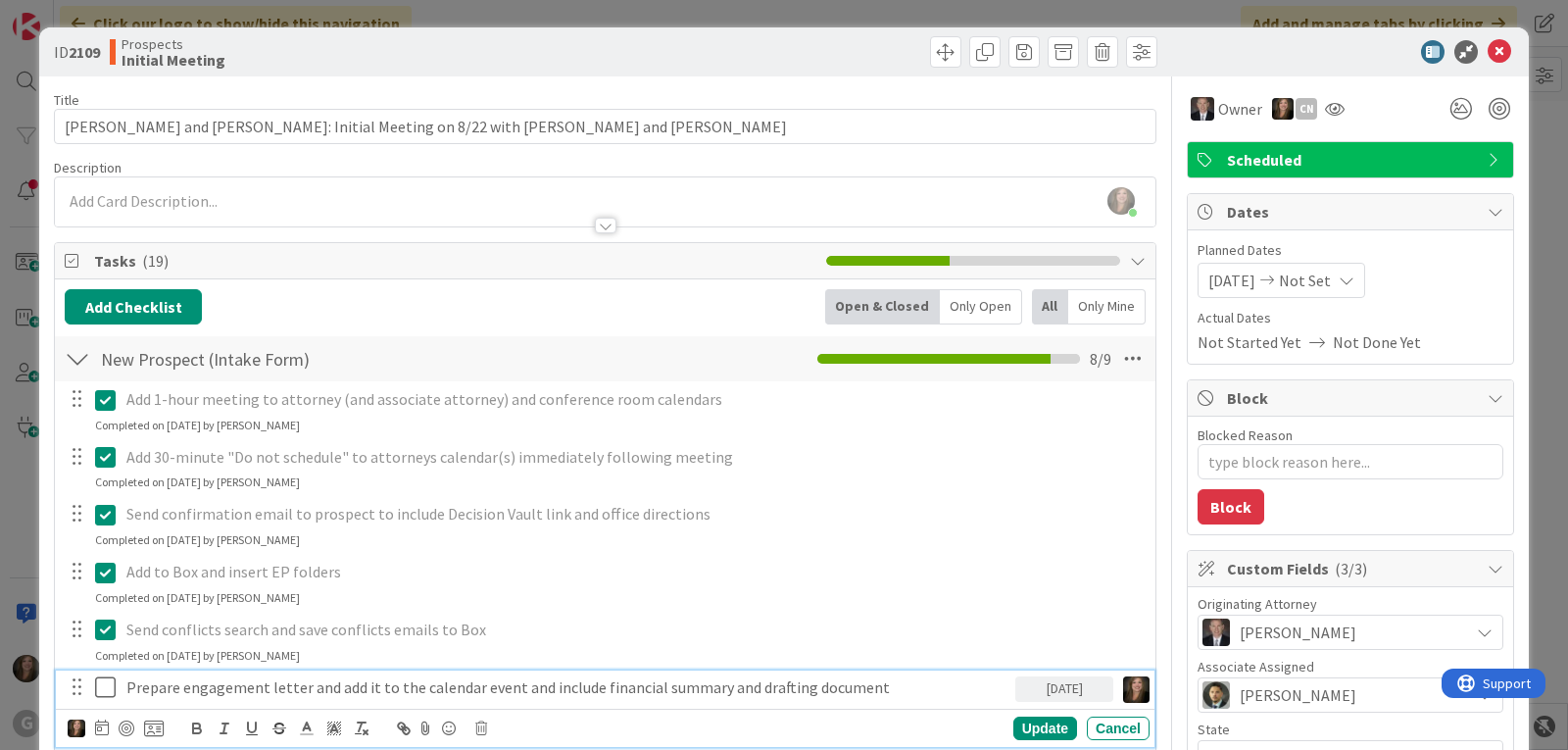
click at [112, 689] on icon at bounding box center [109, 687] width 30 height 24
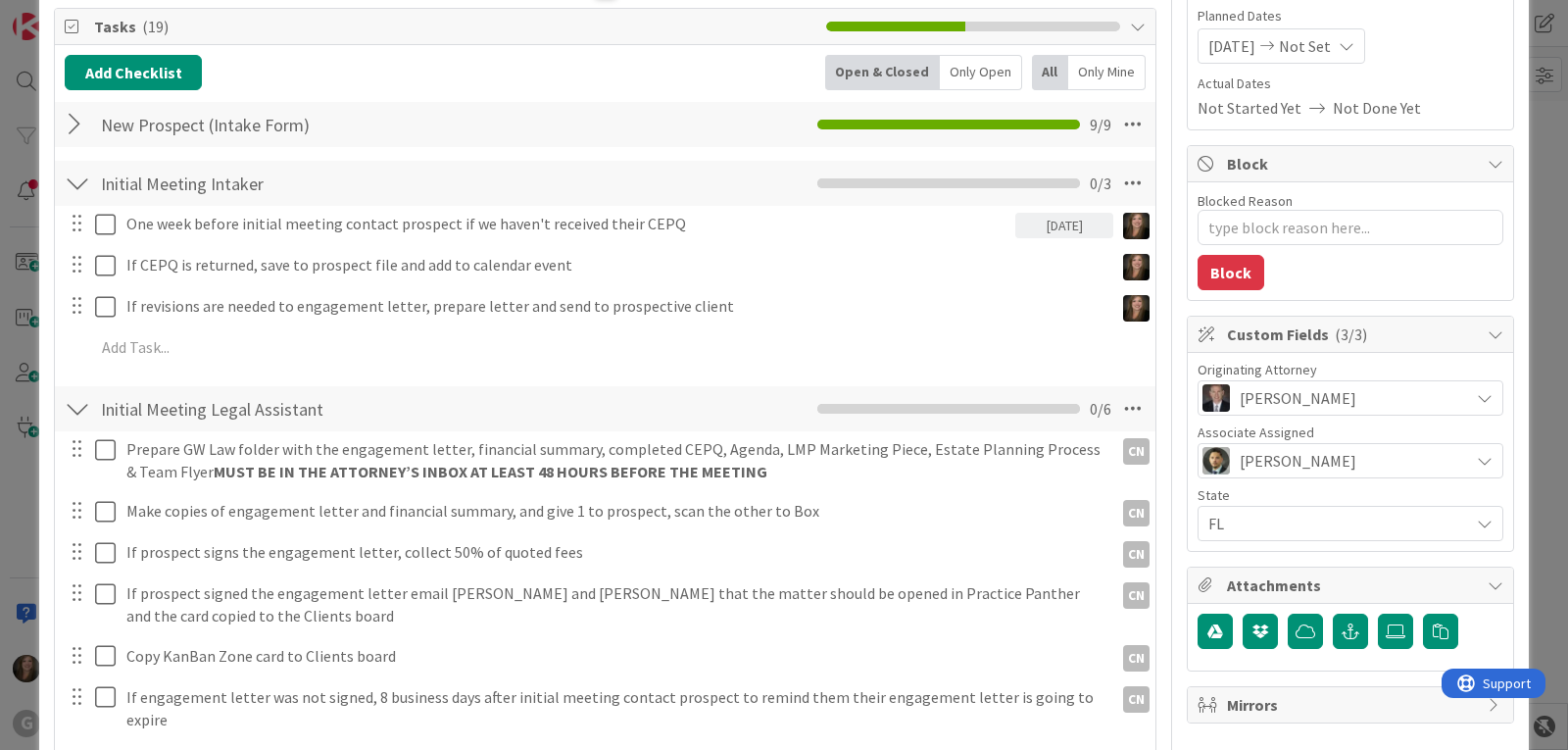
scroll to position [294, 0]
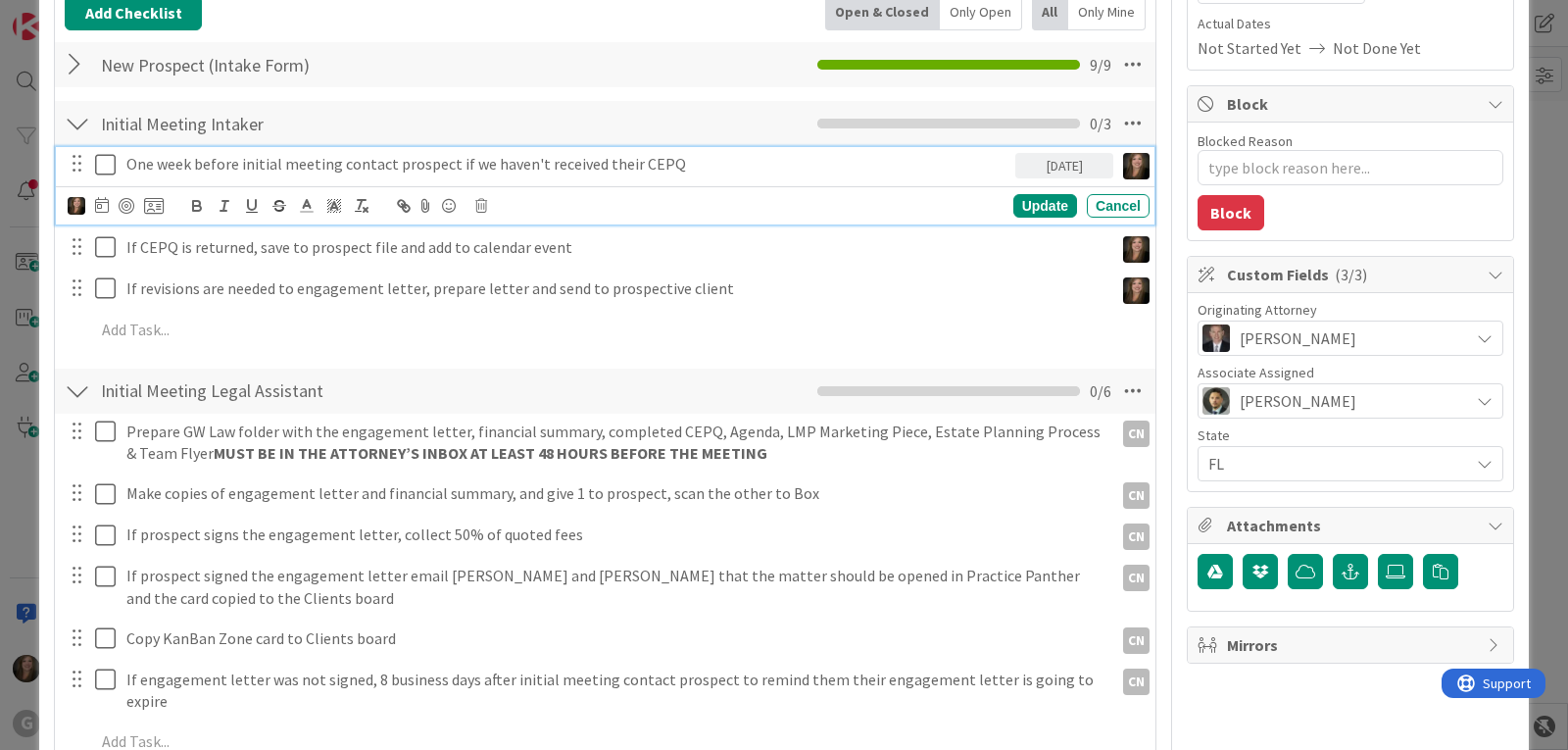
click at [104, 164] on icon at bounding box center [109, 165] width 30 height 24
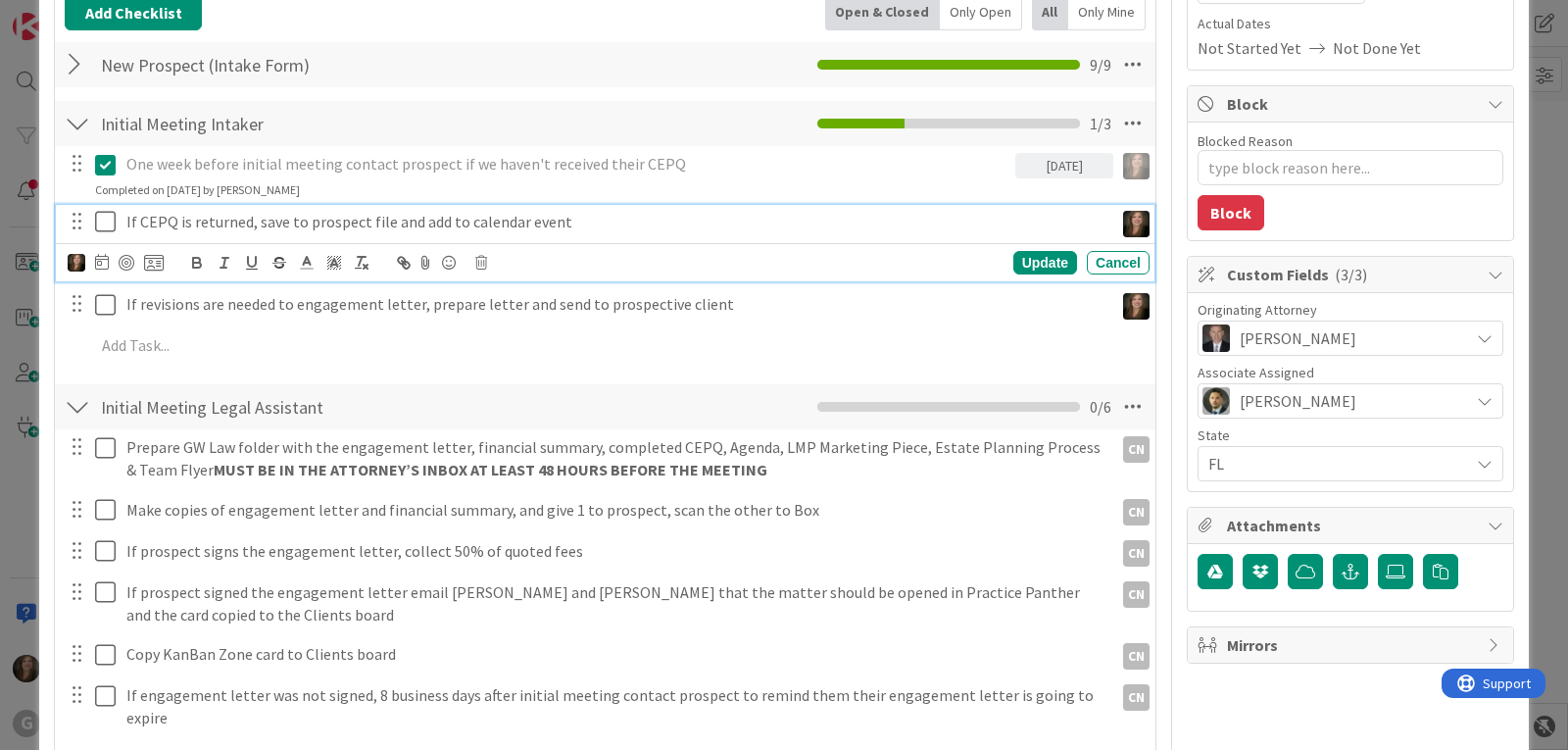
click at [103, 220] on icon at bounding box center [109, 222] width 30 height 24
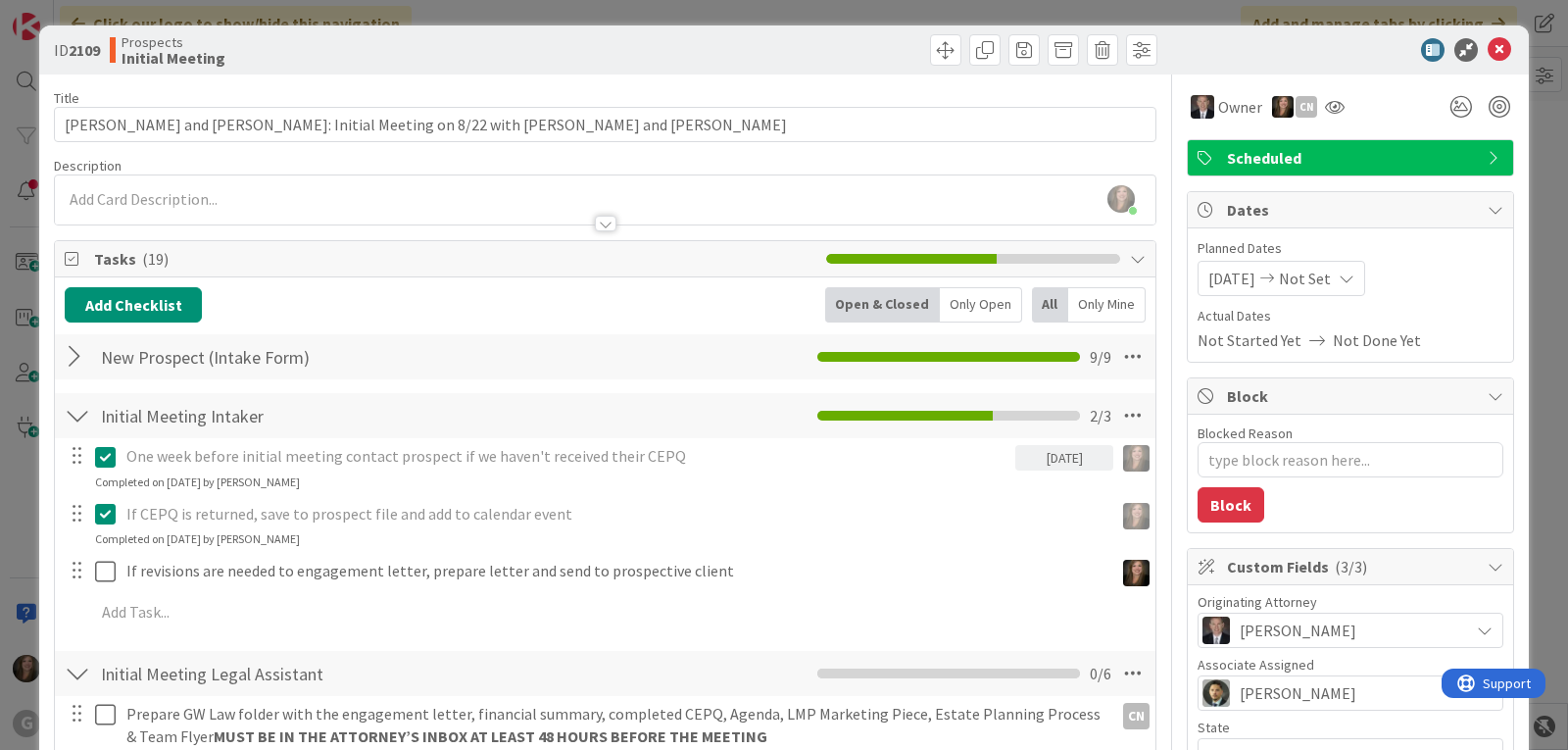
scroll to position [0, 0]
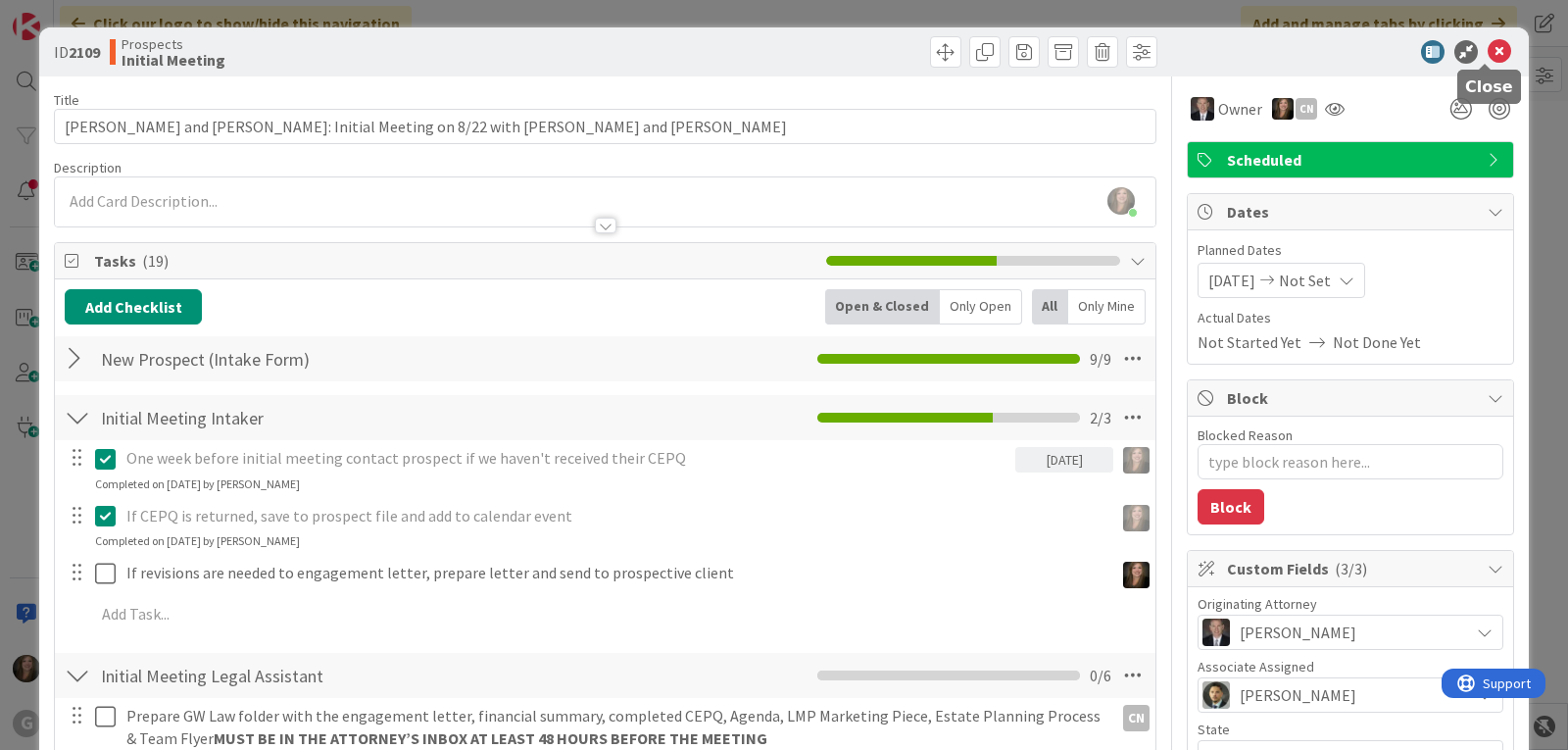
click at [1487, 48] on icon at bounding box center [1499, 52] width 24 height 24
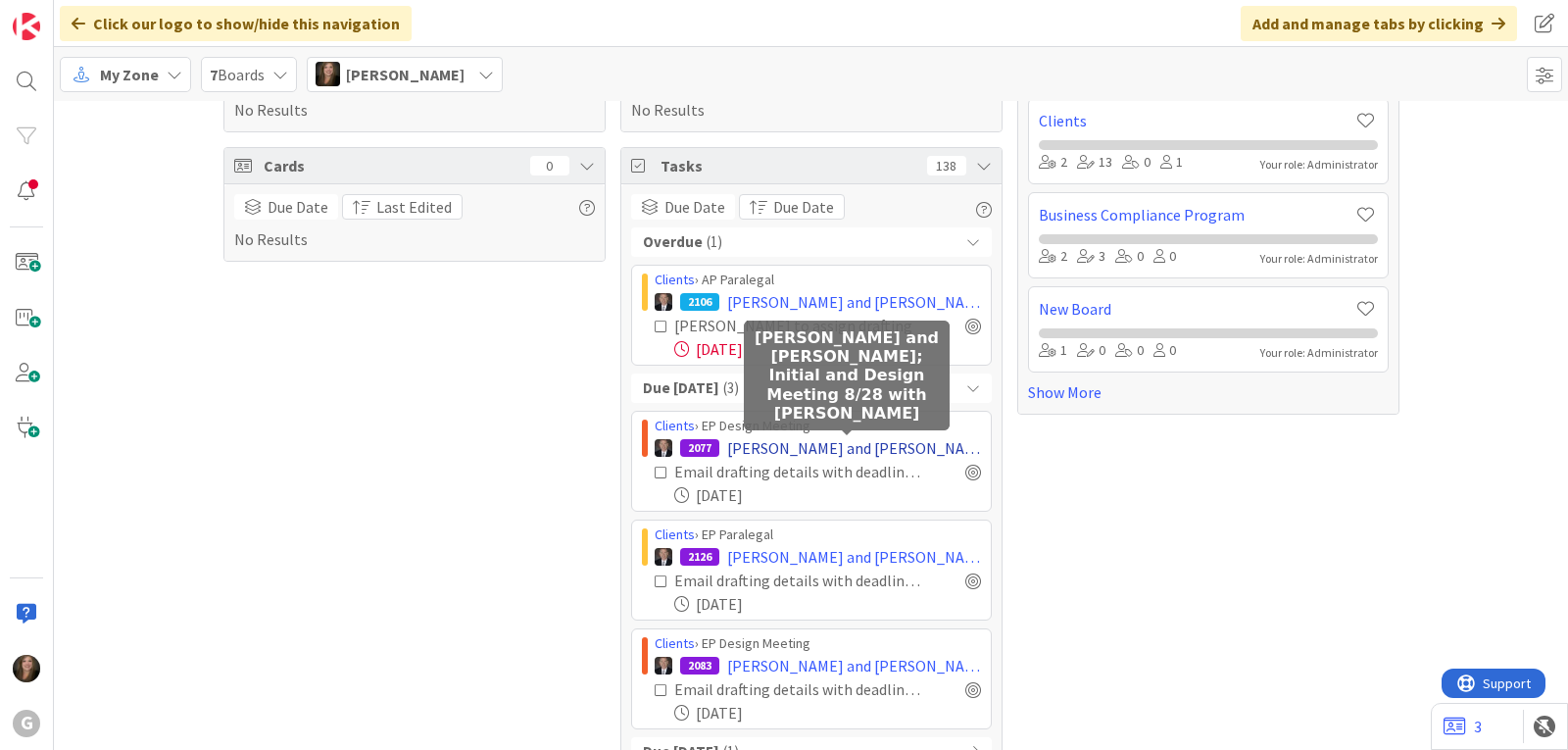
click at [809, 449] on span "[PERSON_NAME] and [PERSON_NAME]; Initial and Design Meeting 8/28 with [PERSON_N…" at bounding box center [854, 448] width 254 height 24
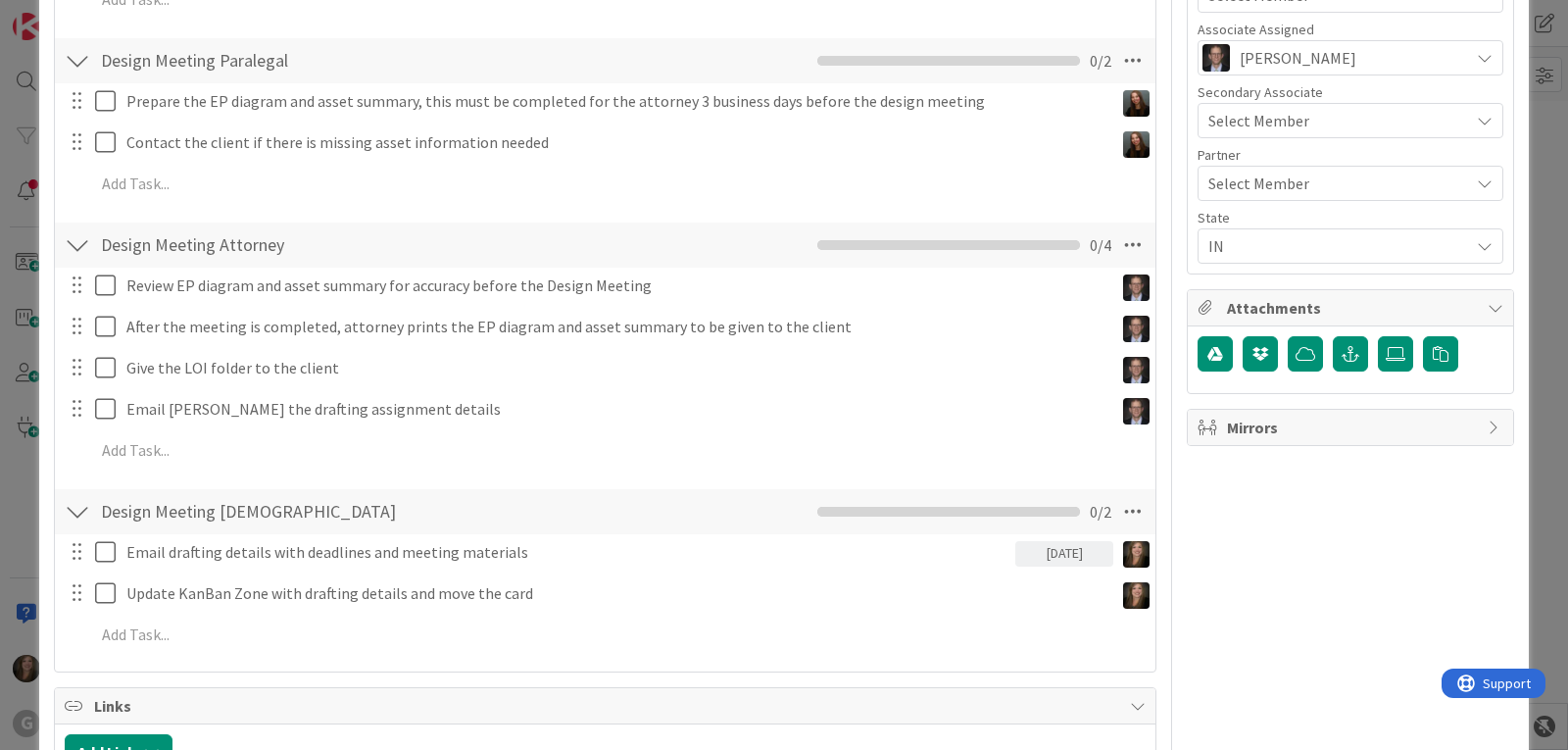
scroll to position [784, 0]
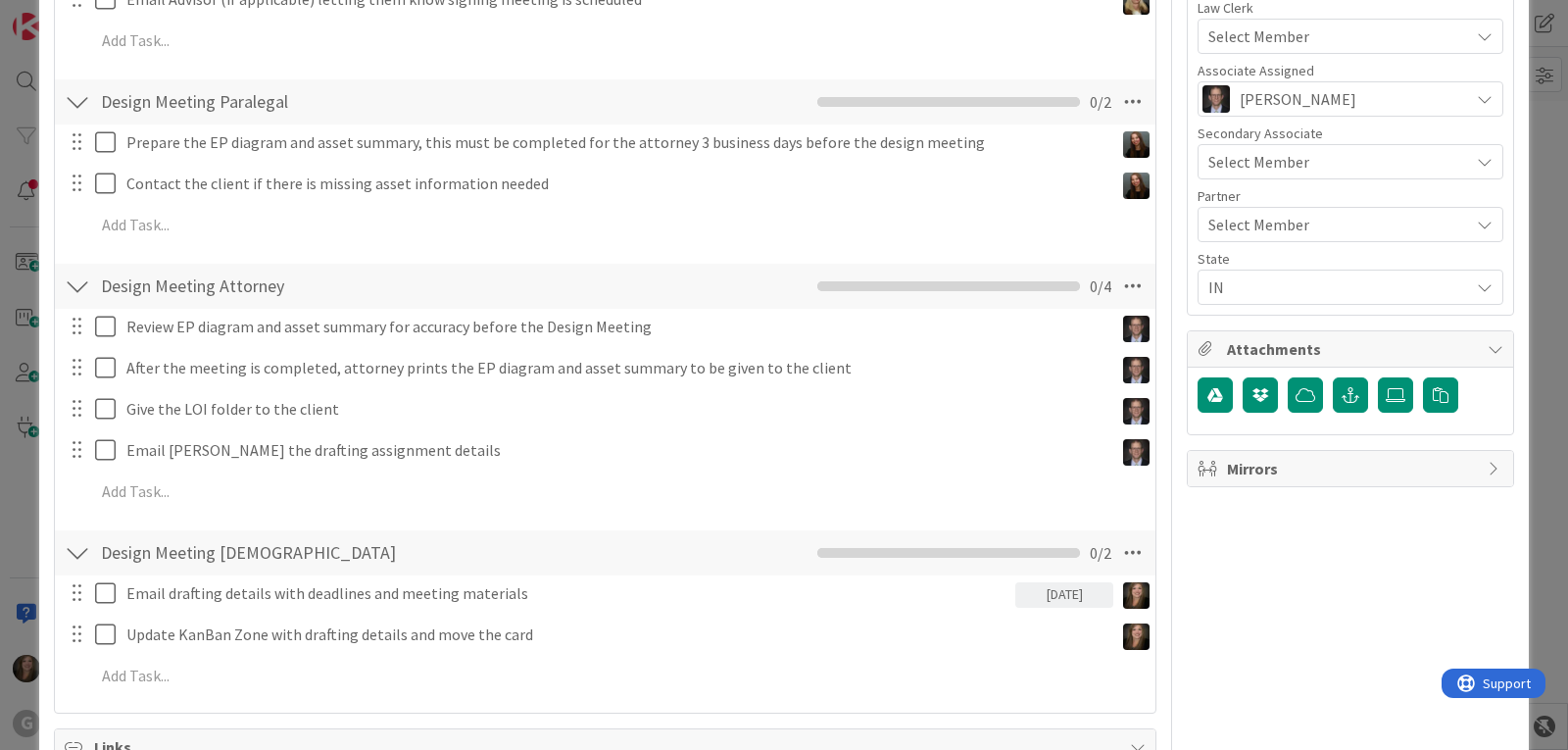
click at [1020, 591] on div "[DATE]" at bounding box center [1064, 595] width 98 height 26
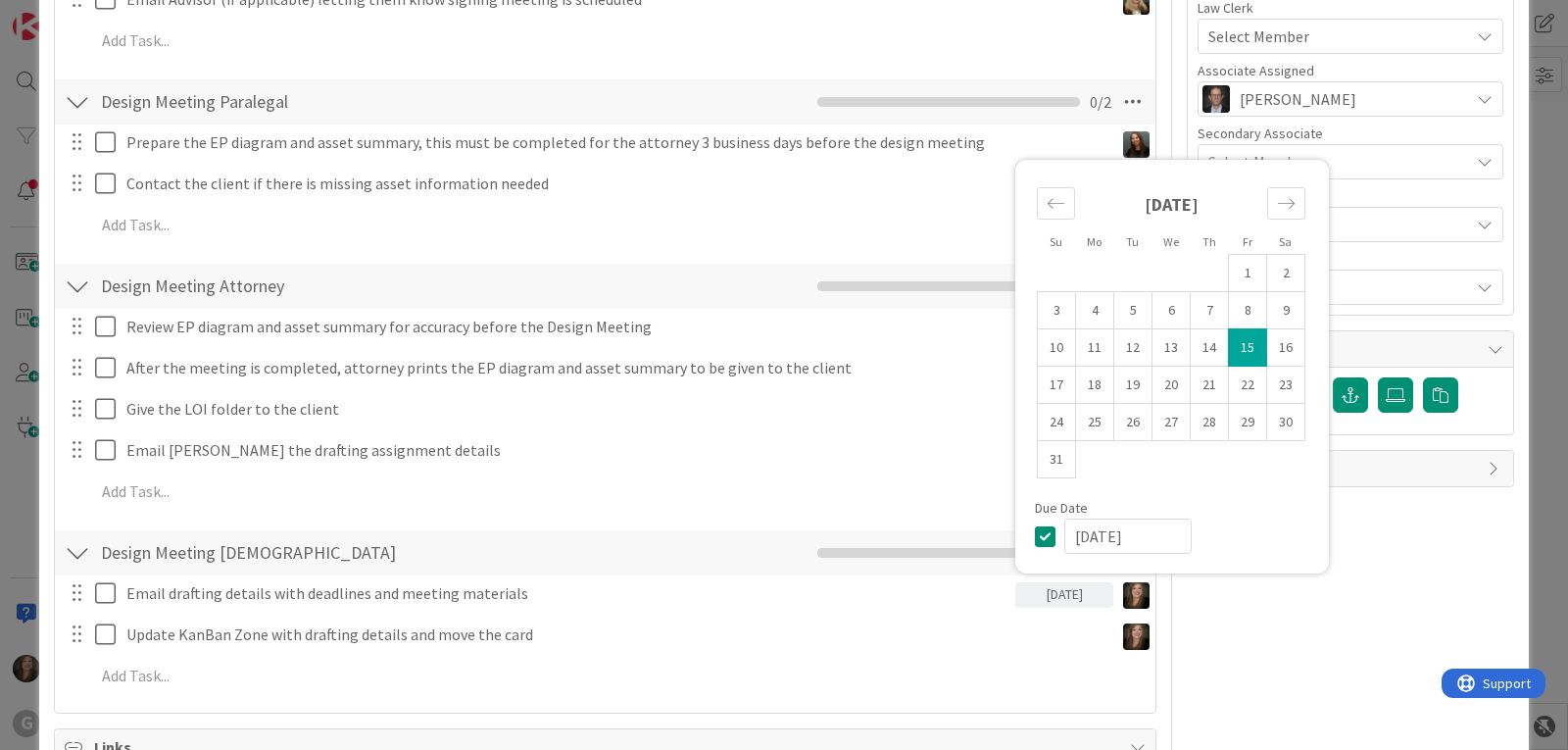
scroll to position [981, 0]
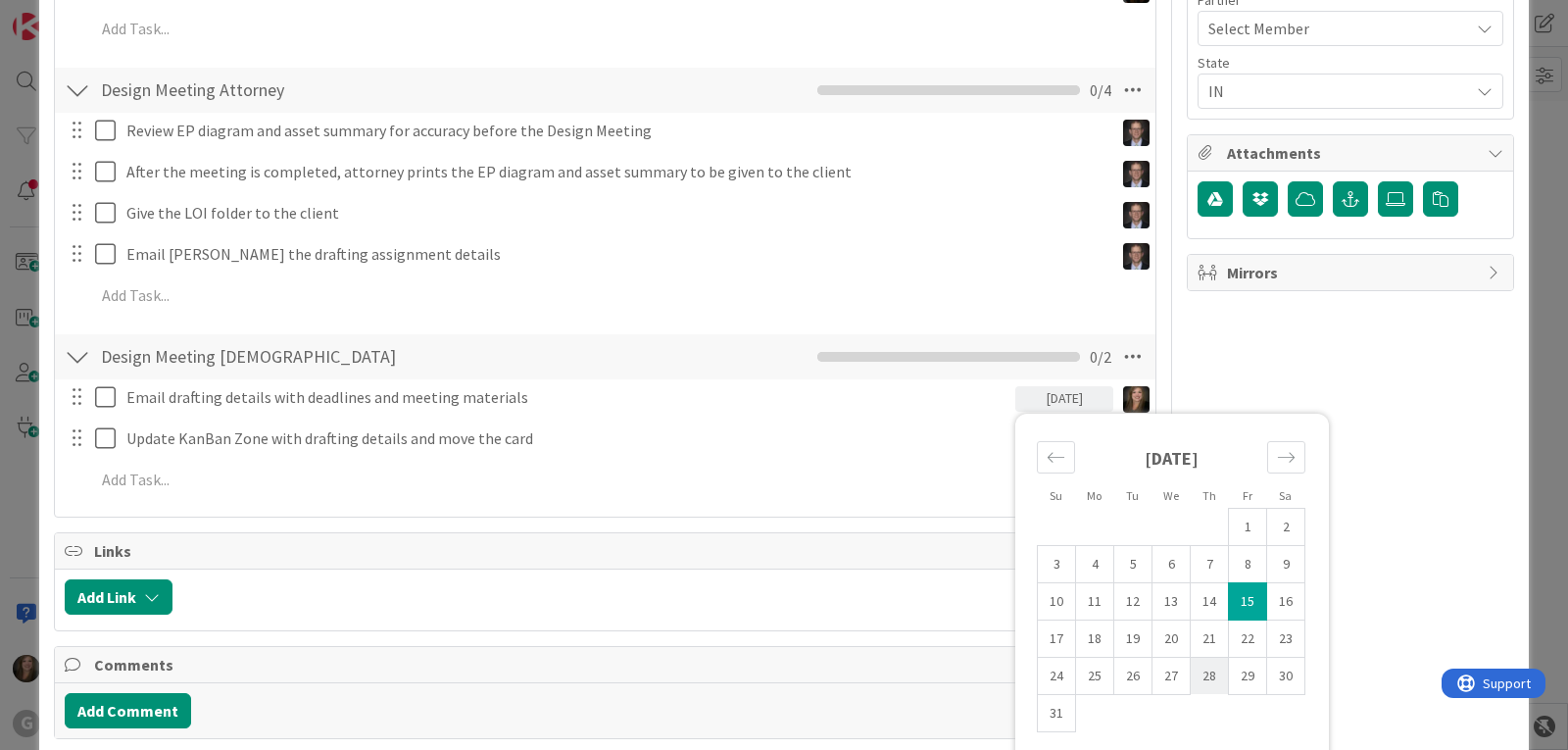
click at [1192, 671] on td "28" at bounding box center [1209, 675] width 38 height 37
click at [1388, 396] on div "Owner + 1 Estate Planning Dates Planned Dates Not Set Not Set Actual Dates Not …" at bounding box center [1350, 358] width 327 height 2524
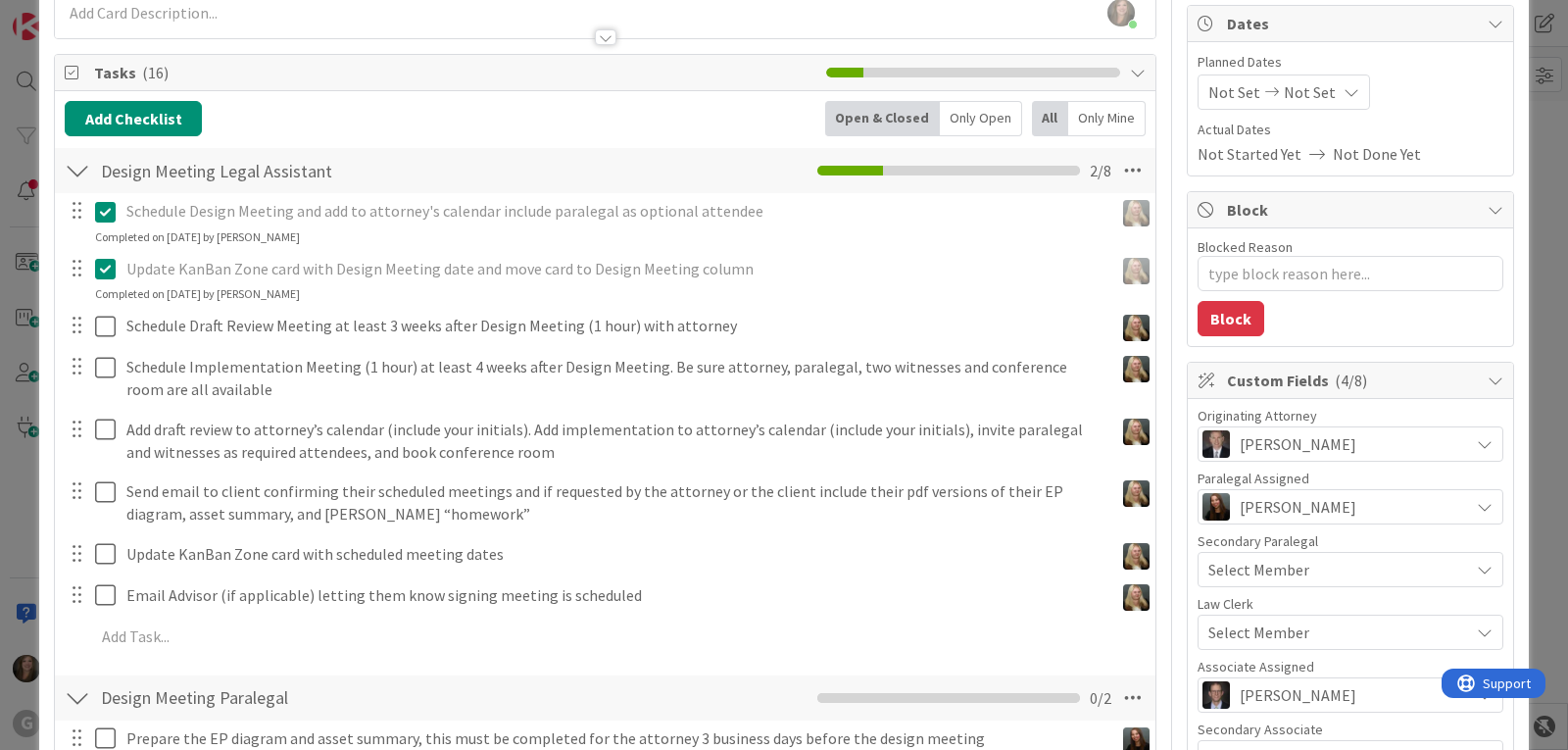
scroll to position [0, 0]
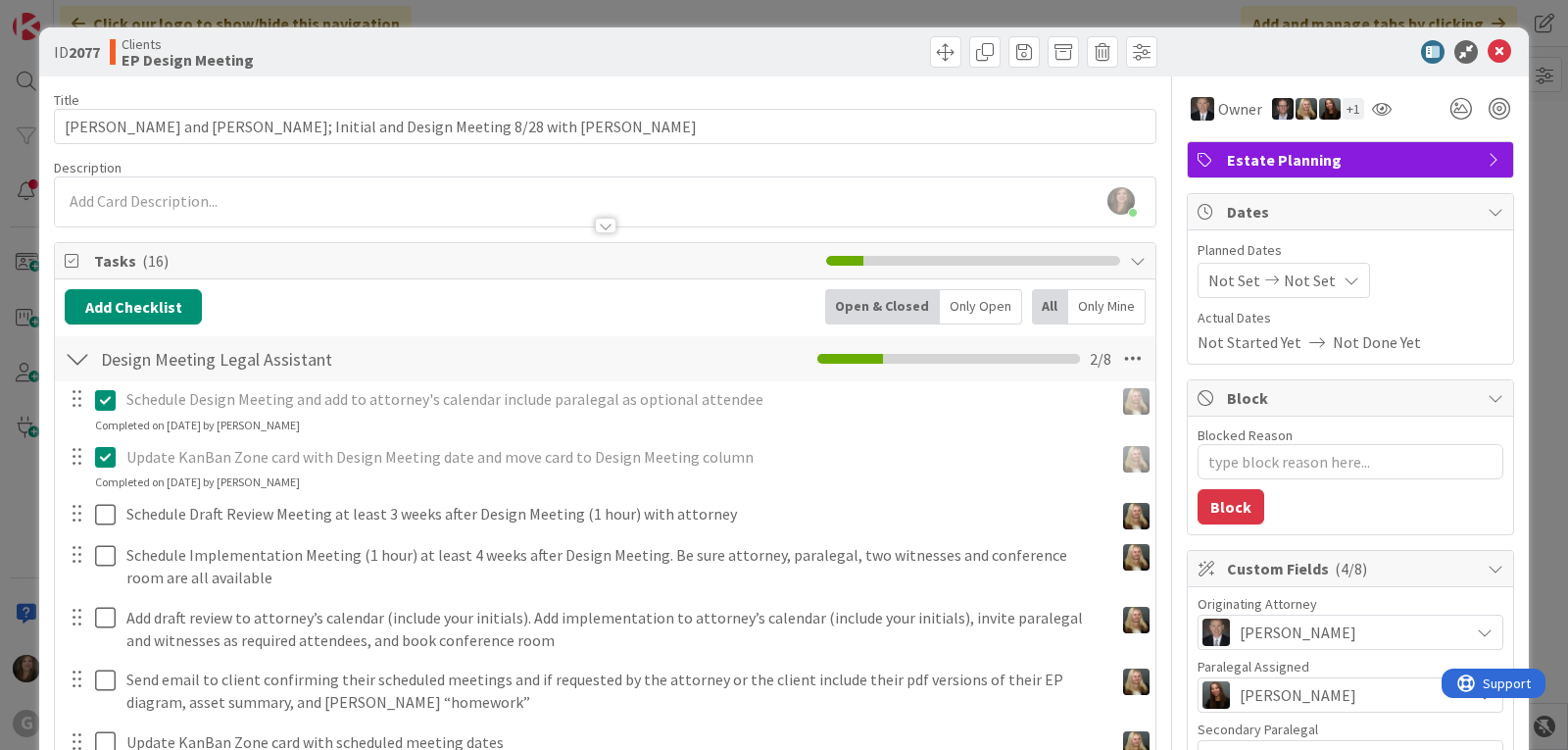
click at [1206, 268] on div "Not Set Not Set" at bounding box center [1283, 281] width 172 height 35
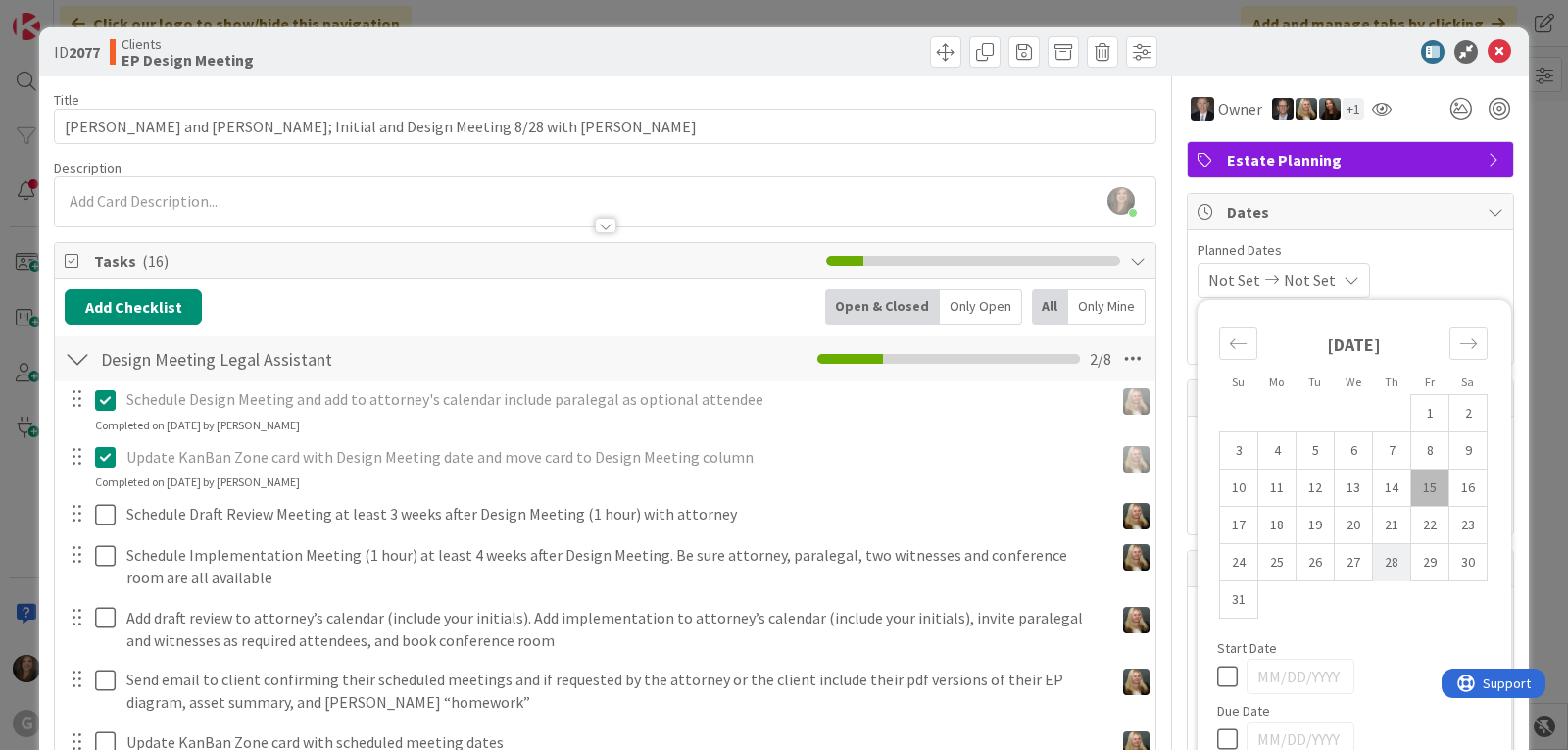
click at [1383, 562] on td "28" at bounding box center [1392, 563] width 38 height 37
click at [1403, 270] on div "[DATE] Not Set Su Mo Tu We Th Fr Sa [DATE] 1 2 3 4 5 6 7 8 9 10 11 12 13 14 15 …" at bounding box center [1350, 281] width 305 height 35
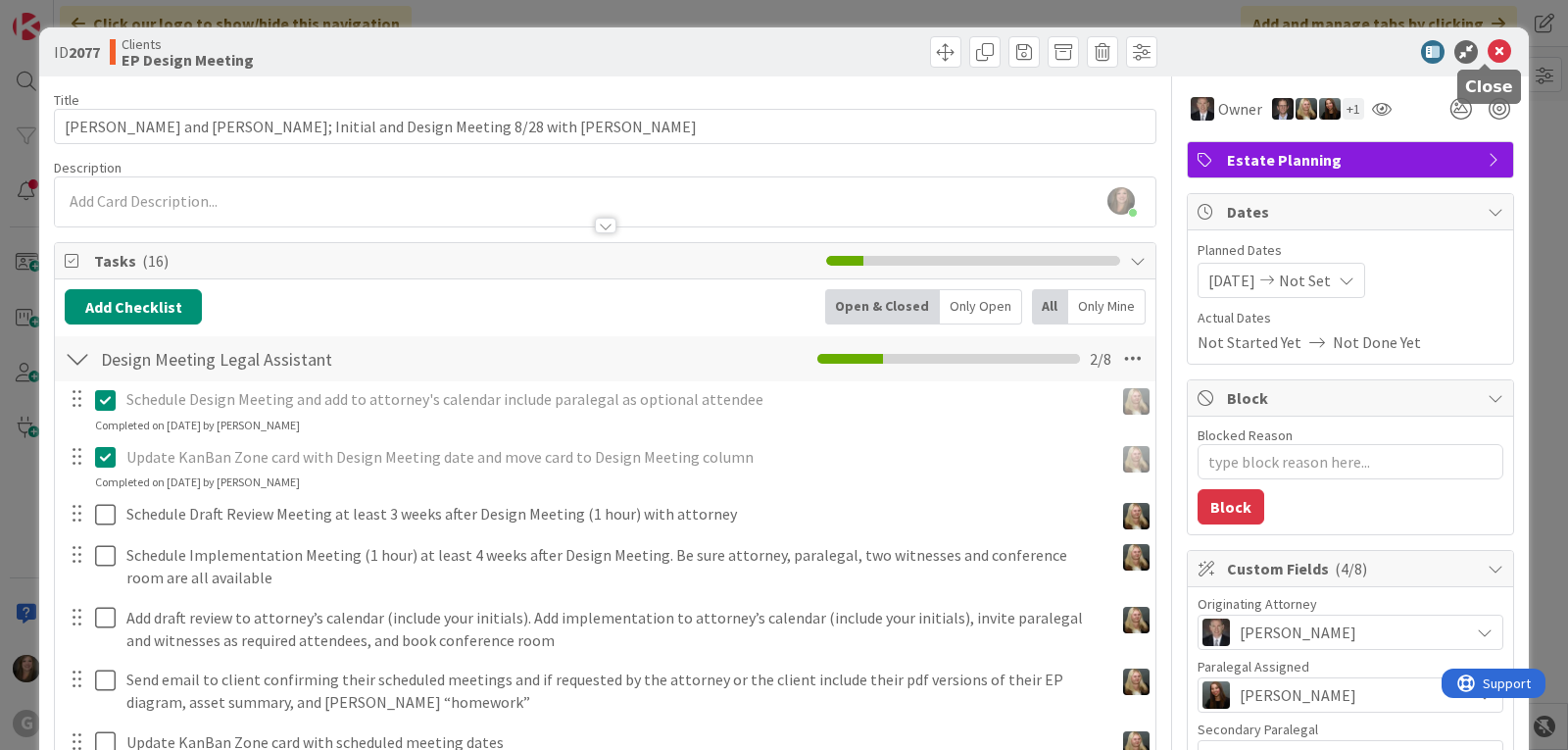
click at [1487, 46] on icon at bounding box center [1499, 52] width 24 height 24
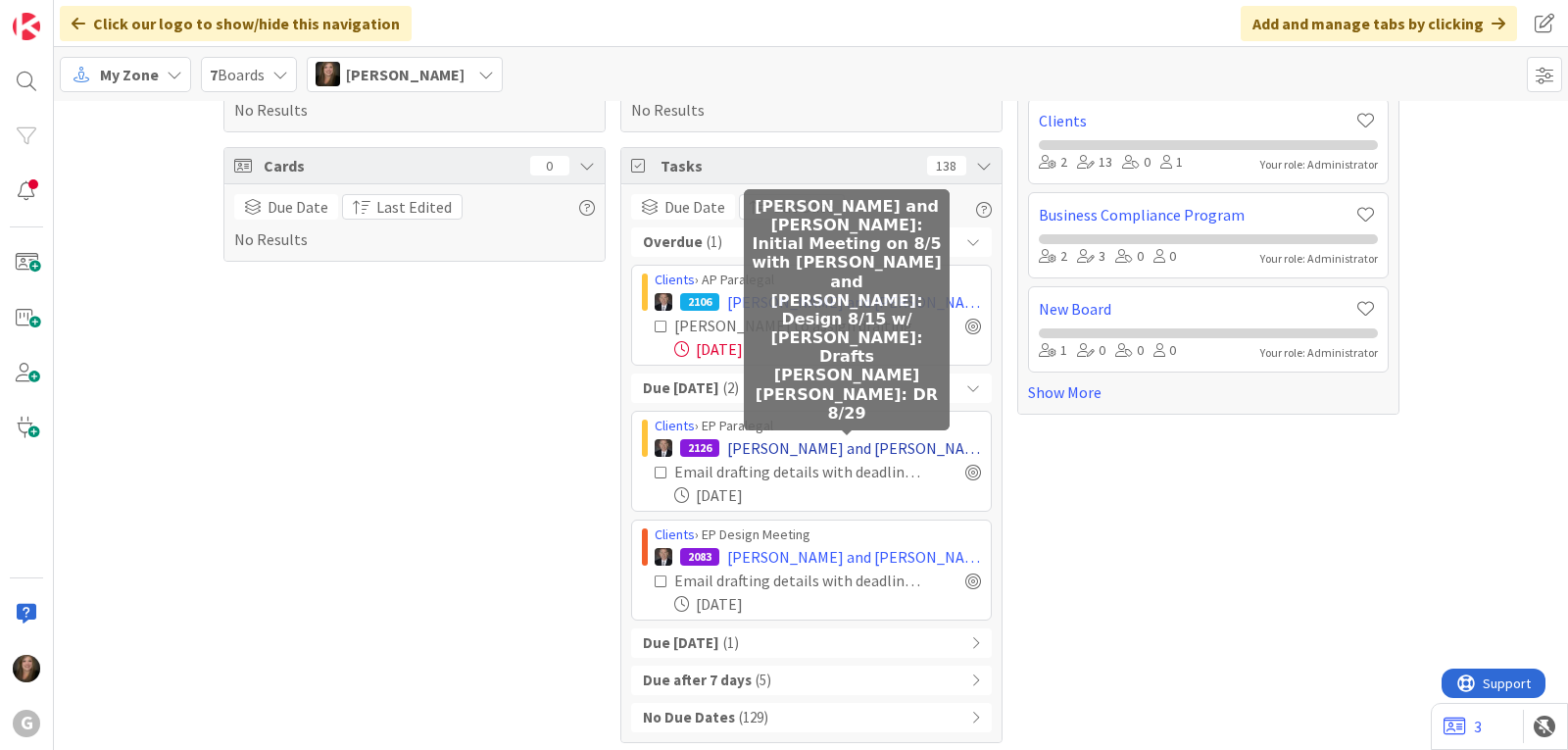
click at [797, 446] on span "[PERSON_NAME] and [PERSON_NAME]: Initial Meeting on 8/5 with [PERSON_NAME] and …" at bounding box center [854, 448] width 254 height 24
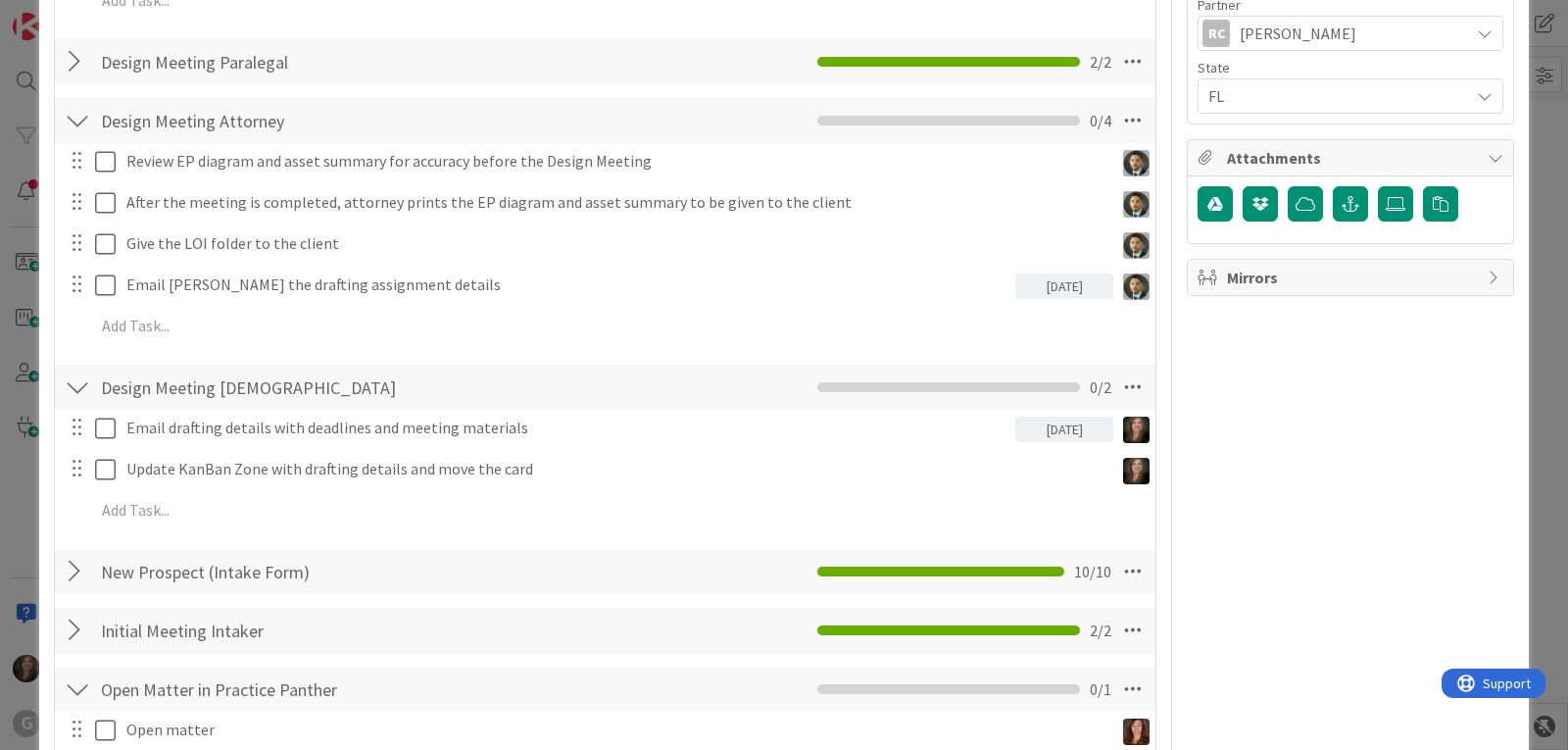
scroll to position [981, 0]
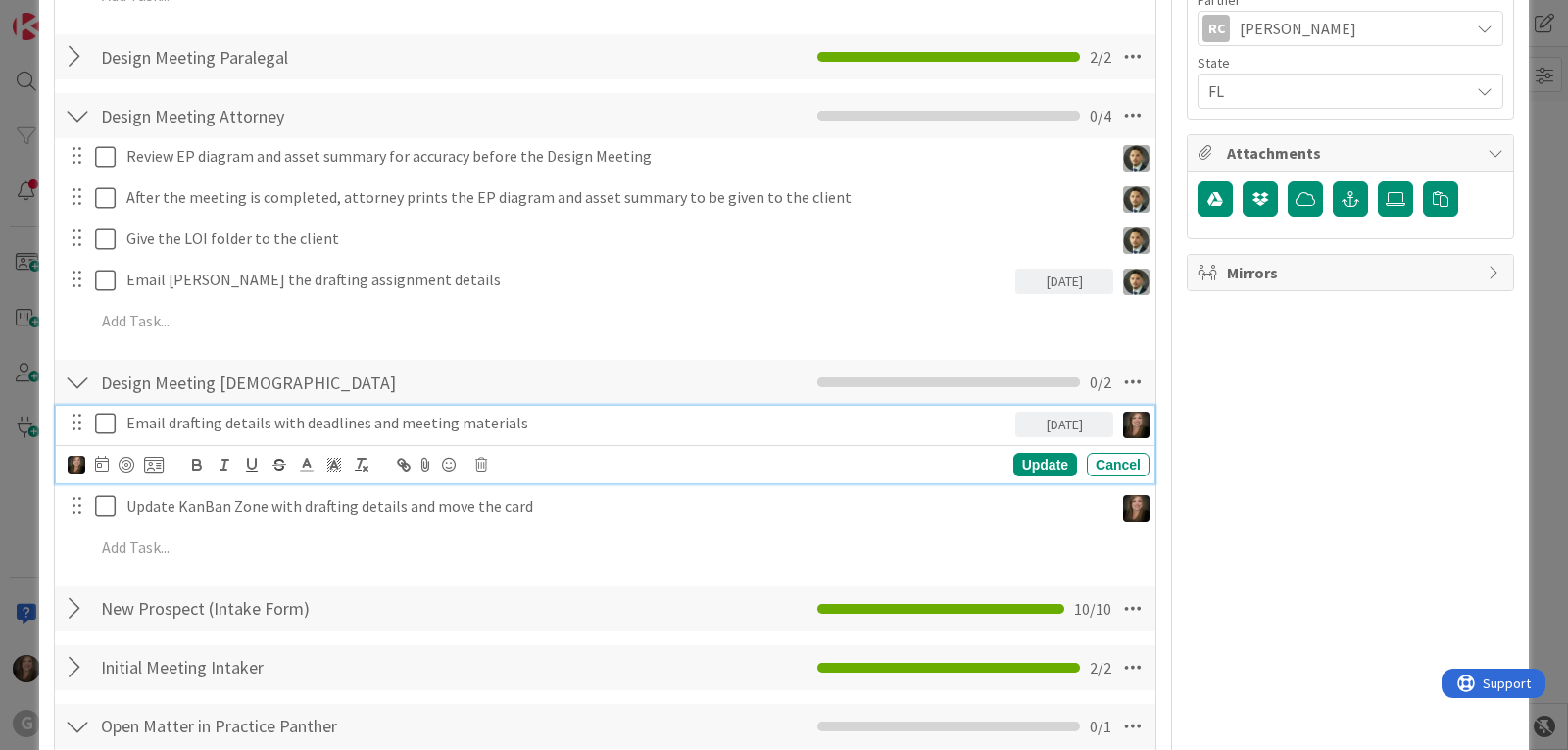
click at [105, 421] on icon at bounding box center [109, 424] width 30 height 24
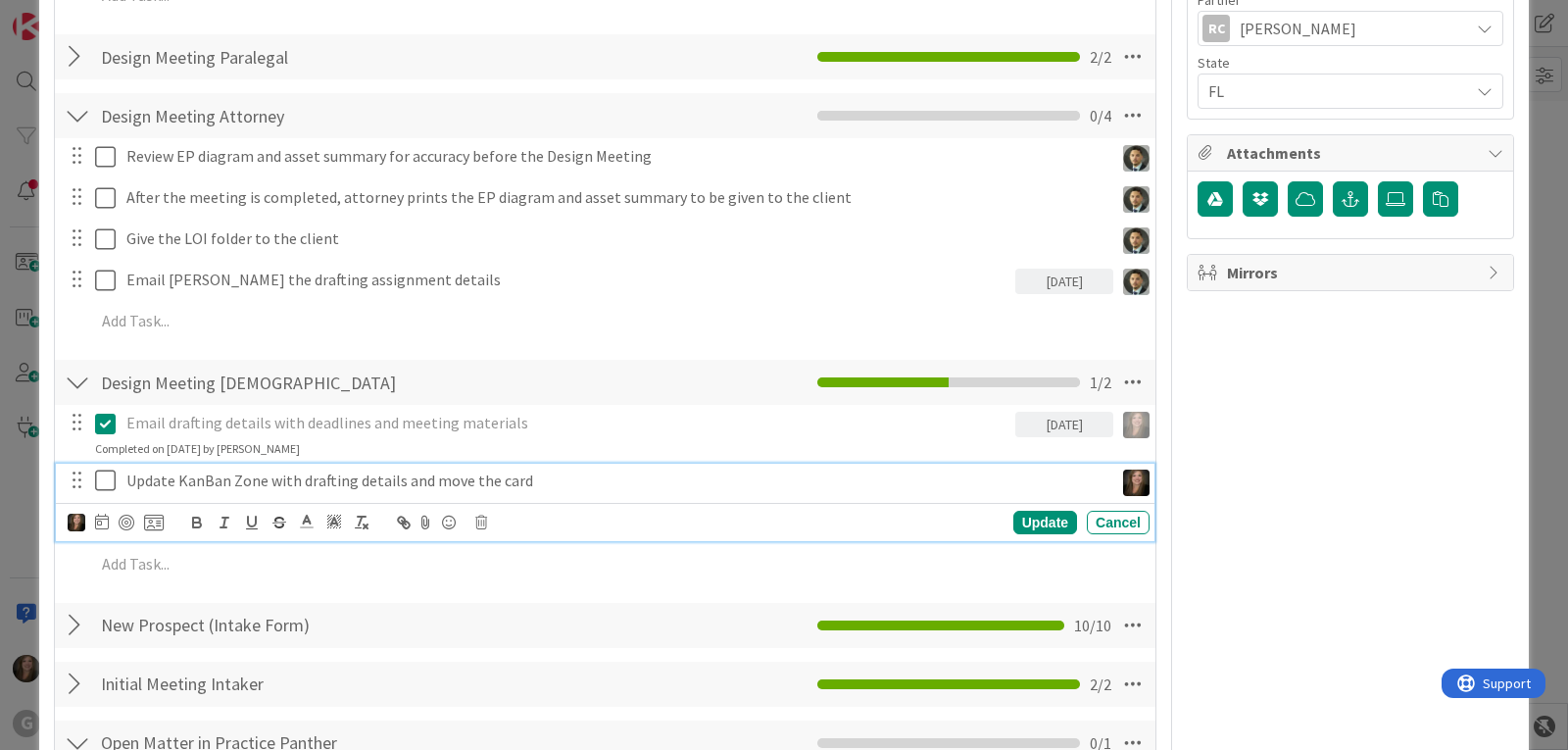
click at [100, 481] on icon at bounding box center [109, 480] width 30 height 24
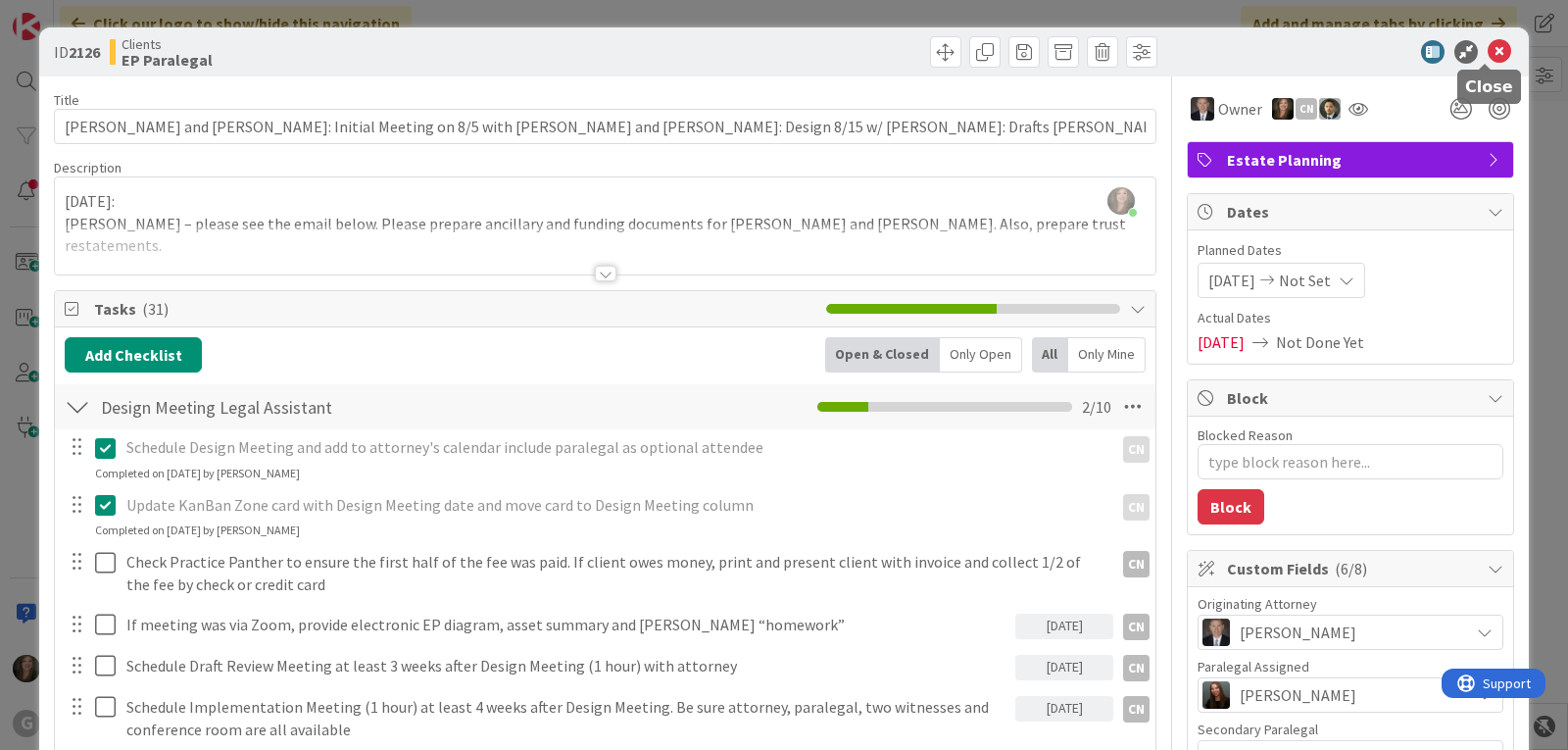
click at [1487, 48] on icon at bounding box center [1499, 52] width 24 height 24
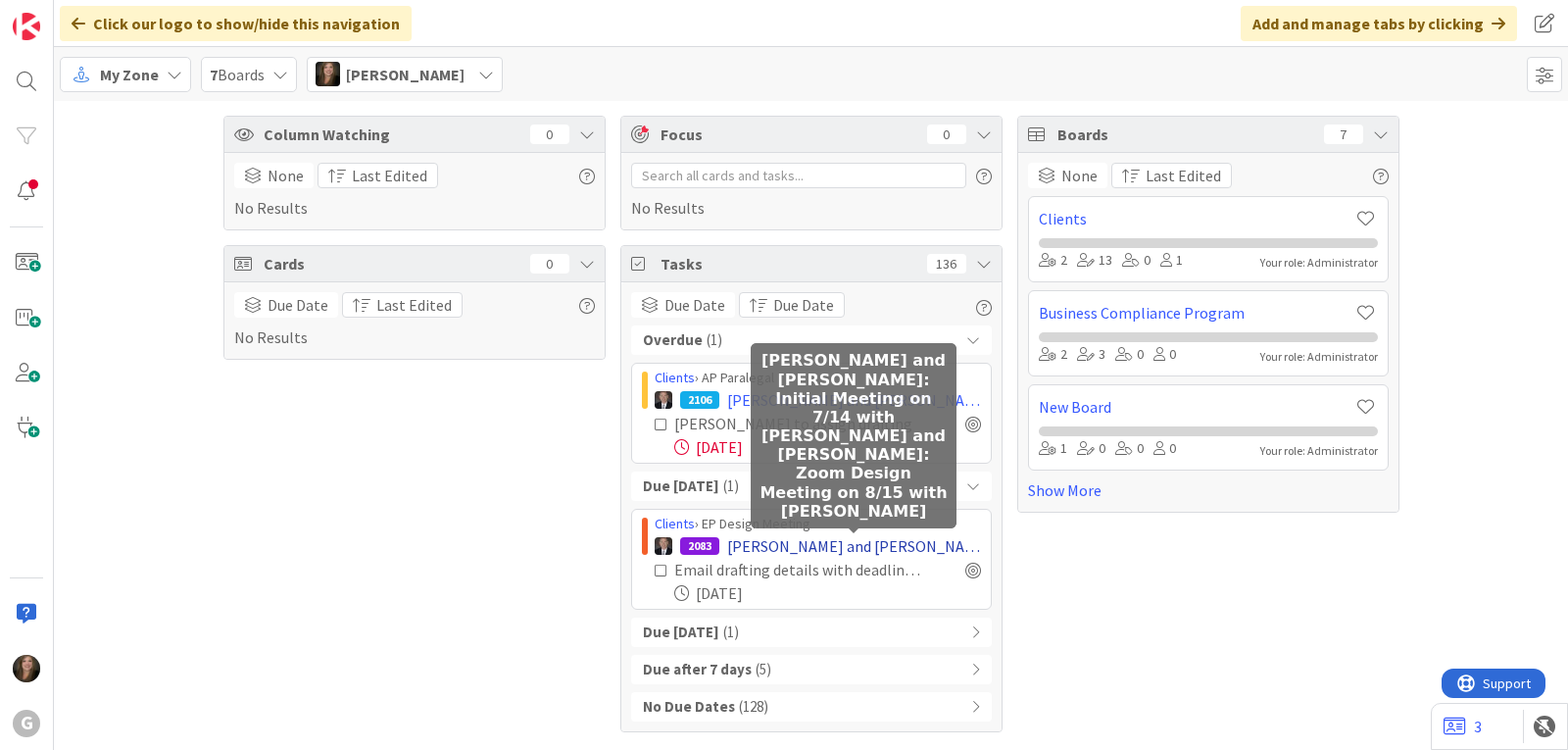
click at [828, 541] on span "[PERSON_NAME] and [PERSON_NAME]: Initial Meeting on 7/14 with [PERSON_NAME] and…" at bounding box center [854, 546] width 254 height 24
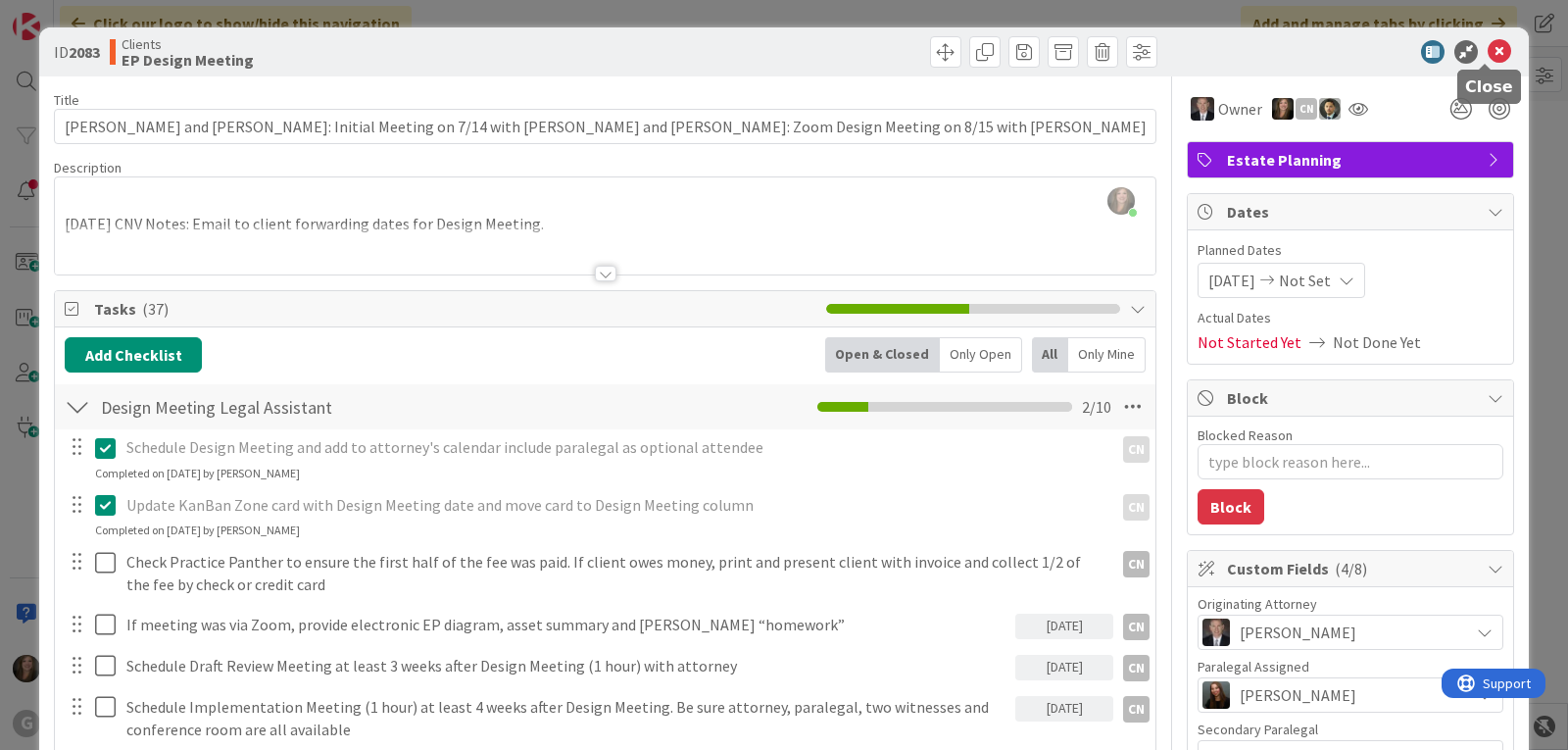
click at [1488, 47] on icon at bounding box center [1499, 52] width 24 height 24
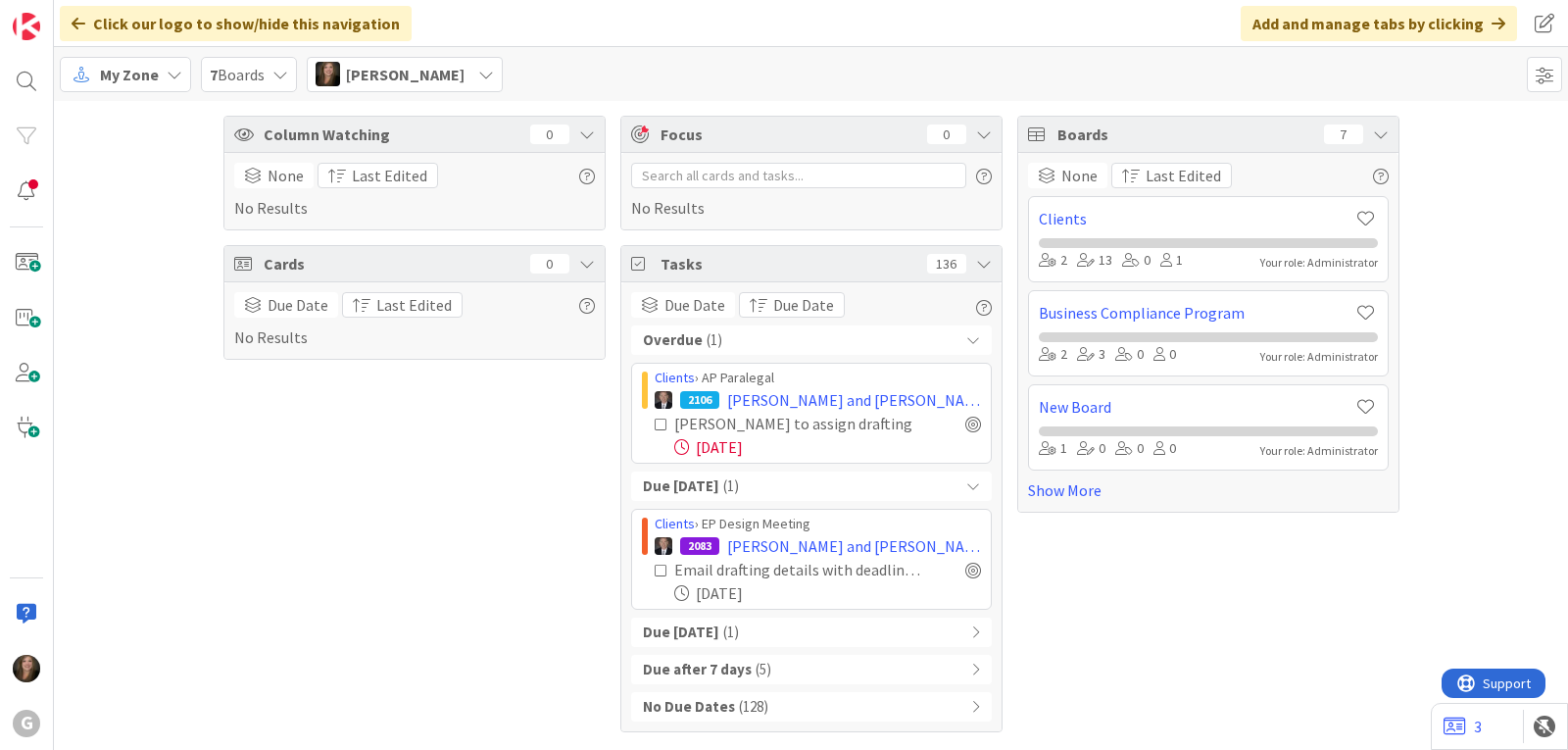
click at [374, 73] on span "[PERSON_NAME]" at bounding box center [405, 75] width 118 height 24
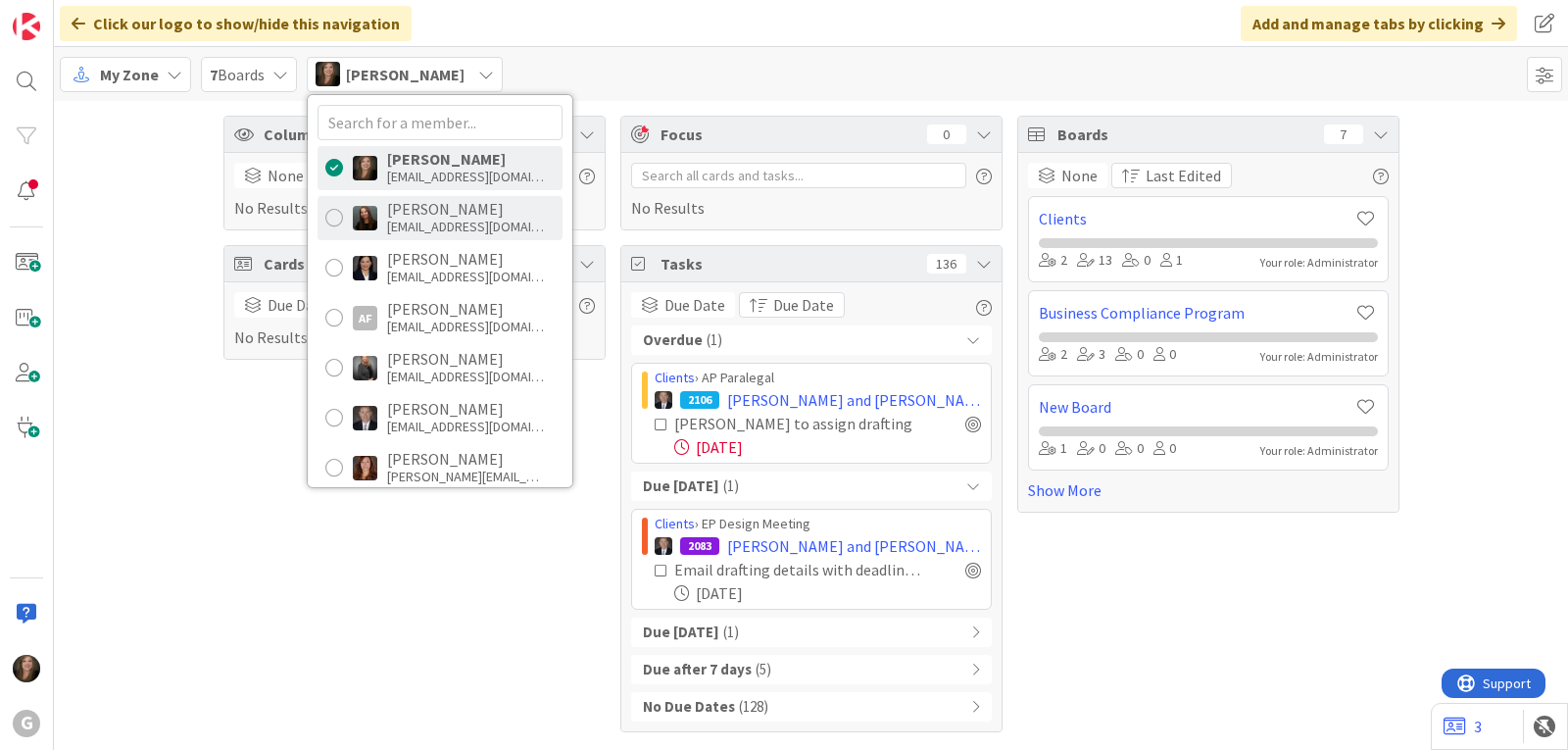
click at [368, 214] on img at bounding box center [364, 218] width 25 height 25
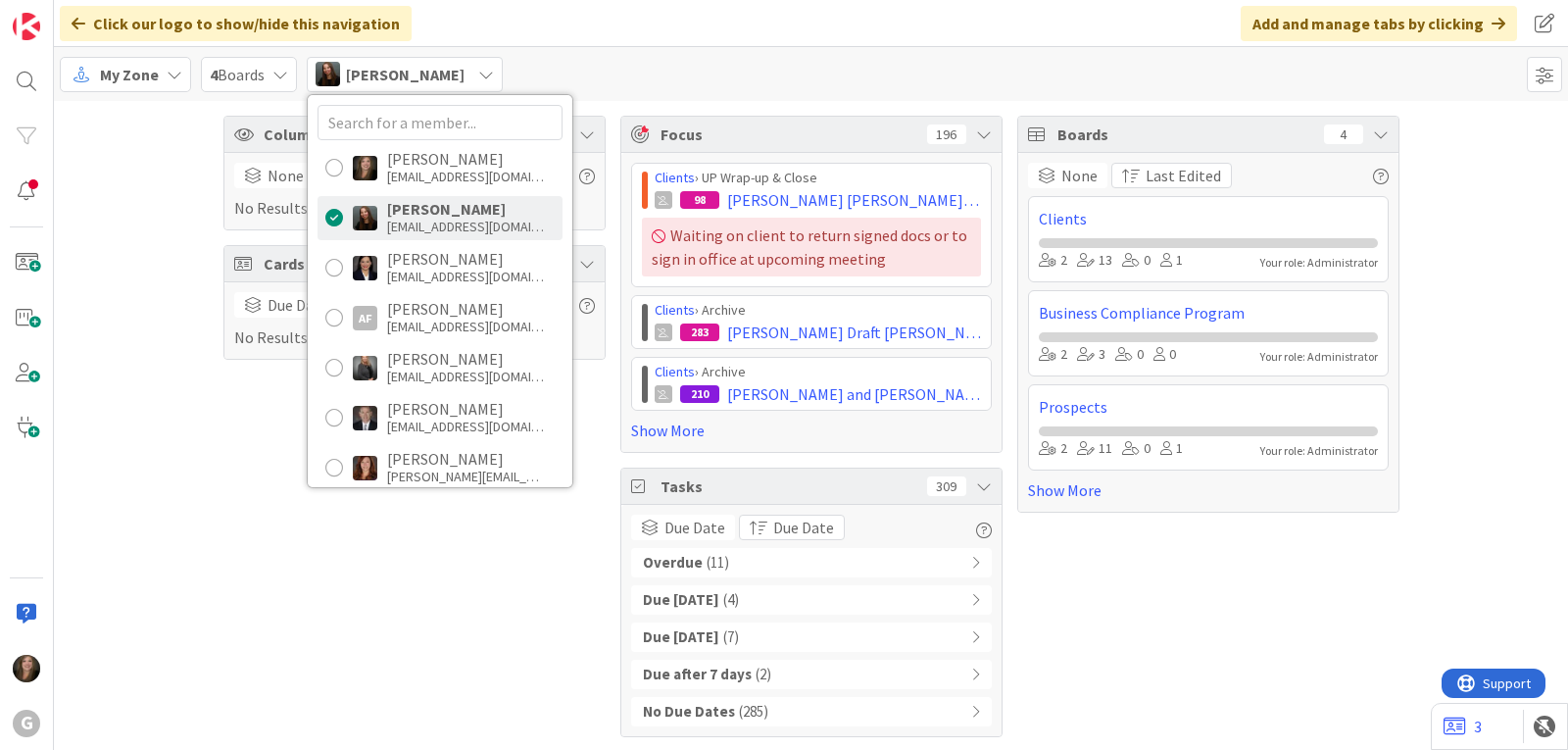
click at [686, 568] on b "Overdue" at bounding box center [673, 563] width 60 height 23
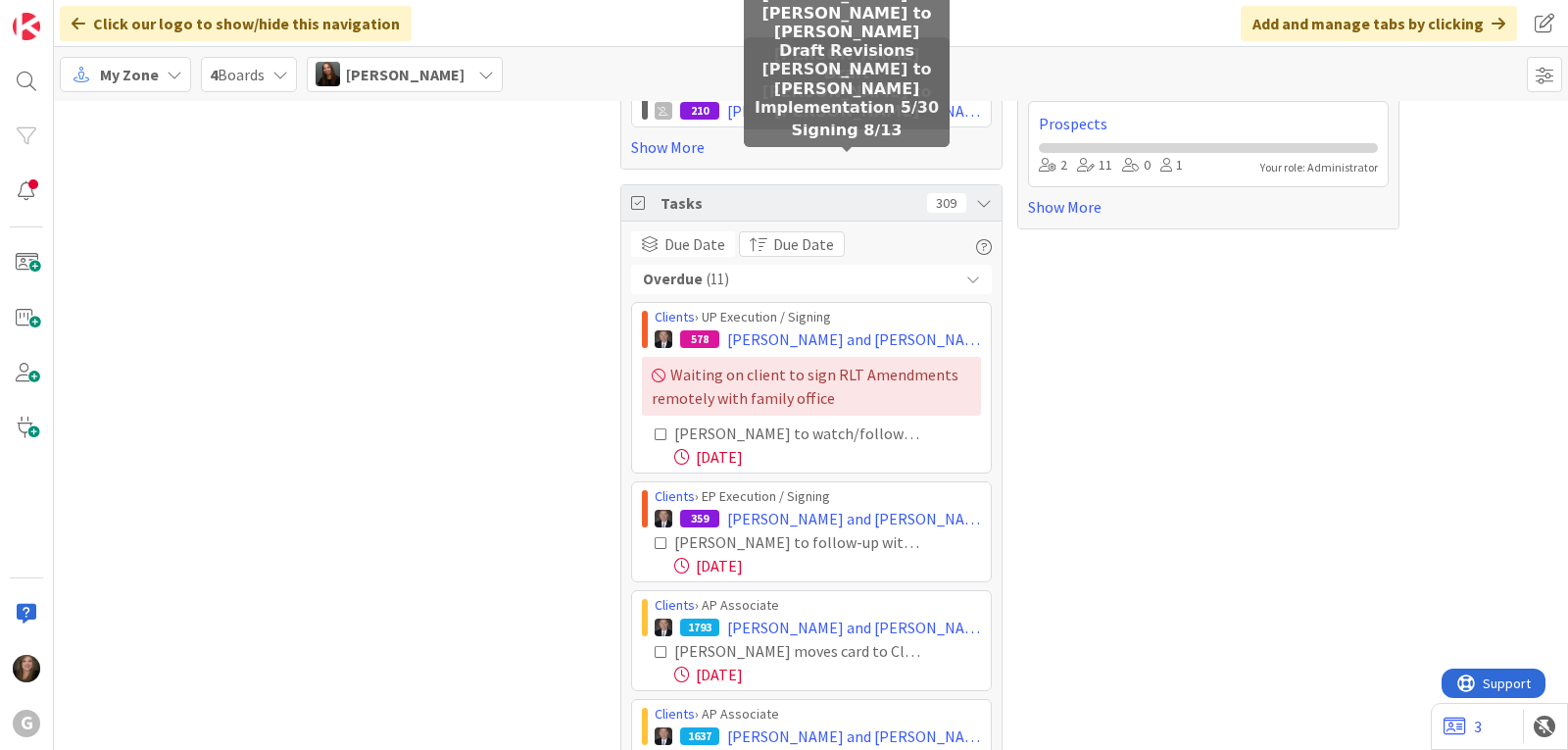
scroll to position [294, 0]
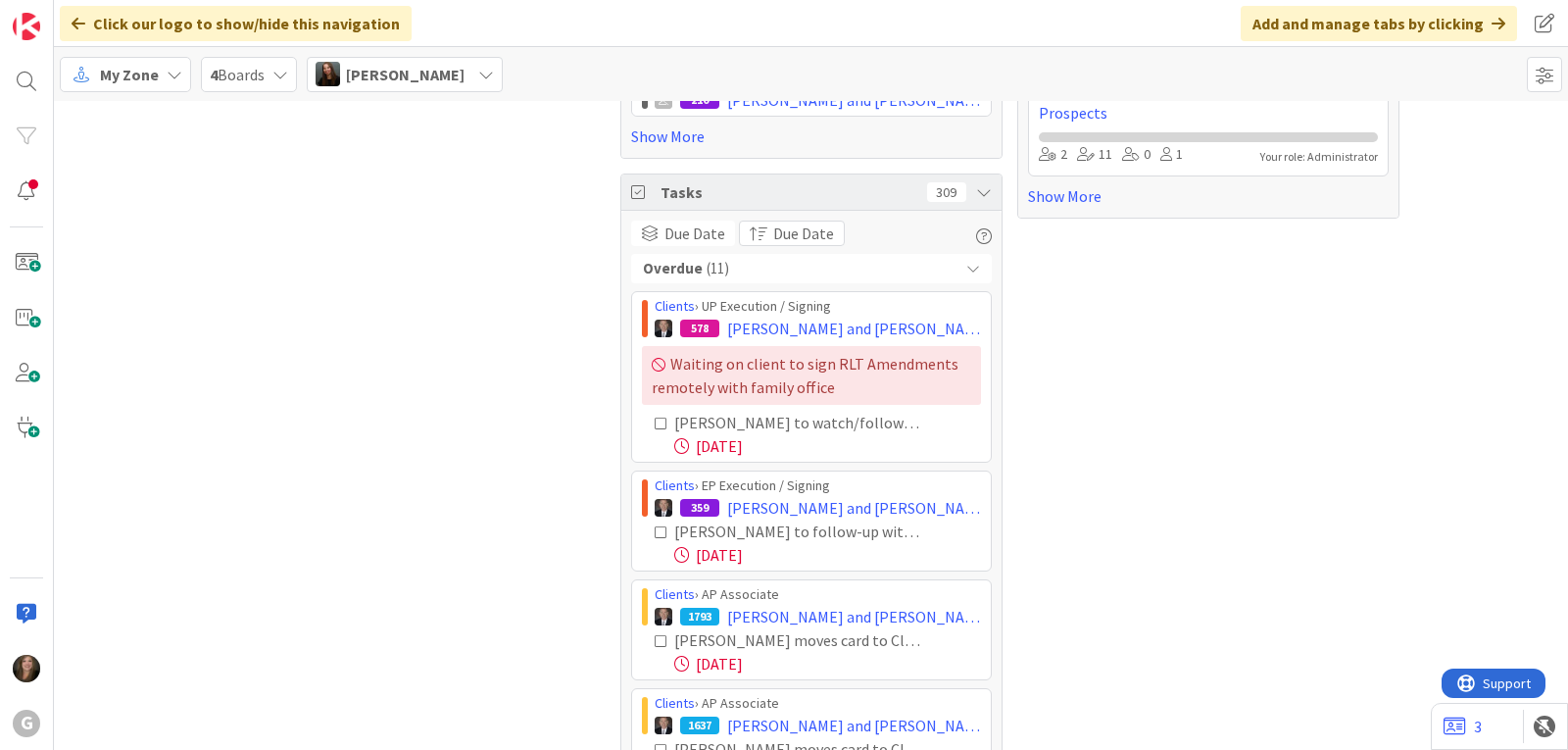
drag, startPoint x: 627, startPoint y: 270, endPoint x: 732, endPoint y: 279, distance: 105.4
click at [732, 279] on div "Overdue ( 11 )" at bounding box center [812, 269] width 360 height 30
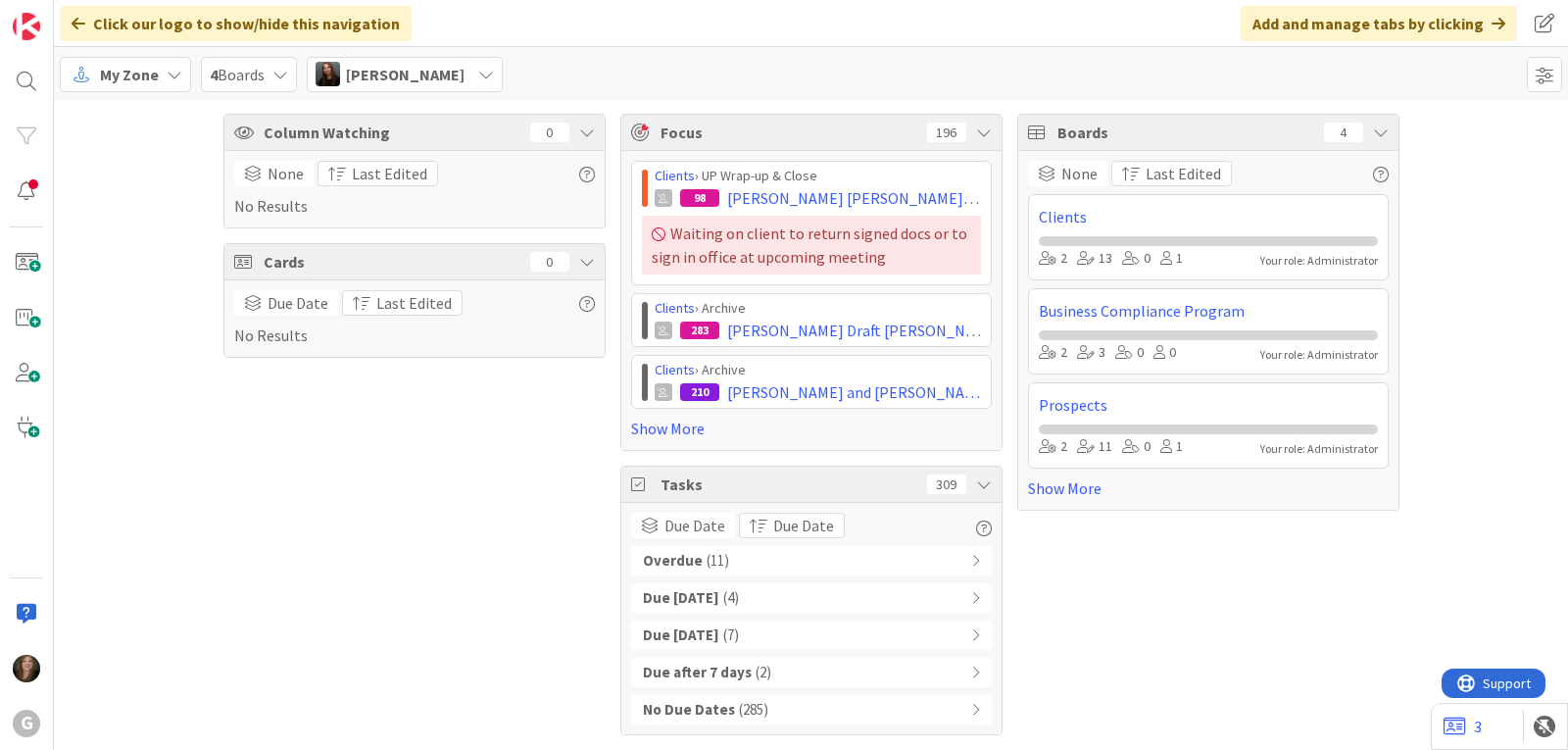
click at [687, 558] on b "Overdue" at bounding box center [673, 561] width 60 height 23
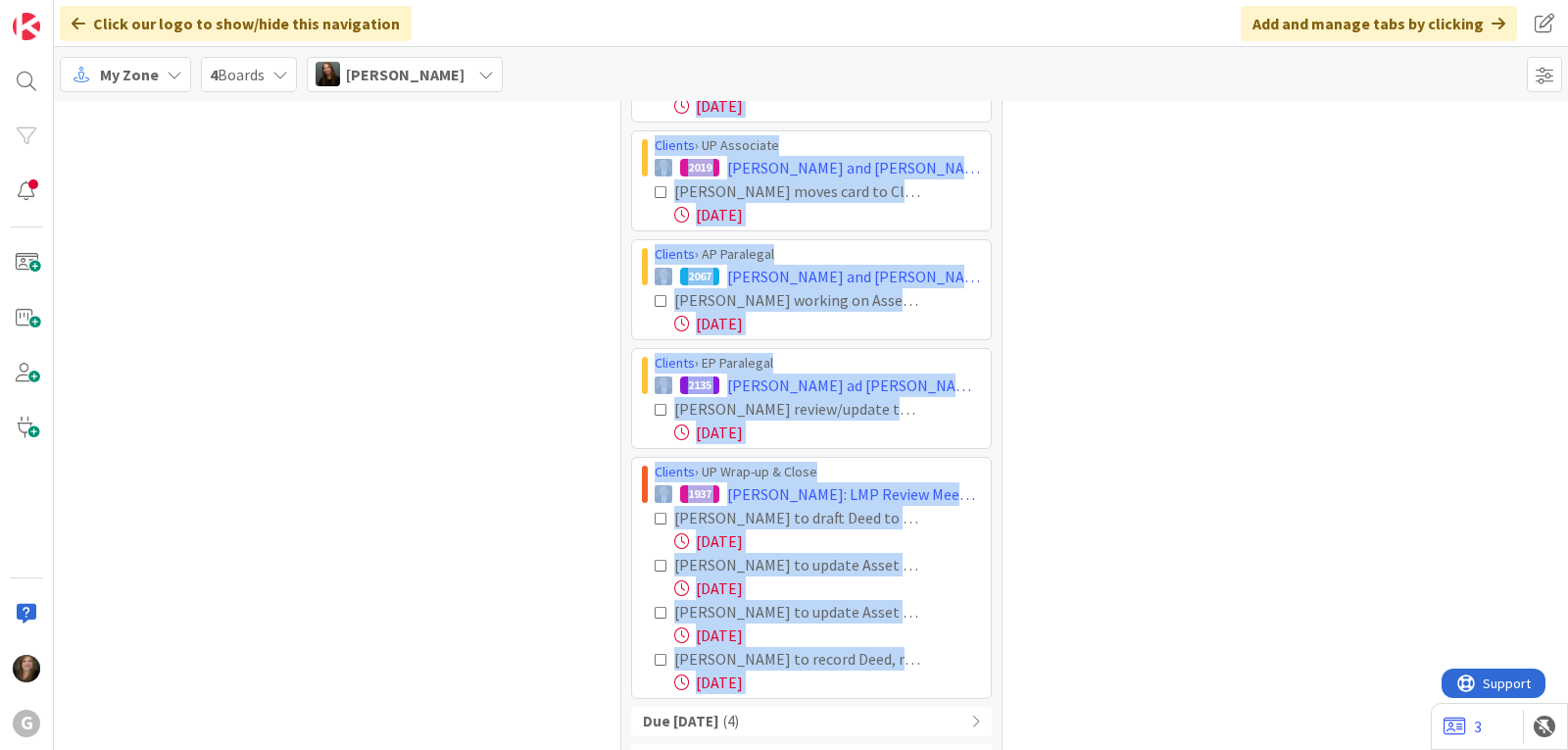
scroll to position [1084, 0]
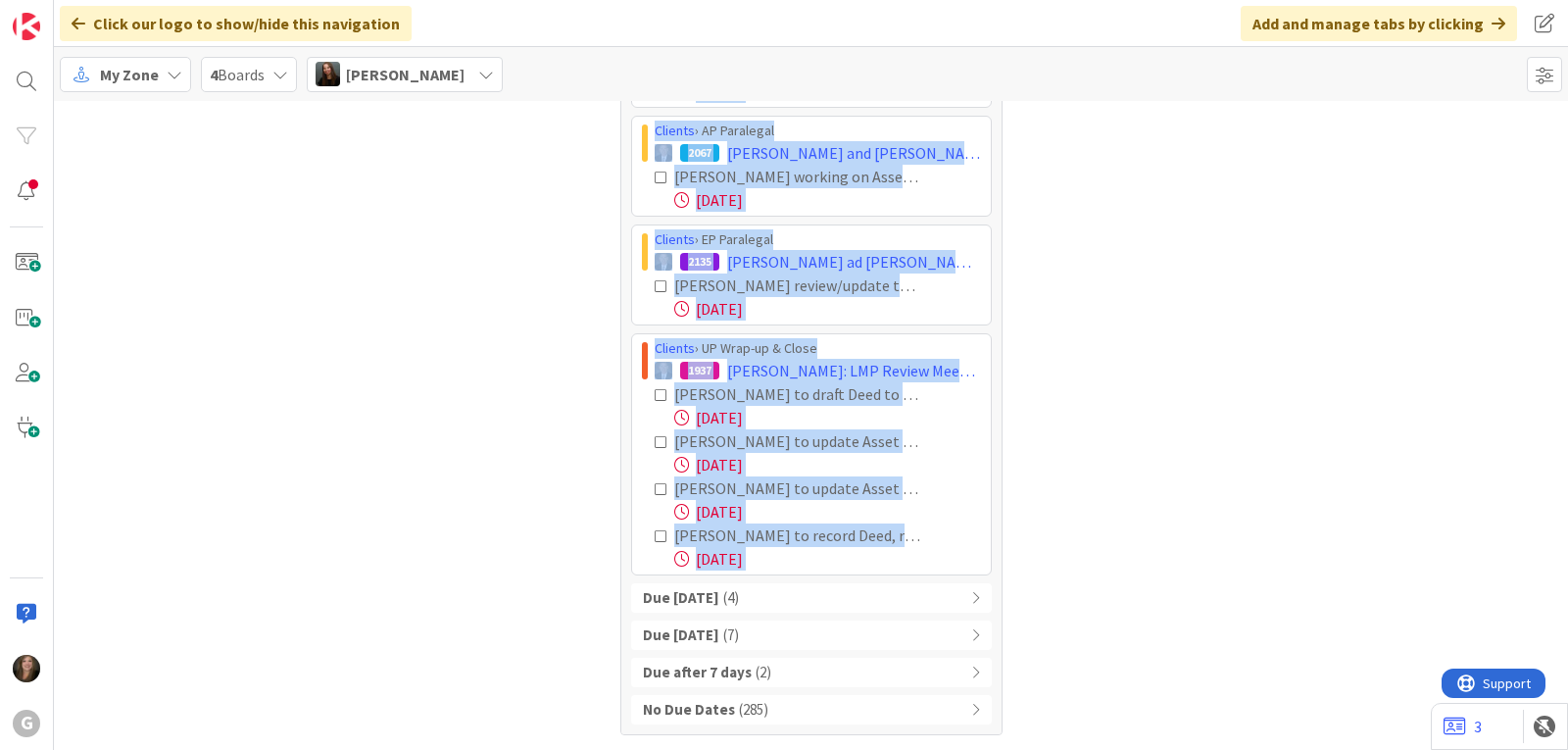
drag, startPoint x: 641, startPoint y: 205, endPoint x: 957, endPoint y: 577, distance: 488.1
click at [957, 577] on div "Overdue ( 11 ) Clients › UP Execution / Signing 578 [PERSON_NAME] and [PERSON_N…" at bounding box center [812, 94] width 360 height 1261
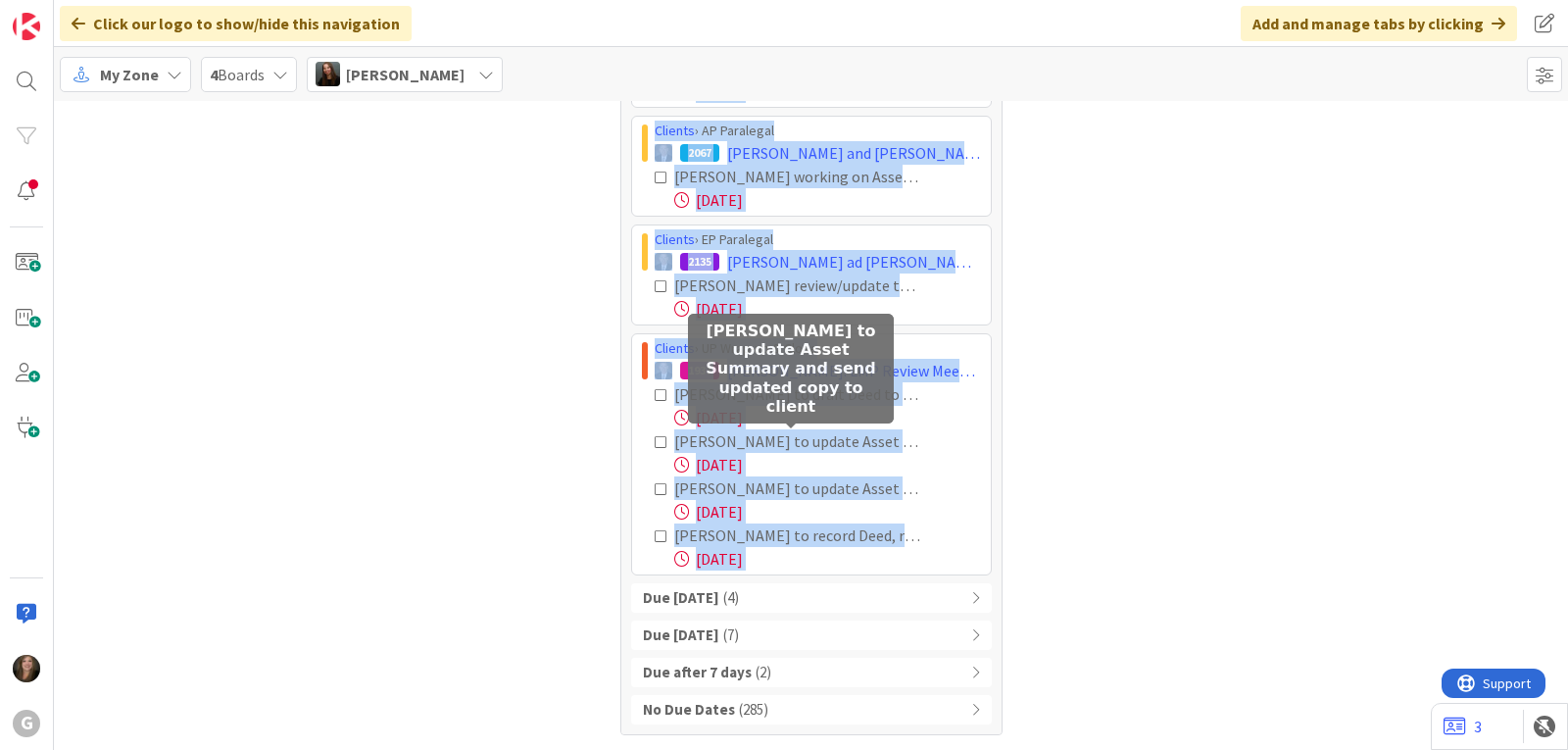
copy div "Loremip › DO Sitametco / Adipisc 005 Elitsed, Doeiu tem Incidi; UTL Etdolo Magn…"
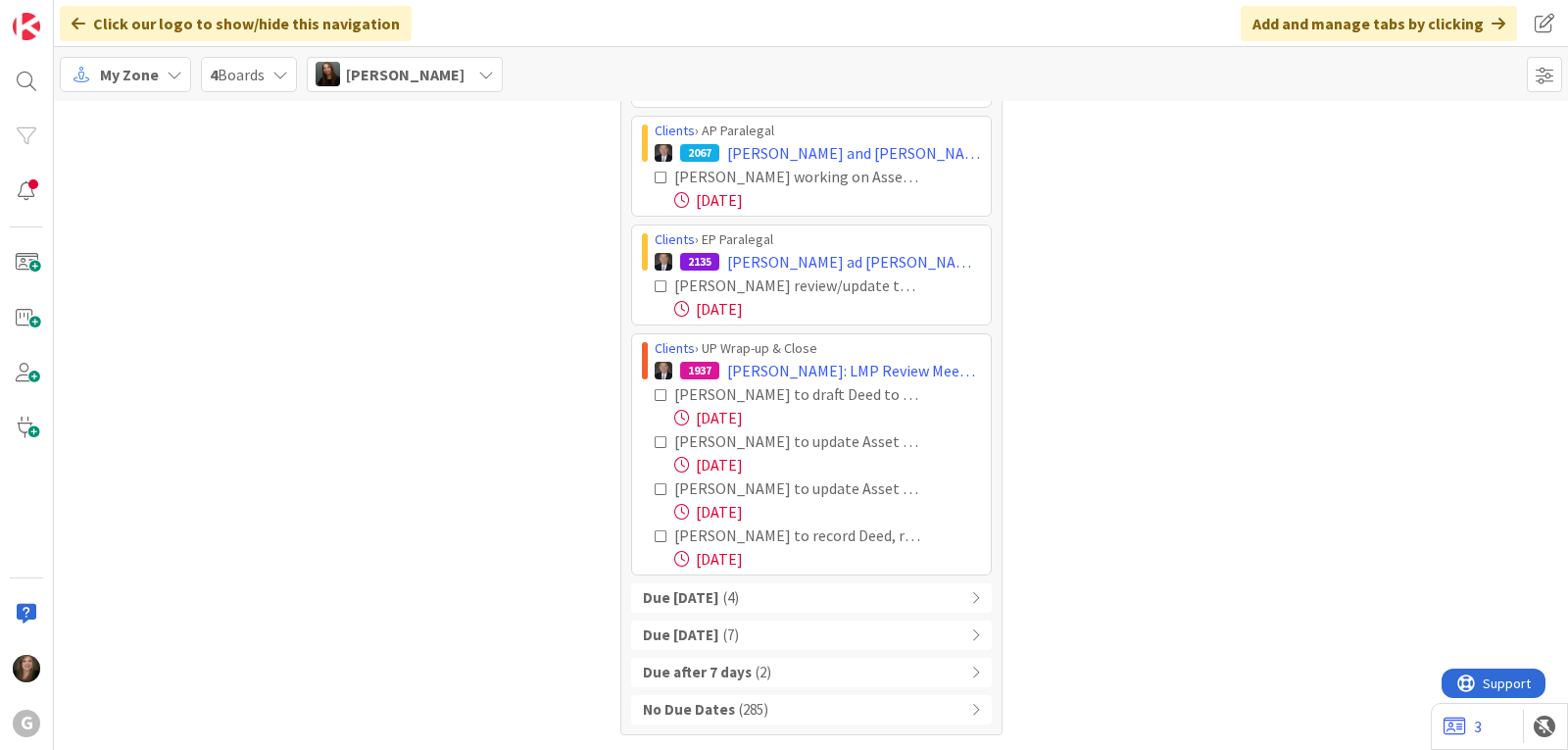
click at [452, 75] on span "[PERSON_NAME]" at bounding box center [405, 75] width 118 height 24
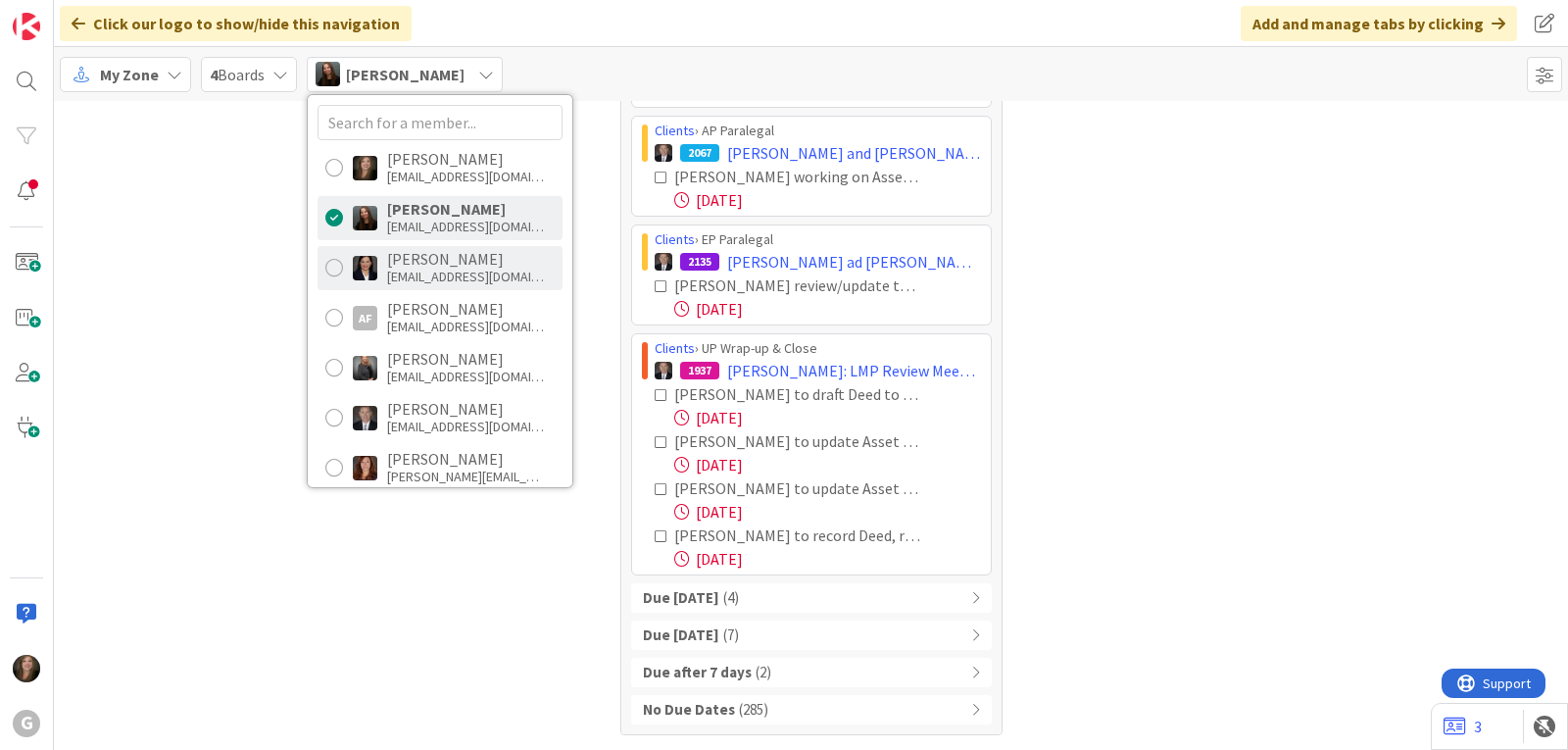
click at [445, 269] on div "[EMAIL_ADDRESS][DOMAIN_NAME]" at bounding box center [465, 277] width 157 height 18
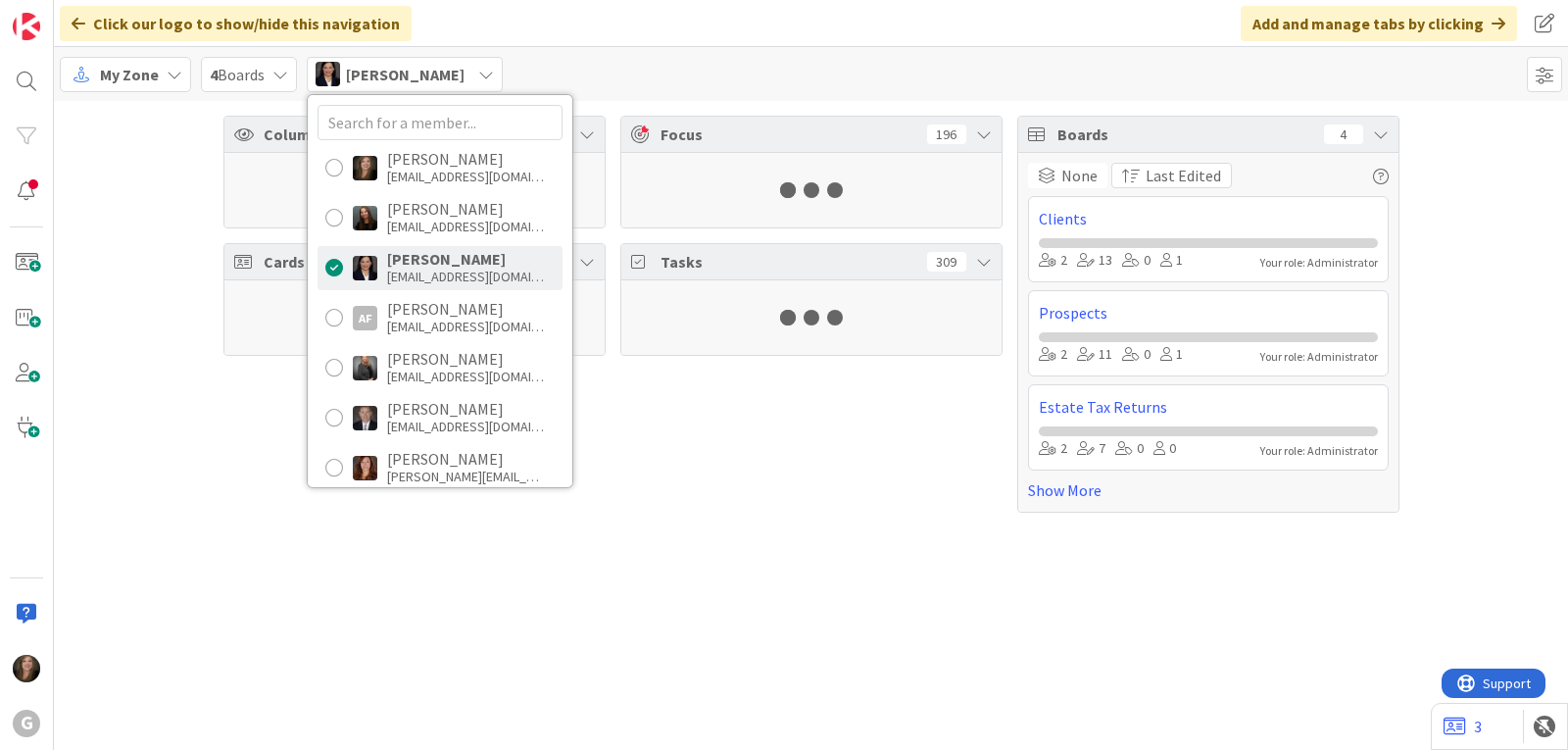
scroll to position [0, 0]
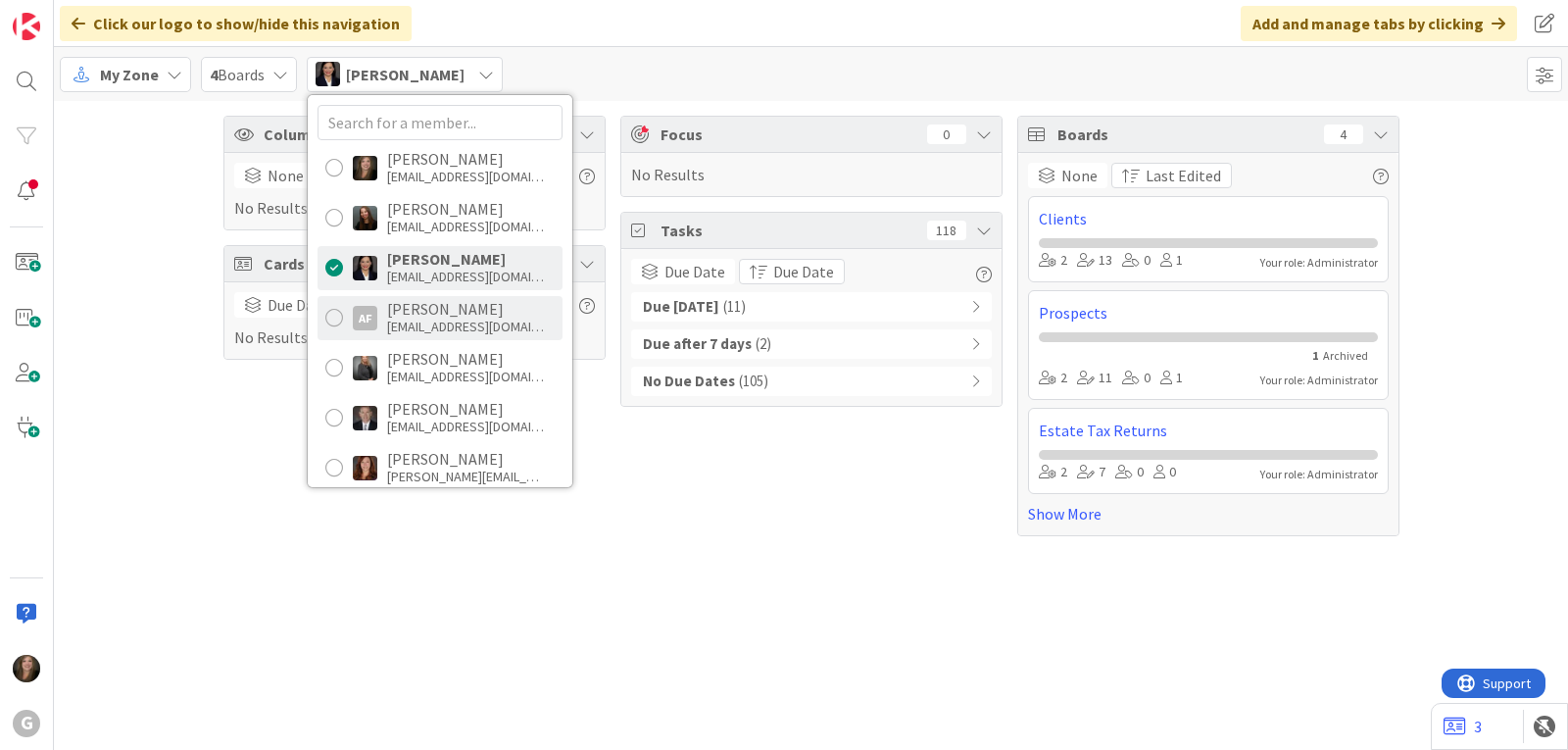
click at [404, 325] on div "[EMAIL_ADDRESS][DOMAIN_NAME]" at bounding box center [465, 326] width 157 height 18
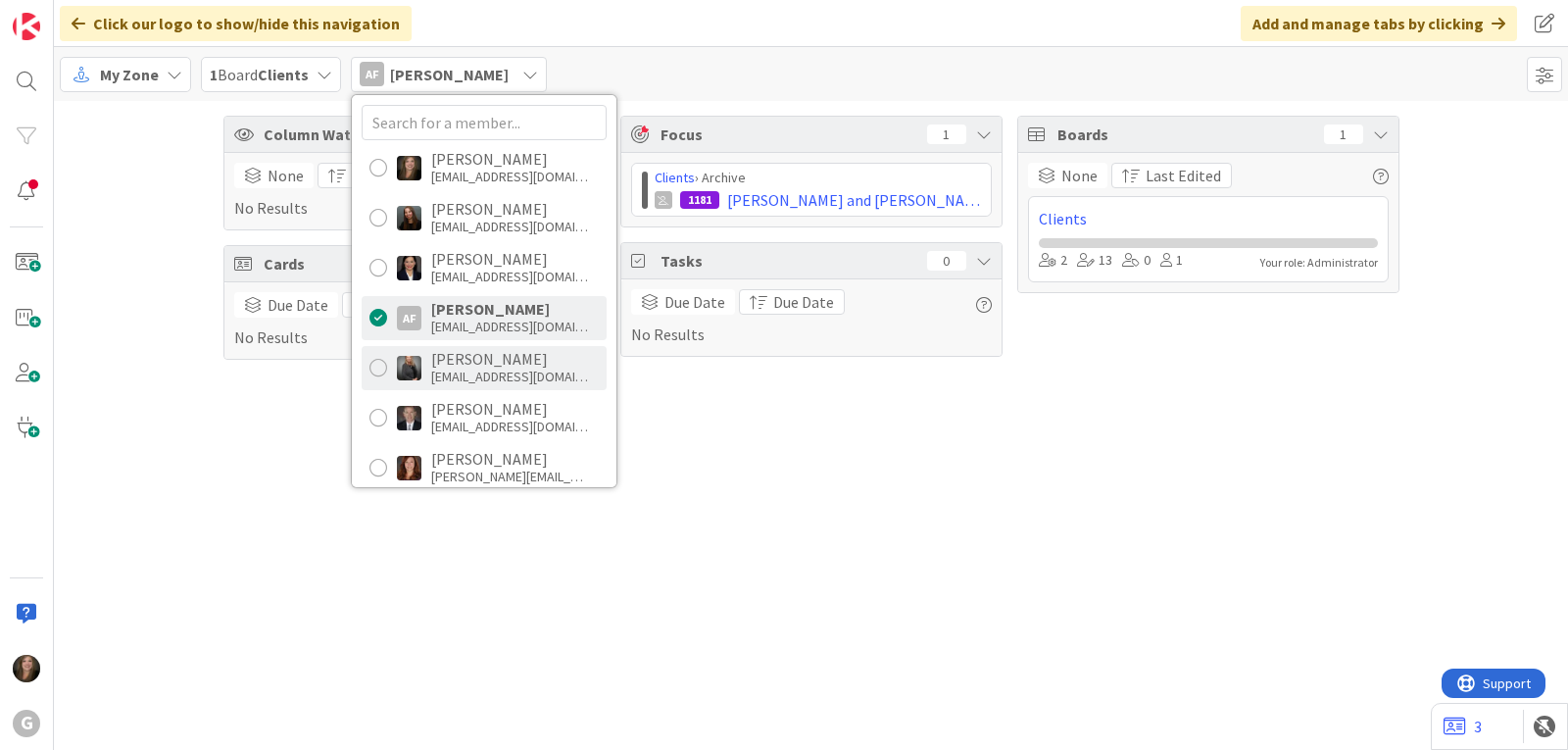
click at [429, 366] on div "[PERSON_NAME] [EMAIL_ADDRESS][DOMAIN_NAME]" at bounding box center [484, 368] width 245 height 44
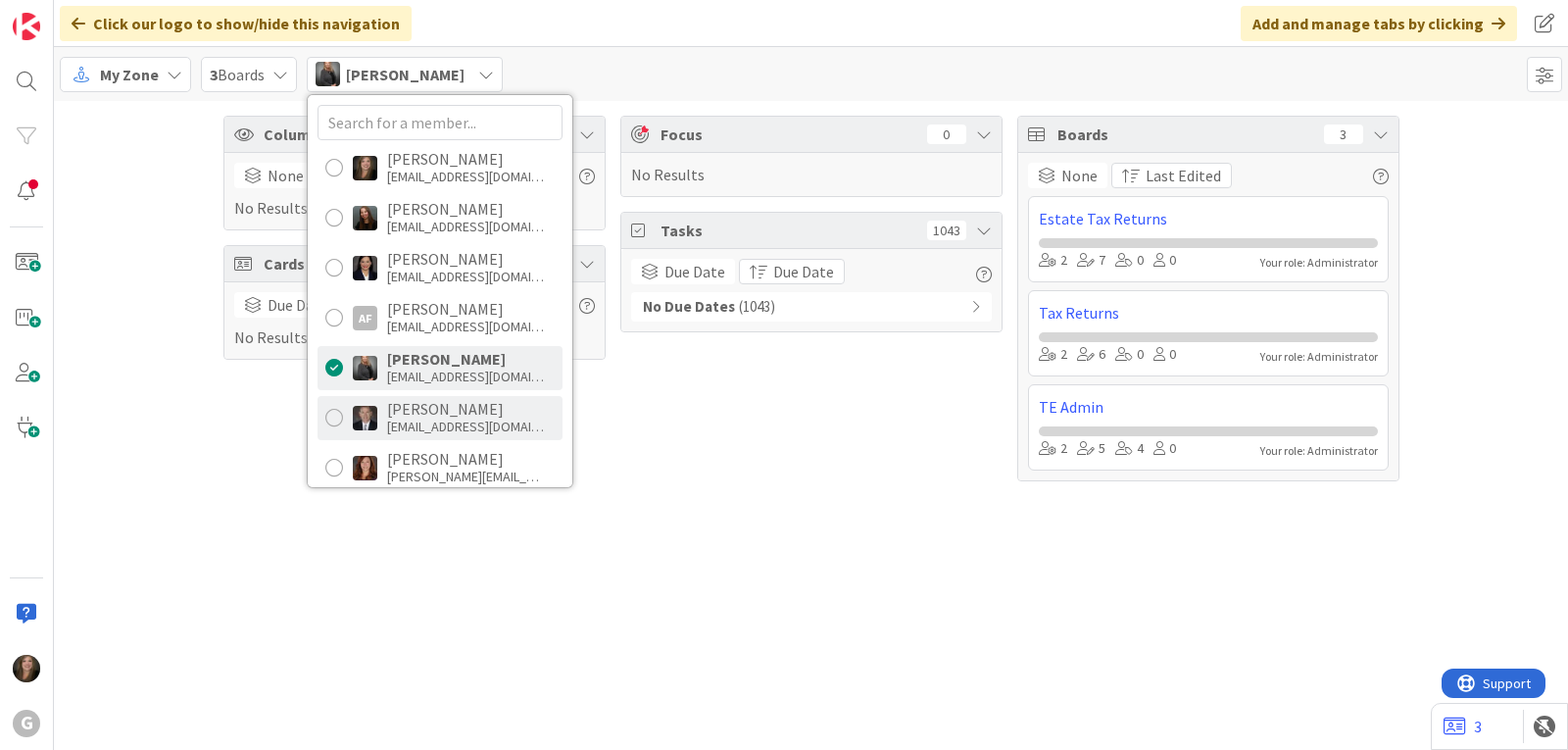
click at [449, 416] on div "[PERSON_NAME]" at bounding box center [465, 409] width 157 height 18
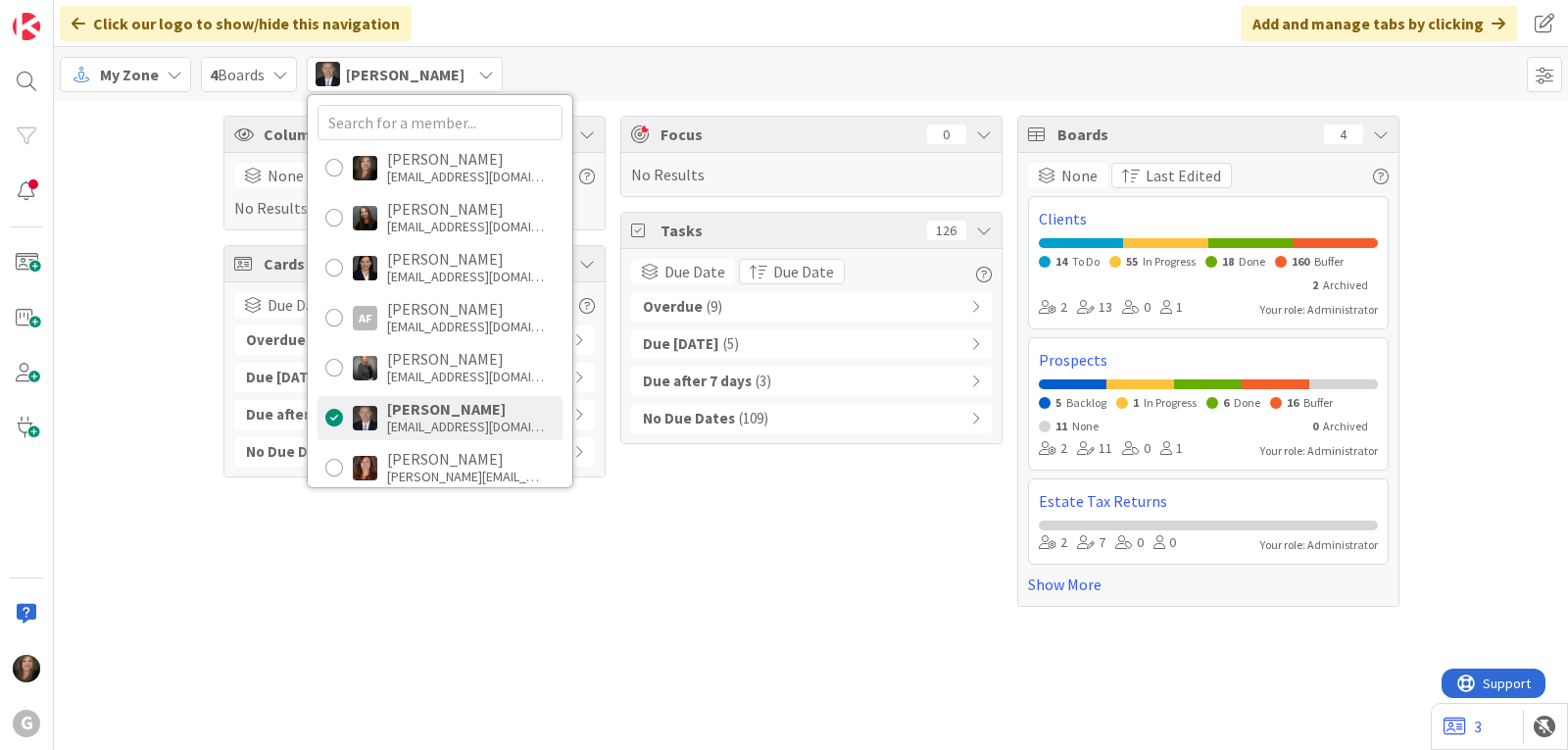
click at [692, 304] on b "Overdue" at bounding box center [673, 307] width 60 height 23
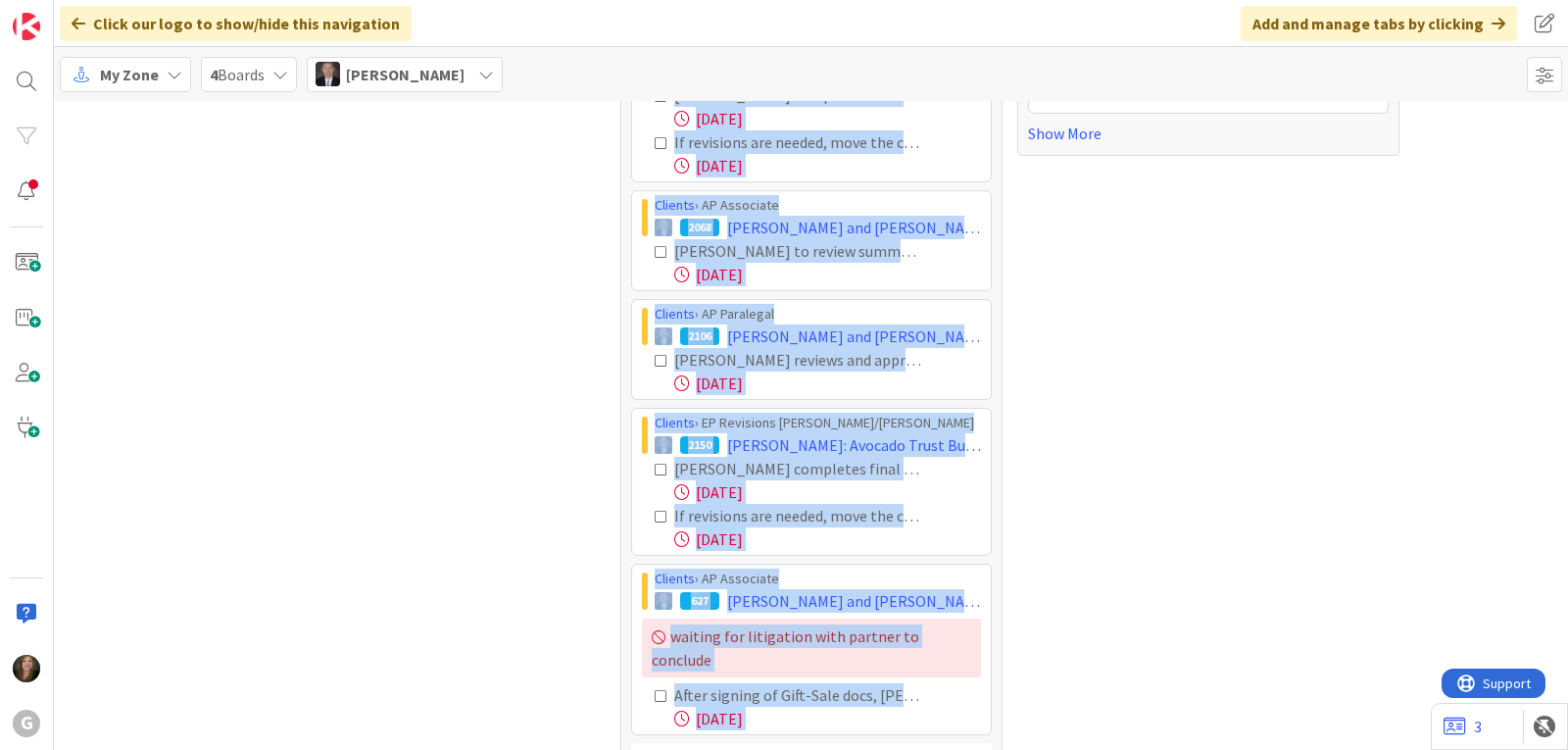
scroll to position [550, 0]
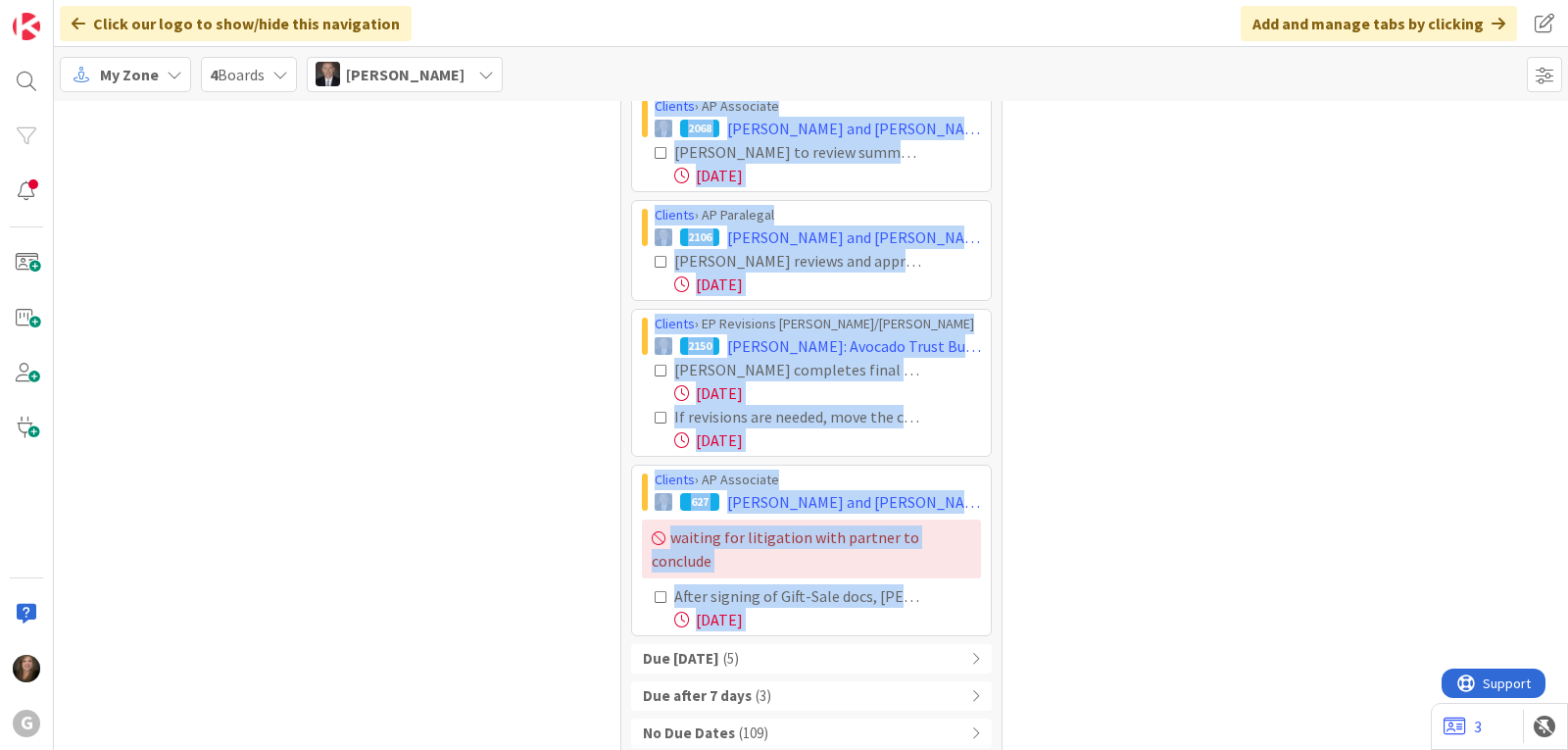
drag, startPoint x: 644, startPoint y: 346, endPoint x: 921, endPoint y: 616, distance: 386.8
click at [921, 616] on div "Overdue ( 9 ) Clients › AP Associate 1793 [PERSON_NAME] and [PERSON_NAME]: Rece…" at bounding box center [812, 244] width 360 height 1006
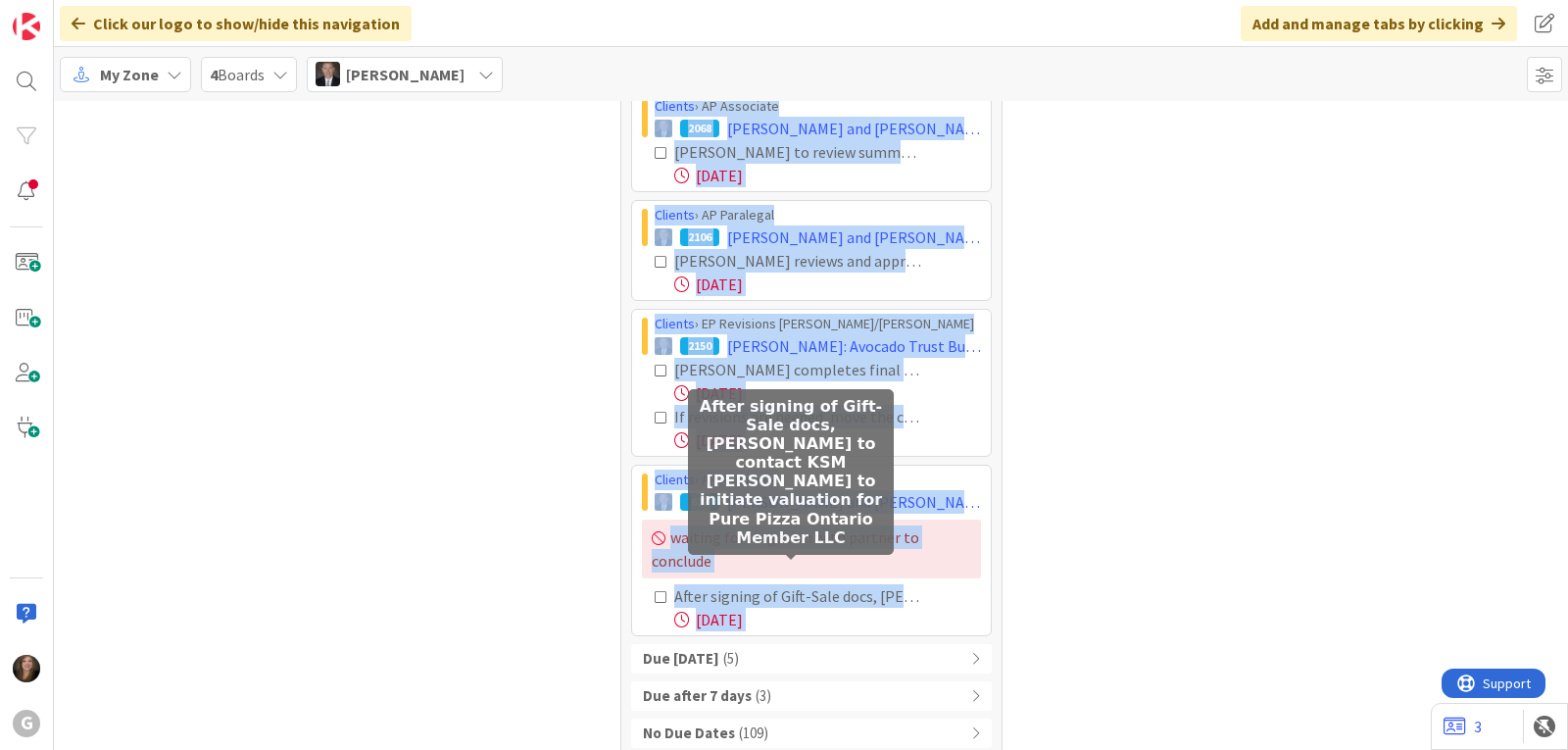
copy div "Loremip › DO Sitametco 9821 Adipi, Elit sed Doeiu: Temporin Utlabo ET do 7/77: …"
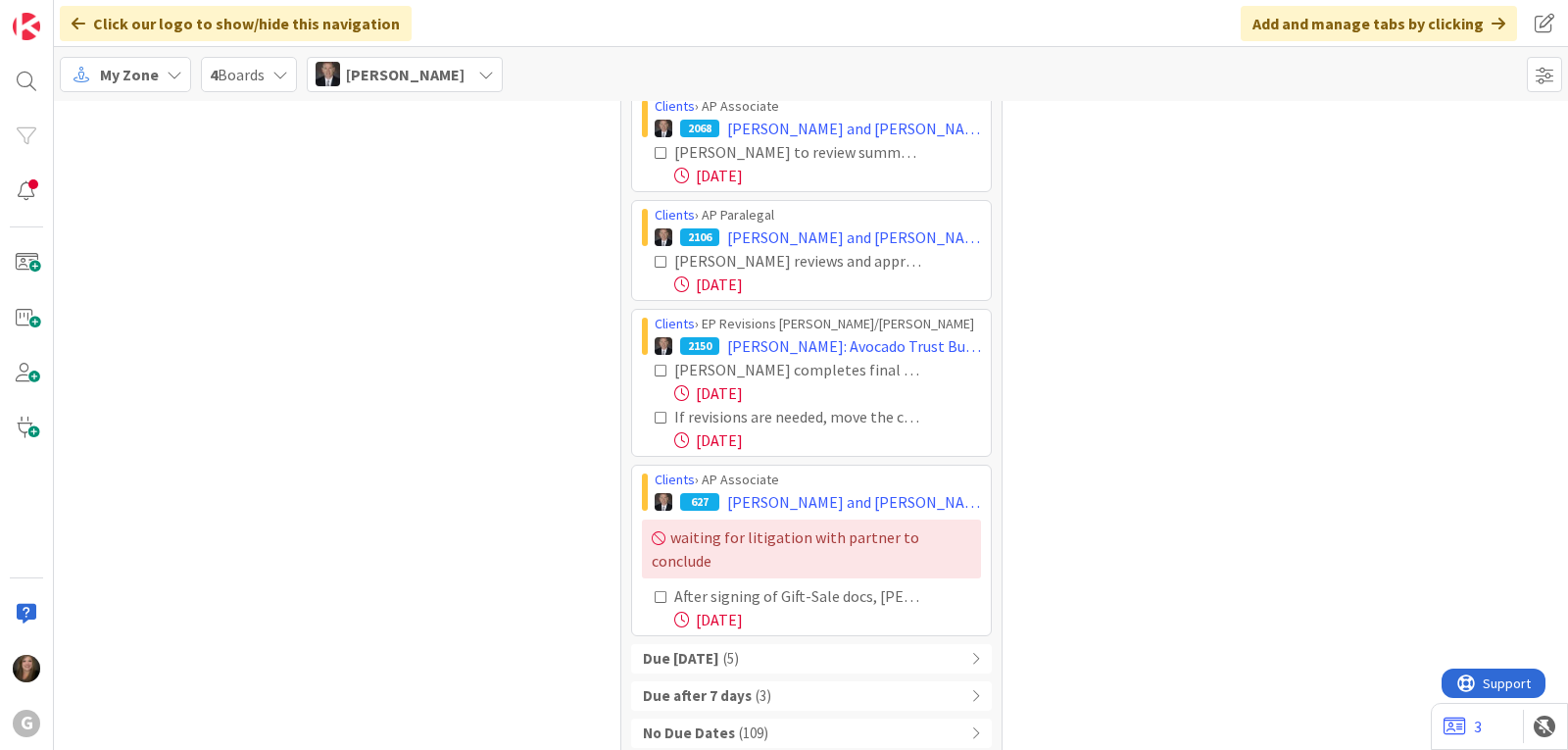
click at [427, 68] on span "[PERSON_NAME]" at bounding box center [405, 75] width 118 height 24
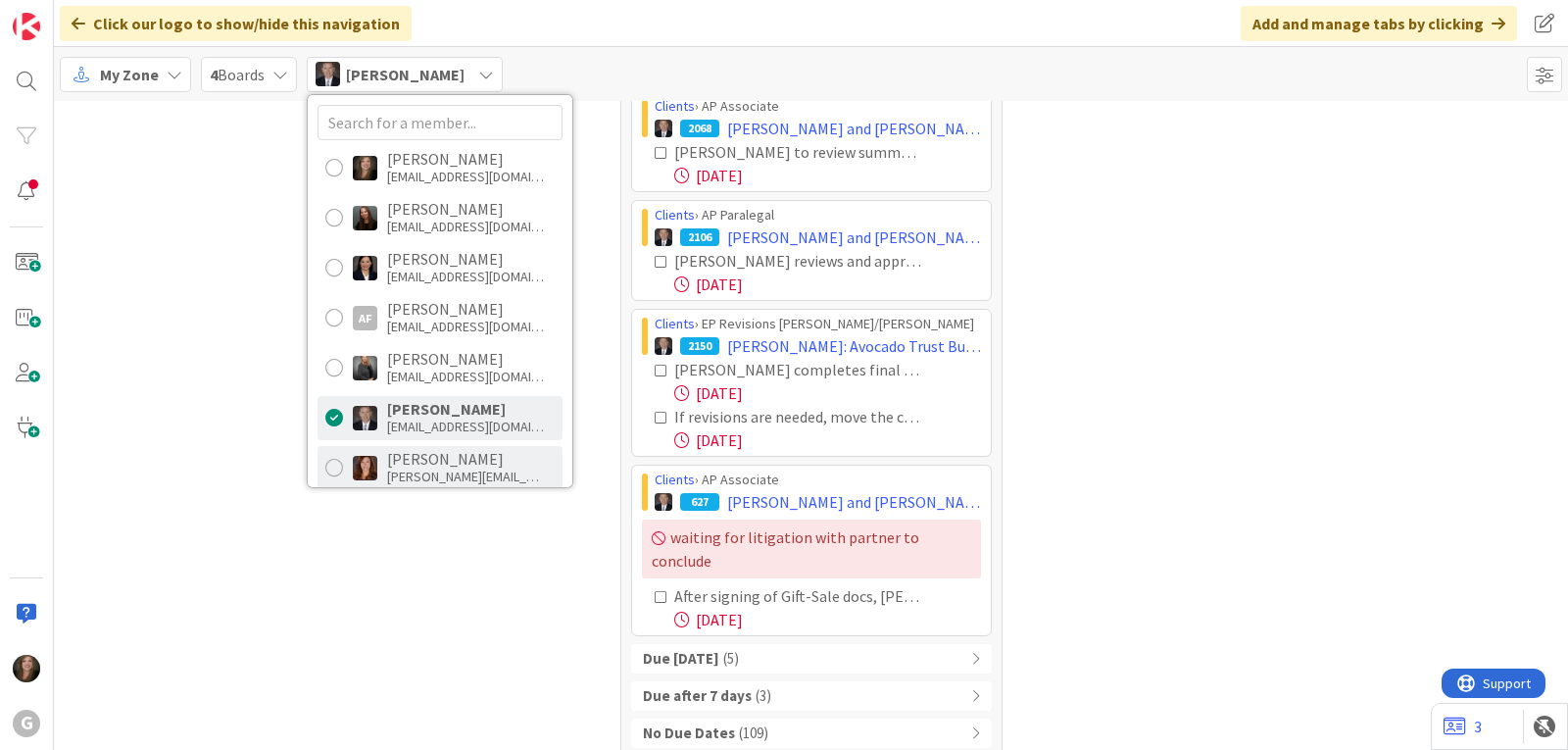
click at [397, 460] on div "[PERSON_NAME]" at bounding box center [465, 459] width 157 height 18
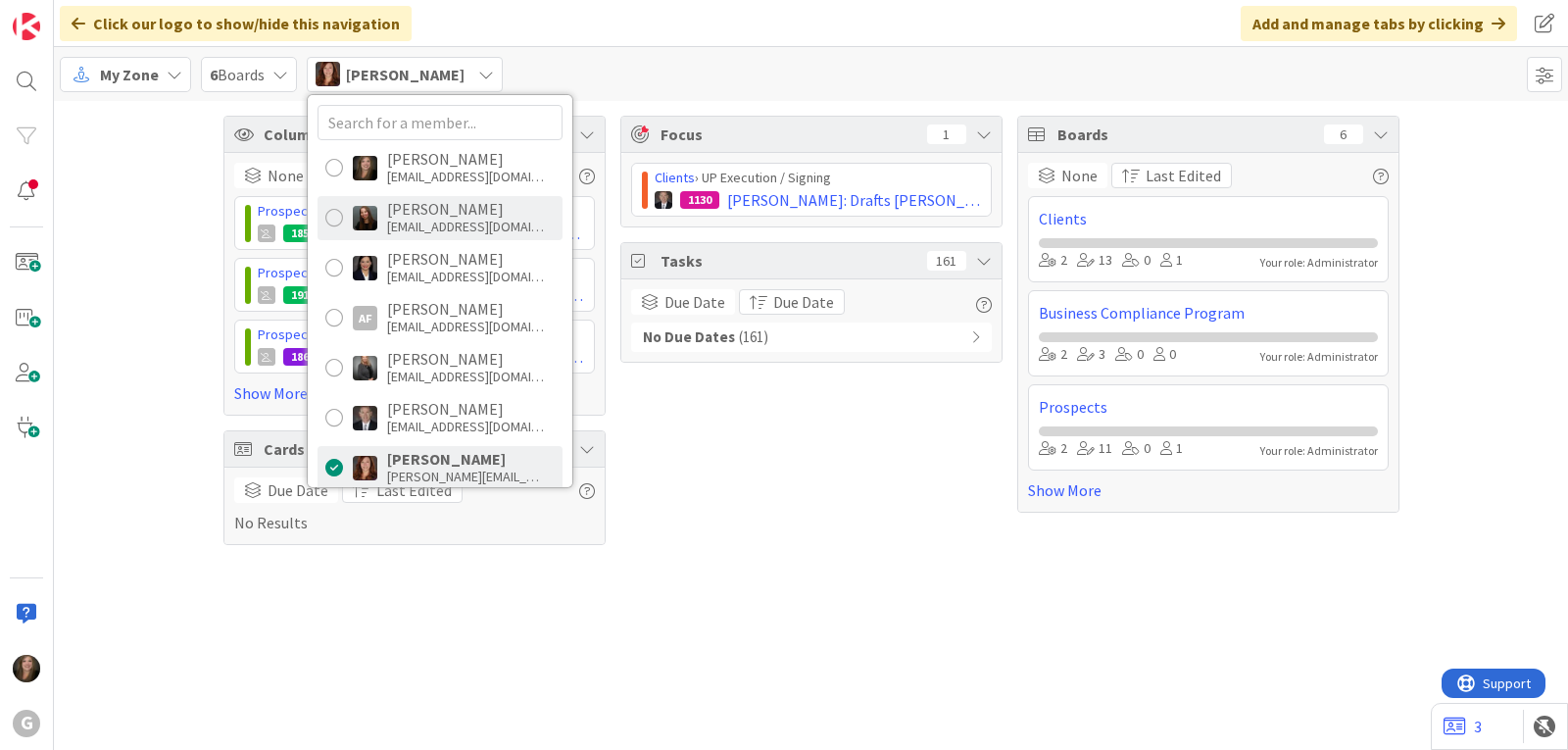
scroll to position [98, 0]
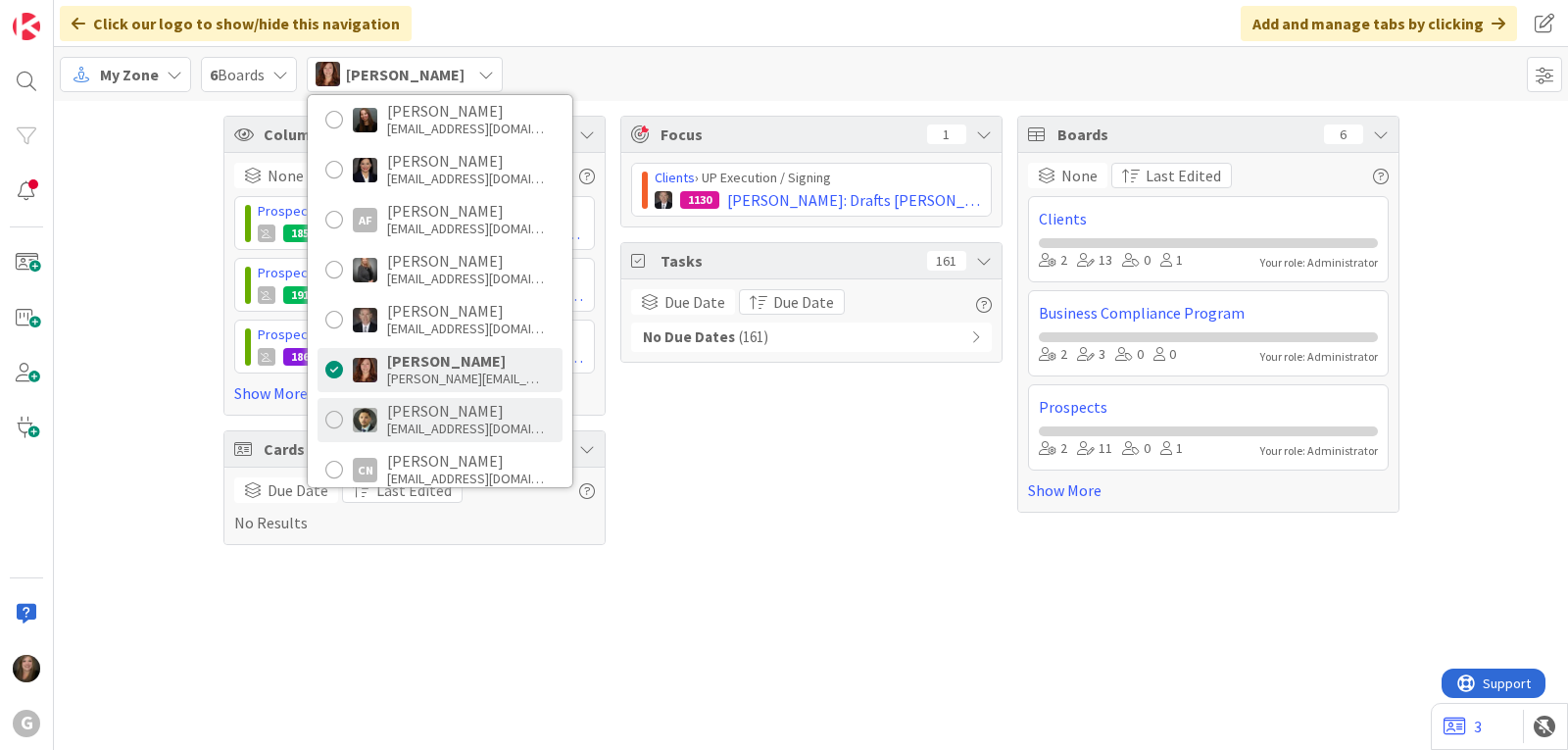
click at [399, 421] on div "[EMAIL_ADDRESS][DOMAIN_NAME]" at bounding box center [465, 429] width 157 height 18
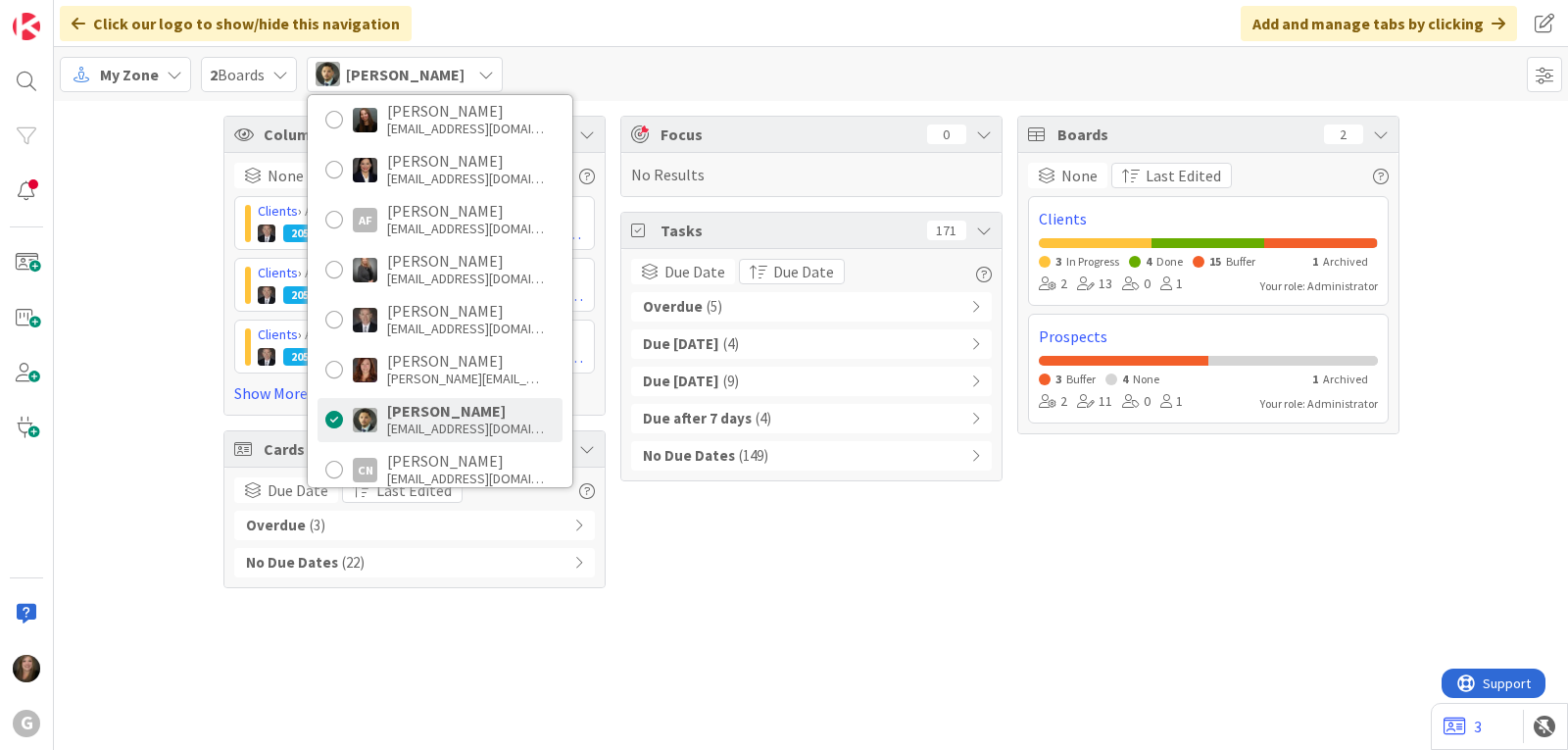
click at [730, 303] on div "Overdue ( 5 )" at bounding box center [812, 307] width 360 height 30
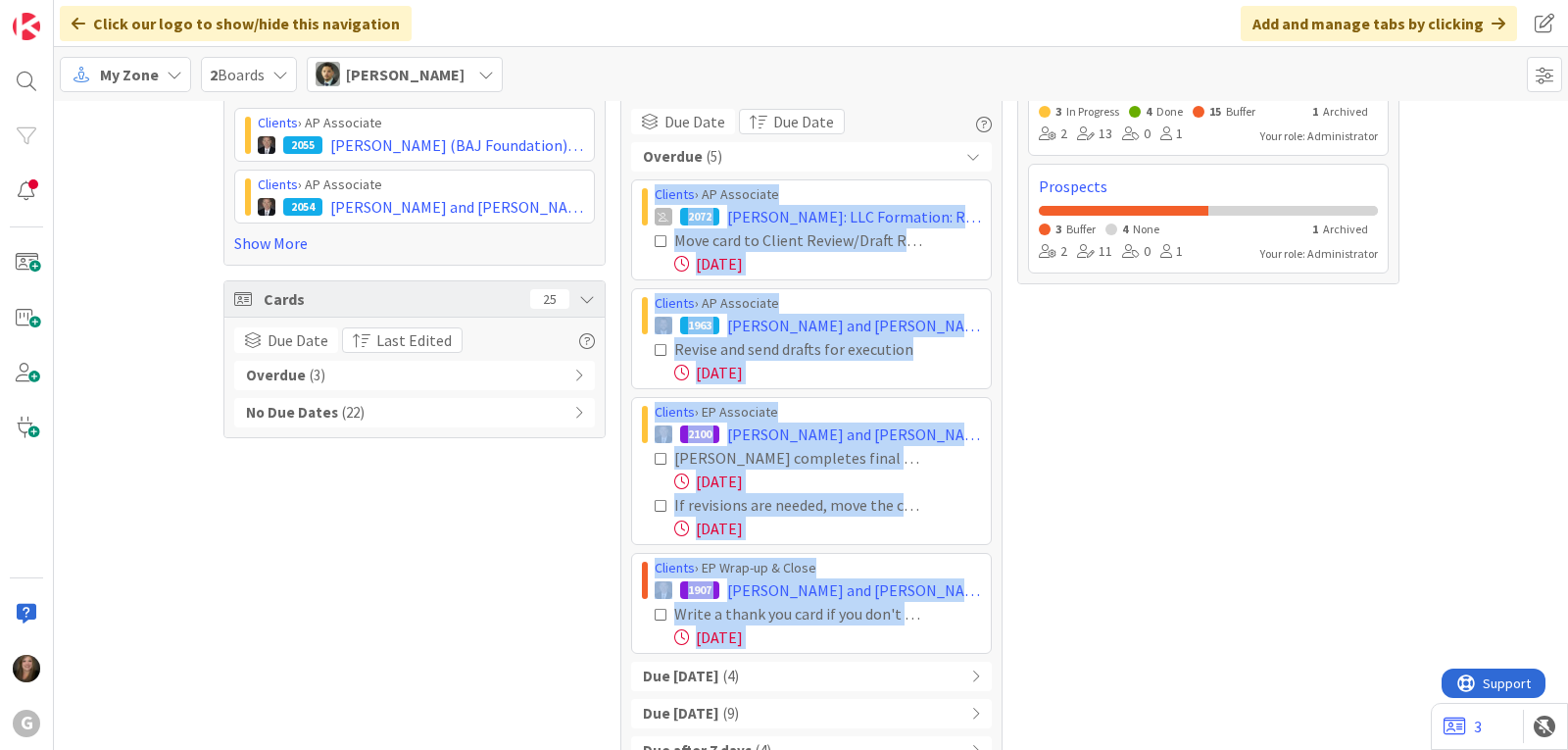
scroll to position [229, 0]
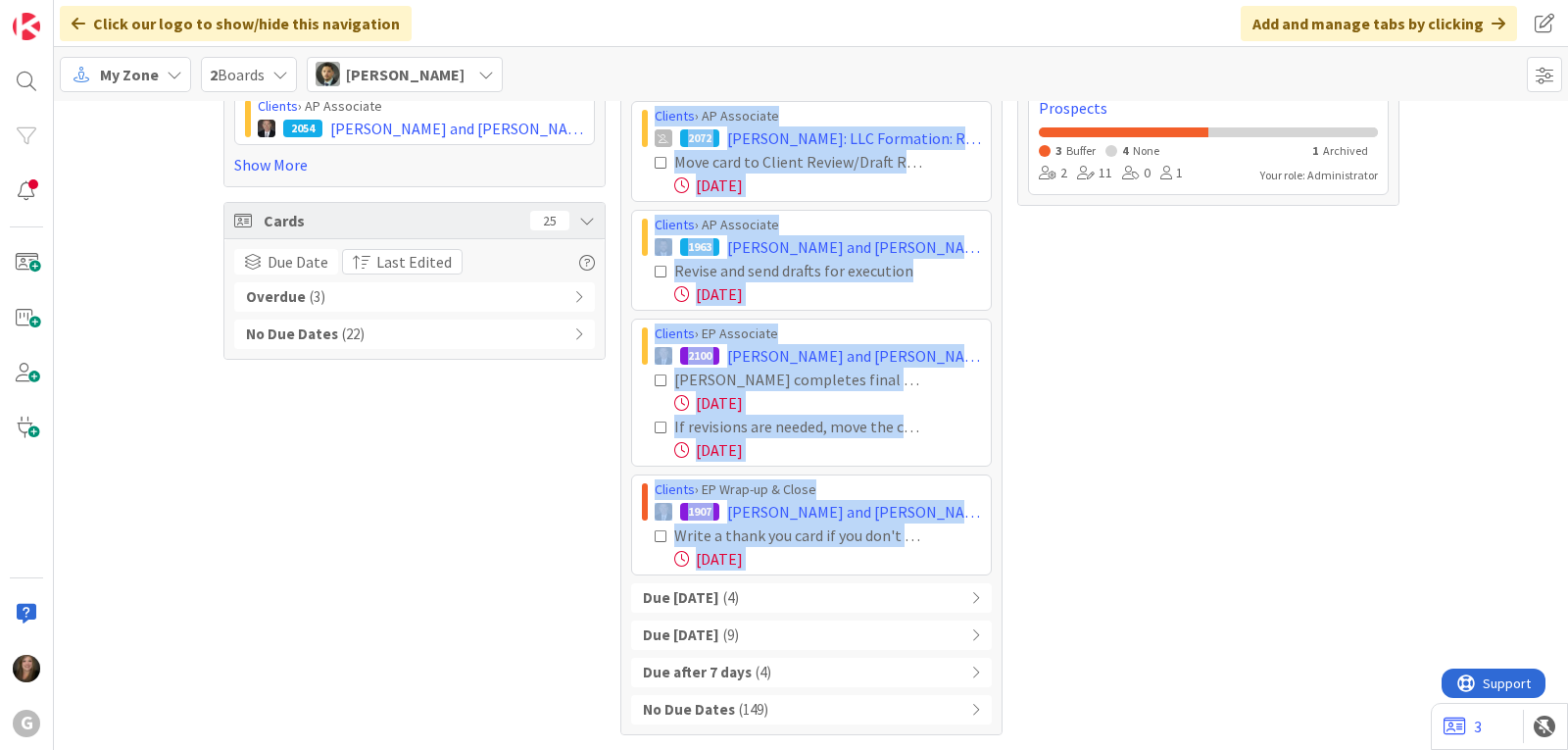
drag, startPoint x: 639, startPoint y: 343, endPoint x: 892, endPoint y: 574, distance: 342.6
click at [892, 574] on div "Clients › AP Associate 2072 [PERSON_NAME]: LLC Formation: Received Signed EL 7/…" at bounding box center [812, 337] width 360 height 474
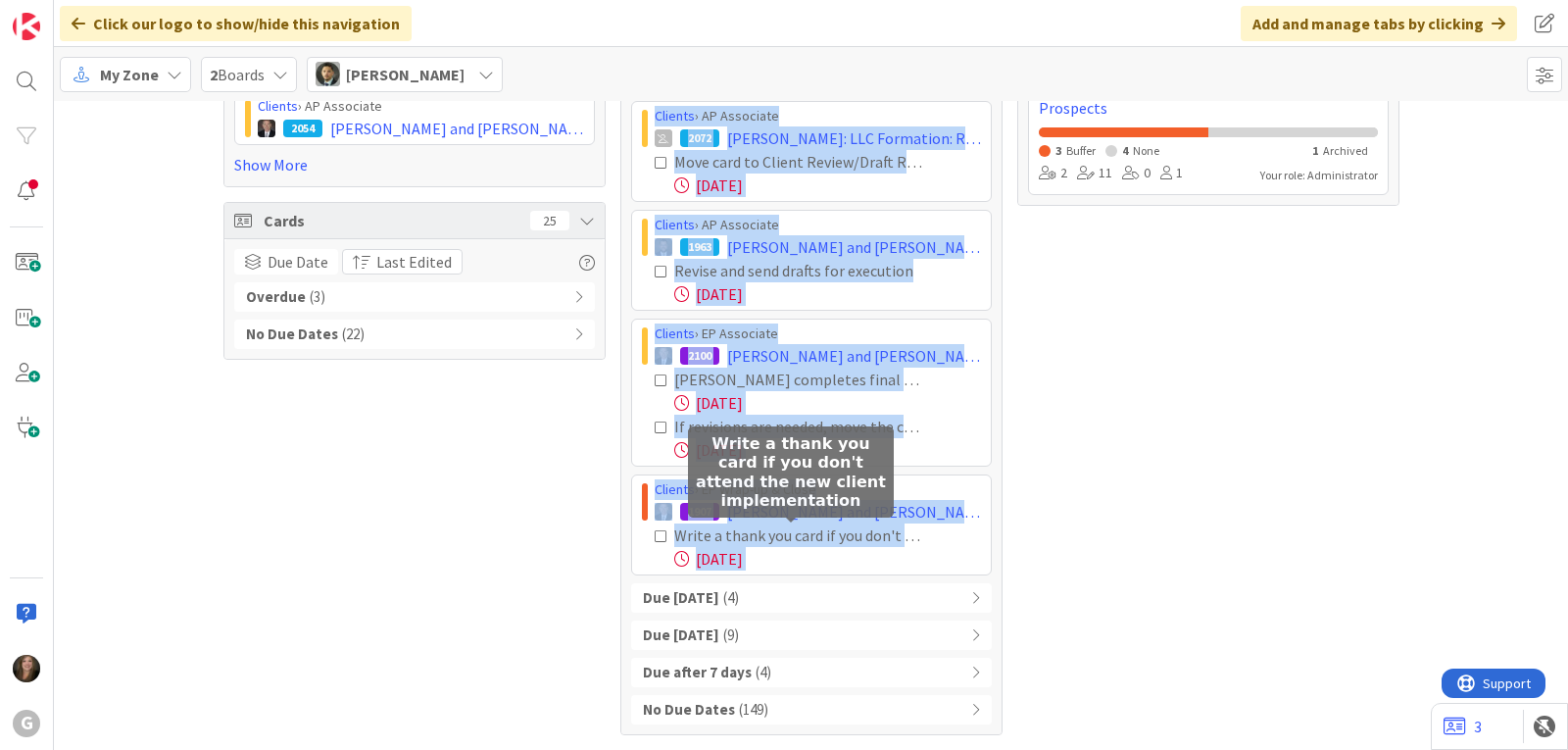
copy div "Clients › AP Associate 2072 [PERSON_NAME]: LLC Formation: Received Signed EL 7/…"
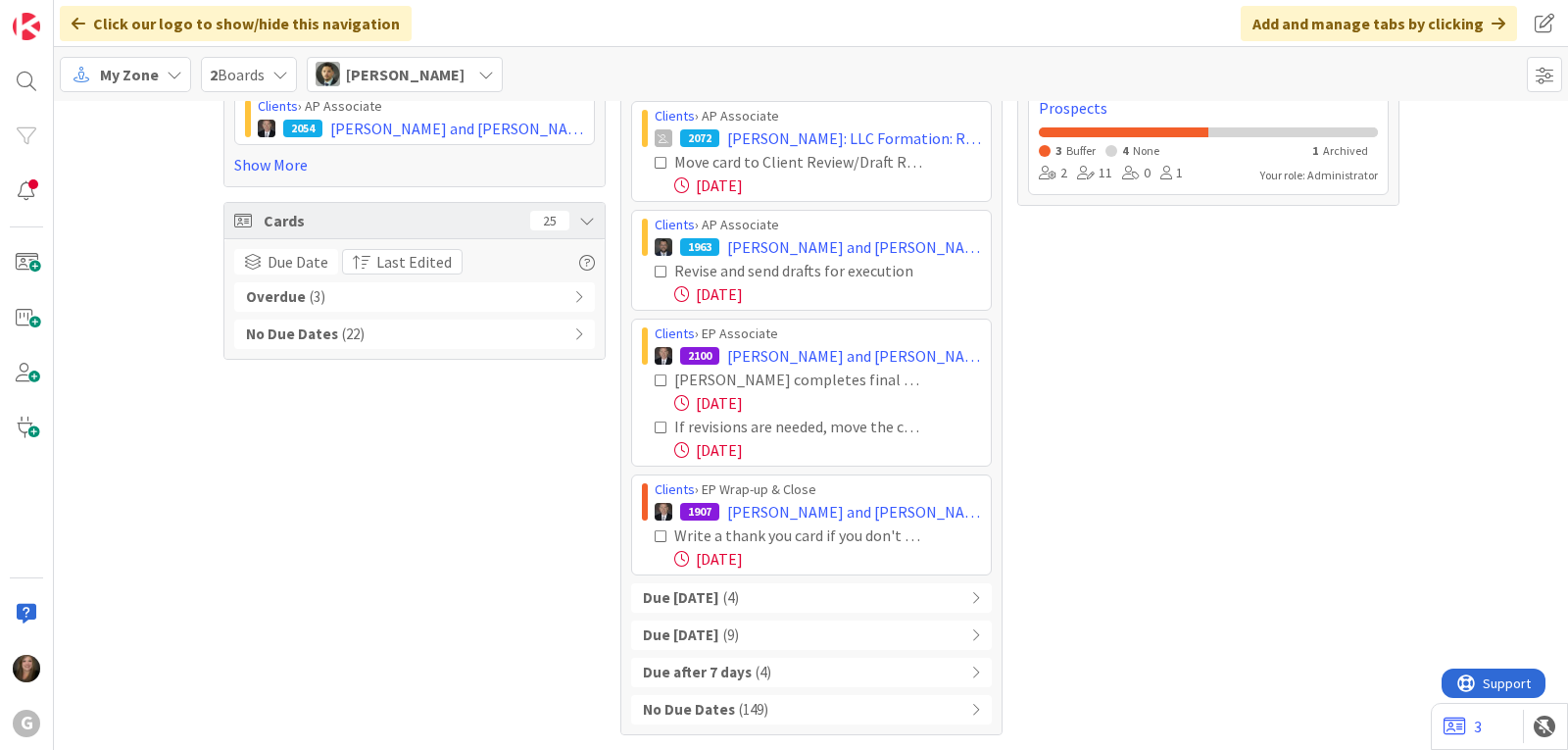
click at [474, 27] on div "Click our logo to show/hide this navigation Add and manage tabs by clicking" at bounding box center [811, 24] width 1514 height 47
click at [464, 74] on span "[PERSON_NAME]" at bounding box center [405, 75] width 118 height 24
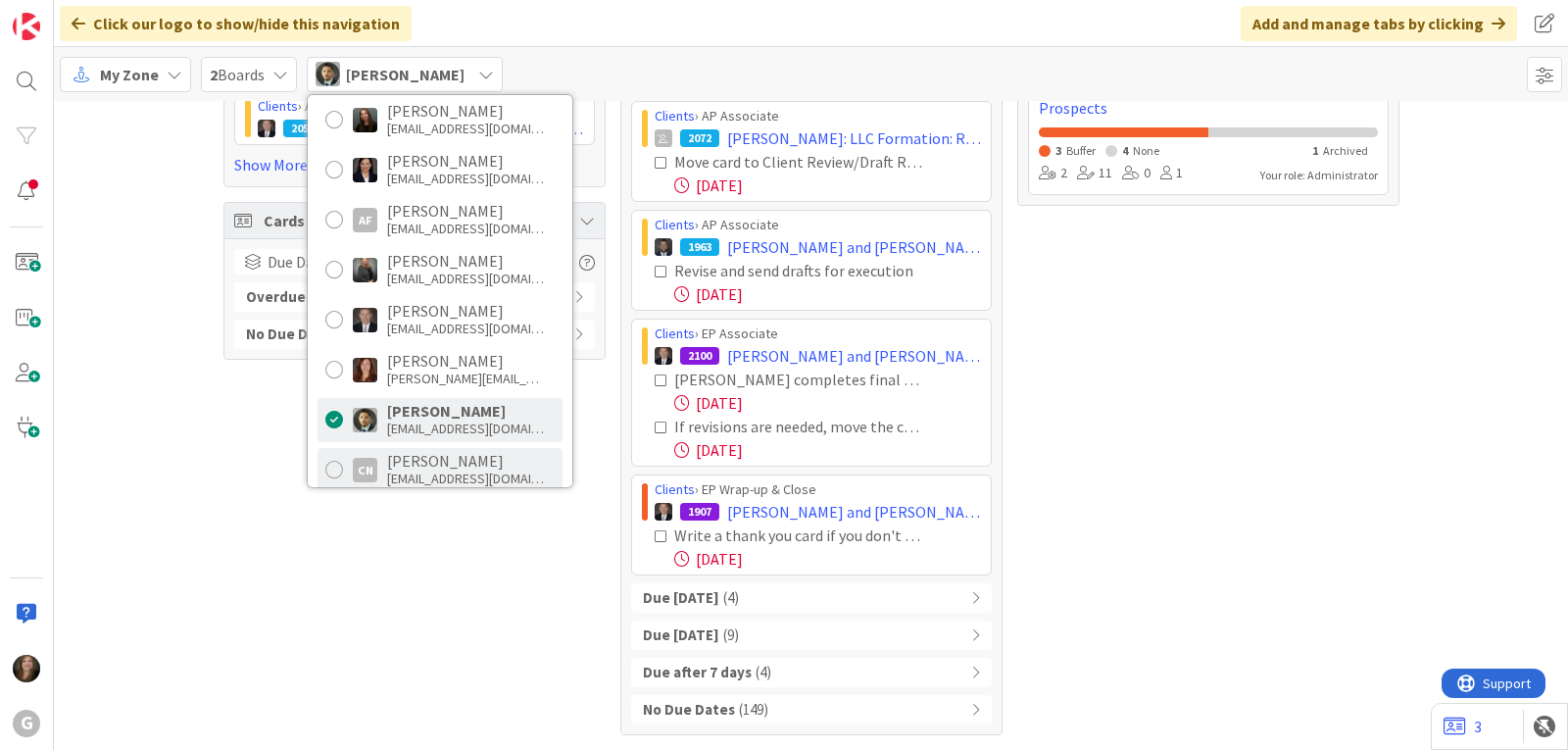
click at [419, 466] on div "[PERSON_NAME]" at bounding box center [465, 461] width 157 height 18
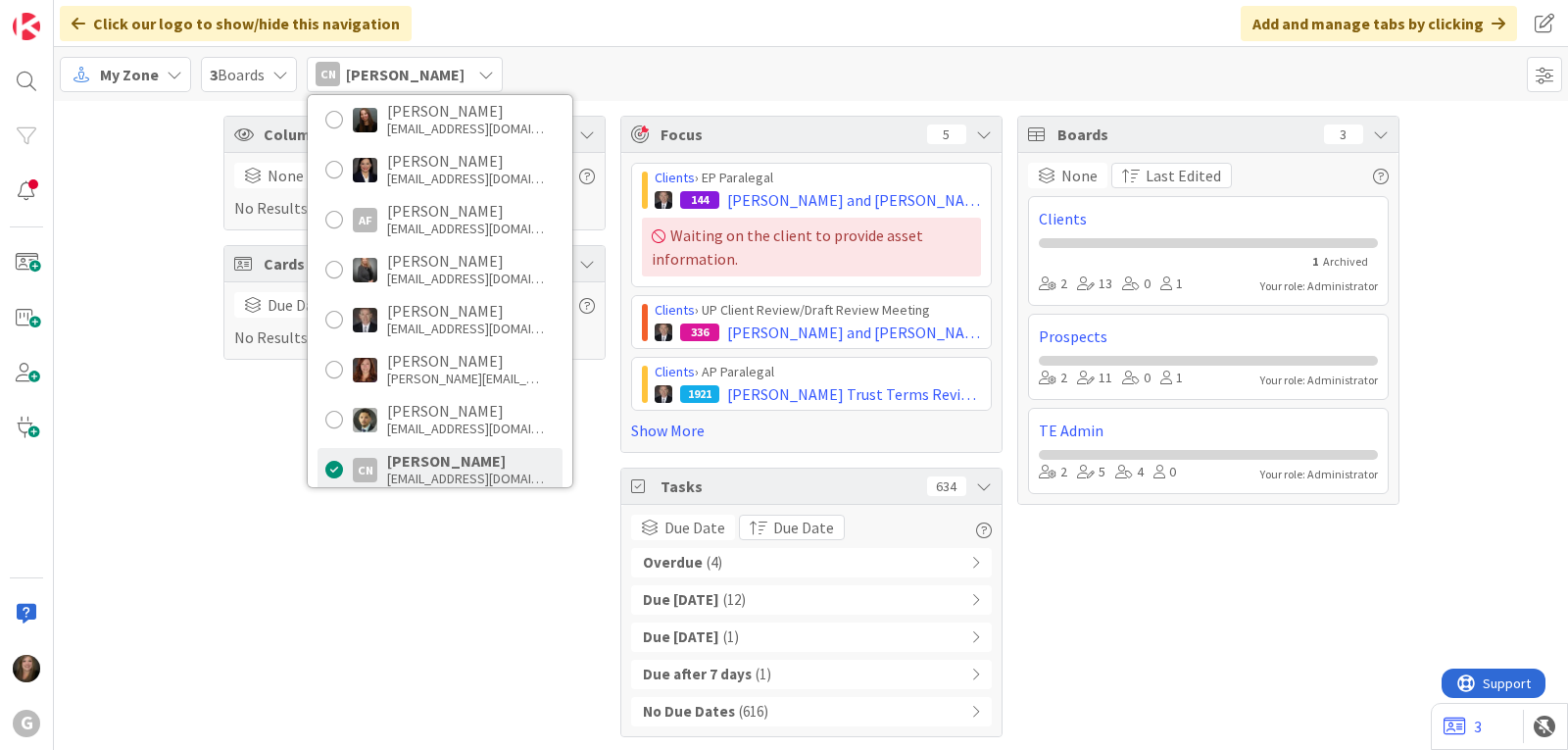
click at [706, 565] on span "( 4 )" at bounding box center [714, 563] width 16 height 23
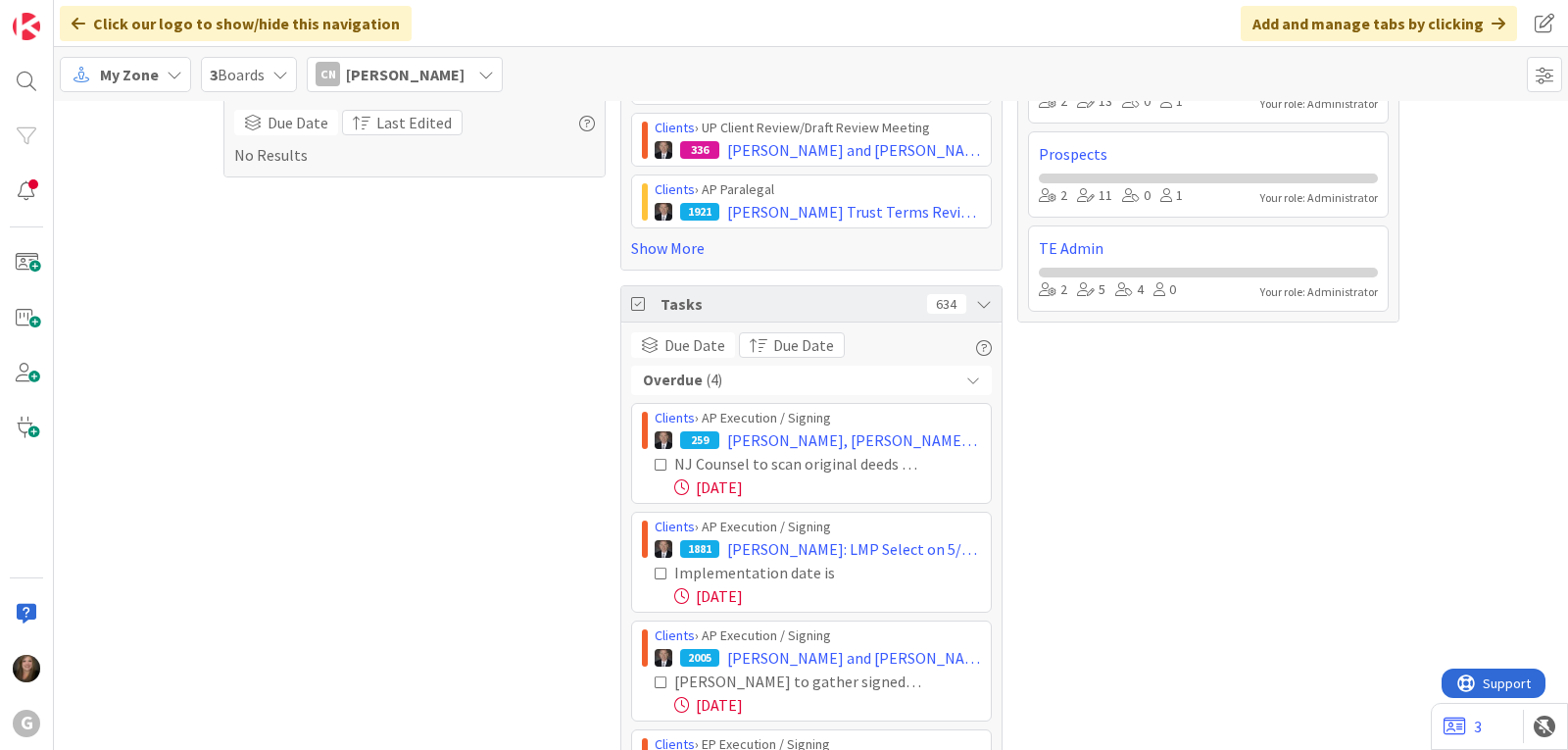
scroll to position [294, 0]
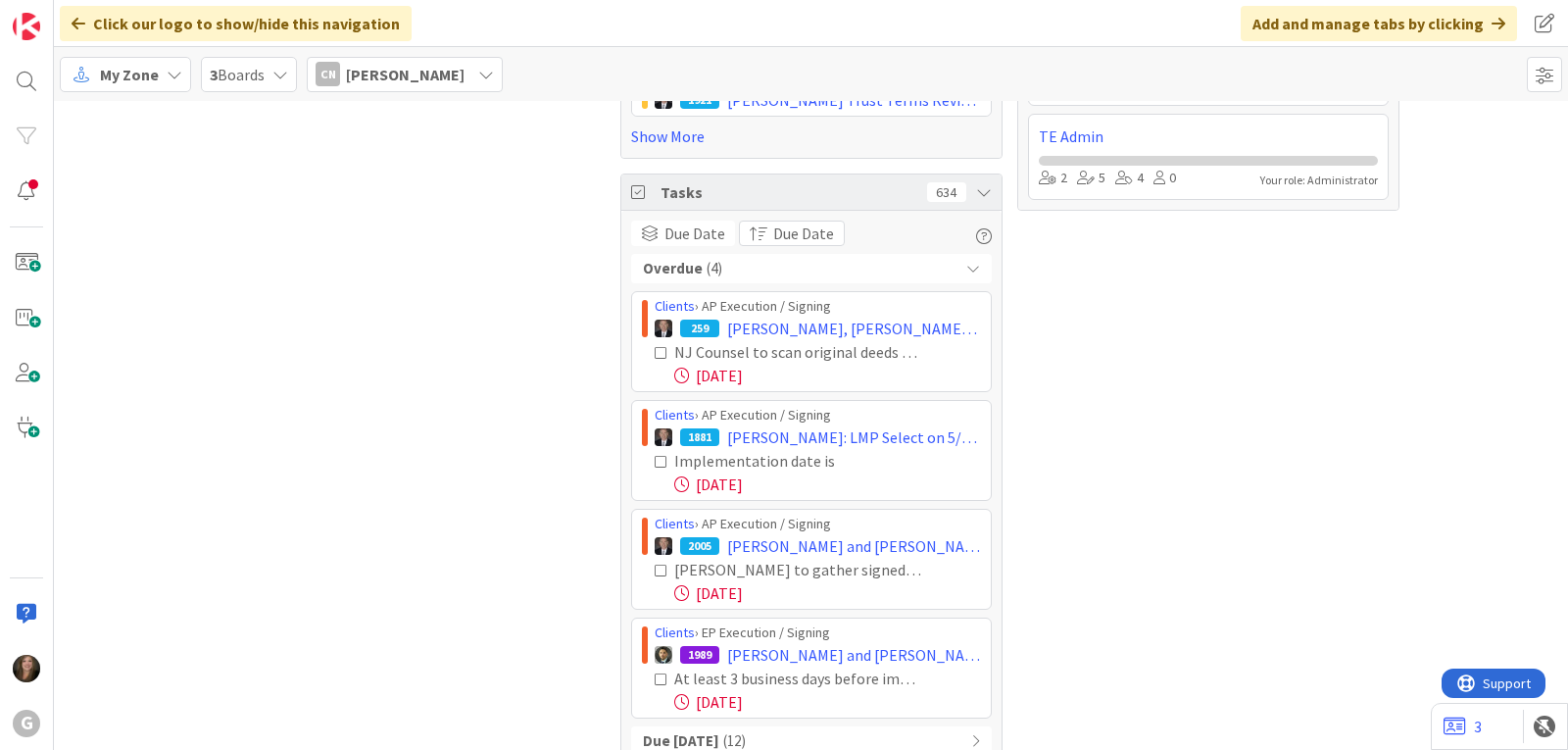
drag, startPoint x: 636, startPoint y: 300, endPoint x: 936, endPoint y: 719, distance: 515.3
click at [936, 719] on div "Overdue ( 4 ) Clients › AP Execution / Signing 259 [PERSON_NAME], [PERSON_NAME]…" at bounding box center [812, 561] width 360 height 614
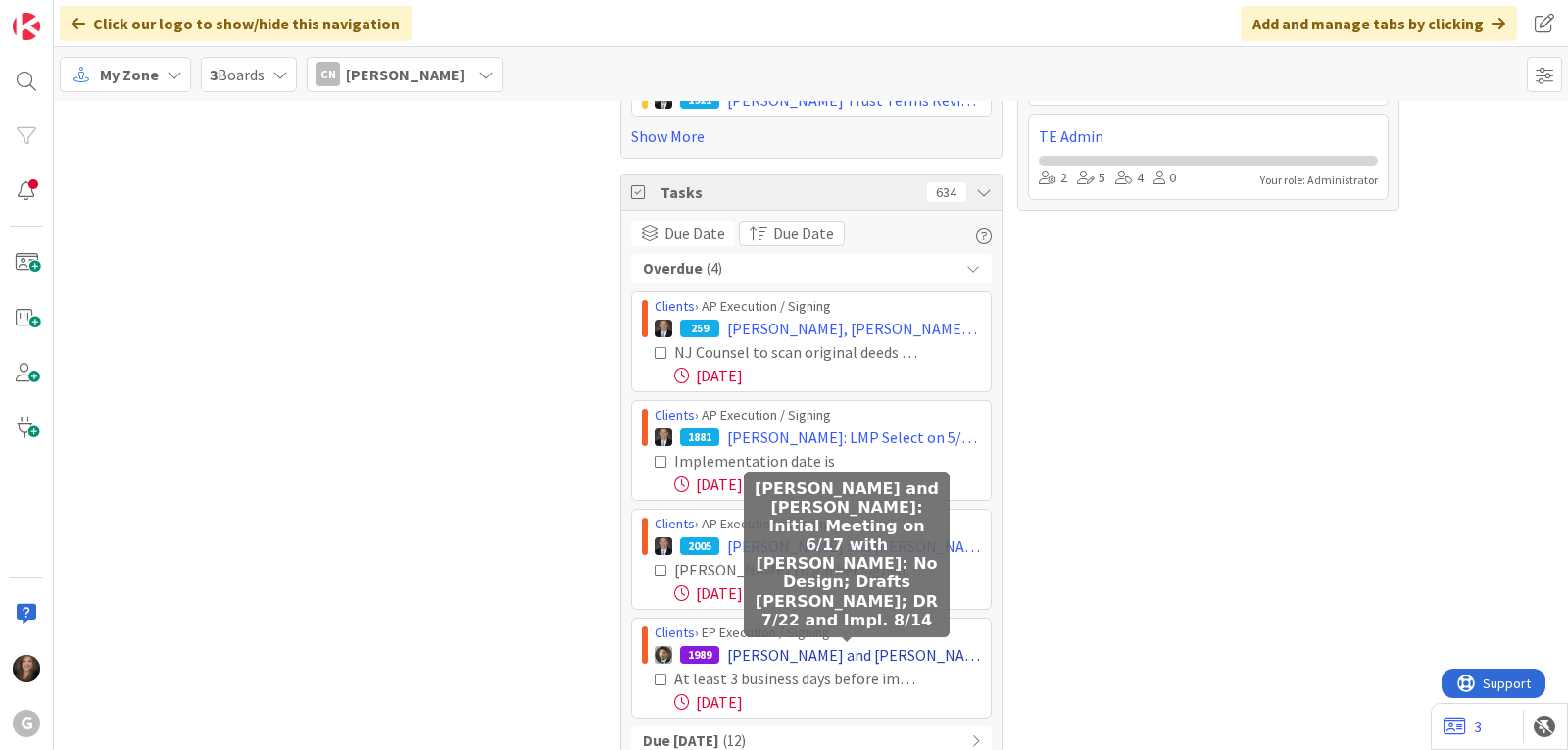
copy div "Clients › AP Execution / Signing 259 [PERSON_NAME], [PERSON_NAME] to QPRT [PERS…"
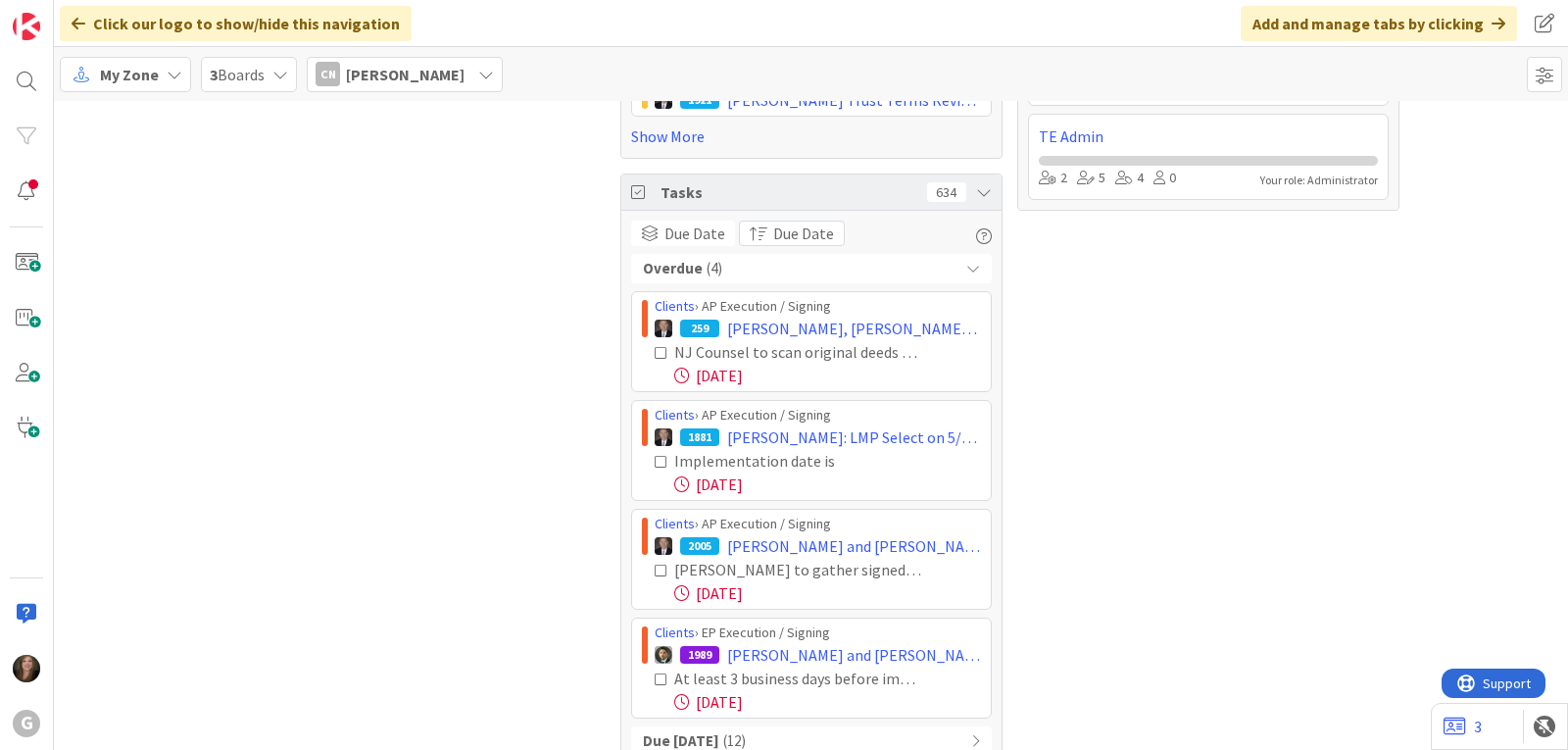
click at [1282, 278] on div "Boards 3 None Last Edited Clients 1 Archived 2 13 0 1 Your role: Administrator …" at bounding box center [1209, 350] width 382 height 1057
click at [493, 82] on icon at bounding box center [486, 75] width 16 height 16
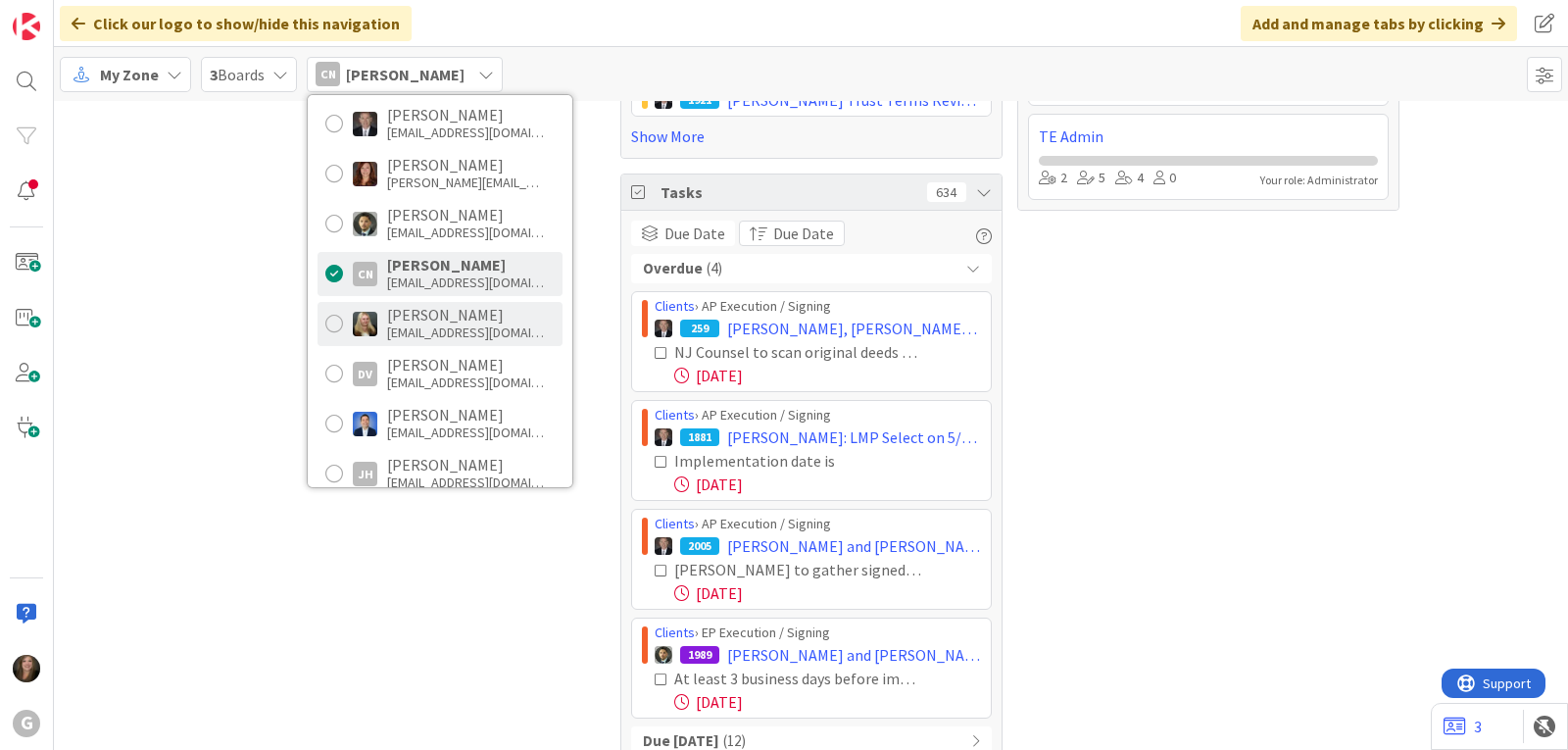
click at [401, 317] on div "[PERSON_NAME]" at bounding box center [465, 314] width 157 height 18
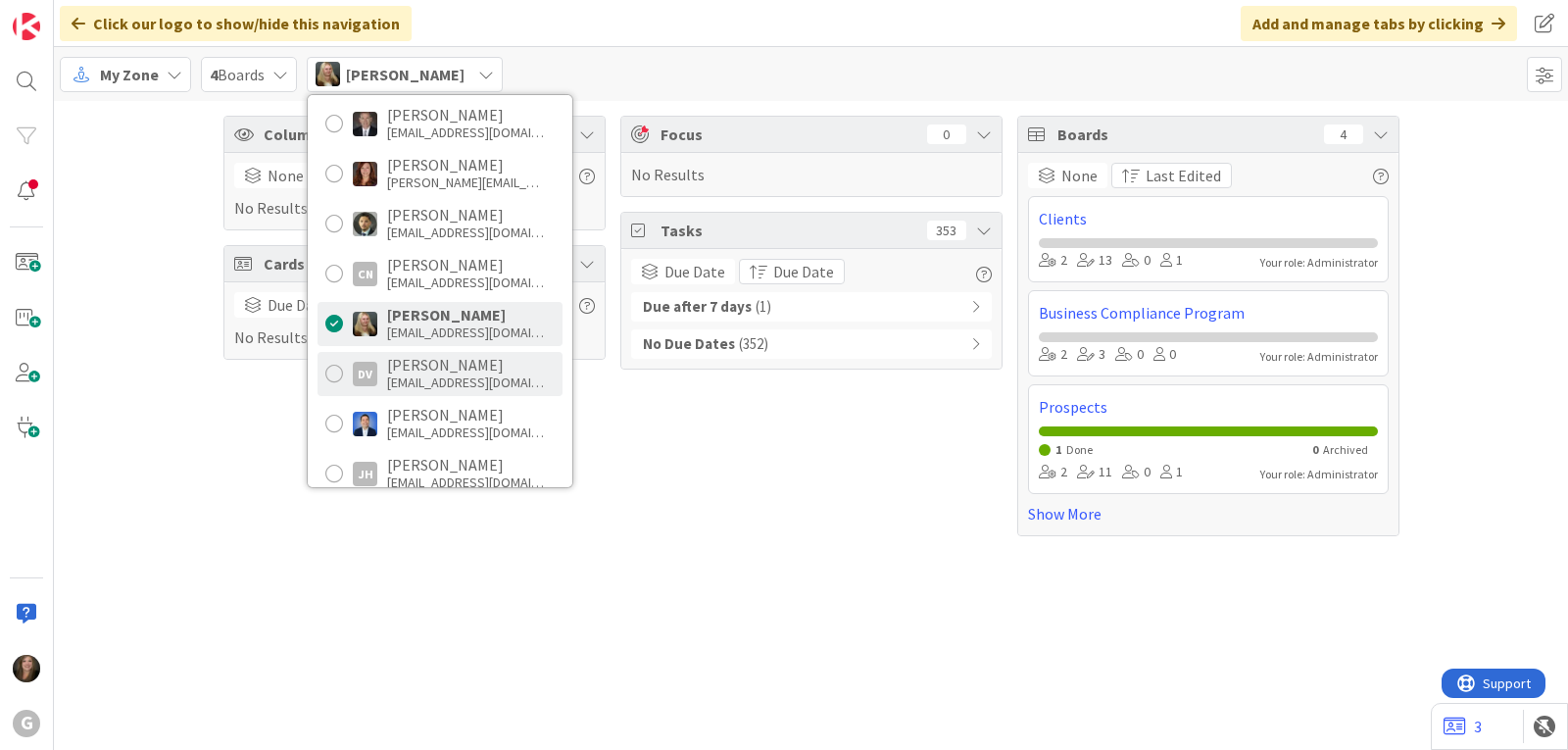
click at [402, 372] on div "[PERSON_NAME]" at bounding box center [465, 365] width 157 height 18
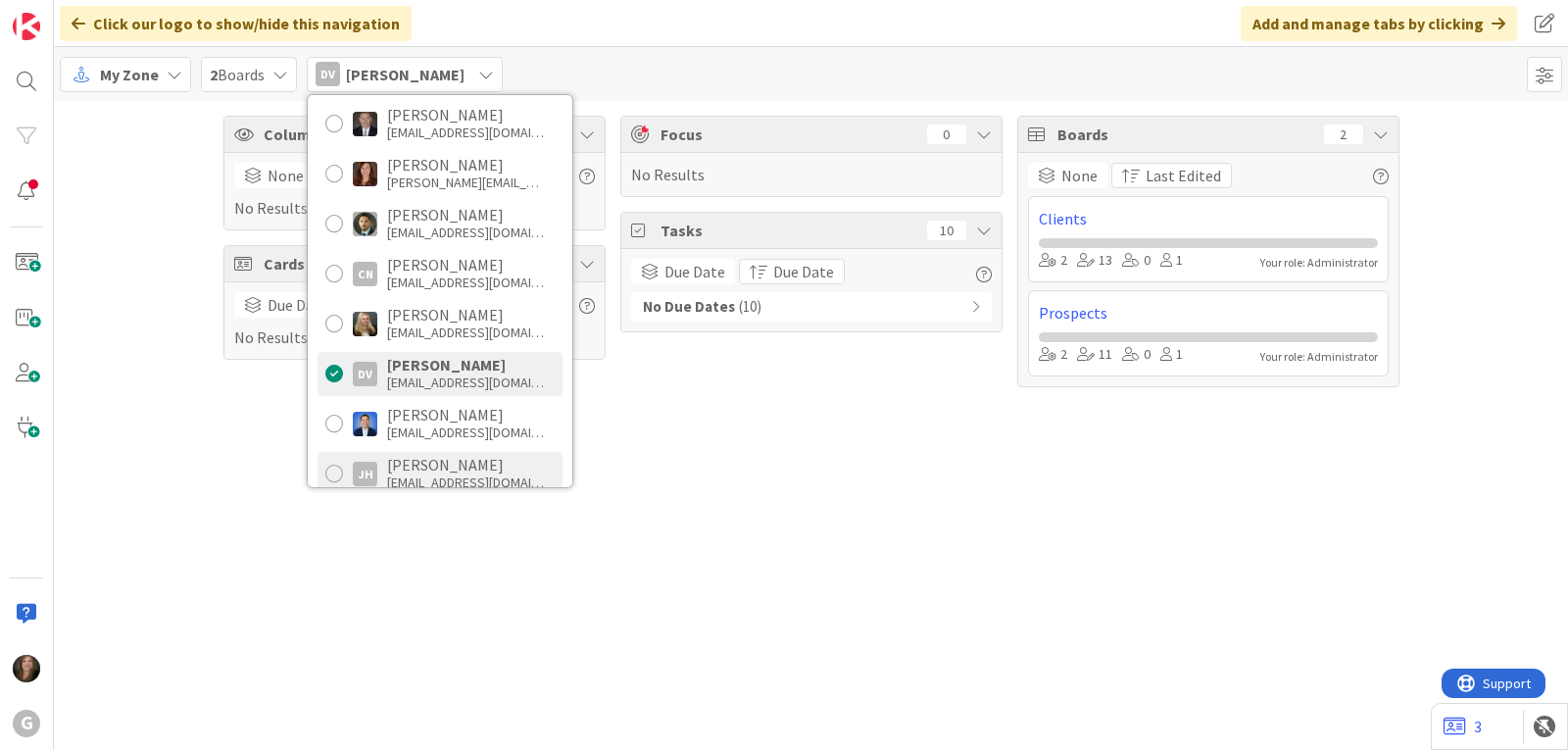
click at [399, 470] on div "[PERSON_NAME]" at bounding box center [465, 465] width 157 height 18
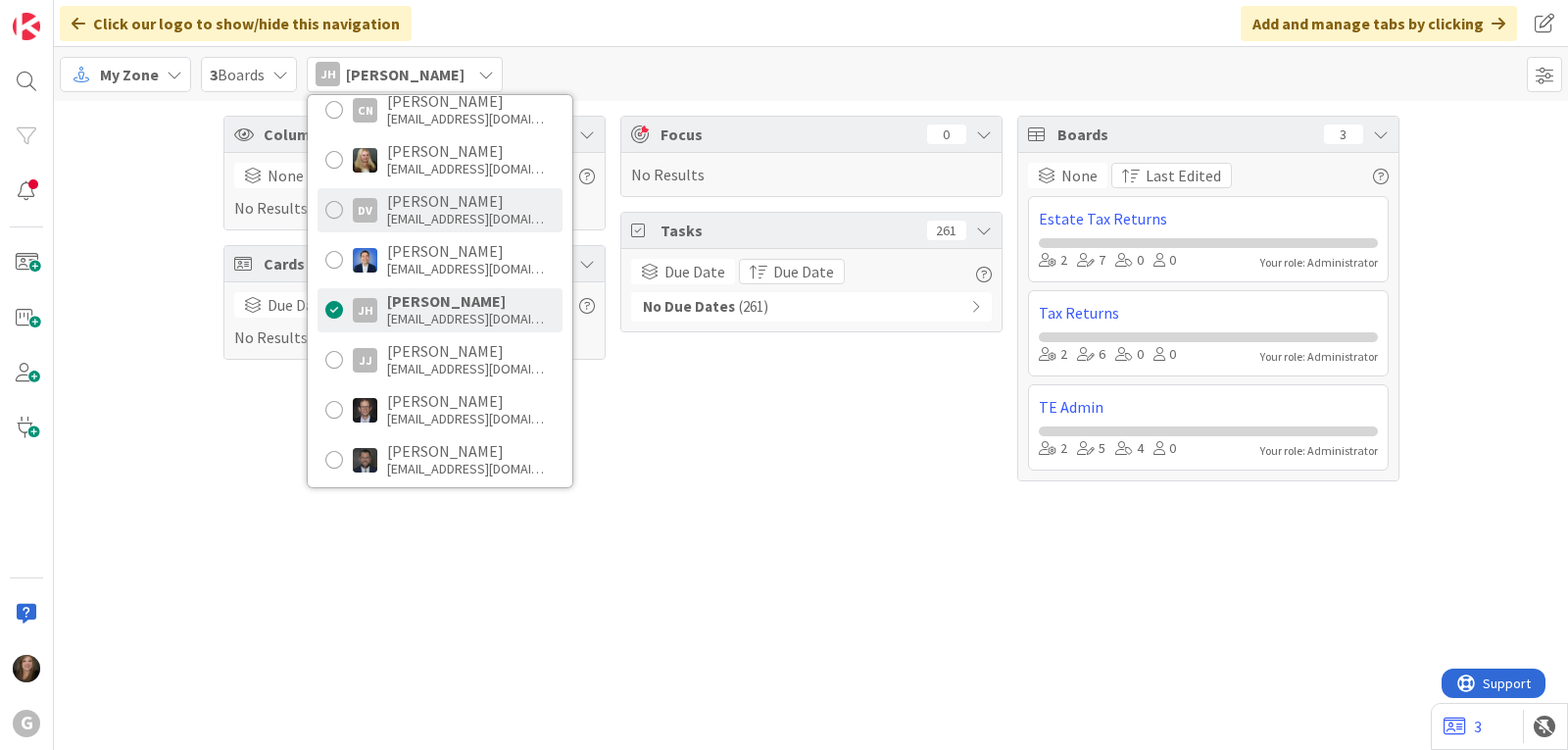
scroll to position [490, 0]
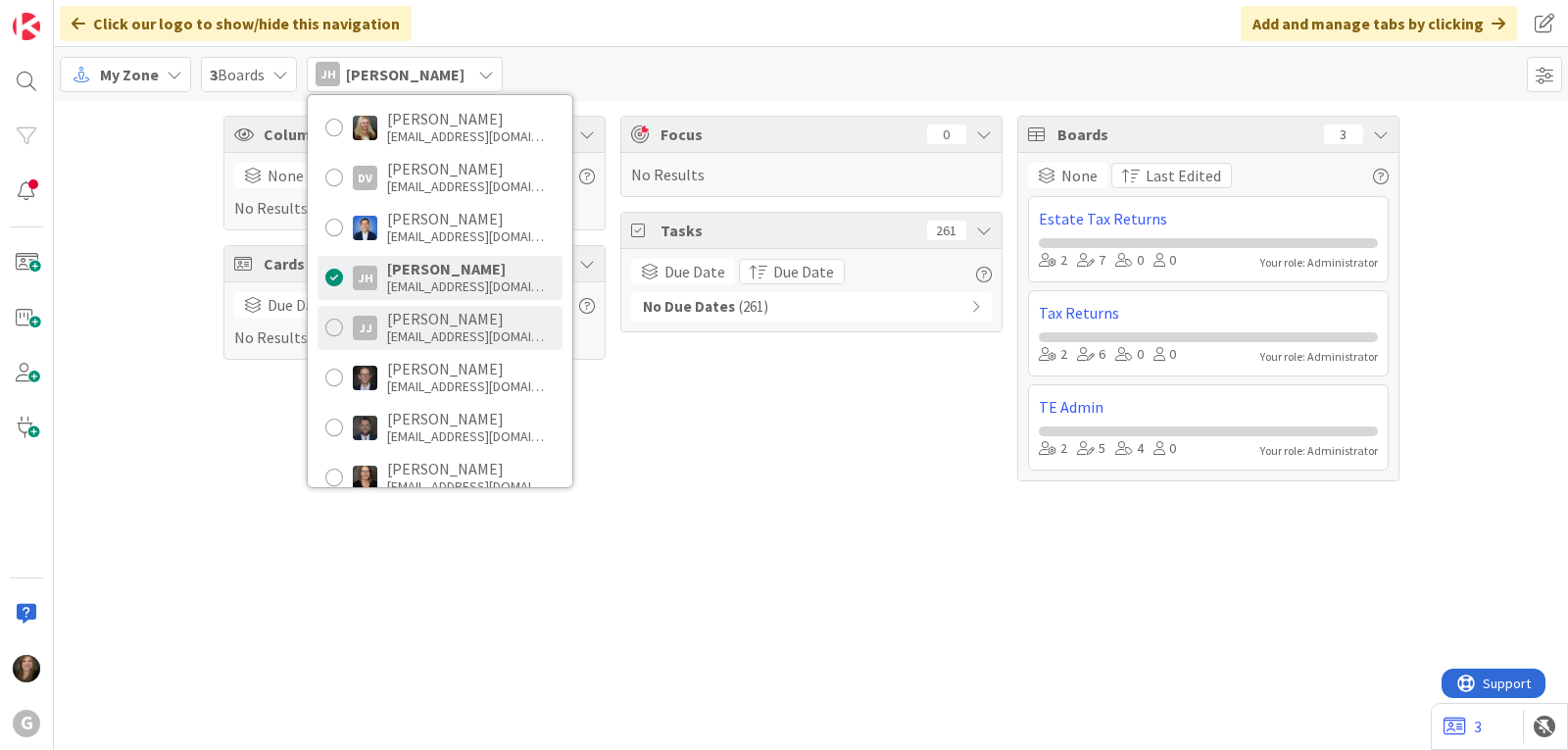
click at [413, 333] on div "[EMAIL_ADDRESS][DOMAIN_NAME]" at bounding box center [465, 336] width 157 height 18
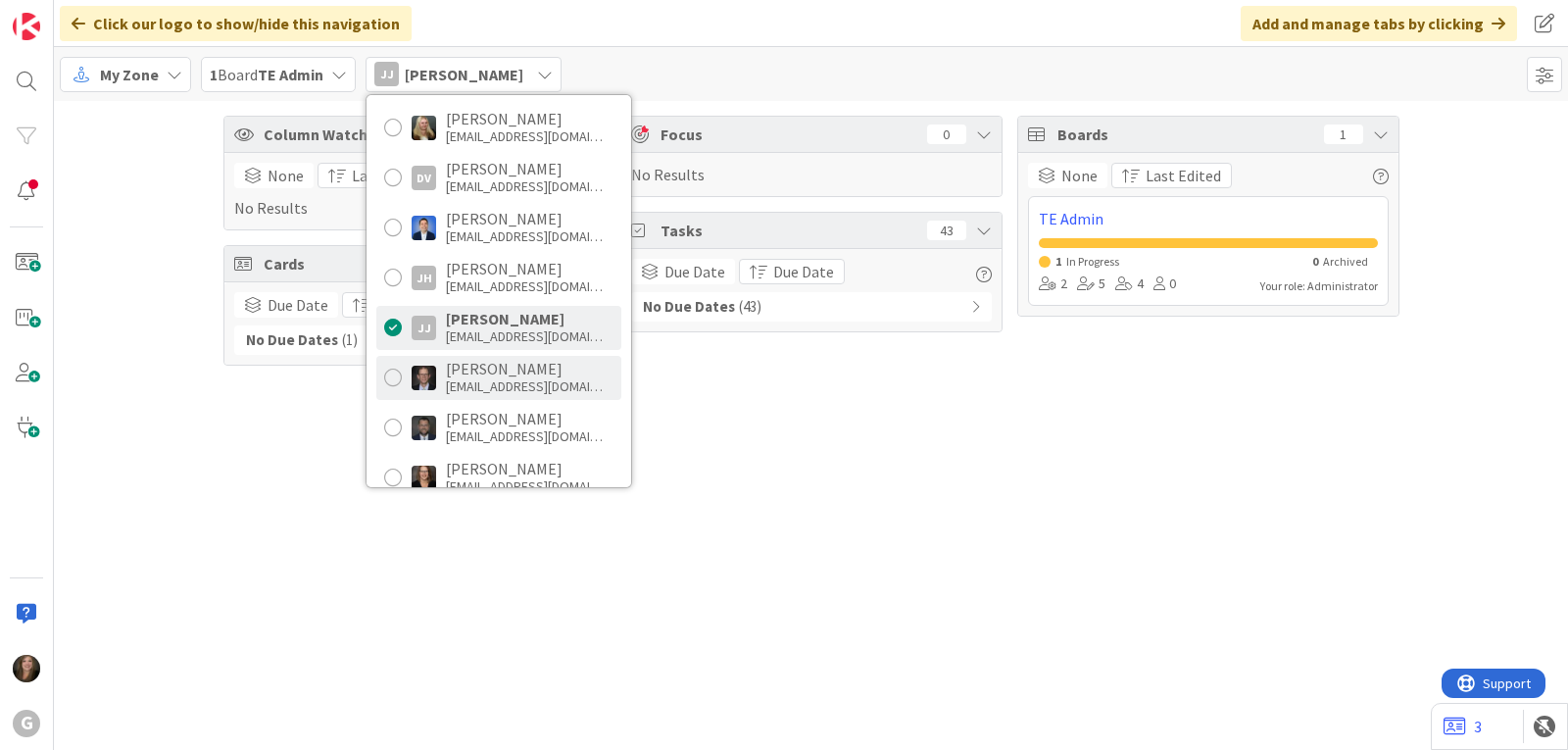
click at [416, 382] on img at bounding box center [424, 377] width 25 height 25
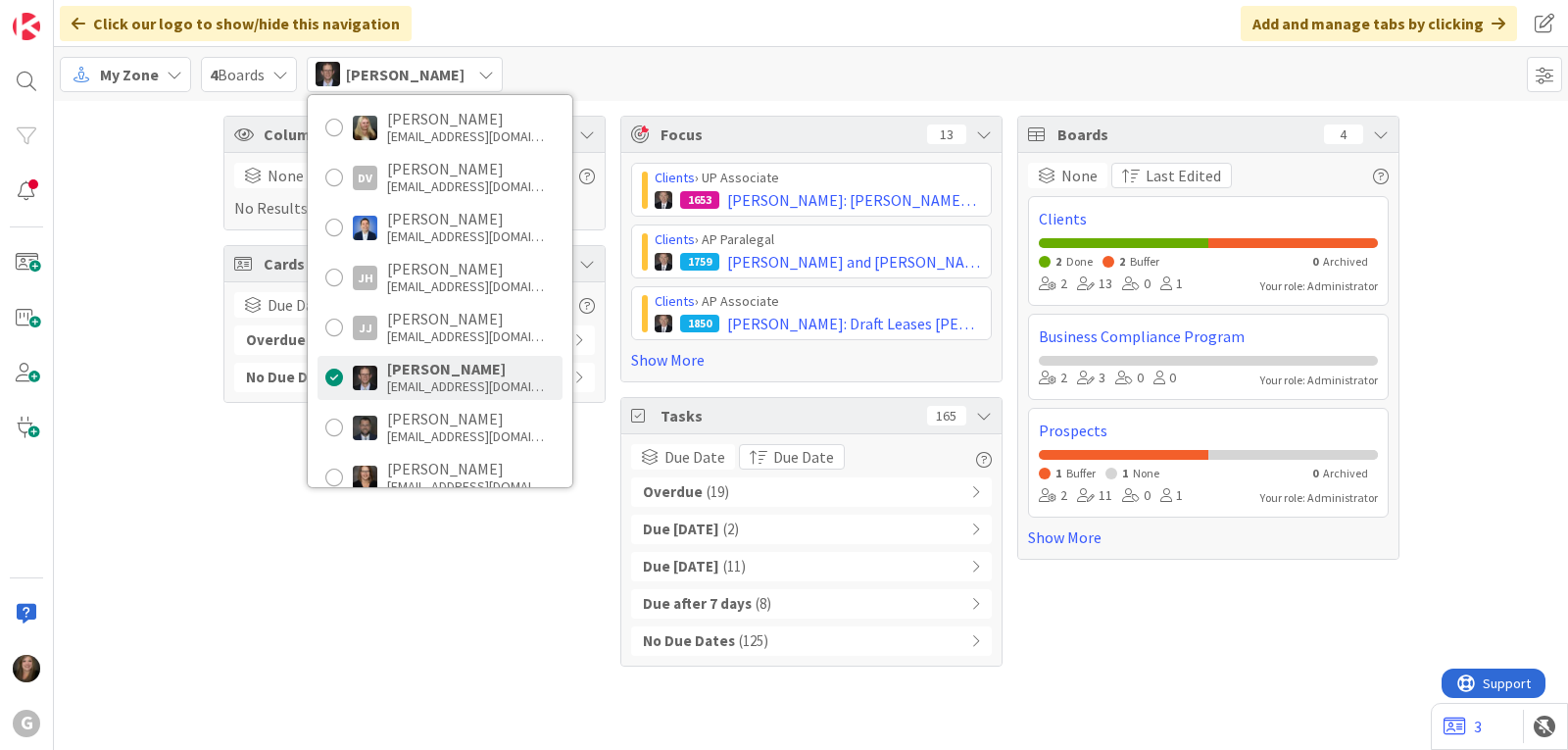
click at [735, 489] on div "Overdue ( 19 )" at bounding box center [812, 492] width 360 height 30
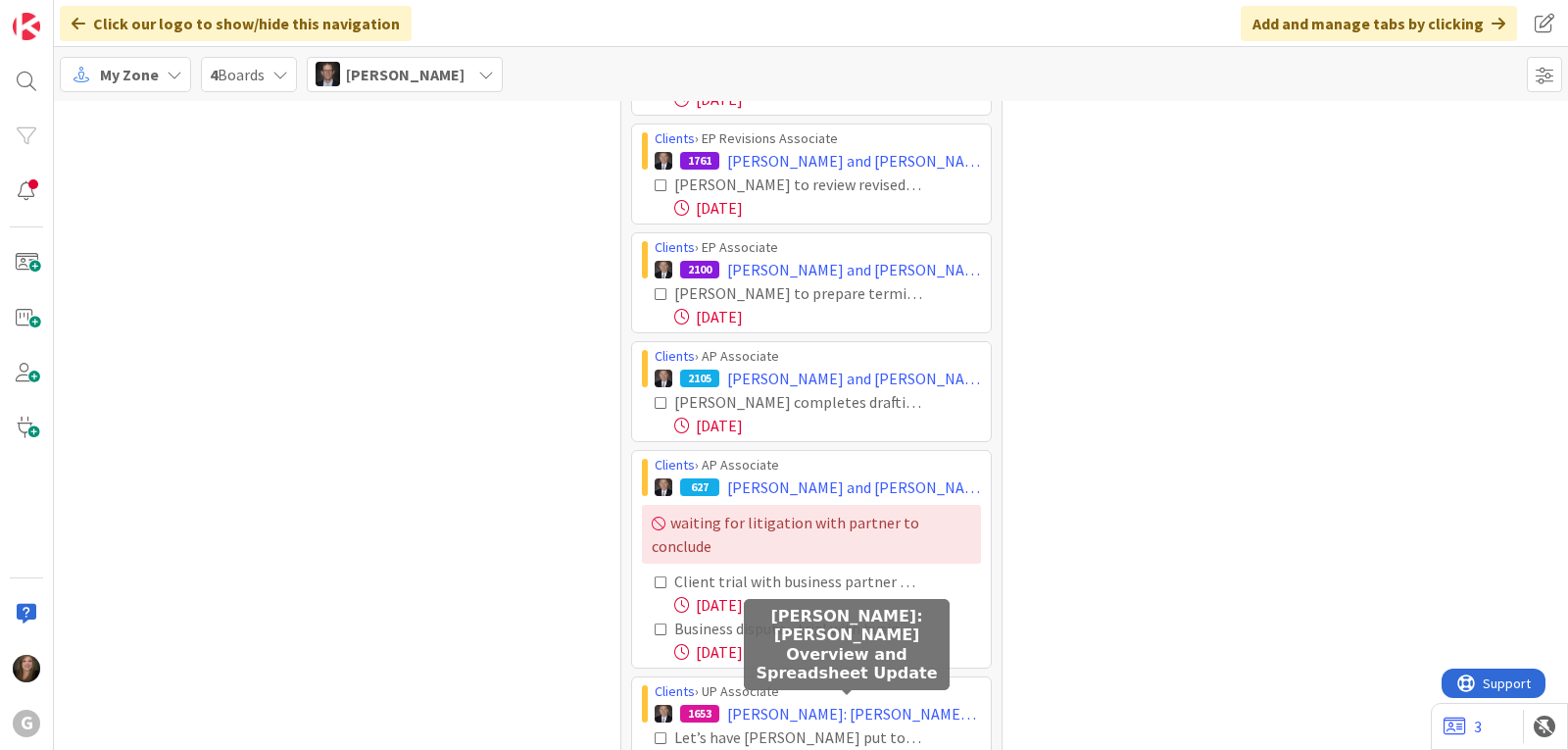
scroll to position [1678, 0]
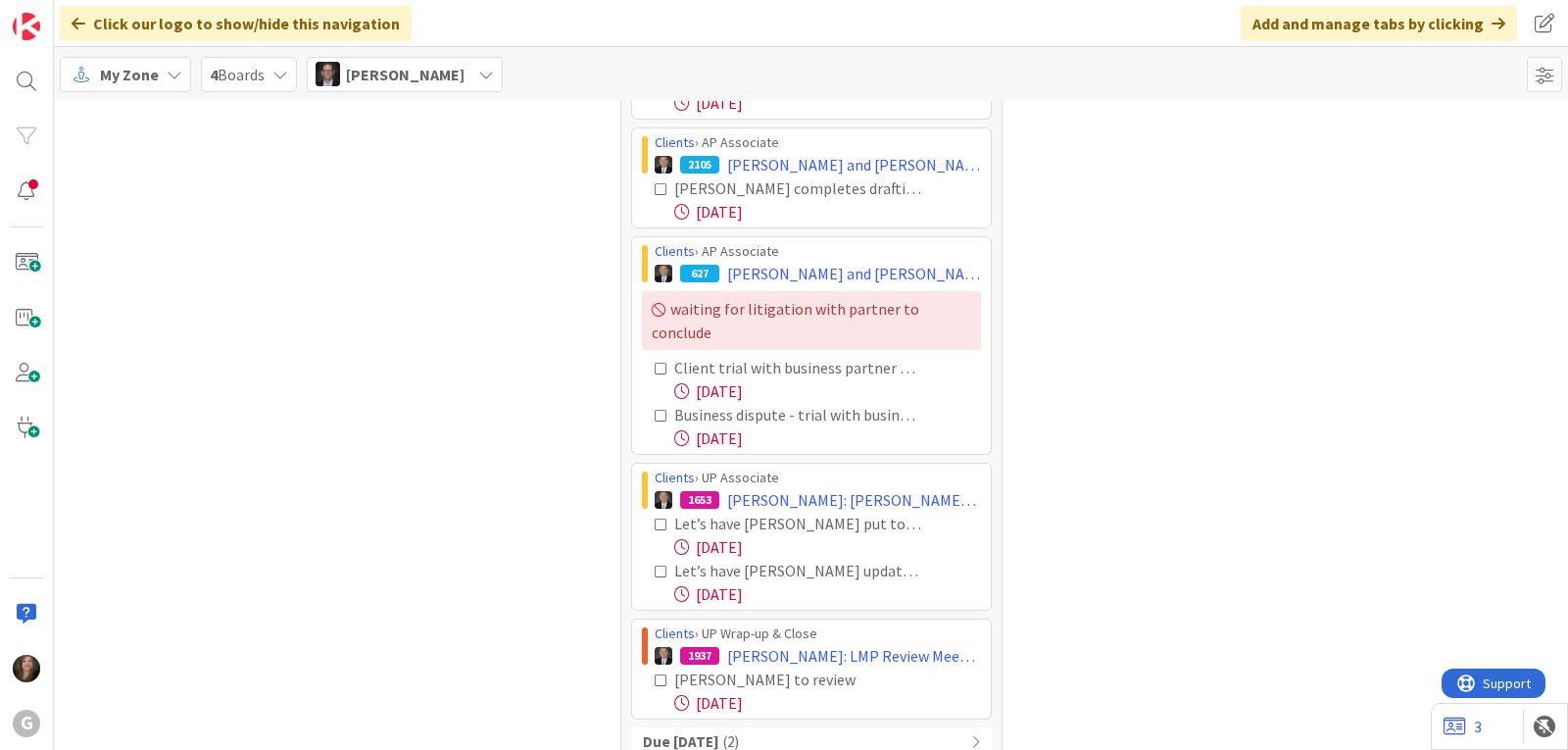
drag, startPoint x: 641, startPoint y: 237, endPoint x: 948, endPoint y: 689, distance: 546.4
copy div "Loremip › DO Sitametco 8538 Adipi, Elit sed Doeiu: Temporin Utlabo ET do 1/41: …"
click at [478, 71] on icon at bounding box center [486, 75] width 16 height 16
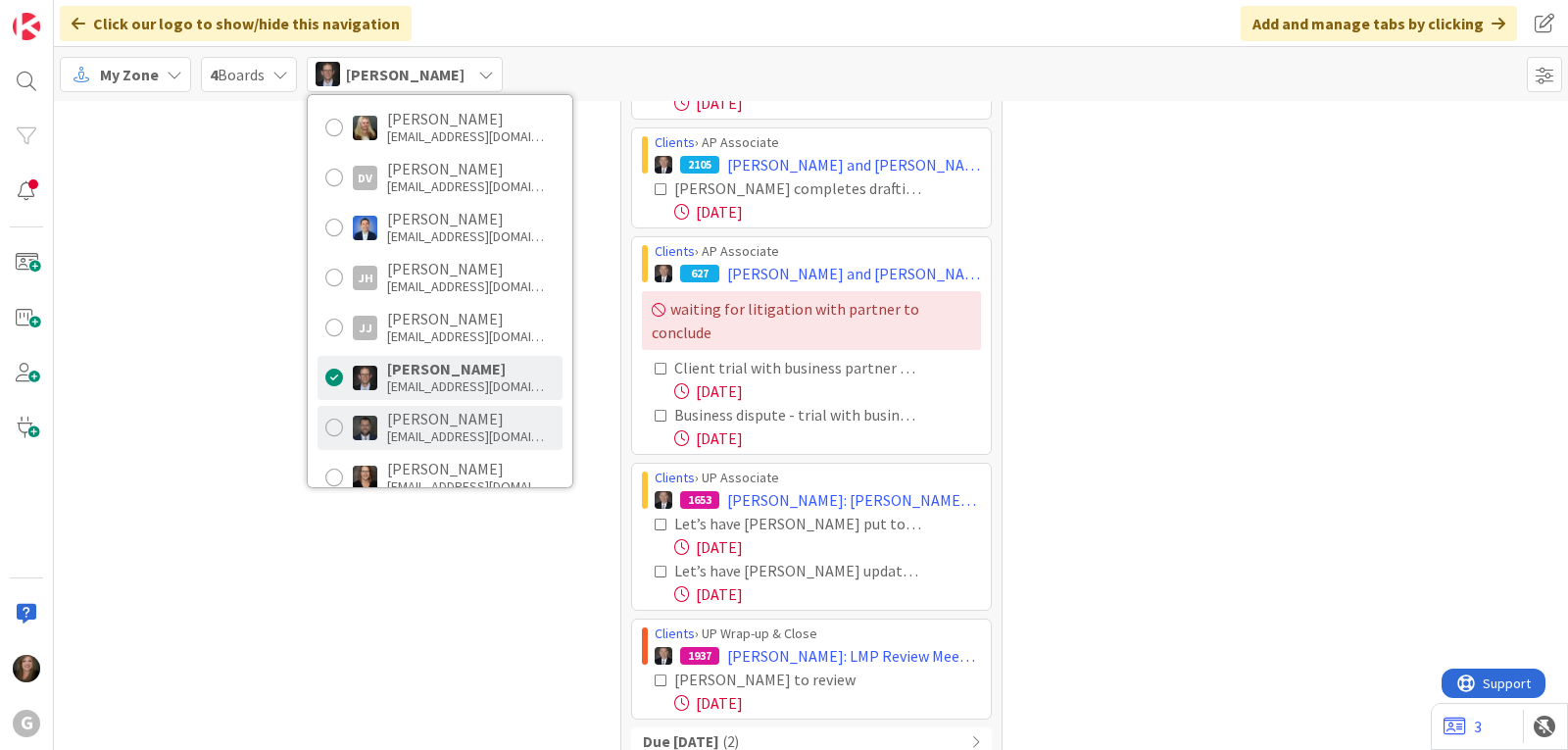
click at [428, 433] on div "[EMAIL_ADDRESS][DOMAIN_NAME]" at bounding box center [465, 437] width 157 height 18
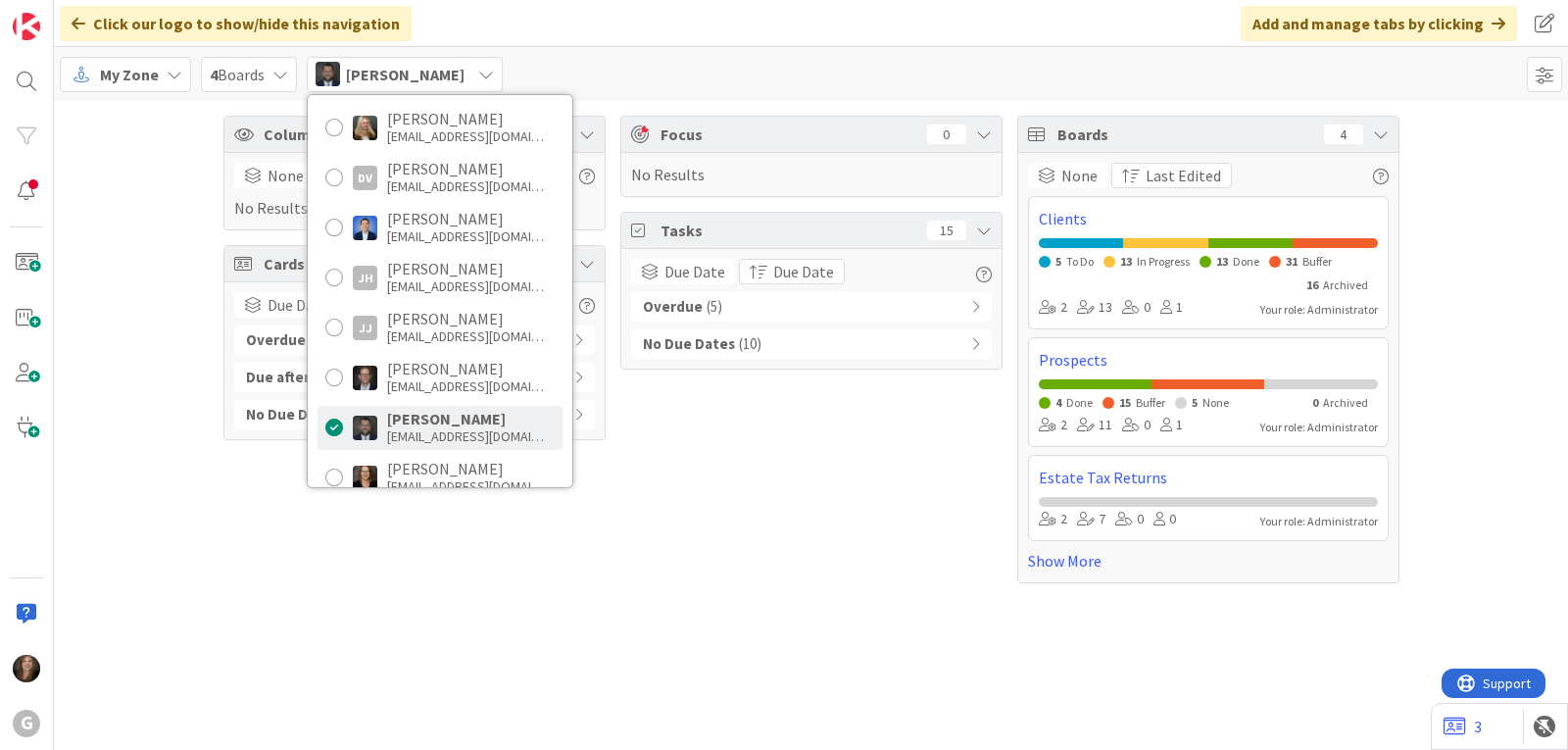
click at [740, 307] on div "Overdue ( 5 )" at bounding box center [812, 307] width 360 height 30
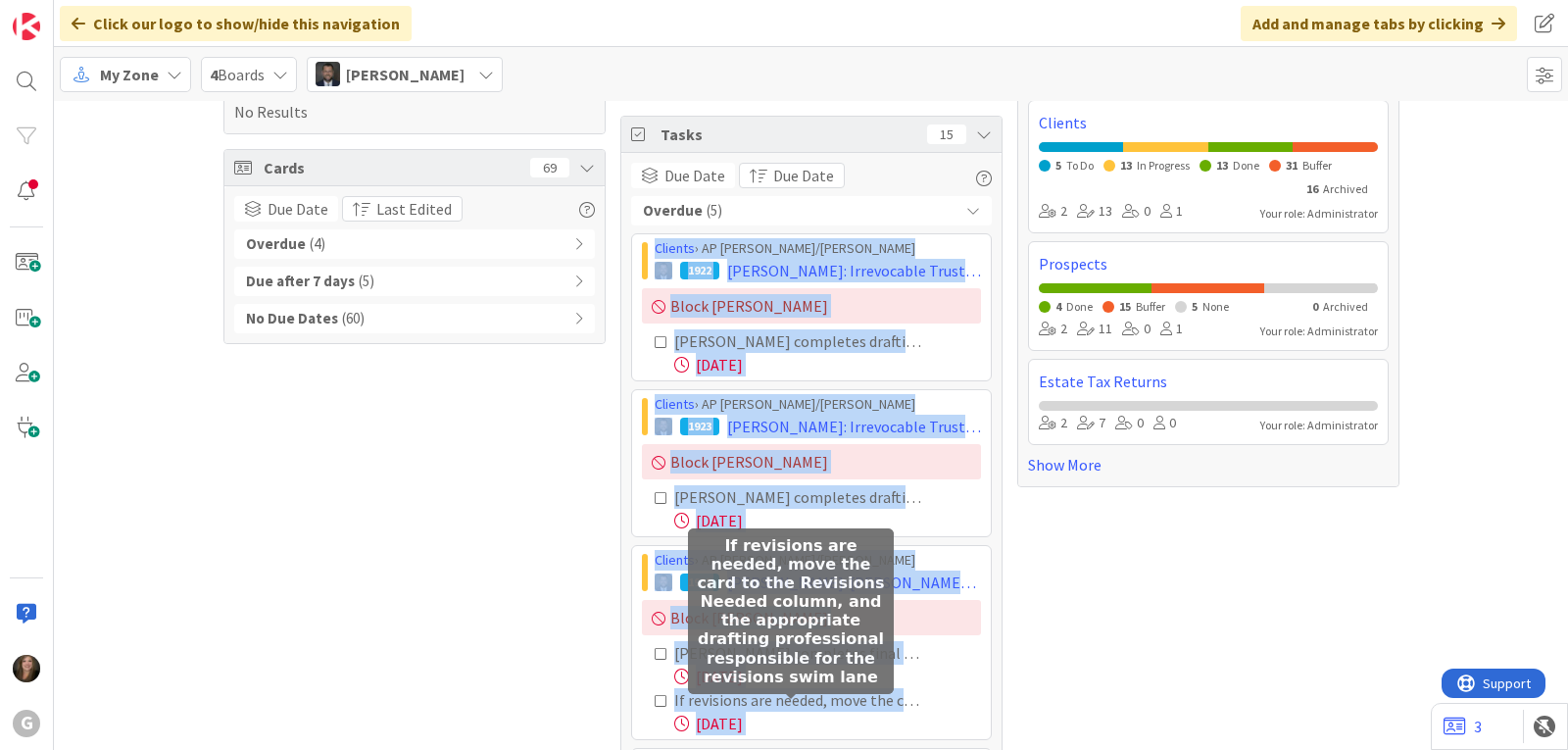
scroll to position [258, 0]
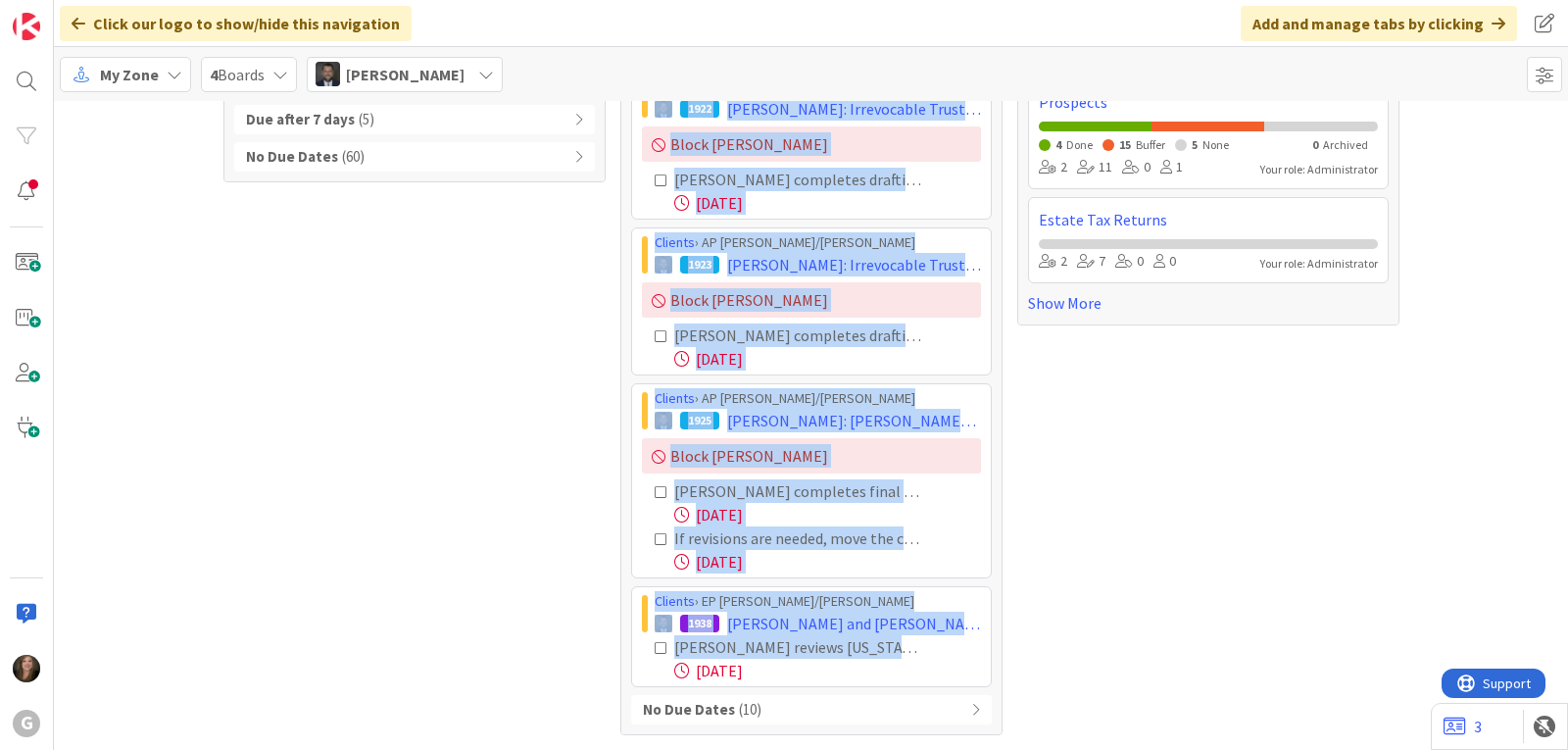
drag, startPoint x: 641, startPoint y: 343, endPoint x: 909, endPoint y: 690, distance: 438.4
click at [909, 690] on div "Overdue ( 5 ) Clients › AP [PERSON_NAME]/[PERSON_NAME] 1922 [PERSON_NAME]: Irre…" at bounding box center [812, 379] width 360 height 690
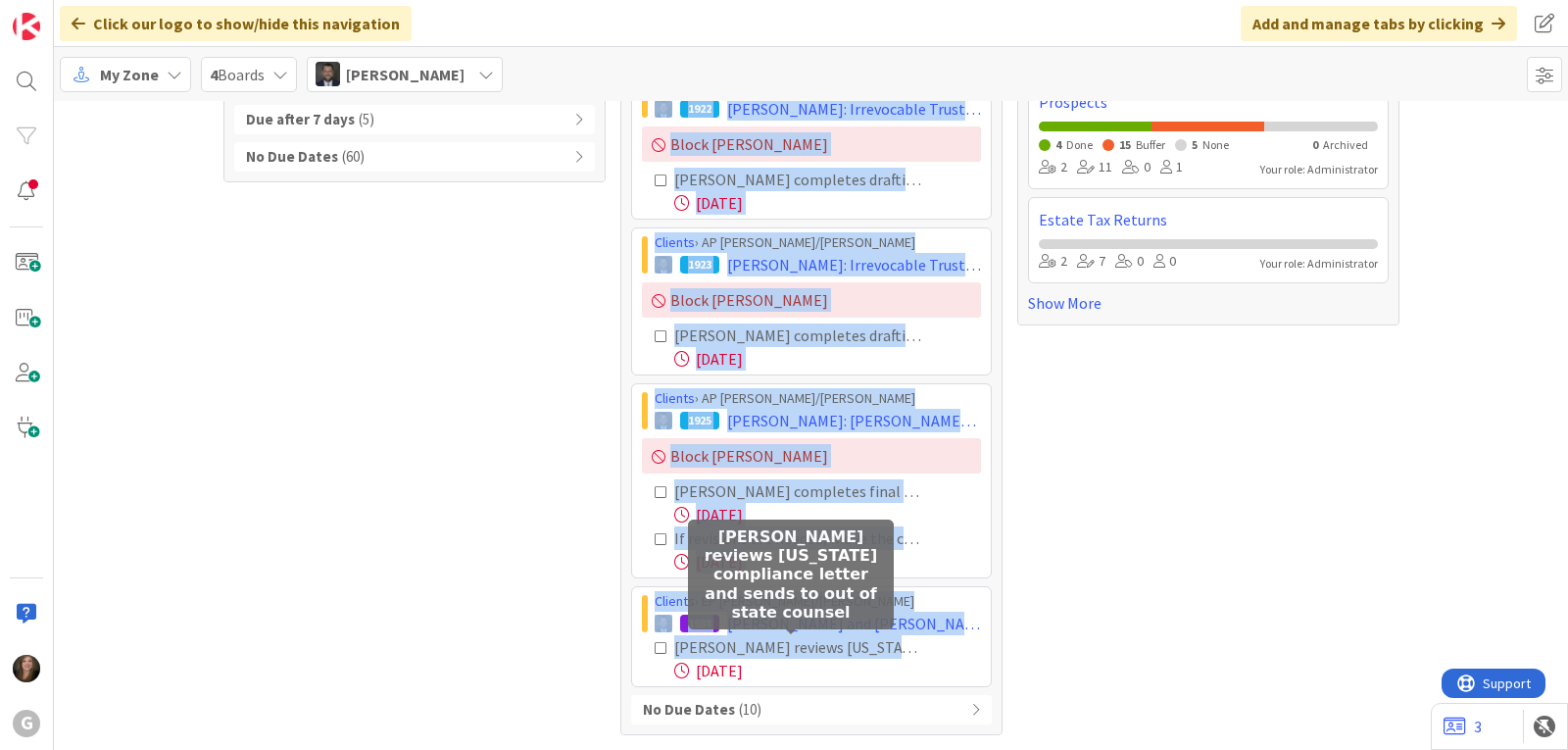
copy div "Clients › AP [PERSON_NAME]/[PERSON_NAME] 1922 [PERSON_NAME]: Irrevocable Trusts…"
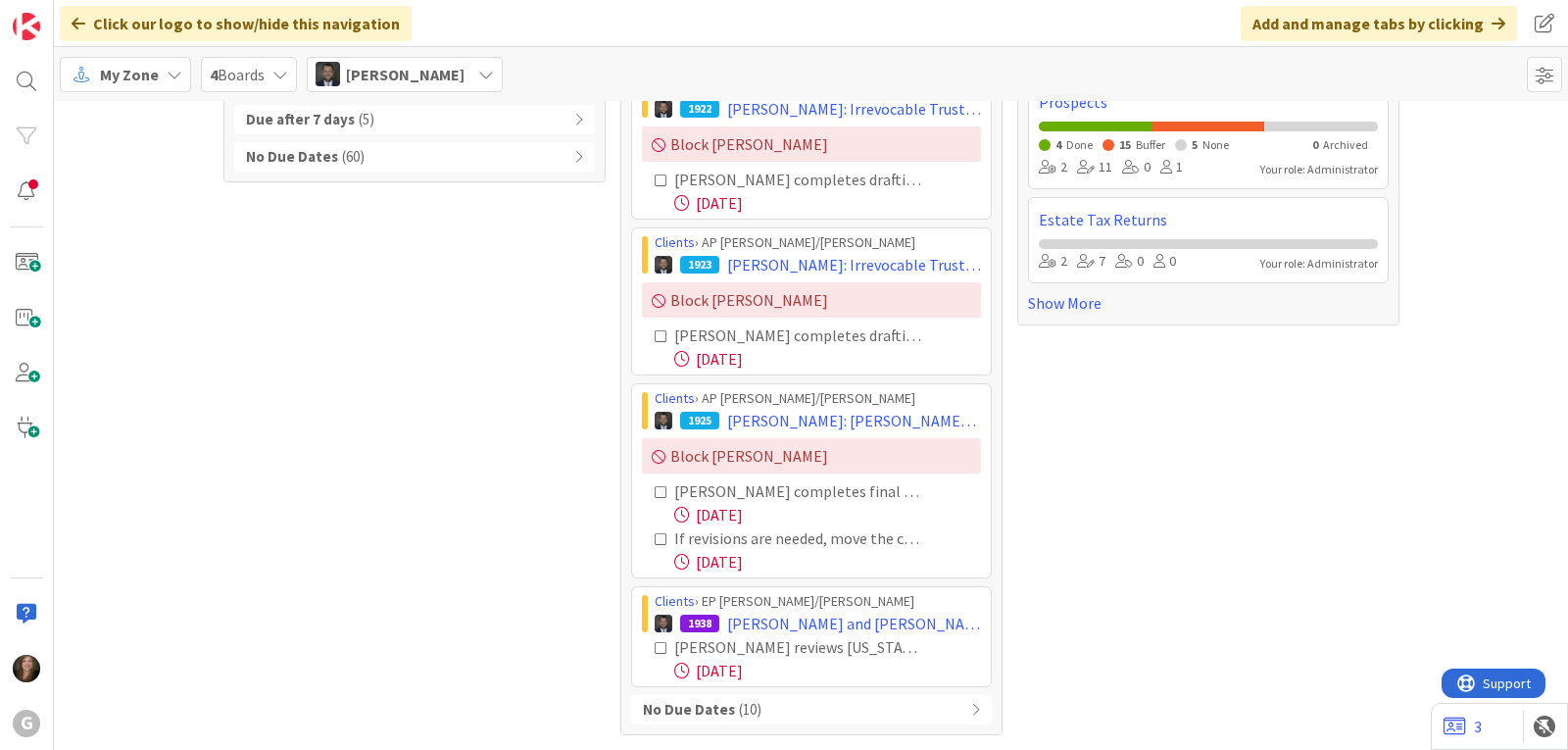
click at [1360, 432] on div "Boards 4 None Last Edited Clients 5 To Do 13 In Progress 13 Done 31 Buffer 16 A…" at bounding box center [1209, 297] width 382 height 877
click at [482, 67] on div "[PERSON_NAME]" at bounding box center [404, 75] width 196 height 35
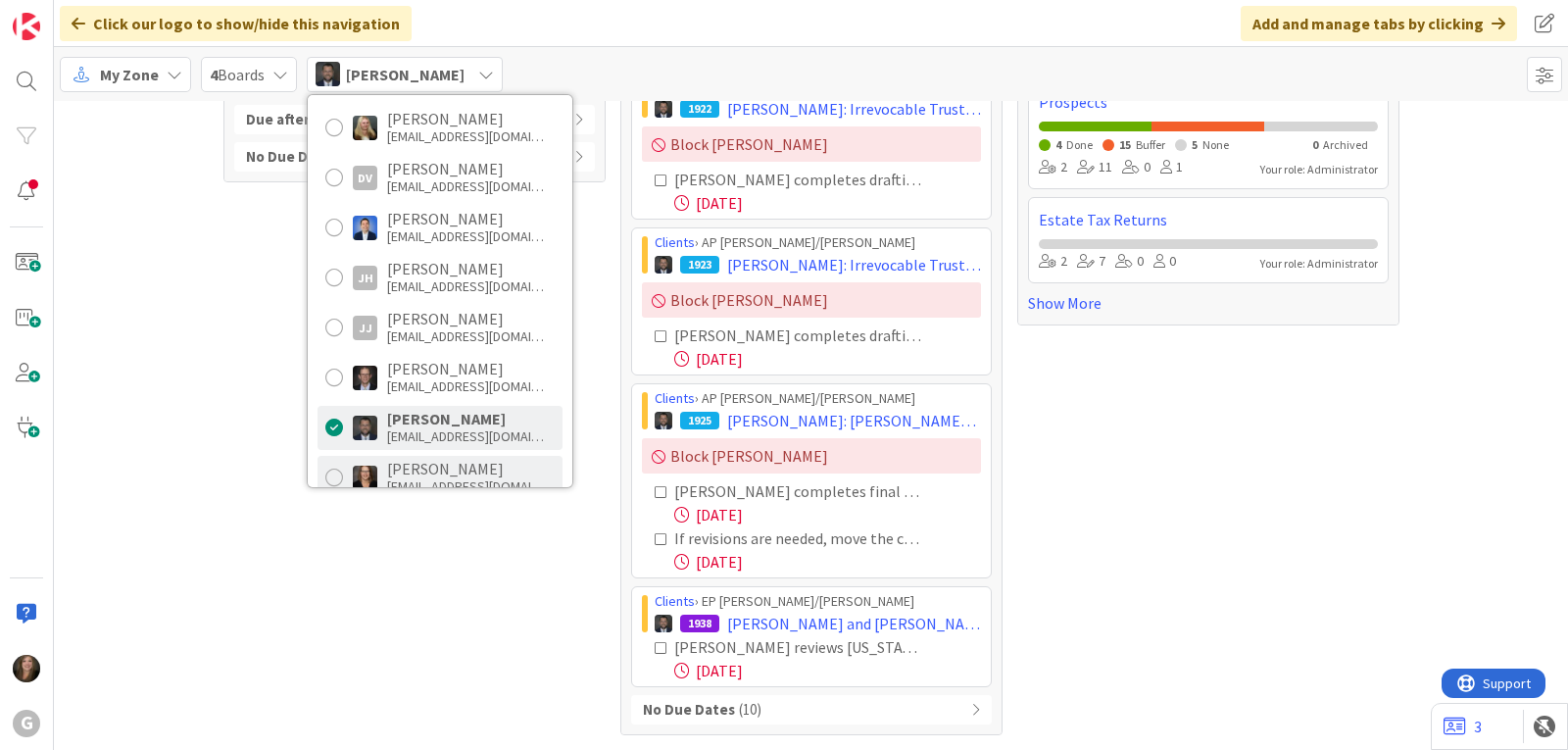
click at [446, 466] on div "[PERSON_NAME]" at bounding box center [465, 469] width 157 height 18
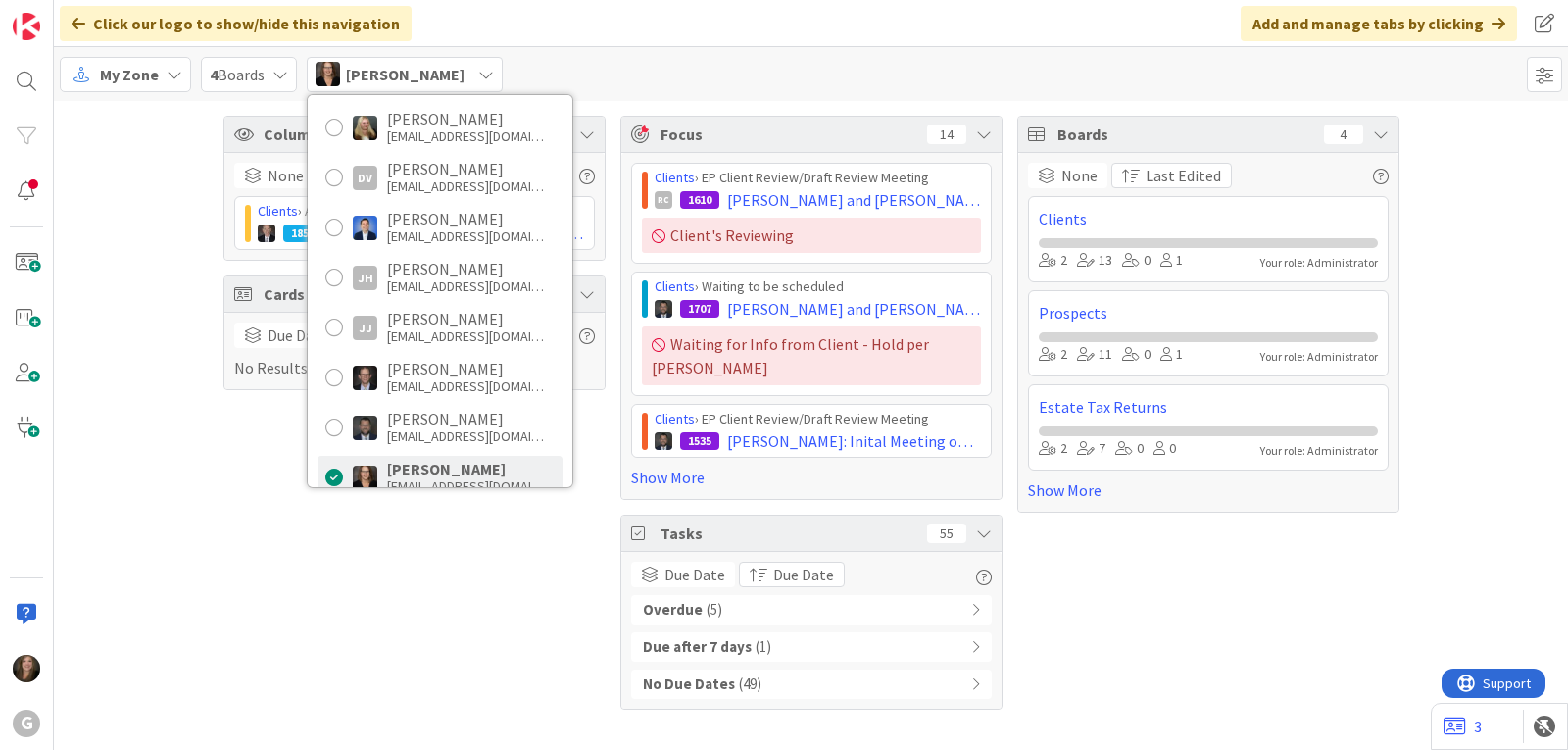
click at [729, 595] on div "Overdue ( 5 )" at bounding box center [812, 610] width 360 height 30
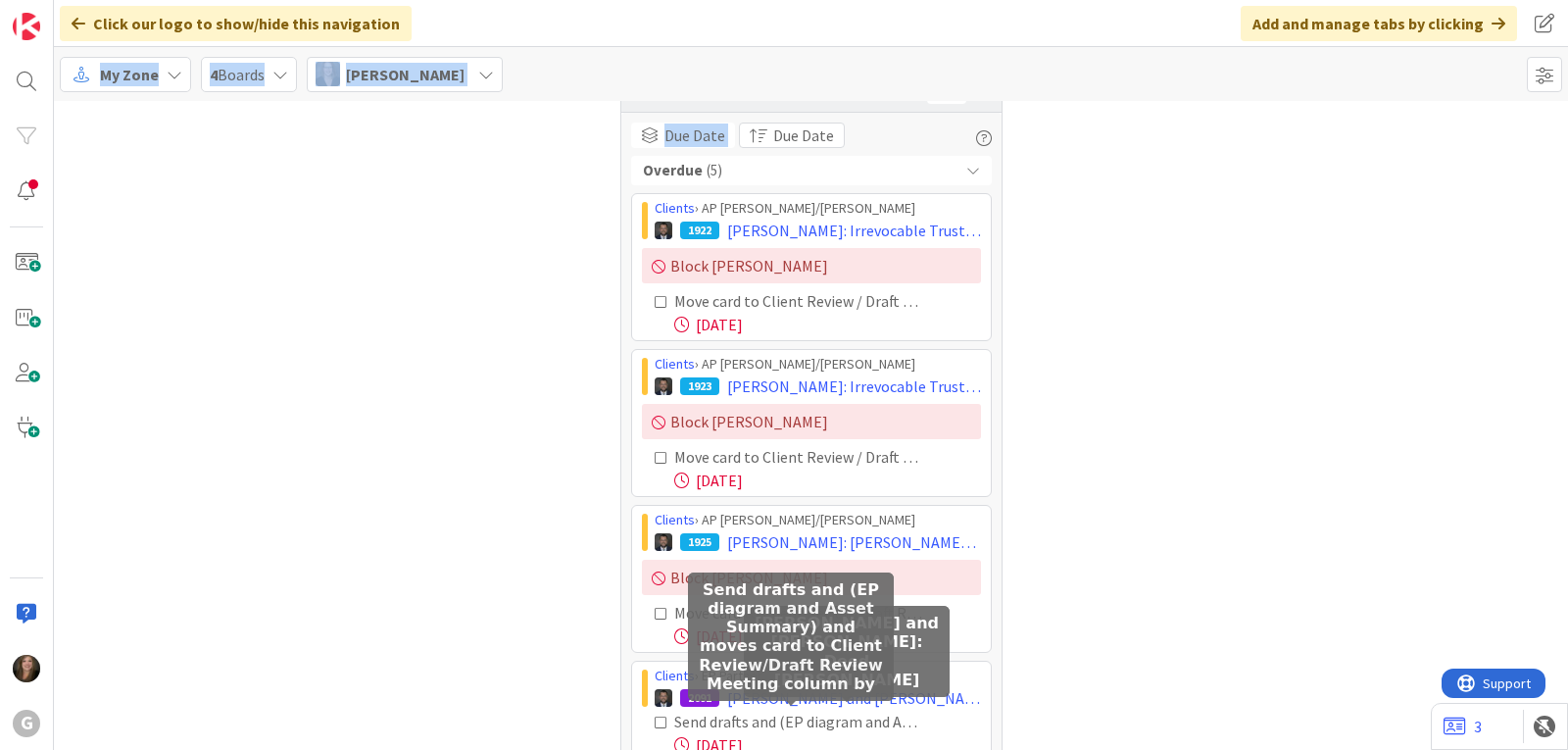
scroll to position [637, 0]
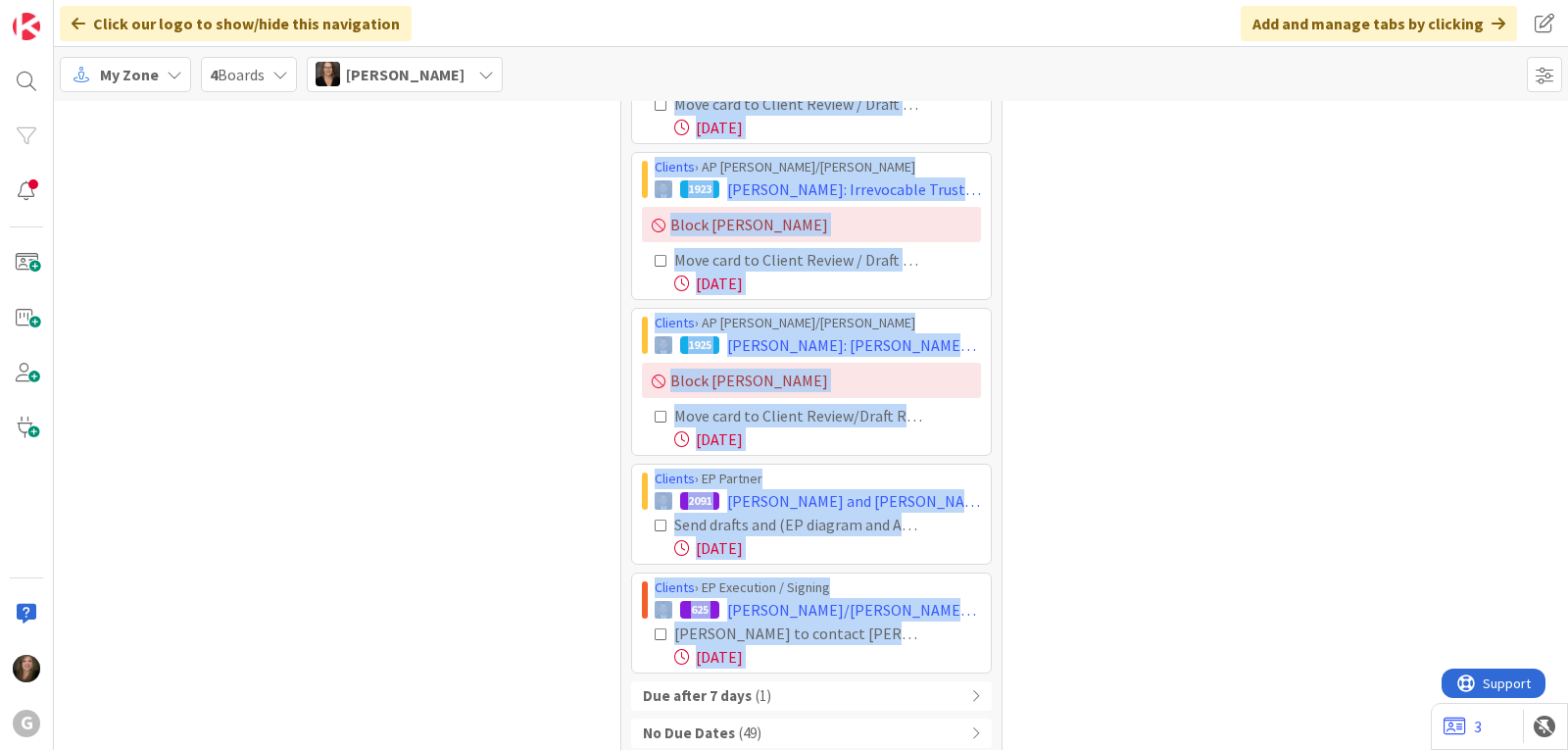
drag, startPoint x: 645, startPoint y: 328, endPoint x: 953, endPoint y: 660, distance: 452.9
click at [953, 660] on div "Overdue ( 5 ) Clients › AP [PERSON_NAME]/[PERSON_NAME] 1922 [PERSON_NAME]: Irre…" at bounding box center [812, 353] width 360 height 789
copy div "Loremip › DO Sita/Conse 5859 Adipis, Elitse: Doeiusmodte Incidi utl Etdolorem: …"
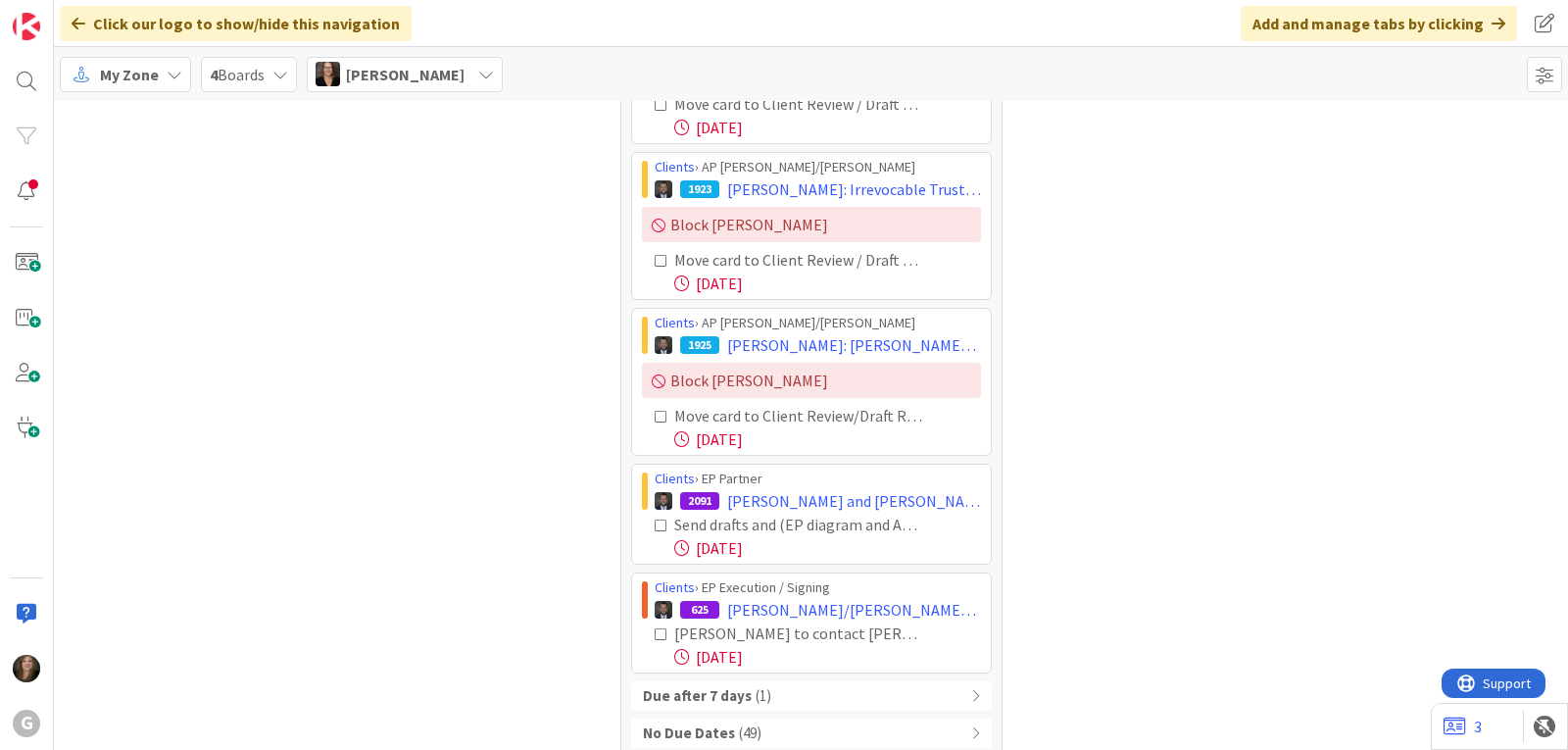
click at [1326, 601] on div "Boards 4 None Last Edited Clients 2 13 0 1 Your role: Administrator Prospects 2…" at bounding box center [1209, 119] width 382 height 1279
click at [478, 71] on icon at bounding box center [486, 75] width 16 height 16
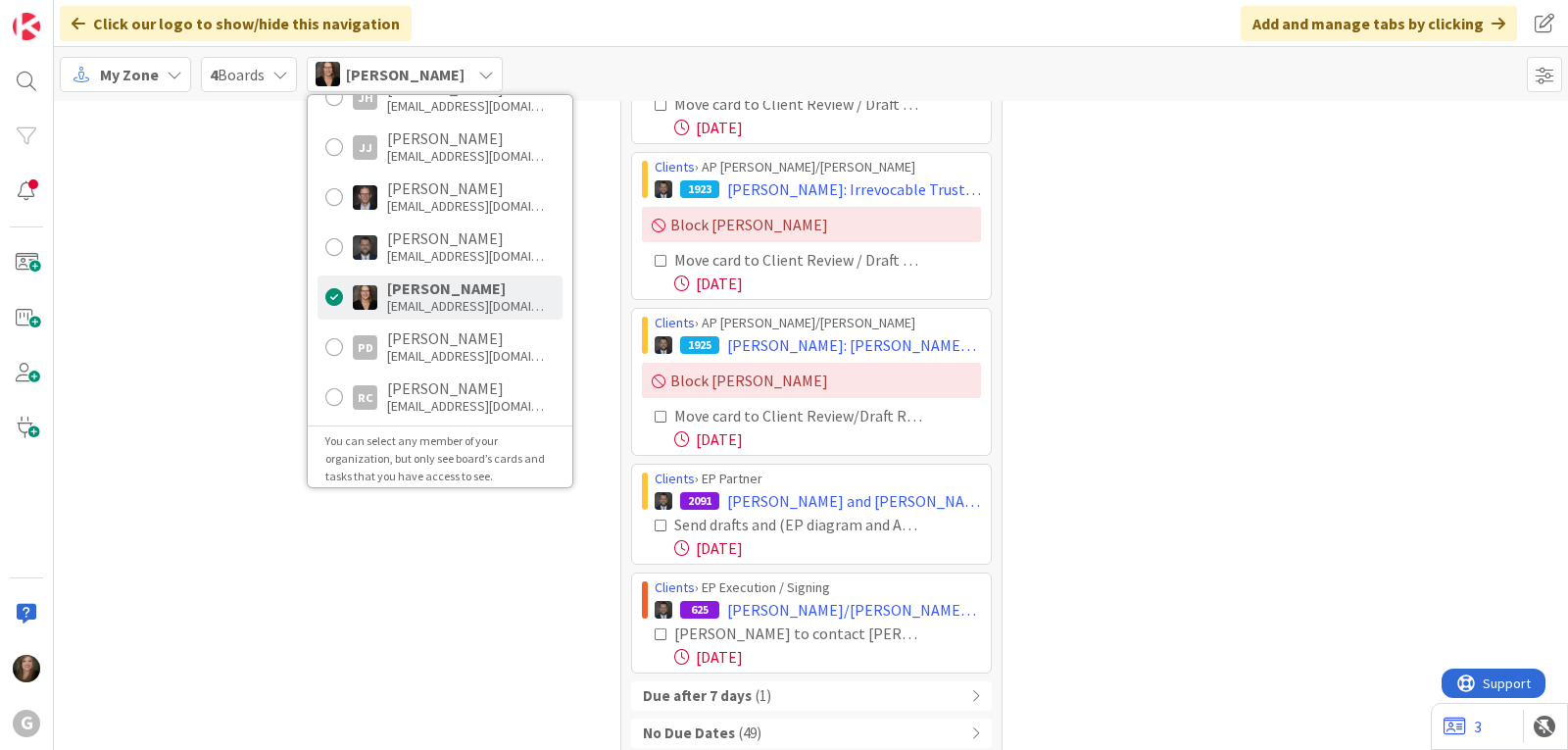
scroll to position [678, 0]
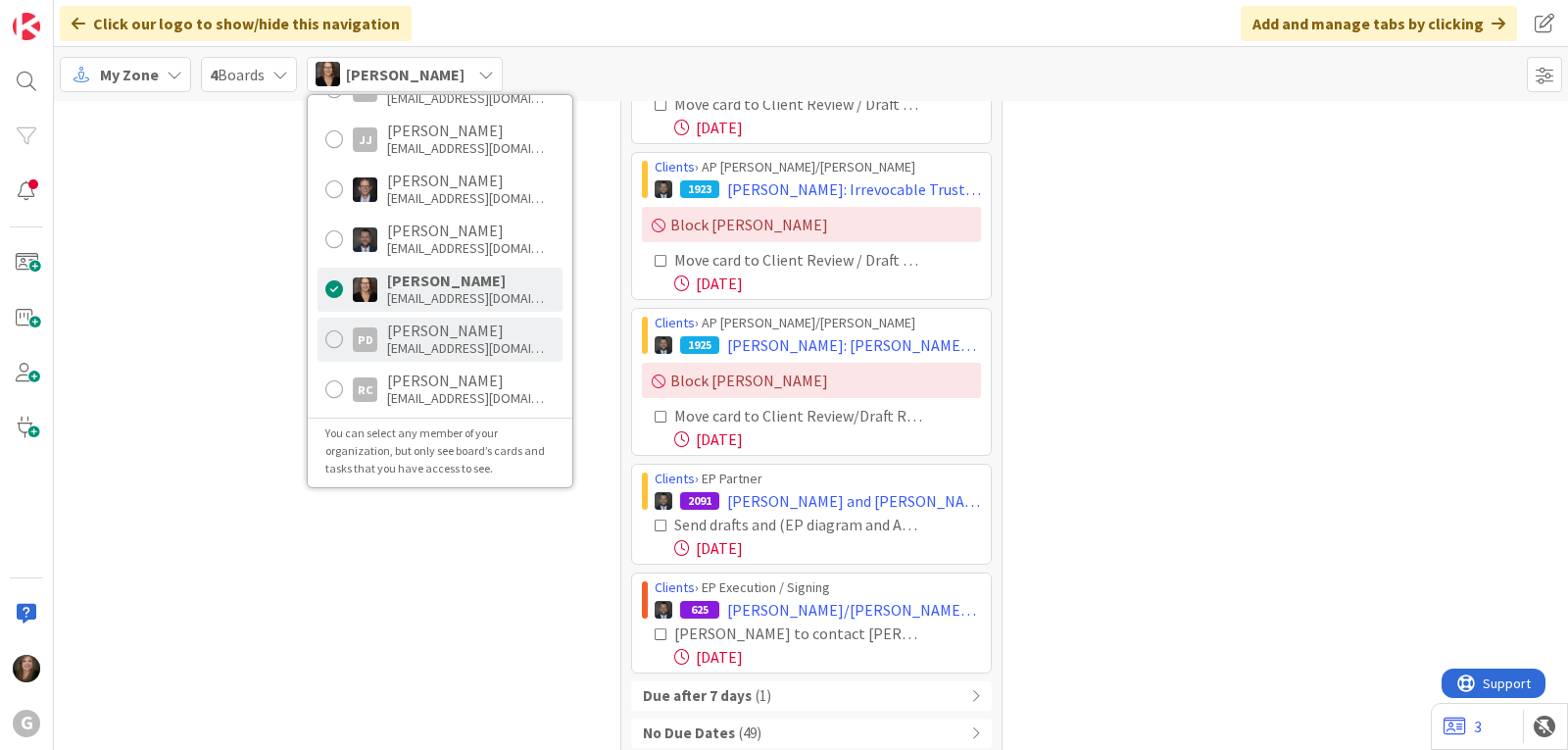
click at [449, 339] on div "[EMAIL_ADDRESS][DOMAIN_NAME]" at bounding box center [465, 348] width 157 height 18
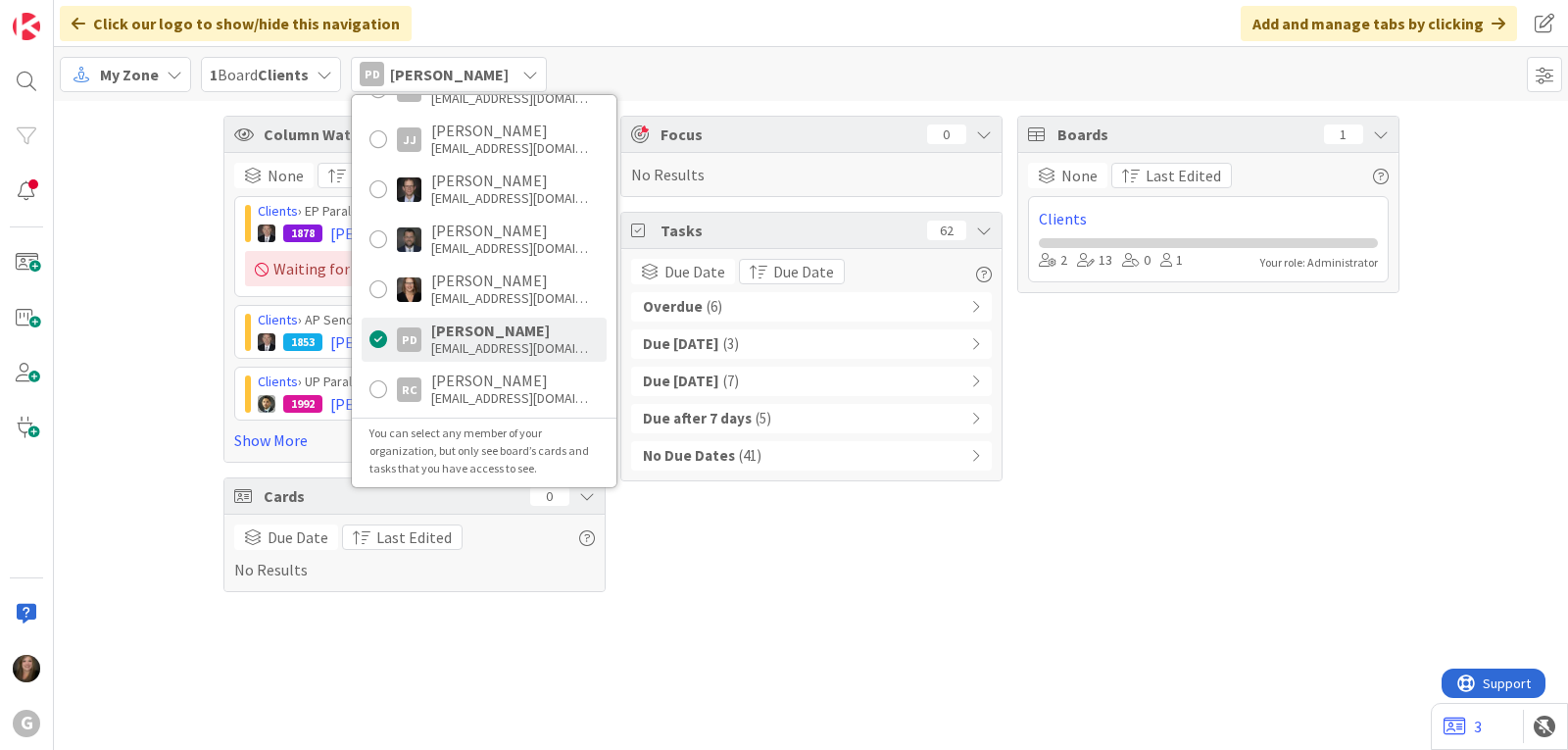
click at [751, 307] on div "Overdue ( 6 )" at bounding box center [812, 307] width 360 height 30
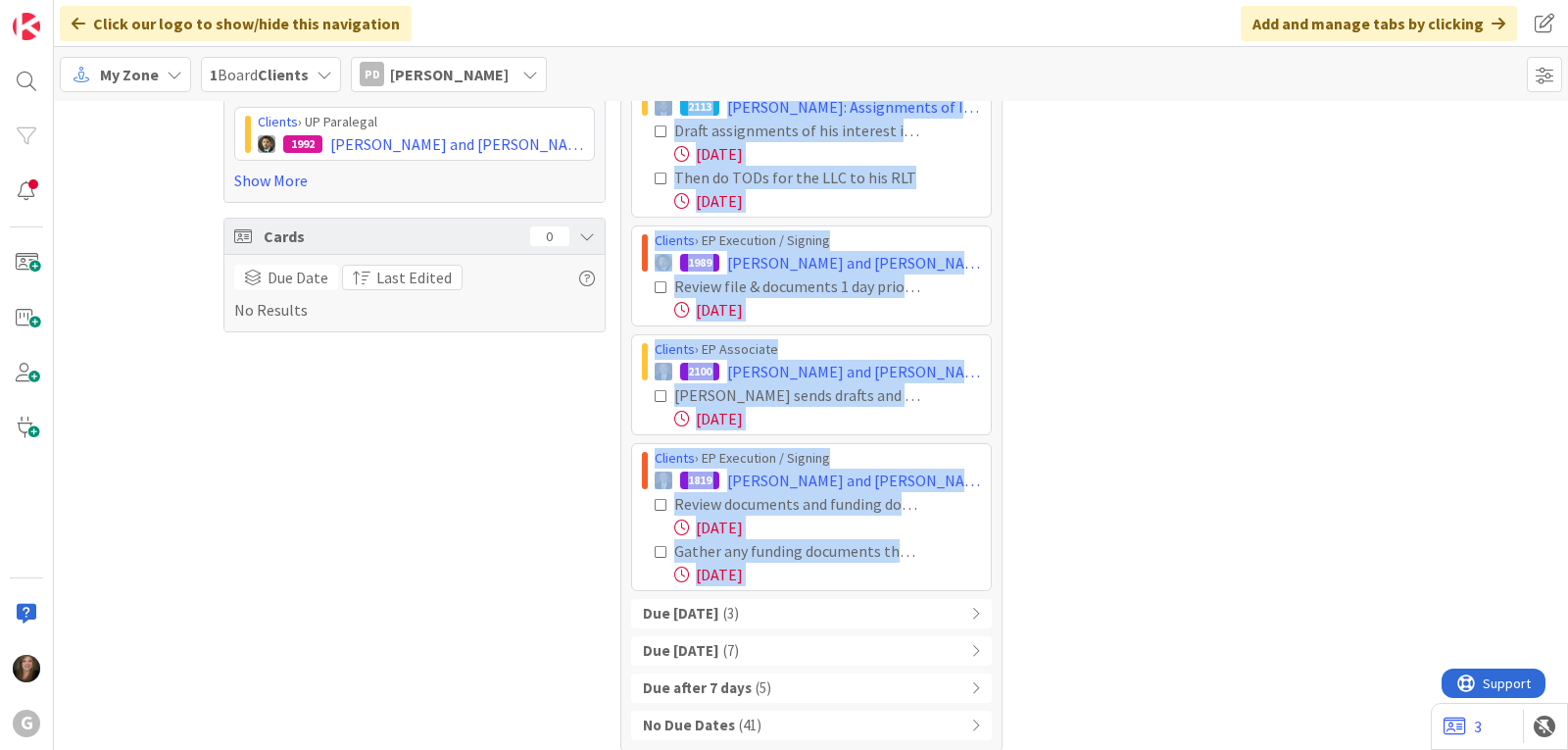
scroll to position [276, 0]
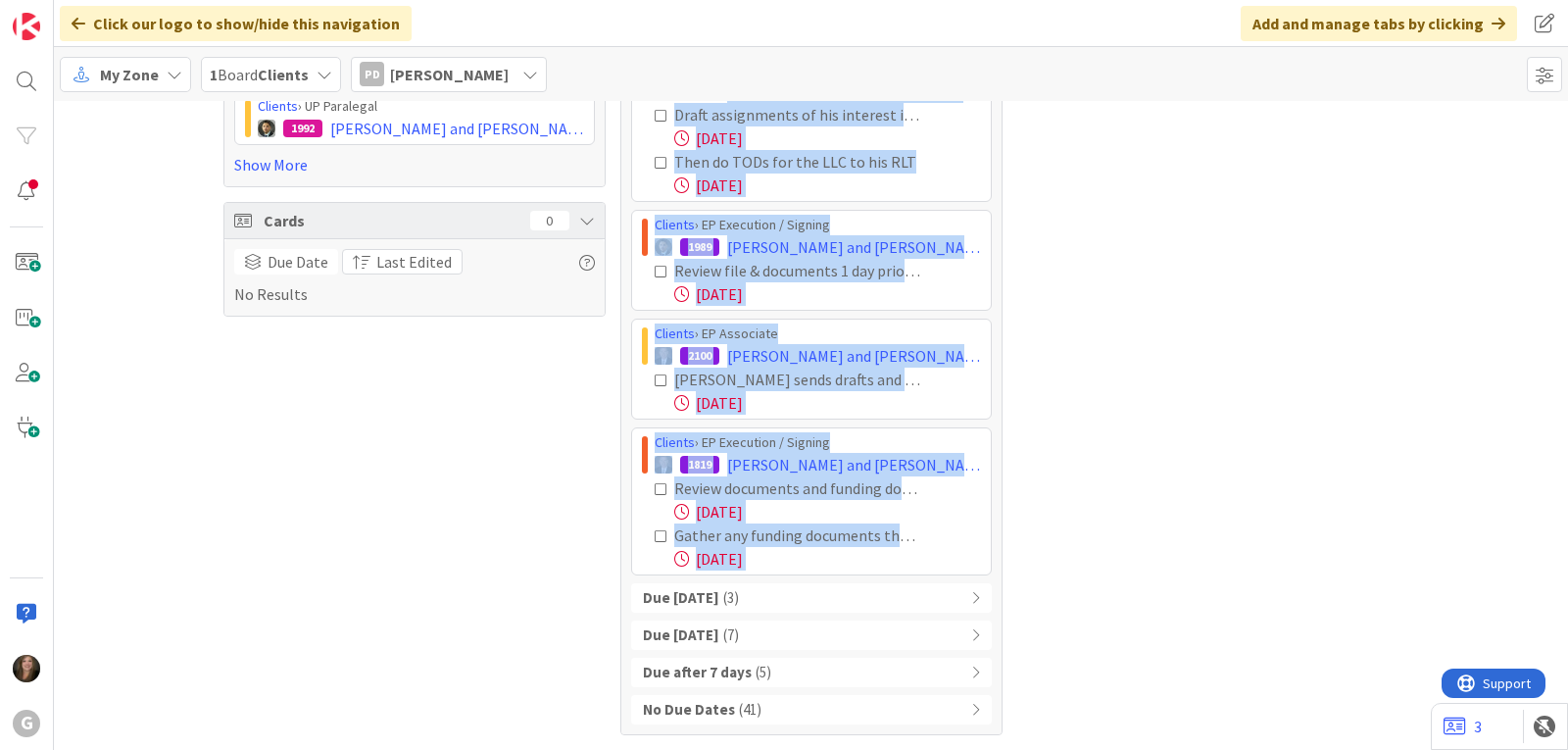
drag, startPoint x: 643, startPoint y: 342, endPoint x: 964, endPoint y: 576, distance: 397.2
click at [964, 576] on div "Overdue ( 6 ) Clients › AP Paralegal 2113 [PERSON_NAME]: Assignments of Interes…" at bounding box center [812, 371] width 360 height 708
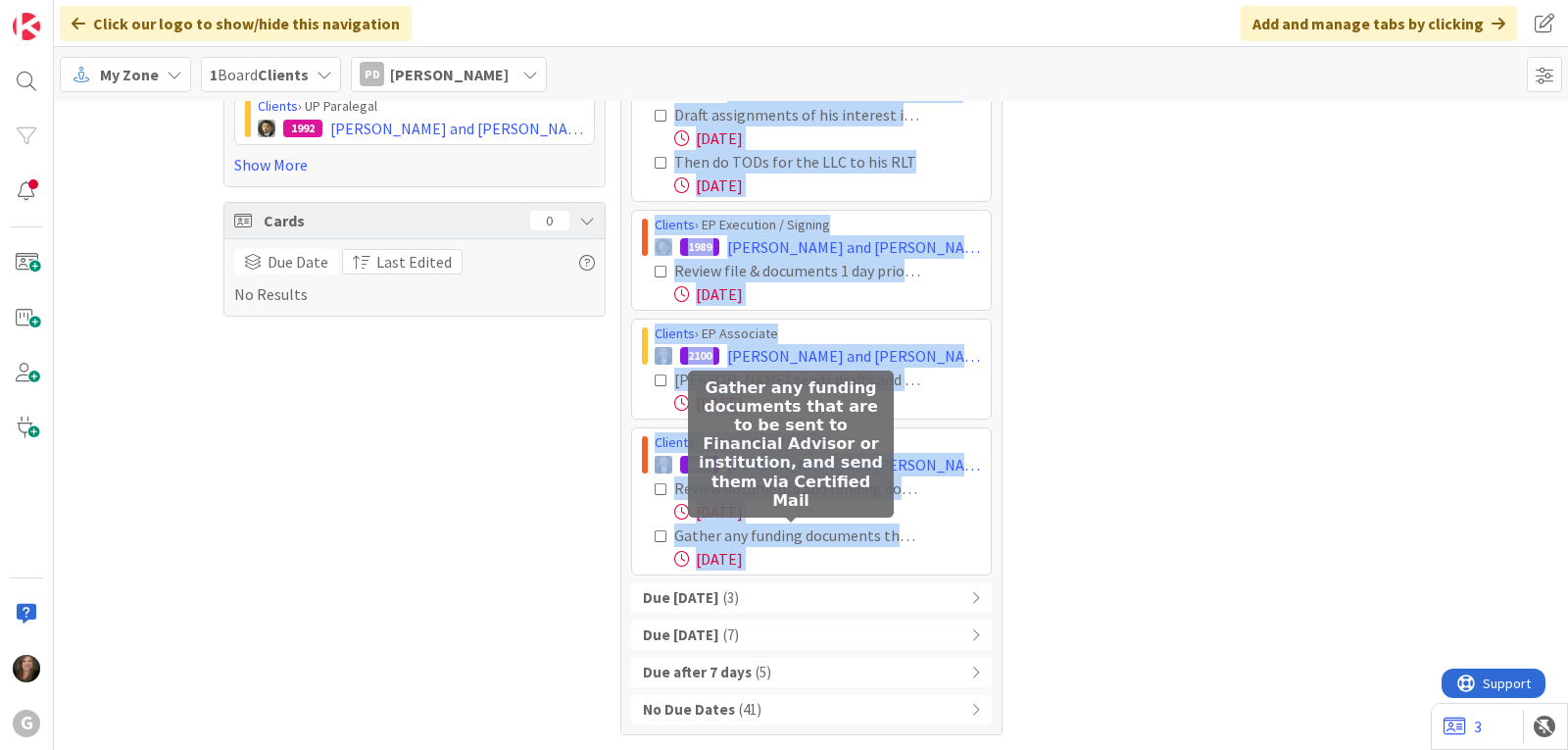
copy div "Clients › AP Paralegal 2113 [PERSON_NAME]: Assignments of Interest and TODs Dra…"
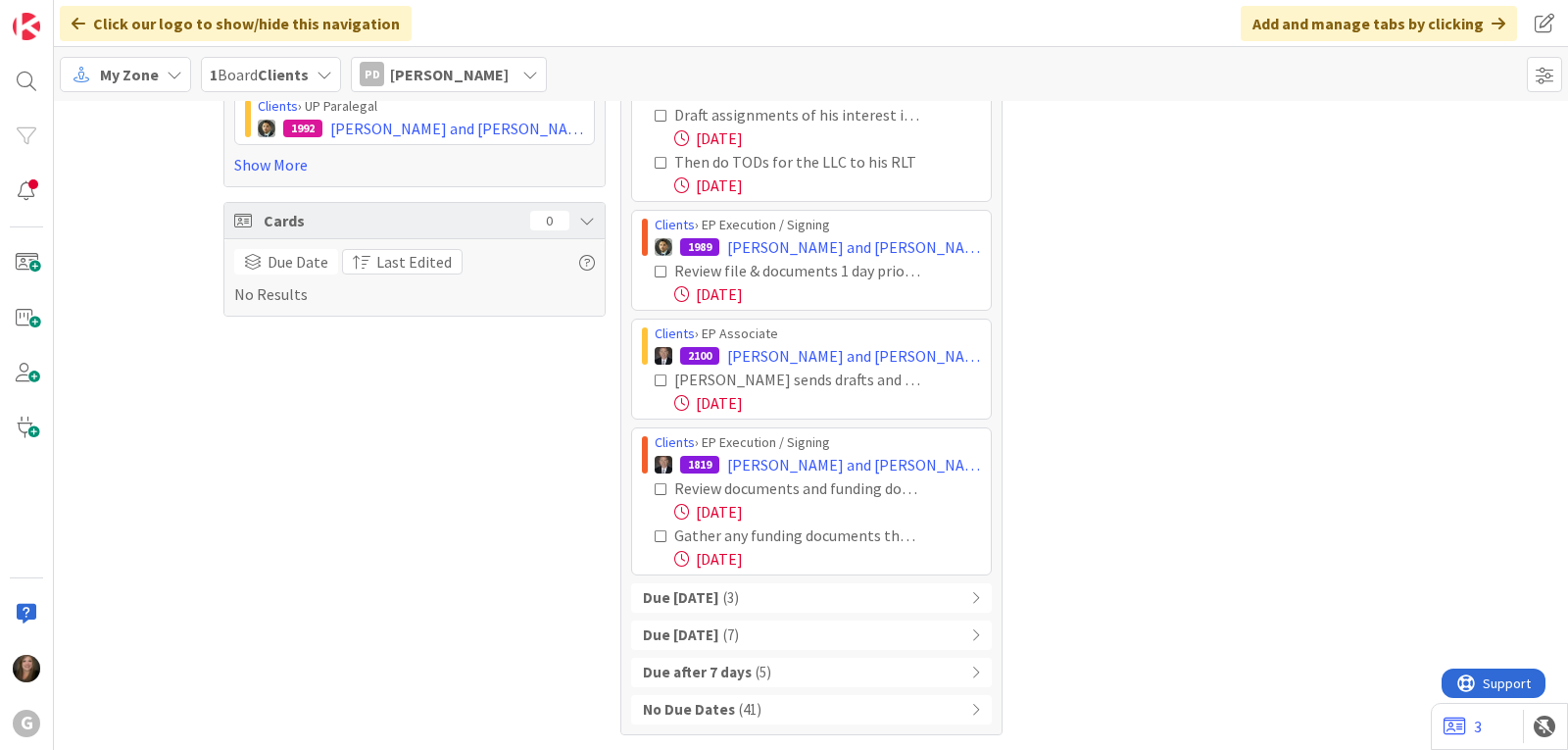
drag, startPoint x: 1307, startPoint y: 411, endPoint x: 1295, endPoint y: 408, distance: 12.4
click at [1307, 411] on div "Boards 1 None Last Edited Clients 2 13 0 1 Your role: Administrator" at bounding box center [1209, 288] width 382 height 895
click at [450, 75] on span "[PERSON_NAME]" at bounding box center [449, 75] width 118 height 24
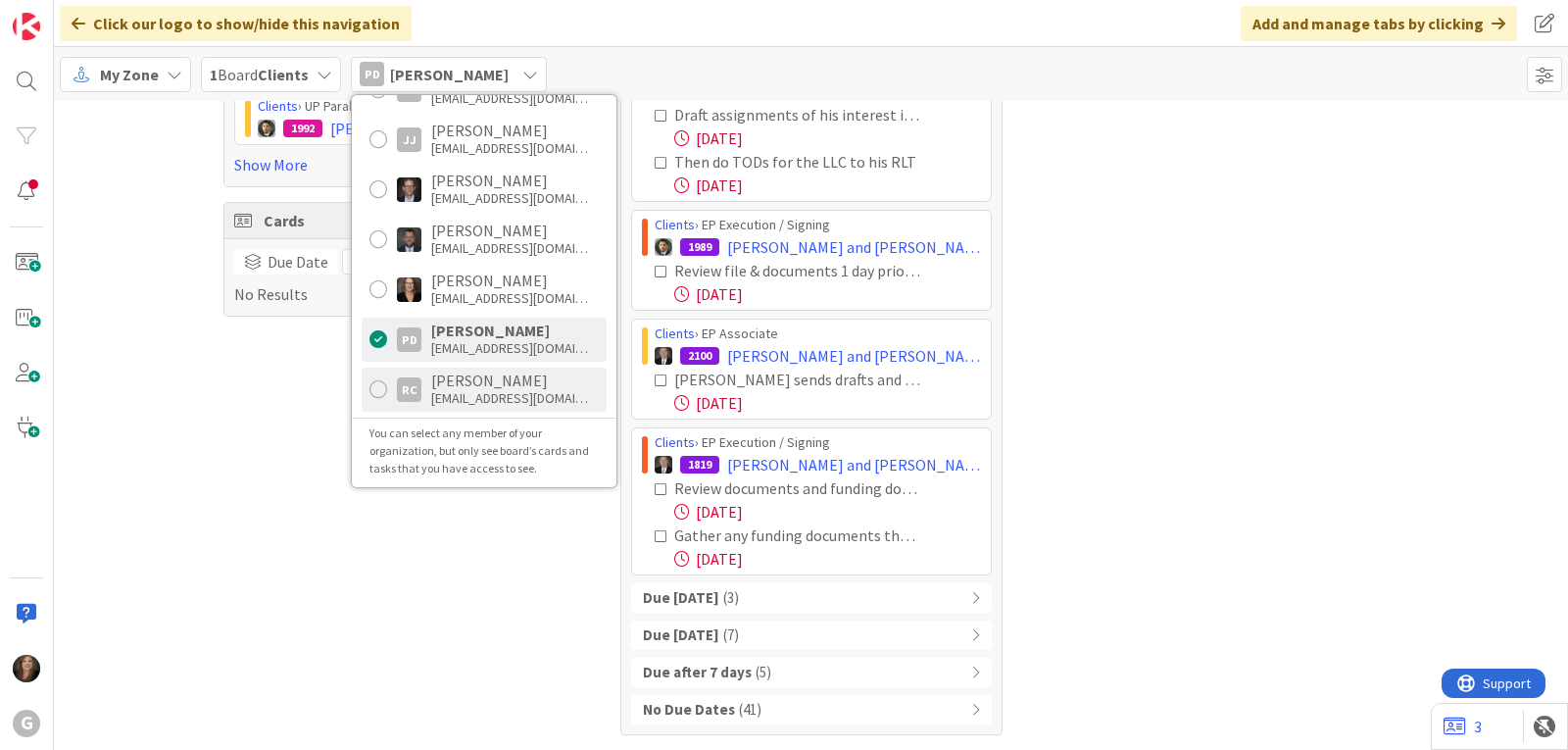
click at [422, 385] on div "RC" at bounding box center [409, 389] width 25 height 25
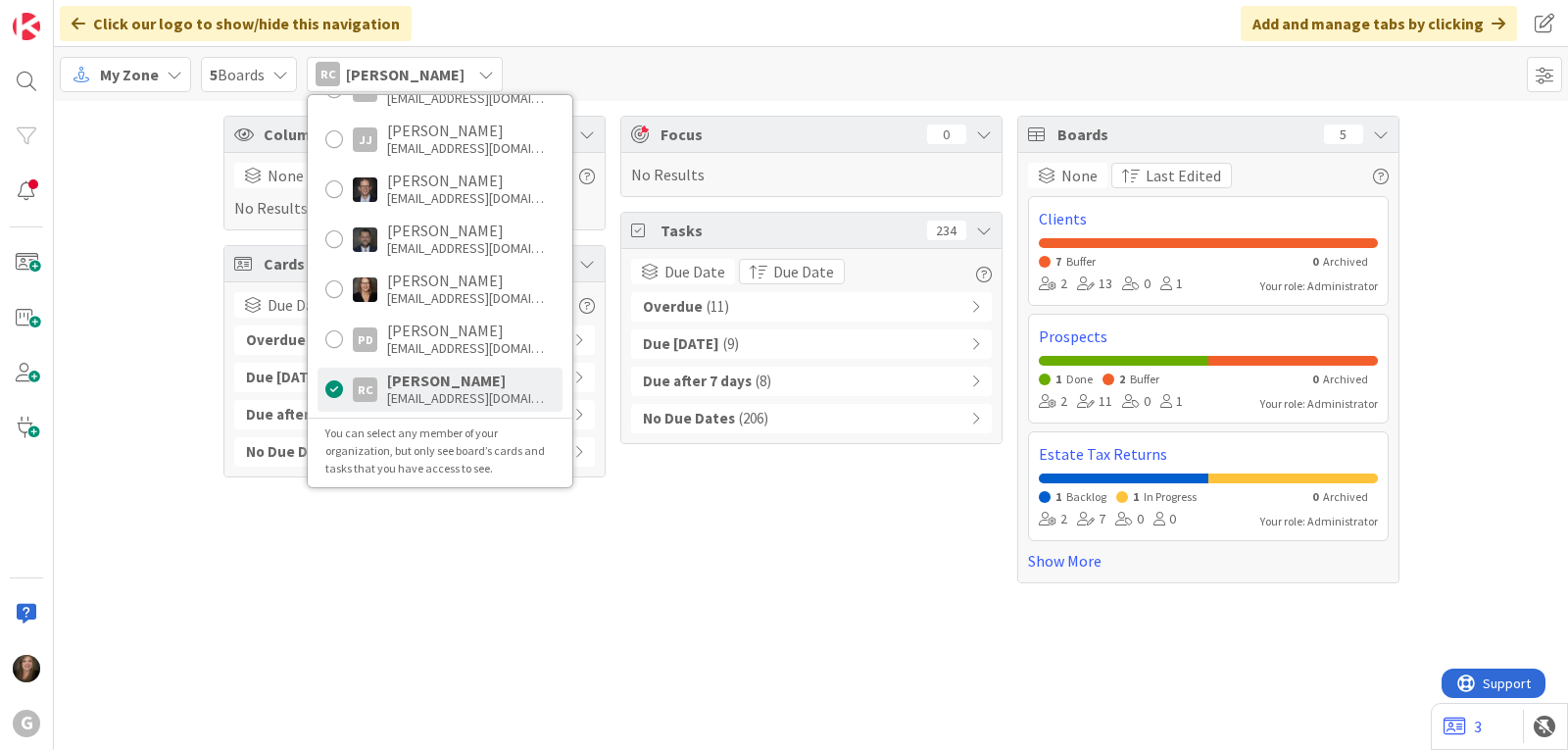
click at [729, 309] on div "Overdue ( 11 )" at bounding box center [812, 307] width 360 height 30
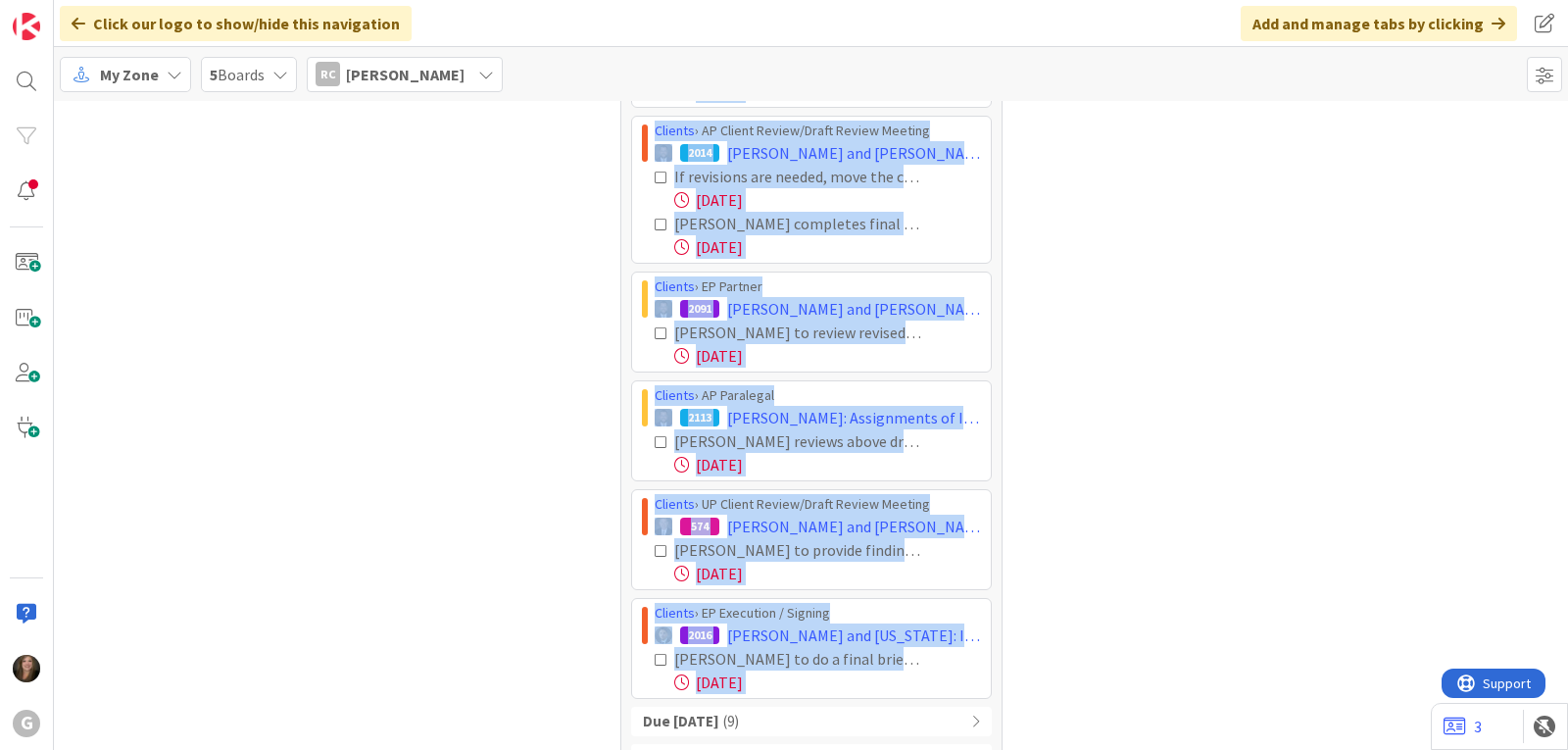
scroll to position [815, 0]
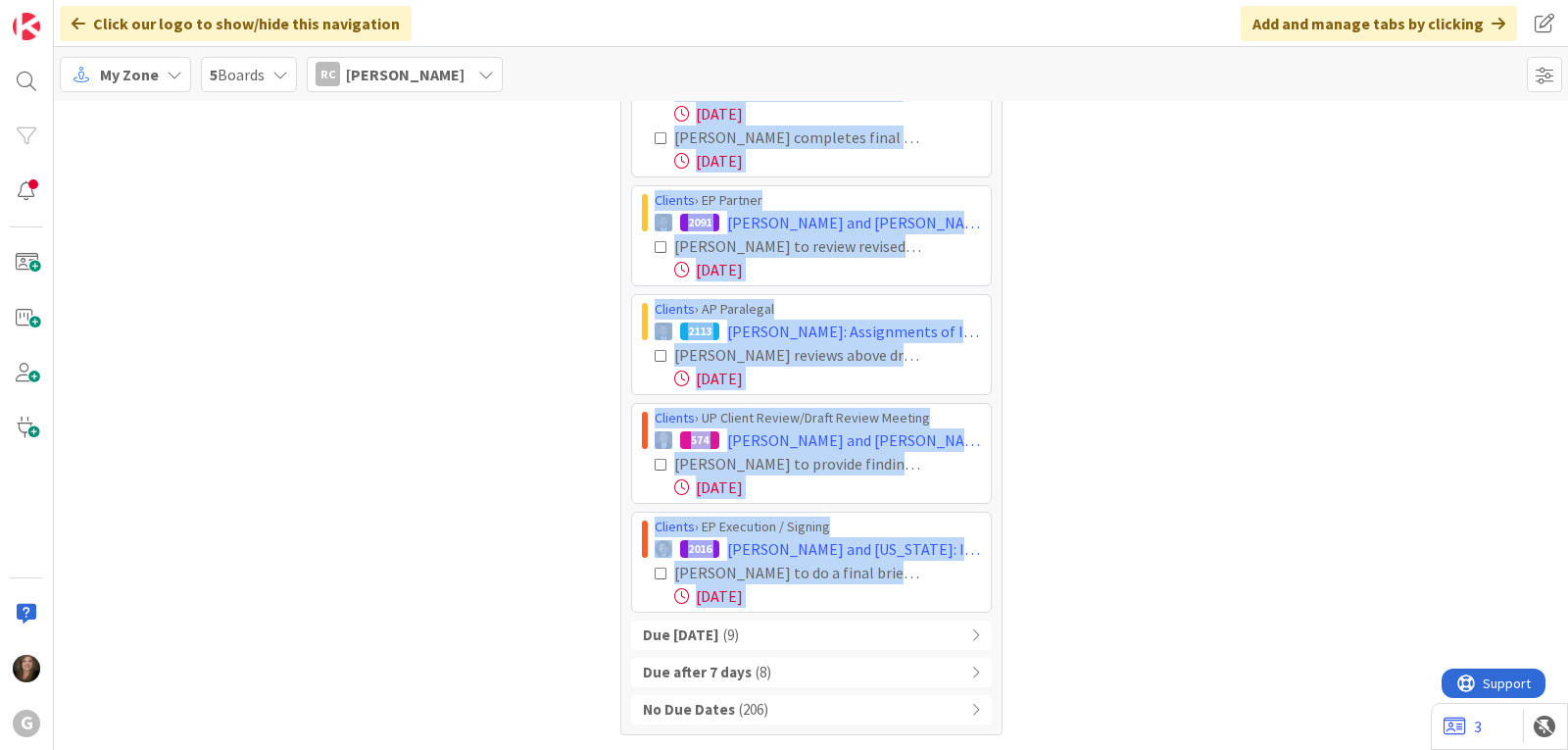
drag, startPoint x: 636, startPoint y: 345, endPoint x: 978, endPoint y: 618, distance: 437.6
click at [978, 618] on div "Overdue ( 11 ) Clients › AP Partner 1012 [PERSON_NAME] and [PERSON_NAME]: Promi…" at bounding box center [812, 101] width 360 height 1247
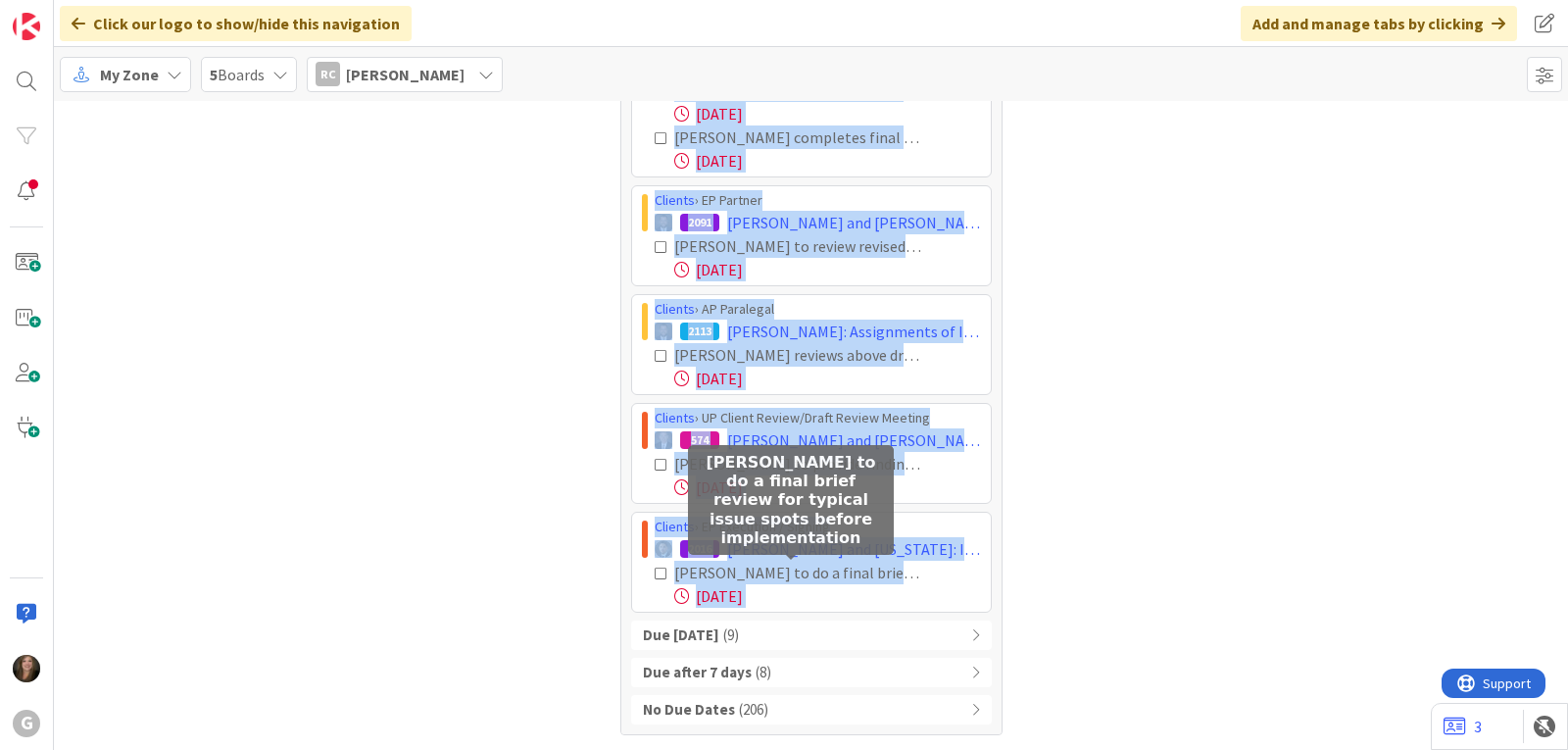
copy div "Loremip › DO Sitamet 6223 Consect, Adipisc eli Seddoei: Temporinci Utla Etdolor…"
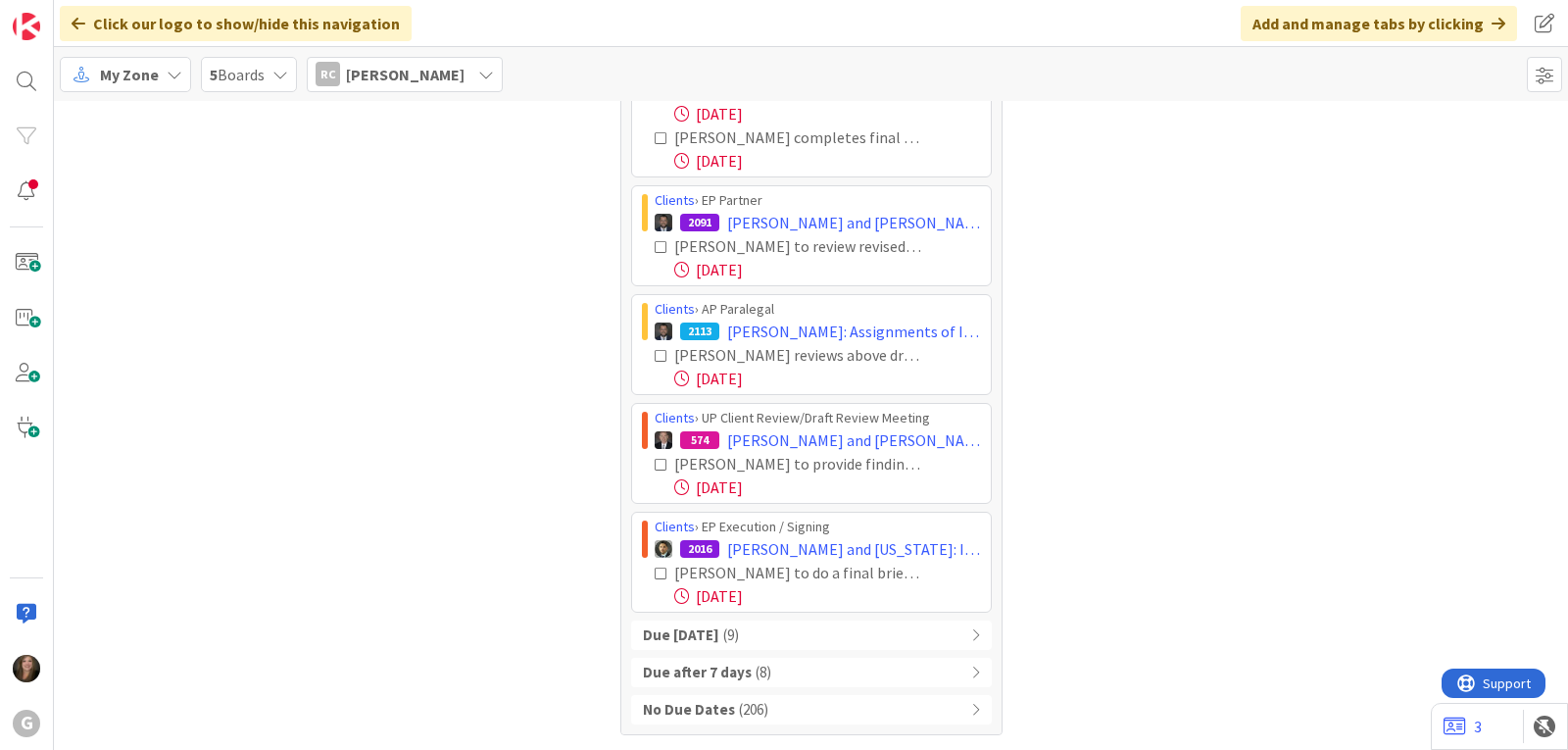
click at [319, 236] on div "Column Watching 0 None Last Edited No Results Cards 13 Due Date Last Edited Ove…" at bounding box center [415, 18] width 382 height 1434
click at [478, 70] on icon at bounding box center [486, 75] width 16 height 16
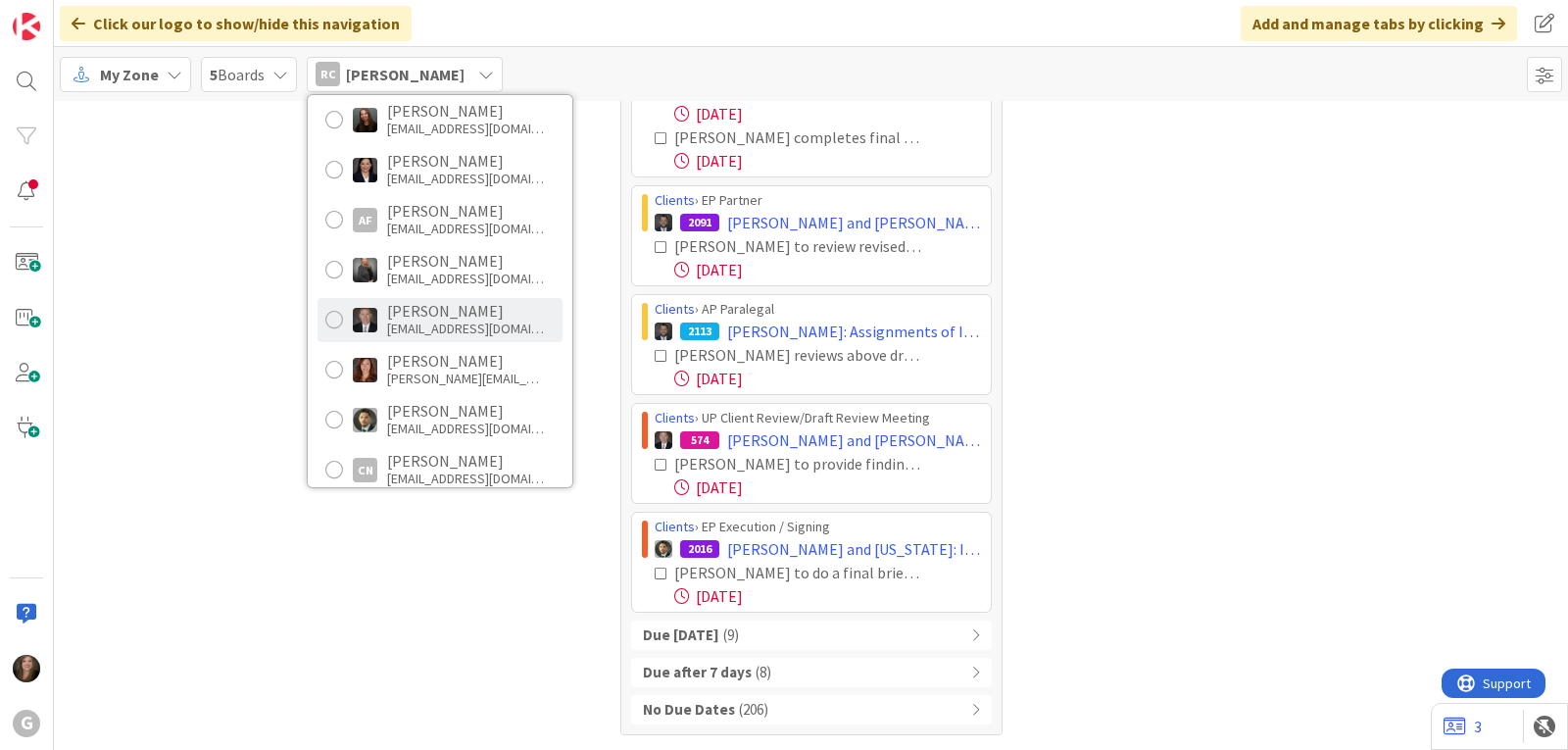
scroll to position [196, 0]
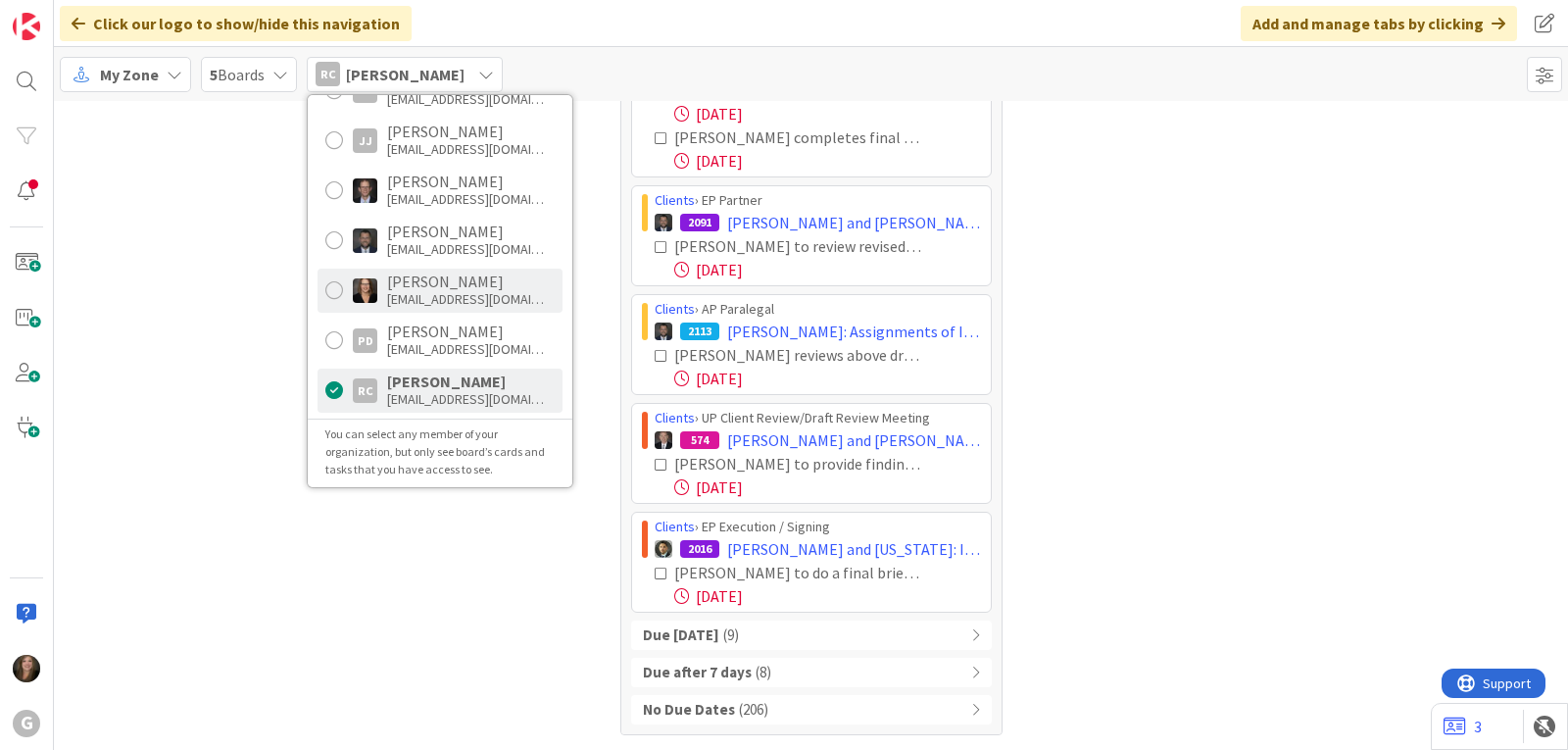
scroll to position [678, 0]
click at [164, 86] on div "My Zone" at bounding box center [125, 75] width 131 height 35
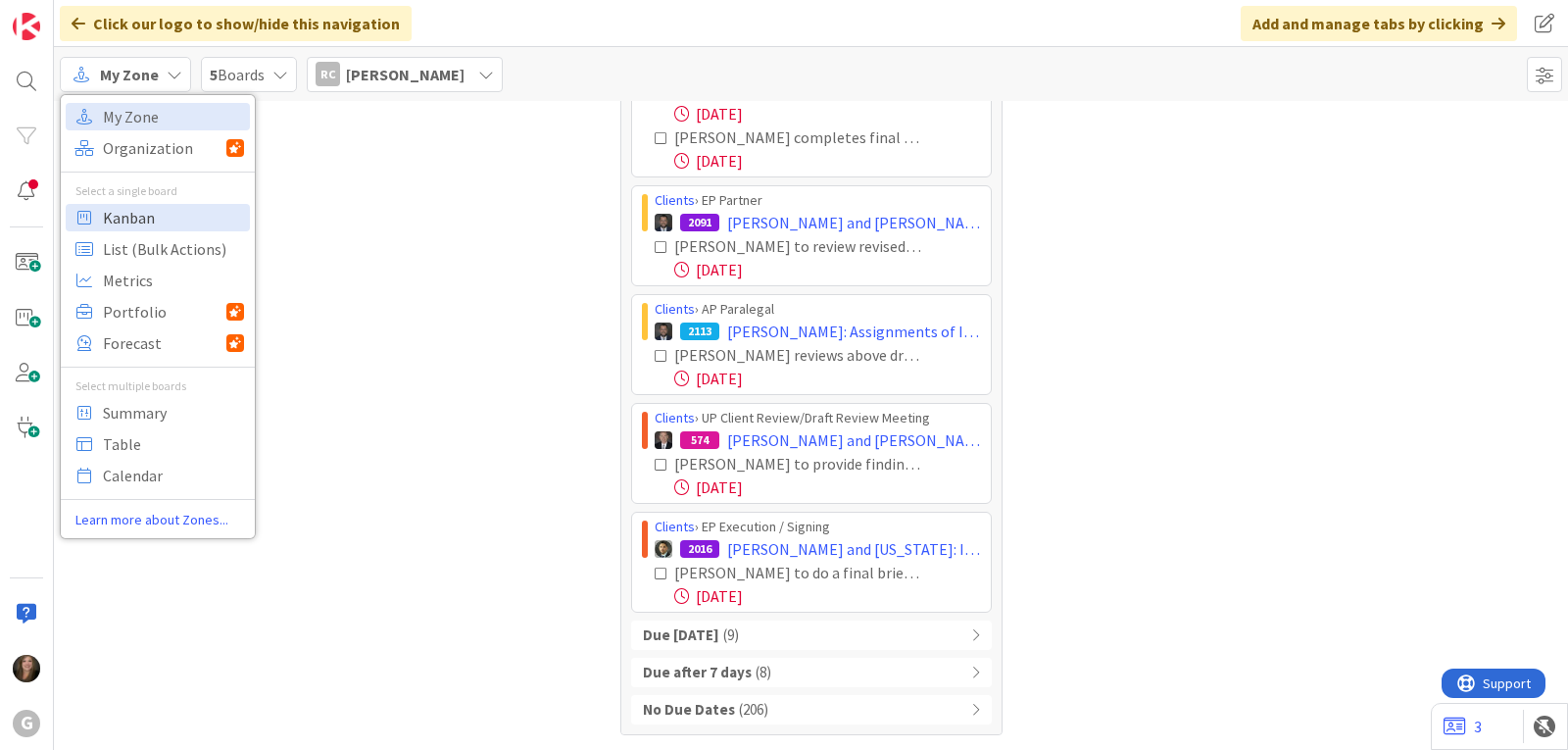
click at [149, 210] on span "Kanban" at bounding box center [172, 218] width 141 height 30
